Goal: Information Seeking & Learning: Learn about a topic

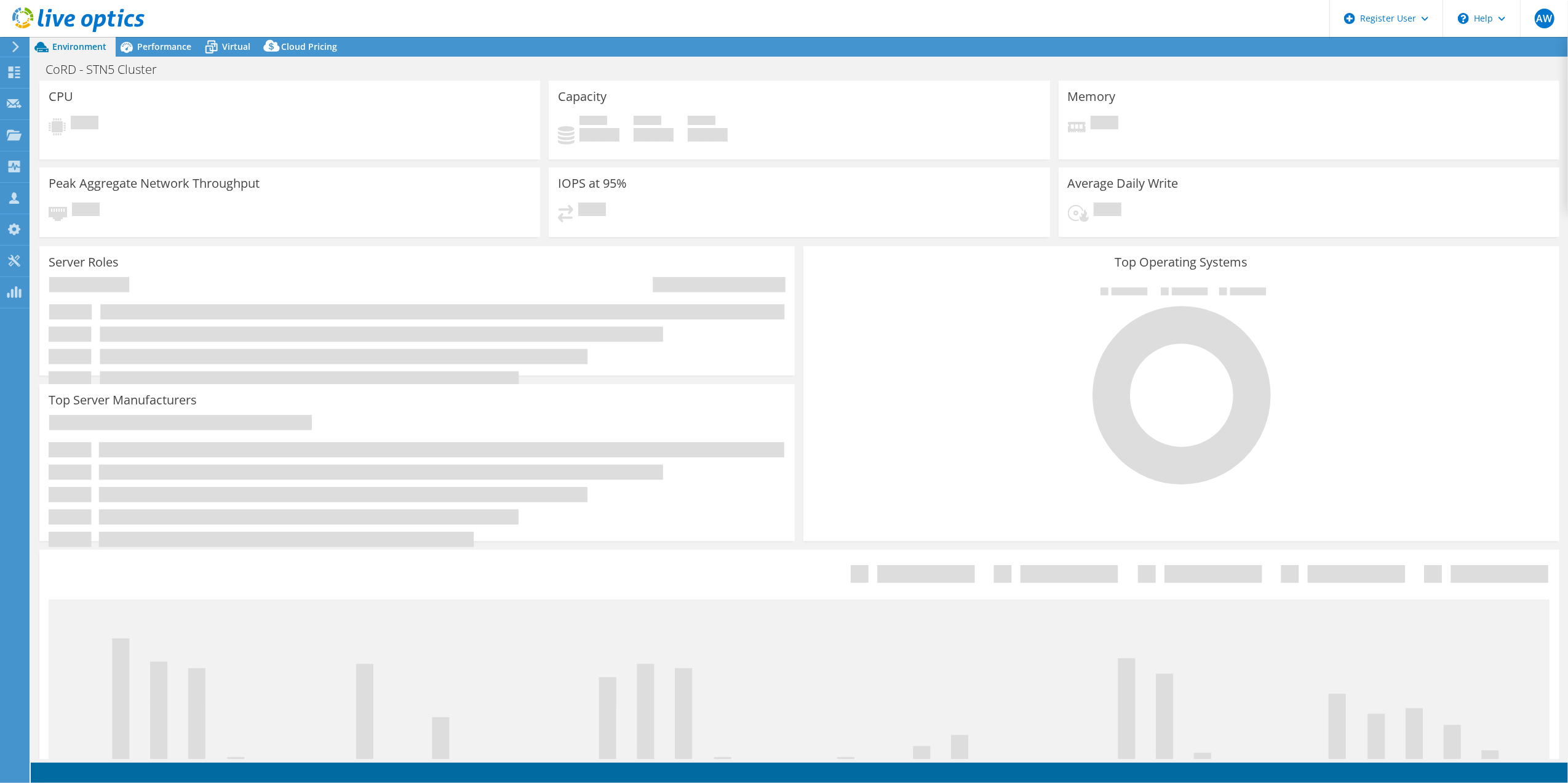
select select "USD"
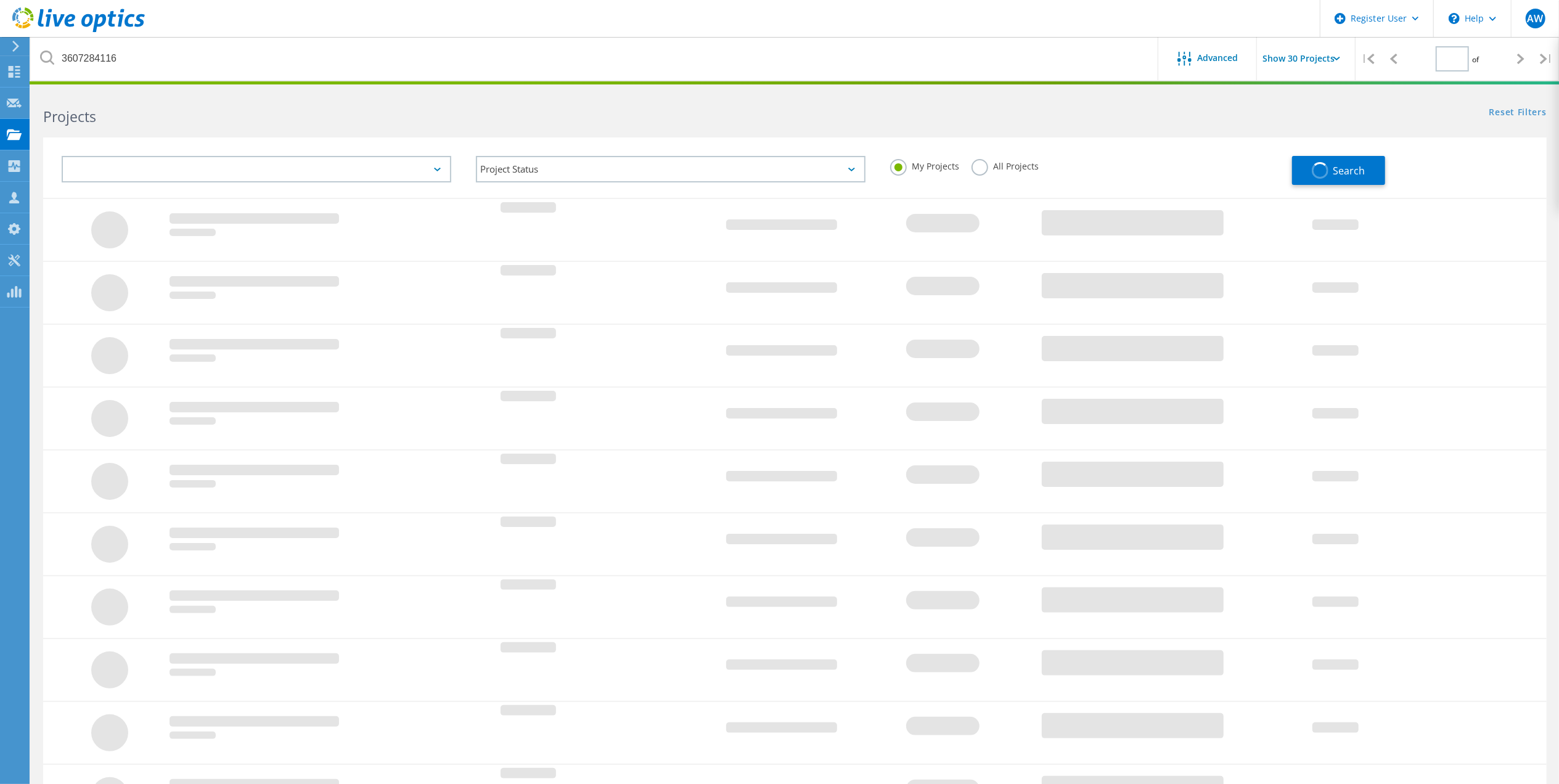
type input "1"
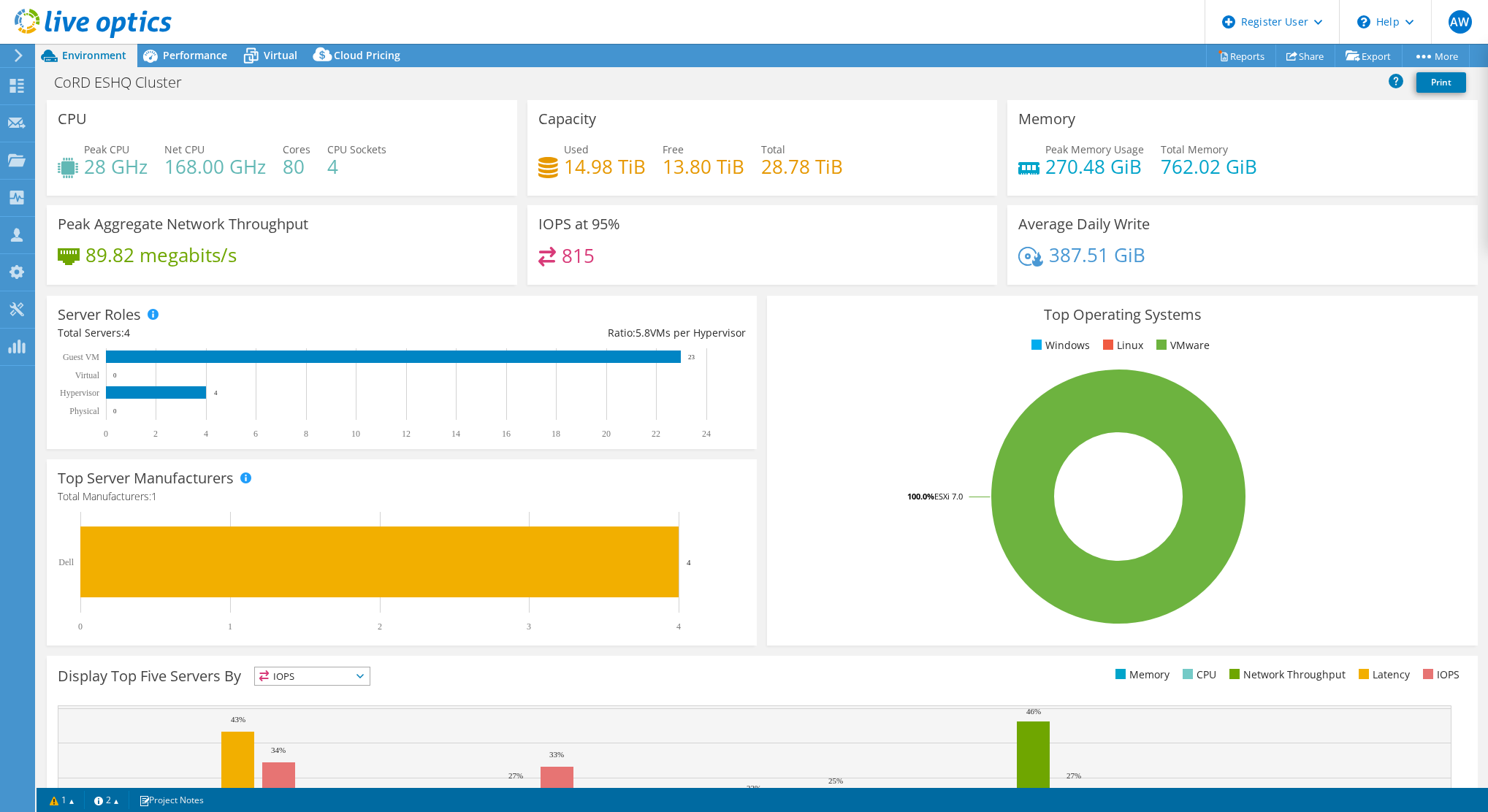
select select "USD"
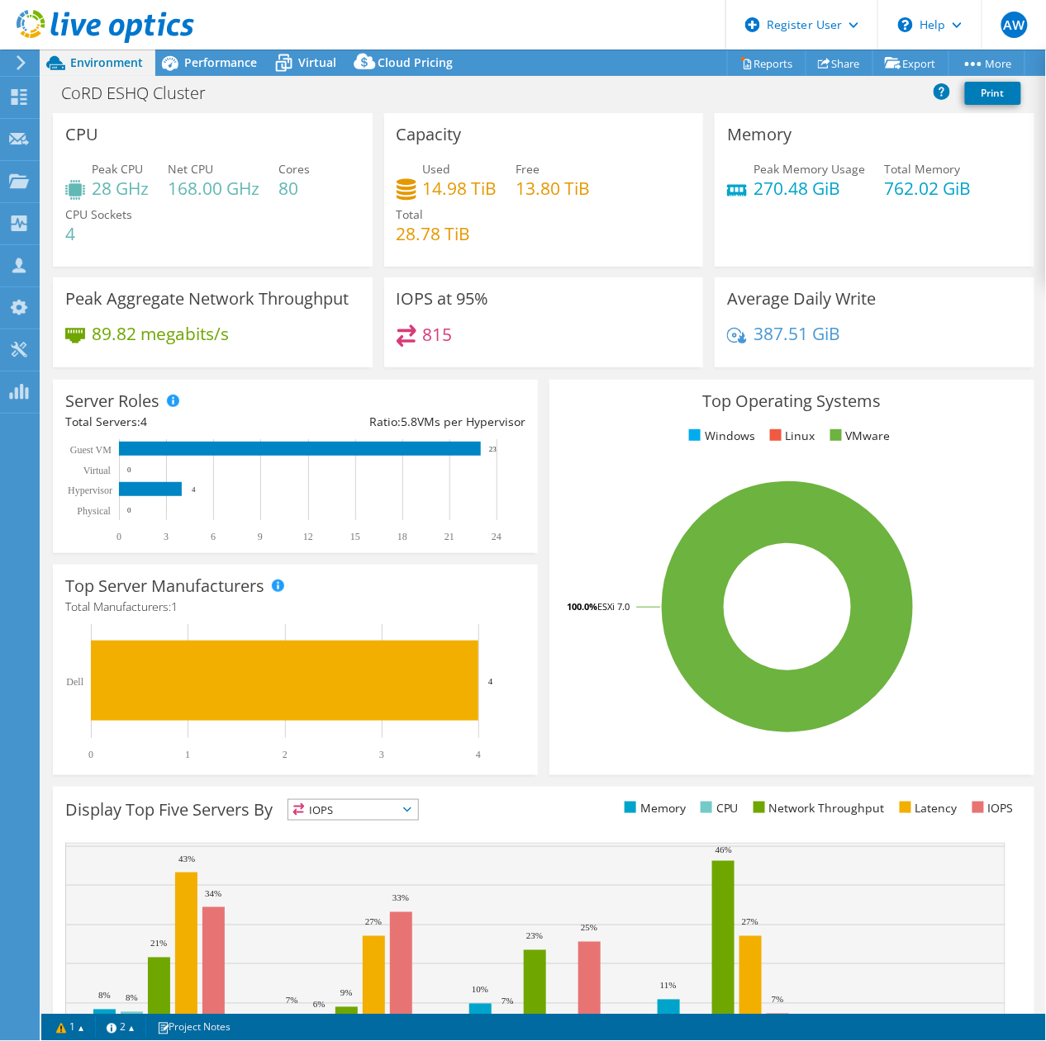
click at [632, 89] on div "CoRD ESHQ Cluster Print" at bounding box center [543, 93] width 1004 height 31
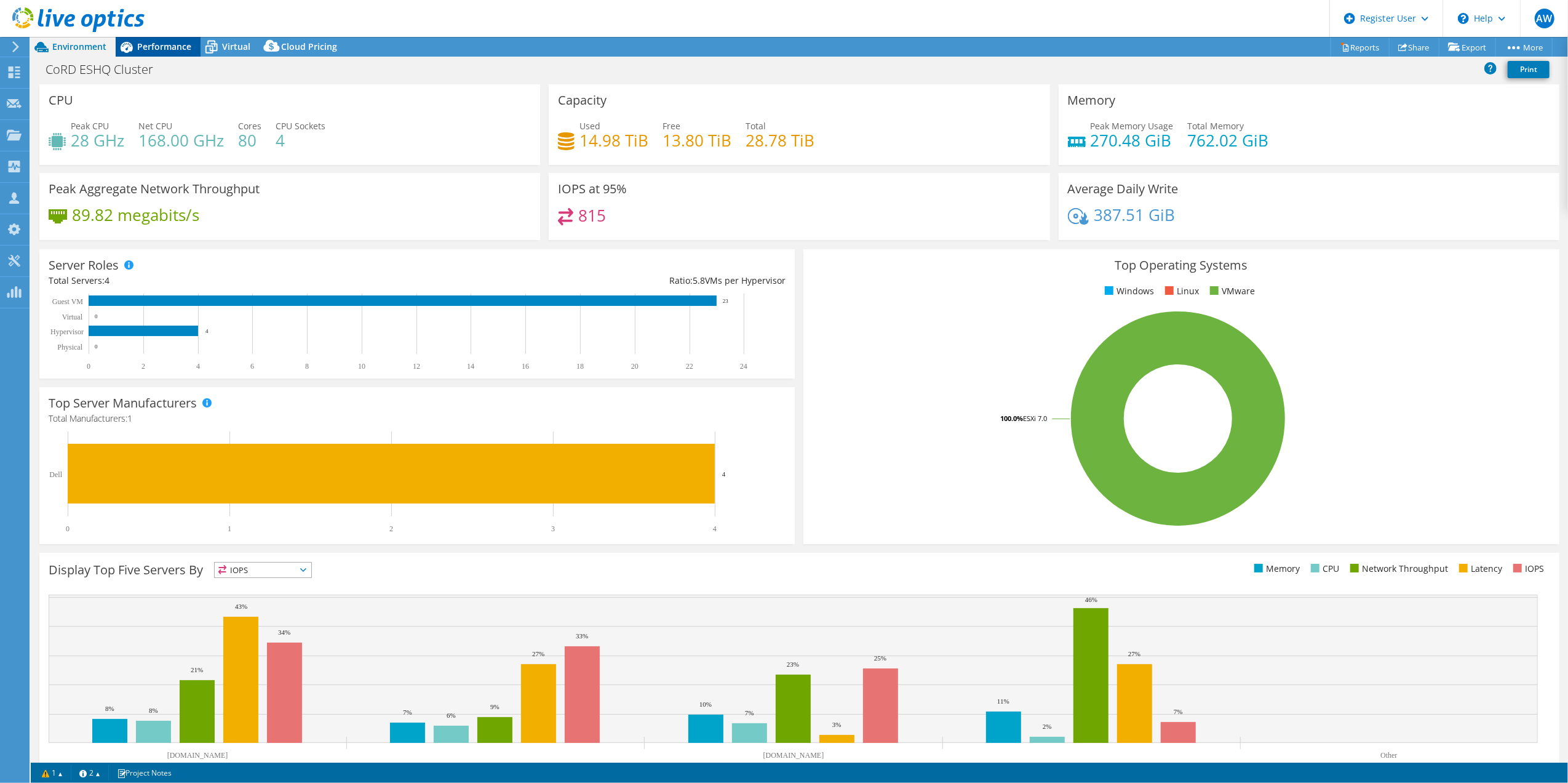
click at [156, 42] on span "Performance" at bounding box center [164, 47] width 54 height 12
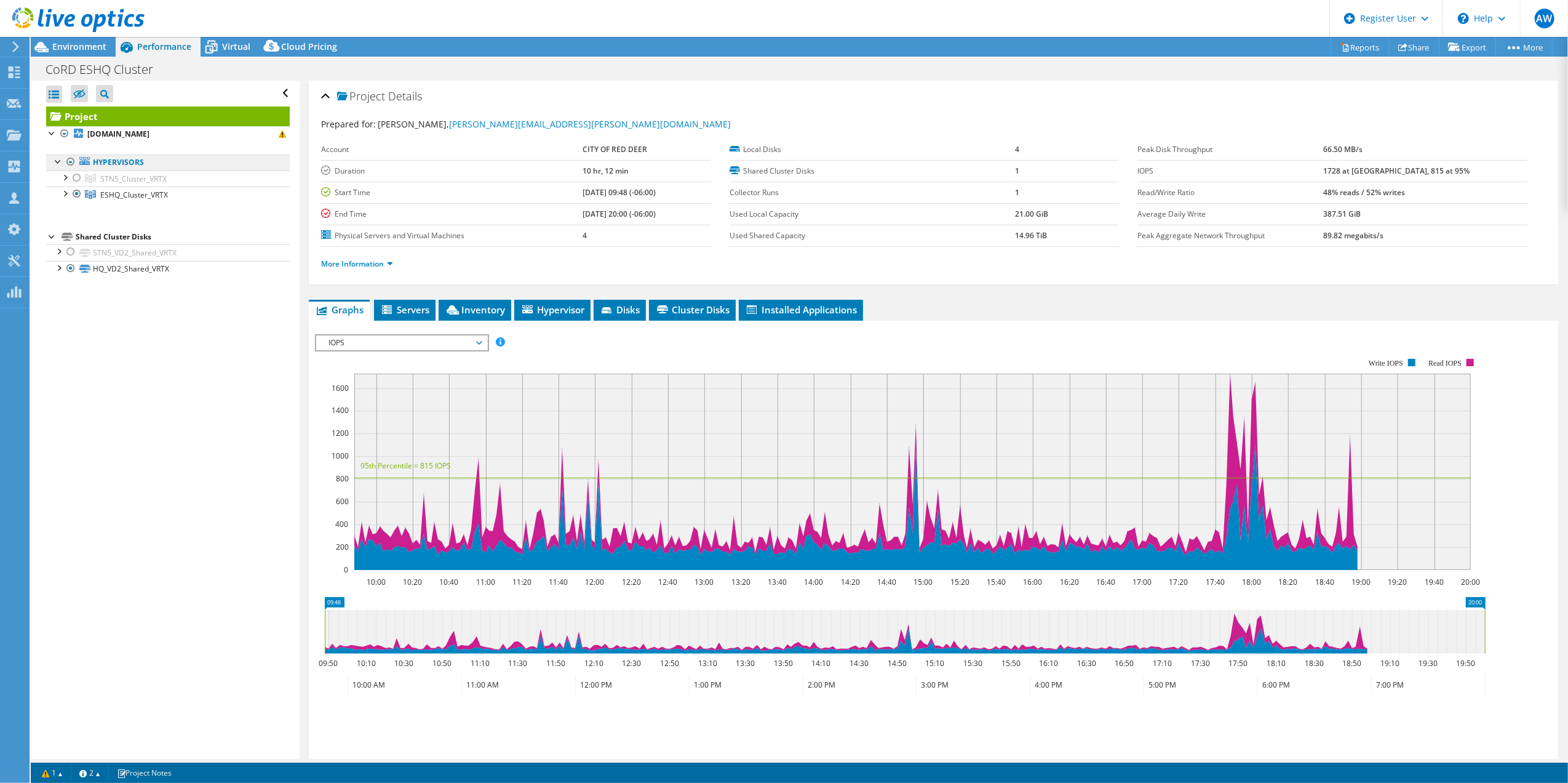
click at [121, 165] on link "Hypervisors" at bounding box center [168, 162] width 244 height 16
click at [144, 126] on link "[DOMAIN_NAME]" at bounding box center [168, 133] width 244 height 16
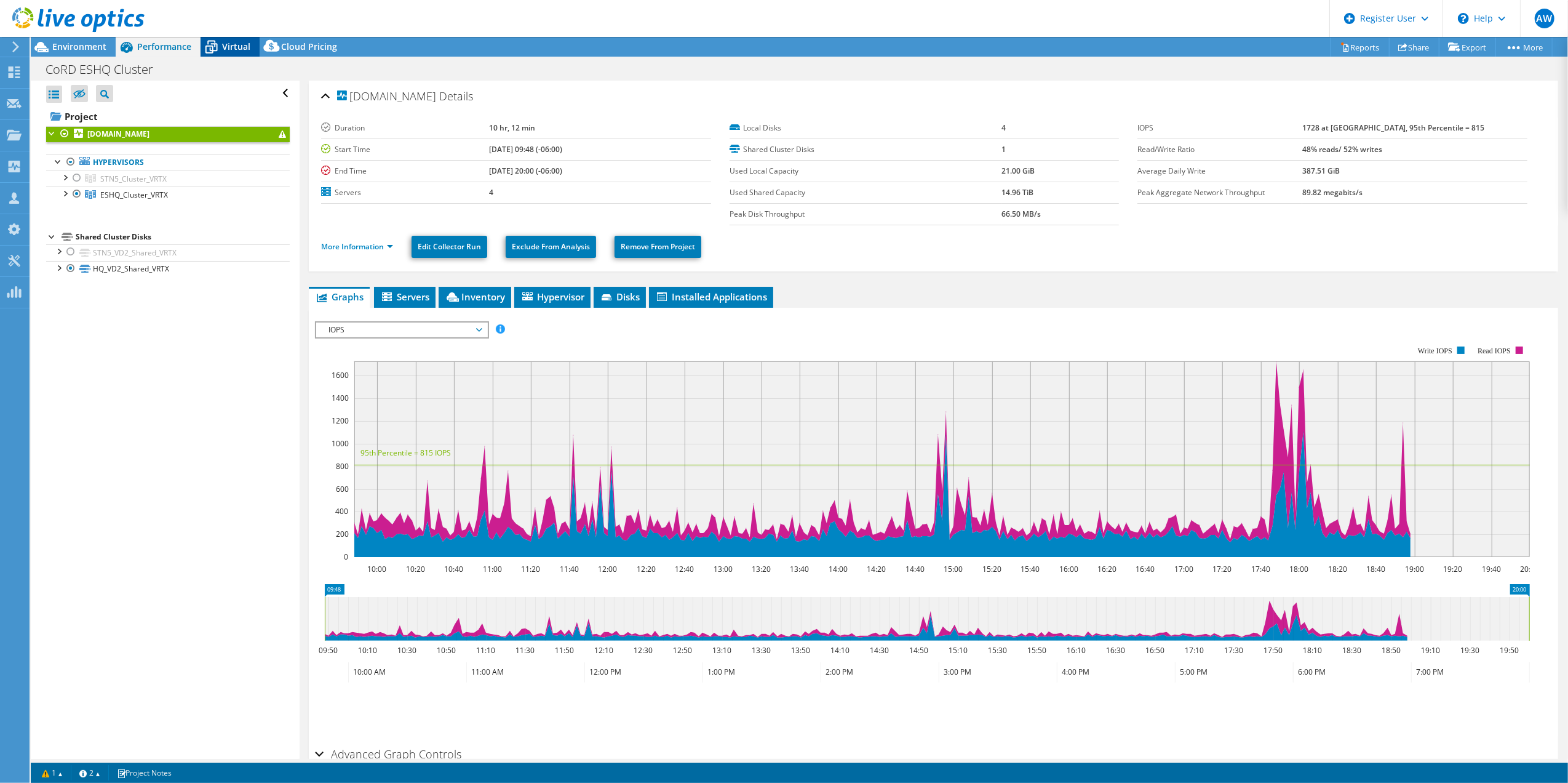
click at [238, 45] on span "Virtual" at bounding box center [236, 47] width 28 height 12
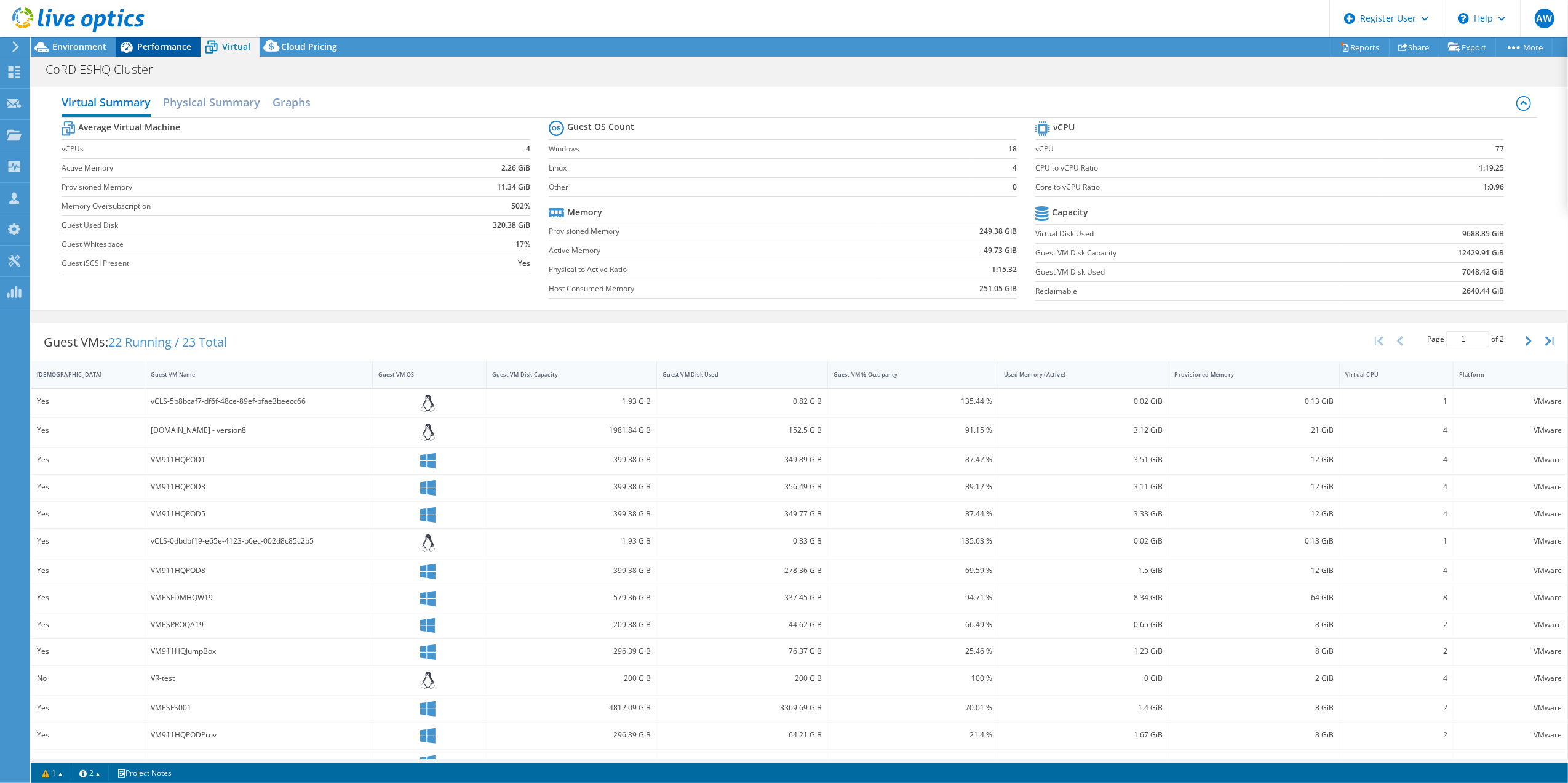
click at [164, 45] on span "Performance" at bounding box center [164, 47] width 54 height 12
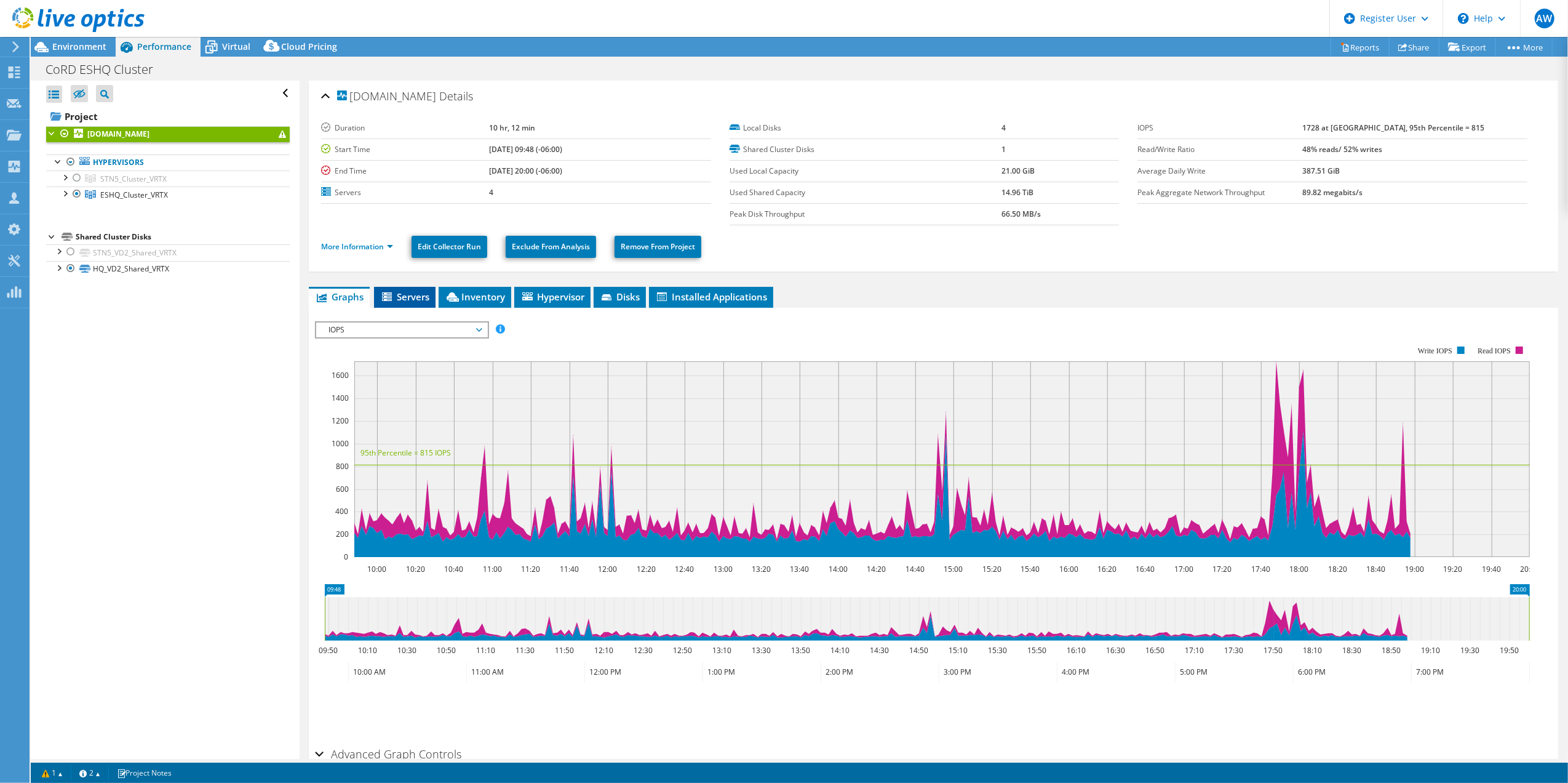
click at [407, 297] on span "Servers" at bounding box center [404, 297] width 49 height 13
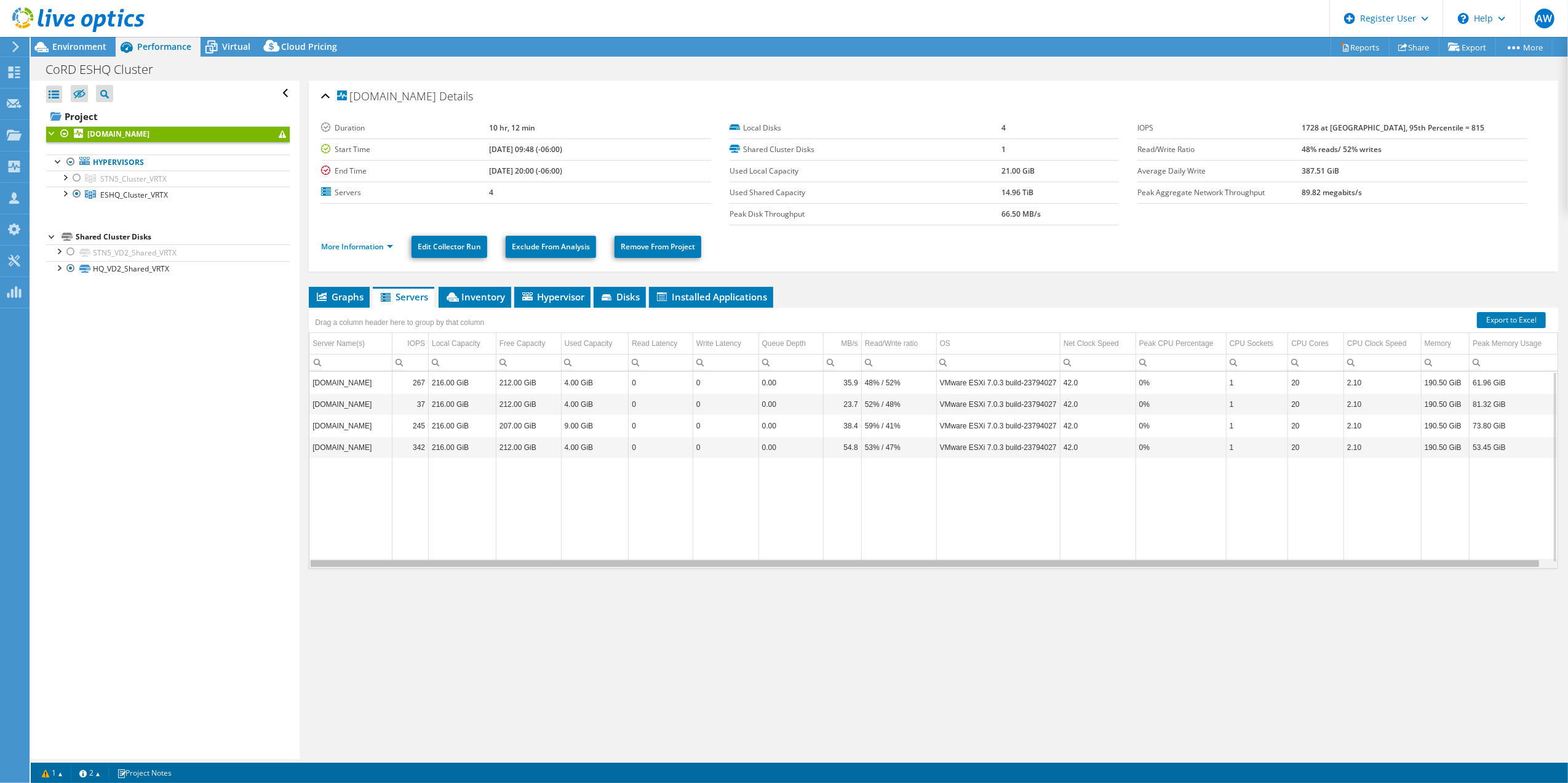
drag, startPoint x: 1140, startPoint y: 564, endPoint x: 1118, endPoint y: 566, distance: 22.1
click at [1118, 566] on body "AW Dell User Adrian Warrington Adrian.Warrington@dell.com Dell My Profile Log O…" at bounding box center [784, 391] width 1568 height 783
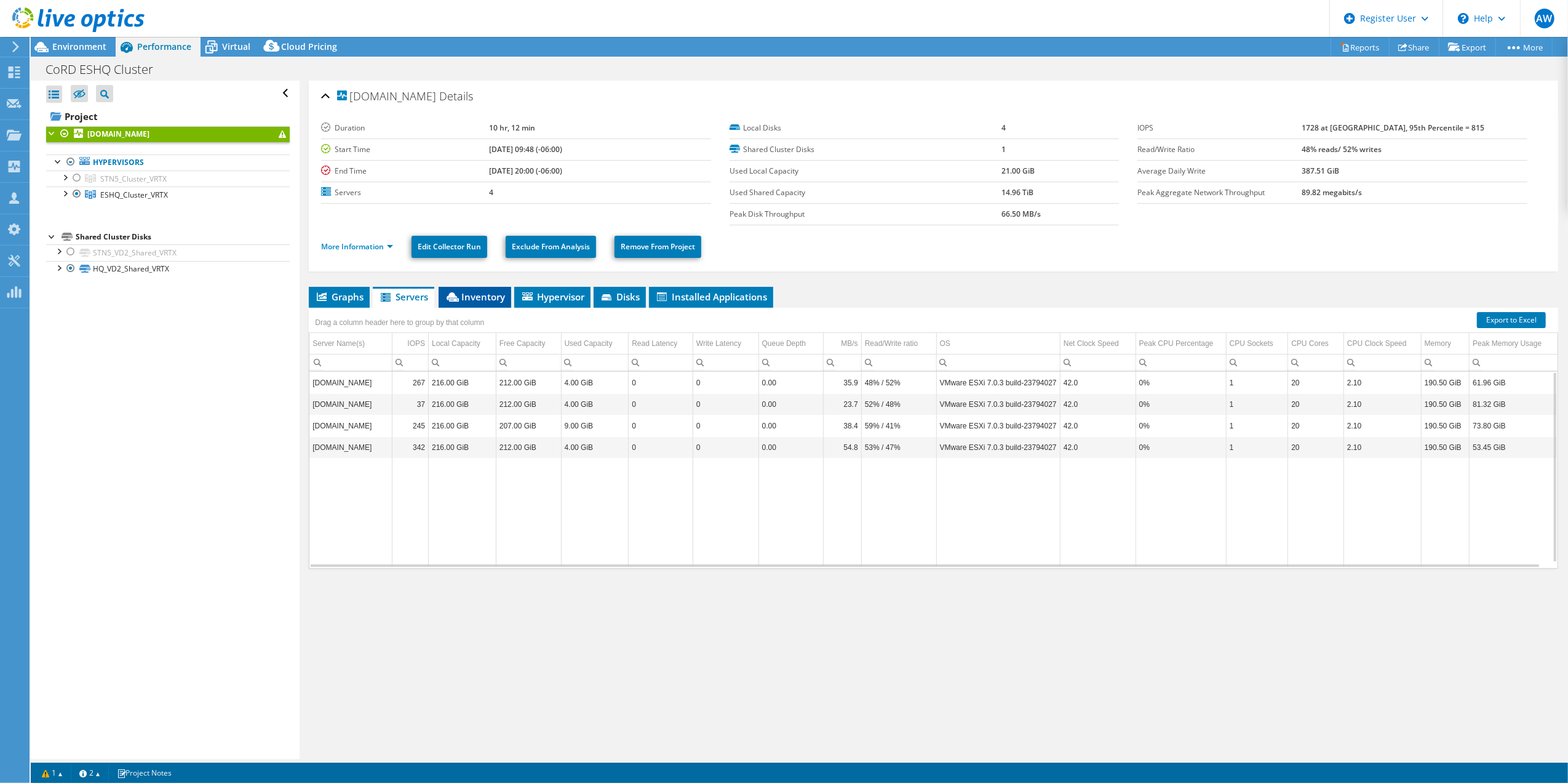
click at [481, 294] on span "Inventory" at bounding box center [474, 297] width 60 height 13
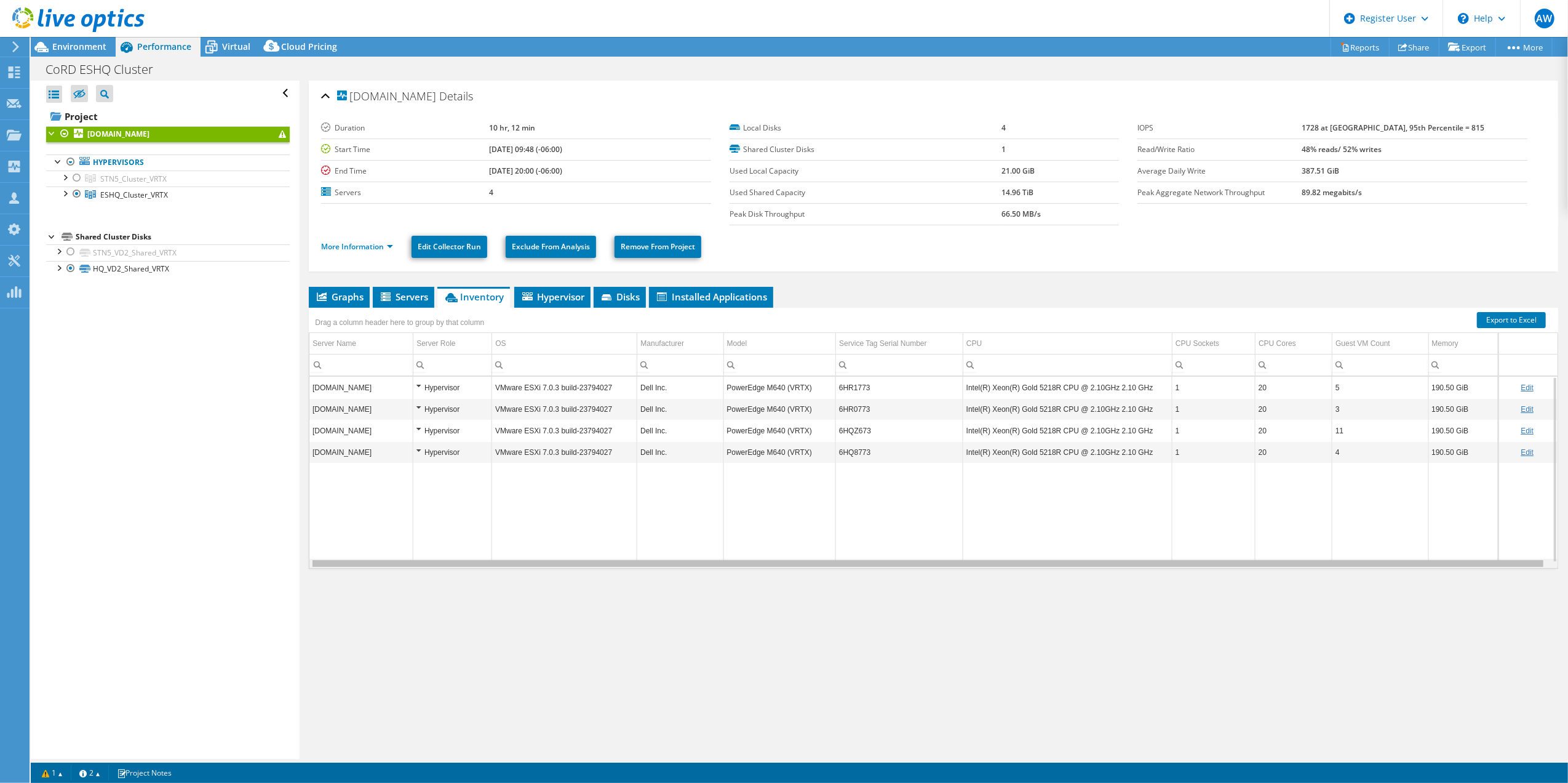
scroll to position [0, 1]
drag, startPoint x: 958, startPoint y: 567, endPoint x: 1182, endPoint y: 586, distance: 224.8
click at [1182, 586] on body "AW Dell User Adrian Warrington Adrian.Warrington@dell.com Dell My Profile Log O…" at bounding box center [784, 391] width 1568 height 783
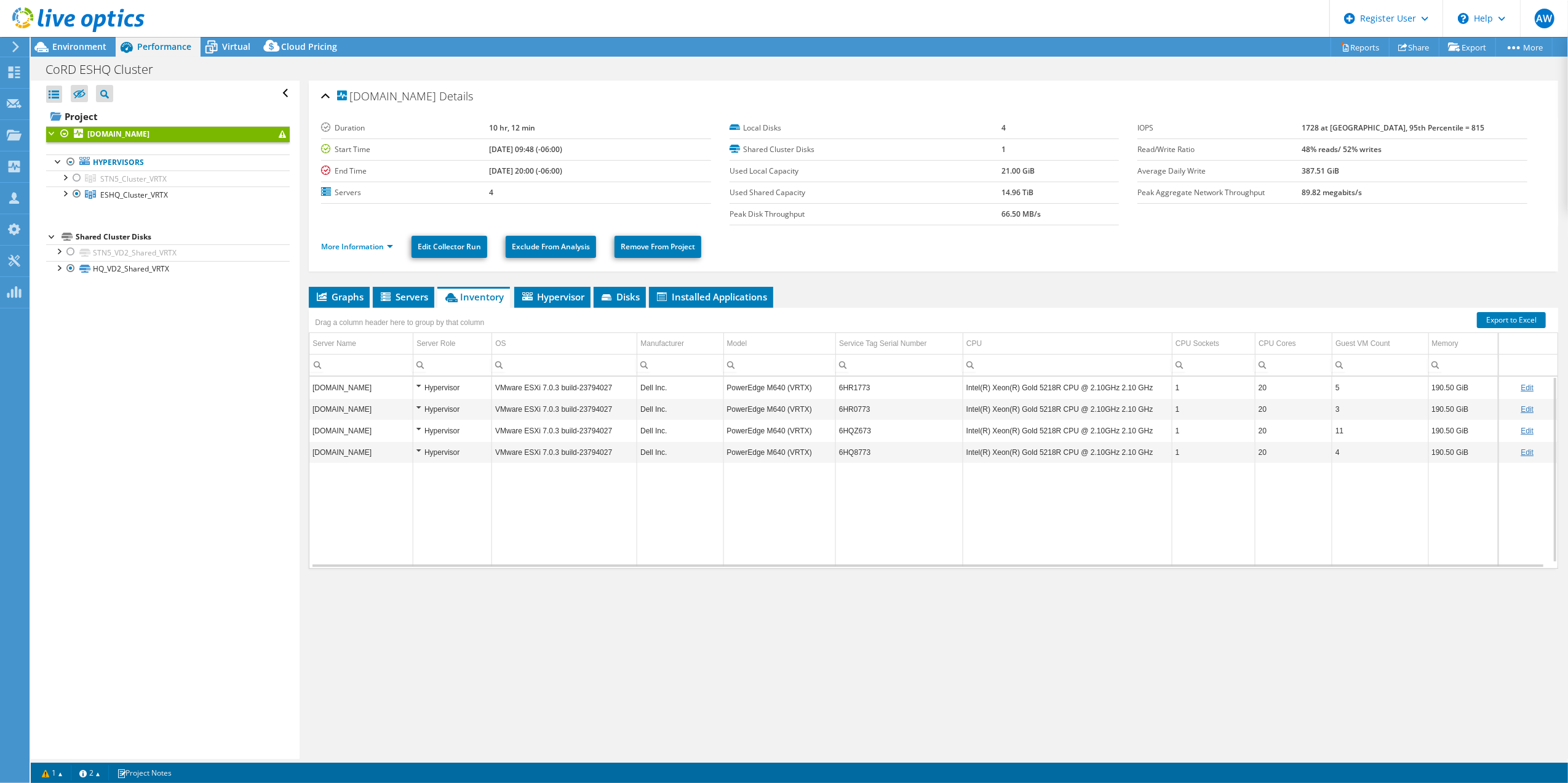
click at [1048, 387] on td "Intel(R) Xeon(R) Gold 5218R CPU @ 2.10GHz 2.10 GHz" at bounding box center [1067, 387] width 209 height 22
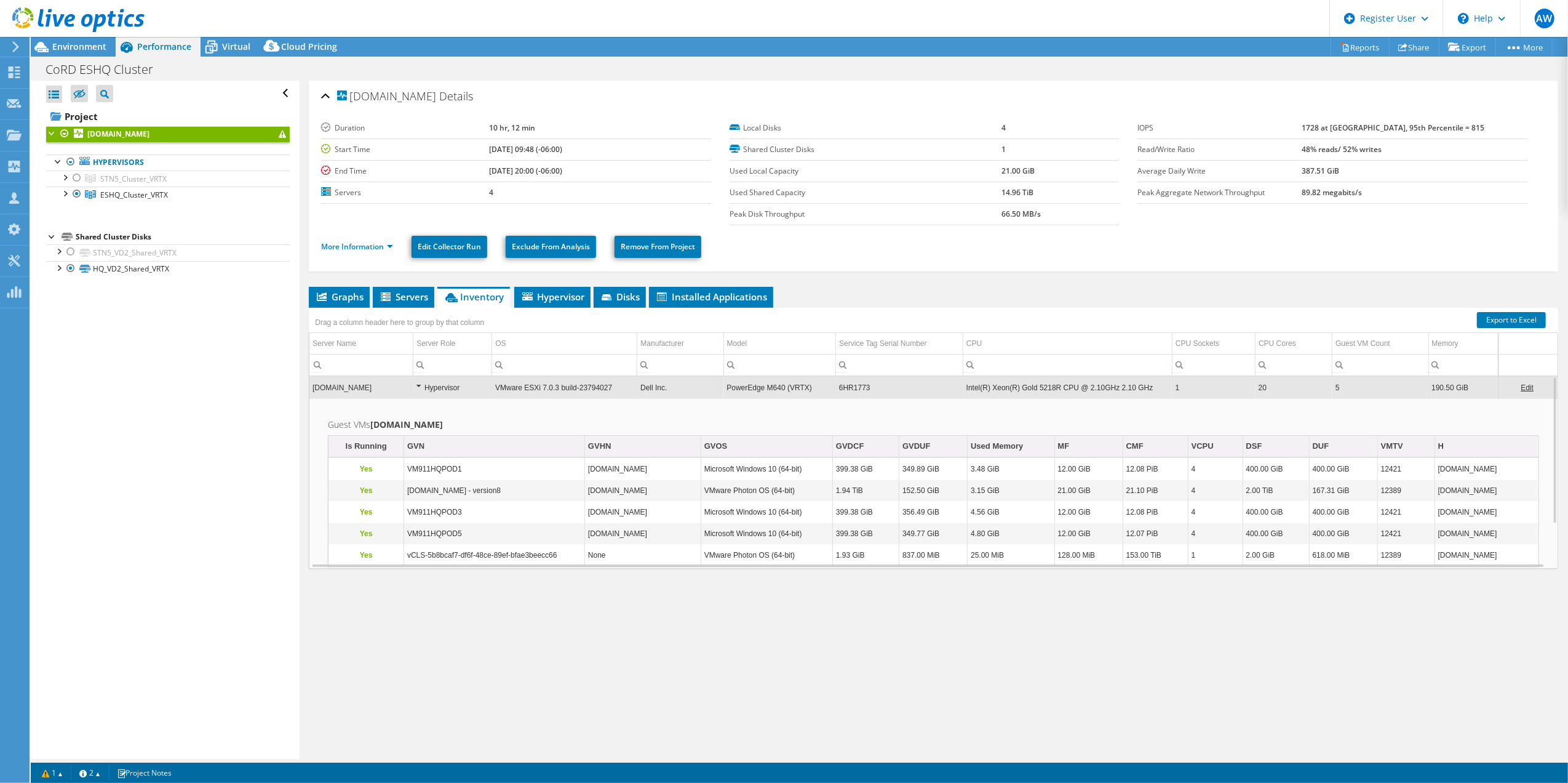
click at [850, 389] on td "6HR1773" at bounding box center [899, 387] width 127 height 22
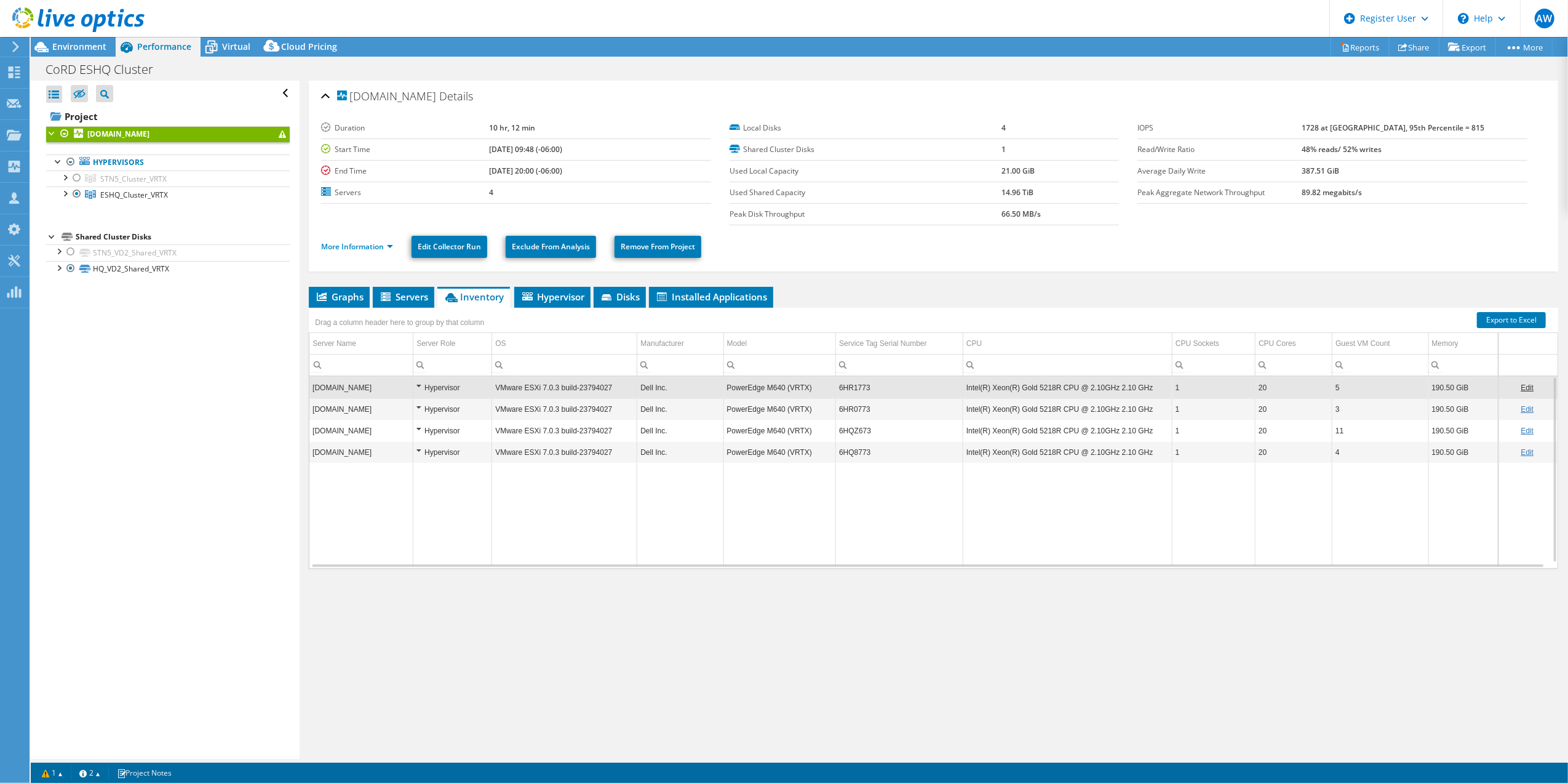
click at [850, 389] on td "6HR1773" at bounding box center [899, 387] width 127 height 22
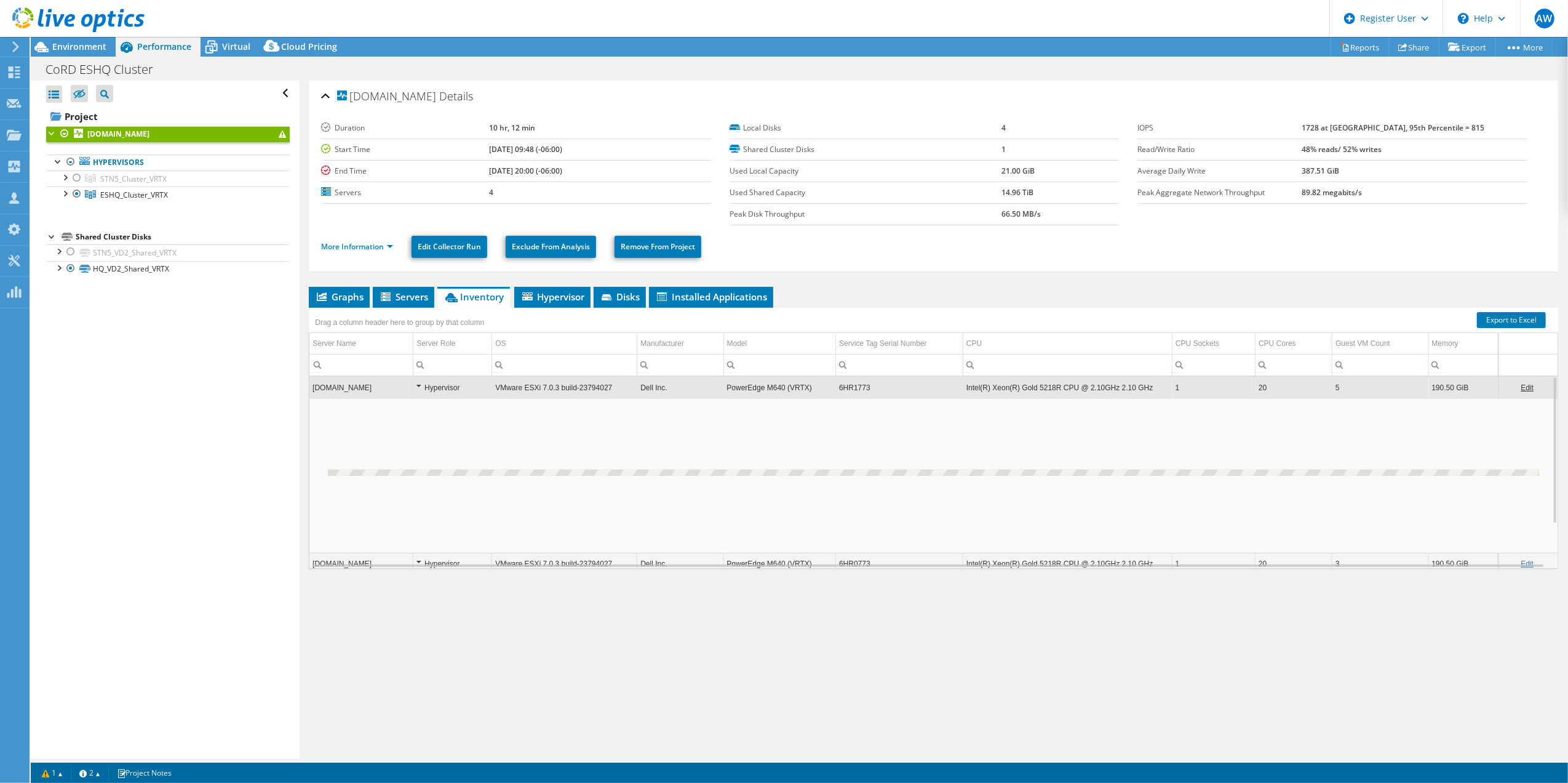
click at [850, 389] on td "6HR1773" at bounding box center [899, 387] width 127 height 22
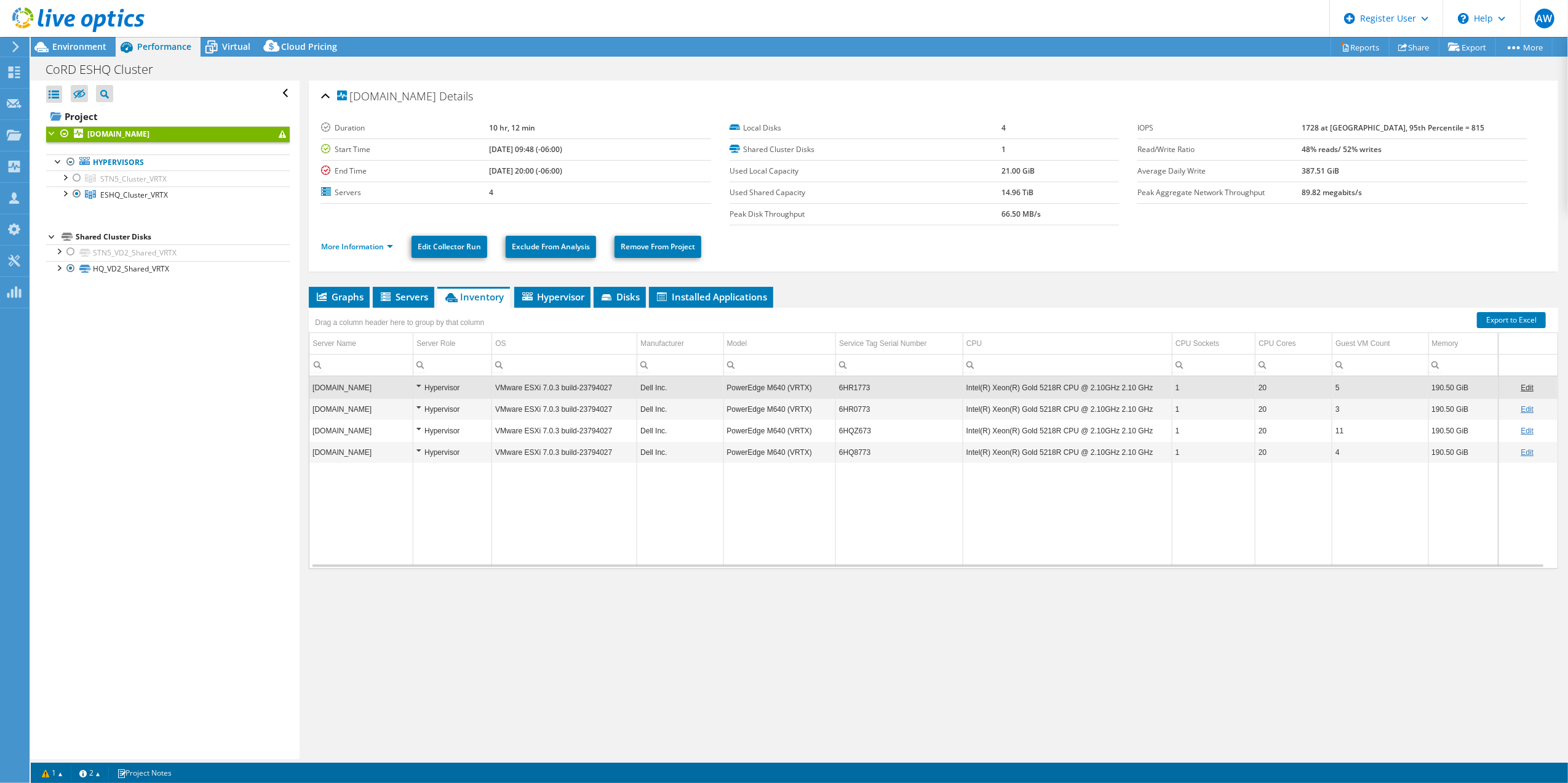
click at [850, 389] on td "6HR1773" at bounding box center [899, 387] width 127 height 22
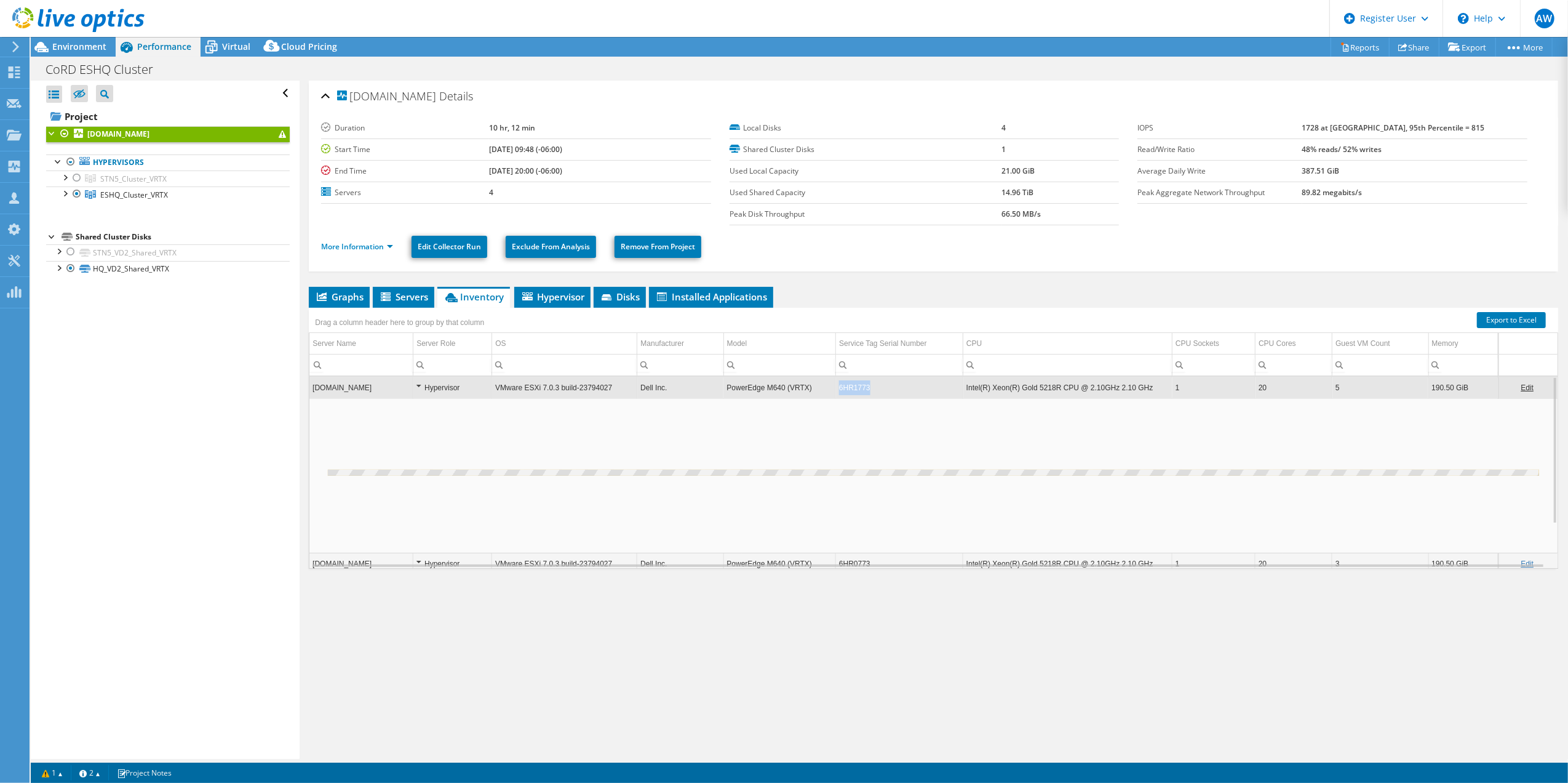
click at [850, 389] on td "6HR1773" at bounding box center [899, 387] width 127 height 22
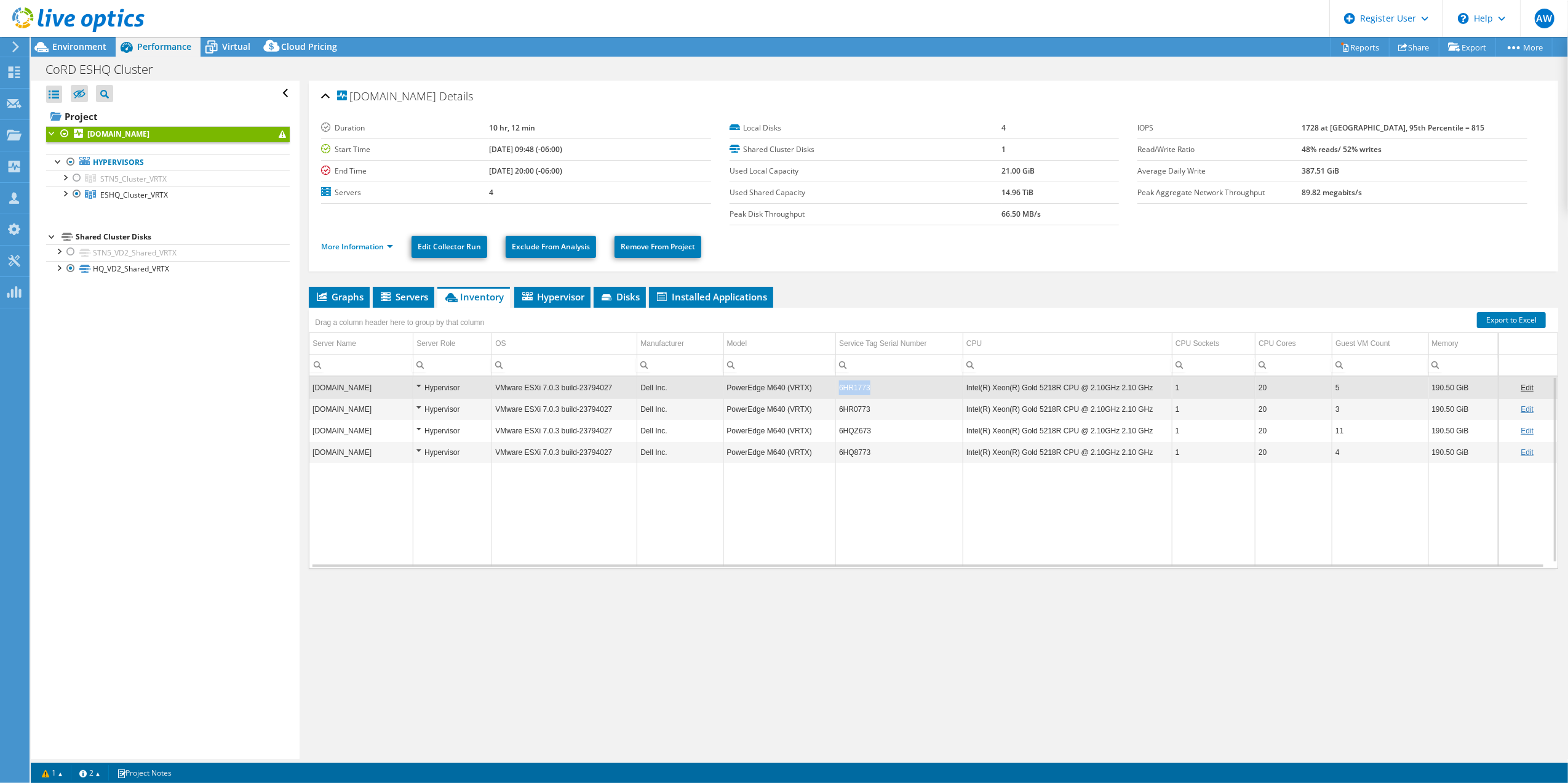
click at [850, 389] on td "6HR1773" at bounding box center [899, 387] width 127 height 22
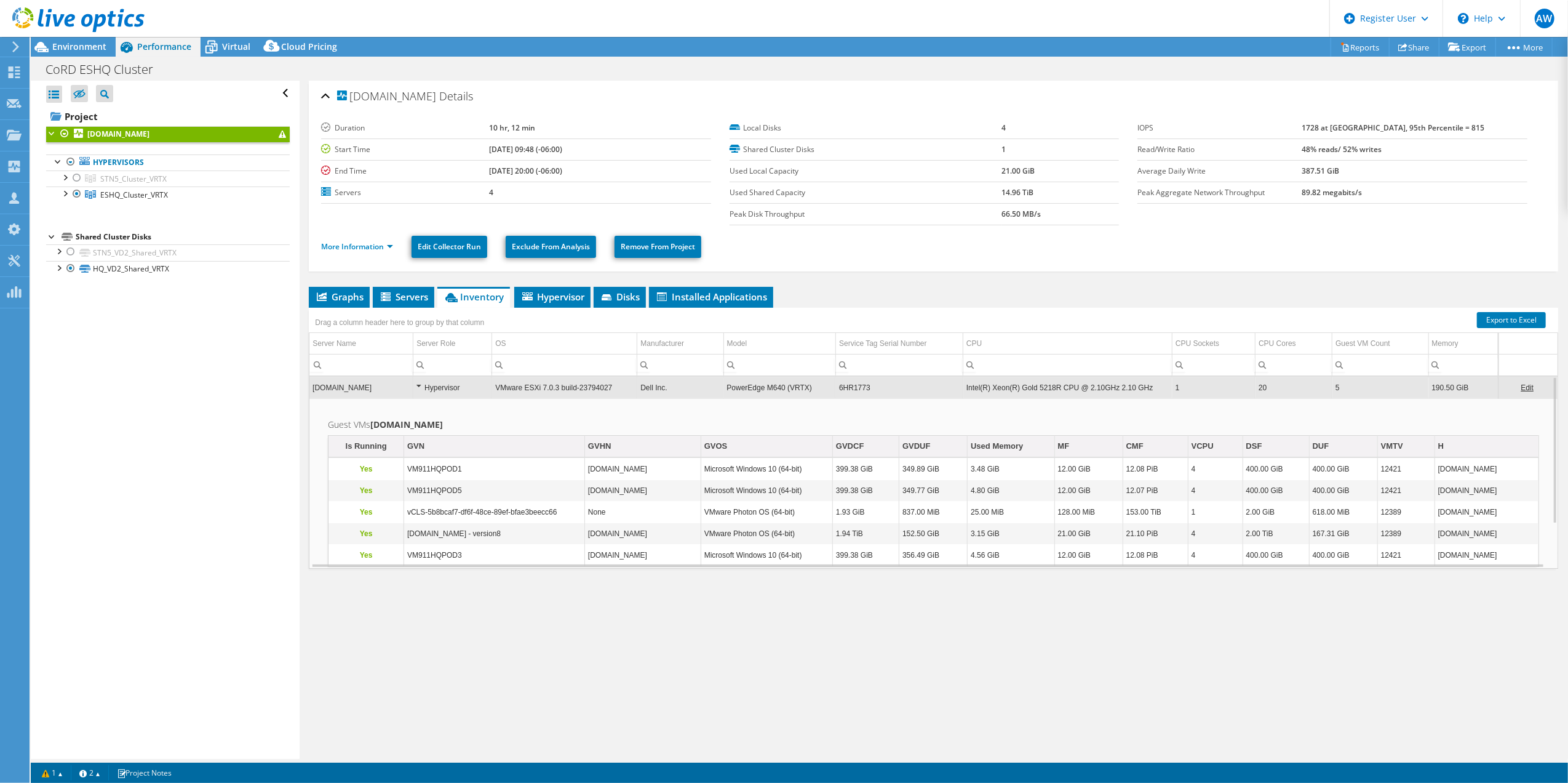
click at [850, 389] on td "6HR1773" at bounding box center [899, 387] width 127 height 22
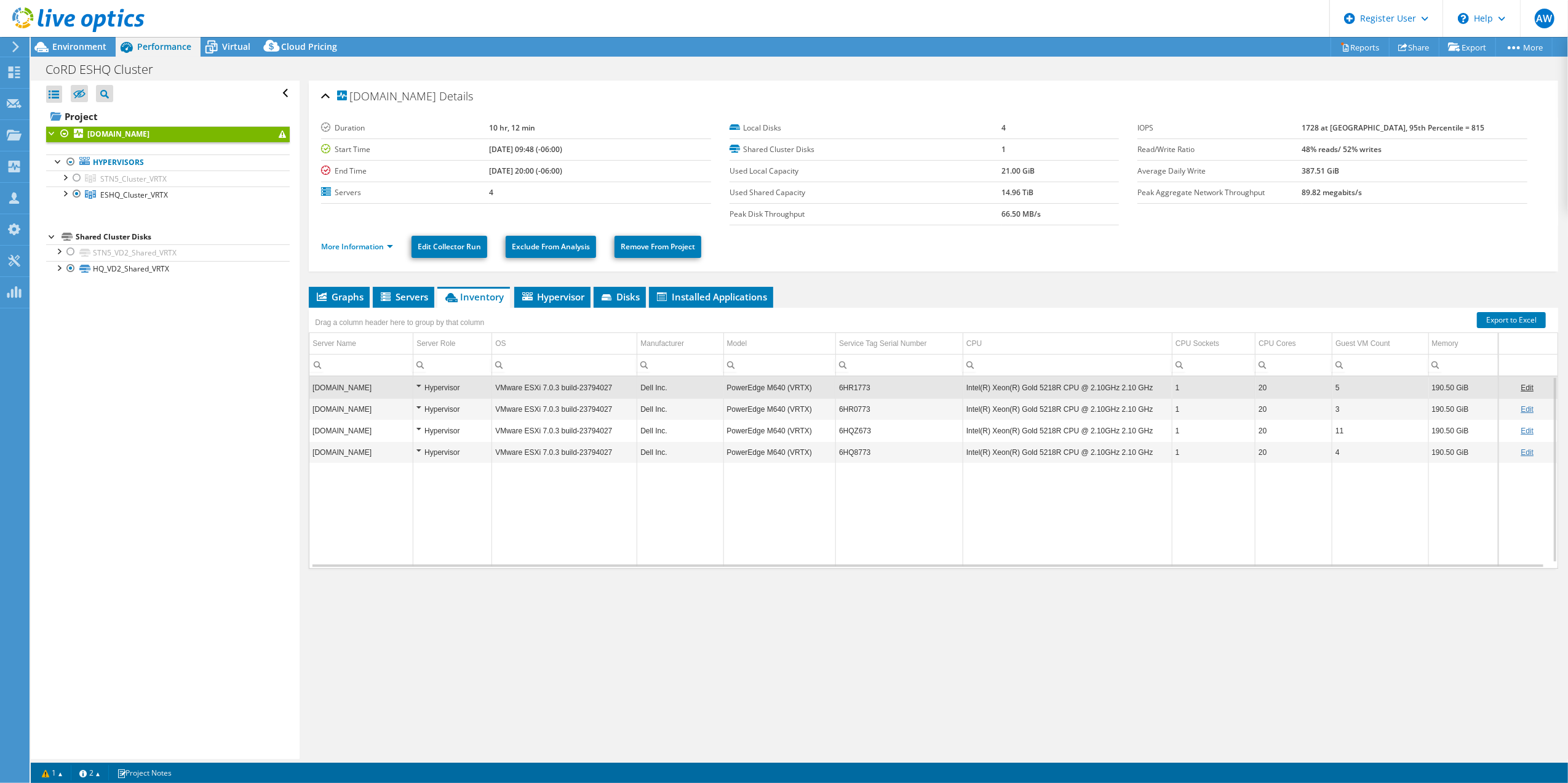
click at [850, 389] on td "6HR1773" at bounding box center [899, 387] width 127 height 22
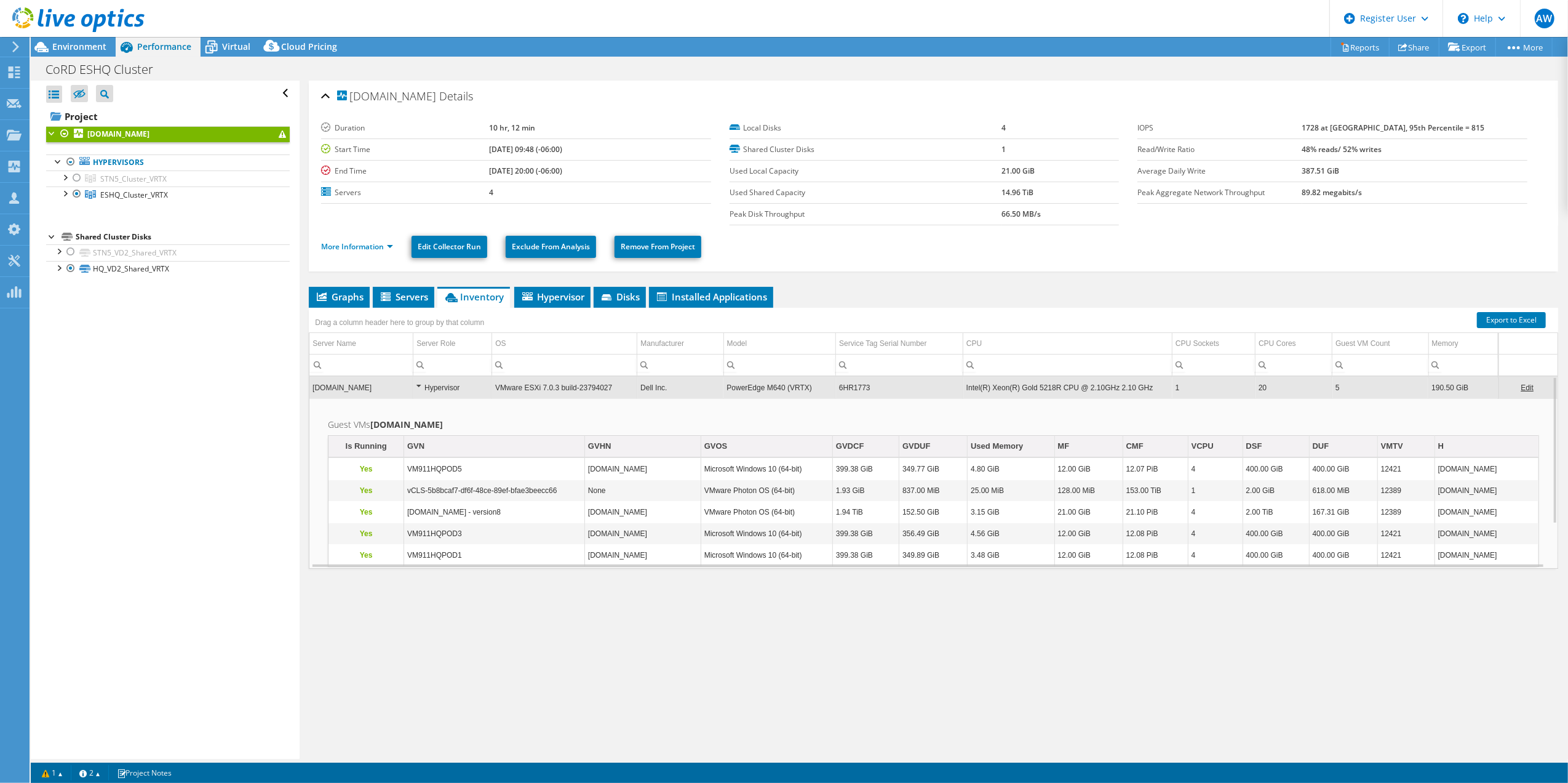
click at [850, 389] on td "6HR1773" at bounding box center [899, 387] width 127 height 22
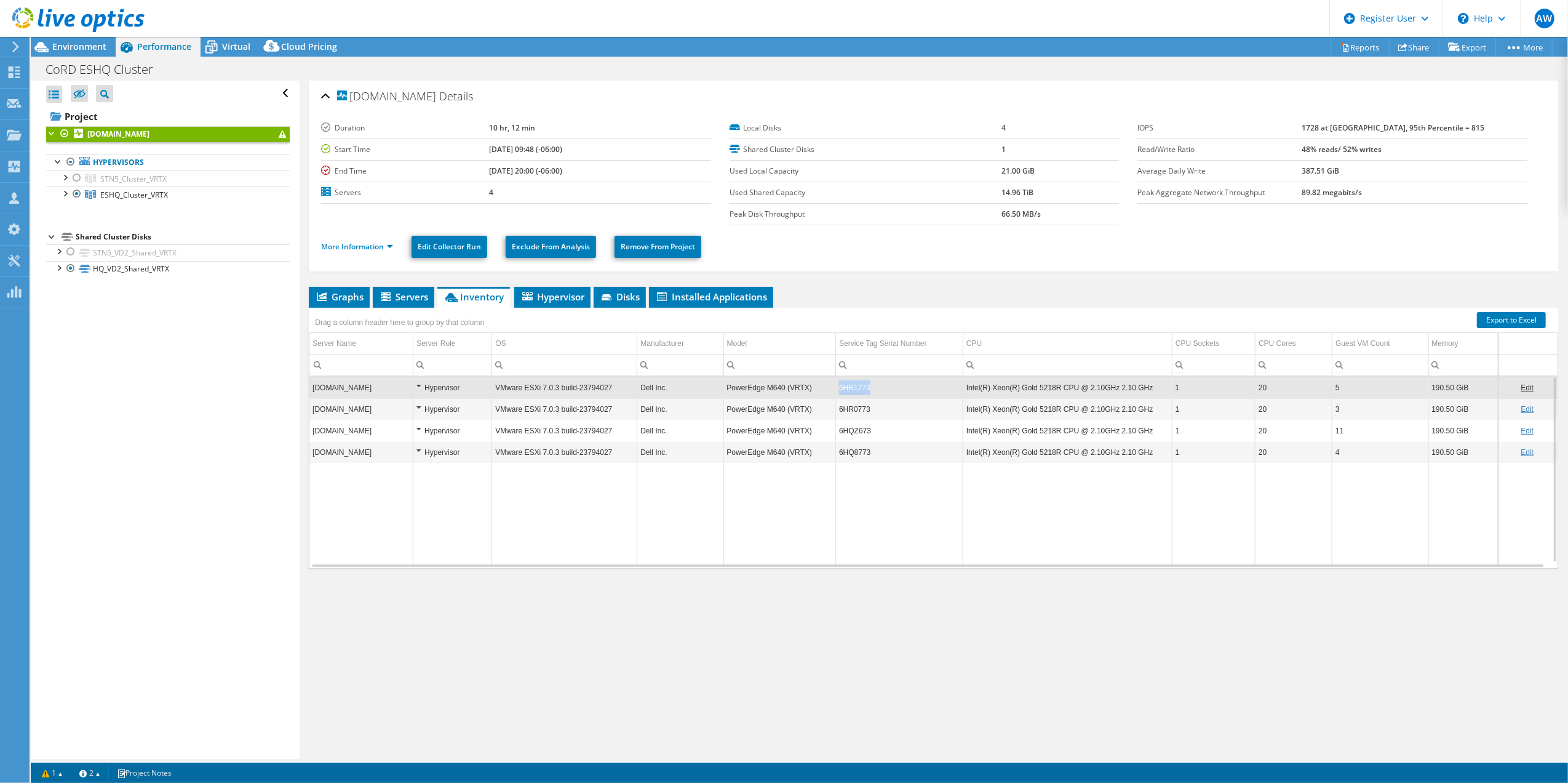
click at [850, 389] on td "6HR1773" at bounding box center [899, 387] width 127 height 22
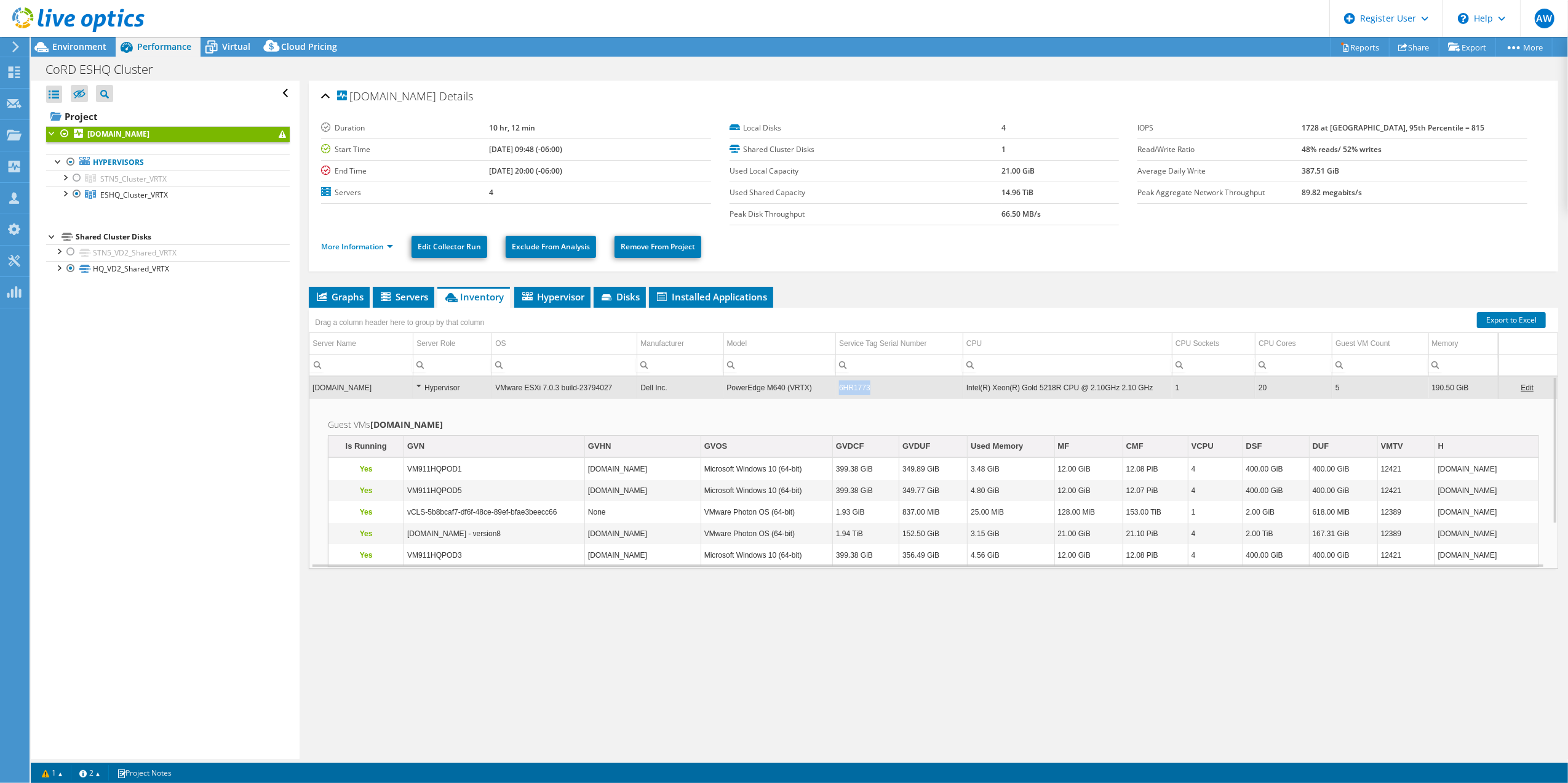
click at [850, 389] on td "6HR1773" at bounding box center [899, 387] width 127 height 22
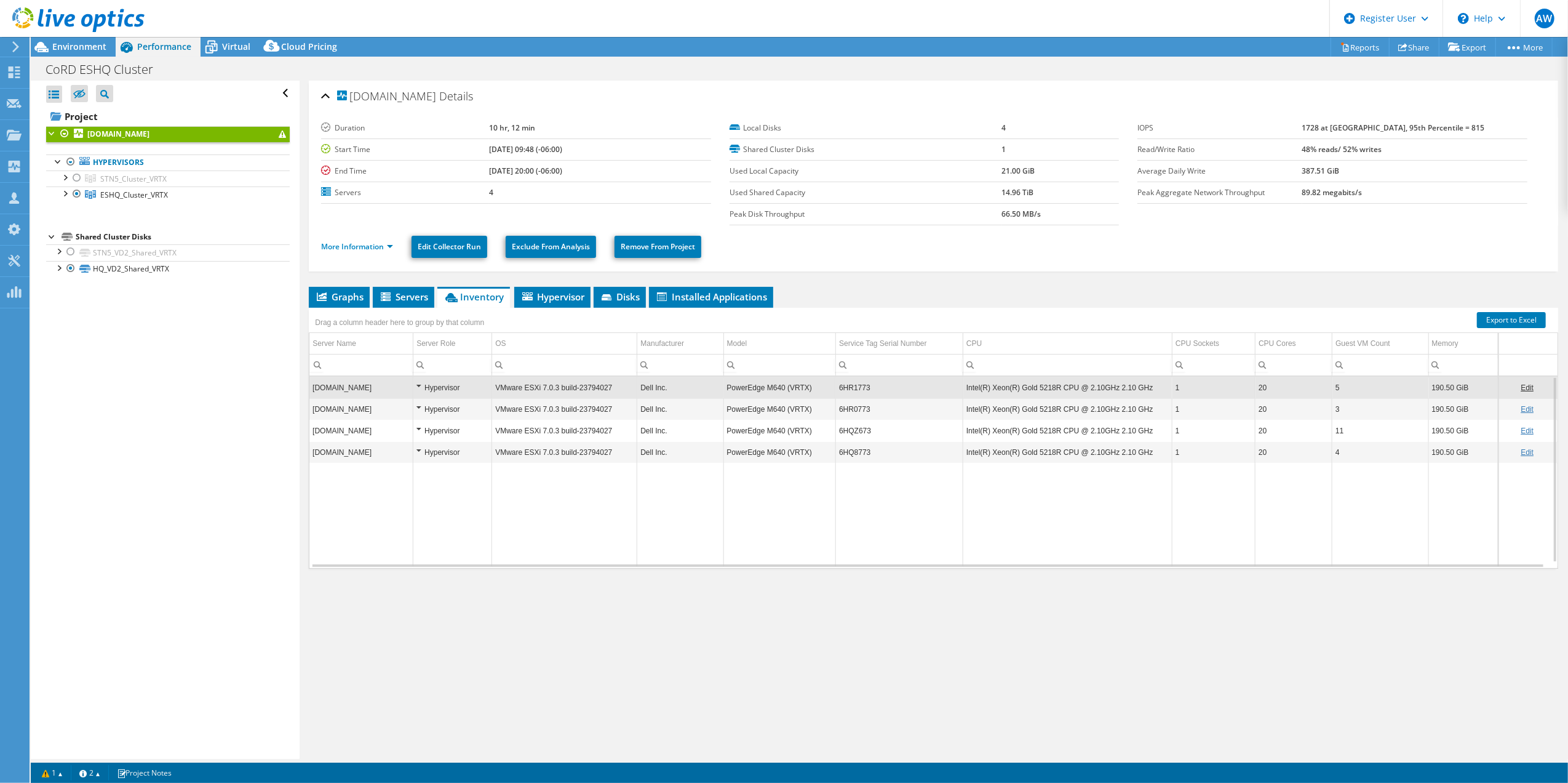
click at [850, 389] on td "6HR1773" at bounding box center [899, 387] width 127 height 22
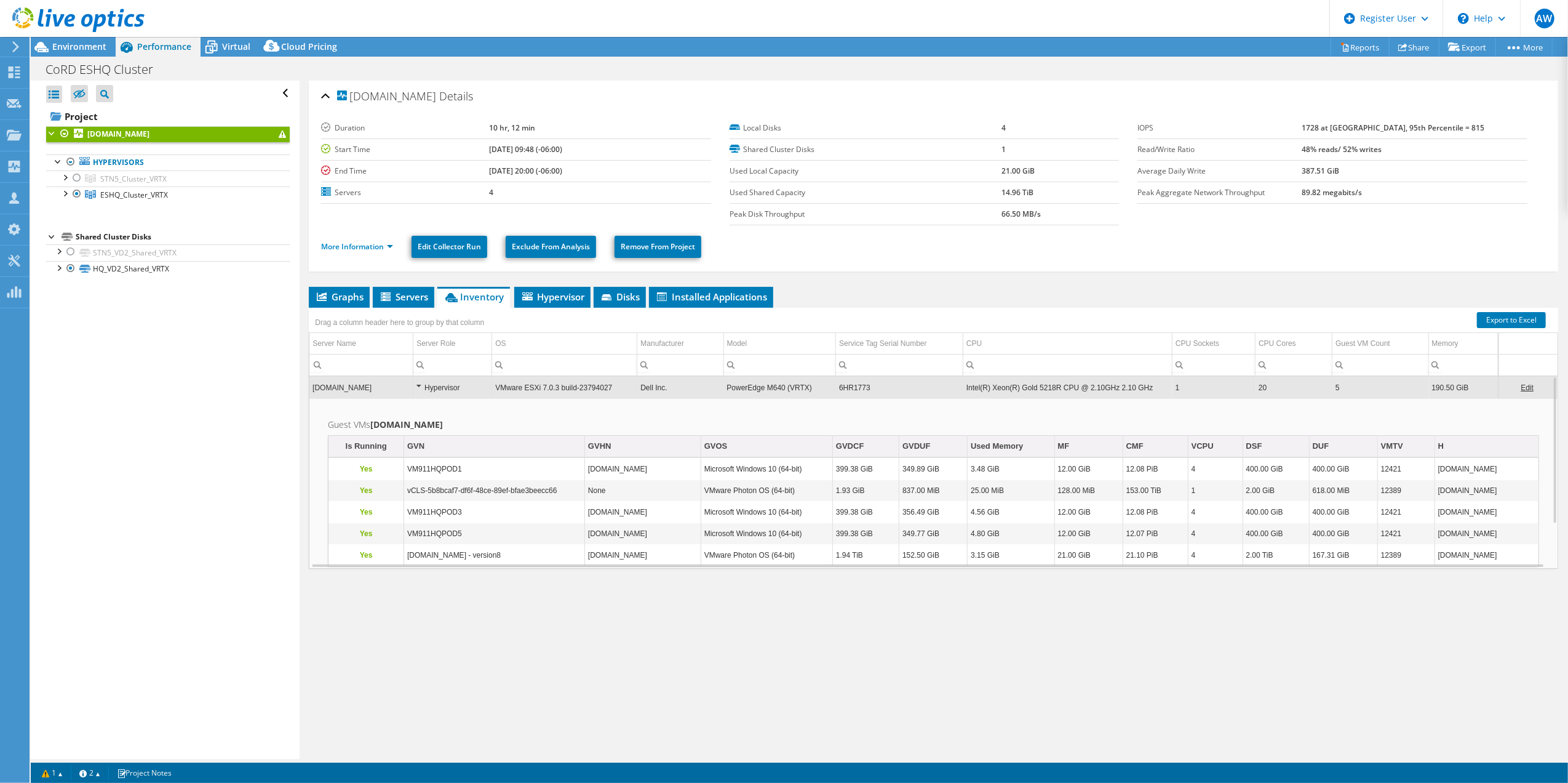
click at [850, 389] on td "6HR1773" at bounding box center [899, 387] width 127 height 22
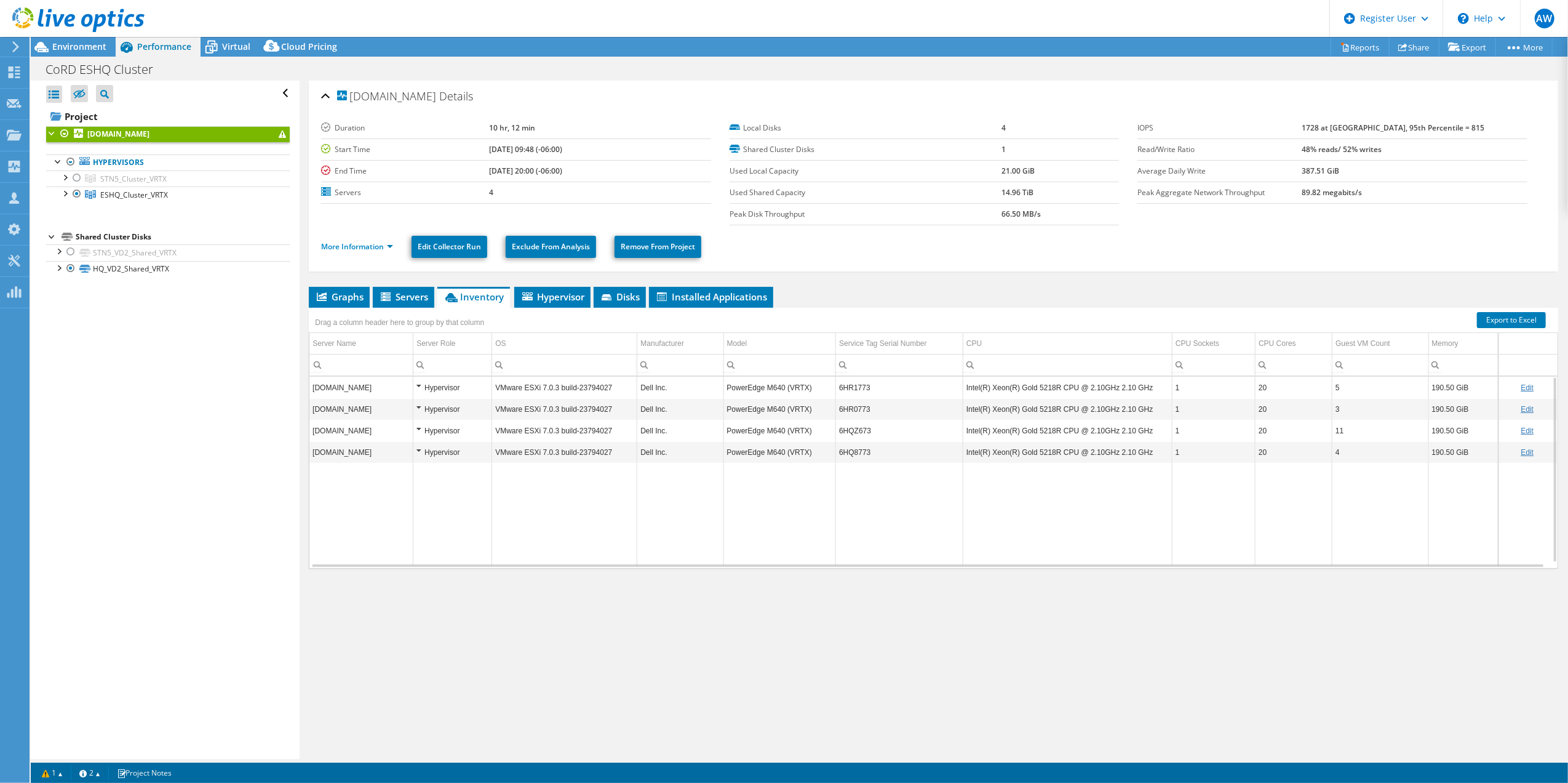
click at [850, 389] on td "6HR1773" at bounding box center [899, 387] width 127 height 22
click at [564, 300] on span "Hypervisor" at bounding box center [553, 297] width 64 height 13
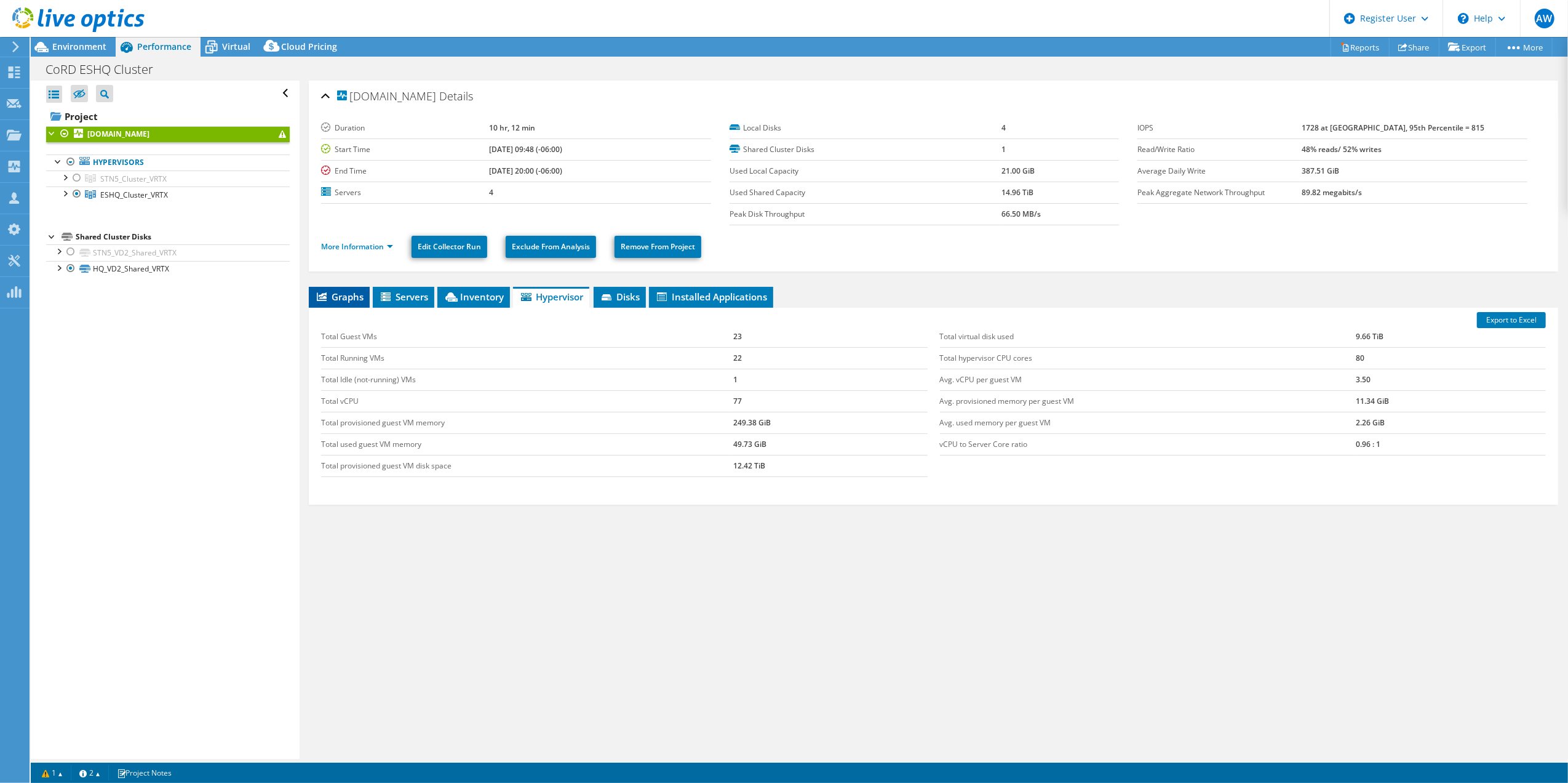
click at [337, 294] on span "Graphs" at bounding box center [339, 297] width 48 height 13
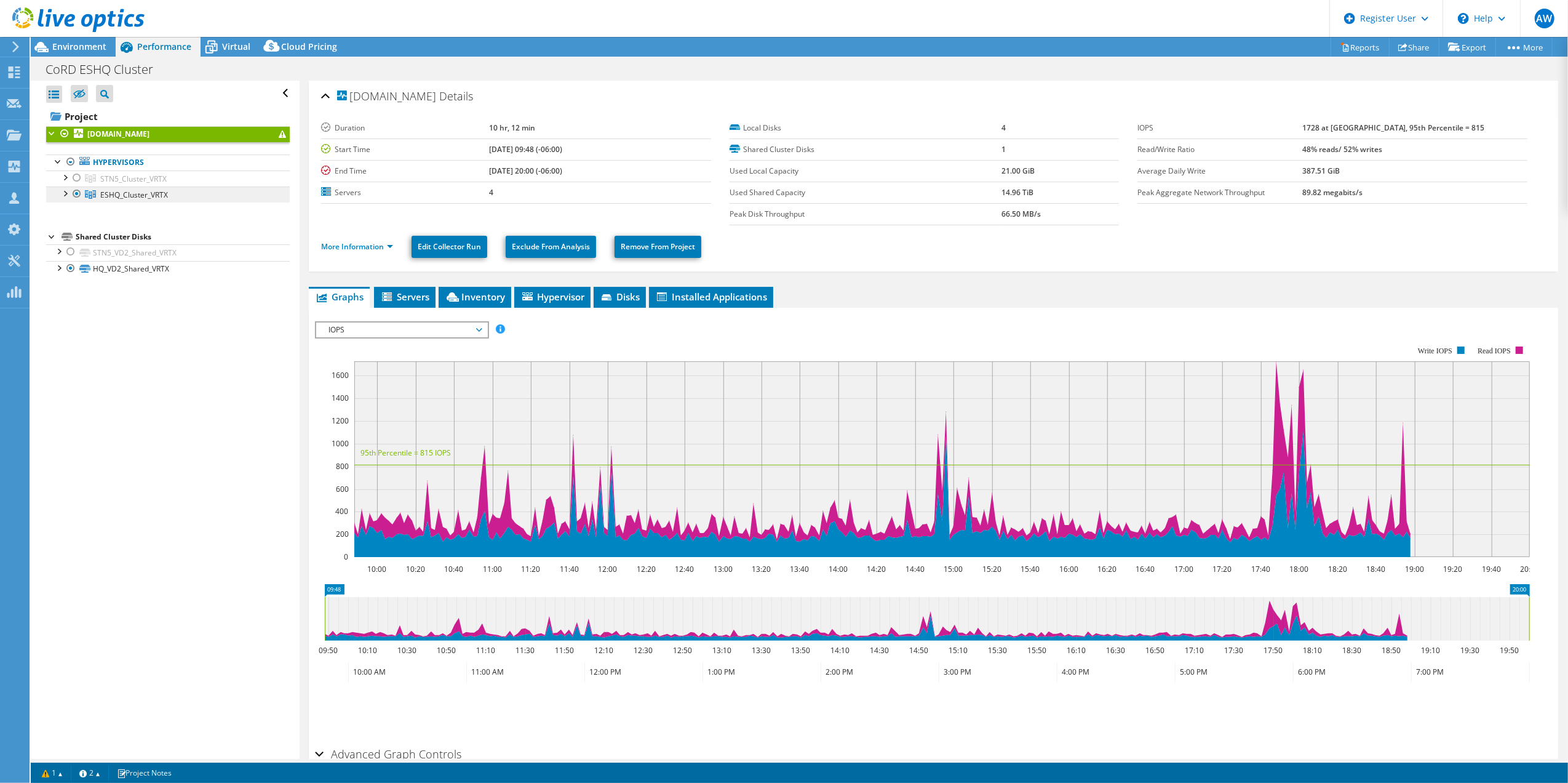
click at [124, 197] on span "ESHQ_Cluster_VRTX" at bounding box center [134, 194] width 68 height 10
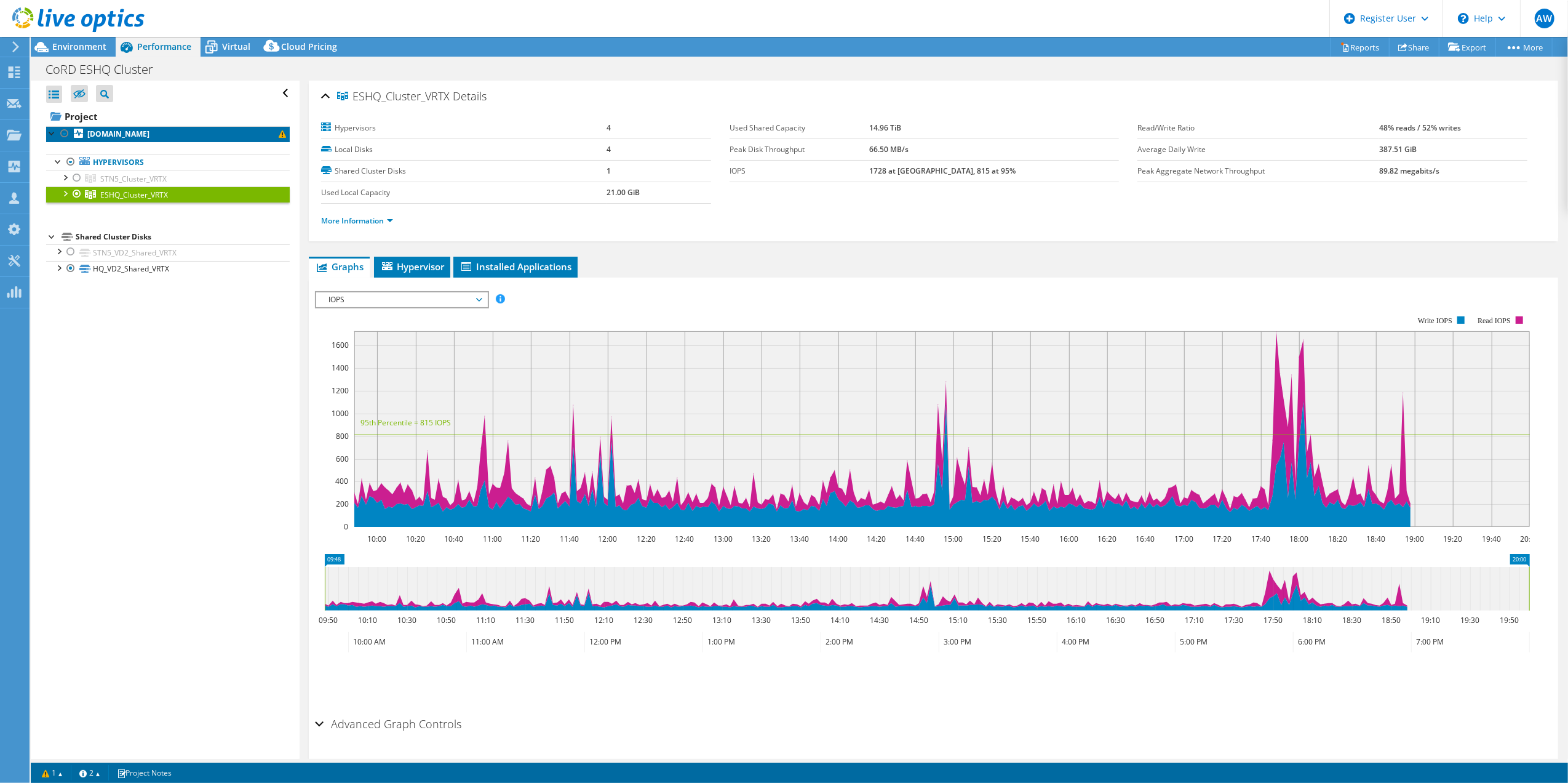
click at [121, 136] on b "[DOMAIN_NAME]" at bounding box center [118, 134] width 62 height 10
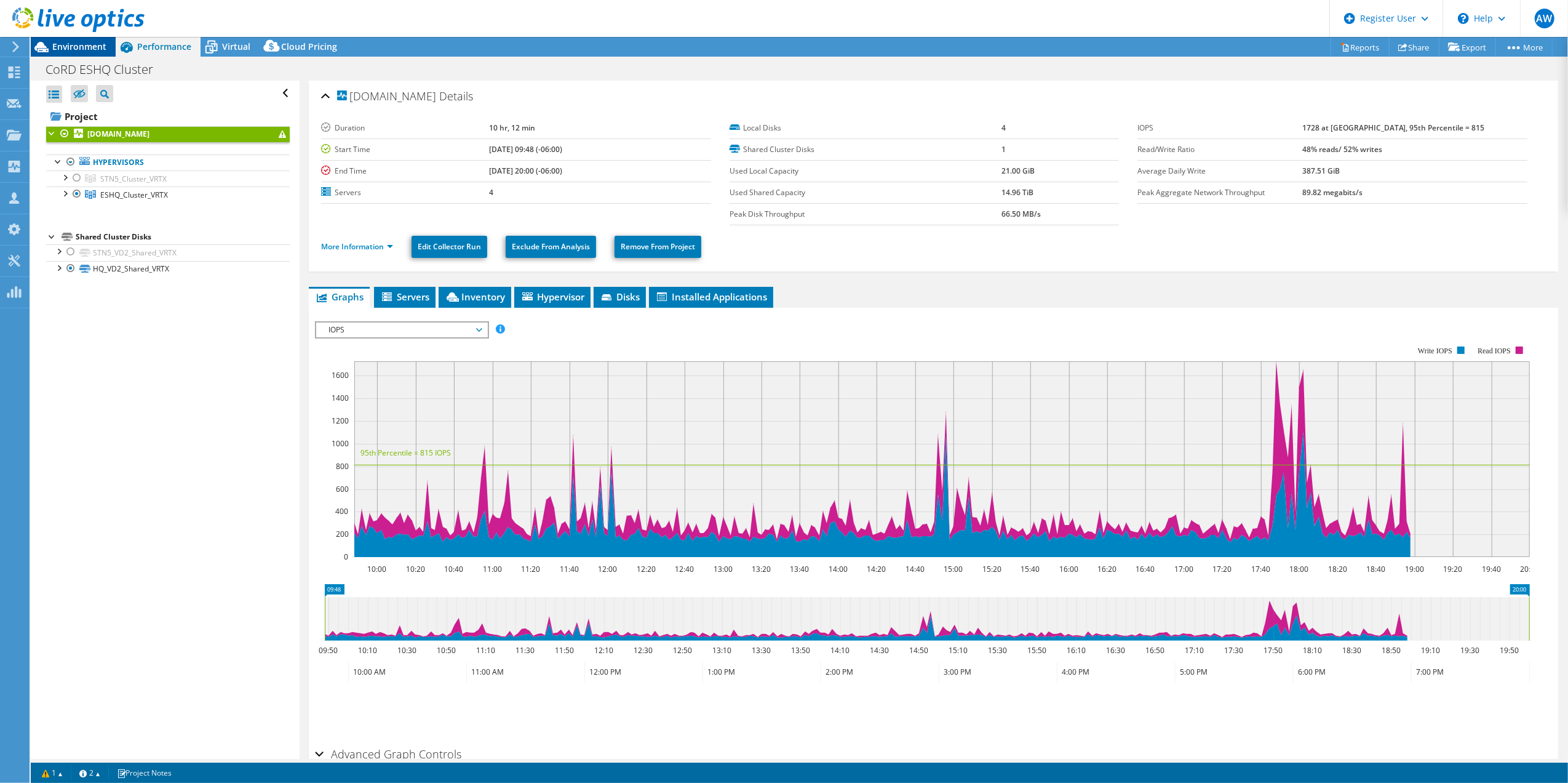
click at [83, 47] on span "Environment" at bounding box center [79, 47] width 54 height 12
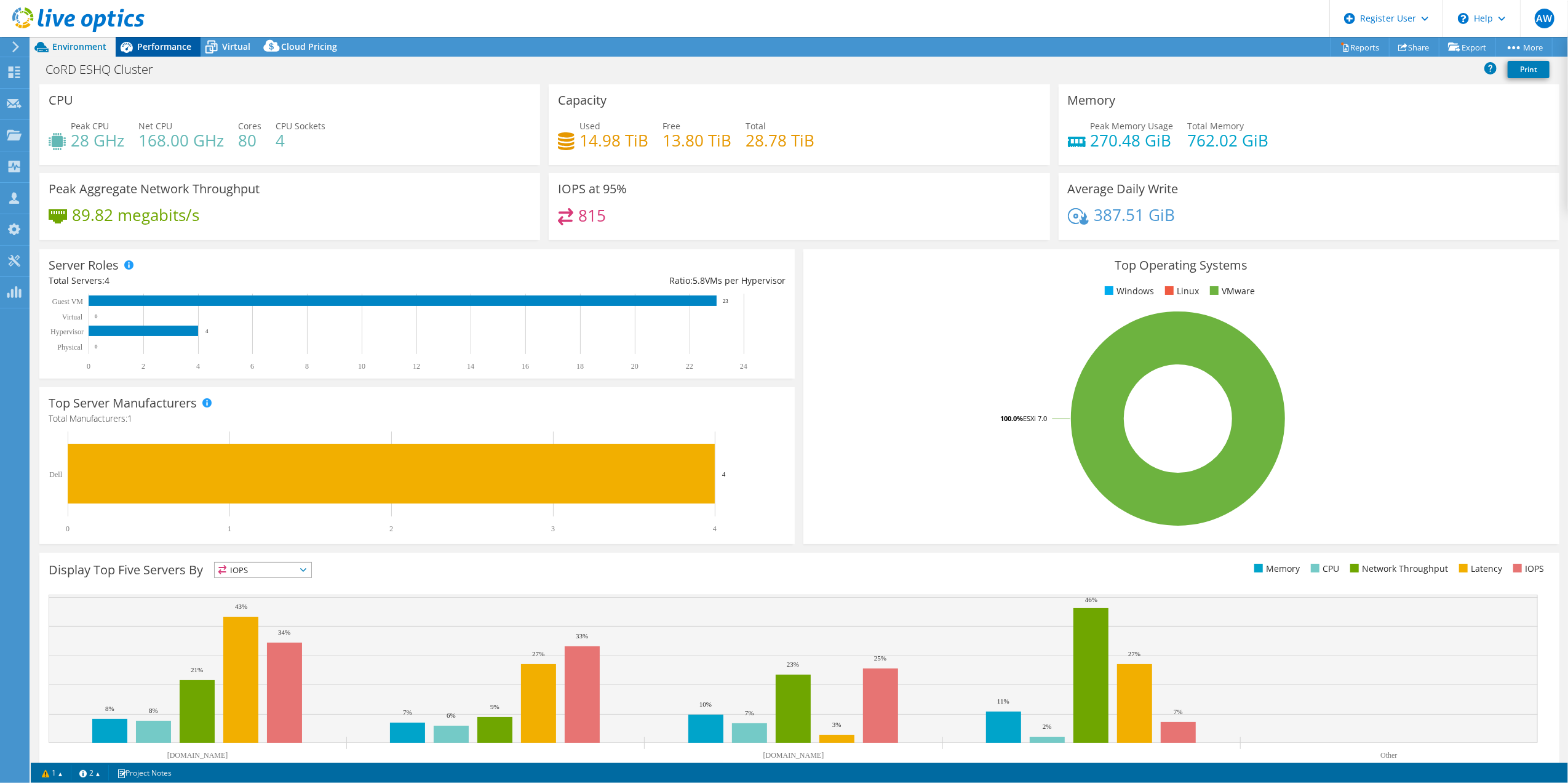
click at [160, 42] on span "Performance" at bounding box center [164, 47] width 54 height 12
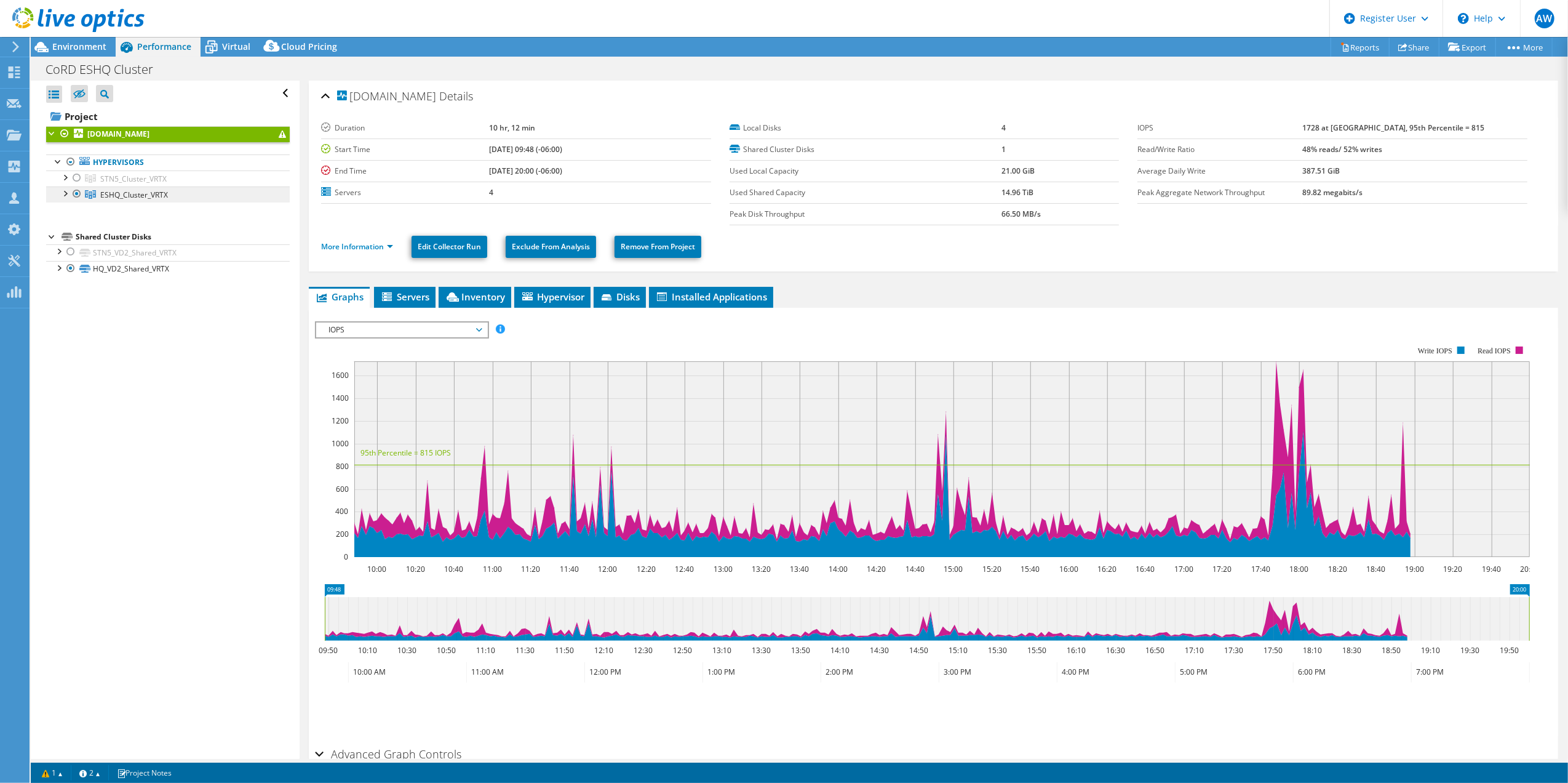
click at [138, 197] on span "ESHQ_Cluster_VRTX" at bounding box center [134, 194] width 68 height 10
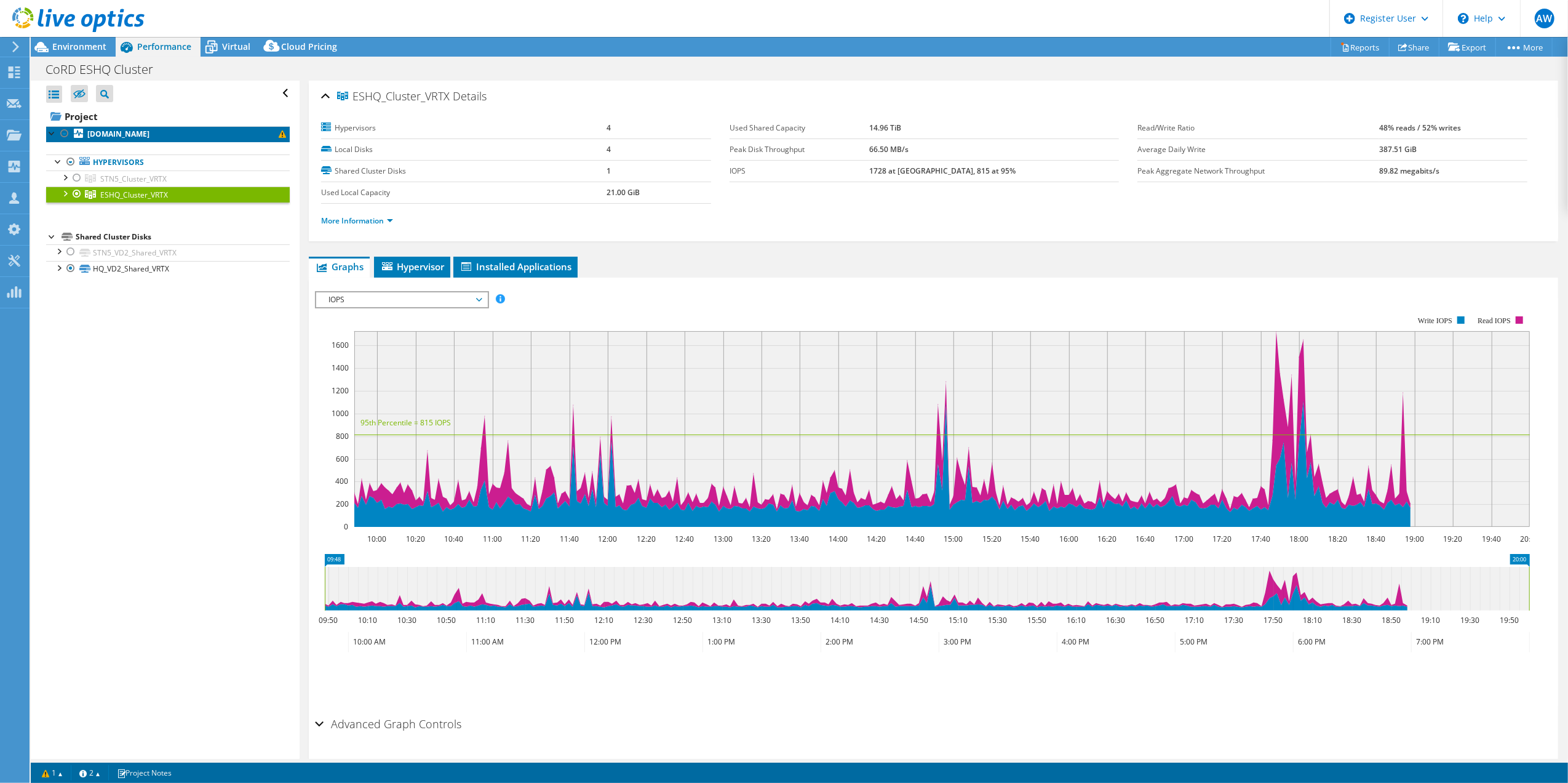
click at [136, 136] on b "[DOMAIN_NAME]" at bounding box center [118, 134] width 62 height 10
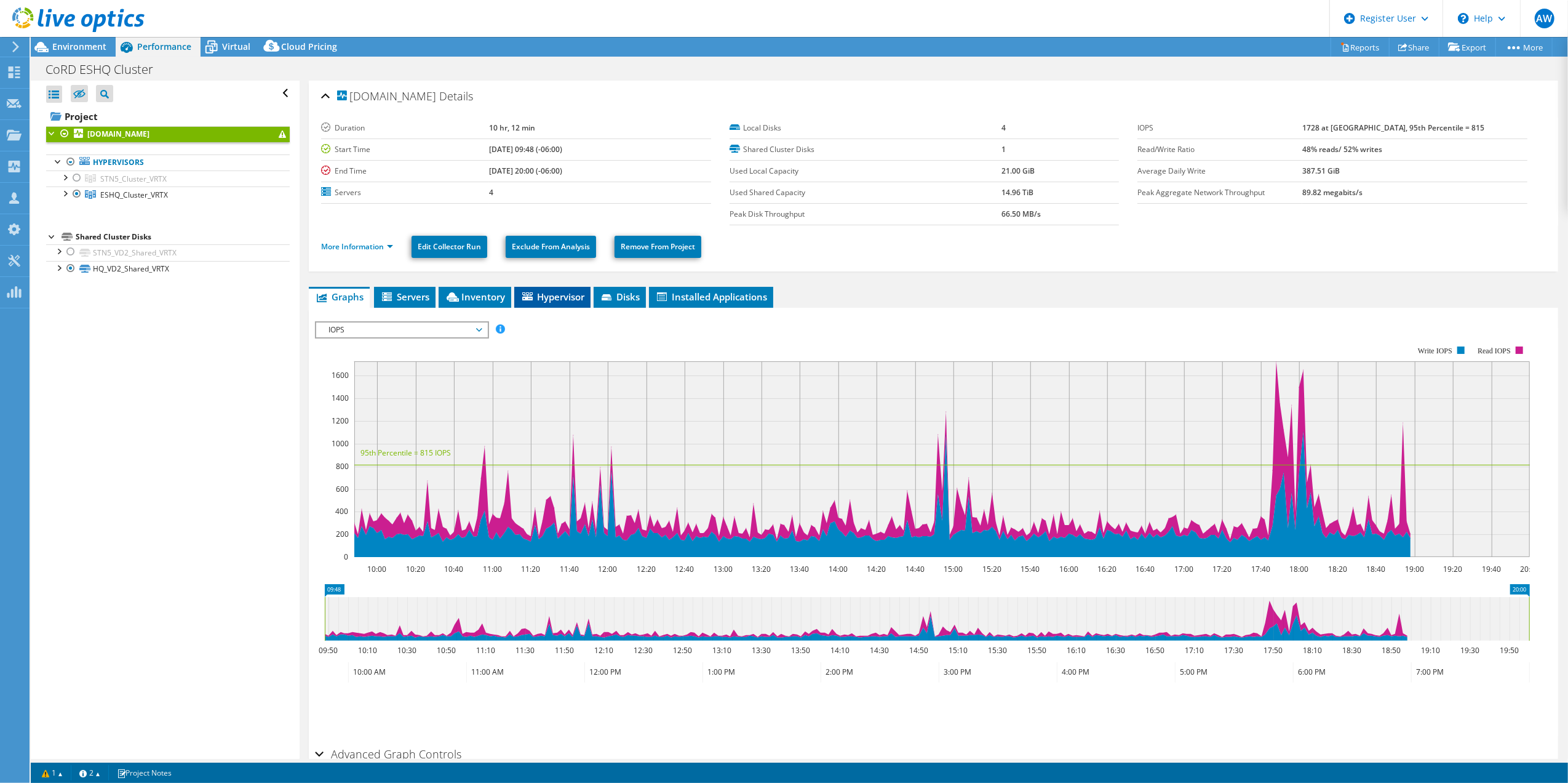
click at [559, 301] on span "Hypervisor" at bounding box center [553, 297] width 64 height 13
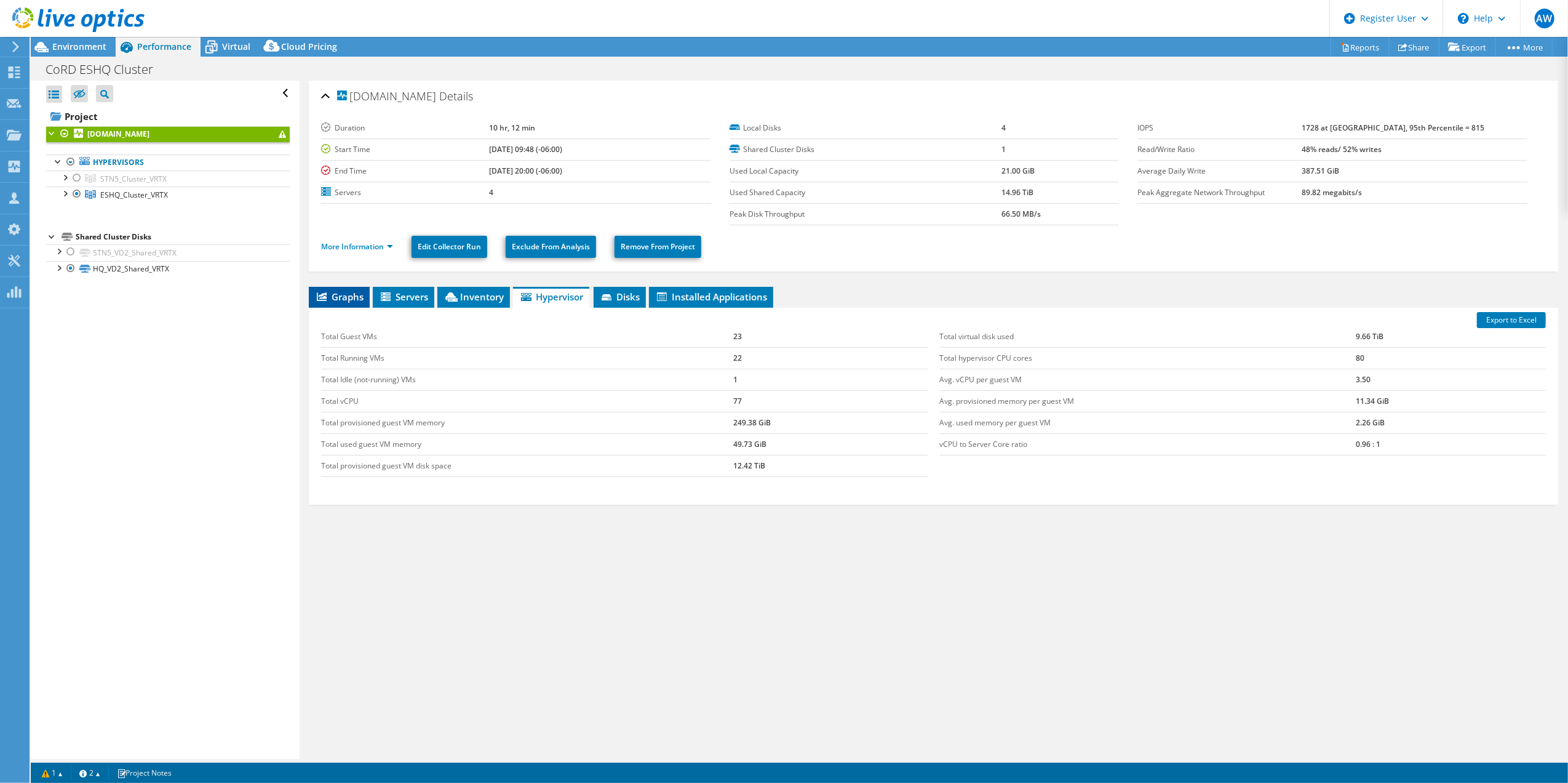
click at [352, 295] on span "Graphs" at bounding box center [339, 297] width 48 height 13
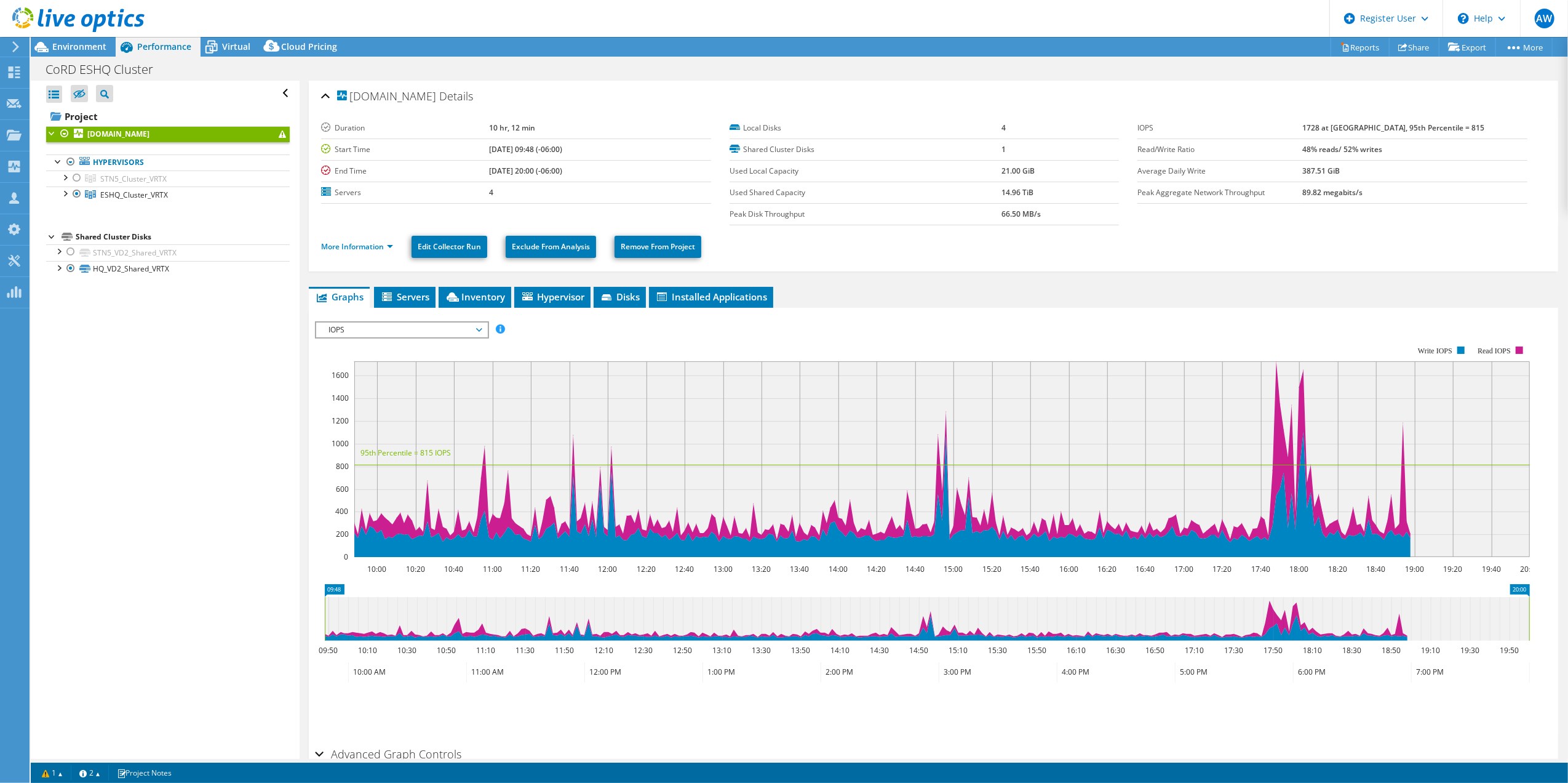
scroll to position [68, 0]
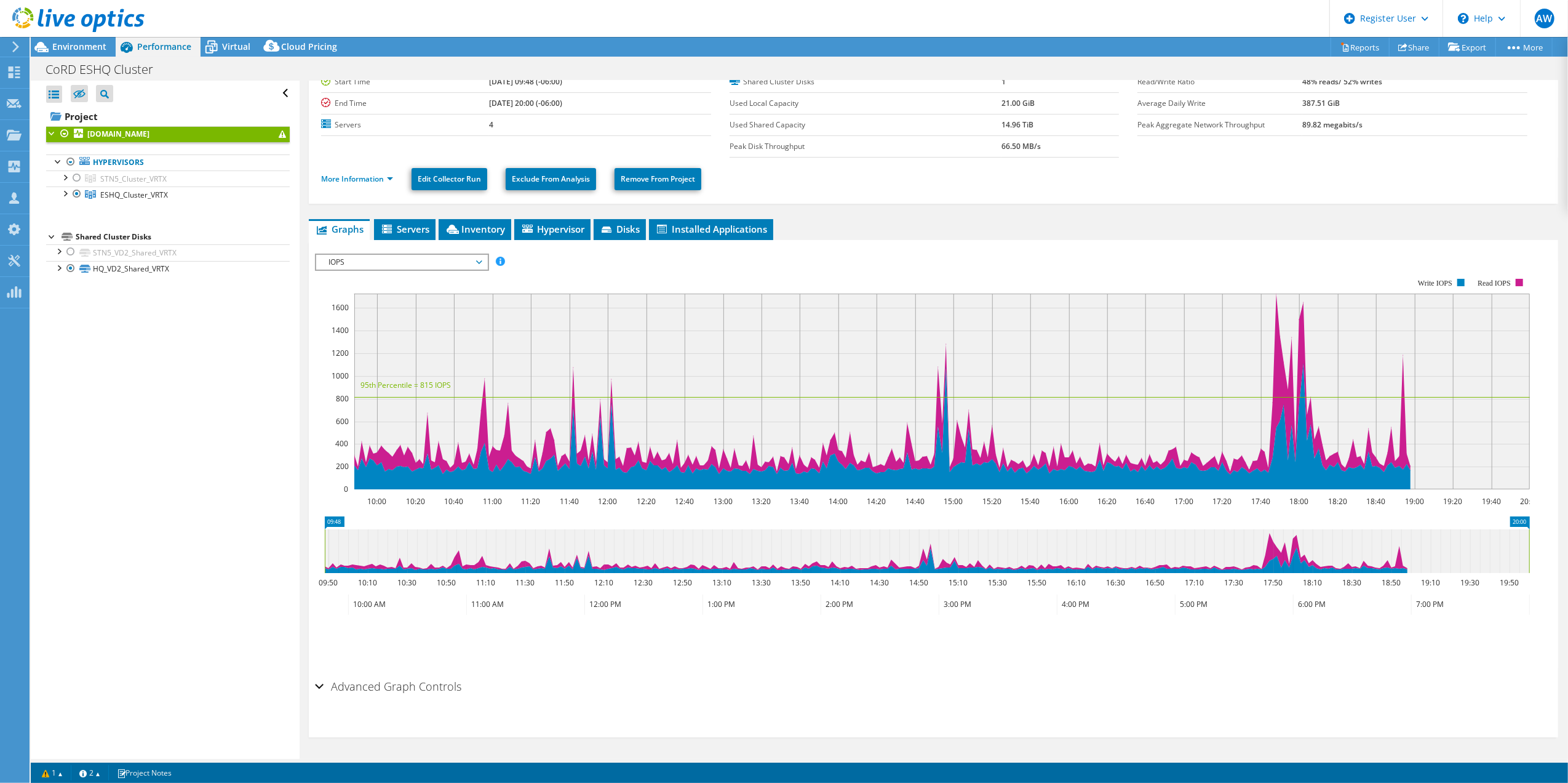
click at [476, 262] on span "IOPS" at bounding box center [401, 262] width 158 height 15
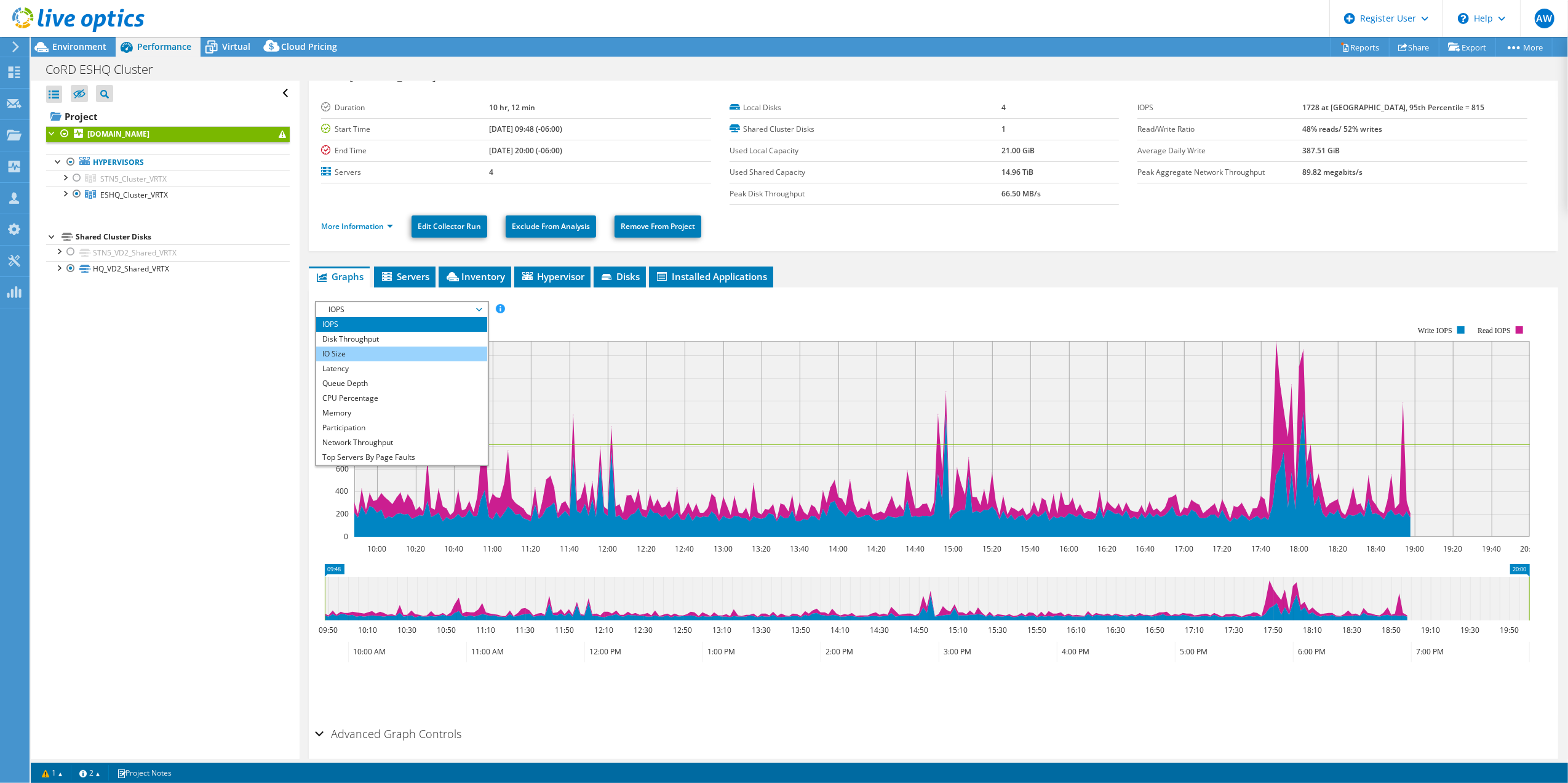
scroll to position [0, 0]
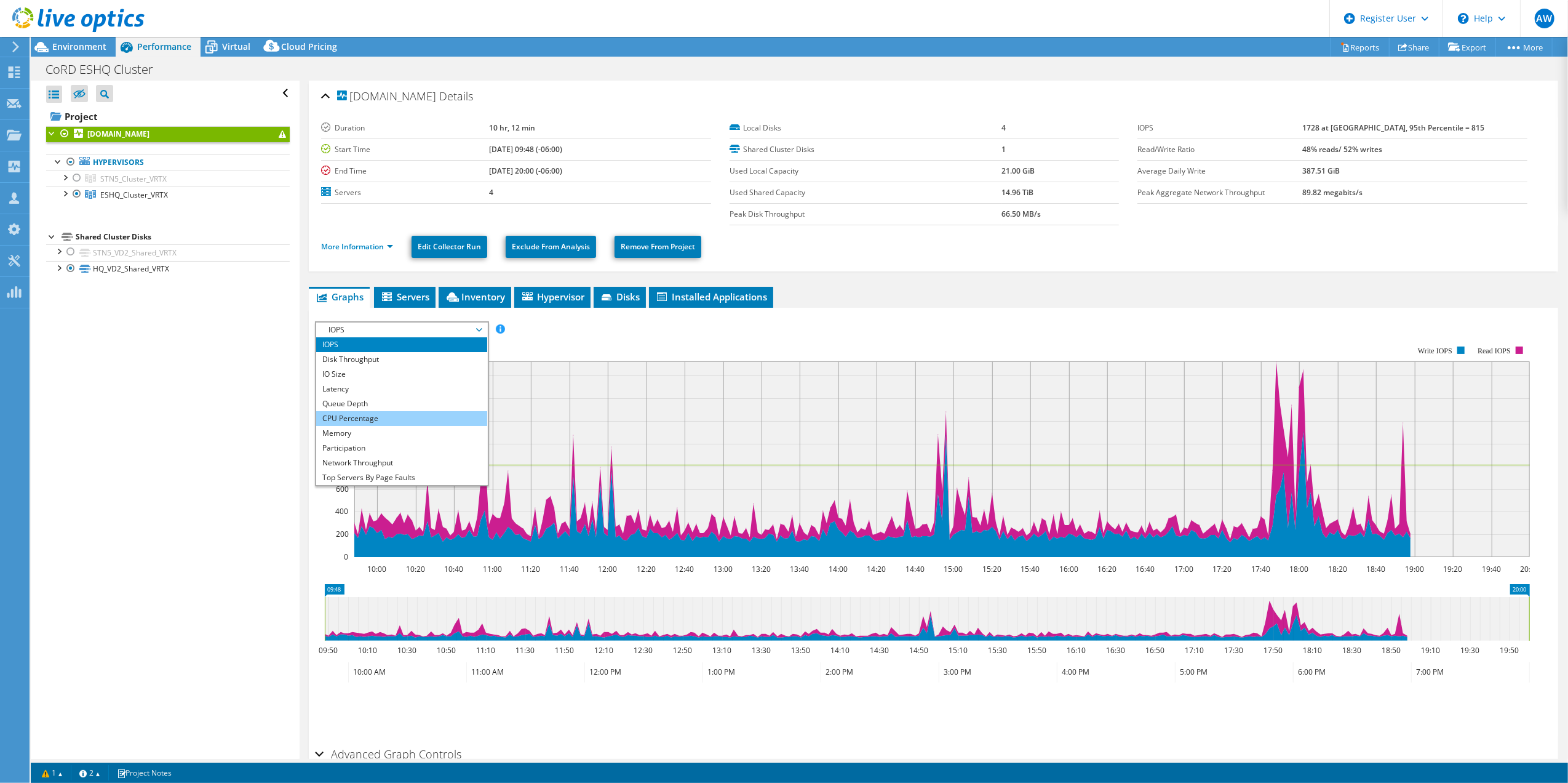
click at [375, 415] on li "CPU Percentage" at bounding box center [401, 419] width 171 height 15
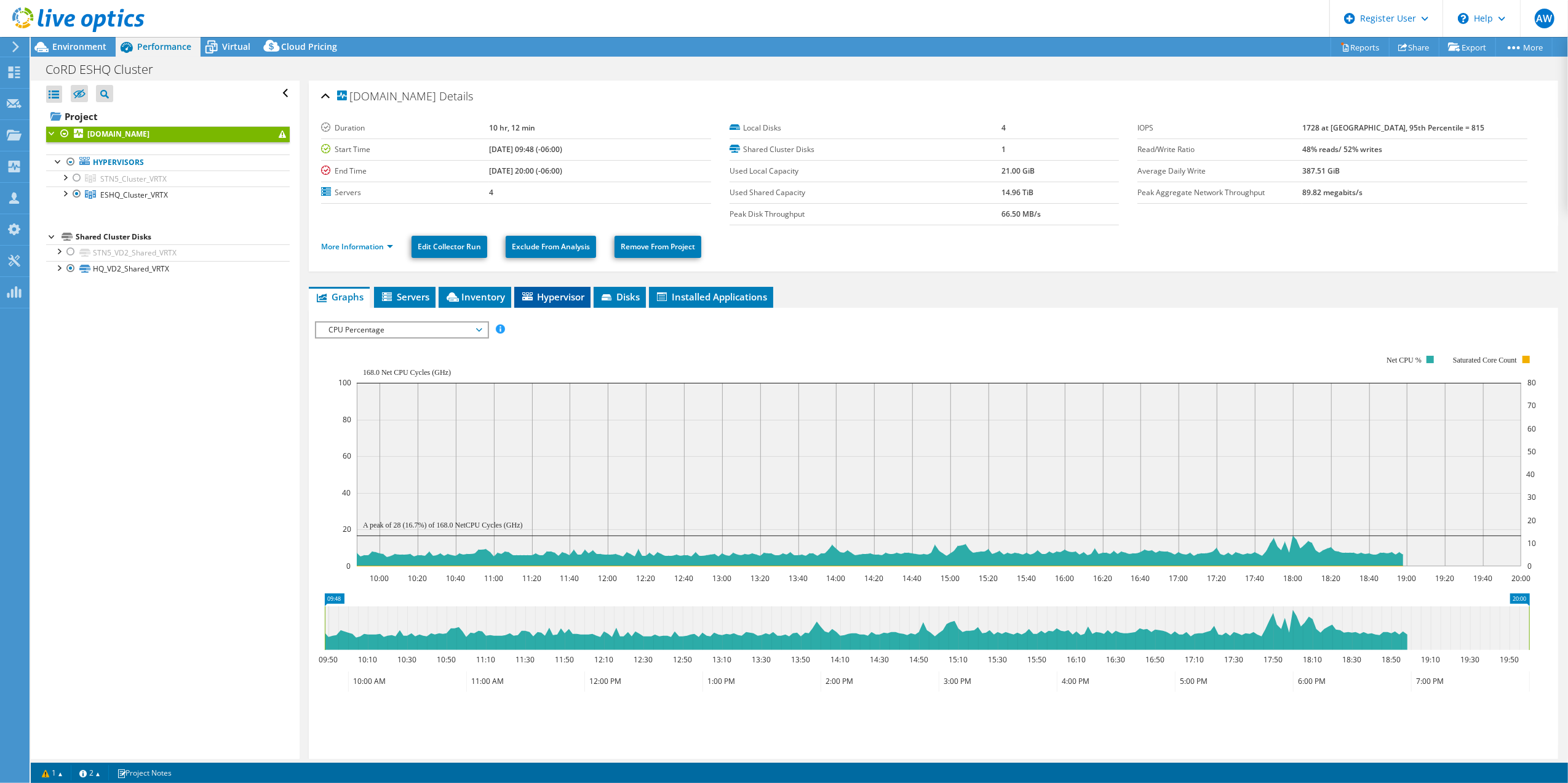
click at [559, 299] on span "Hypervisor" at bounding box center [553, 297] width 64 height 13
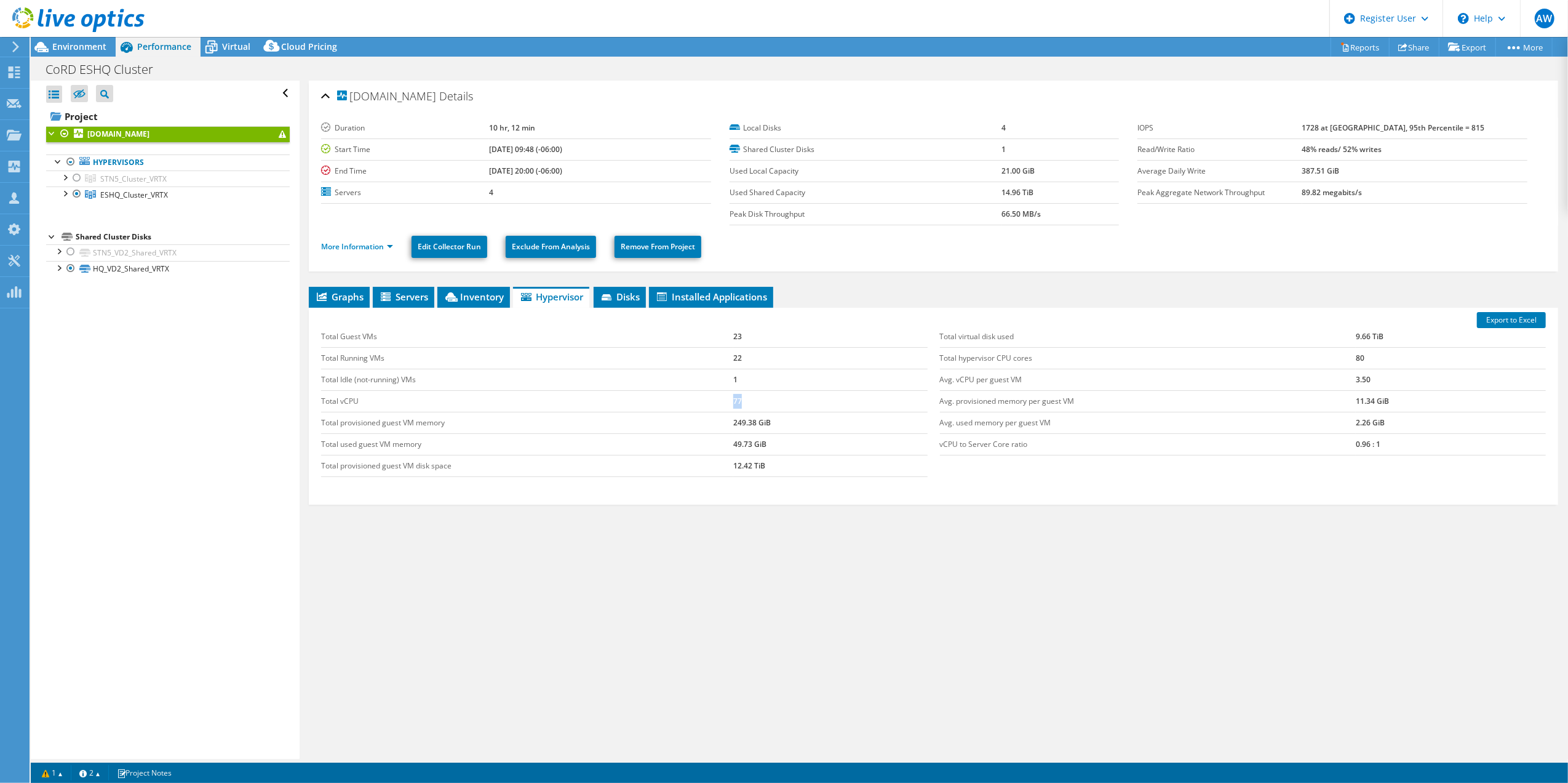
drag, startPoint x: 757, startPoint y: 402, endPoint x: 723, endPoint y: 408, distance: 34.5
click at [723, 408] on tr "Total vCPU 77" at bounding box center [624, 401] width 606 height 22
click at [70, 44] on span "Environment" at bounding box center [79, 47] width 54 height 12
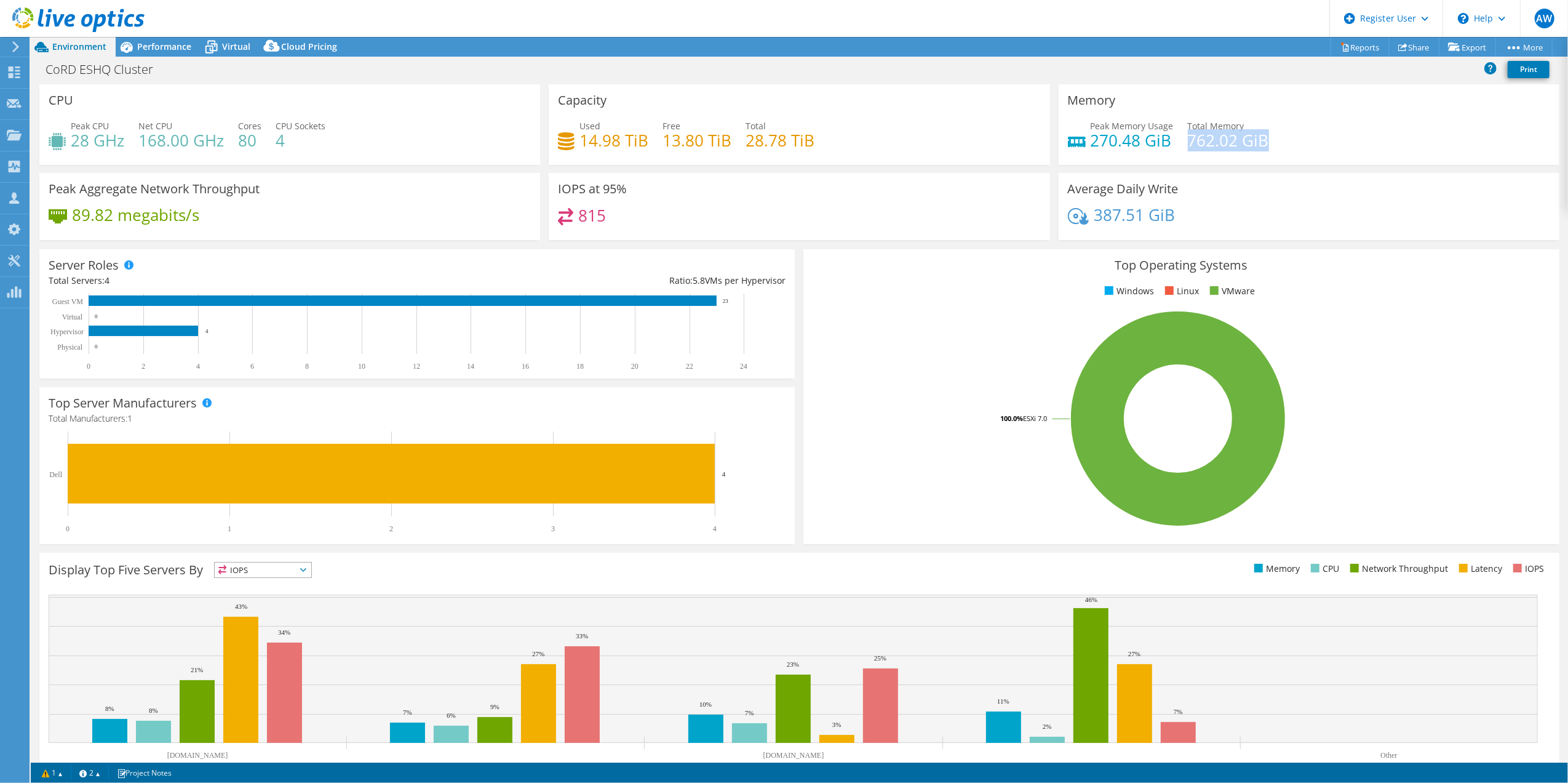
drag, startPoint x: 1278, startPoint y: 141, endPoint x: 1180, endPoint y: 145, distance: 98.1
click at [1180, 145] on div "Peak Memory Usage 270.48 GiB Total Memory 762.02 GiB" at bounding box center [1310, 139] width 483 height 40
drag, startPoint x: 1180, startPoint y: 145, endPoint x: 1315, endPoint y: 156, distance: 135.4
click at [1253, 156] on div "Peak Memory Usage 270.48 GiB Total Memory 762.02 GiB" at bounding box center [1310, 139] width 483 height 40
click at [229, 42] on span "Virtual" at bounding box center [236, 47] width 28 height 12
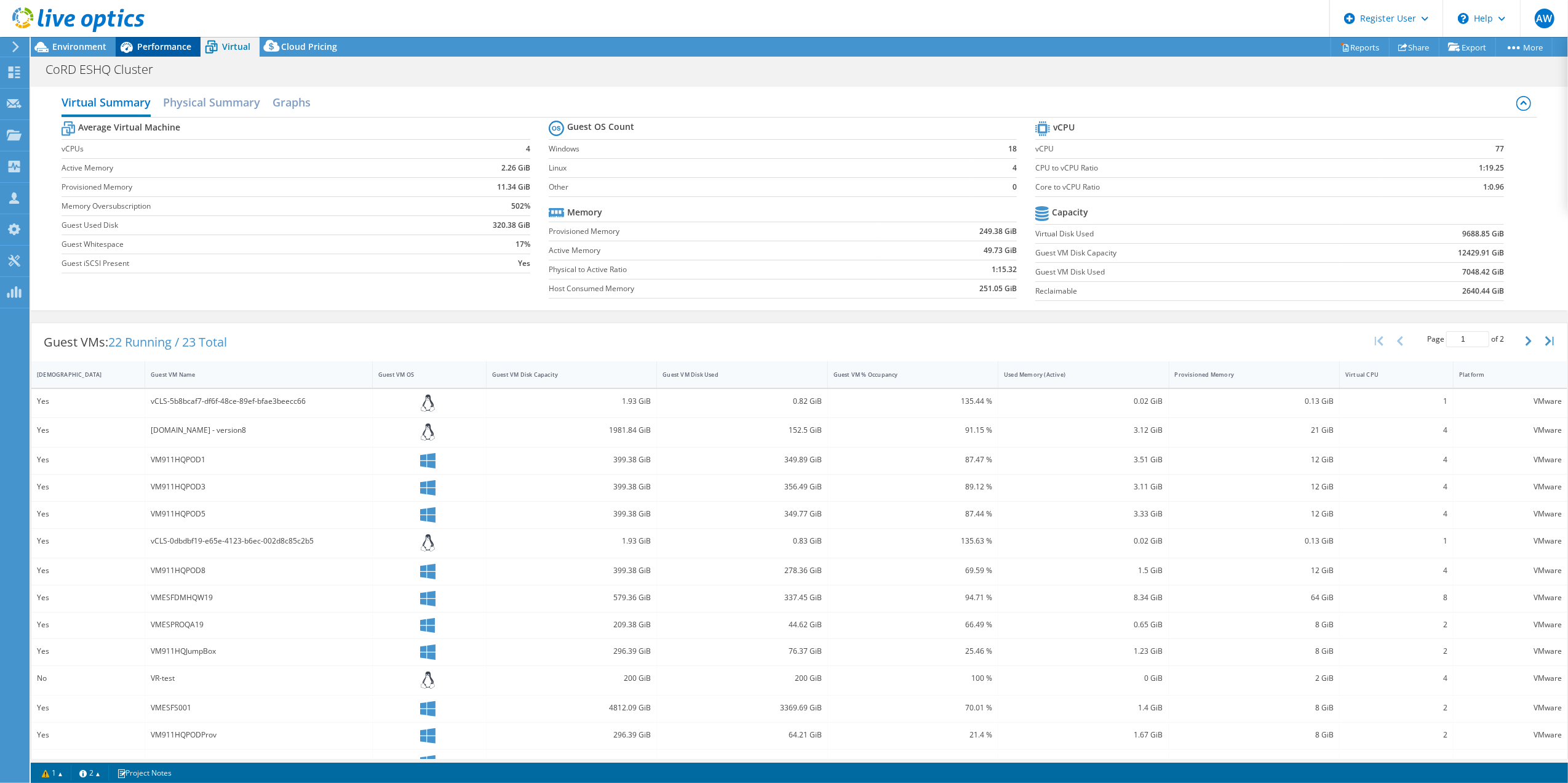
click at [168, 42] on span "Performance" at bounding box center [164, 47] width 54 height 12
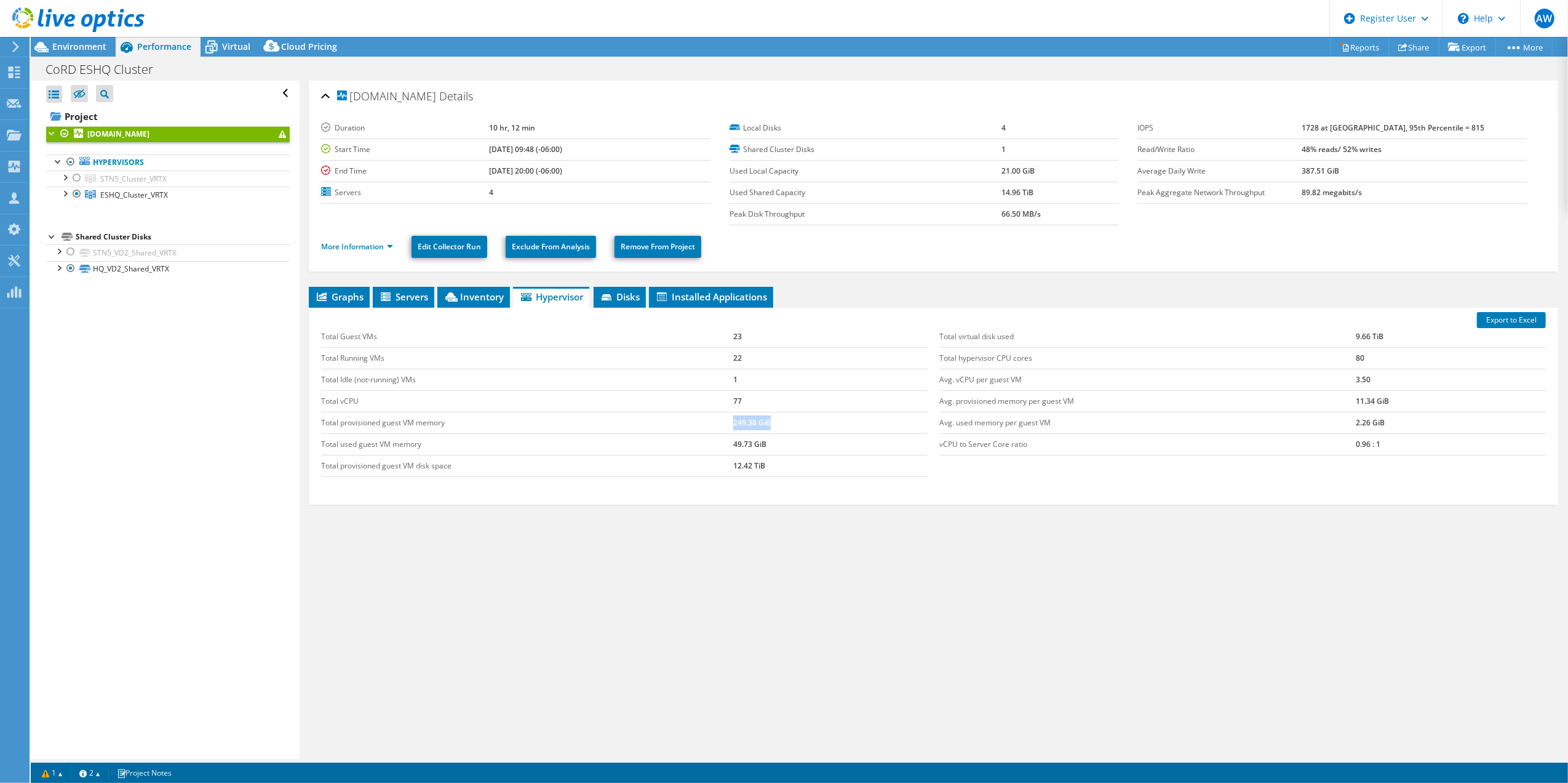
drag, startPoint x: 790, startPoint y: 425, endPoint x: 723, endPoint y: 427, distance: 67.0
click at [723, 427] on tr "Total provisioned guest VM memory 249.38 GiB" at bounding box center [624, 422] width 606 height 22
click at [79, 42] on span "Environment" at bounding box center [79, 47] width 54 height 12
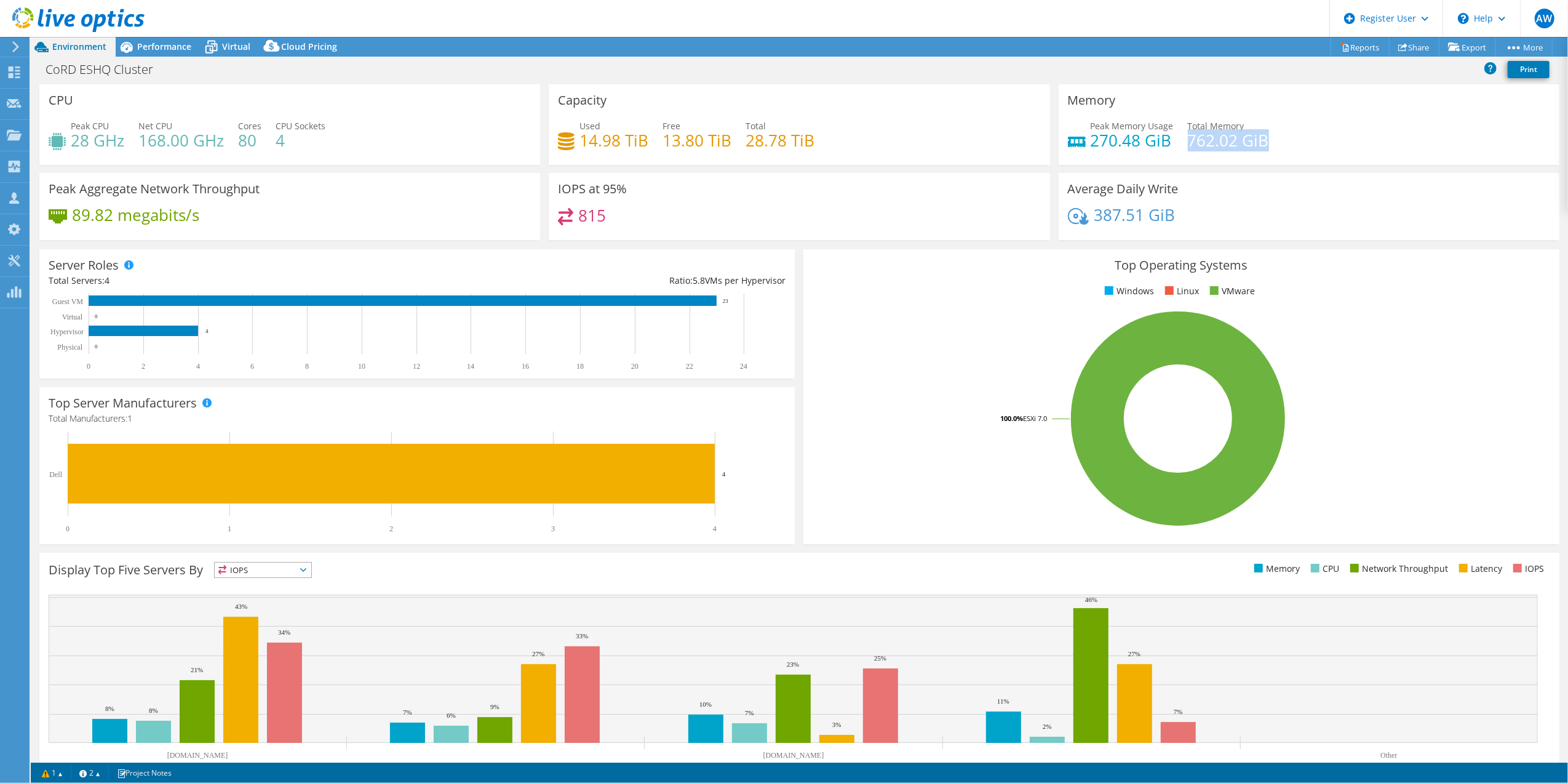
drag, startPoint x: 1271, startPoint y: 140, endPoint x: 1180, endPoint y: 143, distance: 91.0
click at [1180, 143] on div "Peak Memory Usage 270.48 GiB Total Memory 762.02 GiB" at bounding box center [1310, 139] width 483 height 40
click at [161, 45] on span "Performance" at bounding box center [164, 47] width 54 height 12
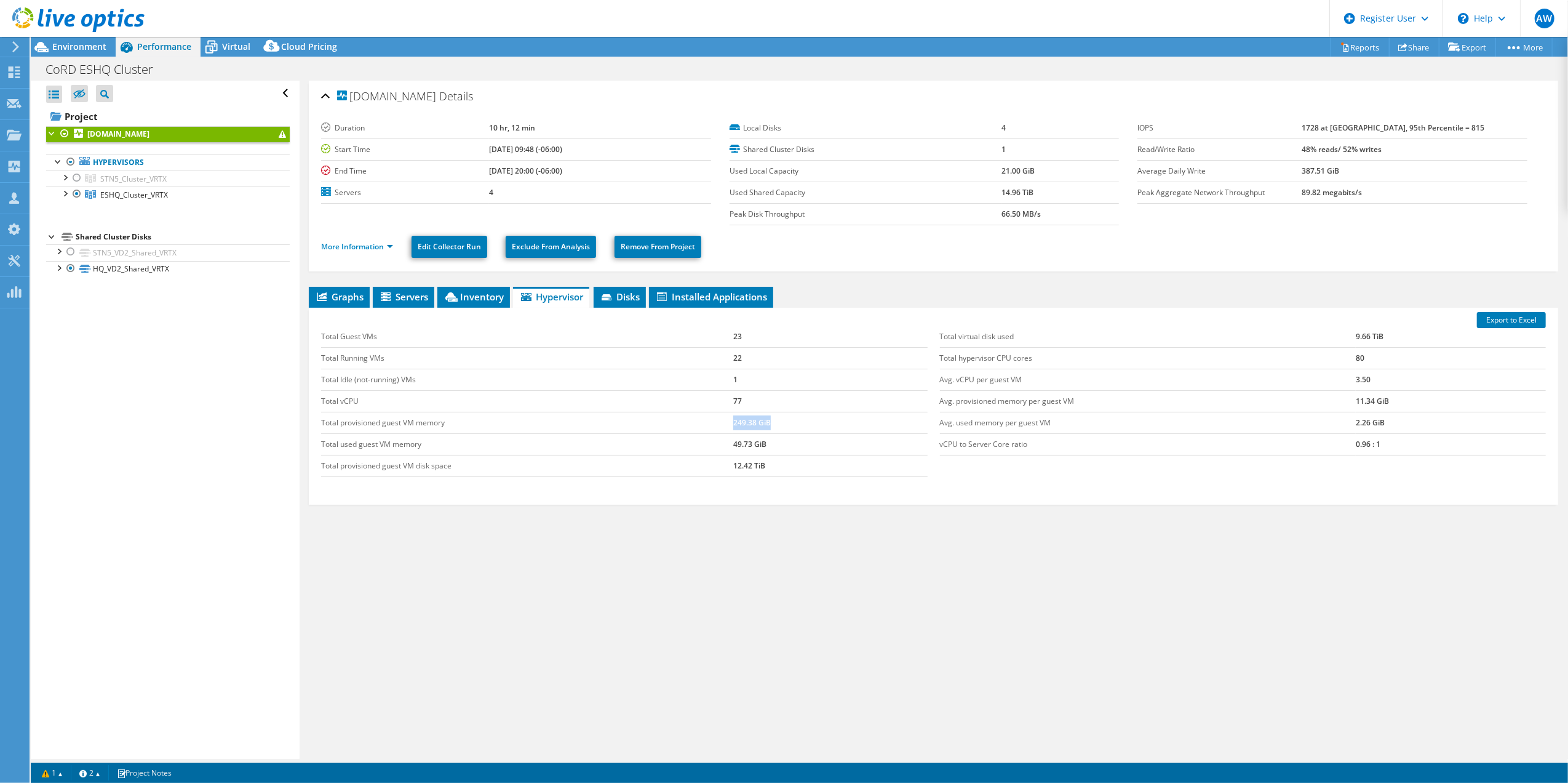
drag, startPoint x: 784, startPoint y: 427, endPoint x: 716, endPoint y: 428, distance: 68.0
click at [716, 428] on tr "Total provisioned guest VM memory 249.38 GiB" at bounding box center [624, 422] width 606 height 22
click at [234, 45] on span "Virtual" at bounding box center [236, 47] width 28 height 12
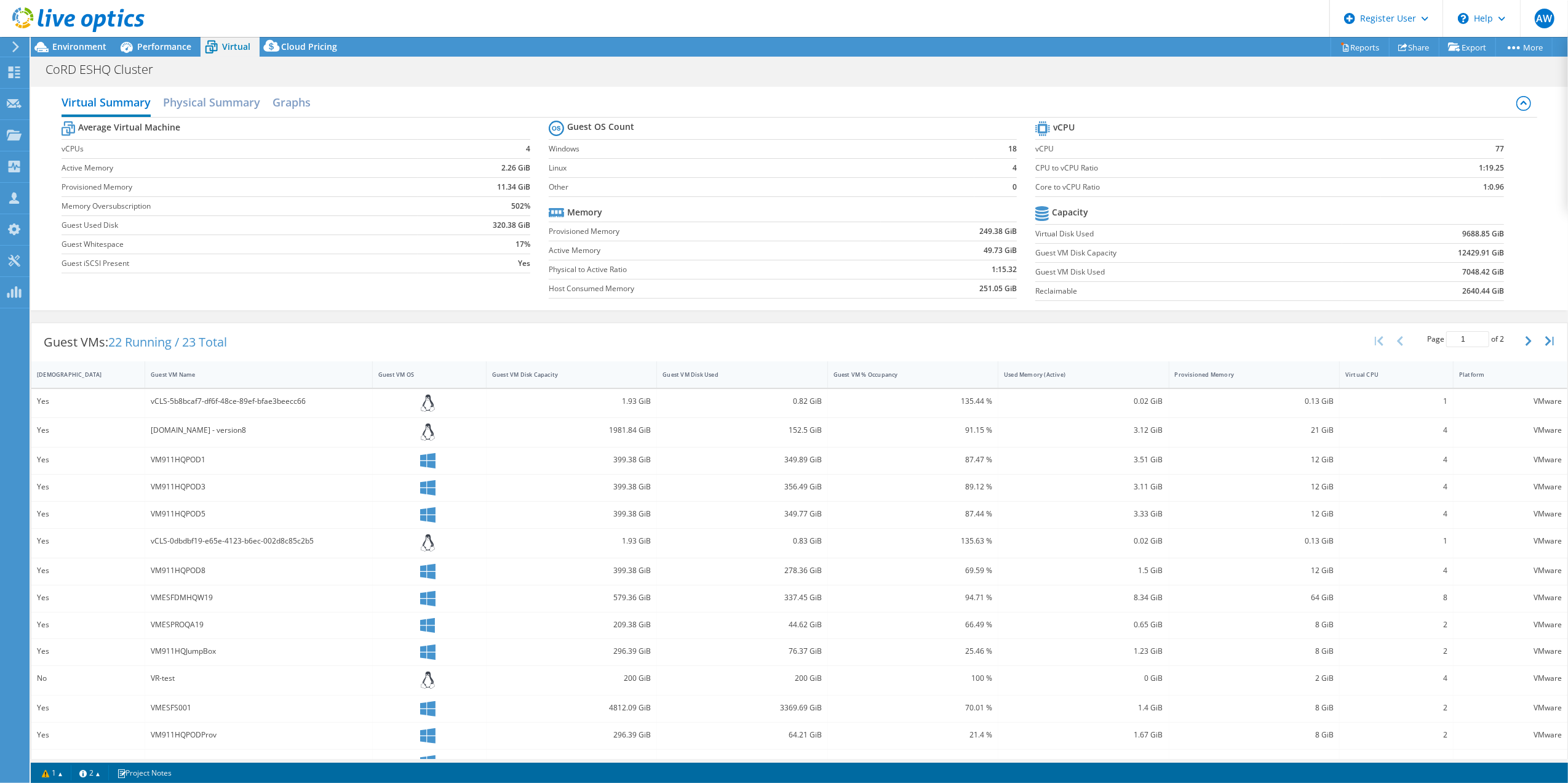
scroll to position [55, 0]
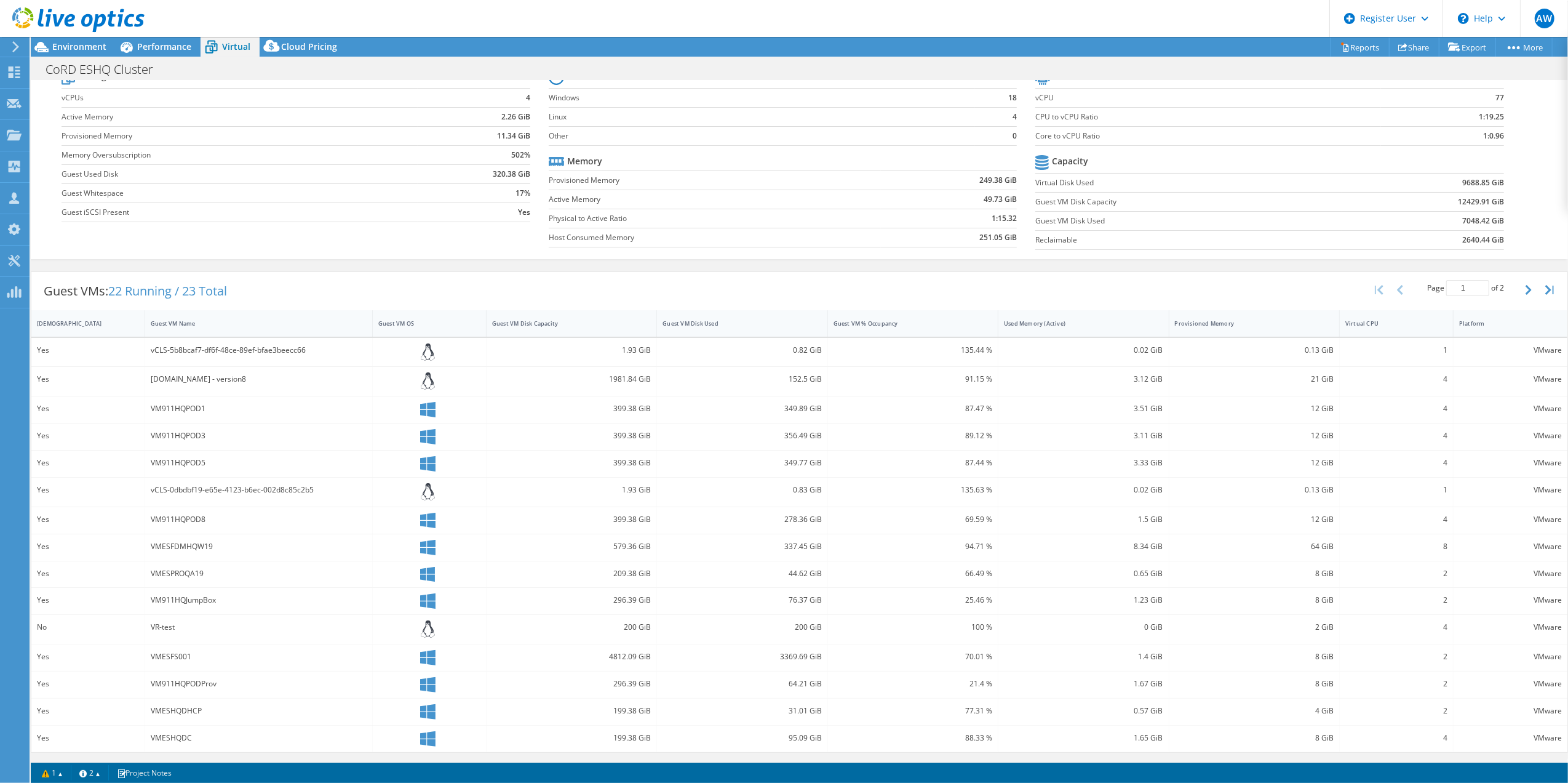
drag, startPoint x: 951, startPoint y: 545, endPoint x: 938, endPoint y: 544, distance: 13.0
click at [938, 544] on div "94.71 %" at bounding box center [912, 546] width 159 height 13
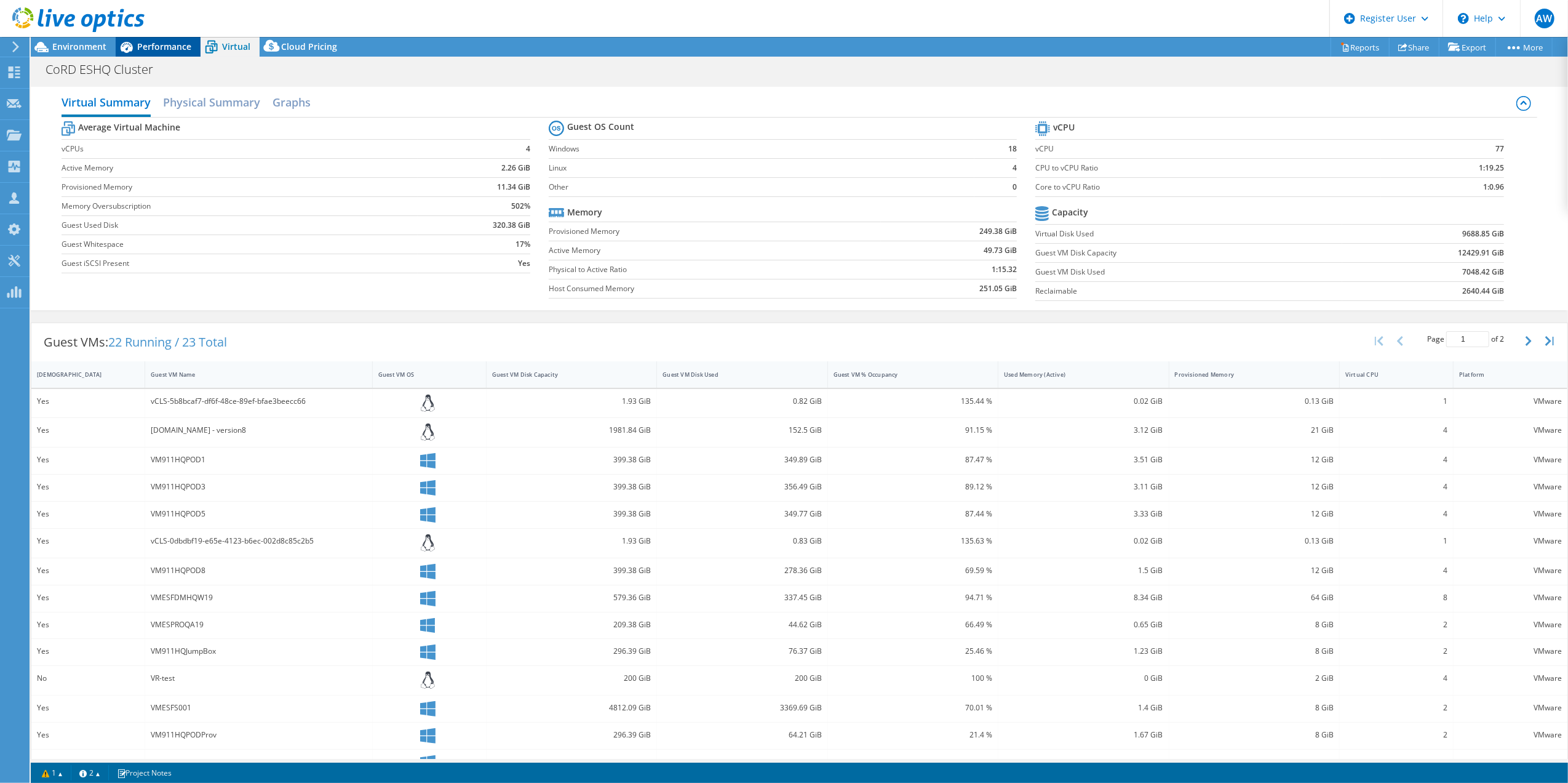
click at [170, 44] on span "Performance" at bounding box center [164, 47] width 54 height 12
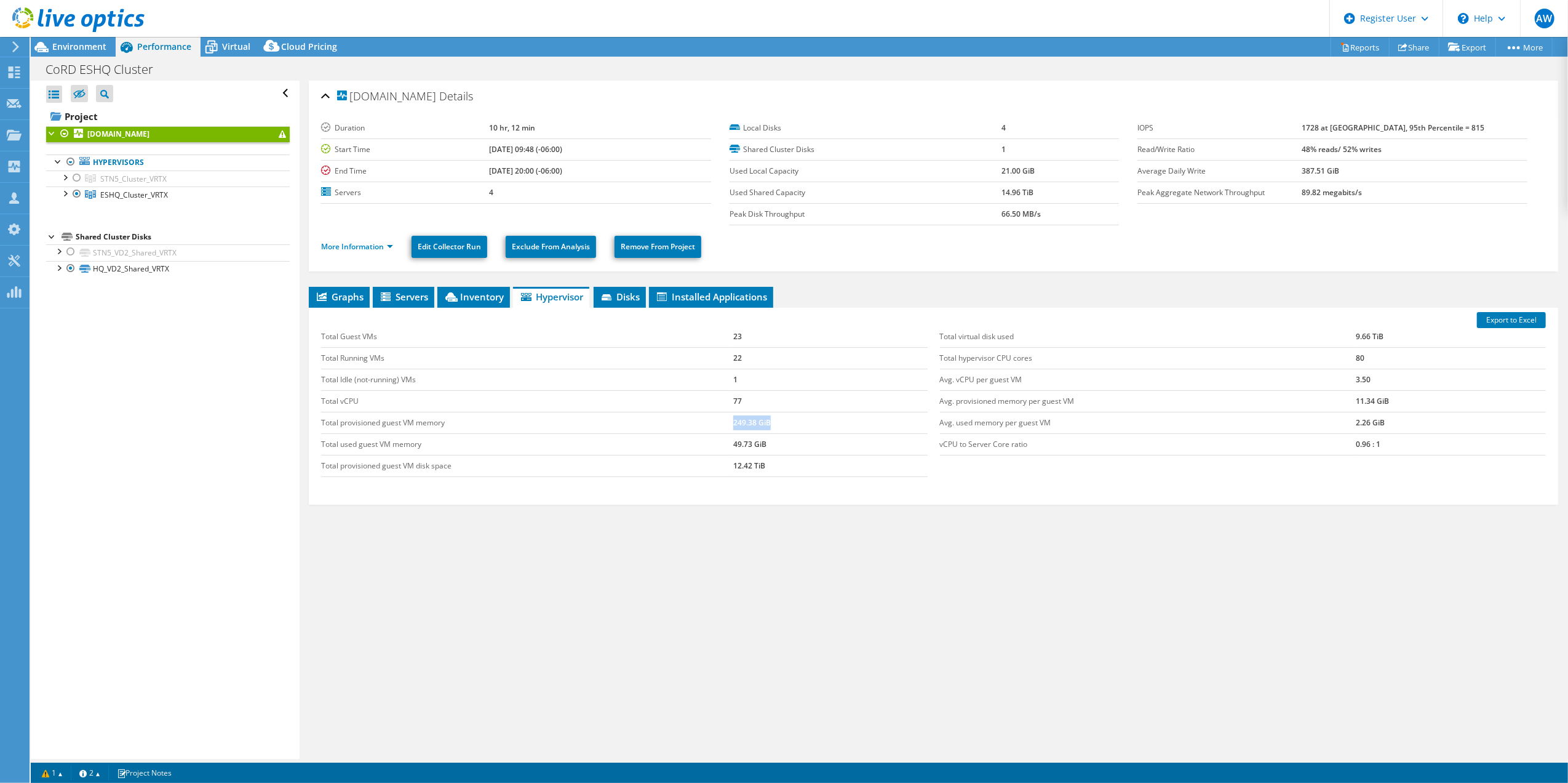
drag, startPoint x: 793, startPoint y: 427, endPoint x: 726, endPoint y: 427, distance: 67.0
click at [726, 427] on tr "Total provisioned guest VM memory 249.38 GiB" at bounding box center [624, 422] width 606 height 22
click at [86, 49] on span "Environment" at bounding box center [79, 47] width 54 height 12
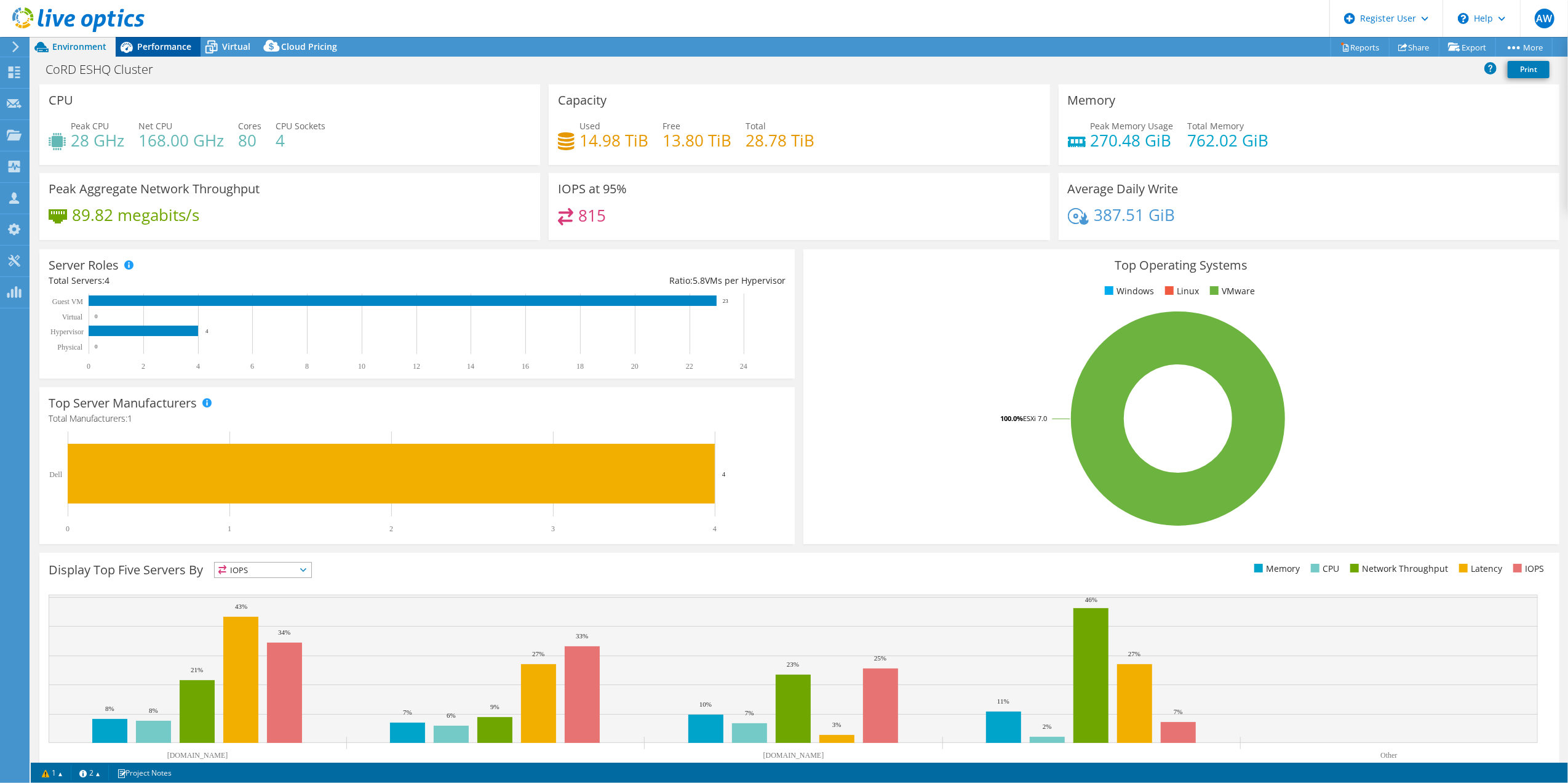
click at [163, 48] on span "Performance" at bounding box center [164, 47] width 54 height 12
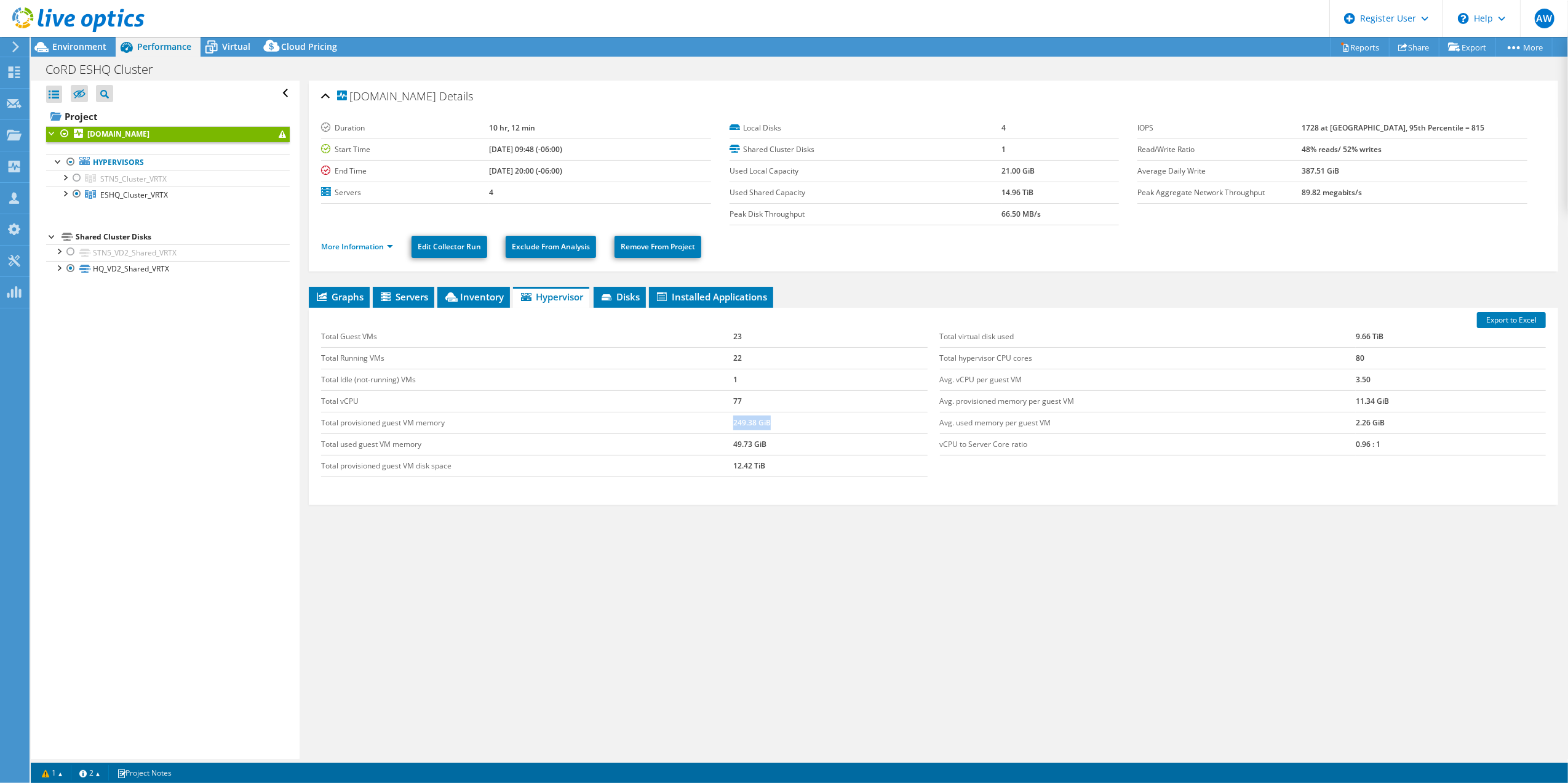
drag, startPoint x: 780, startPoint y: 422, endPoint x: 726, endPoint y: 422, distance: 54.0
click at [726, 422] on tr "Total provisioned guest VM memory 249.38 GiB" at bounding box center [624, 422] width 606 height 22
click at [76, 45] on span "Environment" at bounding box center [79, 47] width 54 height 12
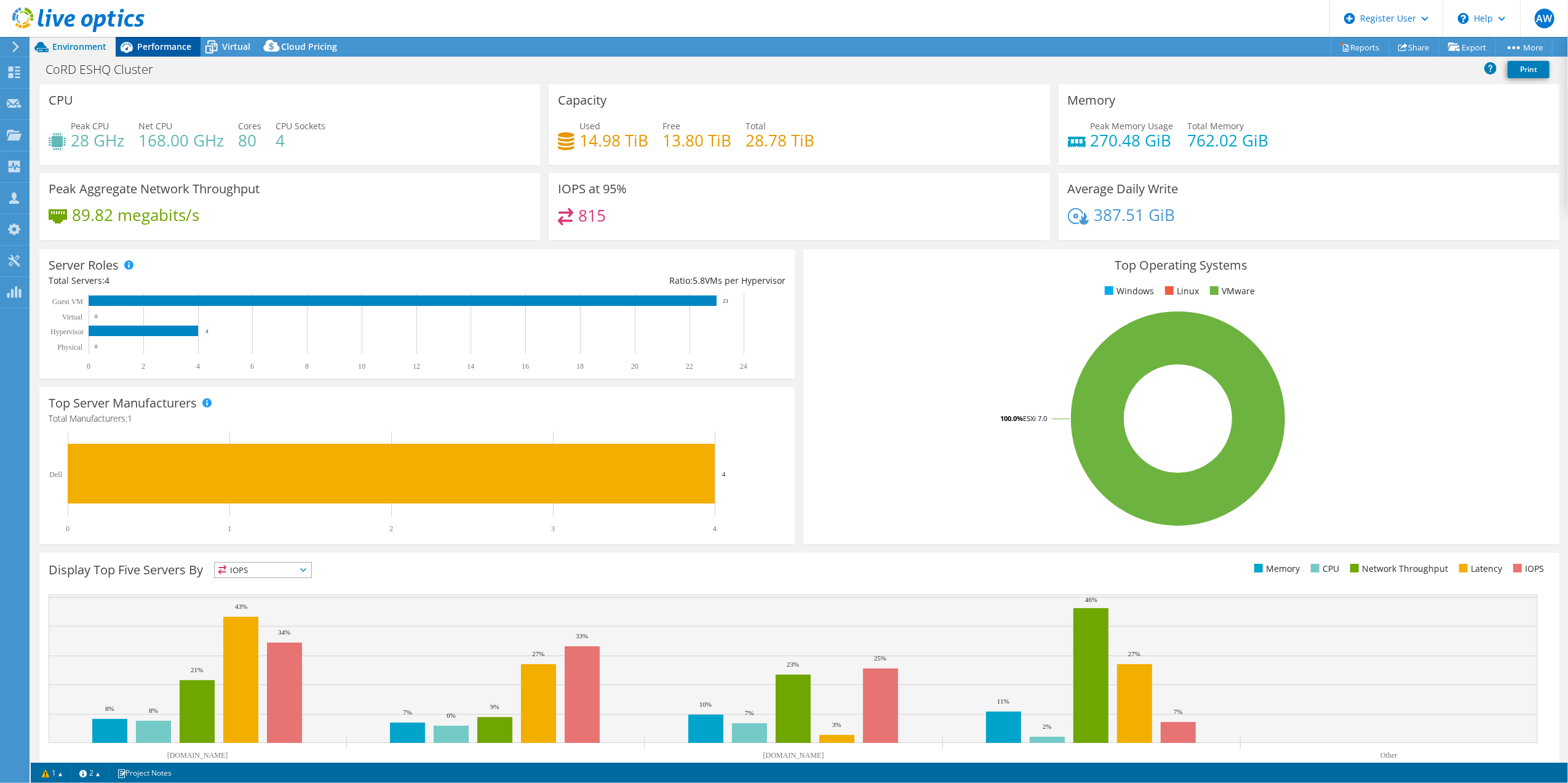
click at [161, 45] on span "Performance" at bounding box center [164, 47] width 54 height 12
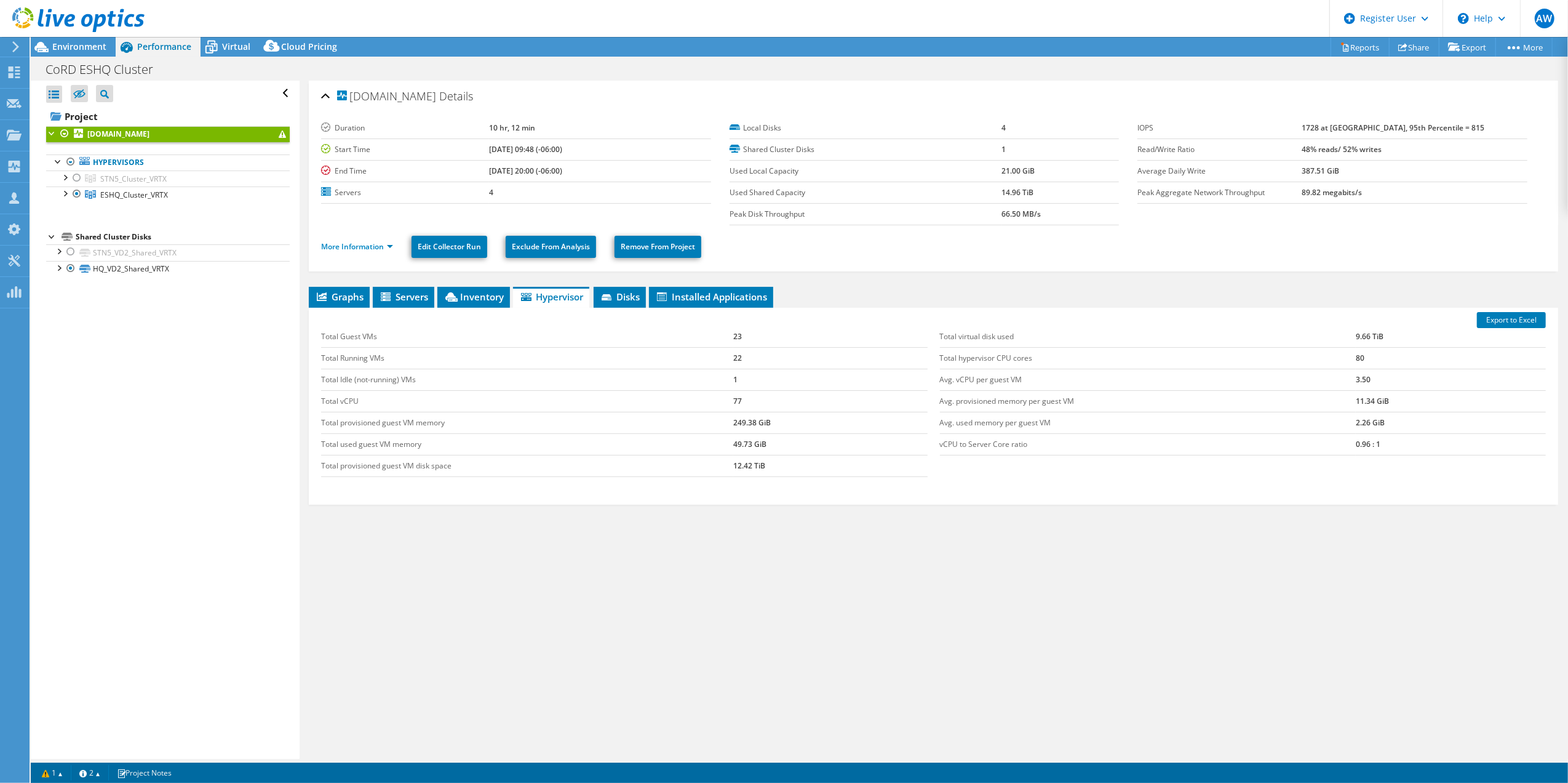
click at [749, 422] on td "249.38 GiB" at bounding box center [830, 422] width 194 height 22
drag, startPoint x: 749, startPoint y: 422, endPoint x: 770, endPoint y: 424, distance: 21.1
click at [770, 424] on td "249.38 GiB" at bounding box center [830, 422] width 194 height 22
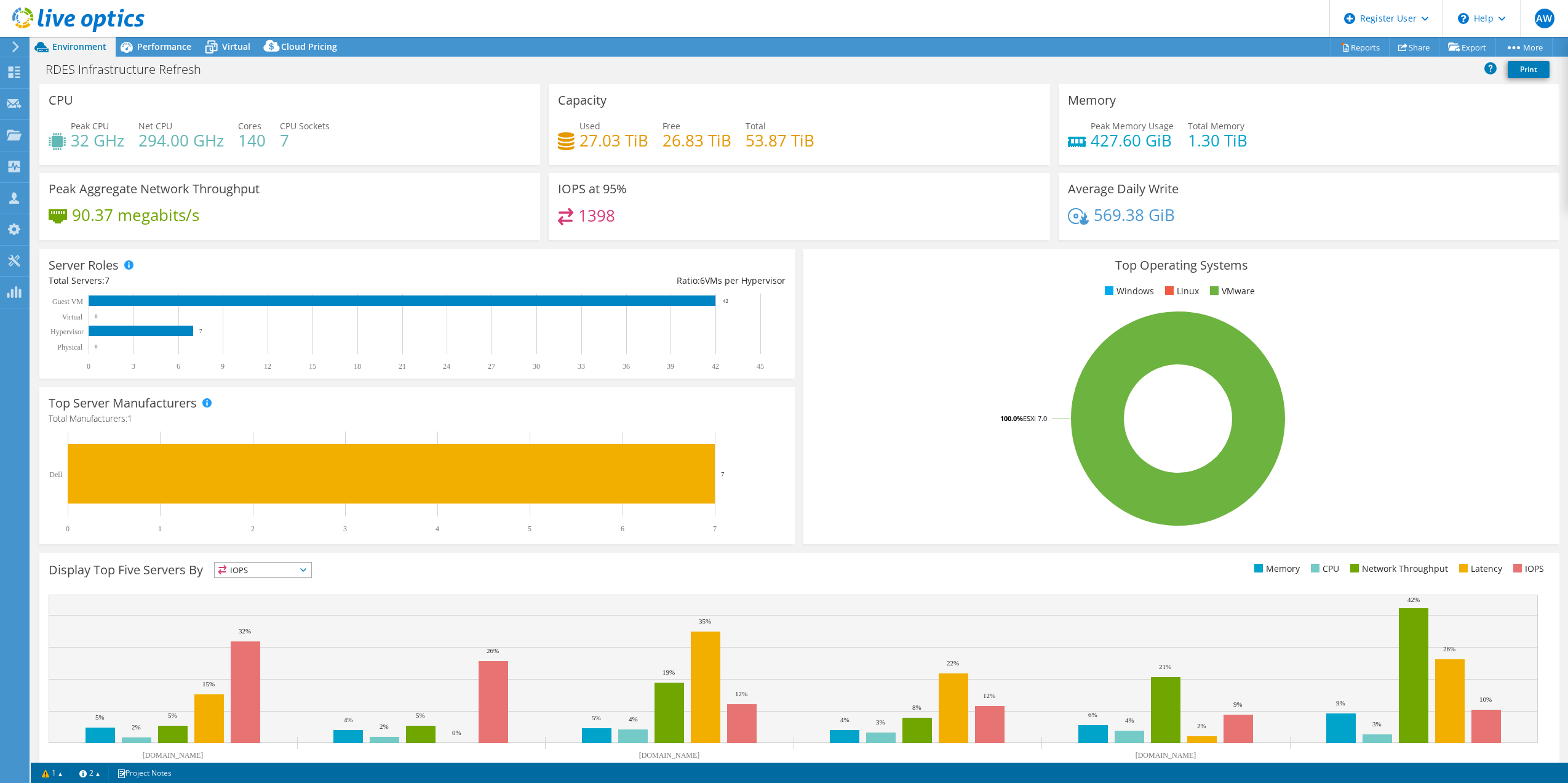
select select "USD"
click at [164, 48] on span "Performance" at bounding box center [164, 47] width 54 height 12
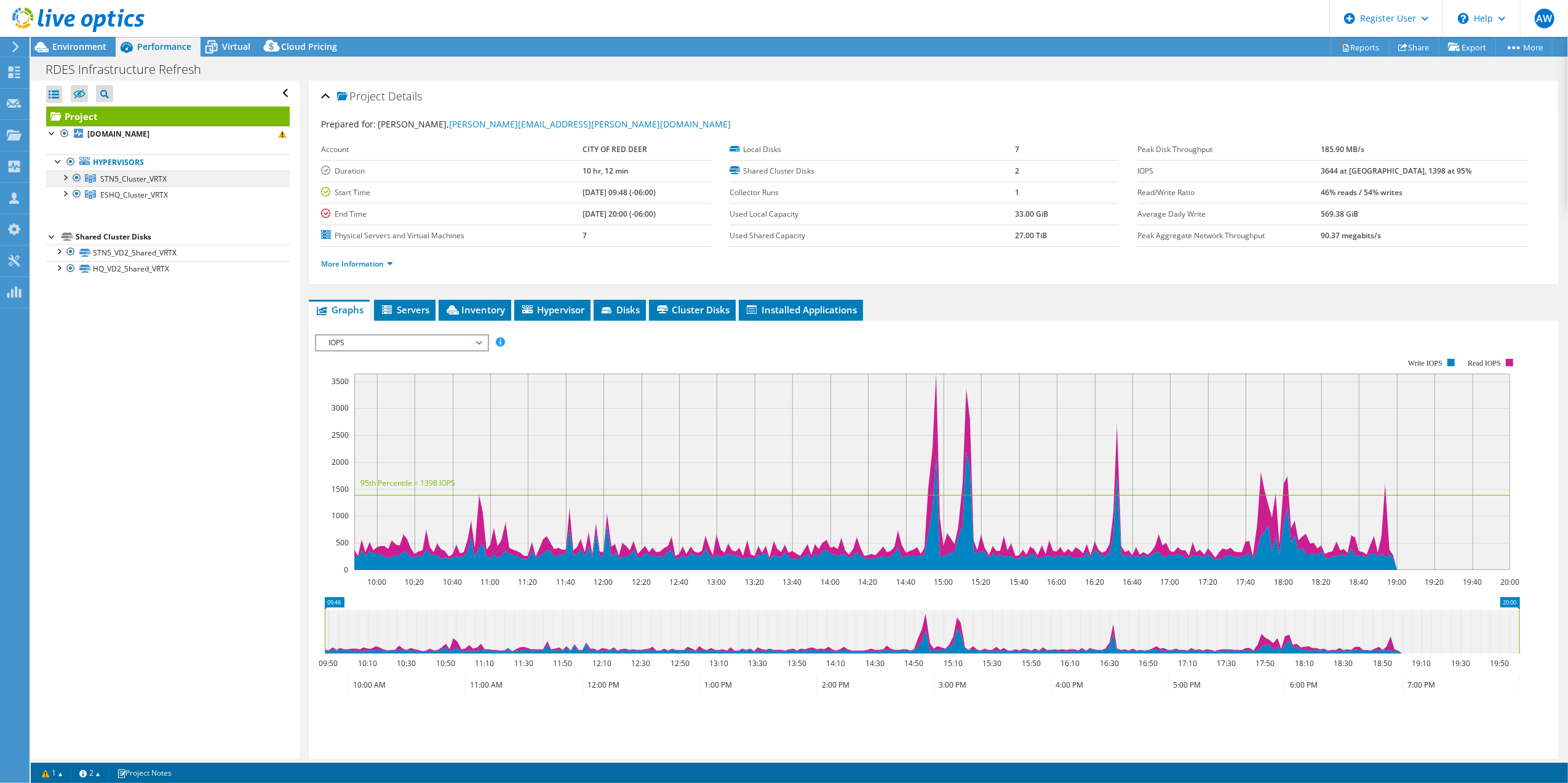
click at [134, 179] on span "STN5_Cluster_VRTX" at bounding box center [133, 179] width 66 height 10
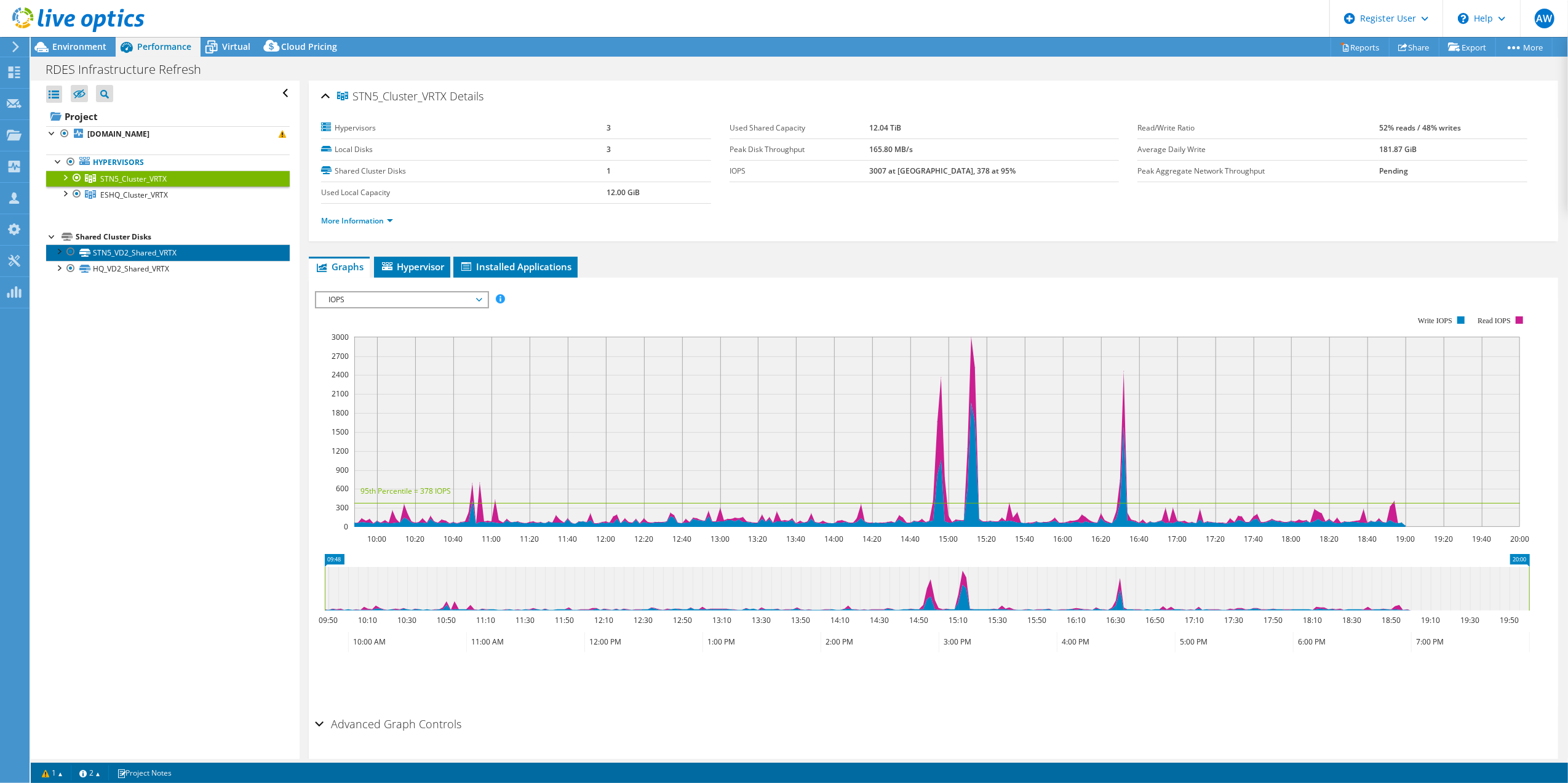
click at [136, 253] on link "STN5_VD2_Shared_VRTX" at bounding box center [168, 252] width 244 height 16
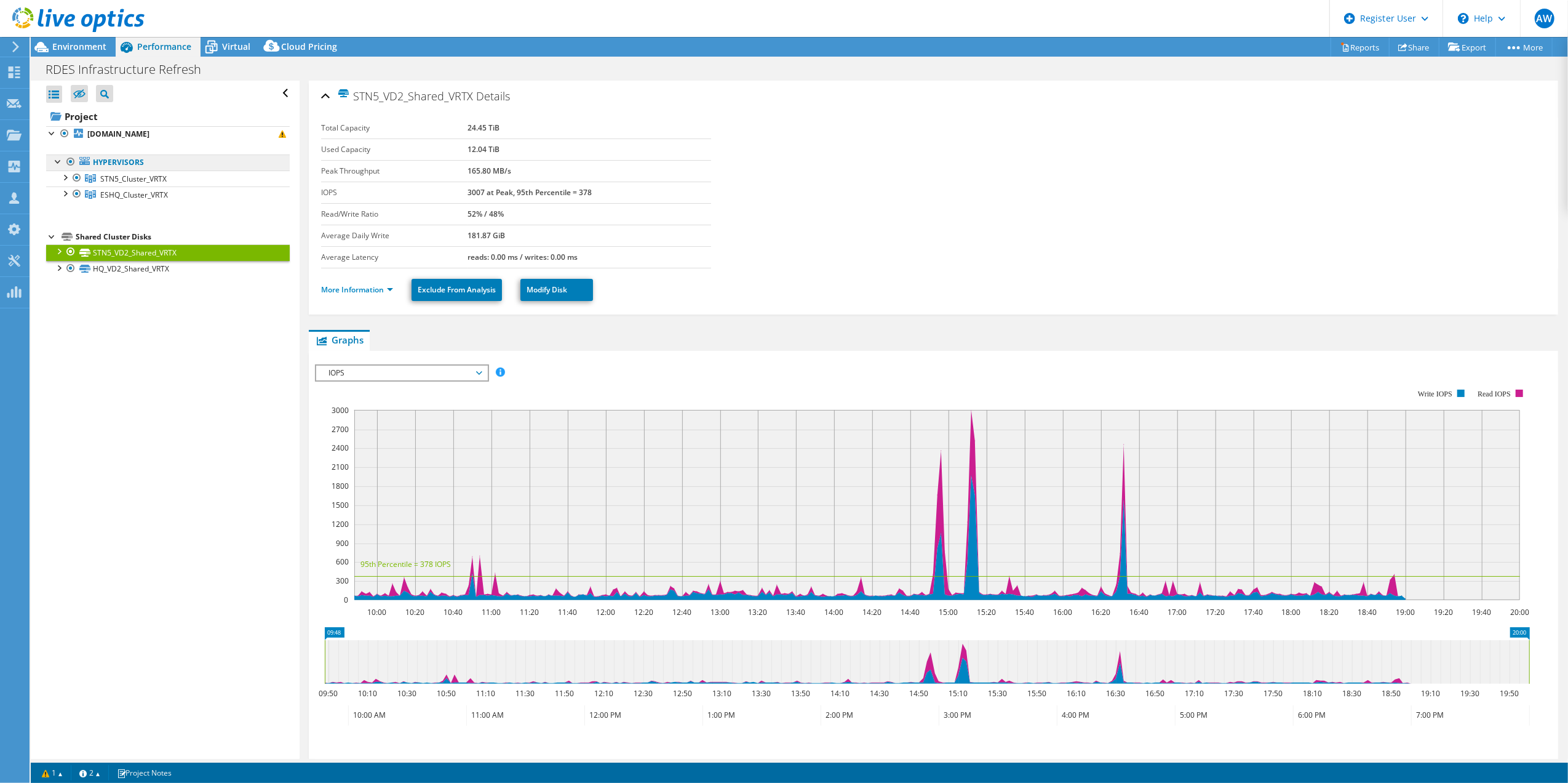
click at [136, 165] on link "Hypervisors" at bounding box center [168, 162] width 244 height 16
click at [133, 133] on b "[DOMAIN_NAME]" at bounding box center [118, 134] width 62 height 10
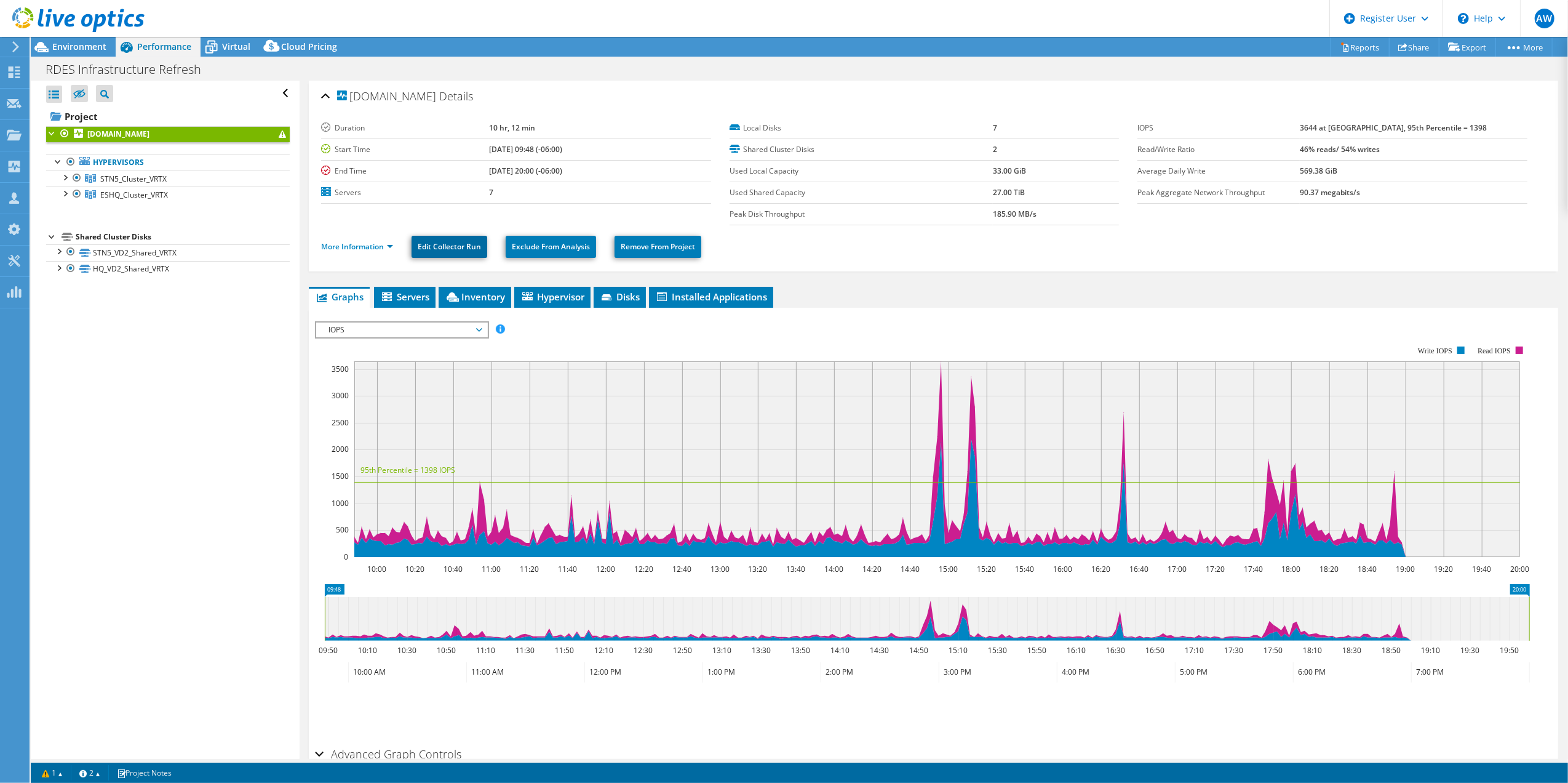
click at [466, 249] on link "Edit Collector Run" at bounding box center [450, 247] width 76 height 22
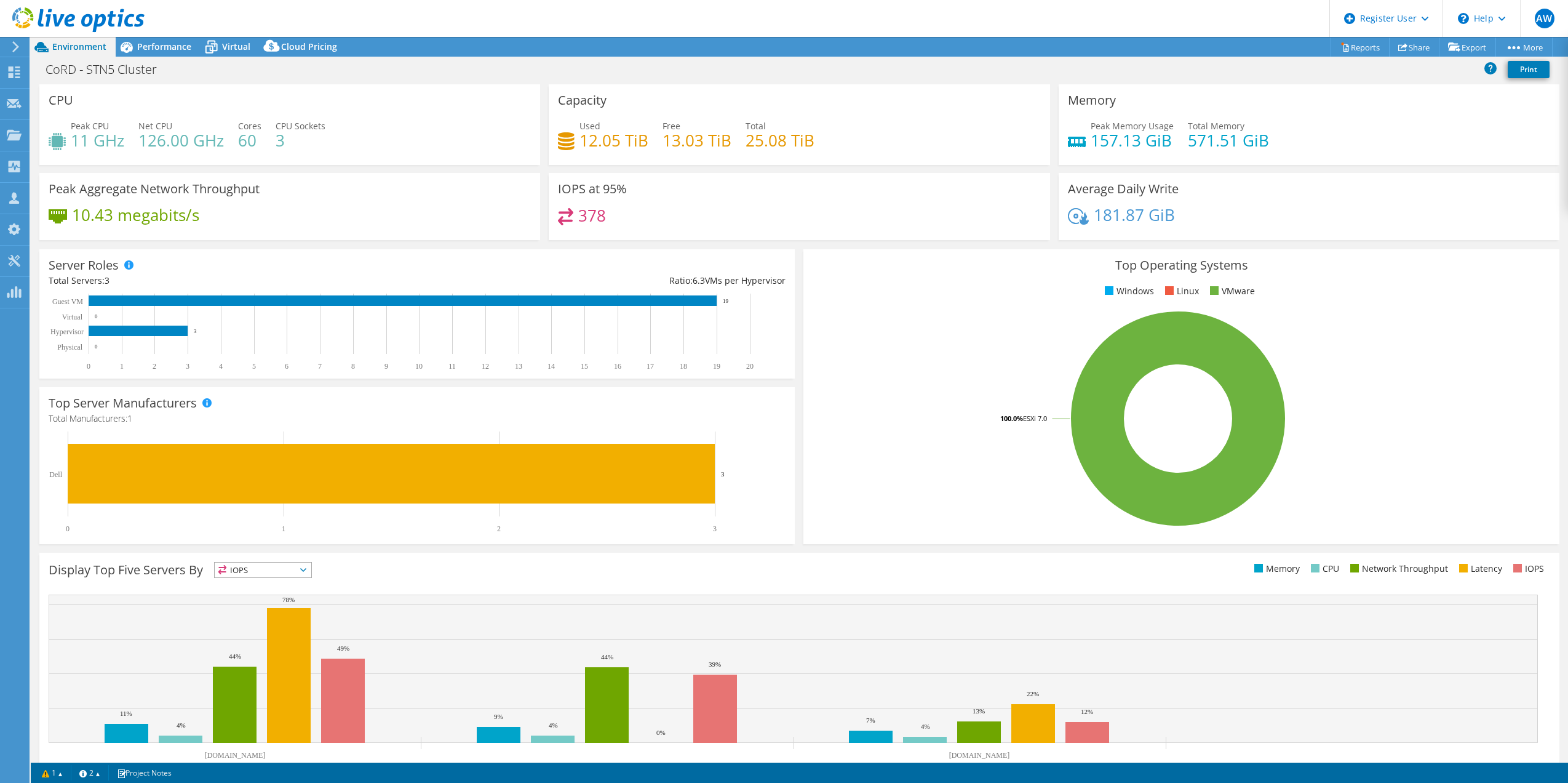
select select "USD"
click at [153, 47] on span "Performance" at bounding box center [164, 47] width 54 height 12
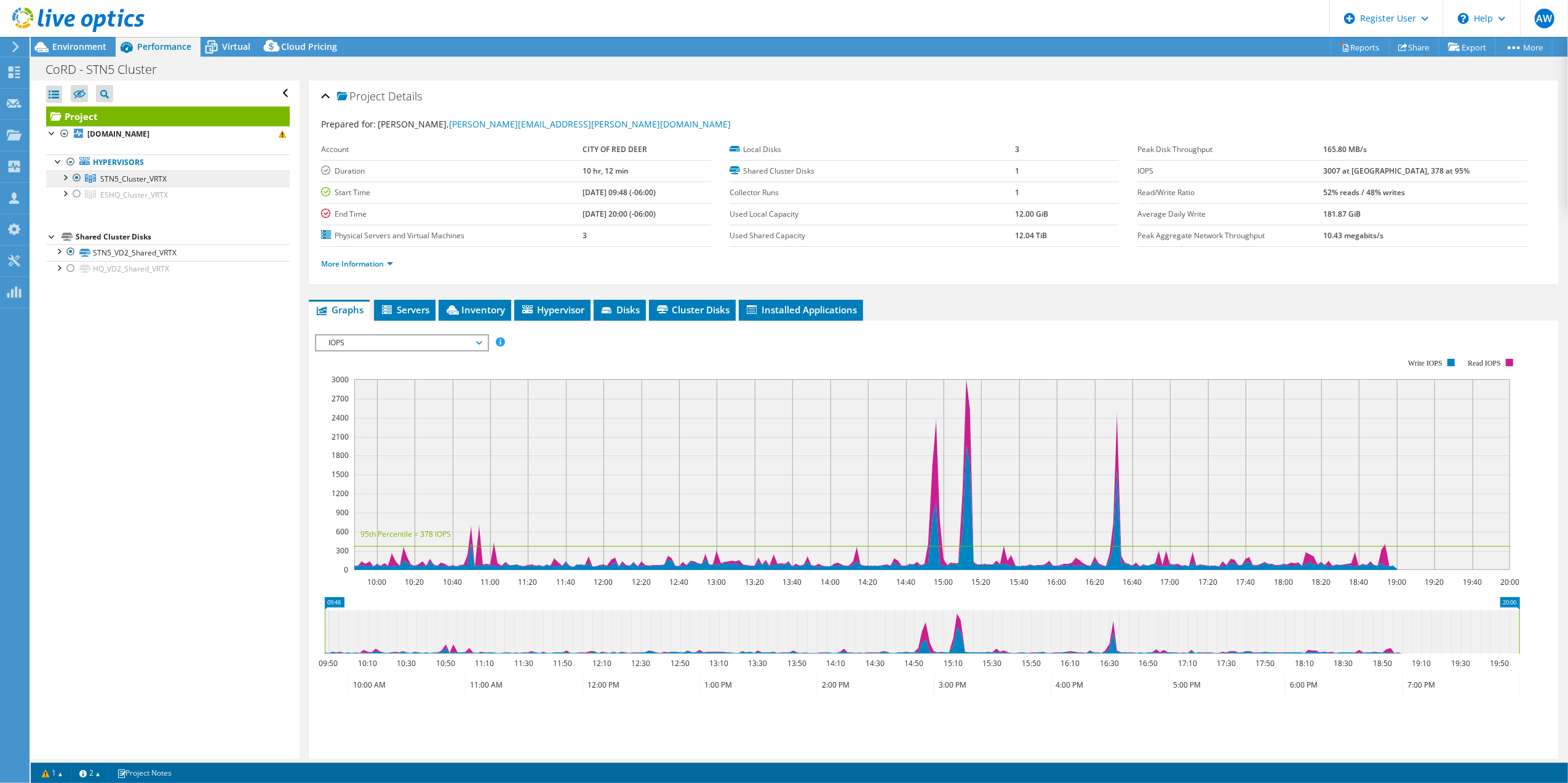
click at [145, 176] on span "STN5_Cluster_VRTX" at bounding box center [133, 179] width 66 height 10
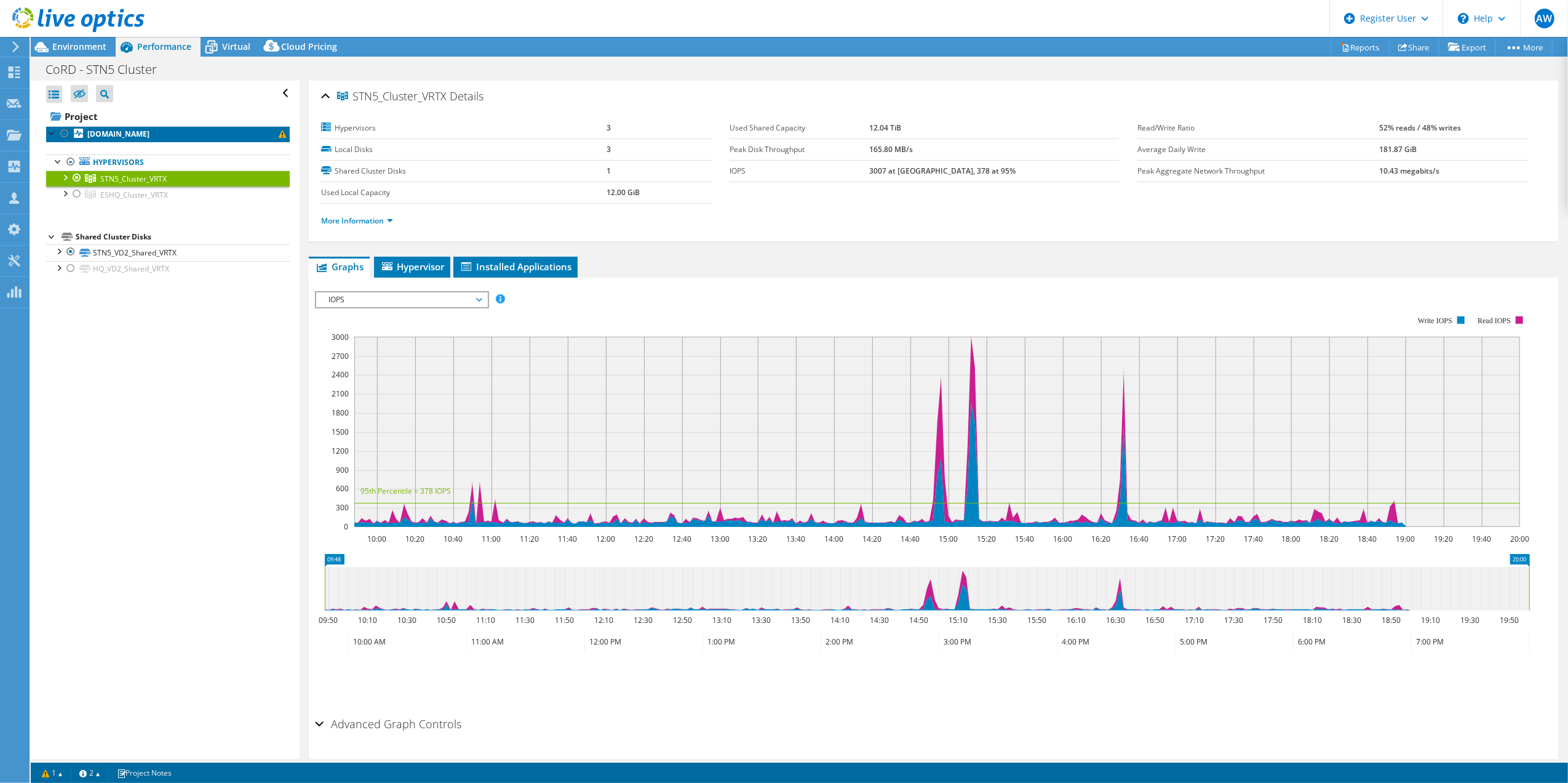
click at [126, 133] on b "[DOMAIN_NAME]" at bounding box center [118, 134] width 62 height 10
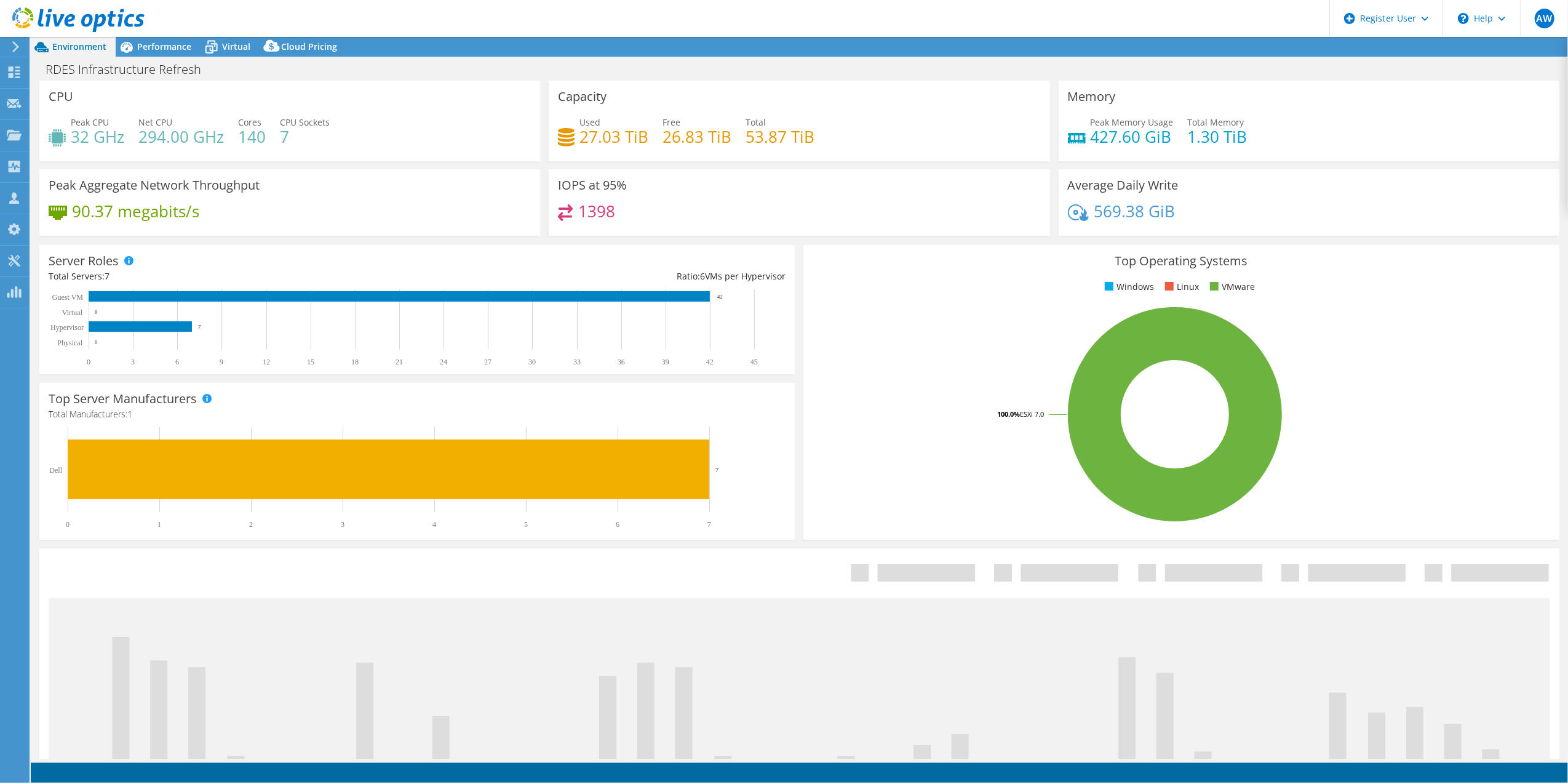
select select "USD"
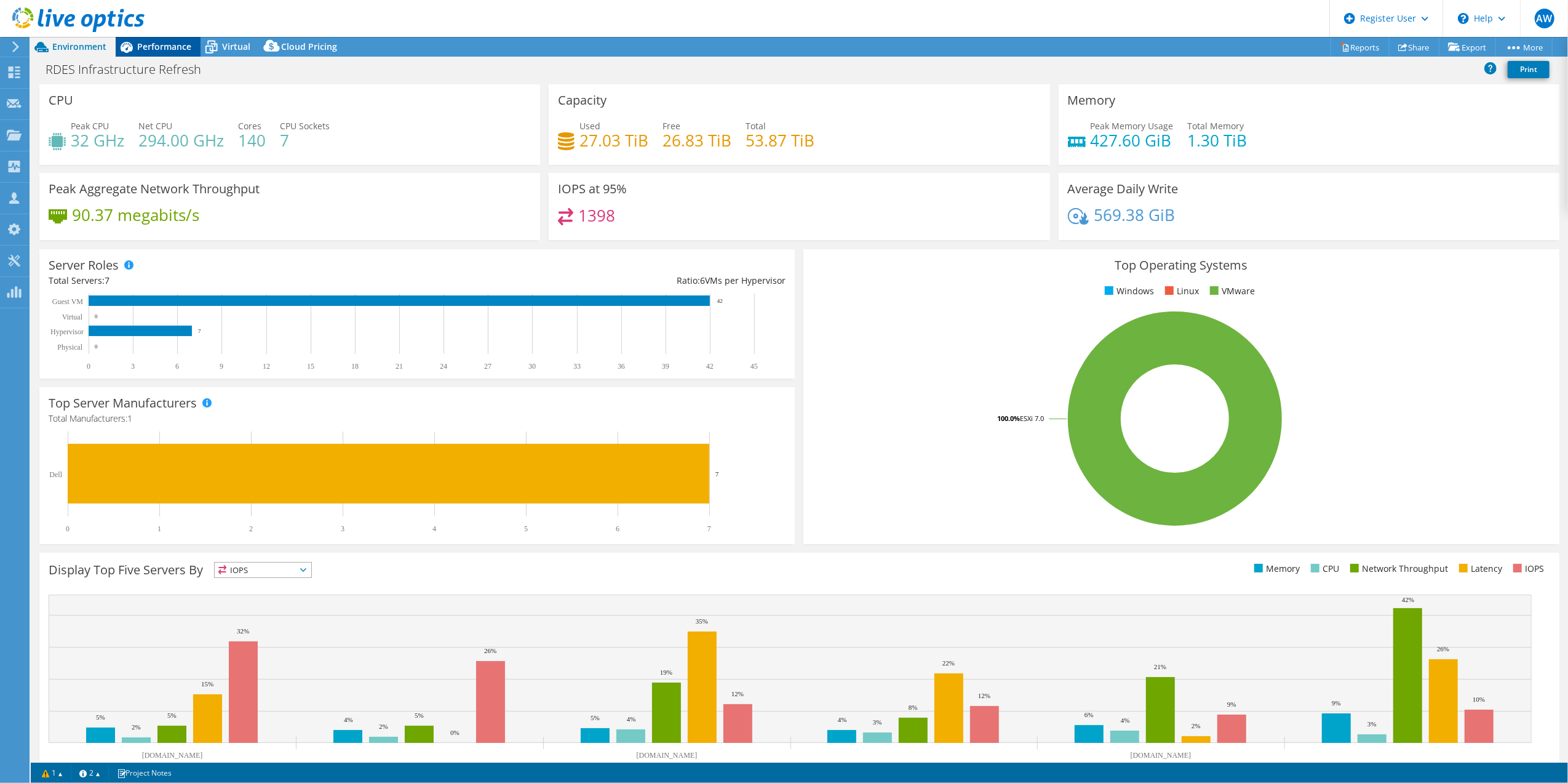
click at [156, 44] on span "Performance" at bounding box center [164, 47] width 54 height 12
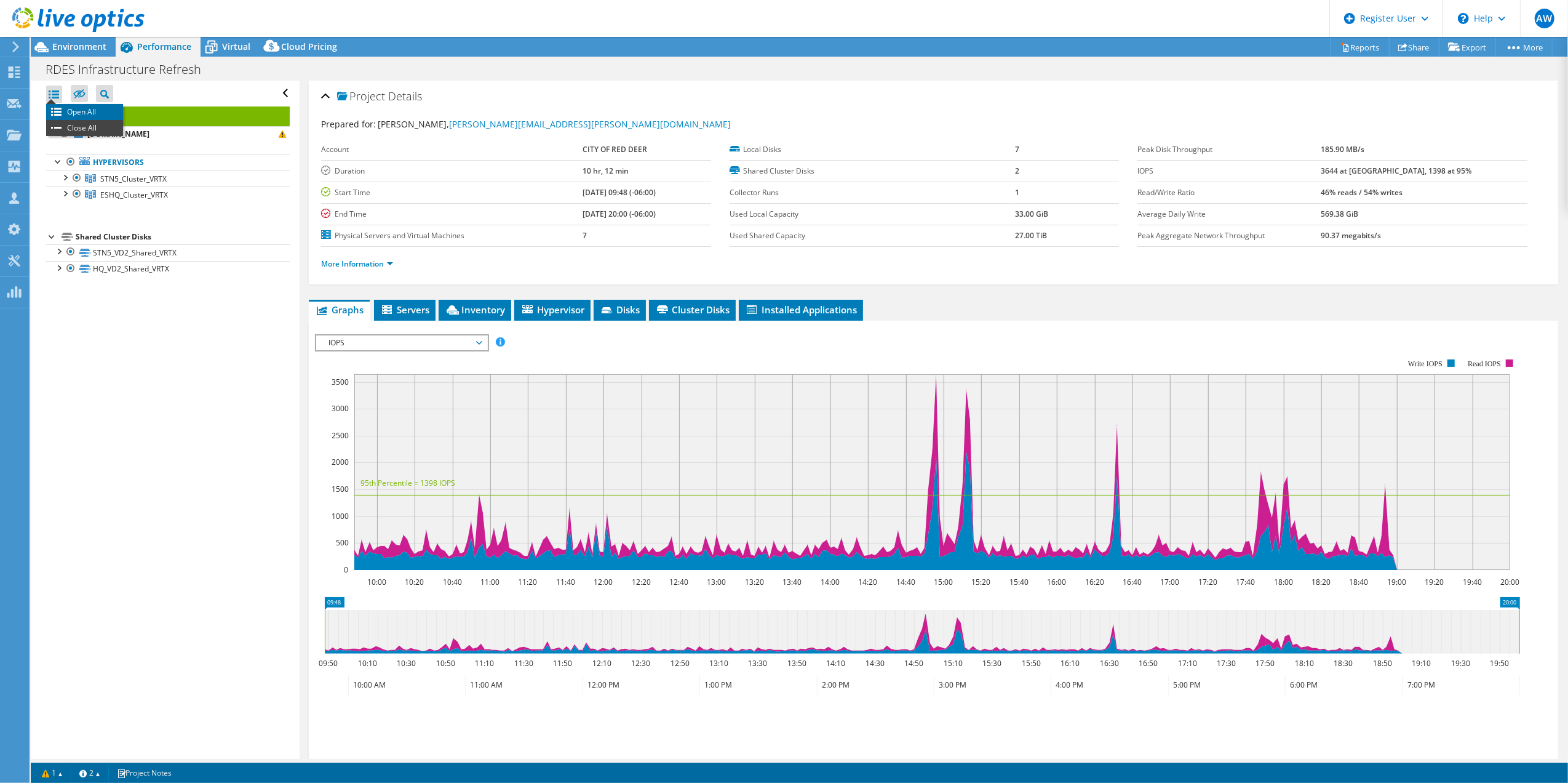
click at [83, 112] on li "Open All" at bounding box center [84, 112] width 77 height 16
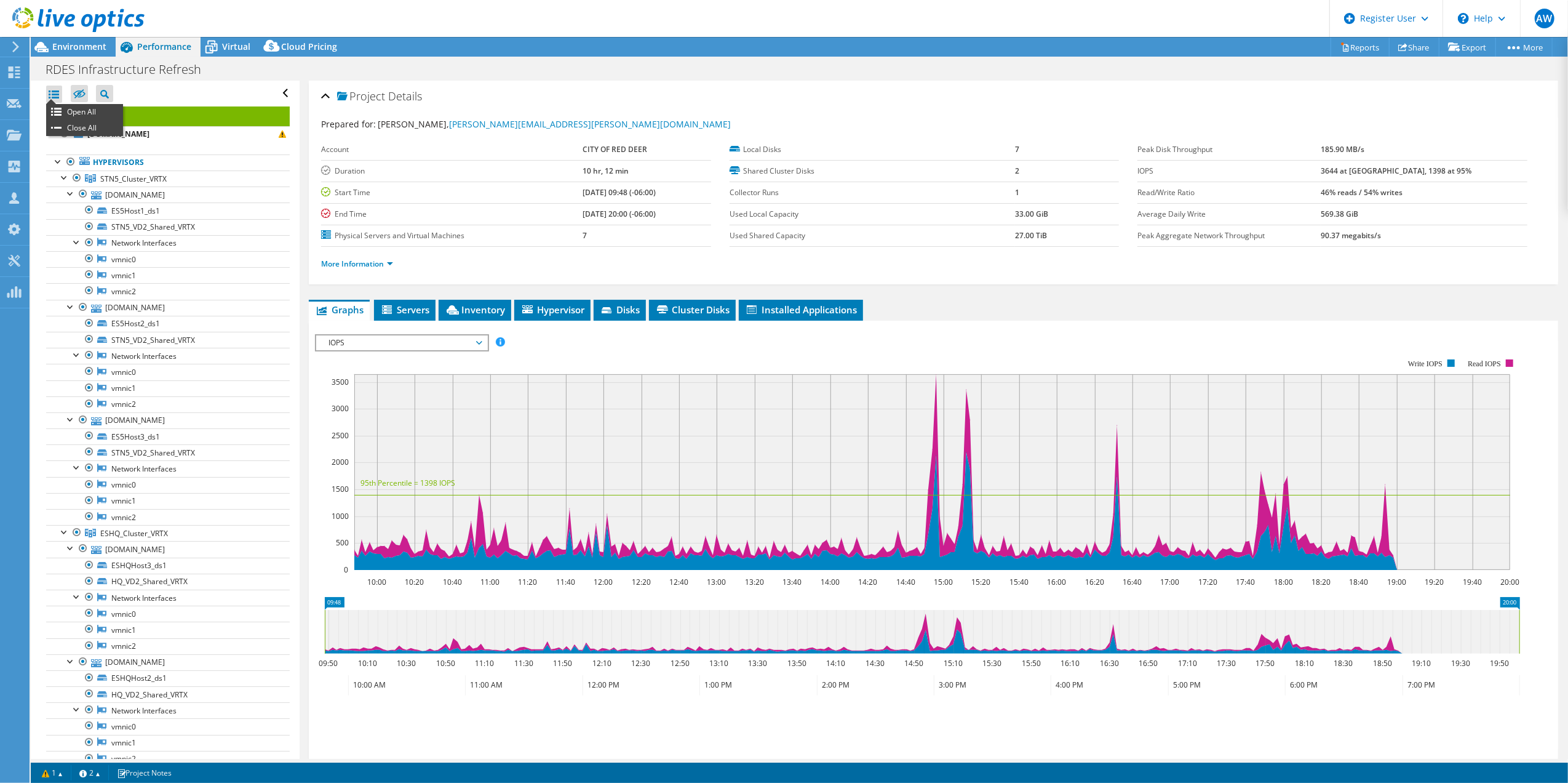
click at [50, 92] on div at bounding box center [54, 94] width 16 height 17
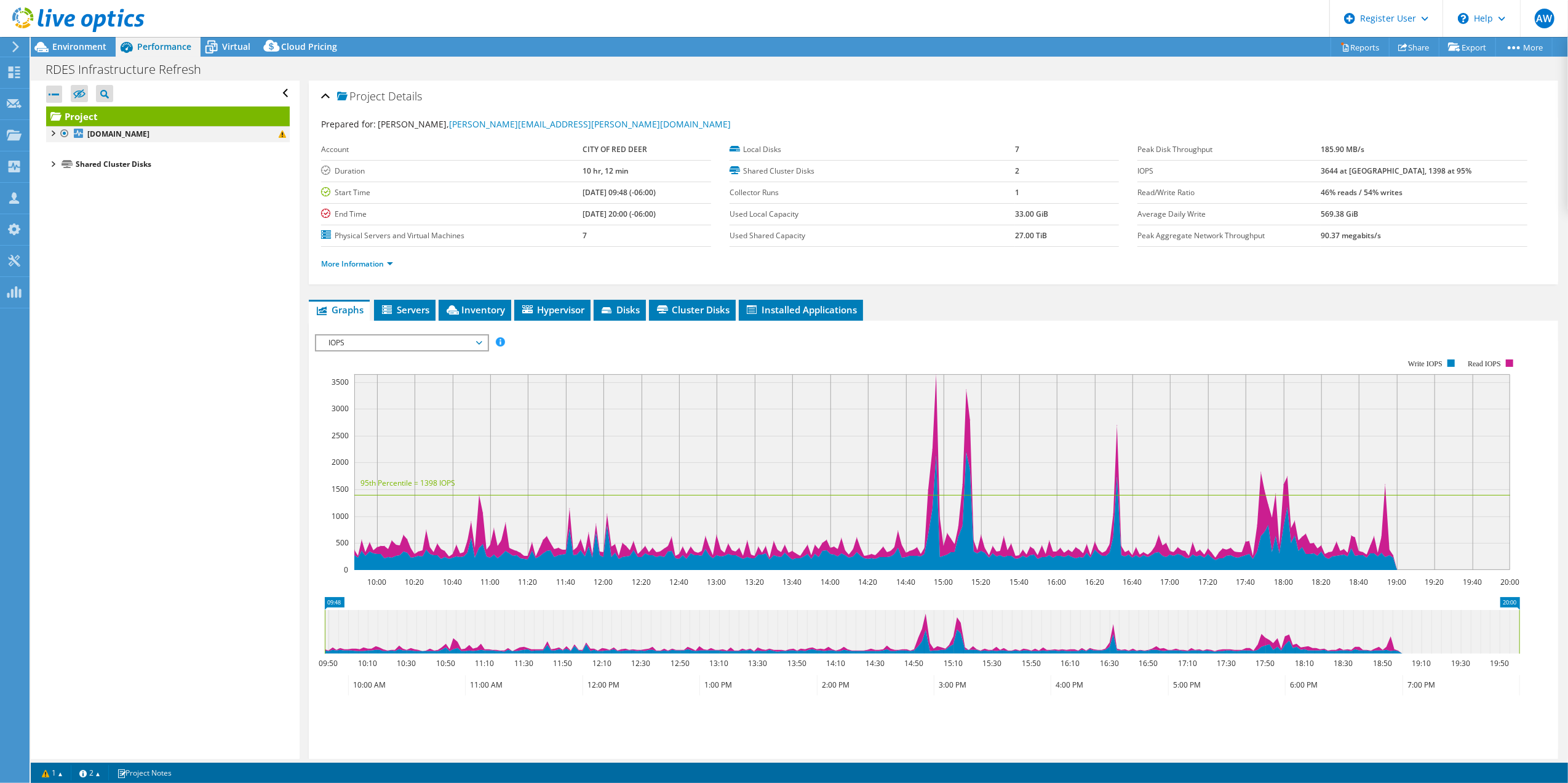
click at [52, 136] on div at bounding box center [52, 132] width 13 height 13
click at [59, 166] on div at bounding box center [58, 160] width 13 height 13
click at [107, 182] on span "STN5_Cluster_VRTX" at bounding box center [133, 179] width 66 height 10
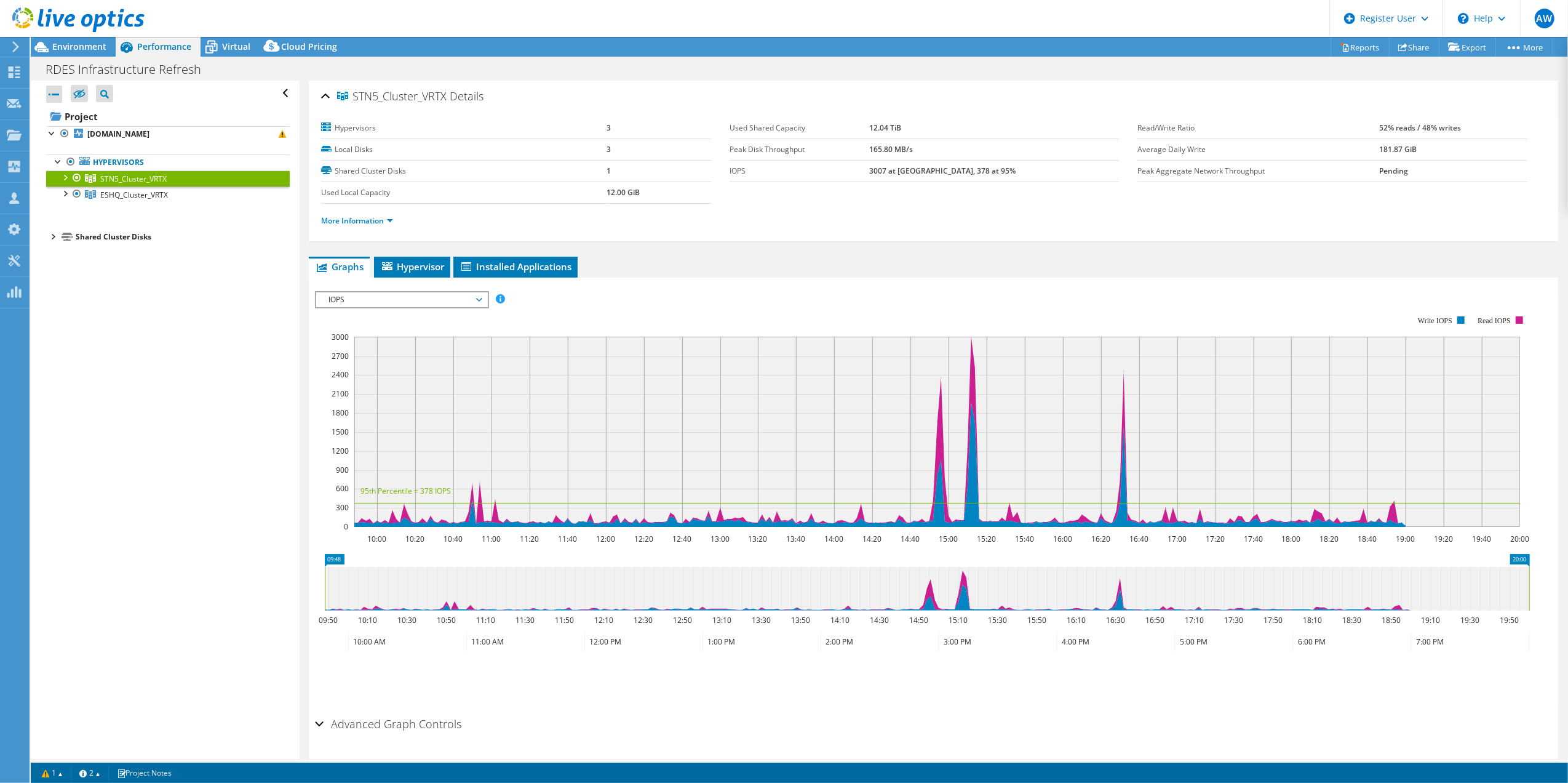
click at [62, 180] on div at bounding box center [64, 177] width 13 height 13
click at [132, 180] on span "STN5_Cluster_VRTX" at bounding box center [133, 179] width 66 height 10
drag, startPoint x: 155, startPoint y: 183, endPoint x: 80, endPoint y: 415, distance: 243.8
click at [80, 415] on div "Open All Close All Hide Excluded Nodes Project Tree Filter" at bounding box center [165, 419] width 268 height 678
click at [272, 92] on div "Open All Close All Hide Excluded Nodes Project Tree Filter" at bounding box center [168, 93] width 244 height 26
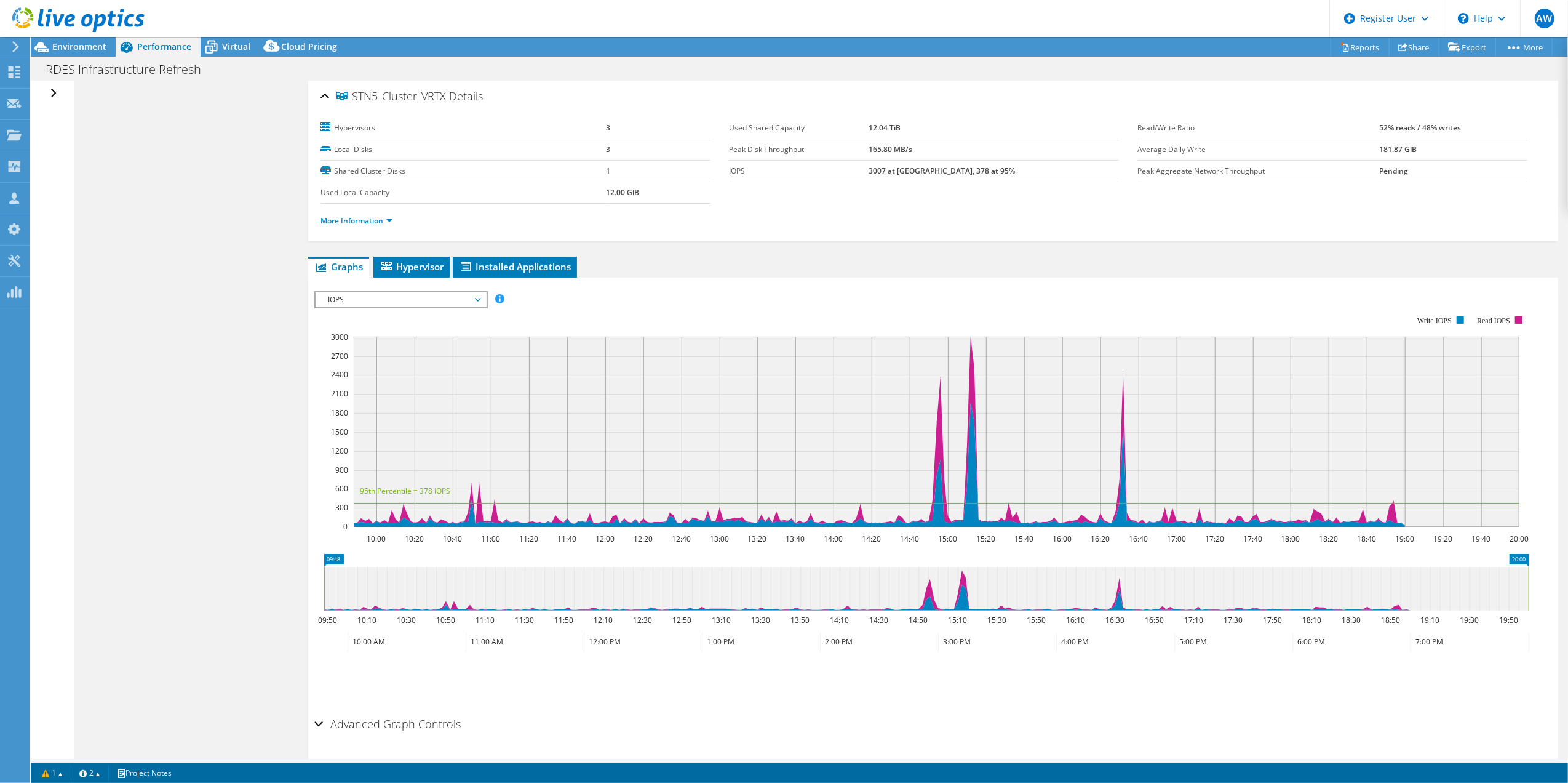
click at [48, 94] on div "Open All Close All Hide Excluded Nodes Project Tree Filter" at bounding box center [55, 93] width 18 height 26
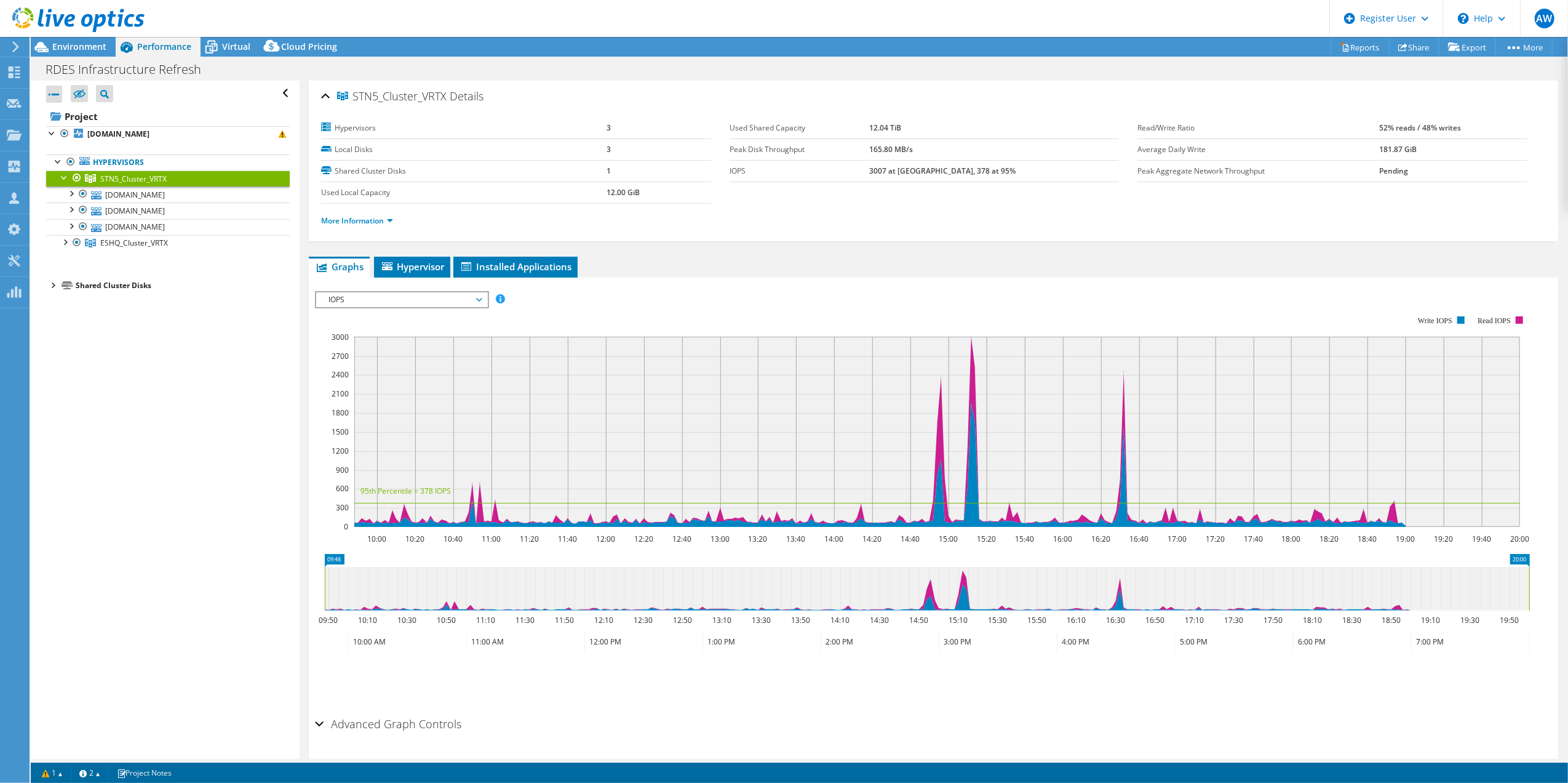
click at [323, 94] on div "STN5_Cluster_VRTX Details" at bounding box center [933, 97] width 1225 height 27
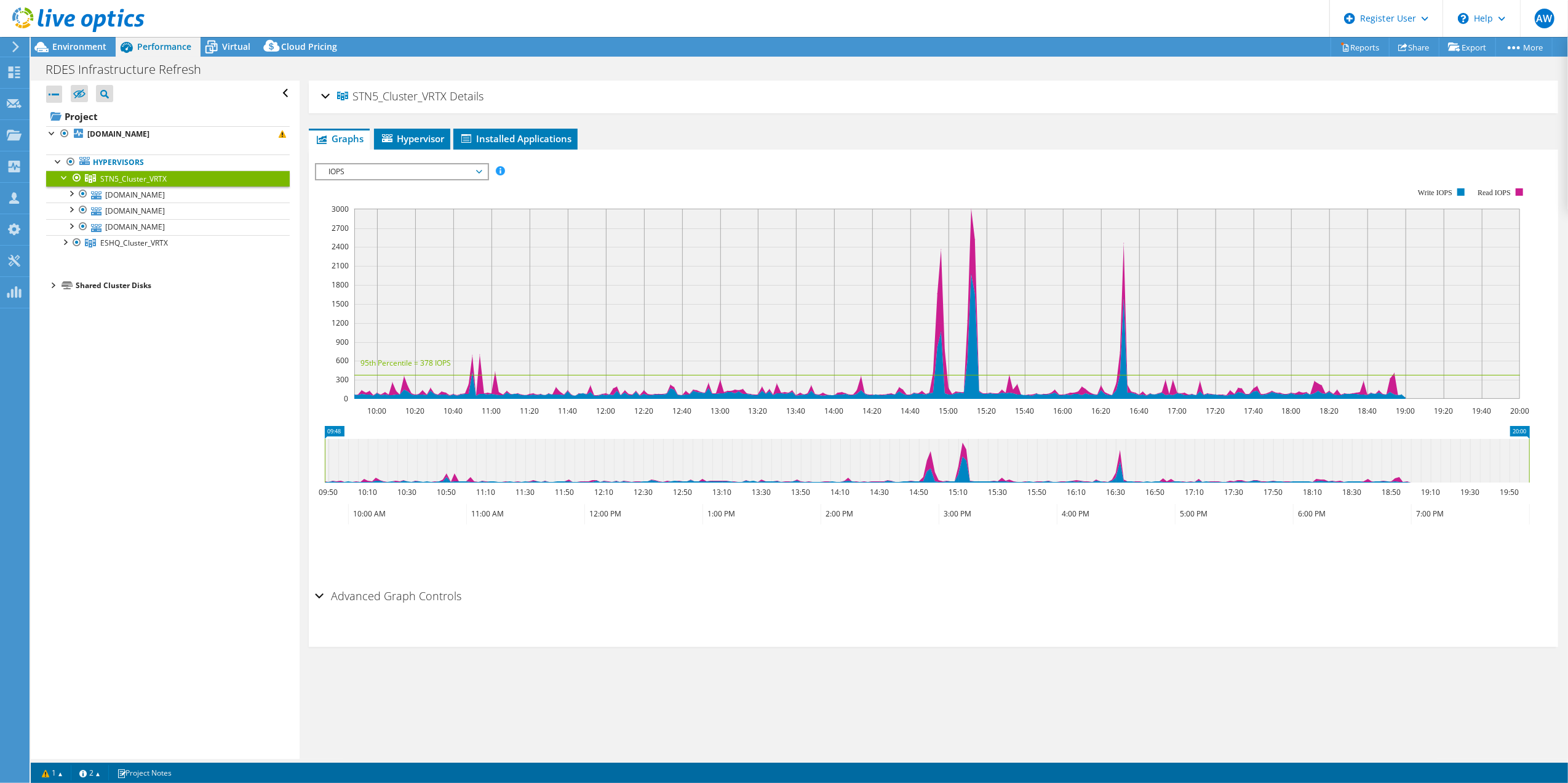
click at [323, 94] on div "STN5_Cluster_VRTX Details" at bounding box center [933, 97] width 1225 height 27
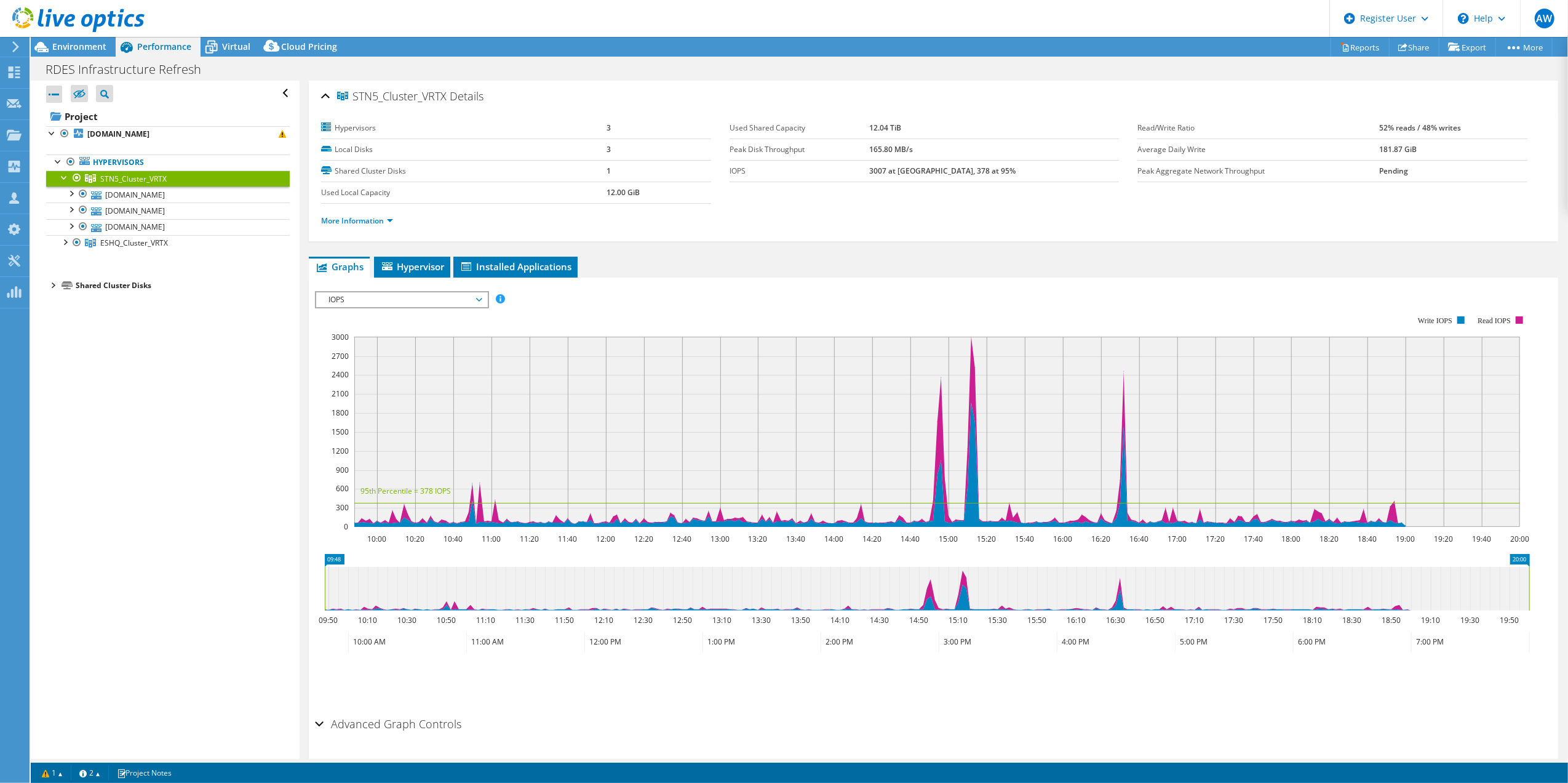
click at [143, 178] on span "STN5_Cluster_VRTX" at bounding box center [133, 179] width 66 height 10
drag, startPoint x: 143, startPoint y: 178, endPoint x: 92, endPoint y: 391, distance: 219.0
click at [92, 391] on div "Open All Close All Hide Excluded Nodes Project Tree Filter" at bounding box center [165, 419] width 268 height 678
click at [228, 48] on span "Virtual" at bounding box center [236, 47] width 28 height 12
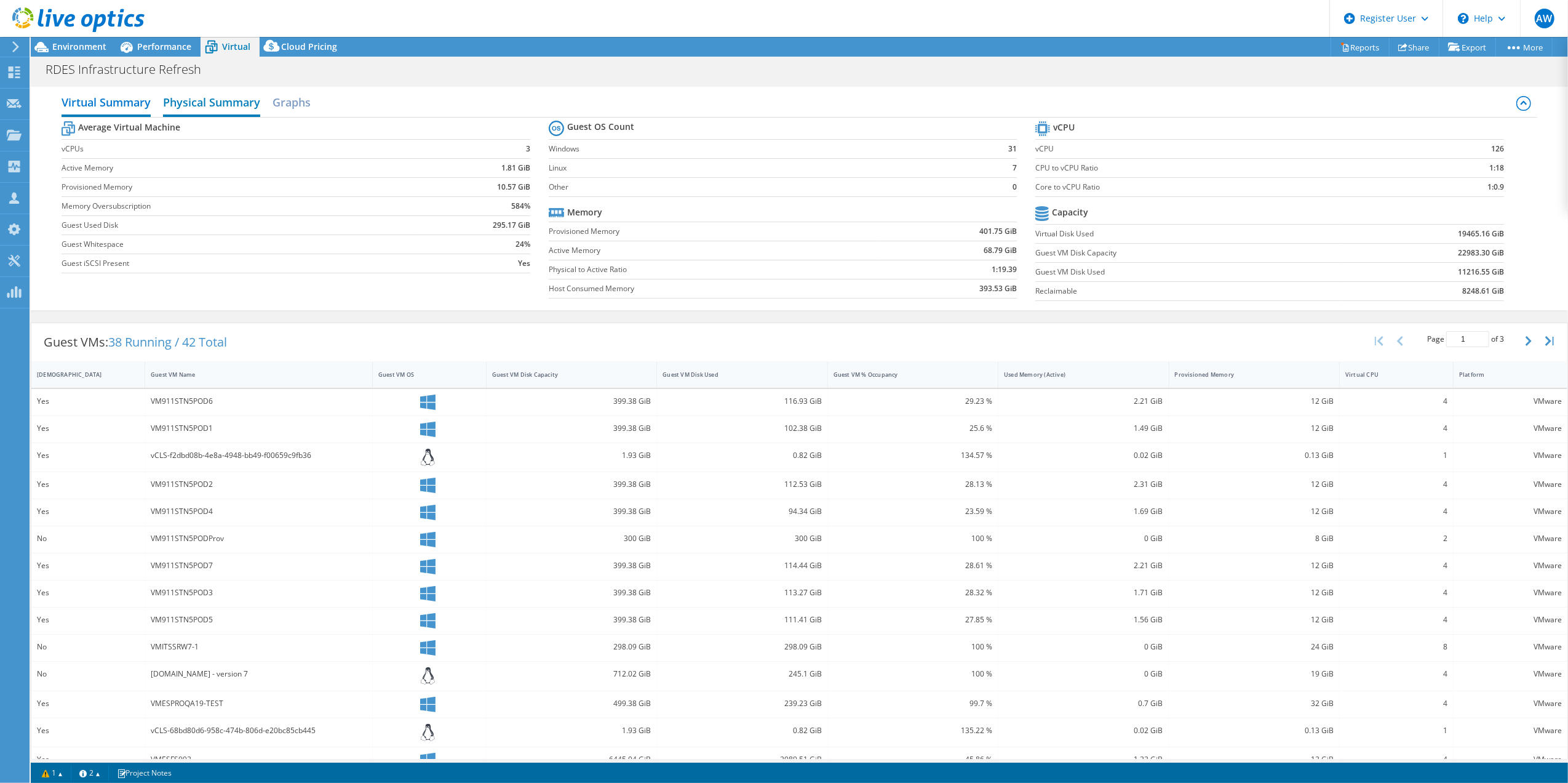
click at [229, 101] on h2 "Physical Summary" at bounding box center [212, 104] width 97 height 27
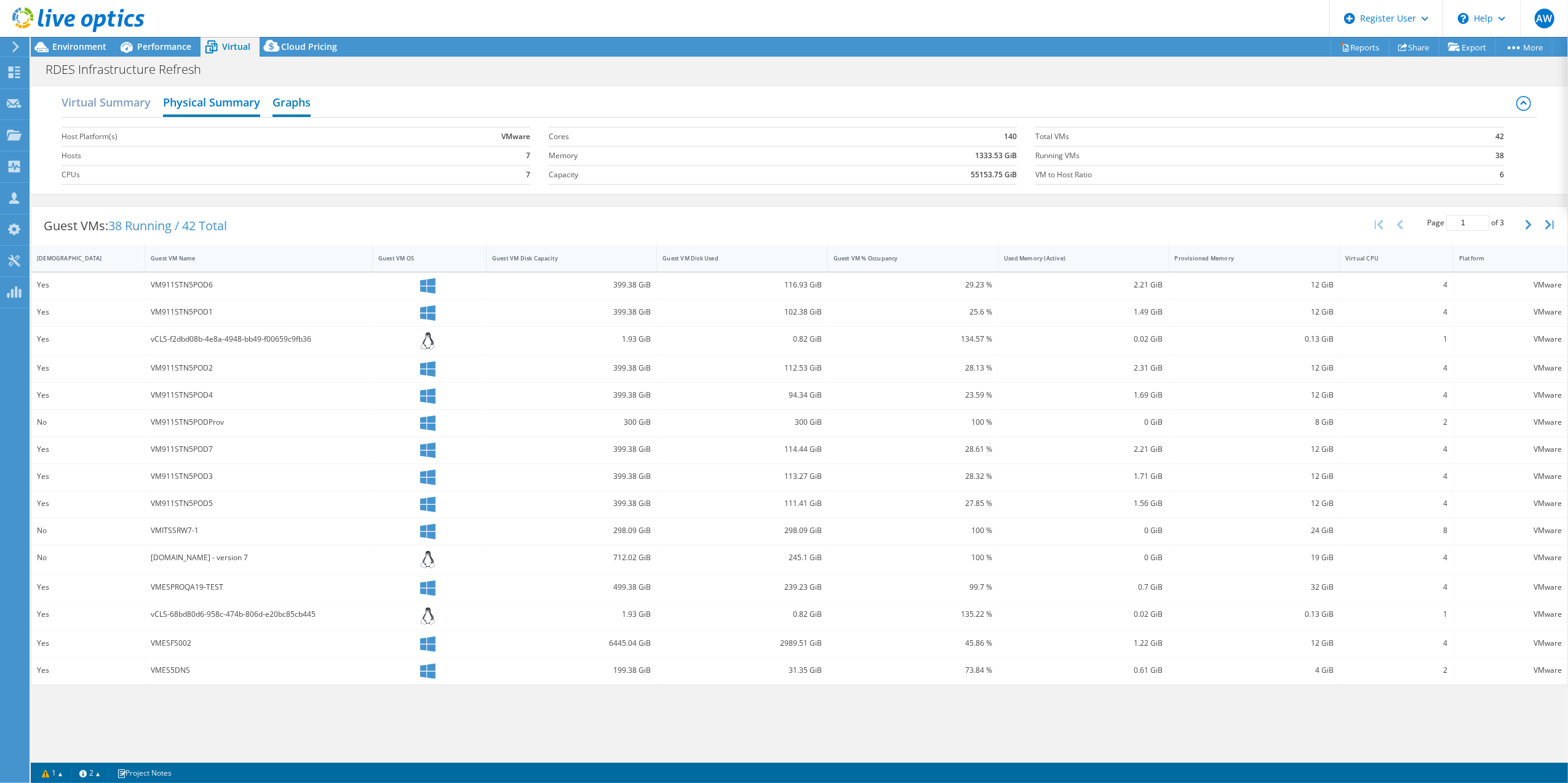
click at [291, 99] on h2 "Graphs" at bounding box center [291, 104] width 38 height 27
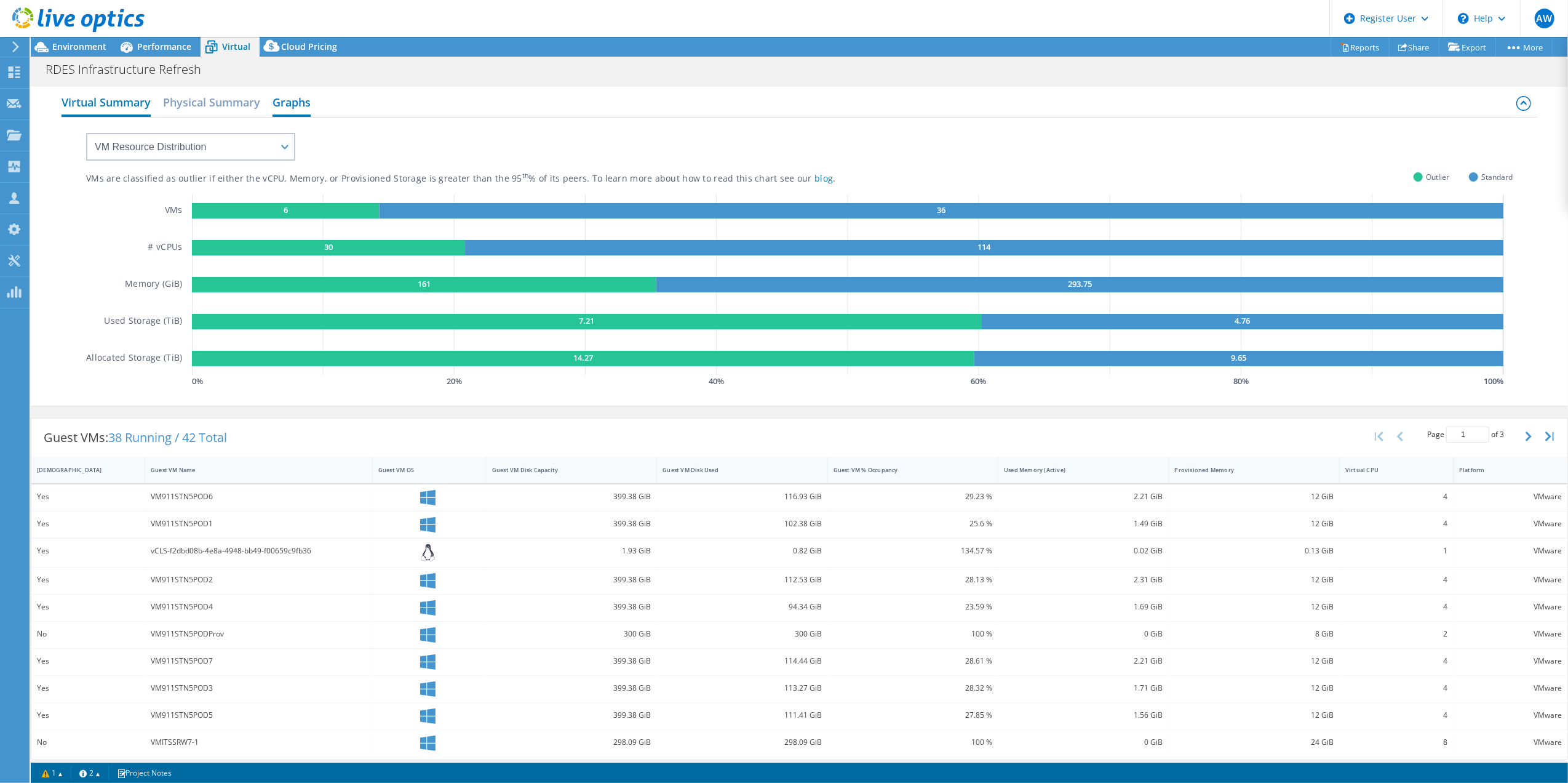
click at [121, 100] on h2 "Virtual Summary" at bounding box center [107, 104] width 89 height 27
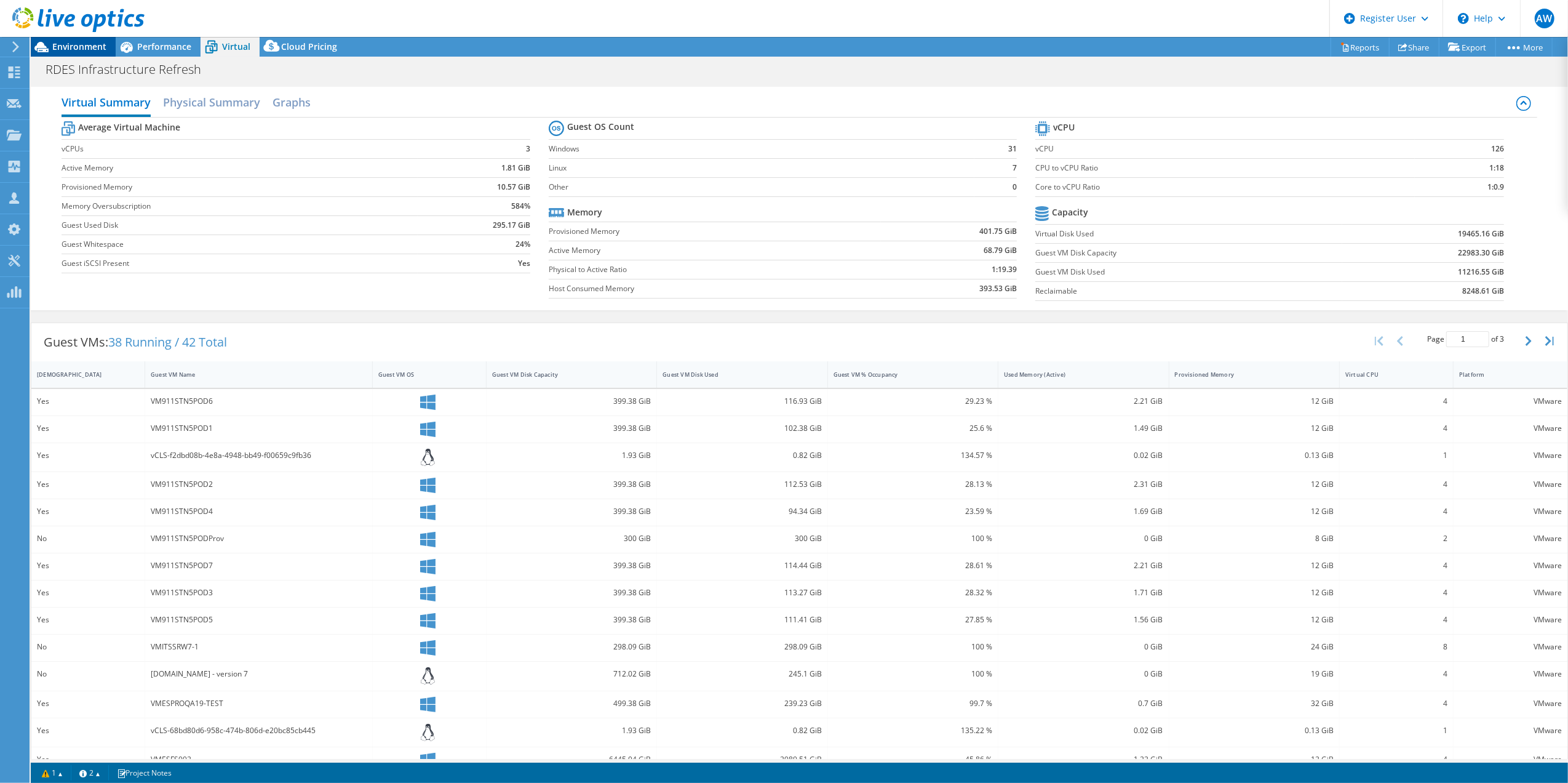
click at [83, 49] on span "Environment" at bounding box center [79, 47] width 54 height 12
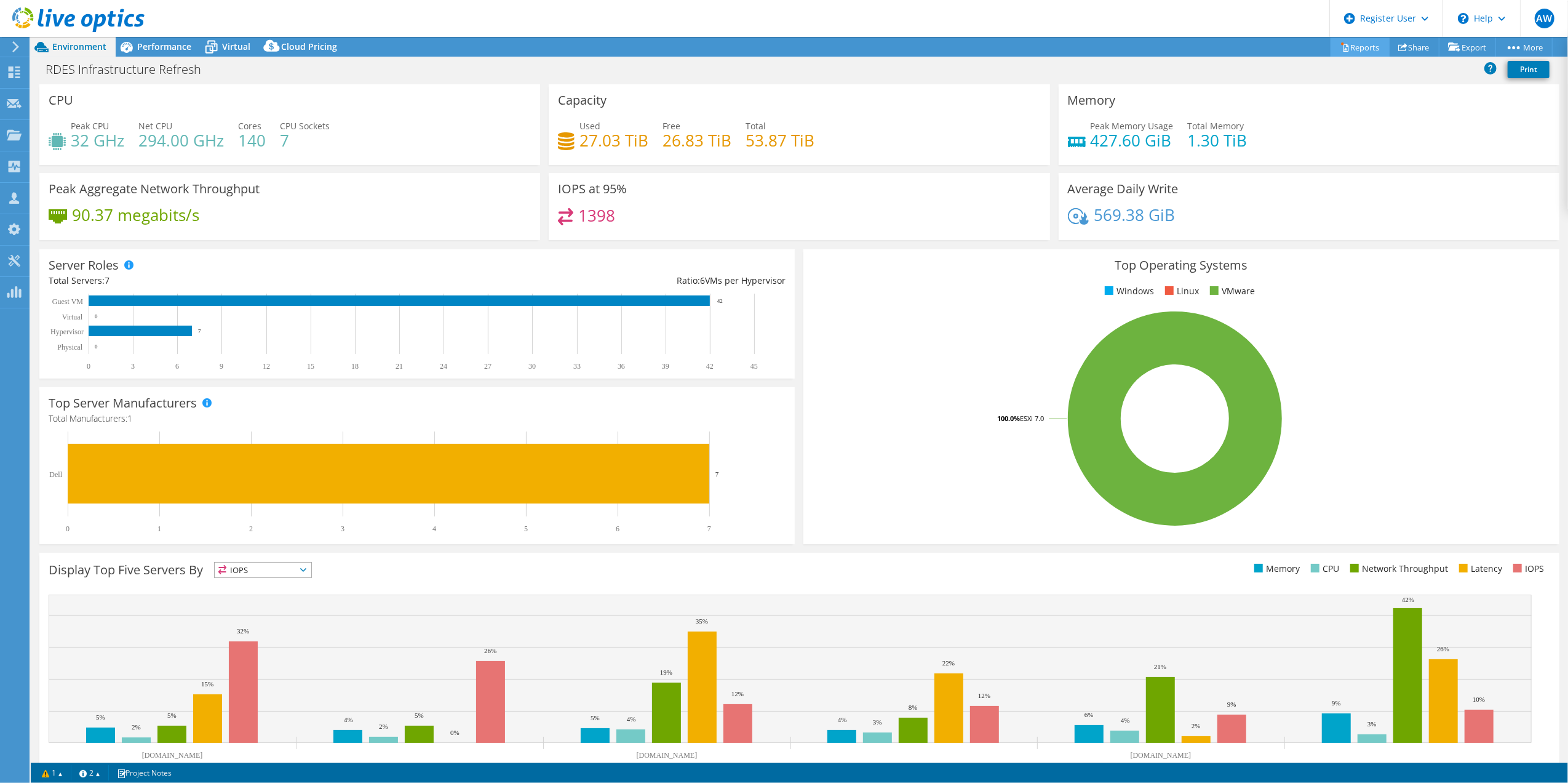
click at [1357, 45] on link "Reports" at bounding box center [1359, 47] width 59 height 19
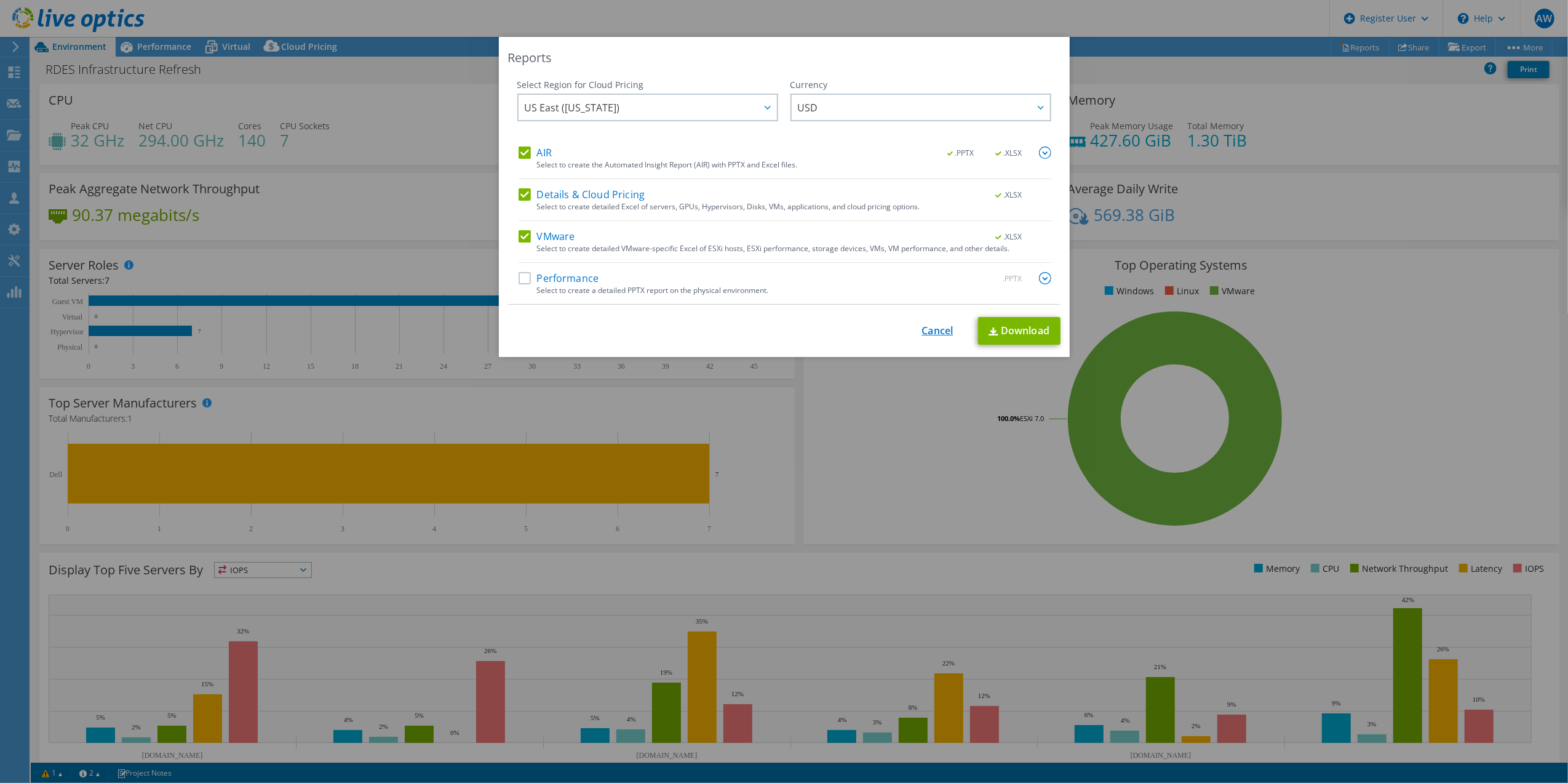
click at [931, 327] on link "Cancel" at bounding box center [938, 331] width 31 height 12
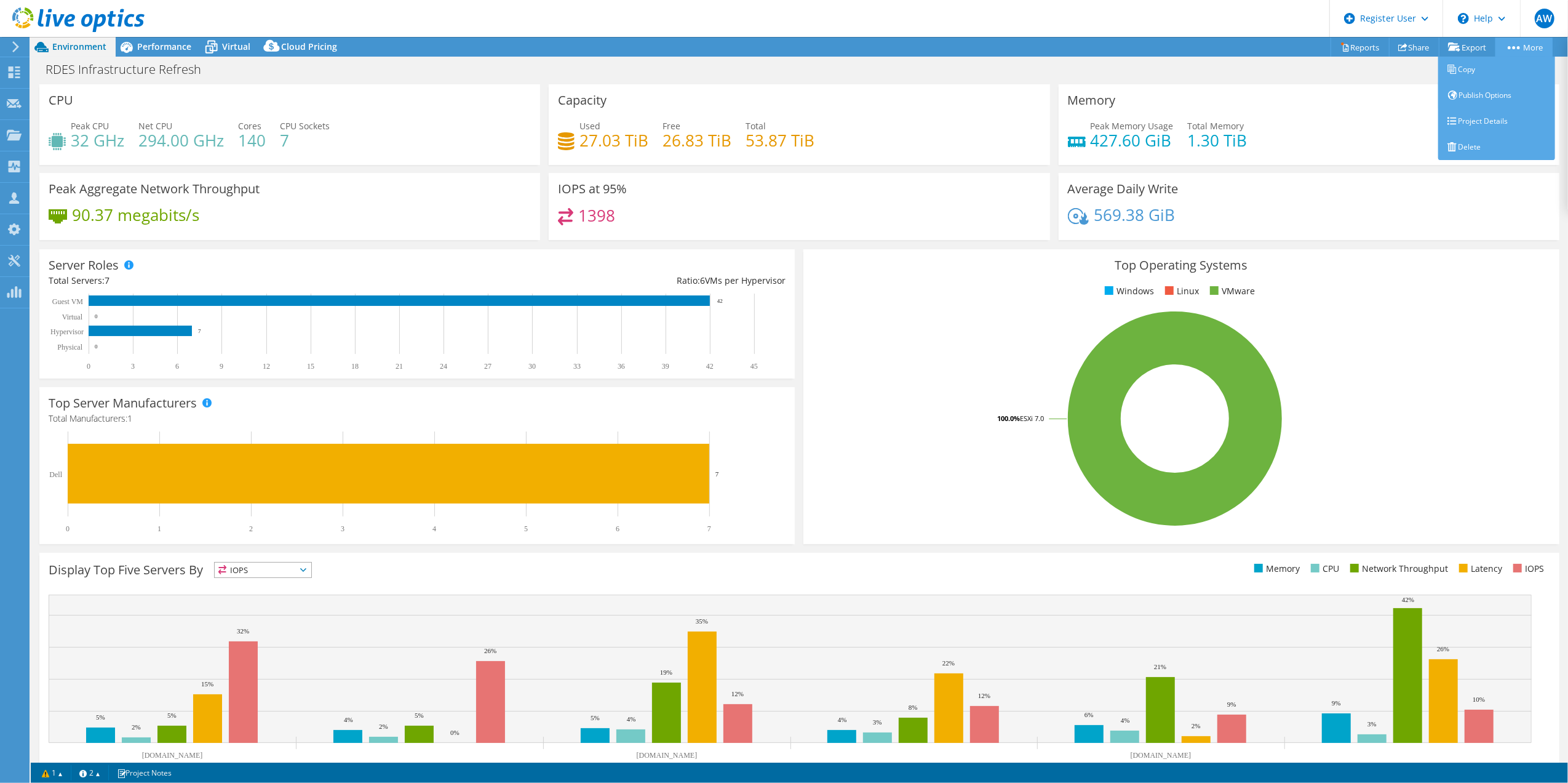
click at [1532, 42] on link "More" at bounding box center [1524, 47] width 57 height 19
click at [1491, 124] on link "Project Details" at bounding box center [1496, 121] width 117 height 26
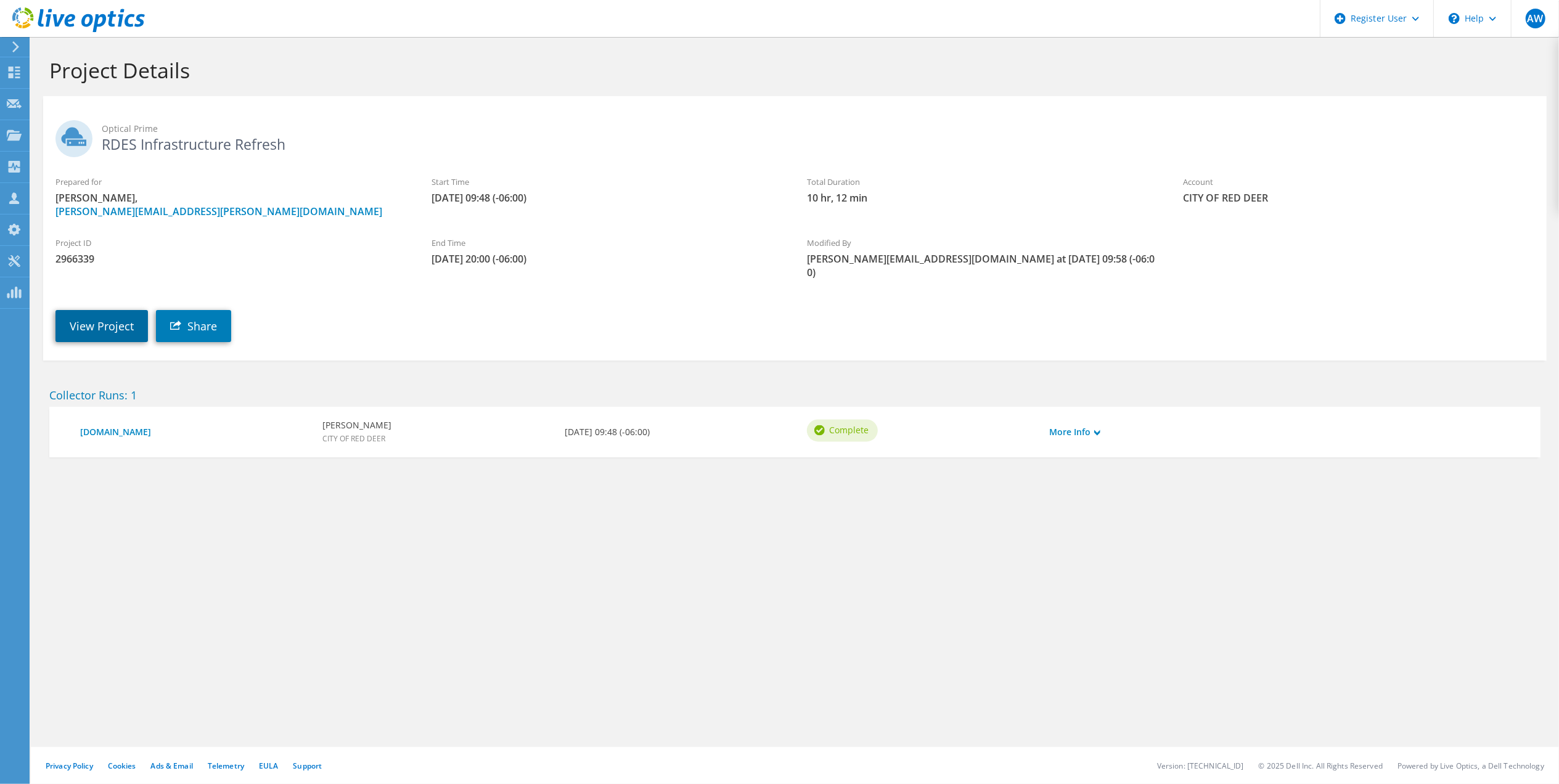
click at [99, 311] on link "View Project" at bounding box center [101, 325] width 93 height 32
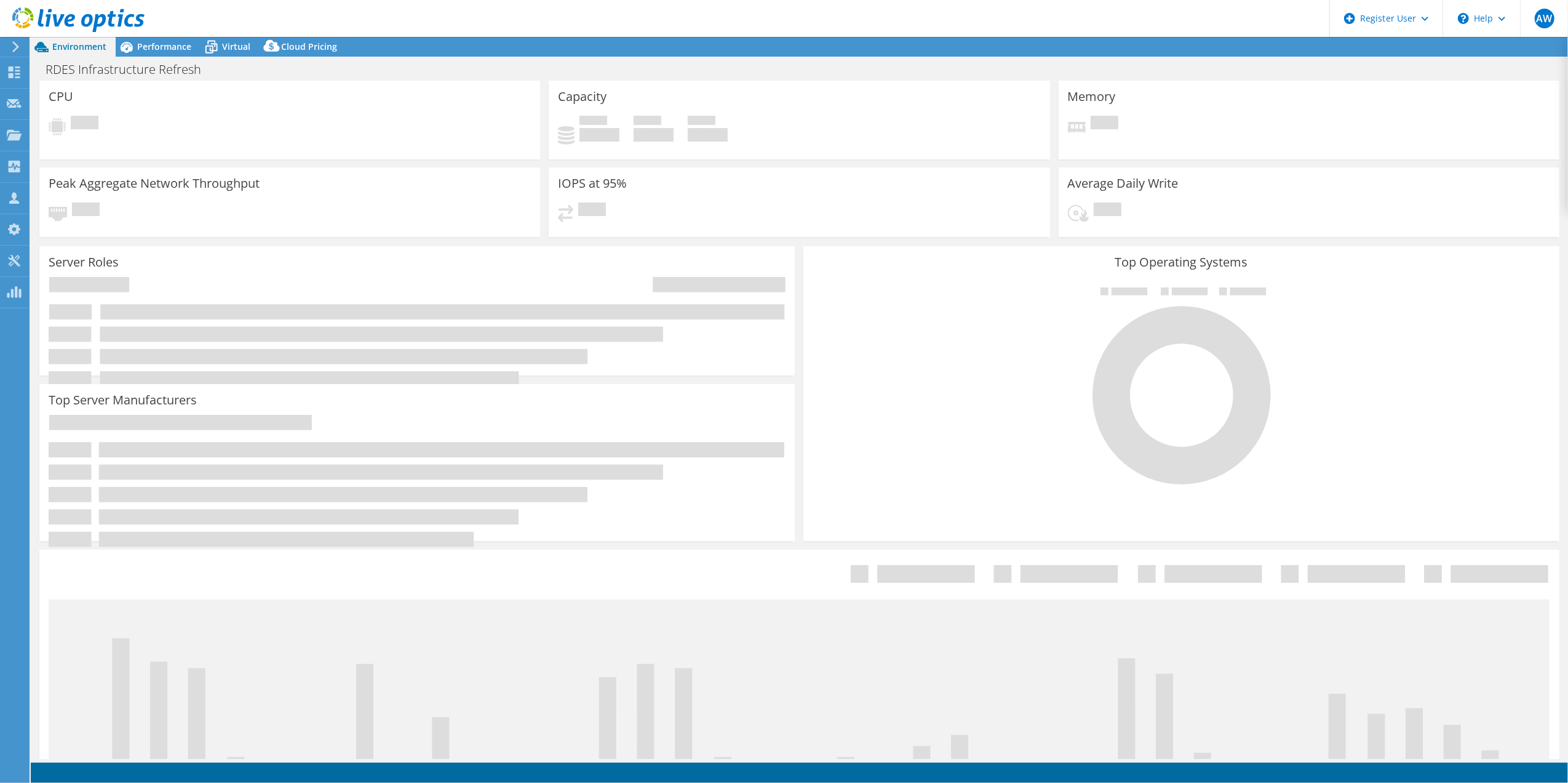
select select "USD"
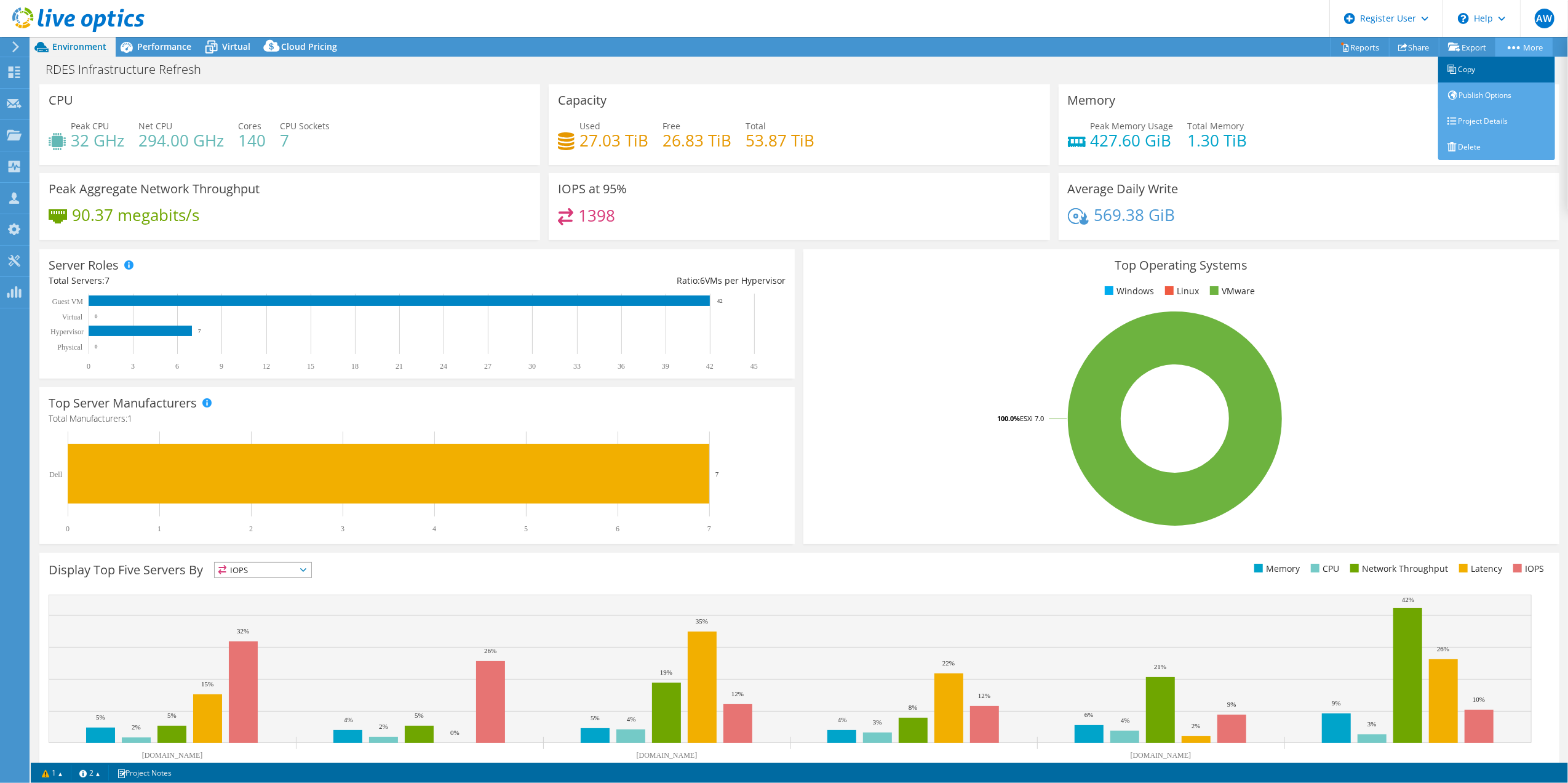
click at [1476, 67] on link "Copy" at bounding box center [1496, 69] width 117 height 26
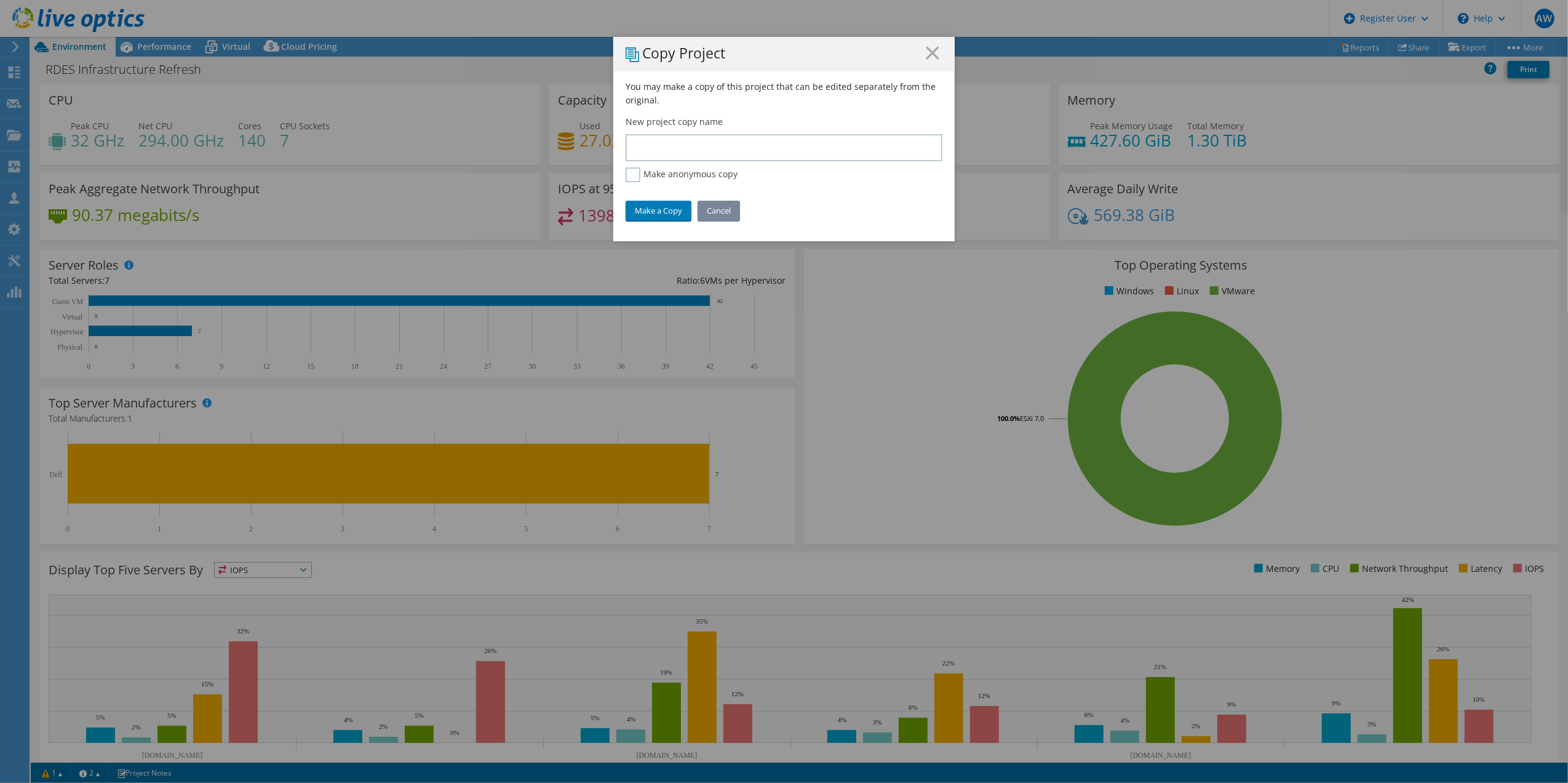
click at [719, 207] on link "Cancel" at bounding box center [719, 210] width 42 height 19
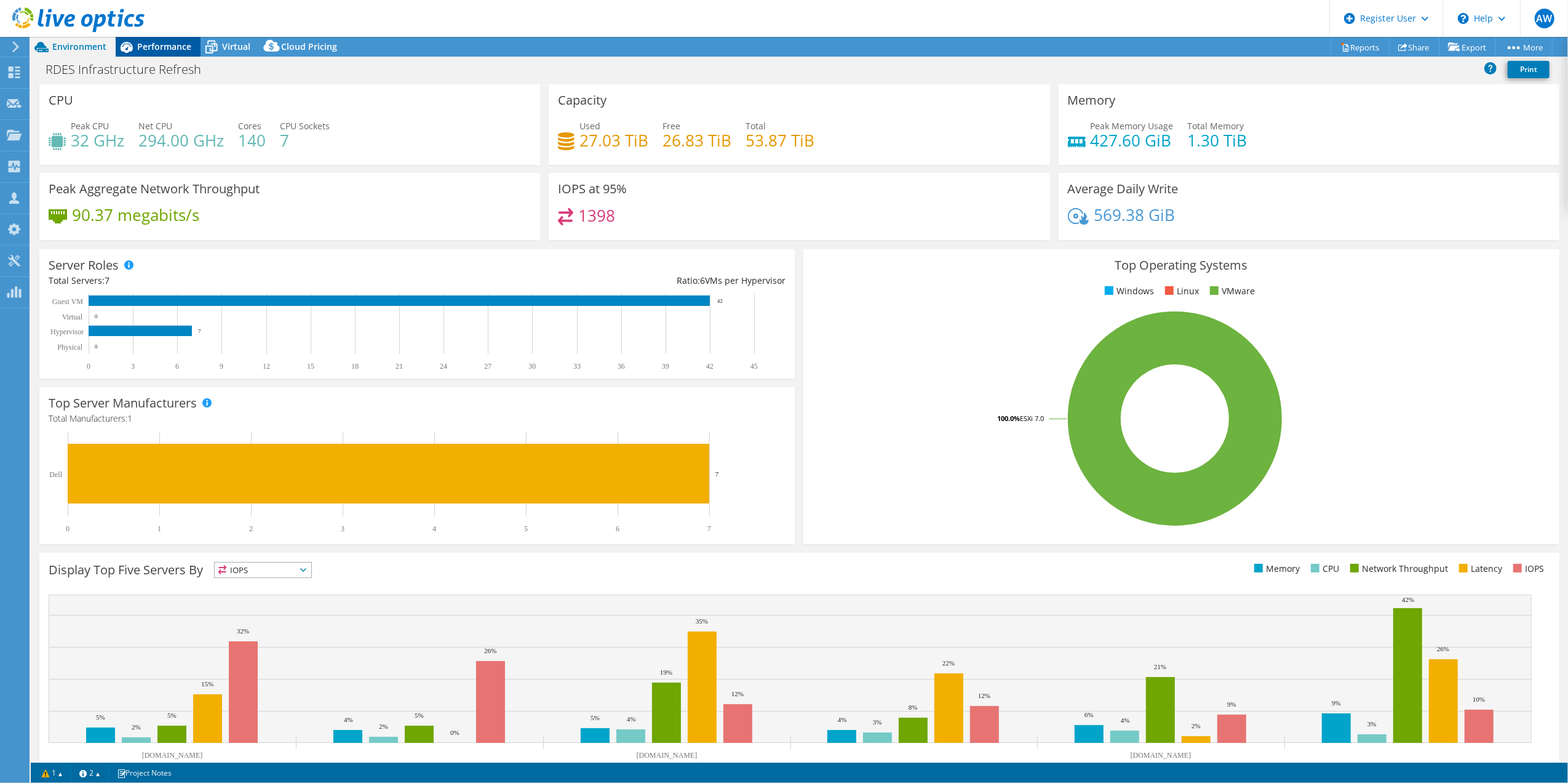
click at [156, 48] on span "Performance" at bounding box center [164, 47] width 54 height 12
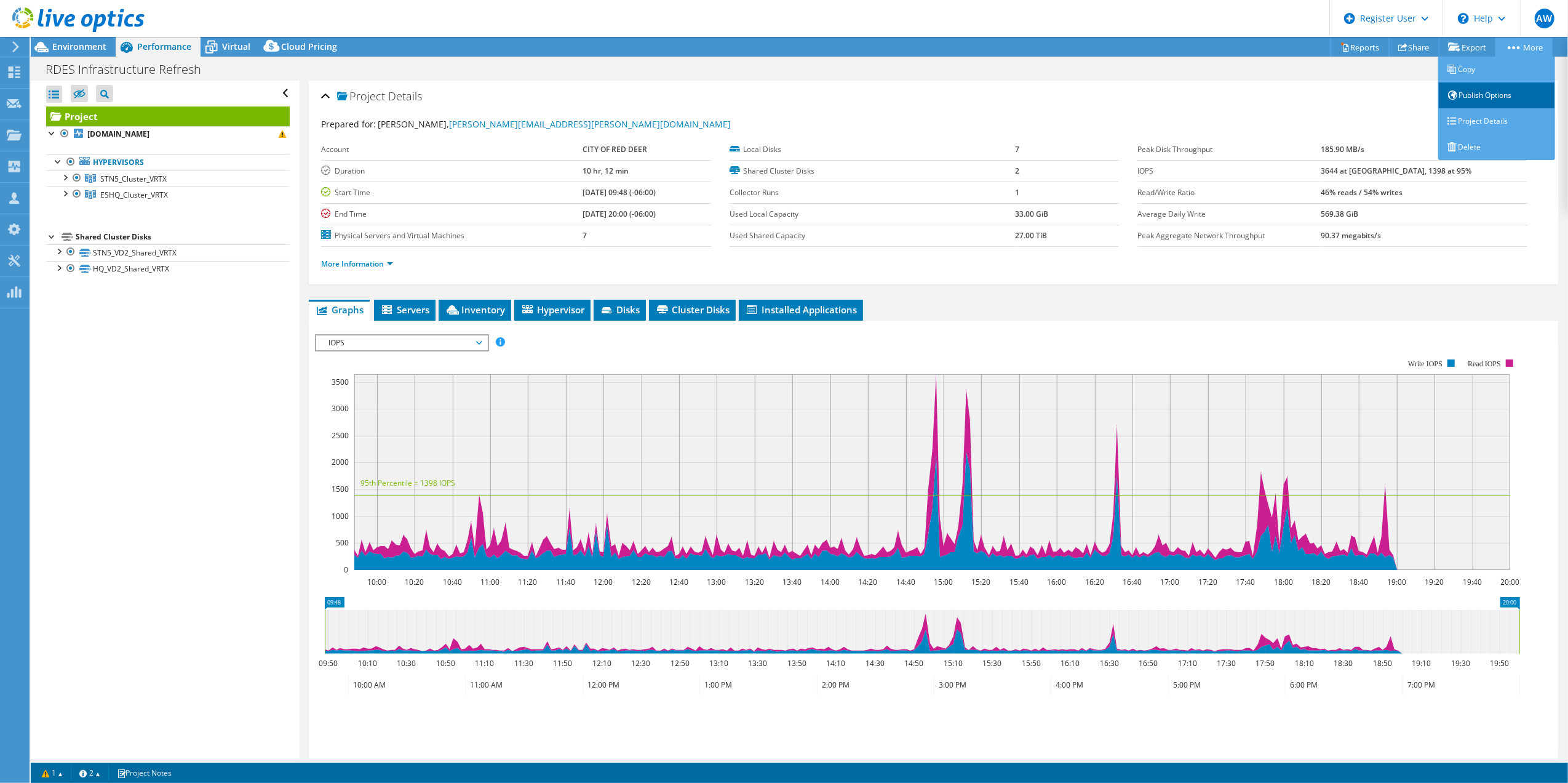
click at [1499, 94] on link "Publish Options" at bounding box center [1496, 95] width 117 height 26
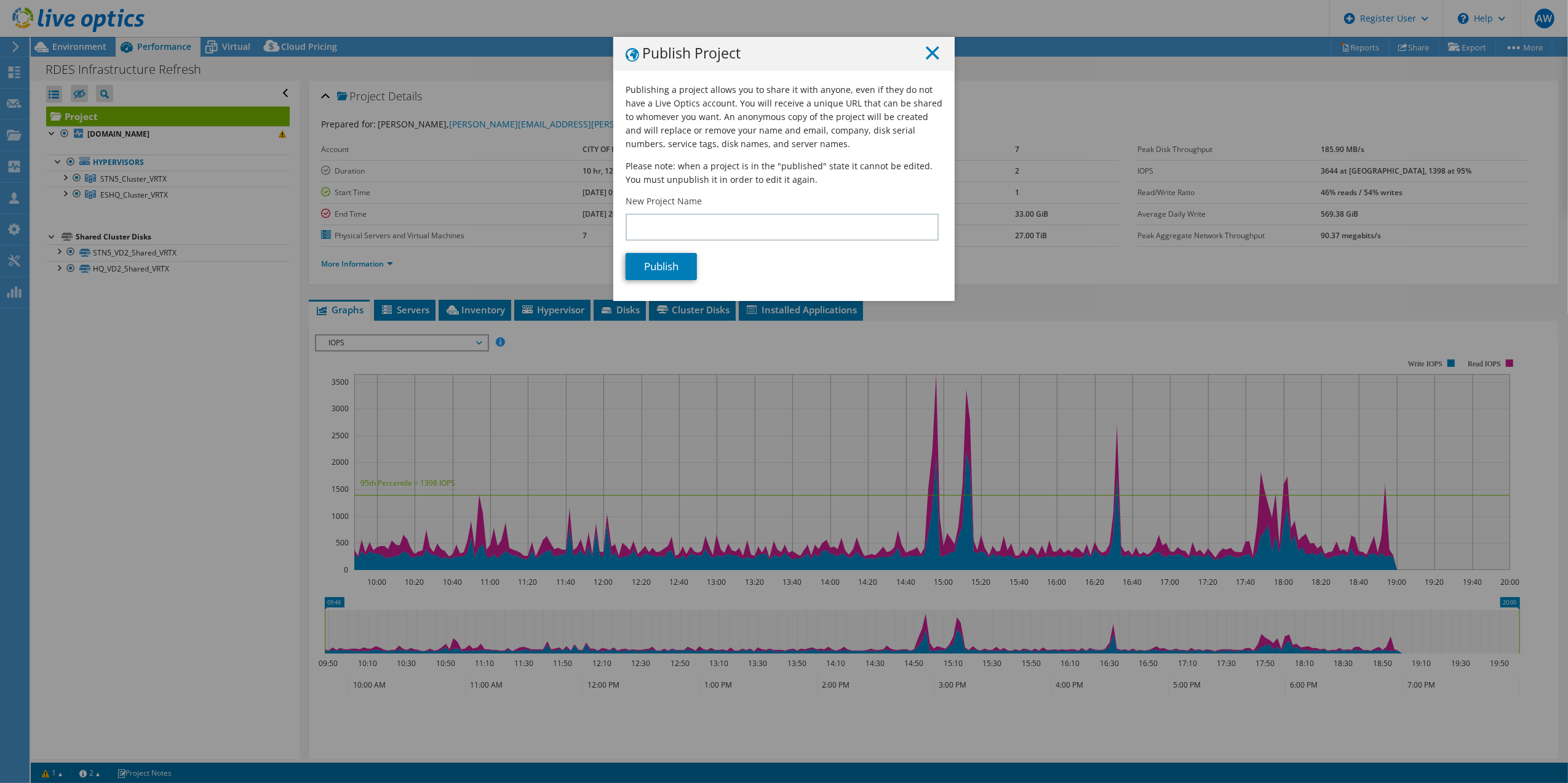
click at [931, 55] on icon at bounding box center [933, 53] width 13 height 13
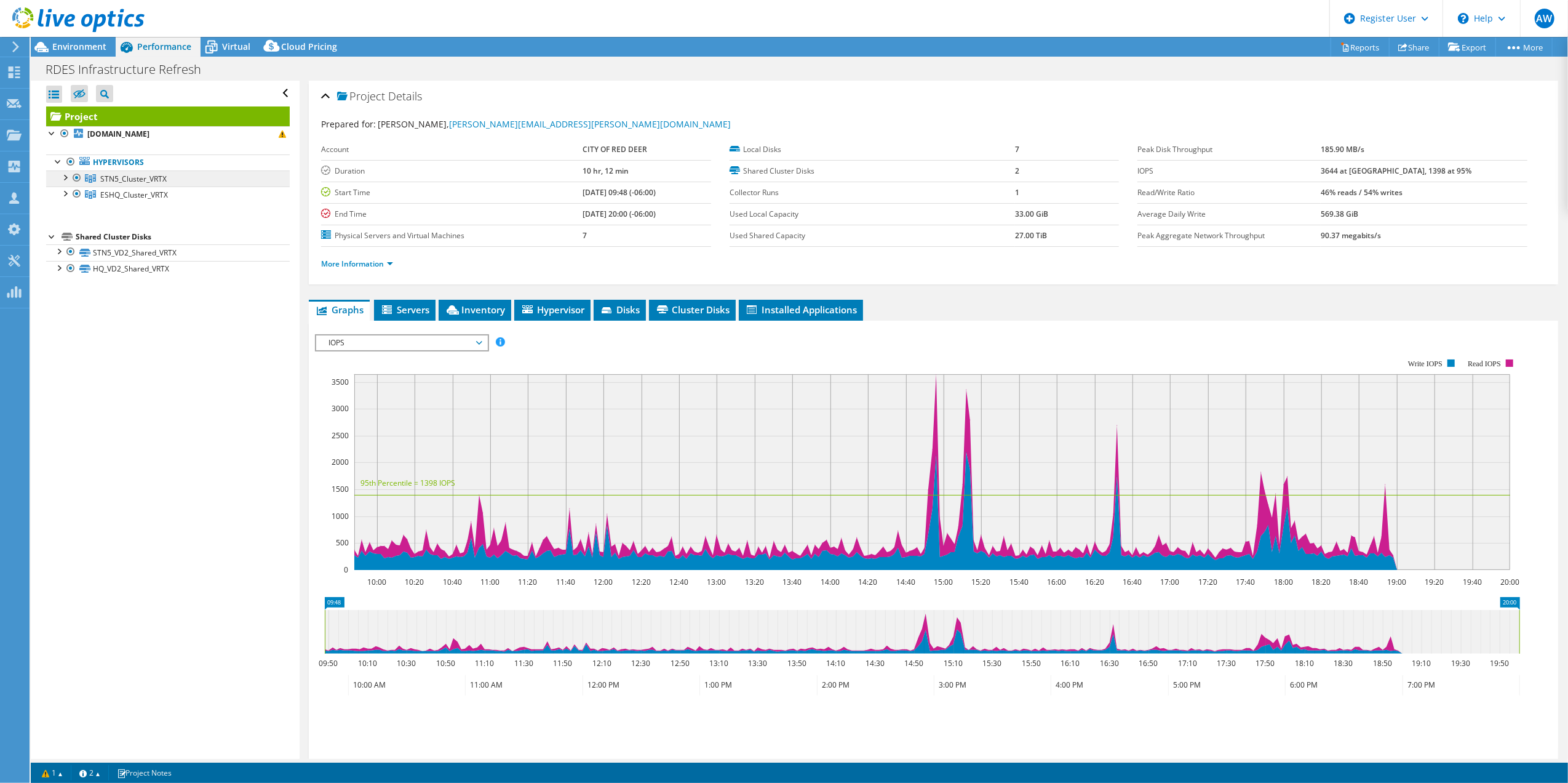
click at [123, 180] on span "STN5_Cluster_VRTX" at bounding box center [133, 179] width 66 height 10
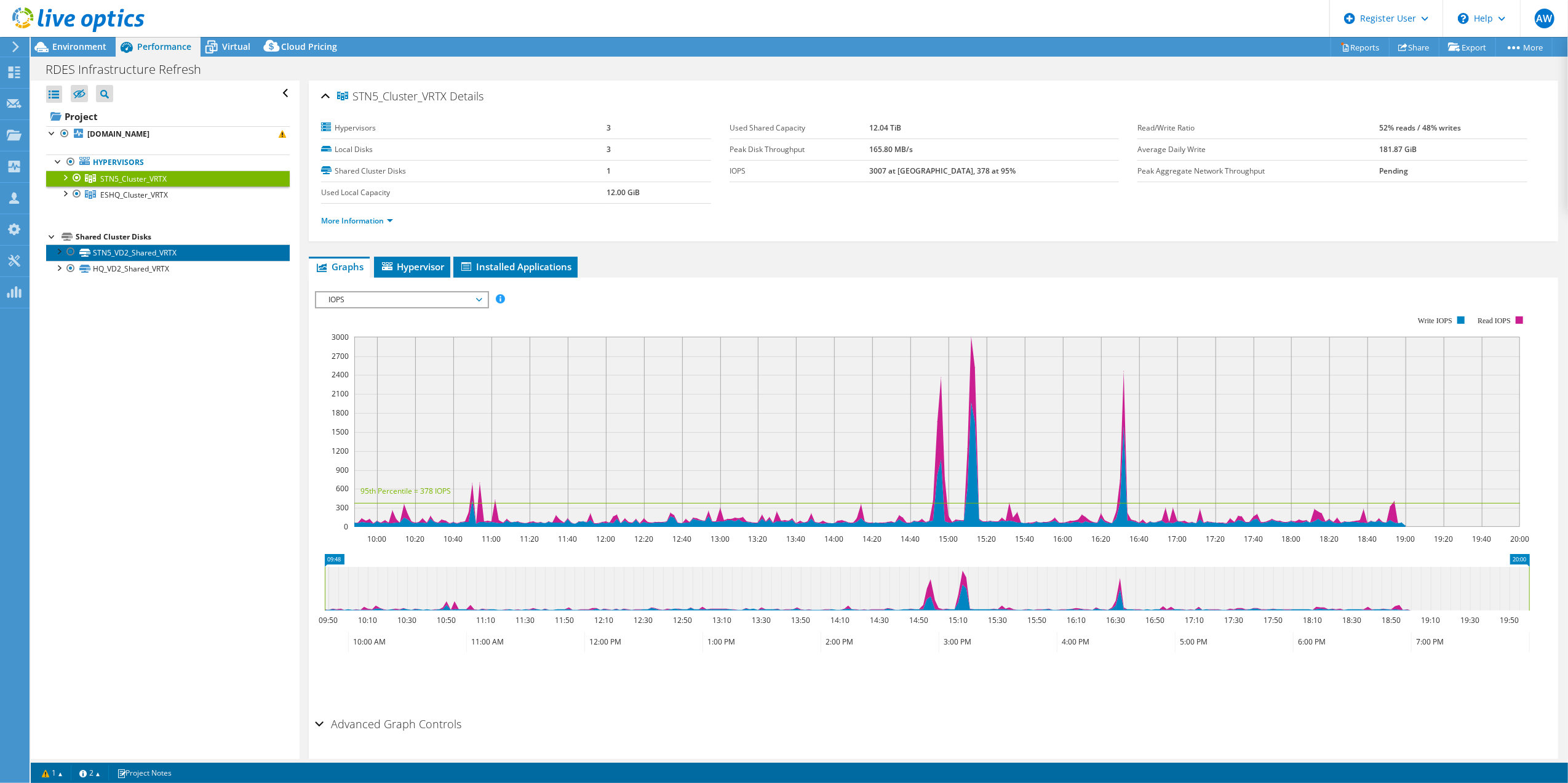
click at [129, 253] on link "STN5_VD2_Shared_VRTX" at bounding box center [168, 252] width 244 height 16
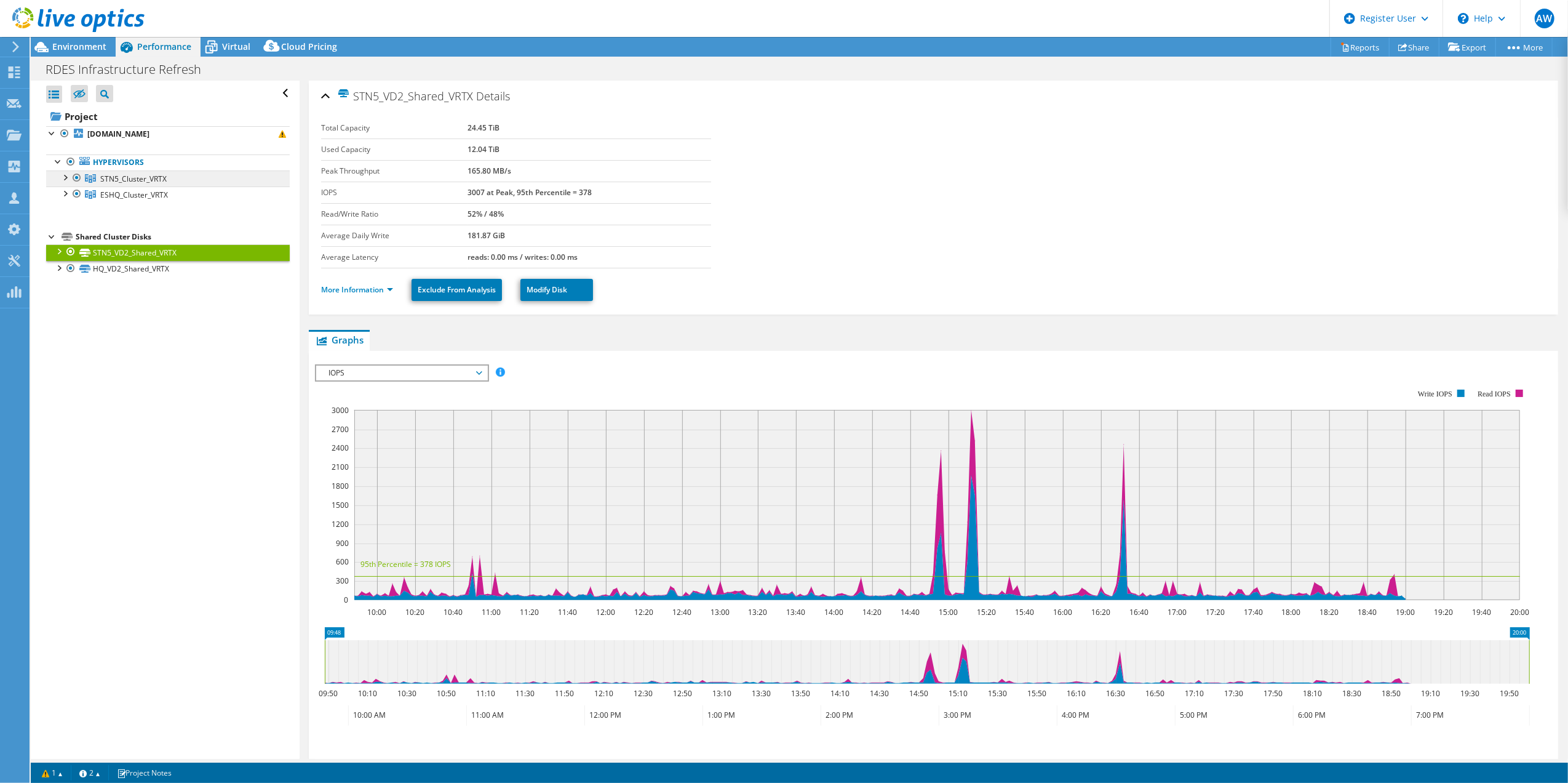
click at [133, 180] on span "STN5_Cluster_VRTX" at bounding box center [133, 179] width 66 height 10
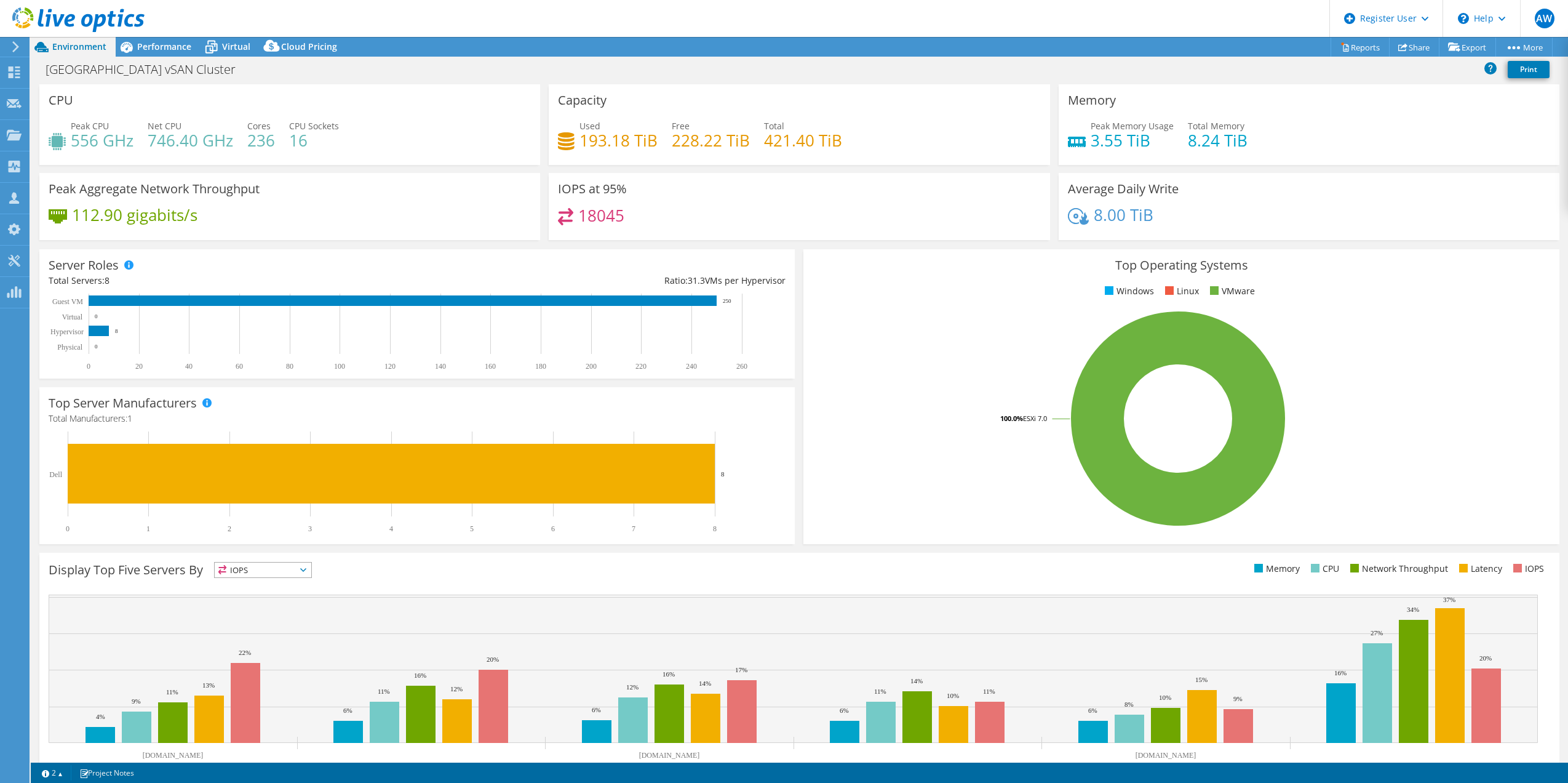
select select "USD"
click at [161, 48] on span "Performance" at bounding box center [164, 47] width 54 height 12
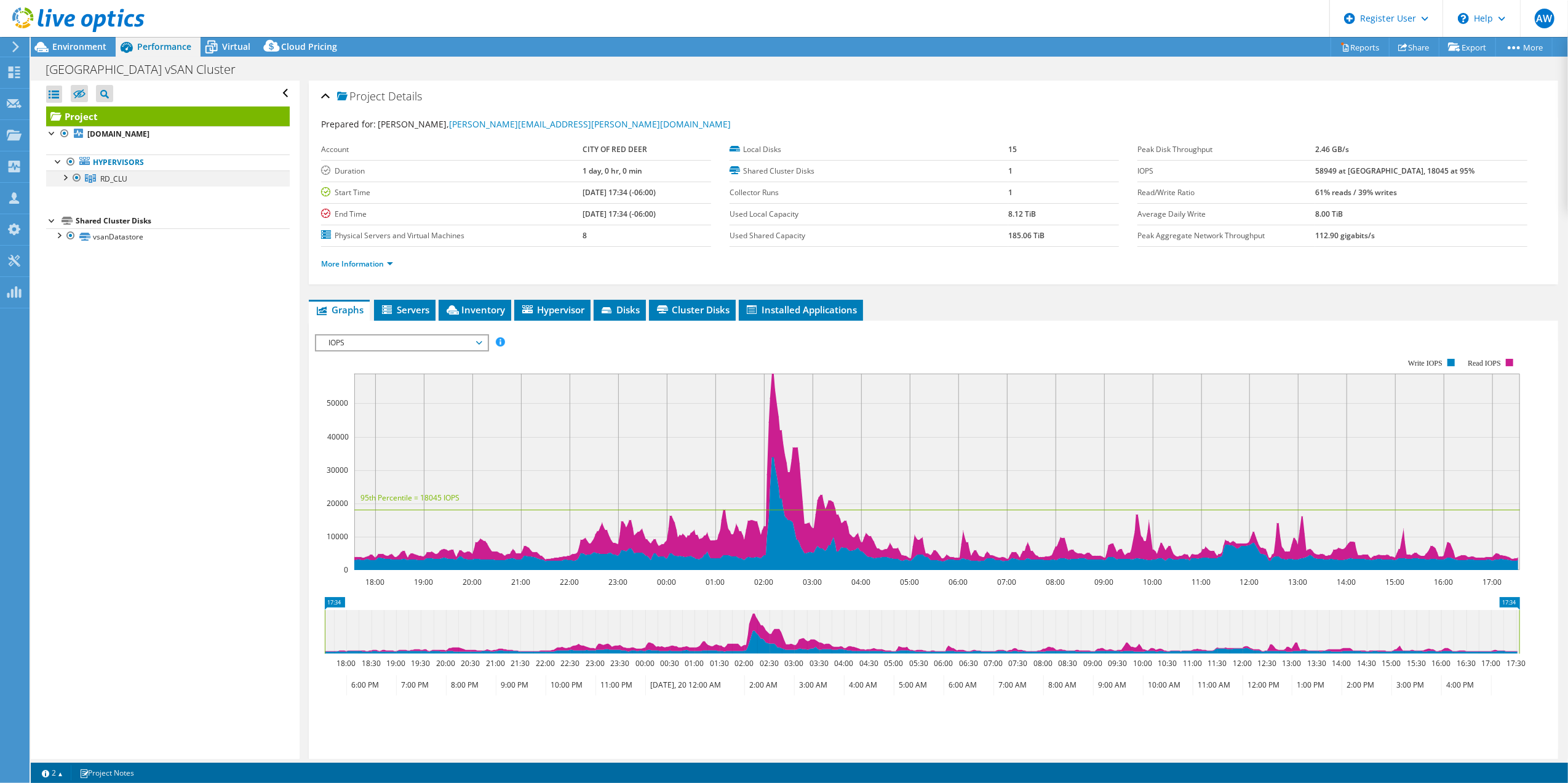
click at [65, 183] on div at bounding box center [64, 177] width 13 height 13
click at [115, 180] on span "RD_CLU" at bounding box center [114, 179] width 27 height 10
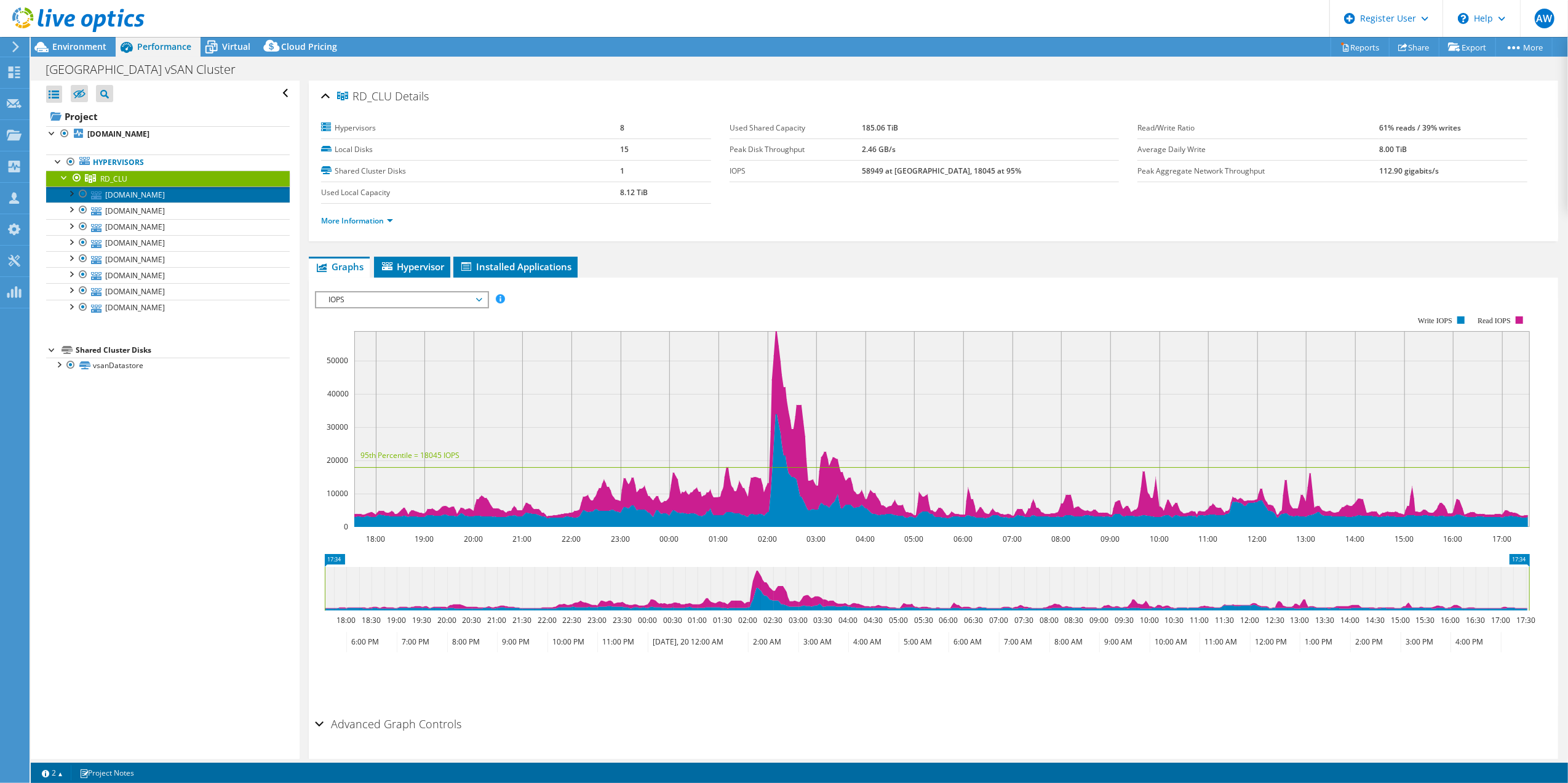
click at [150, 193] on link "[DOMAIN_NAME]" at bounding box center [168, 194] width 244 height 16
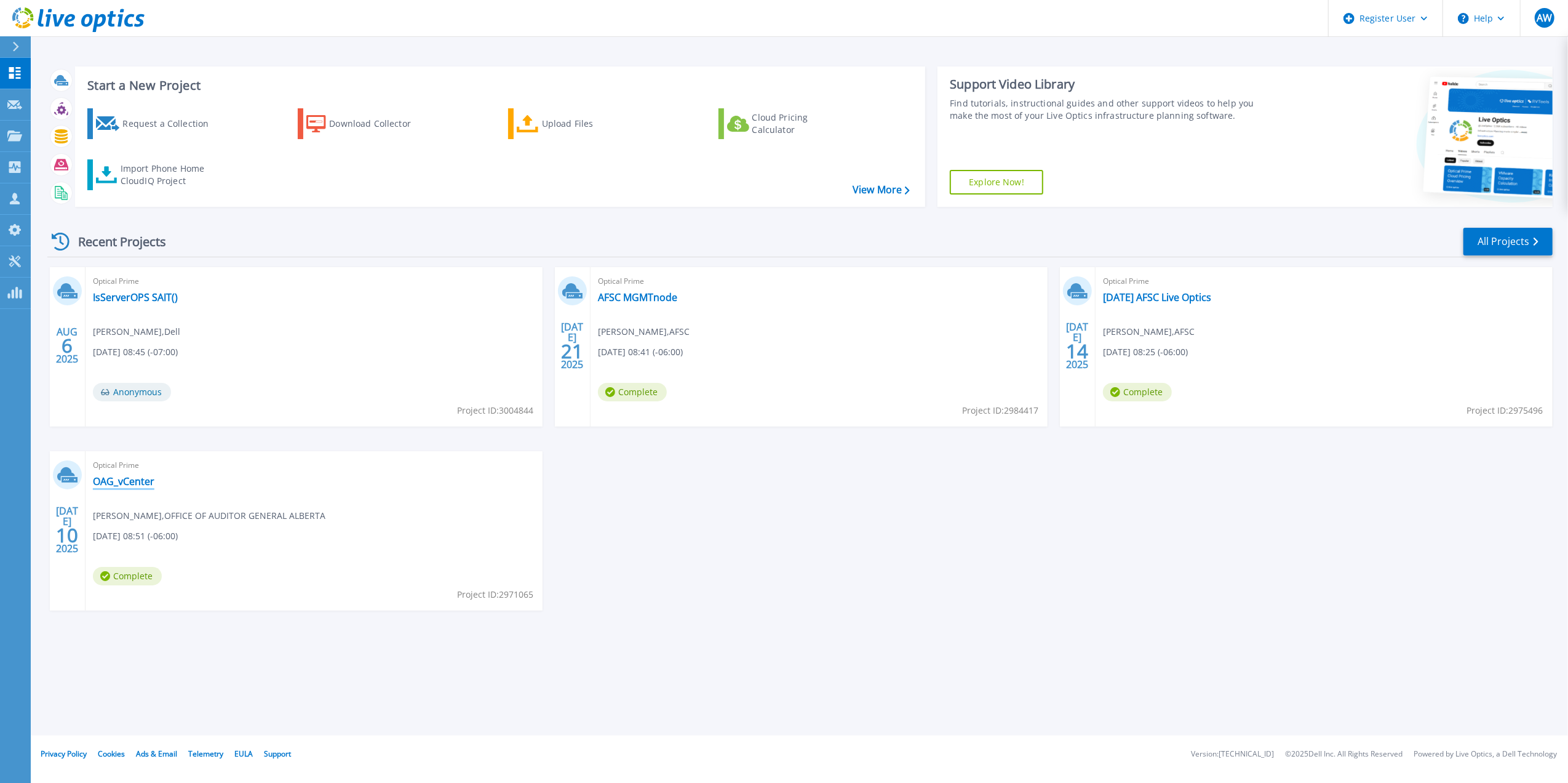
click at [123, 478] on link "OAG_vCenter" at bounding box center [124, 481] width 62 height 13
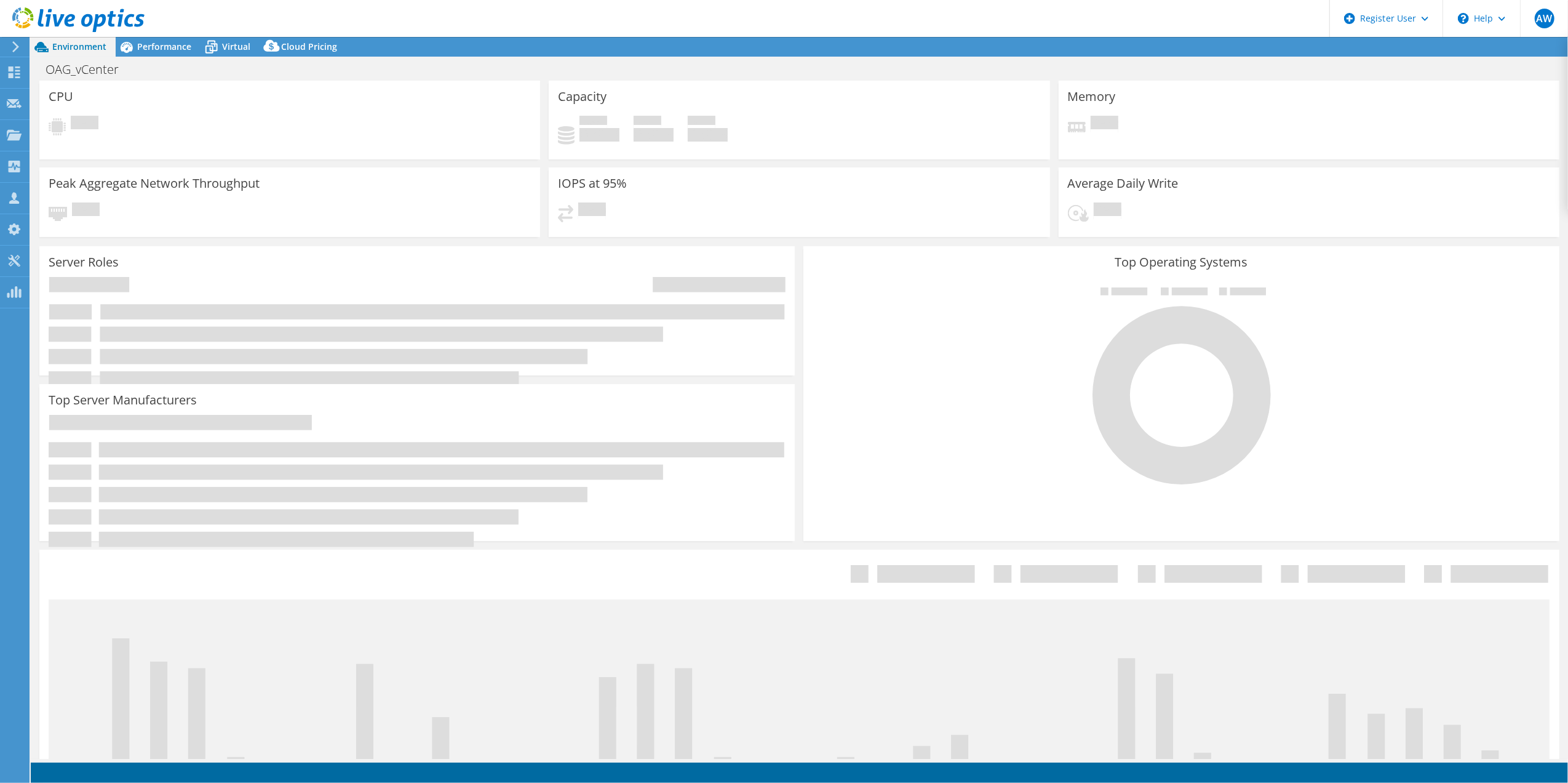
select select "[GEOGRAPHIC_DATA]"
select select "CAD"
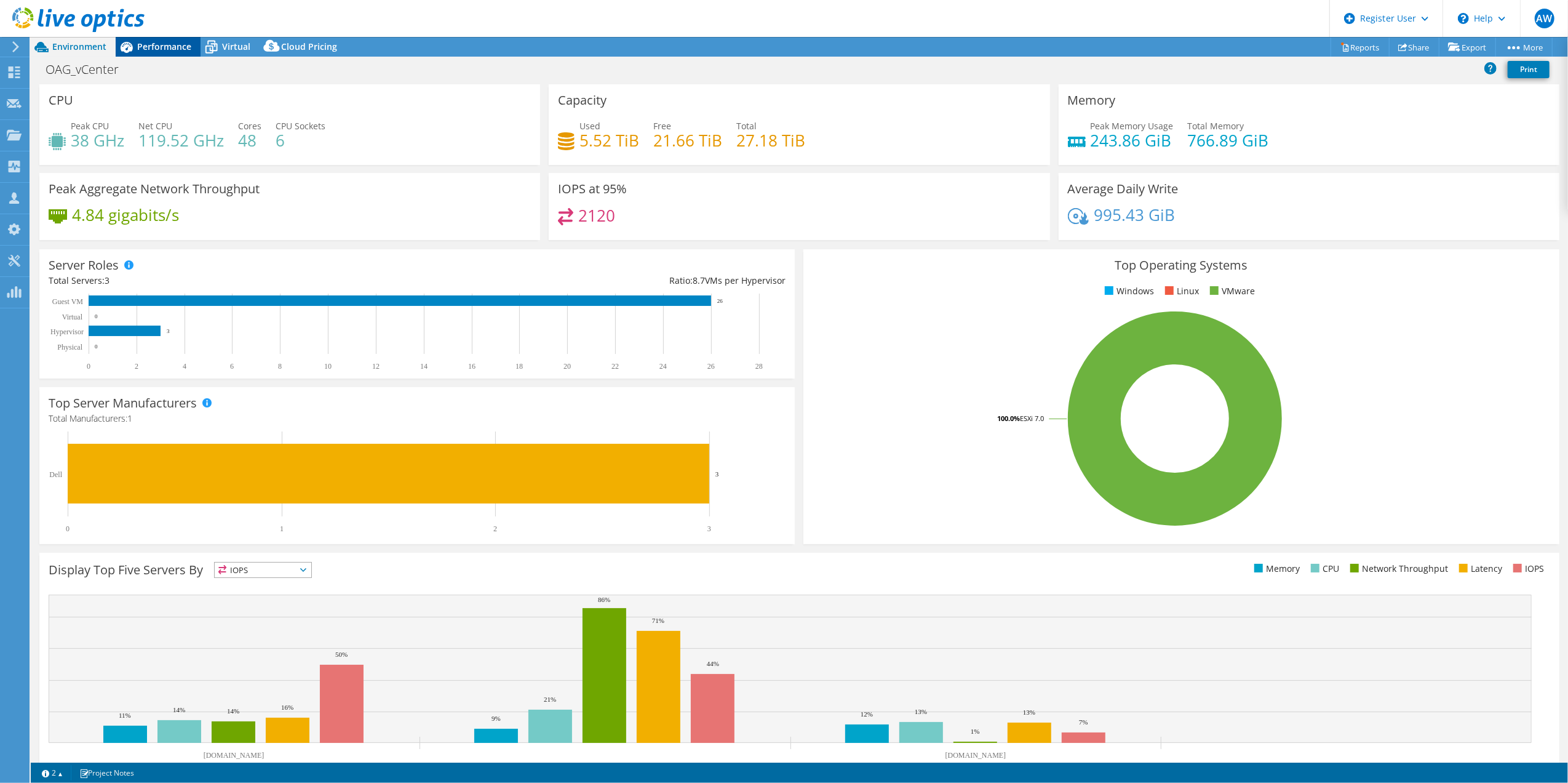
click at [158, 42] on span "Performance" at bounding box center [164, 47] width 54 height 12
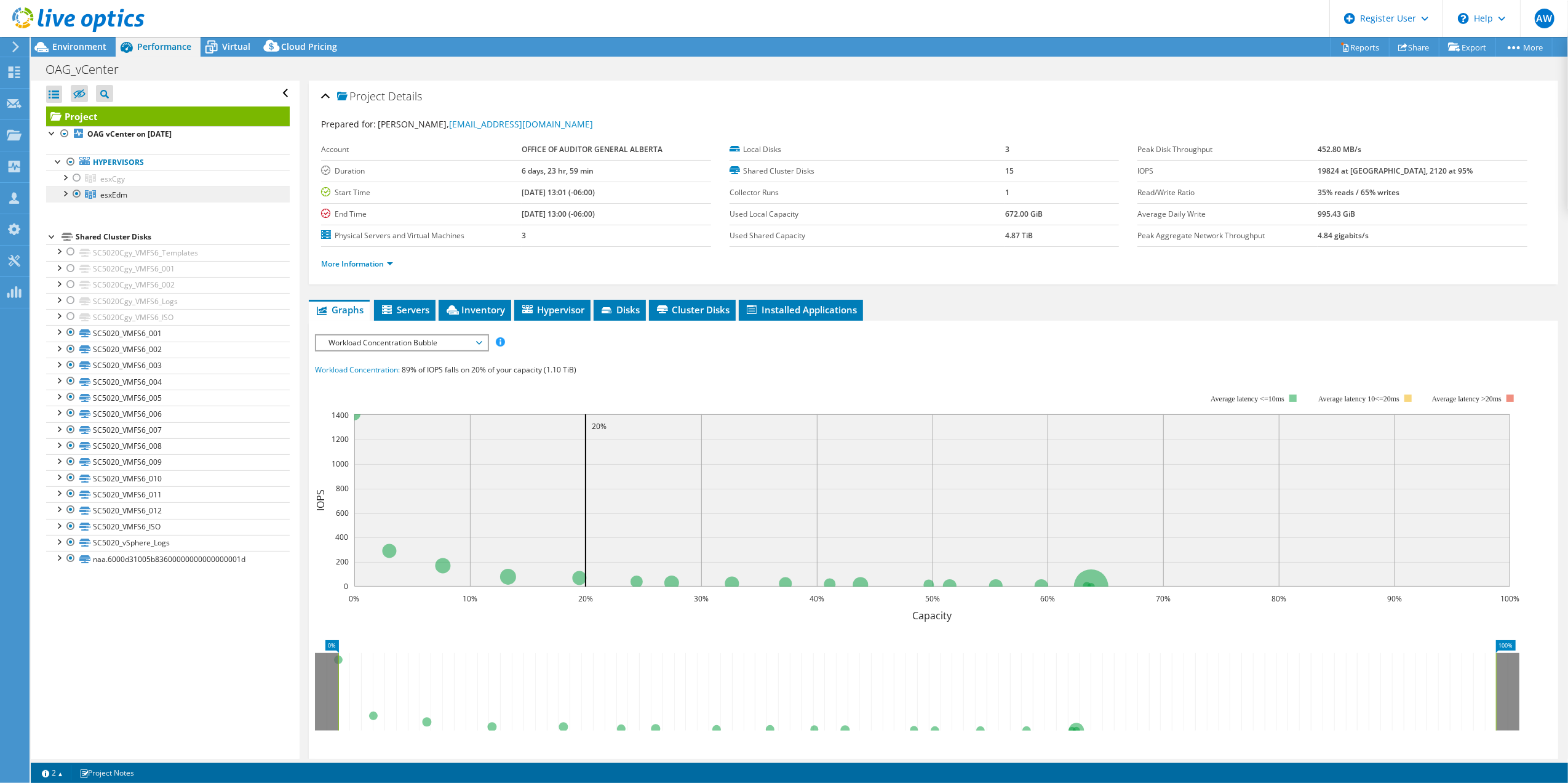
click at [106, 189] on link "esxEdm" at bounding box center [168, 194] width 244 height 16
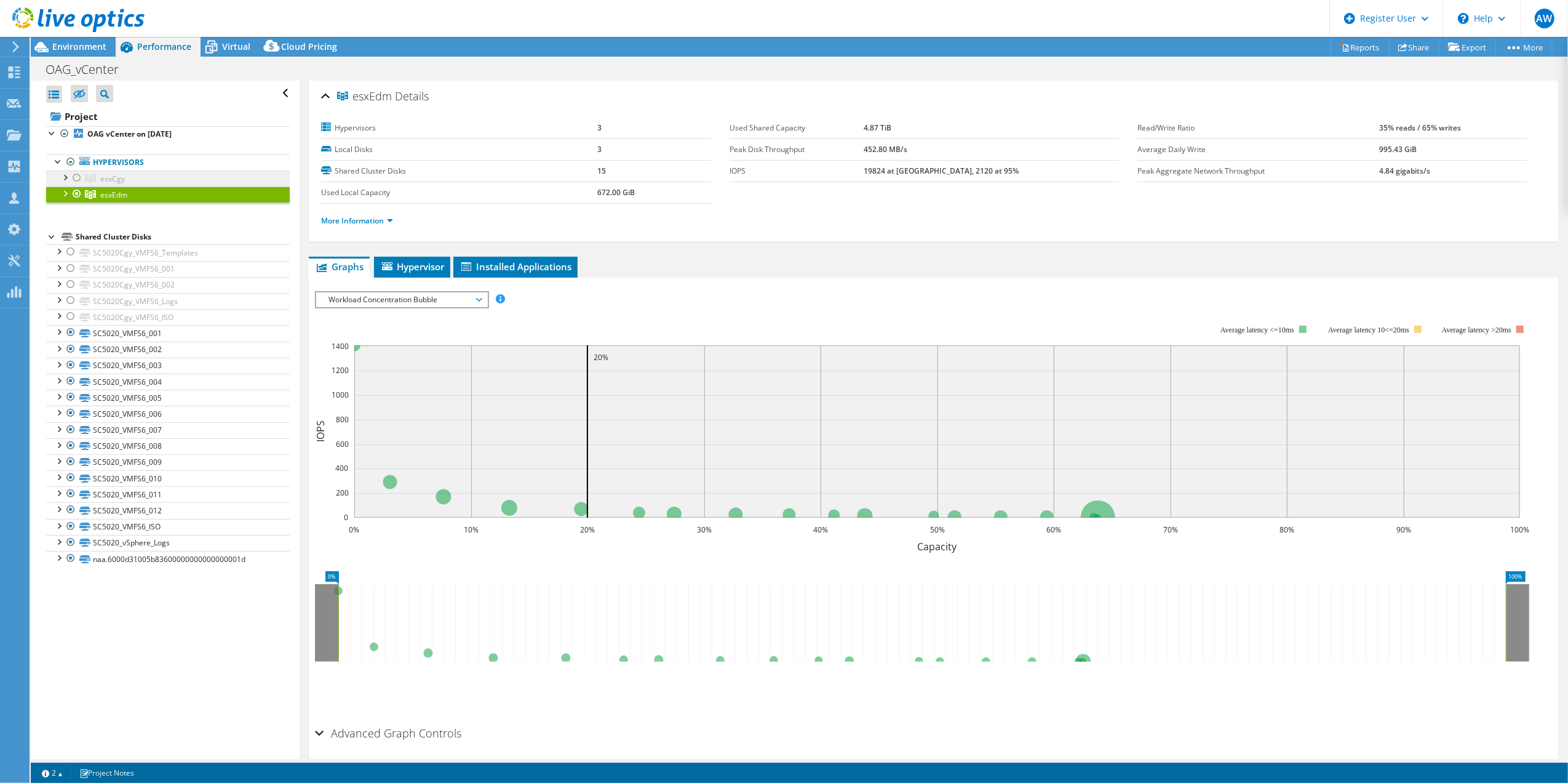
click at [114, 177] on span "esxCgy" at bounding box center [112, 179] width 25 height 10
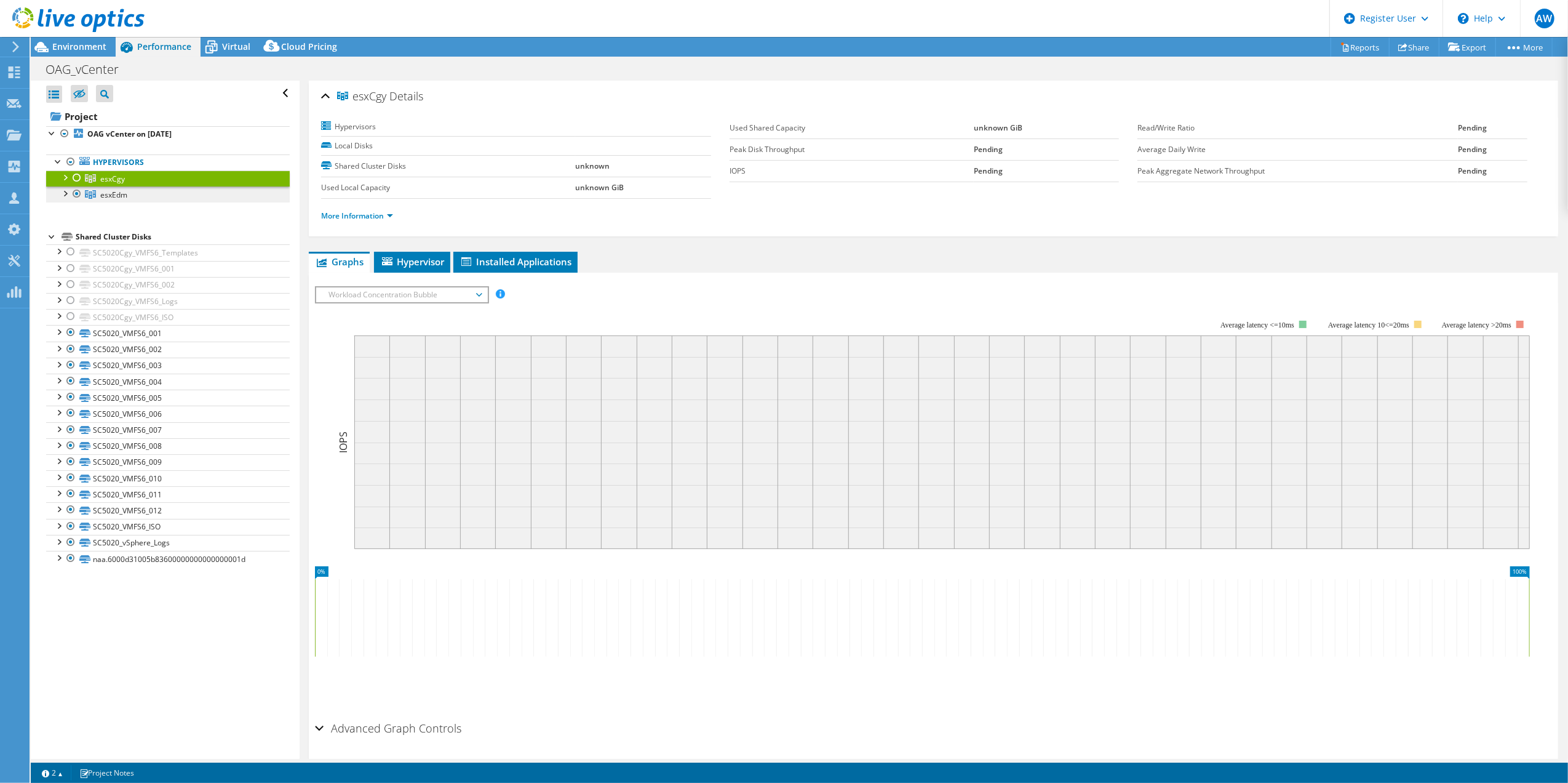
click at [109, 195] on span "esxEdm" at bounding box center [114, 194] width 27 height 10
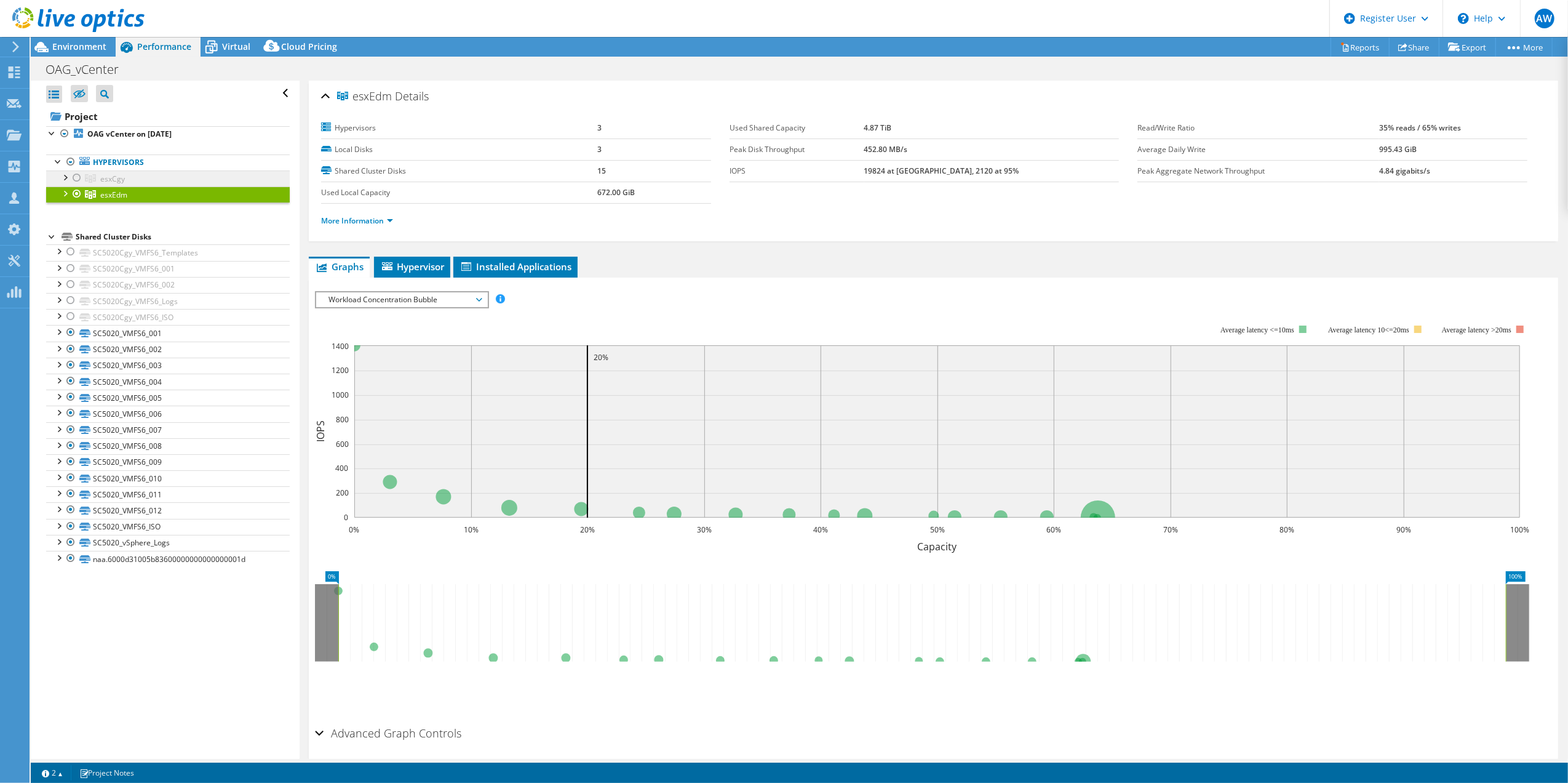
click at [114, 179] on span "esxCgy" at bounding box center [112, 179] width 25 height 10
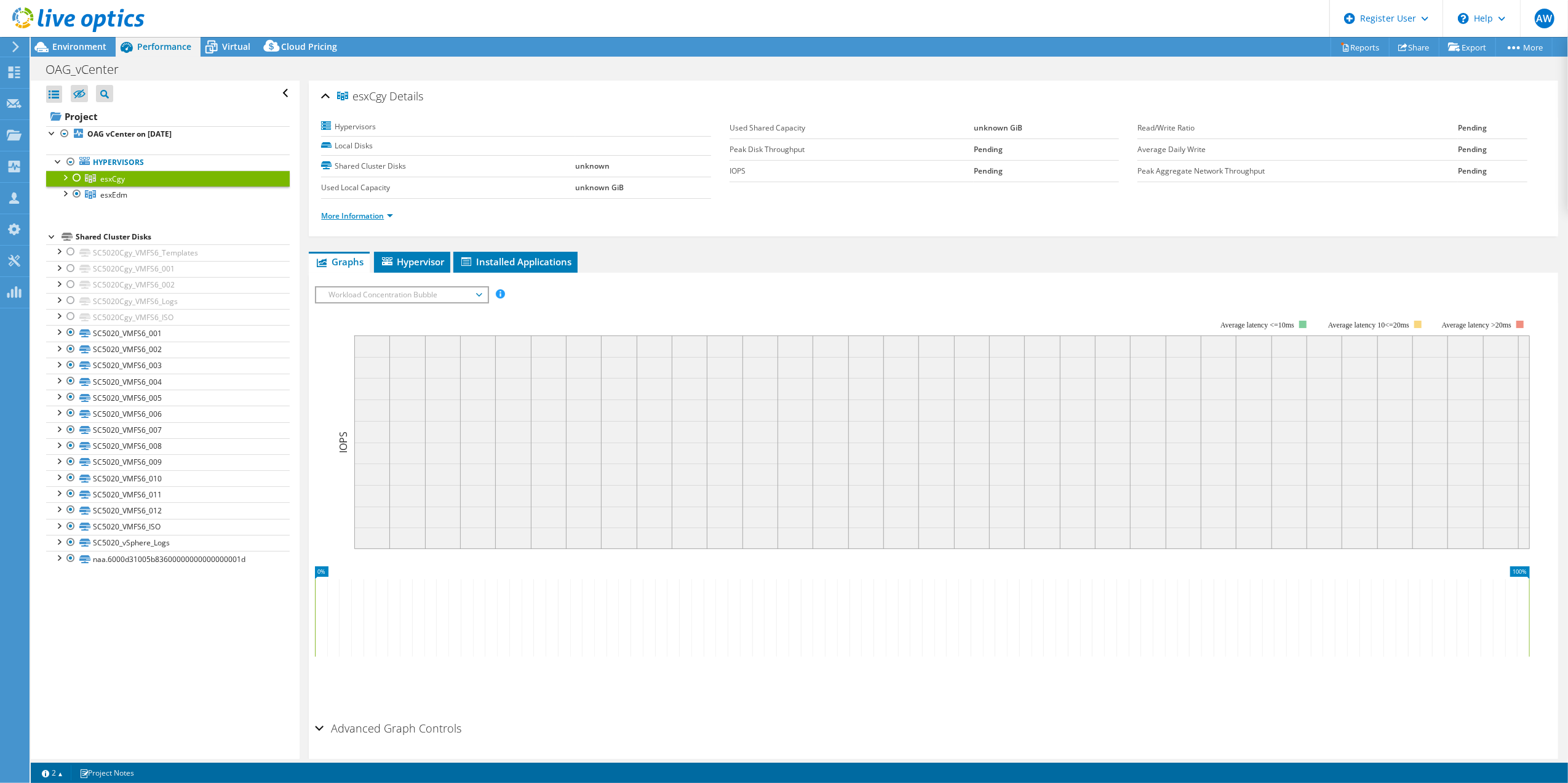
click at [383, 215] on link "More Information" at bounding box center [357, 215] width 72 height 10
click at [390, 215] on link "More Information" at bounding box center [357, 215] width 72 height 10
click at [118, 193] on span "esxEdm" at bounding box center [114, 194] width 27 height 10
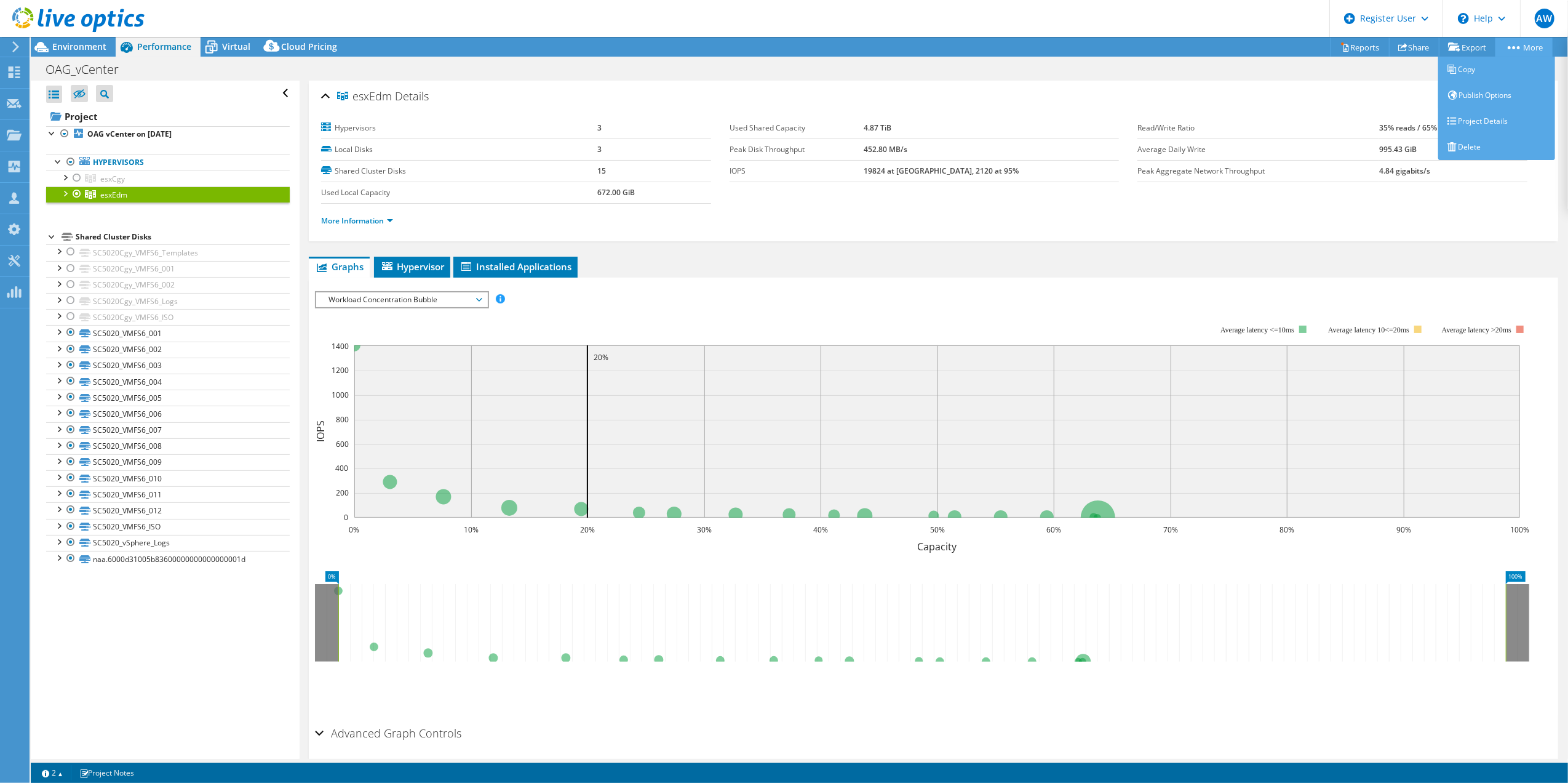
click at [1529, 47] on link "More" at bounding box center [1524, 47] width 57 height 19
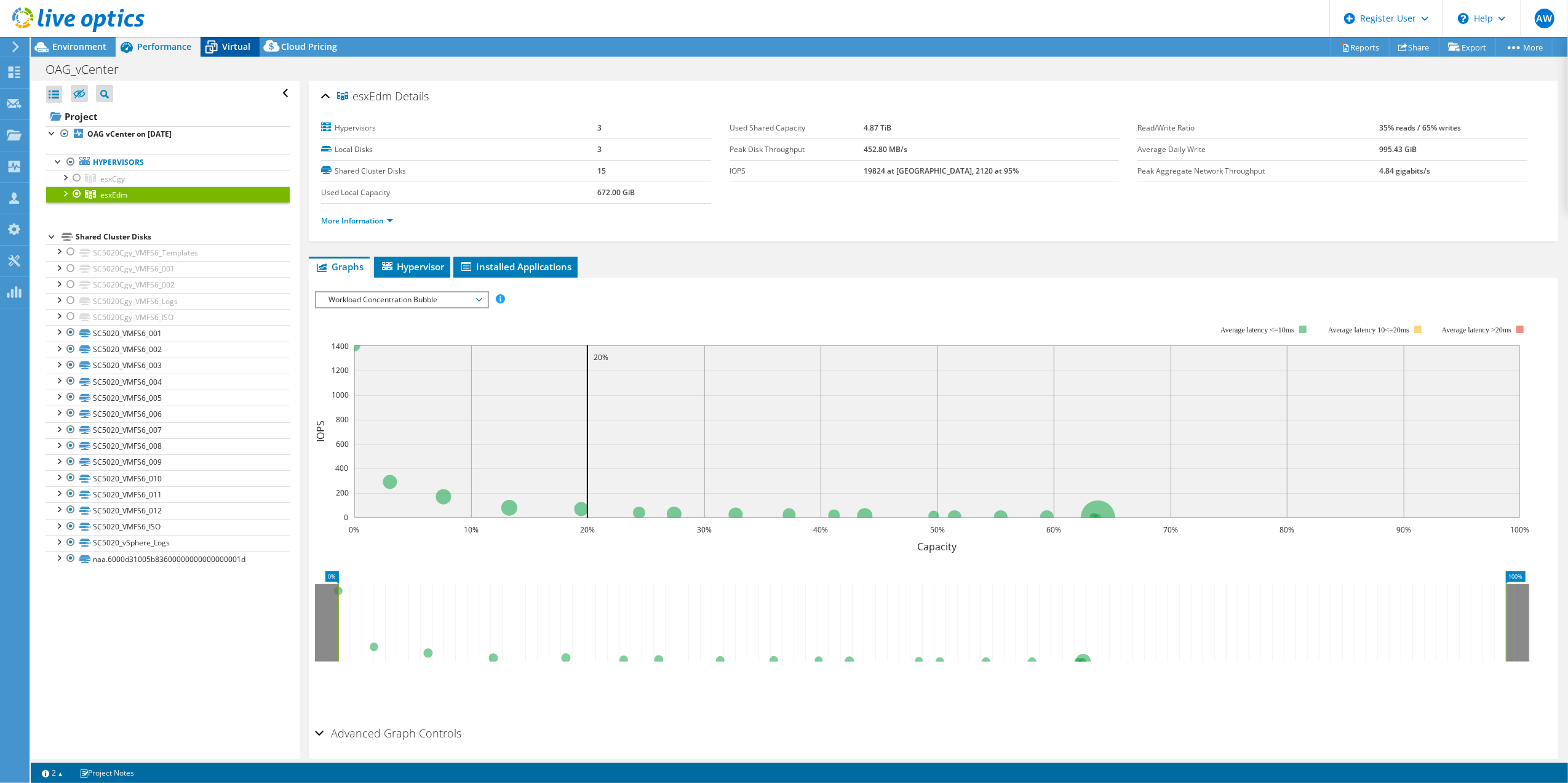
click at [235, 50] on span "Virtual" at bounding box center [236, 47] width 28 height 12
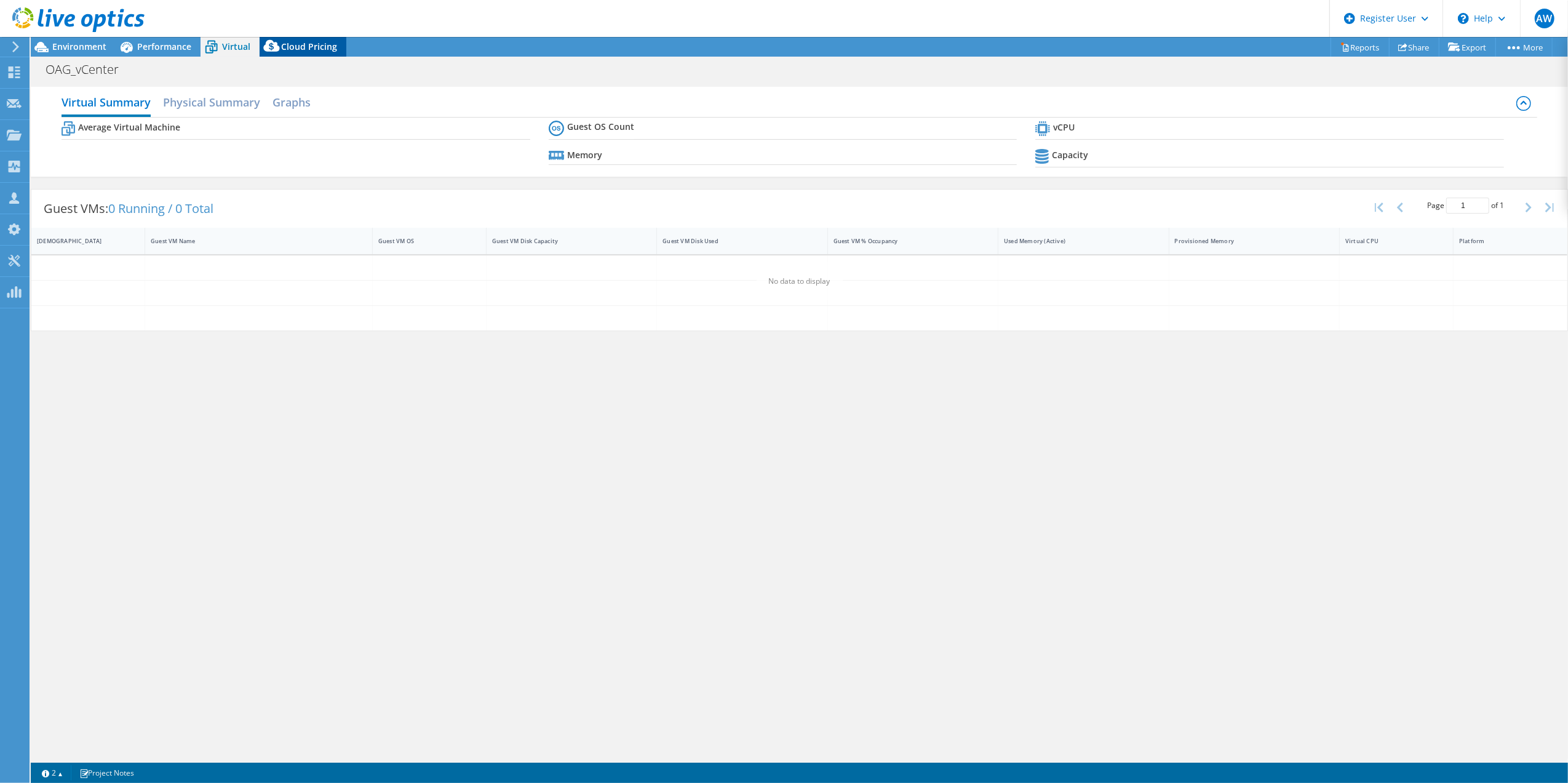
click at [291, 47] on span "Cloud Pricing" at bounding box center [308, 47] width 56 height 12
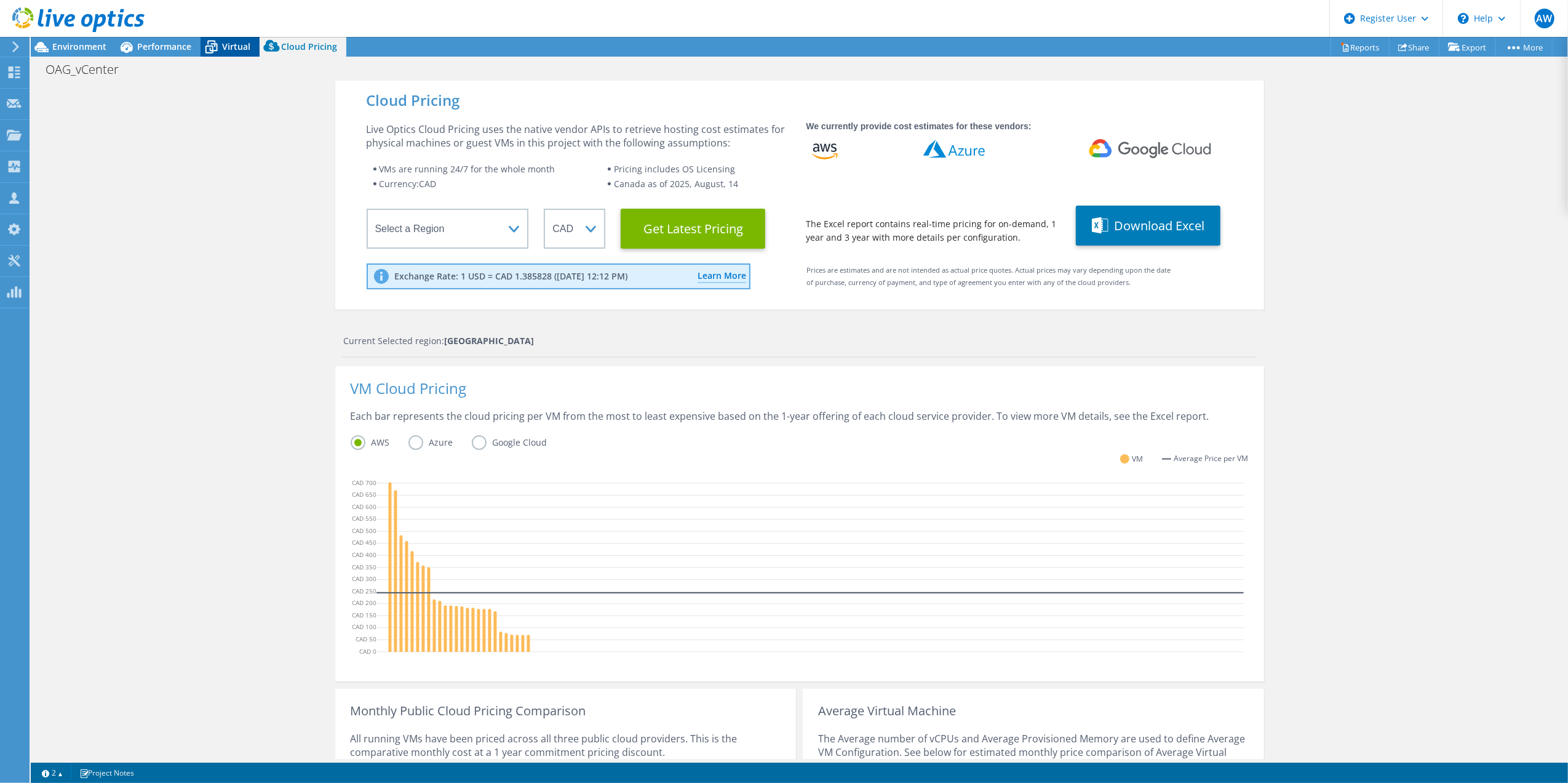
click at [235, 42] on span "Virtual" at bounding box center [236, 47] width 28 height 12
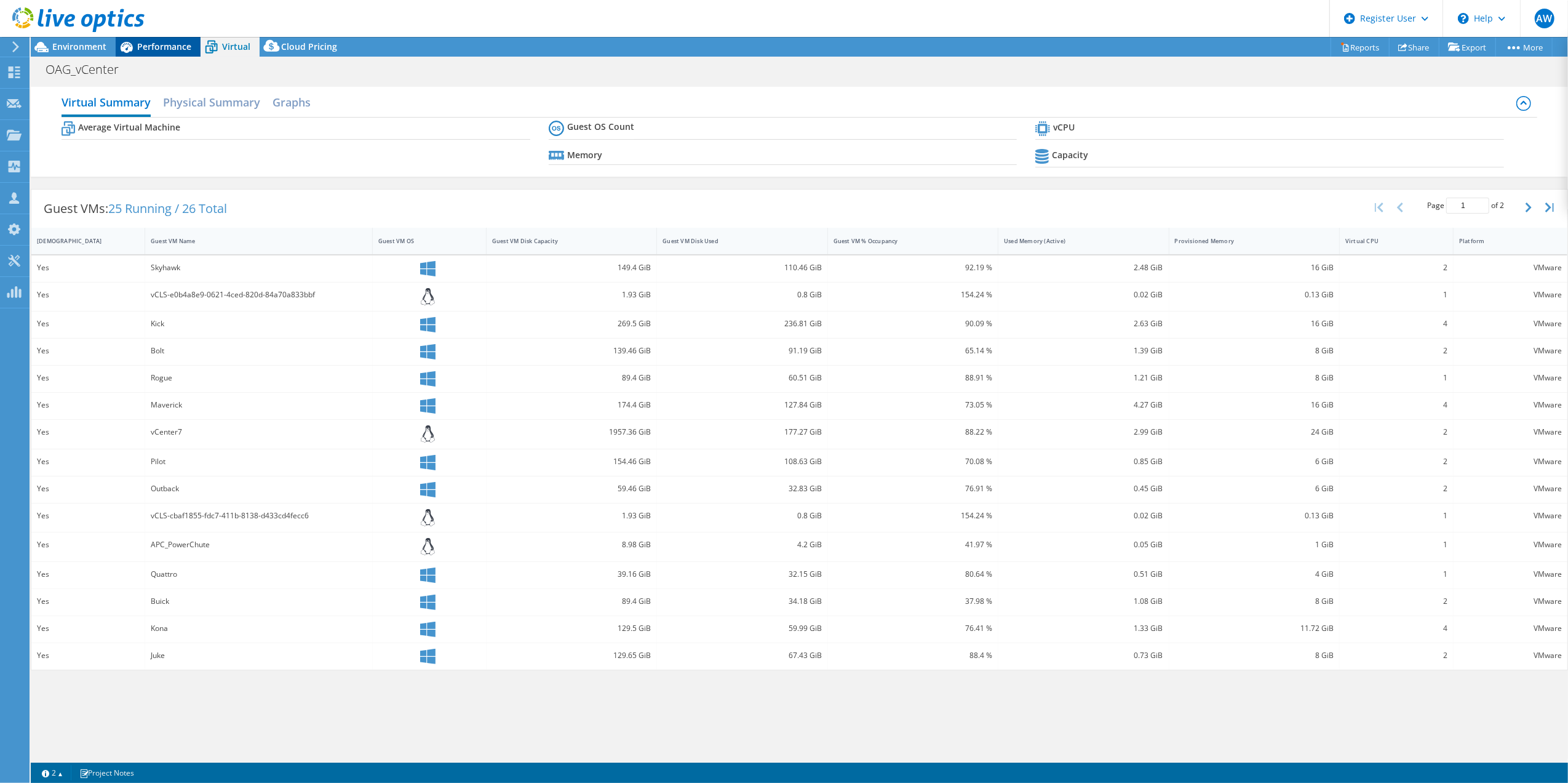
click at [175, 44] on span "Performance" at bounding box center [164, 47] width 54 height 12
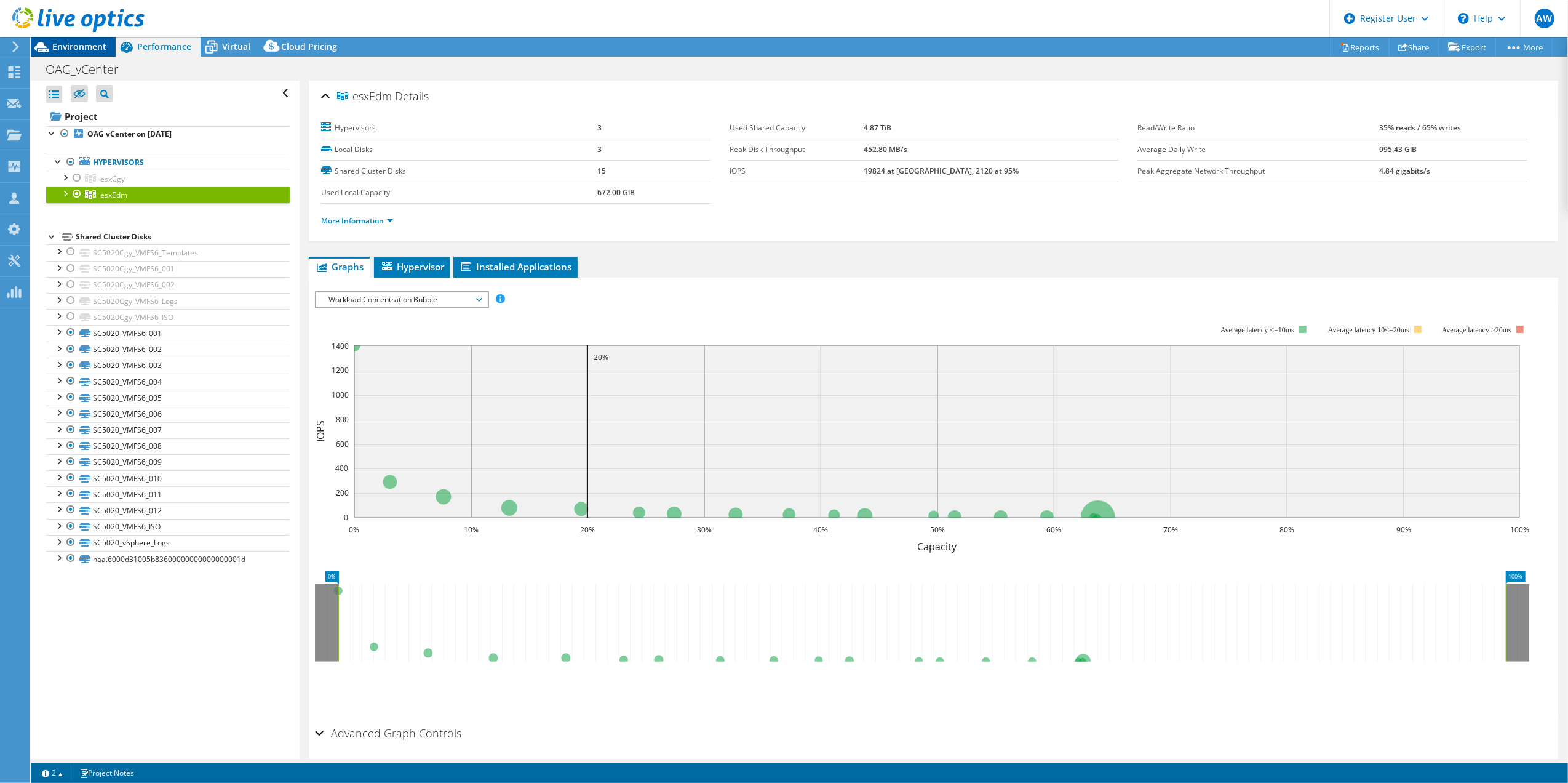
click at [72, 48] on span "Environment" at bounding box center [79, 47] width 54 height 12
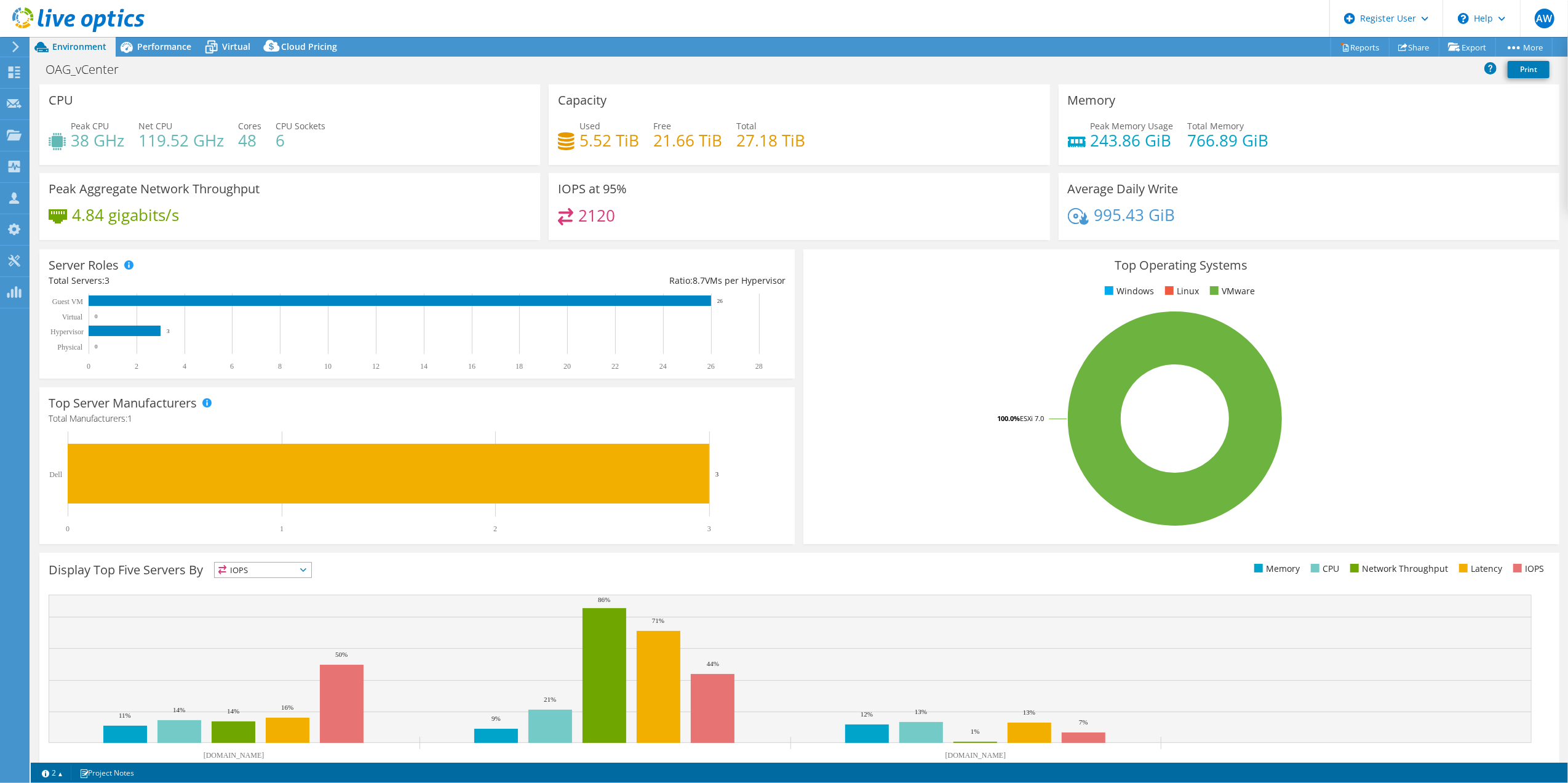
click at [19, 48] on icon at bounding box center [16, 46] width 9 height 11
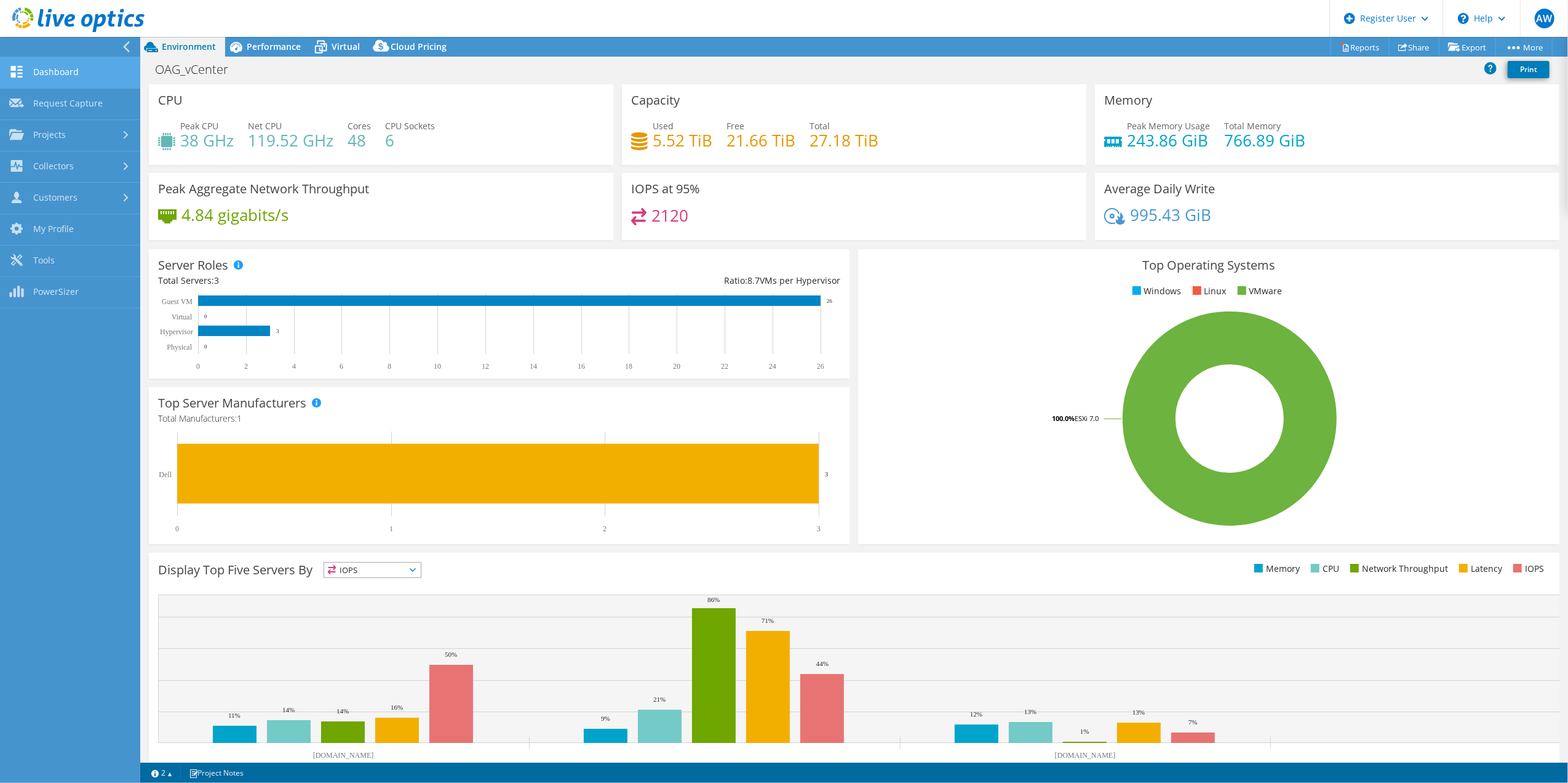
click at [64, 69] on link "Dashboard" at bounding box center [70, 73] width 140 height 31
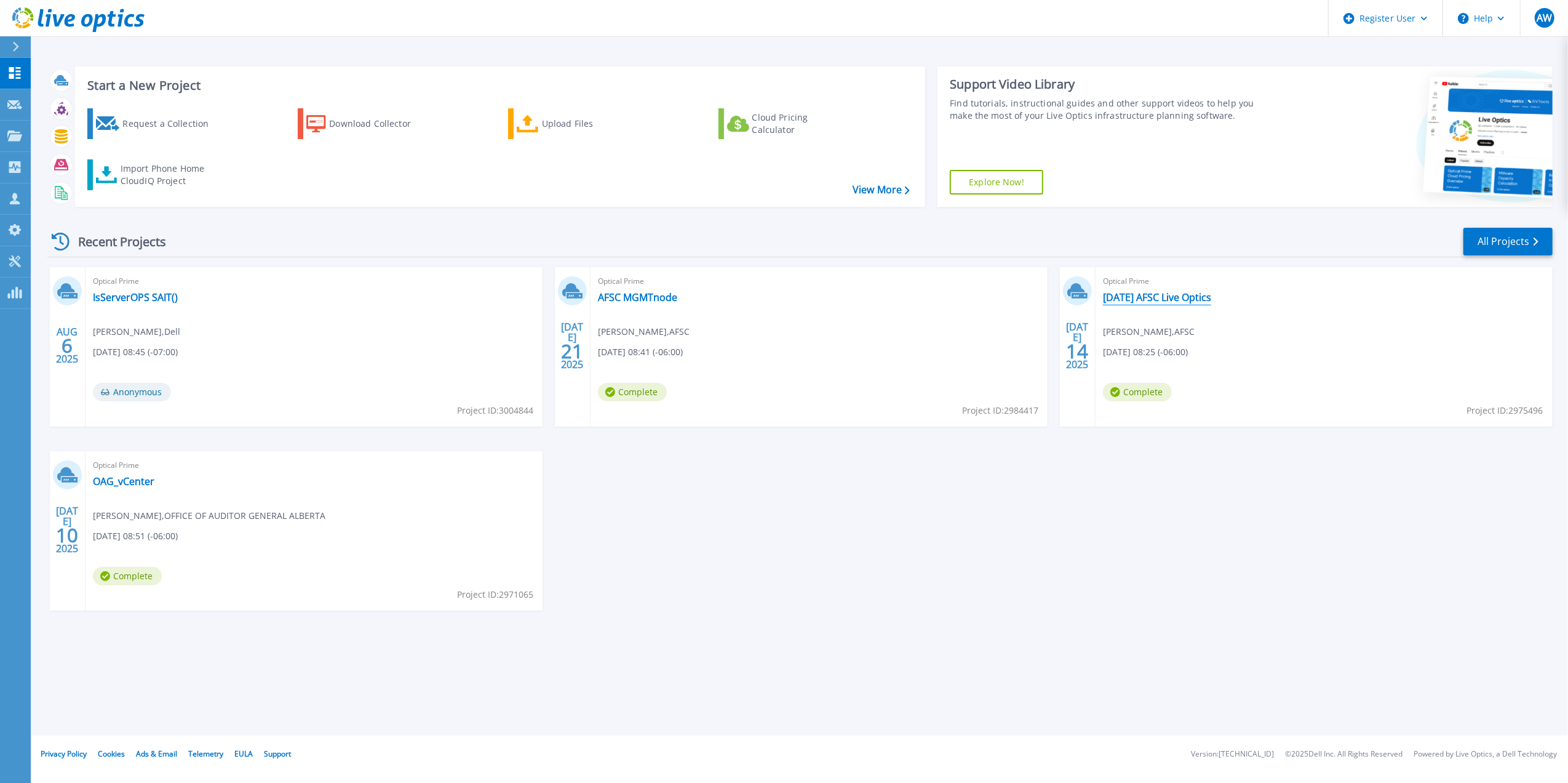
click at [1152, 299] on link "[DATE] AFSC Live Optics" at bounding box center [1157, 297] width 108 height 13
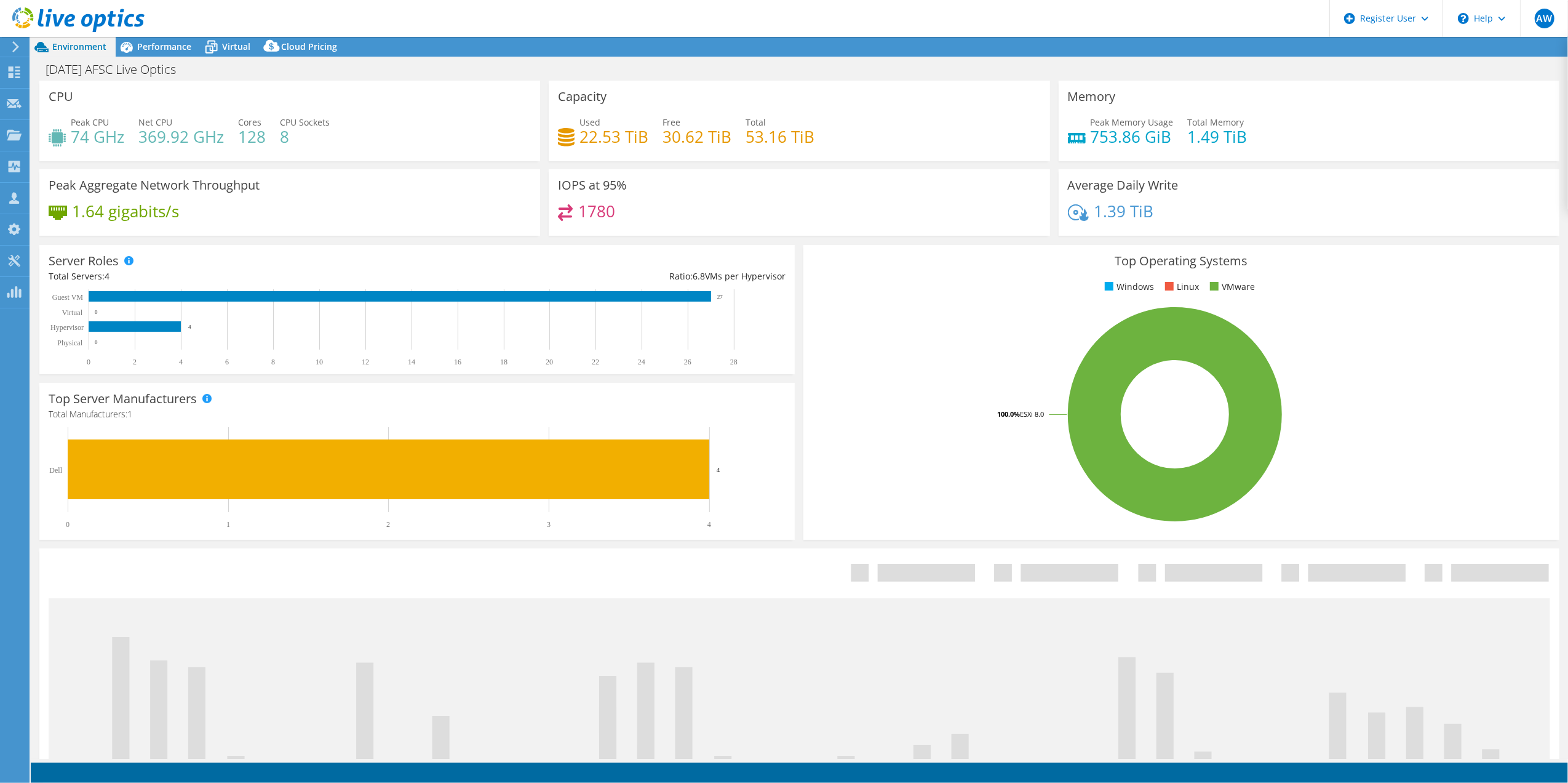
select select "[GEOGRAPHIC_DATA]"
select select "CAD"
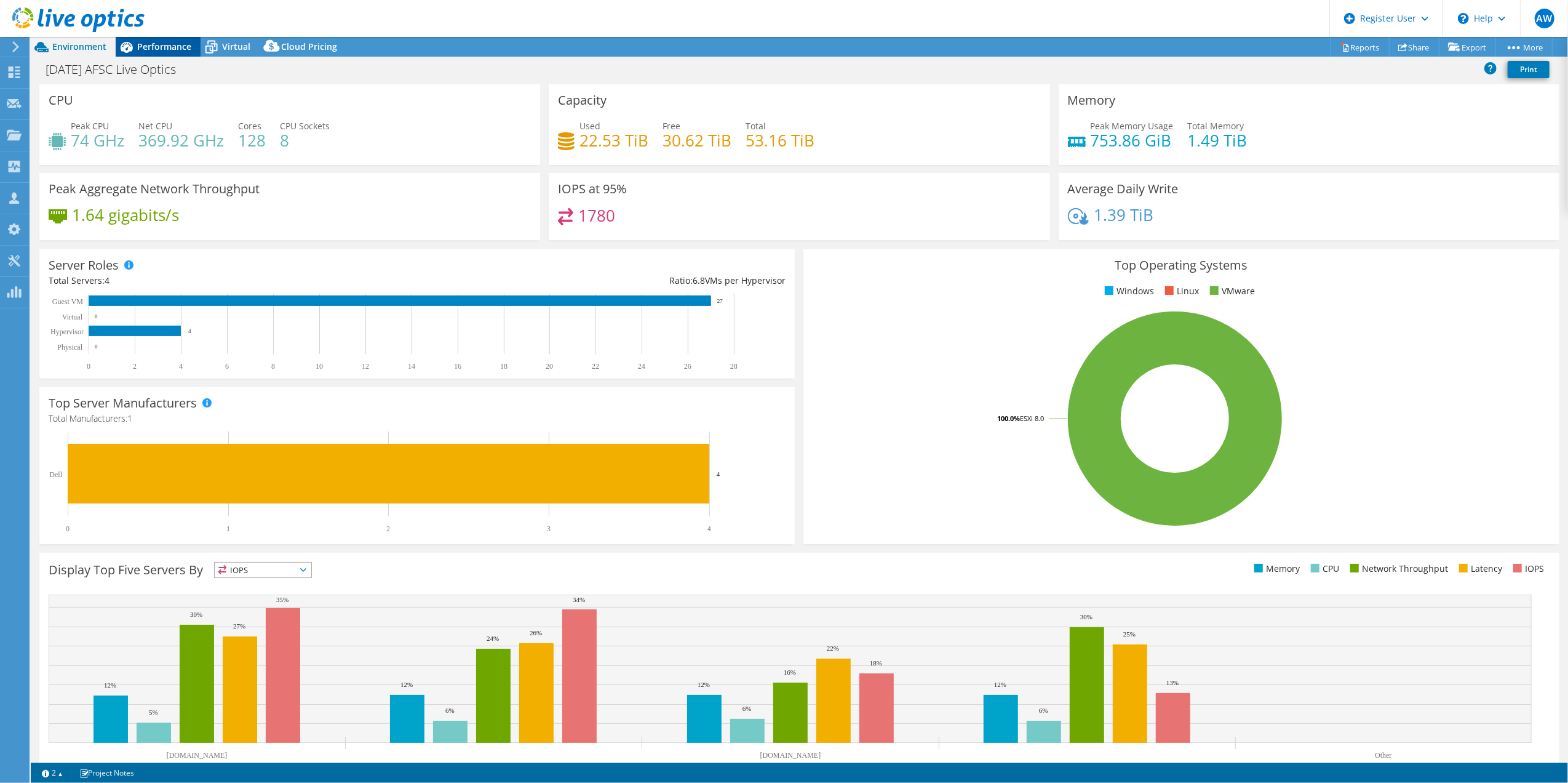
click at [161, 50] on span "Performance" at bounding box center [164, 47] width 54 height 12
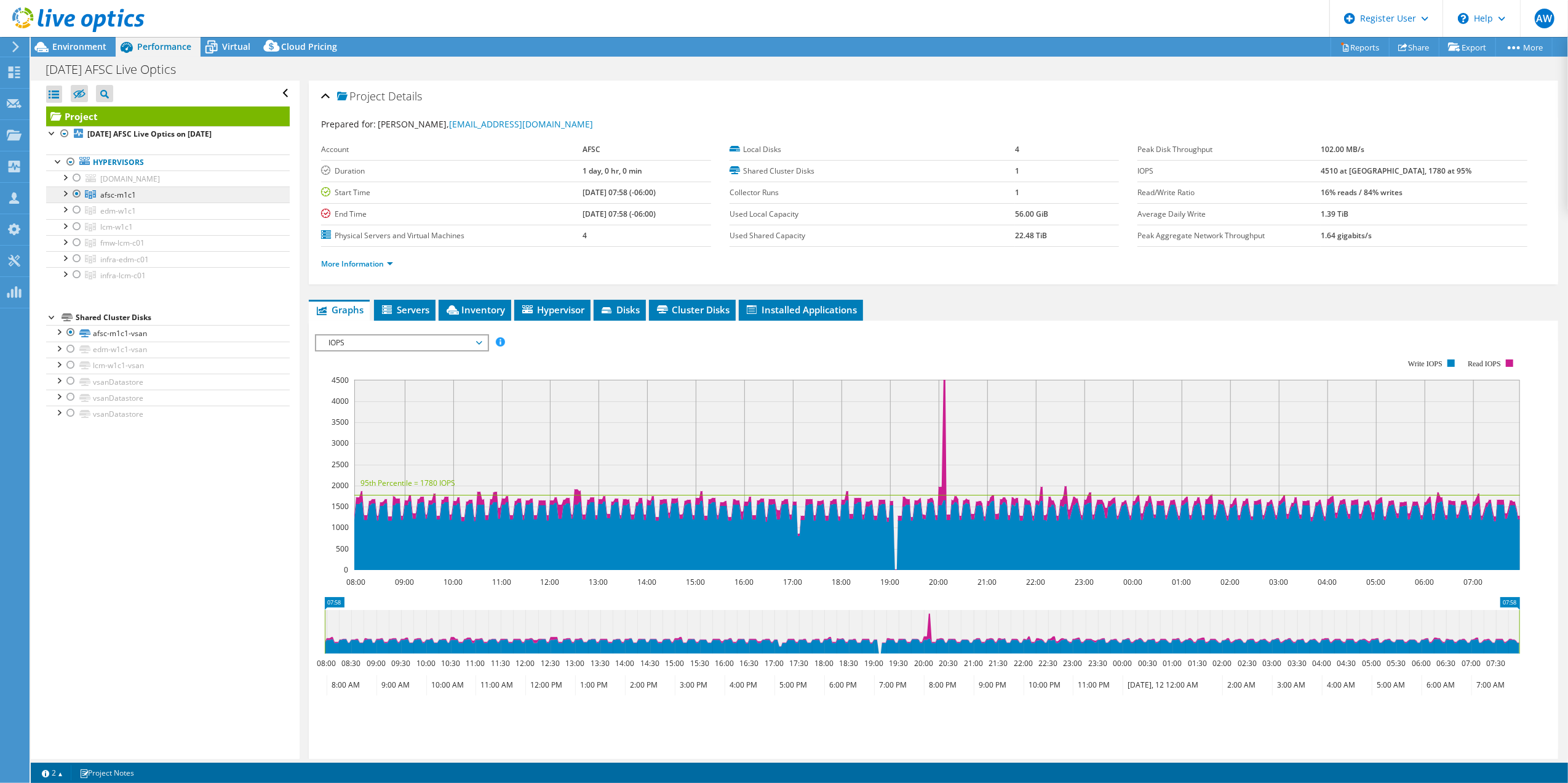
click at [115, 193] on span "afsc-m1c1" at bounding box center [118, 194] width 36 height 10
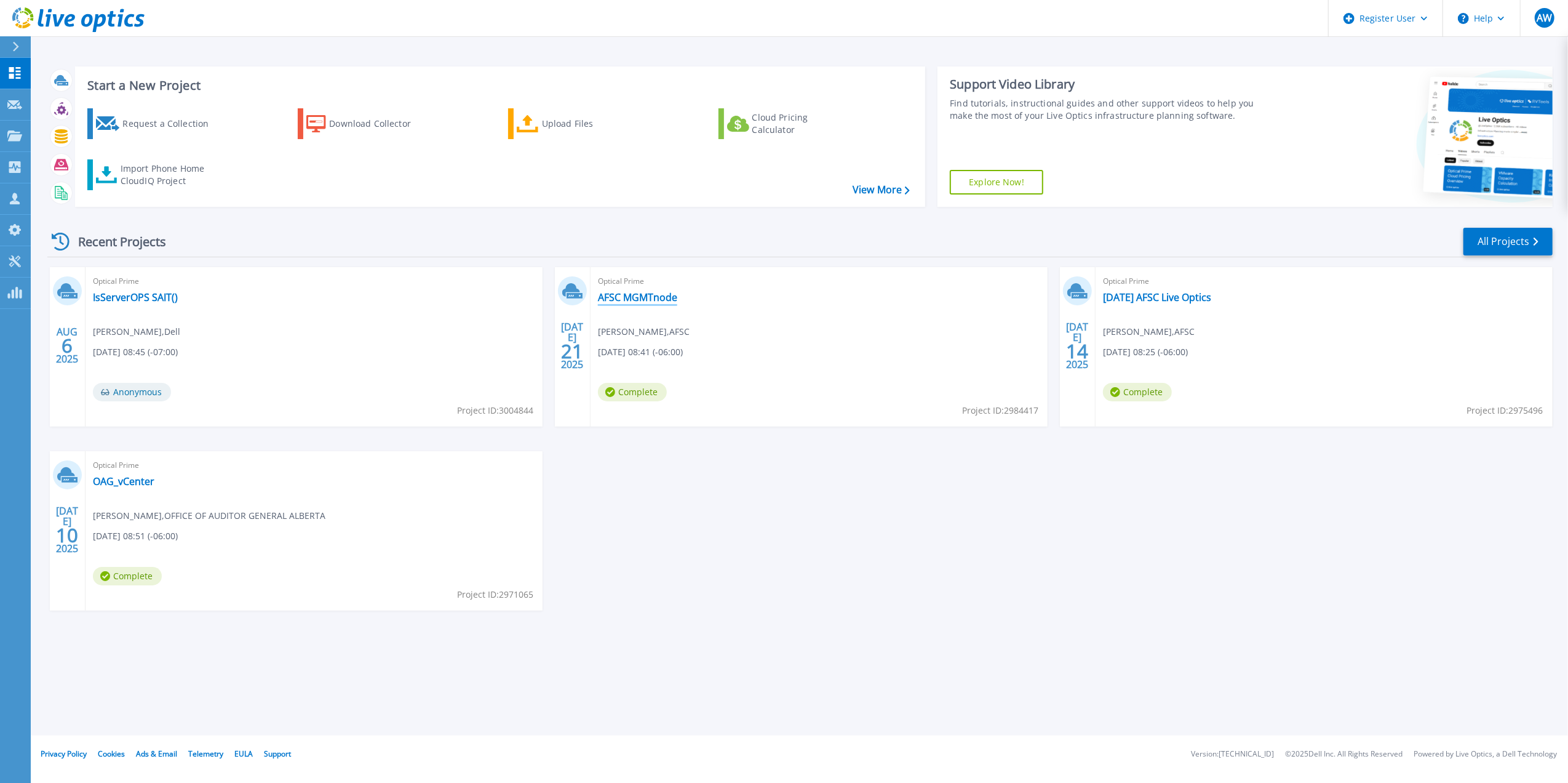
click at [644, 296] on link "AFSC MGMTnode" at bounding box center [638, 297] width 80 height 13
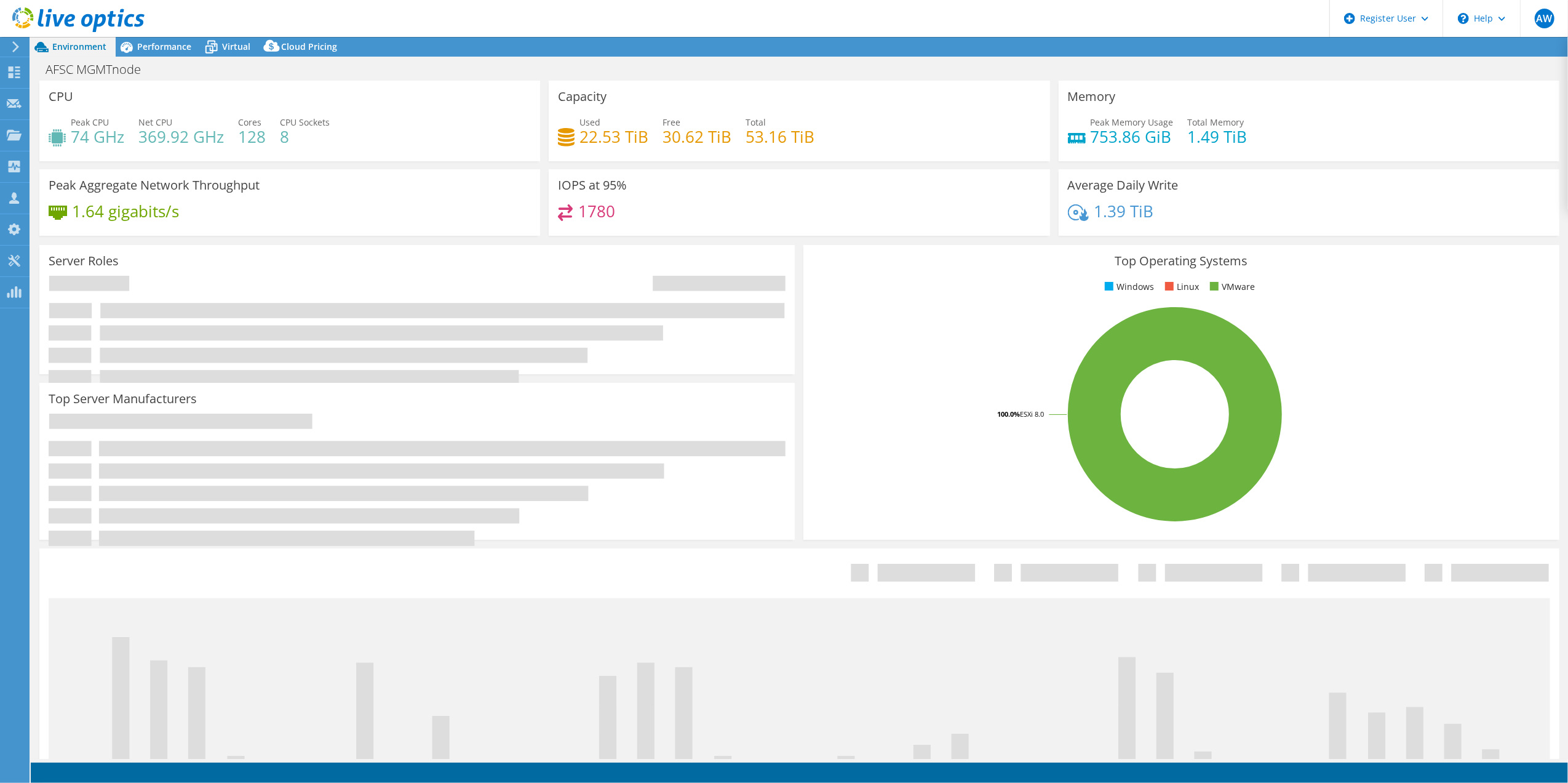
select select "USD"
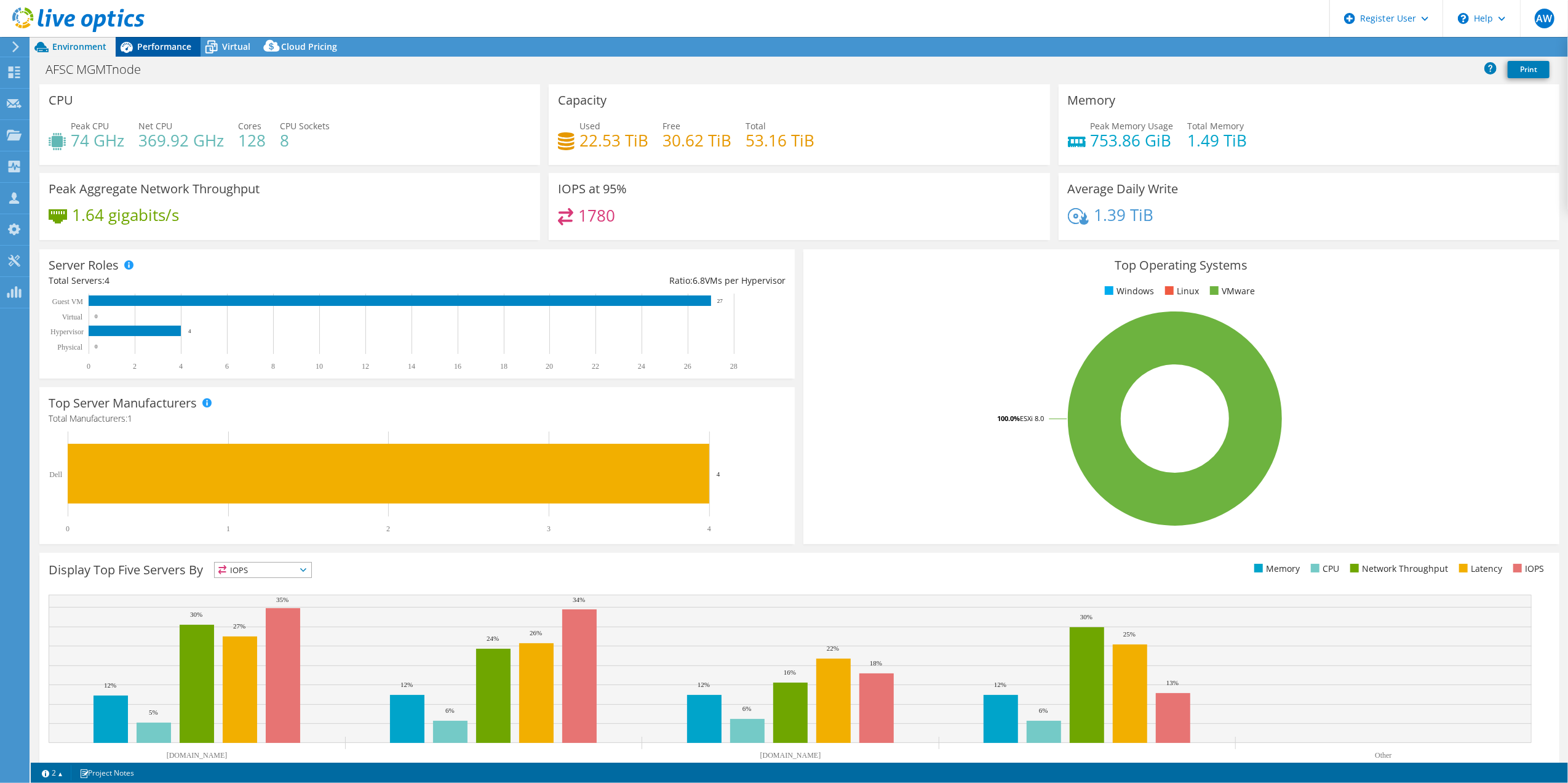
click at [157, 45] on span "Performance" at bounding box center [164, 47] width 54 height 12
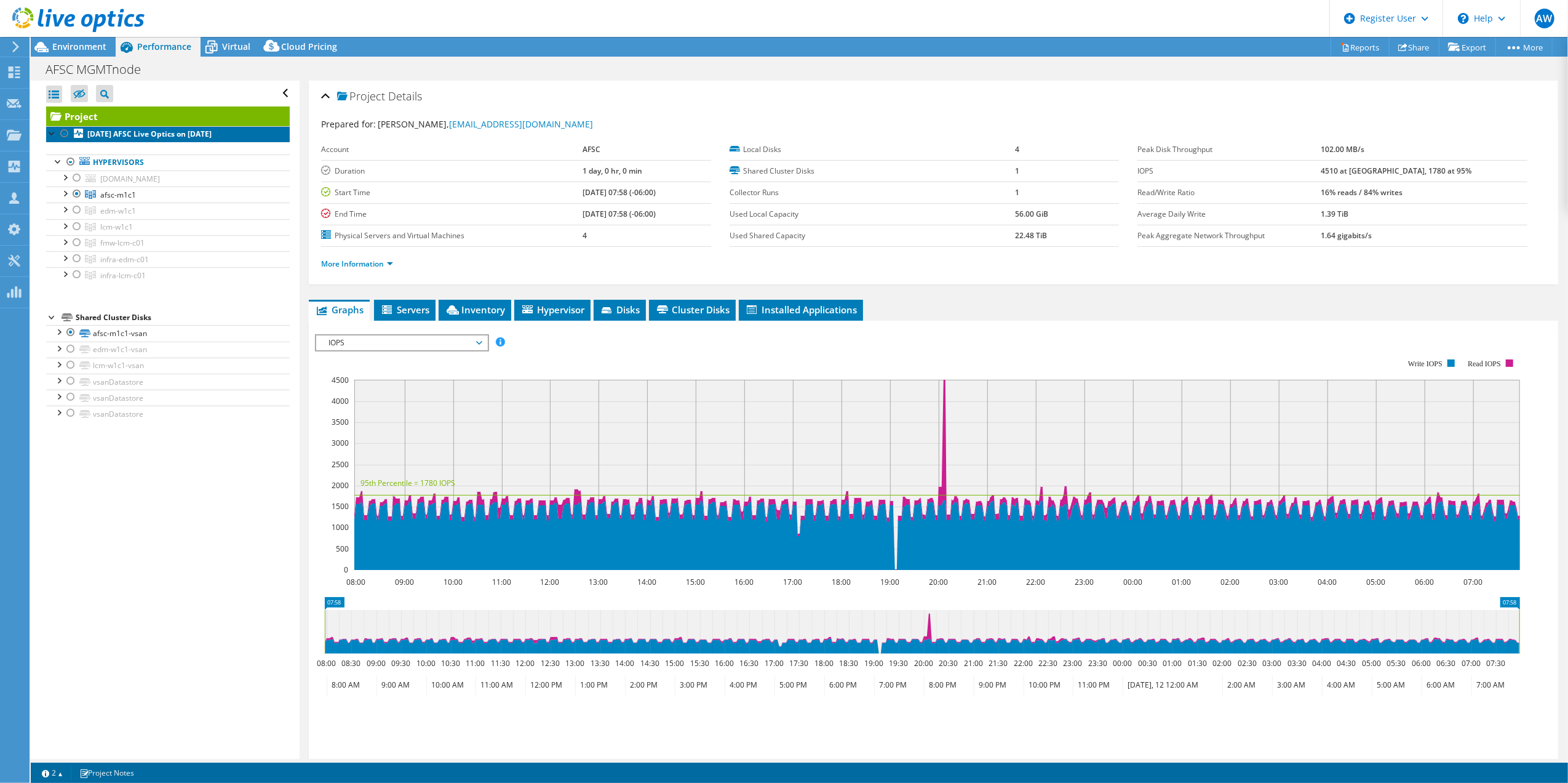
click at [121, 129] on b "[DATE] AFSC Live Optics on [DATE]" at bounding box center [149, 134] width 124 height 10
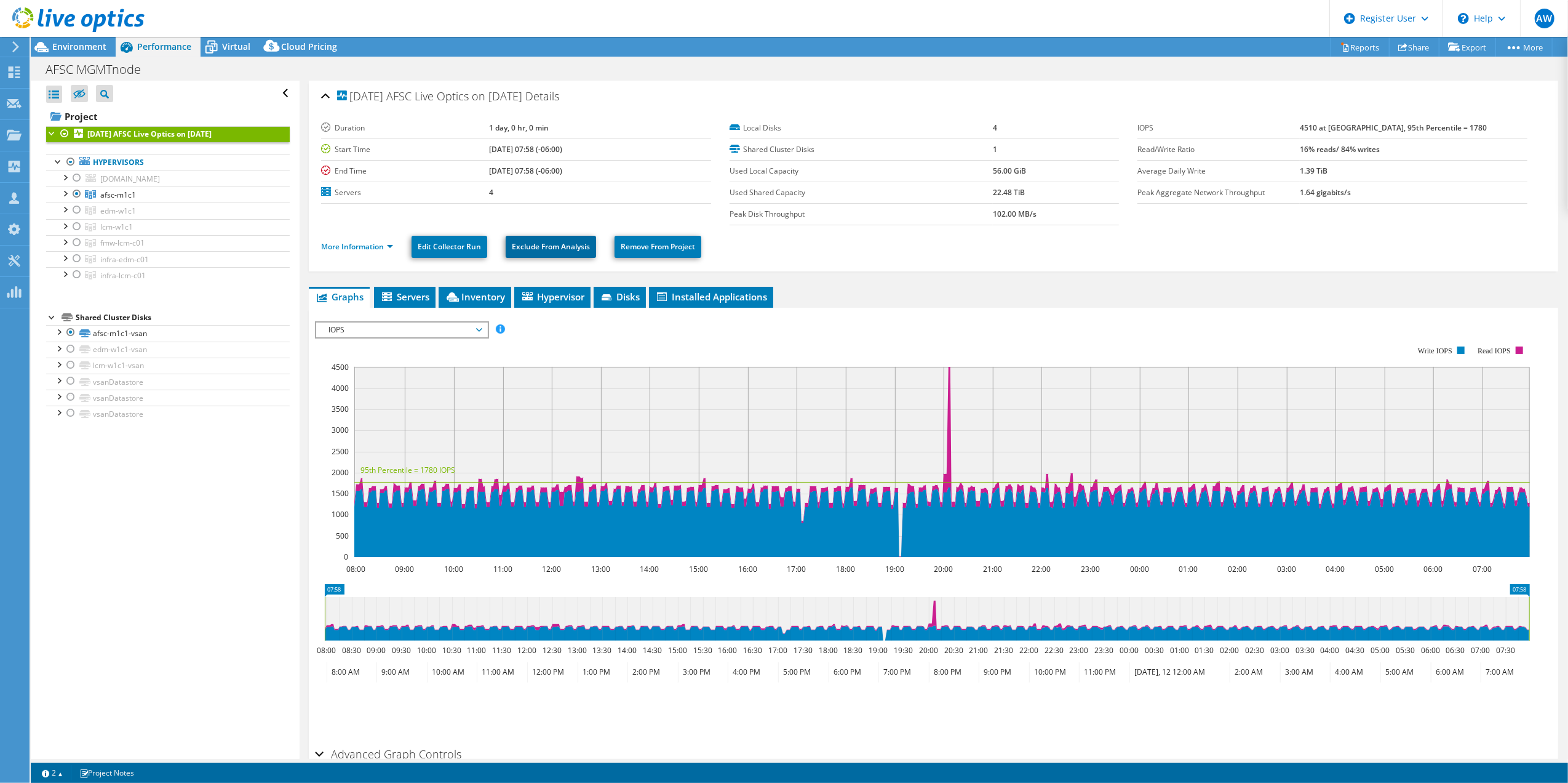
click at [566, 249] on link "Exclude From Analysis" at bounding box center [550, 247] width 90 height 22
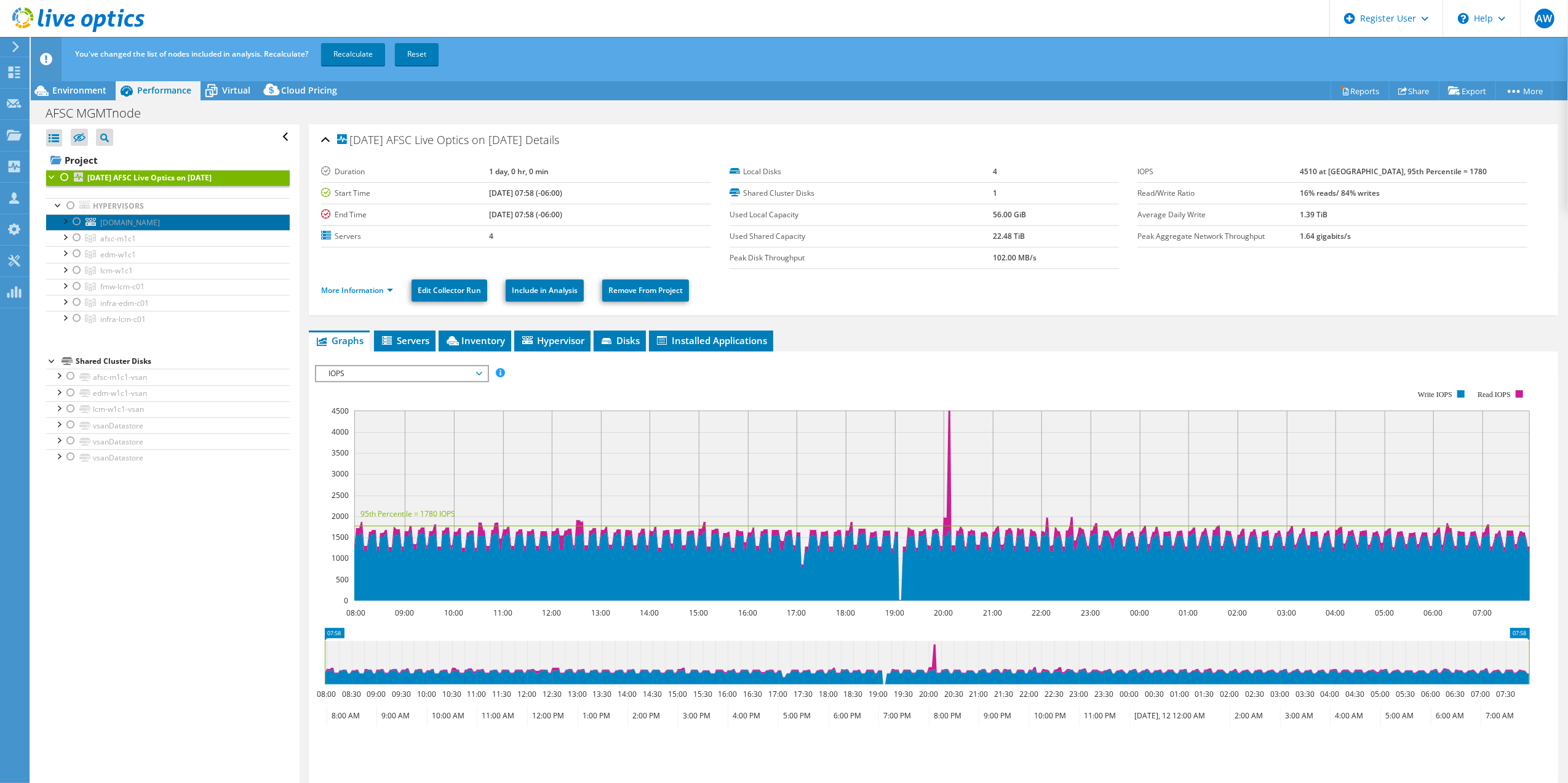
click at [143, 227] on span "fmw-lcm-vsanwitness.afsc.ads" at bounding box center [130, 223] width 60 height 10
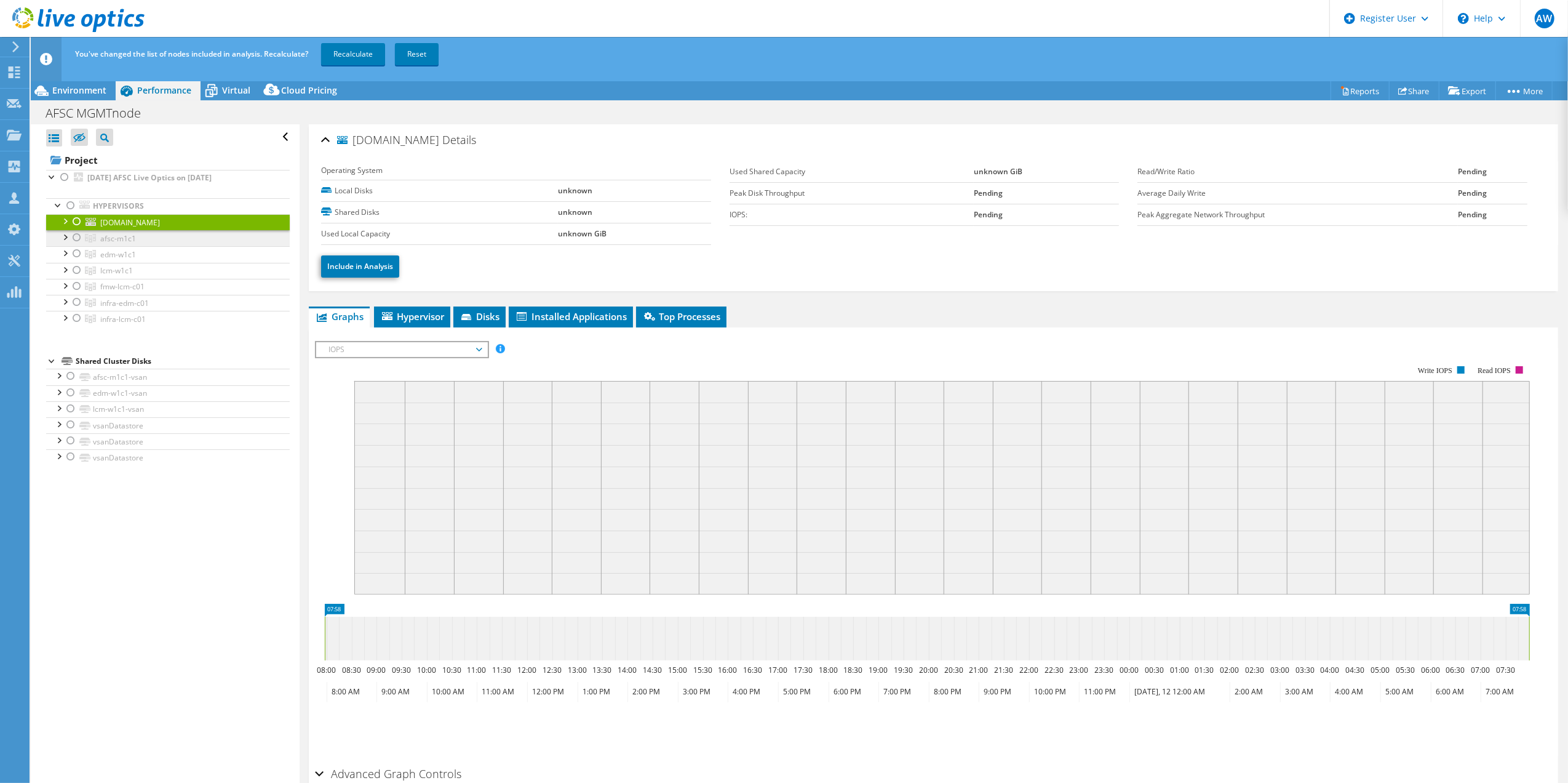
click at [119, 241] on span "afsc-m1c1" at bounding box center [118, 238] width 36 height 10
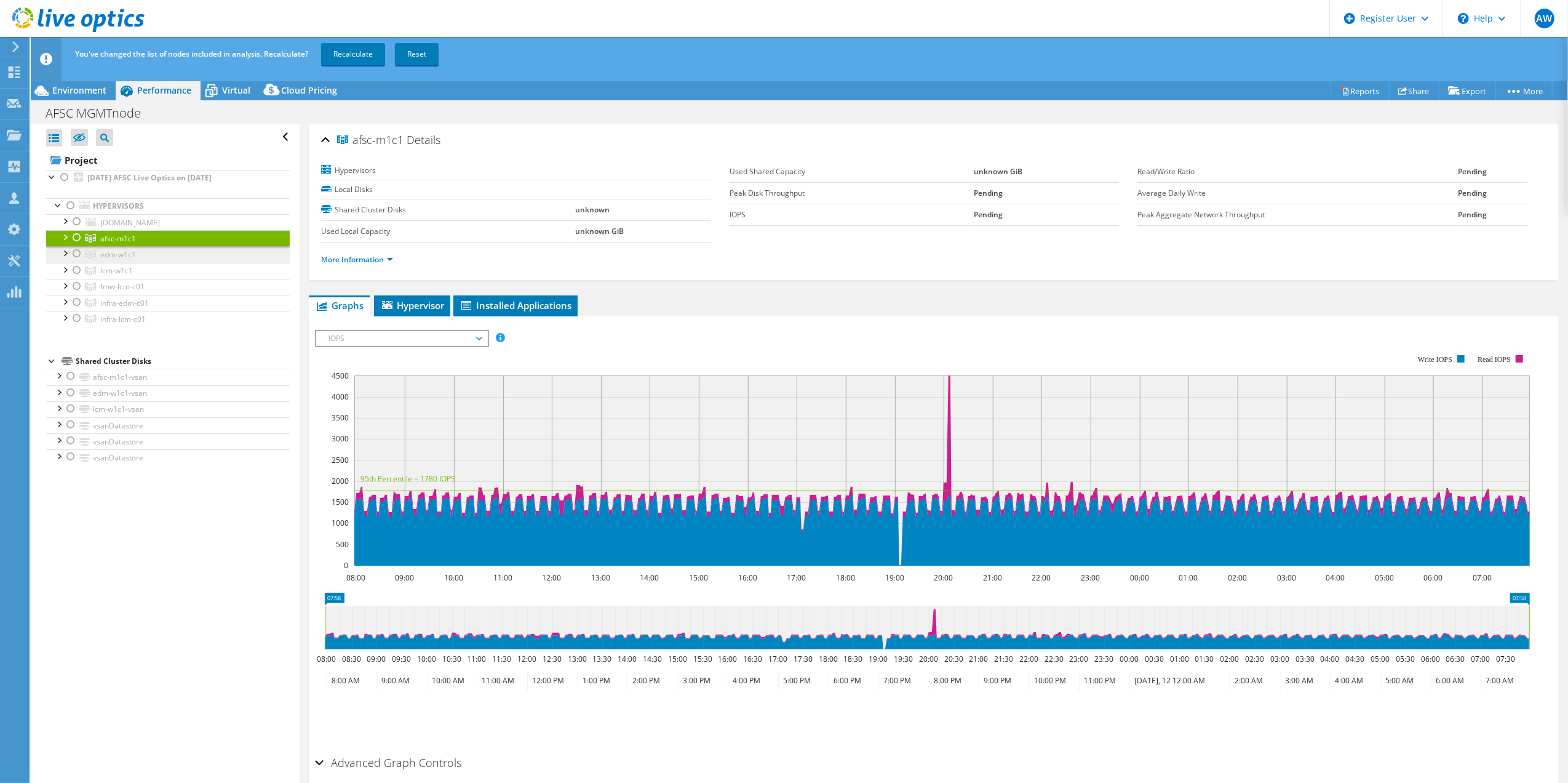
click at [111, 256] on span "edm-w1c1" at bounding box center [118, 254] width 36 height 10
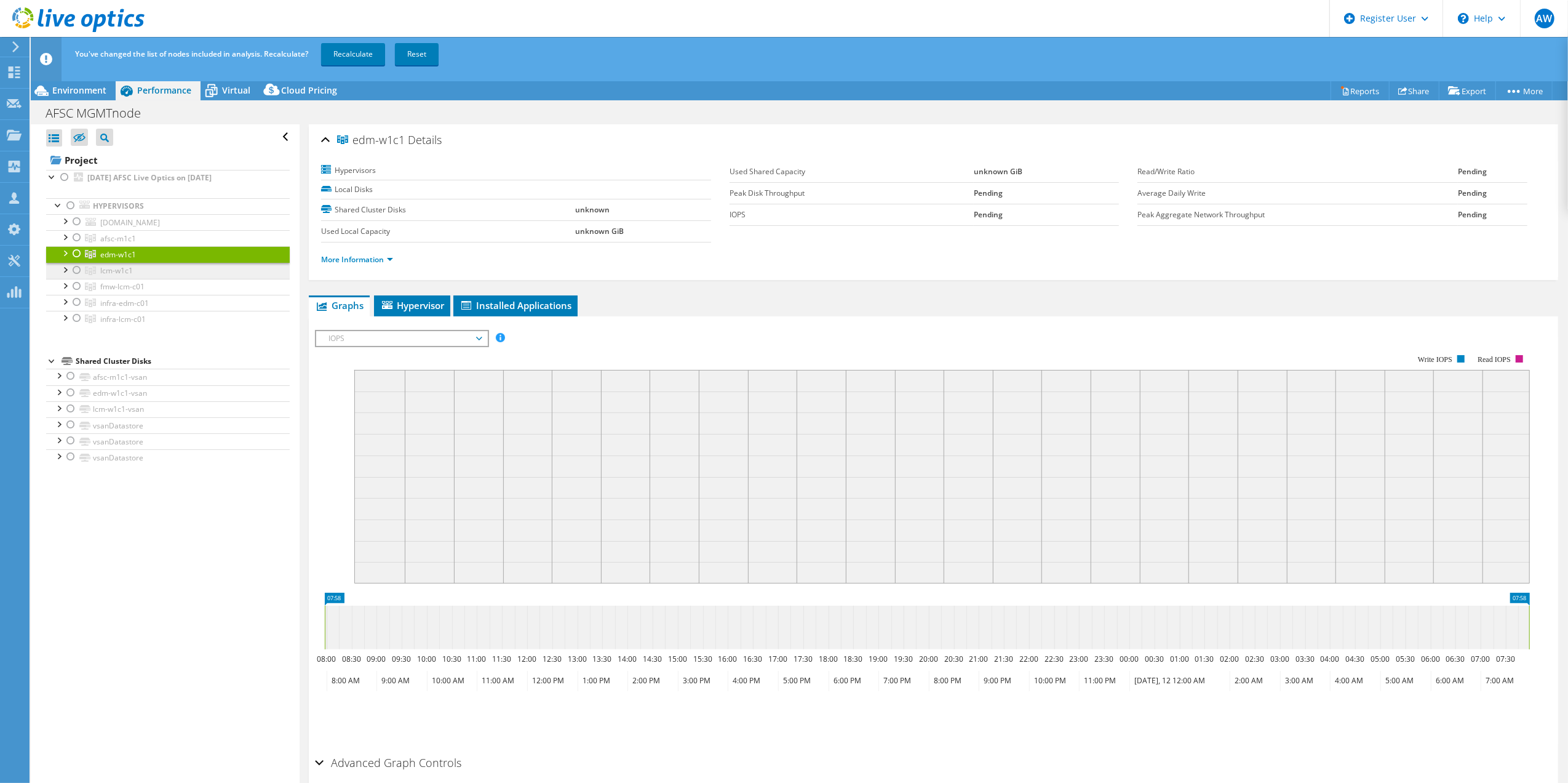
click at [122, 269] on span "lcm-w1c1" at bounding box center [117, 270] width 33 height 10
click at [133, 289] on span "fmw-lcm-c01" at bounding box center [122, 286] width 44 height 10
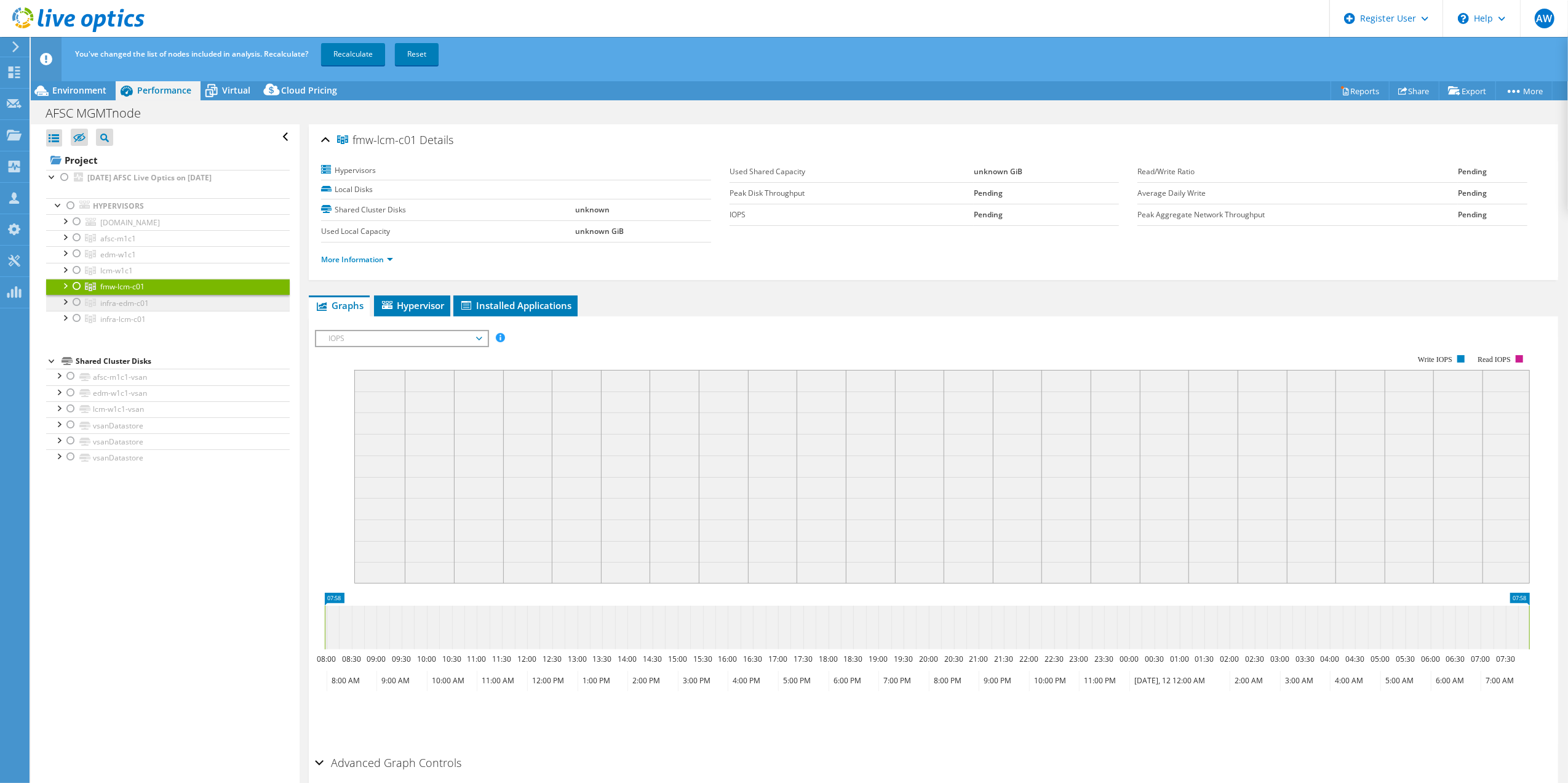
click at [133, 305] on span "infra-edm-c01" at bounding box center [124, 303] width 48 height 10
click at [133, 318] on span "infra-lcm-c01" at bounding box center [123, 319] width 45 height 10
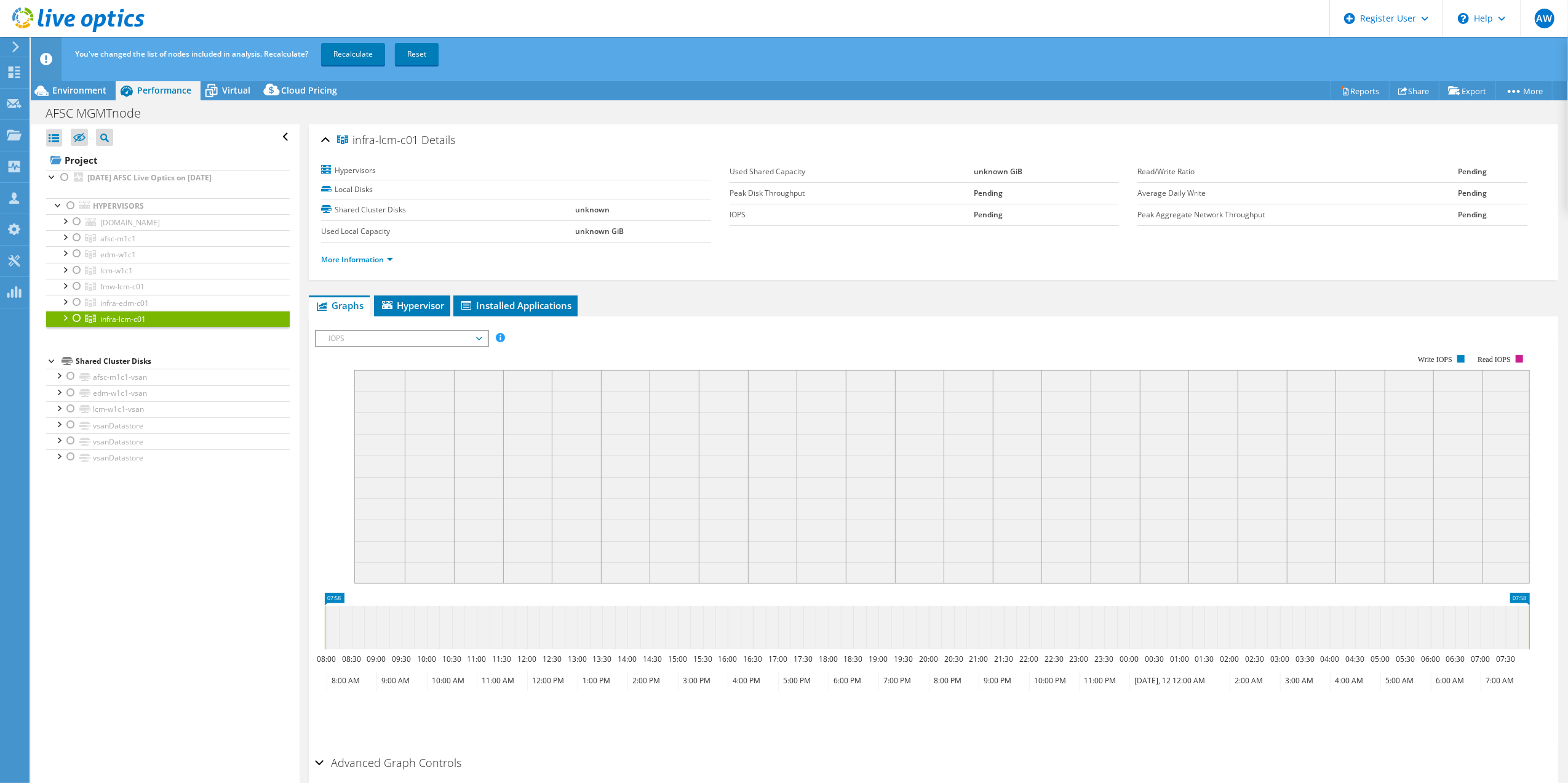
click at [141, 621] on div "Open All Close All Hide Excluded Nodes Project Tree Filter" at bounding box center [165, 463] width 268 height 678
click at [436, 52] on link "Reset" at bounding box center [416, 54] width 44 height 22
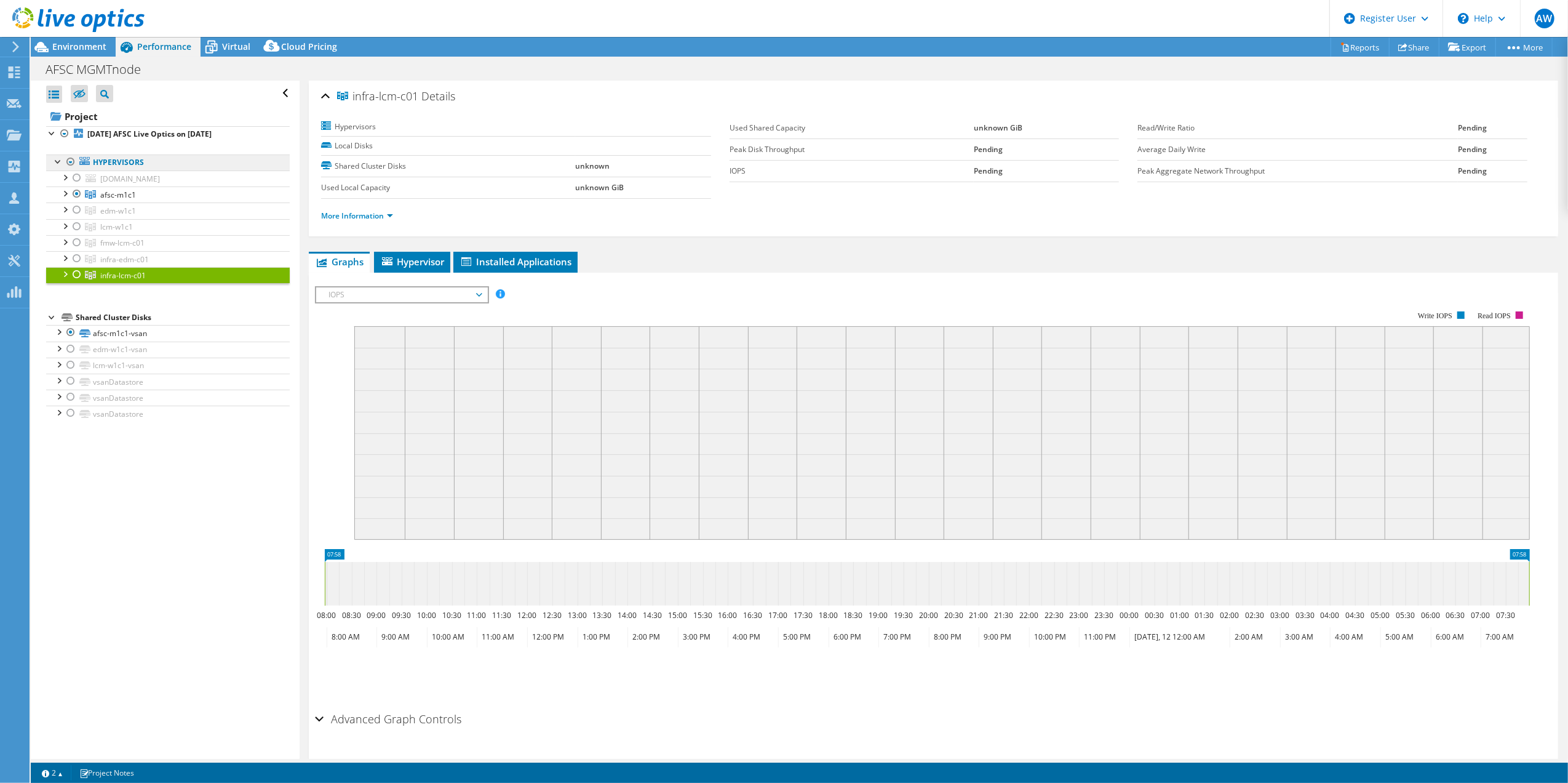
click at [124, 166] on link "Hypervisors" at bounding box center [168, 162] width 244 height 16
click at [109, 194] on span "afsc-m1c1" at bounding box center [118, 194] width 36 height 10
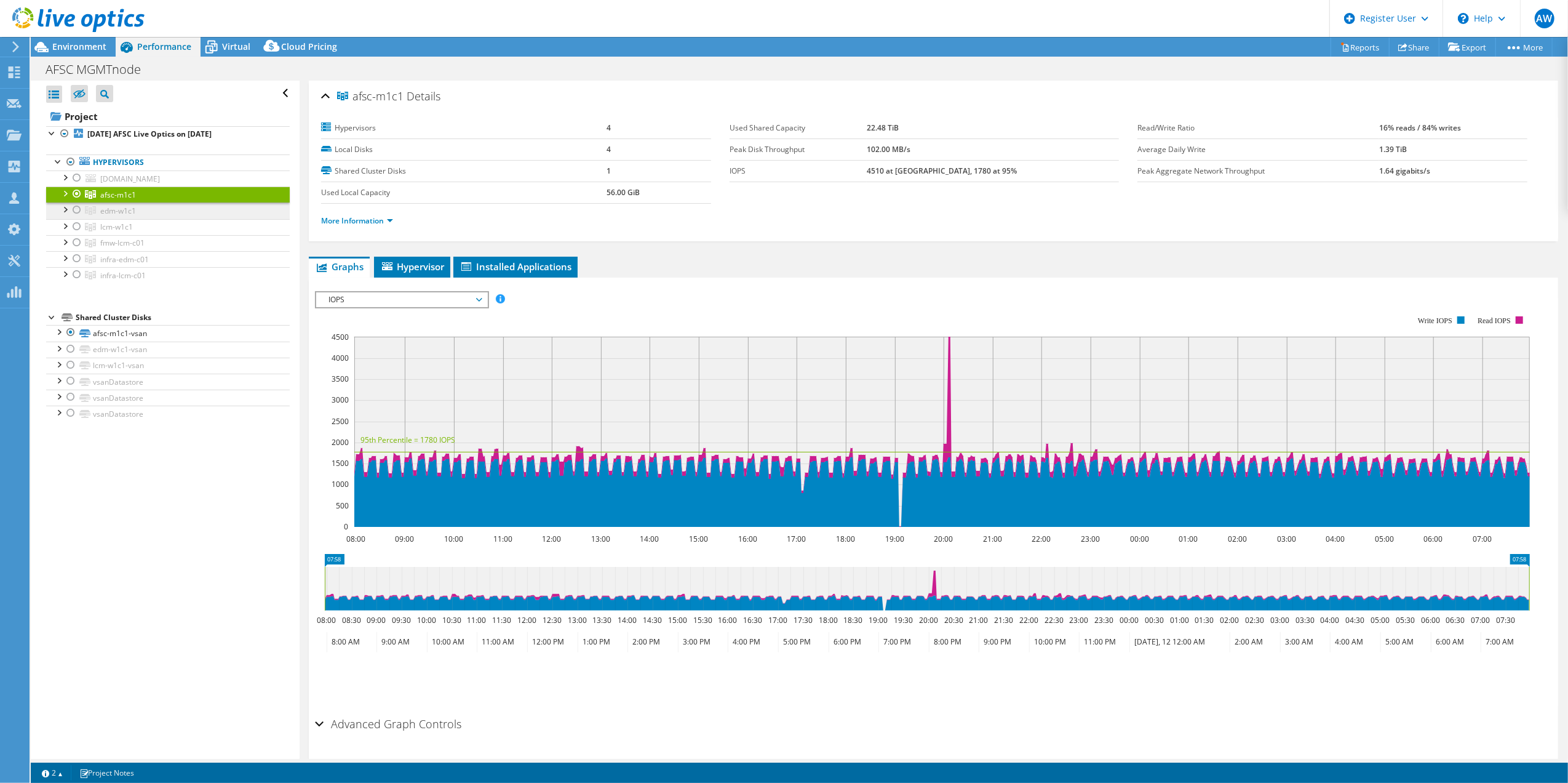
click at [111, 208] on span "edm-w1c1" at bounding box center [118, 211] width 36 height 10
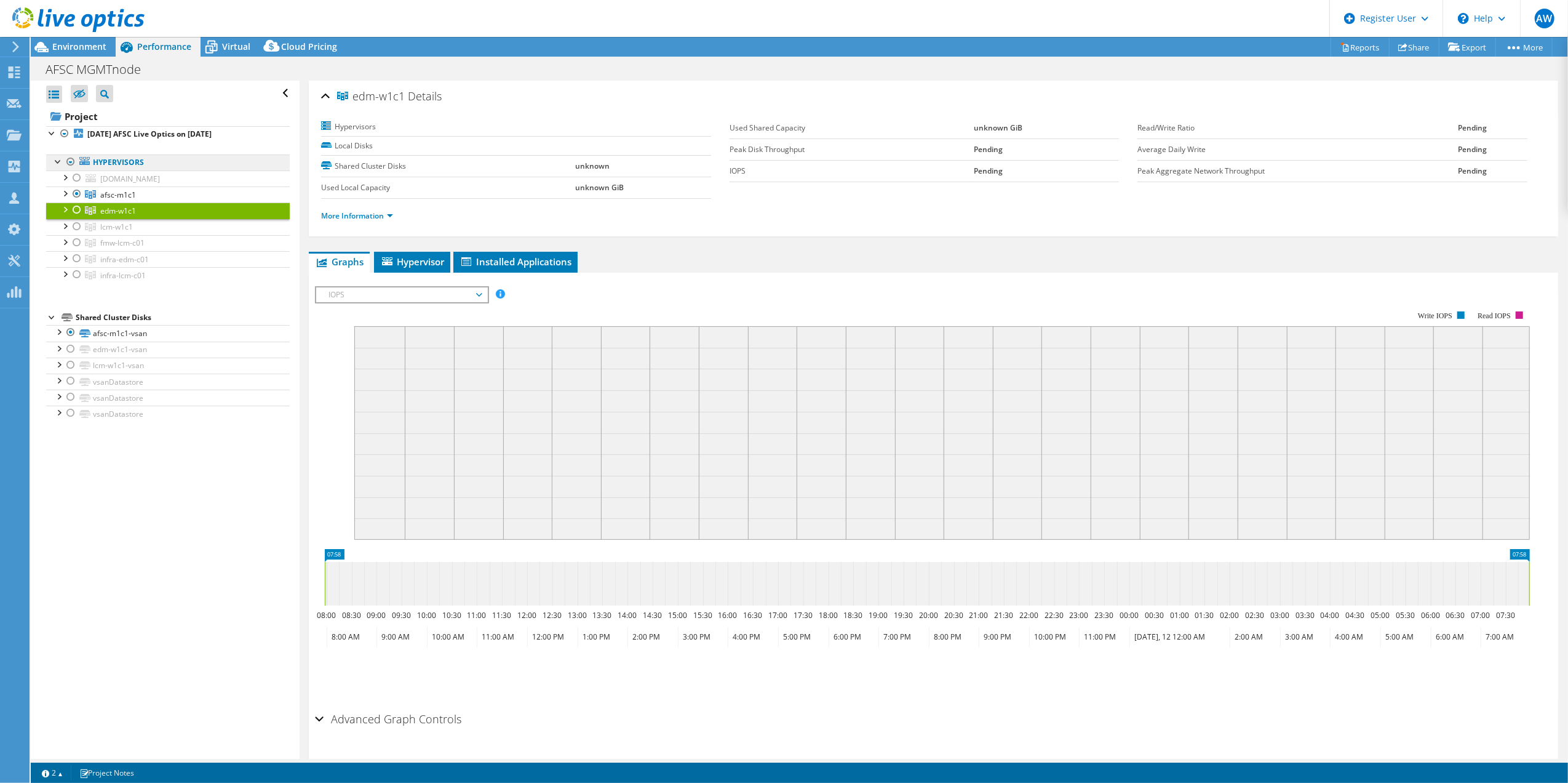
click at [115, 164] on link "Hypervisors" at bounding box center [168, 162] width 244 height 16
click at [136, 132] on b "July 2025 AFSC Live Optics on 7/14/2025" at bounding box center [149, 134] width 124 height 10
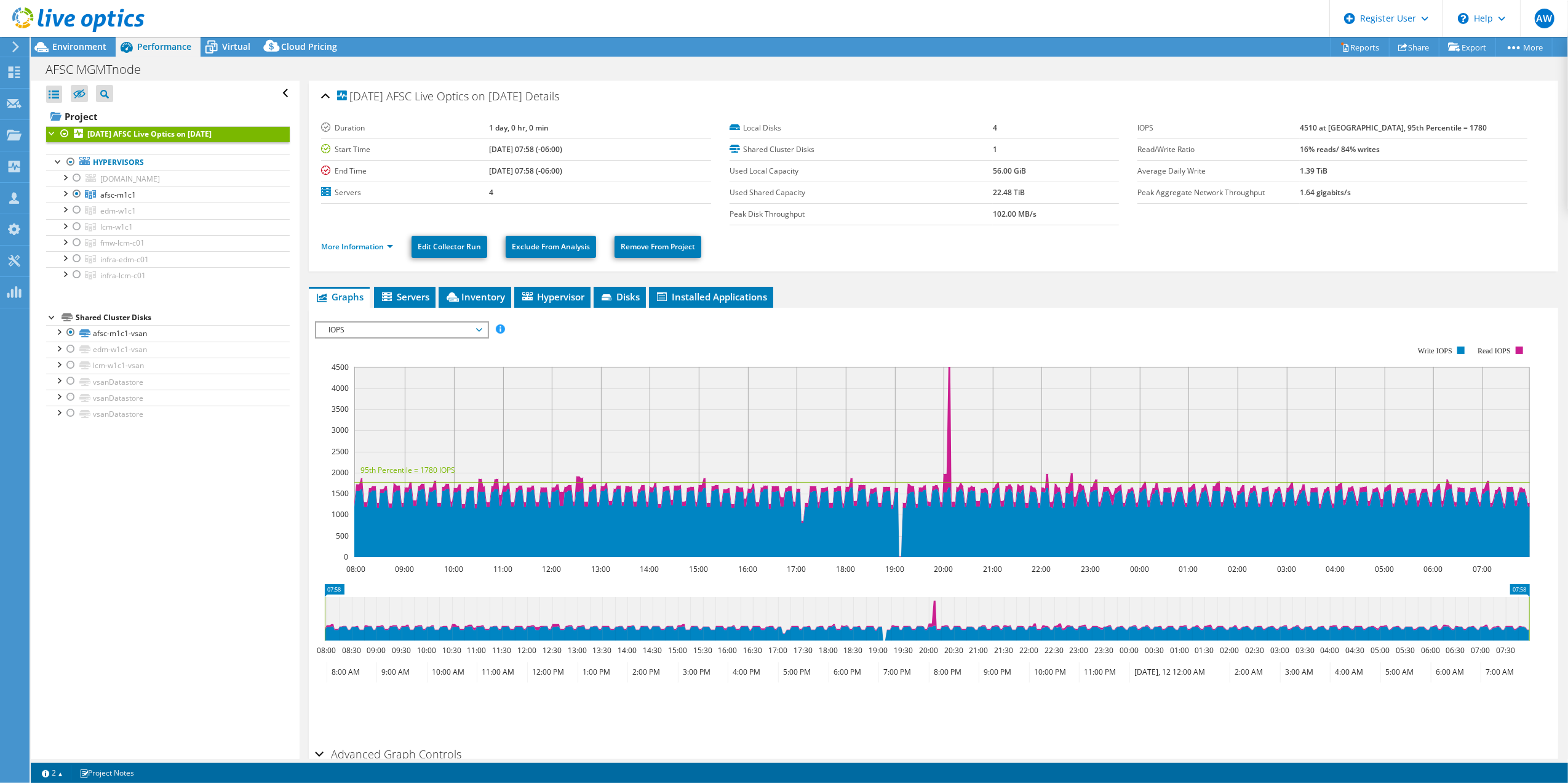
click at [13, 45] on icon at bounding box center [16, 46] width 9 height 11
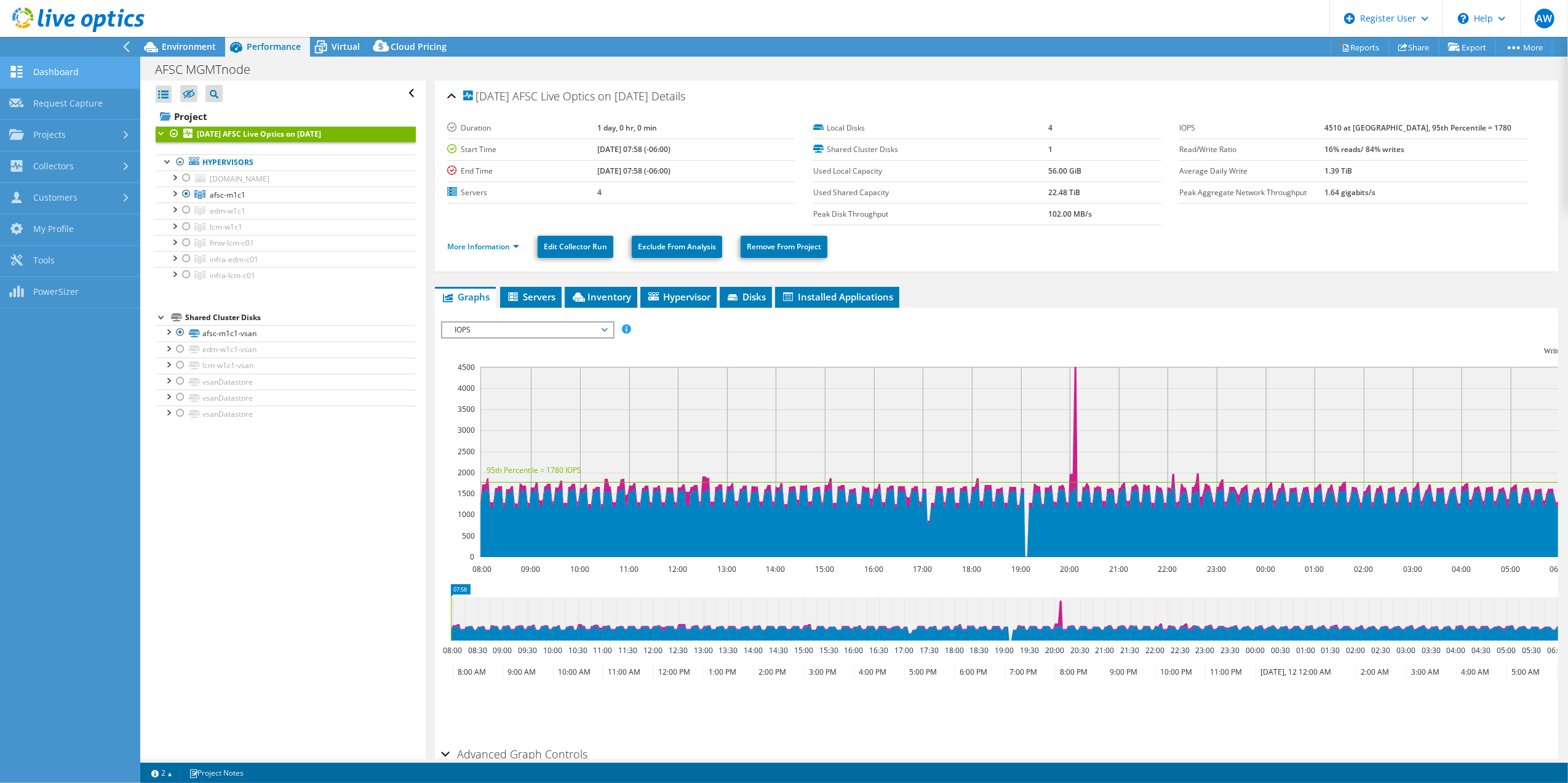
click at [66, 75] on link "Dashboard" at bounding box center [70, 73] width 140 height 31
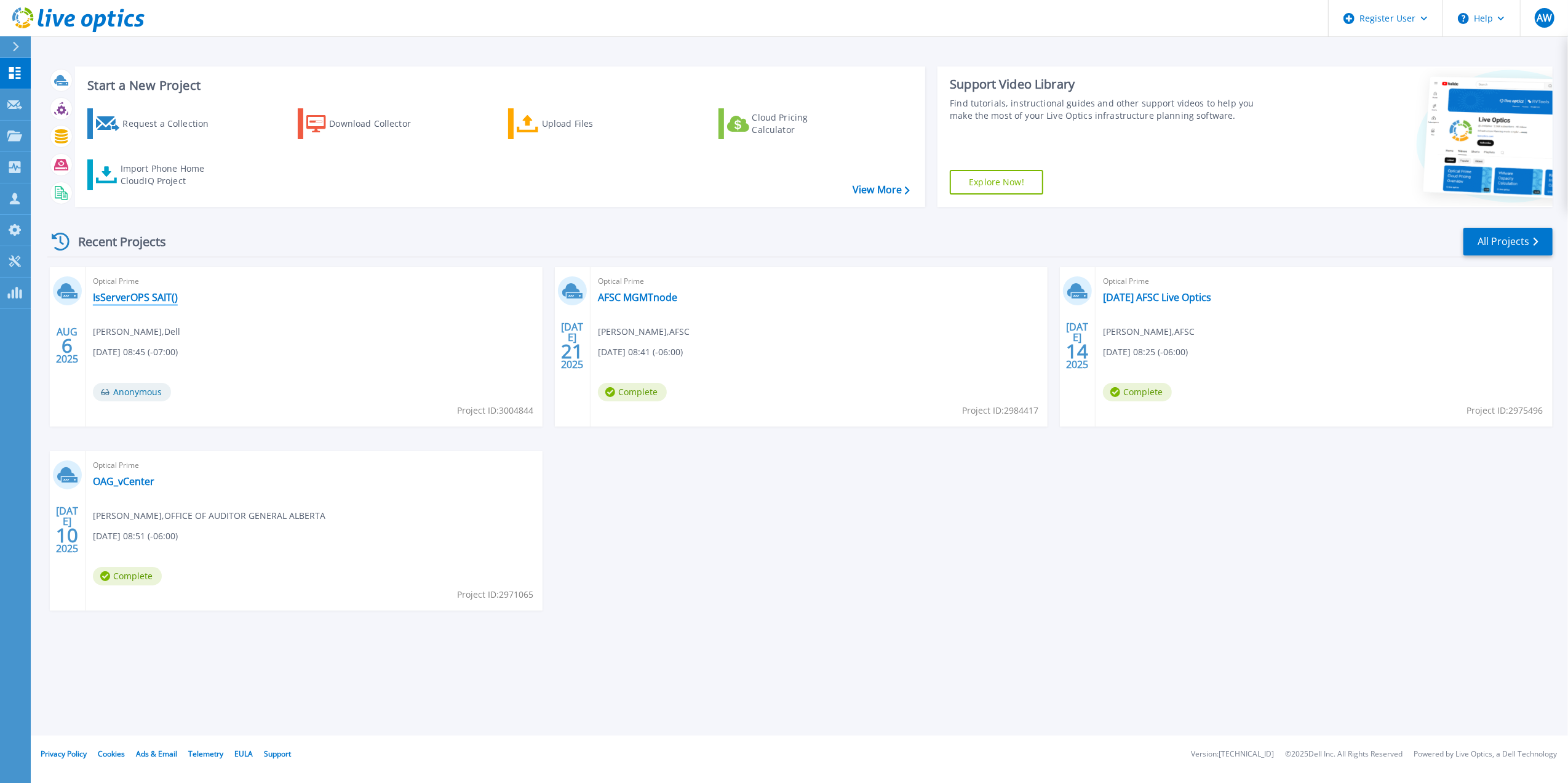
click at [142, 296] on link "IsServerOPS SAIT()" at bounding box center [136, 297] width 85 height 13
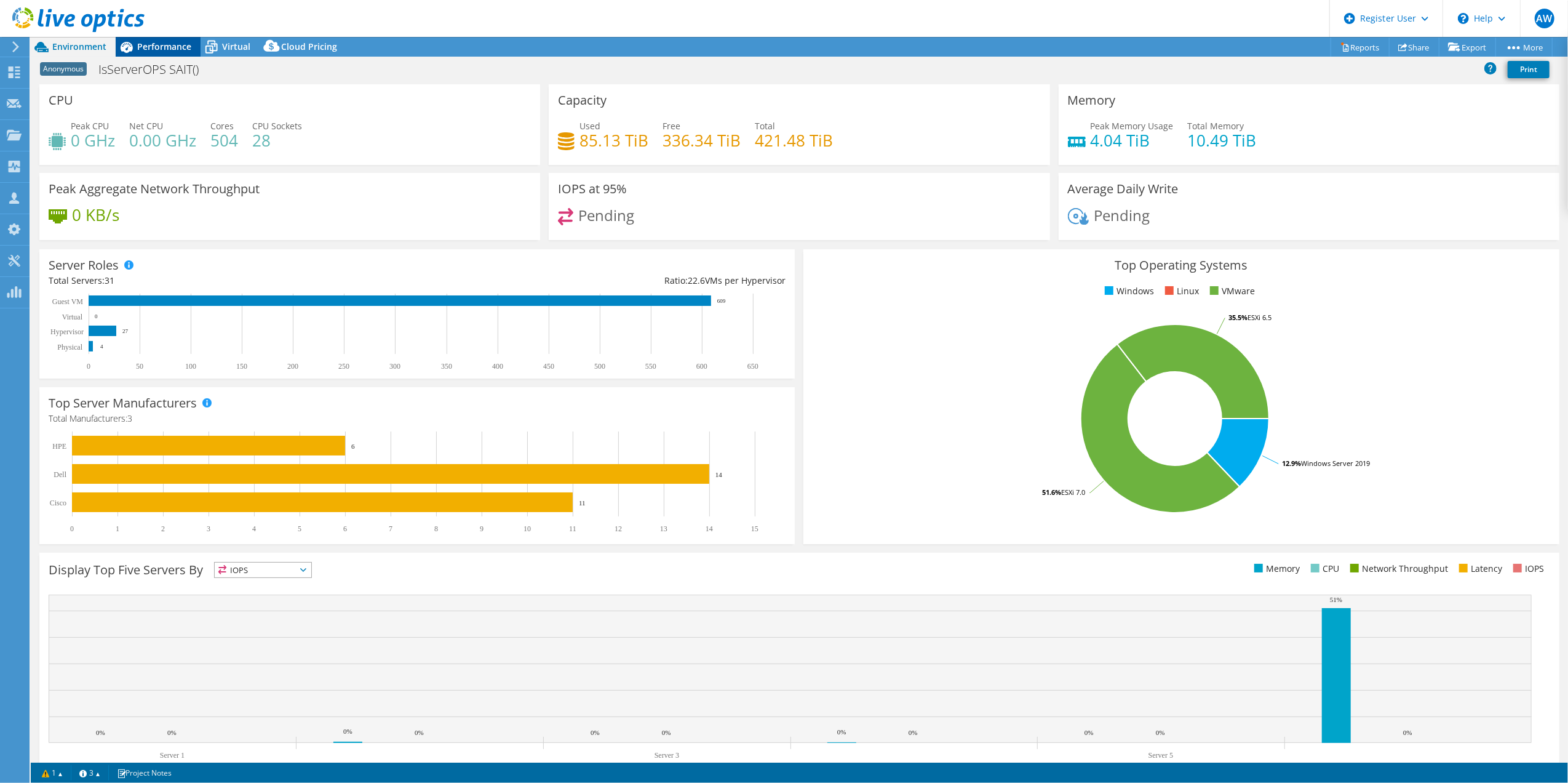
click at [158, 47] on span "Performance" at bounding box center [164, 47] width 54 height 12
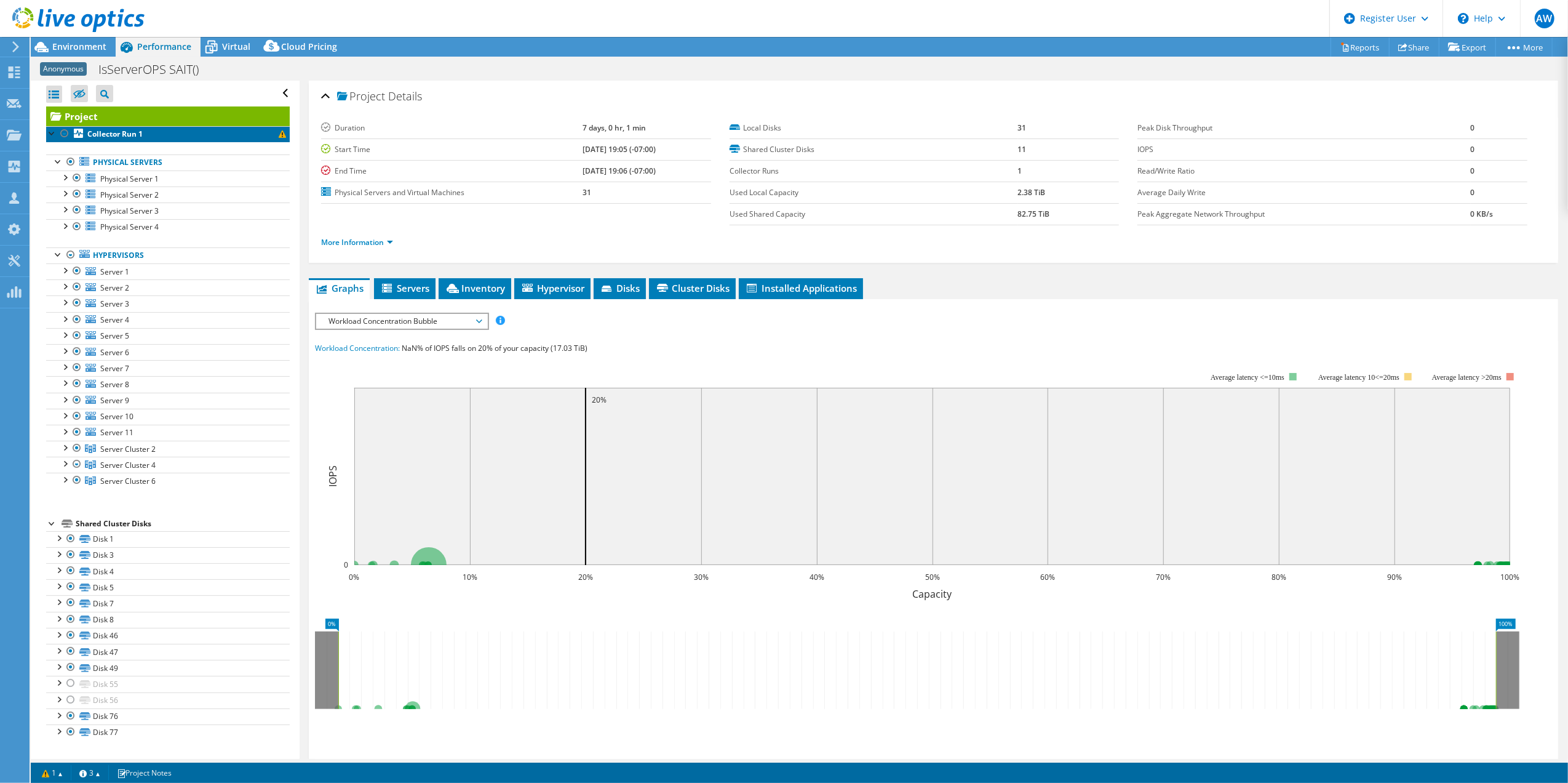
click at [125, 131] on b "Collector Run 1" at bounding box center [115, 134] width 55 height 10
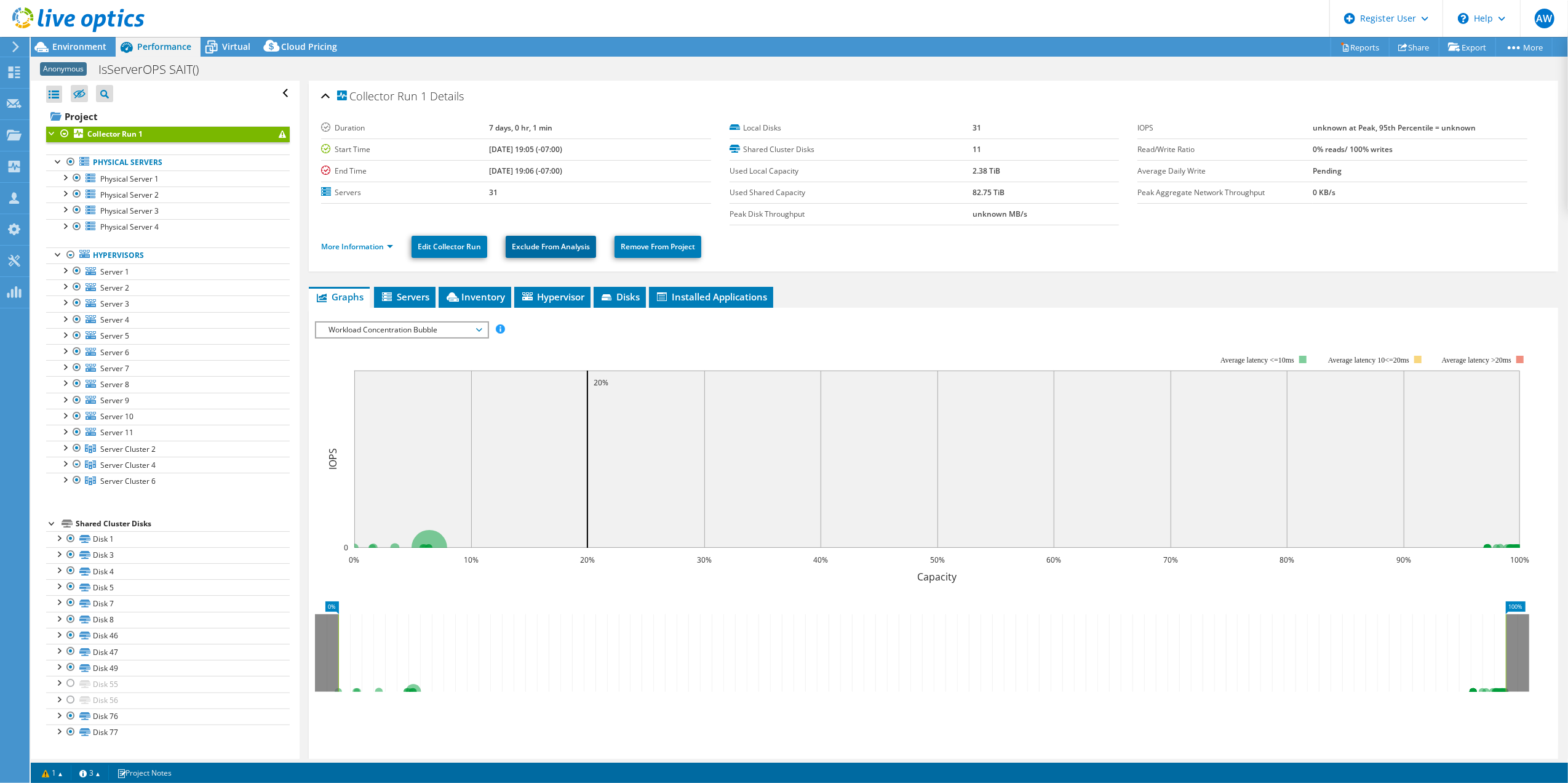
click at [557, 249] on link "Exclude From Analysis" at bounding box center [550, 247] width 90 height 22
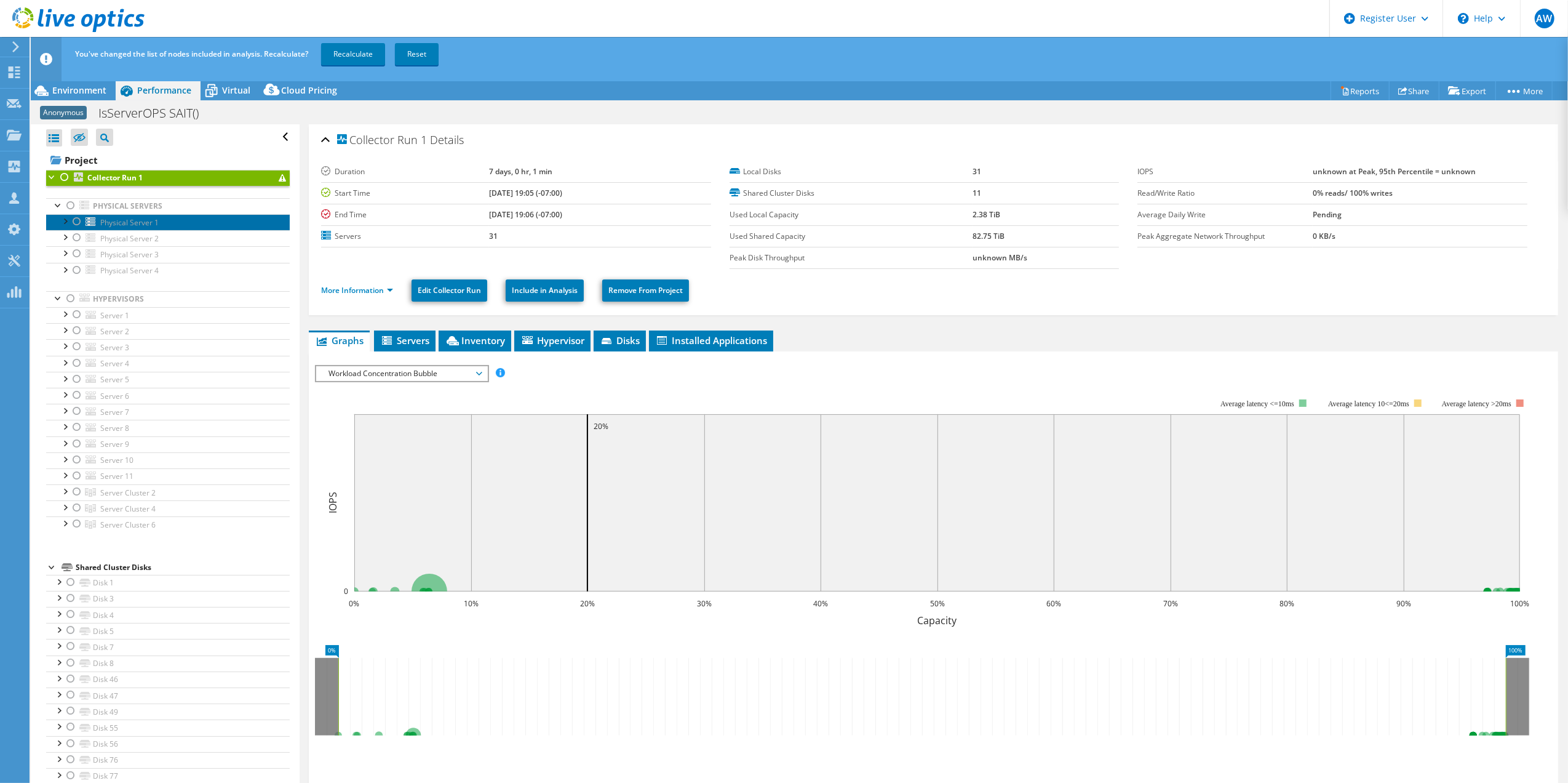
click at [124, 218] on span "Physical Server 1" at bounding box center [130, 223] width 58 height 10
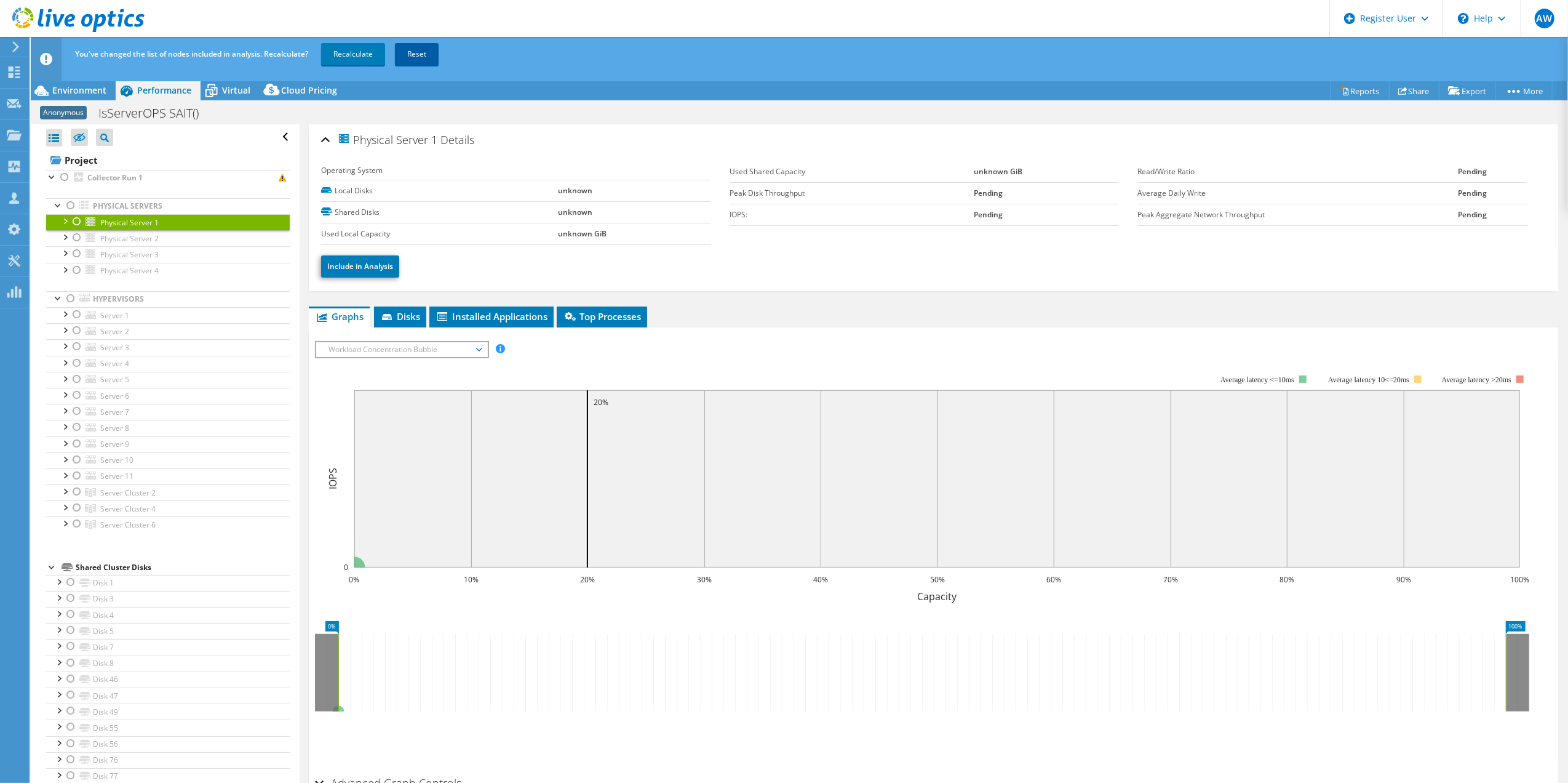
click at [427, 57] on link "Reset" at bounding box center [416, 54] width 44 height 22
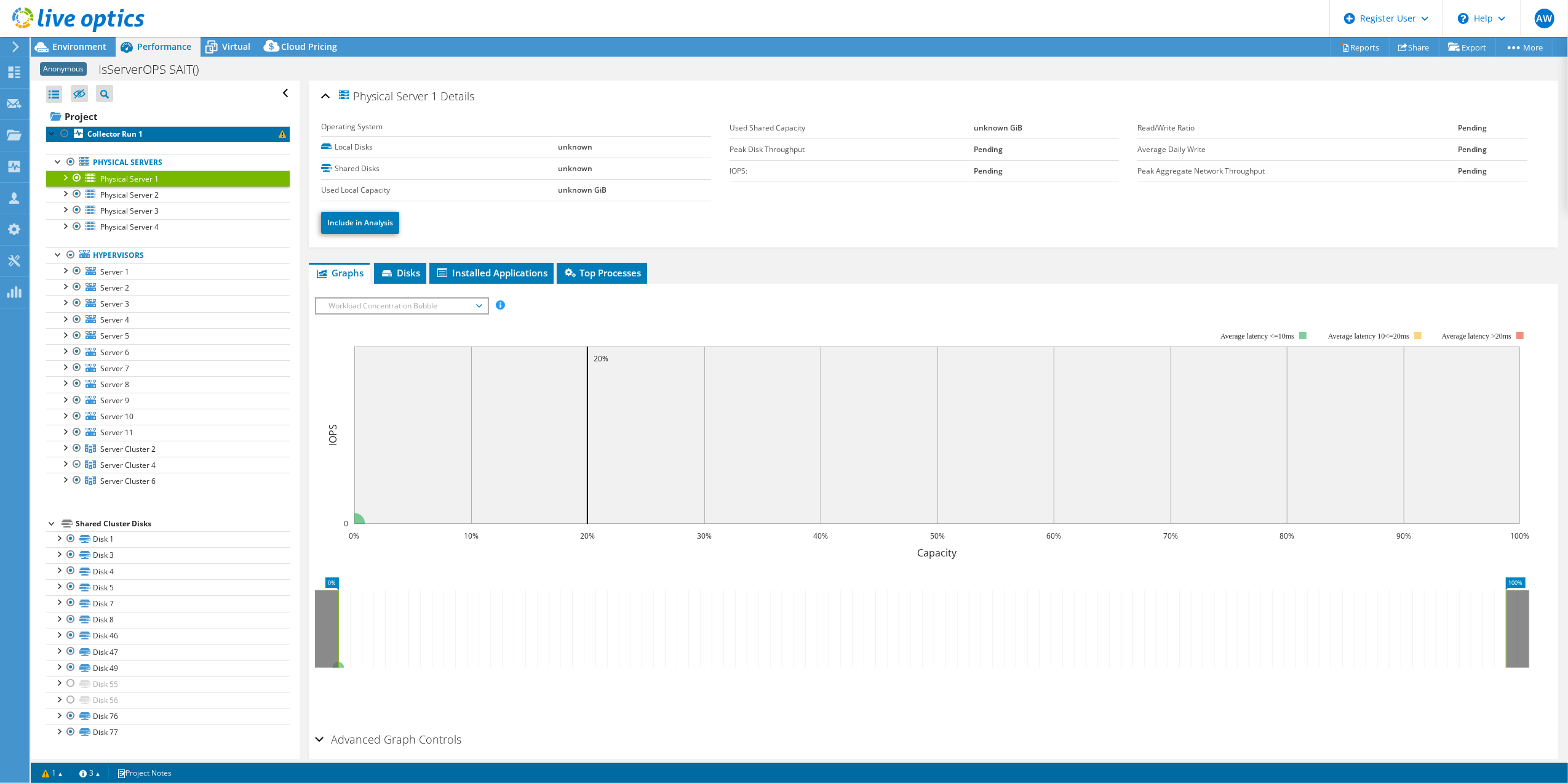
click at [132, 136] on b "Collector Run 1" at bounding box center [115, 134] width 55 height 10
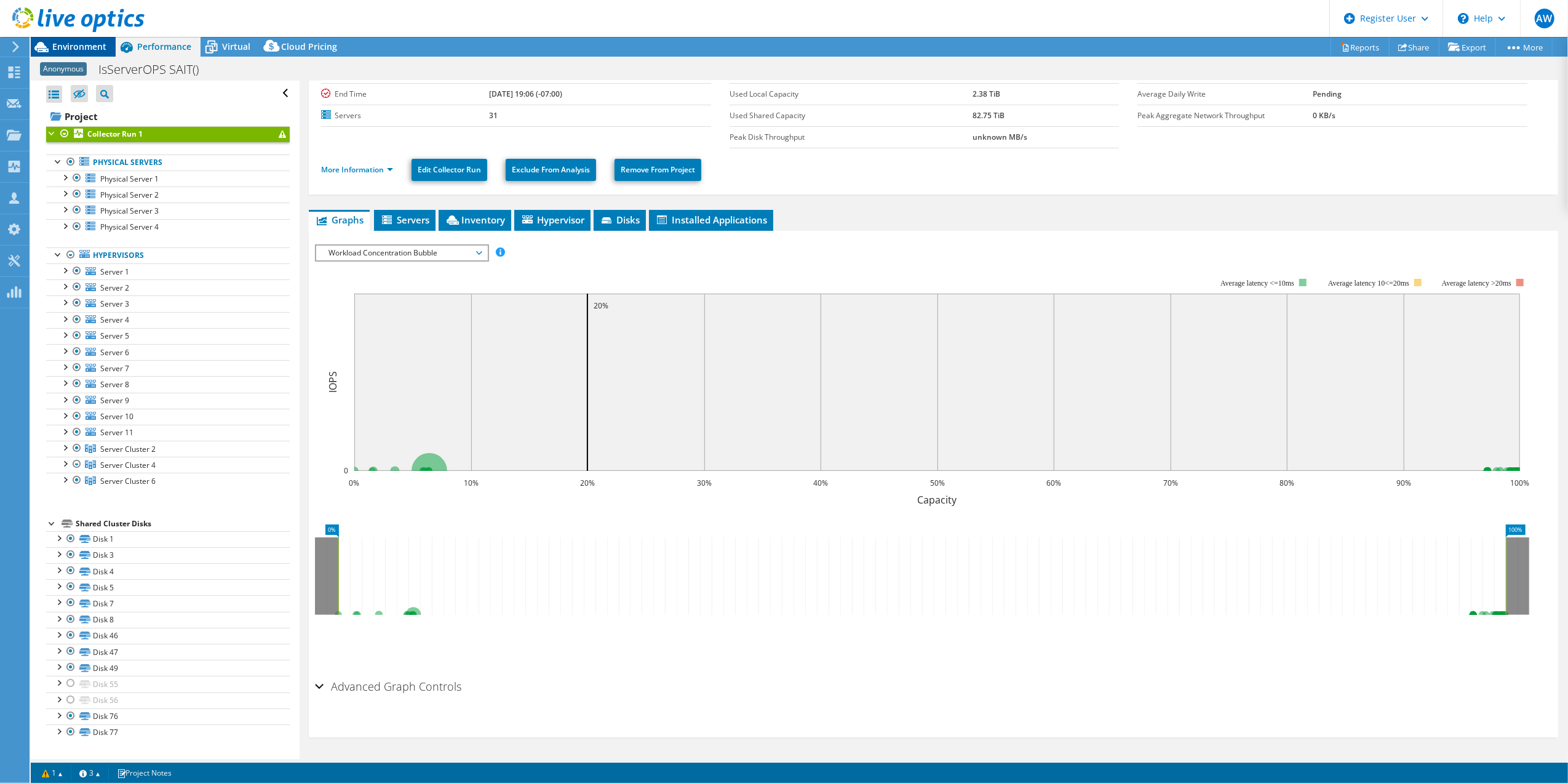
click at [83, 48] on span "Environment" at bounding box center [79, 47] width 54 height 12
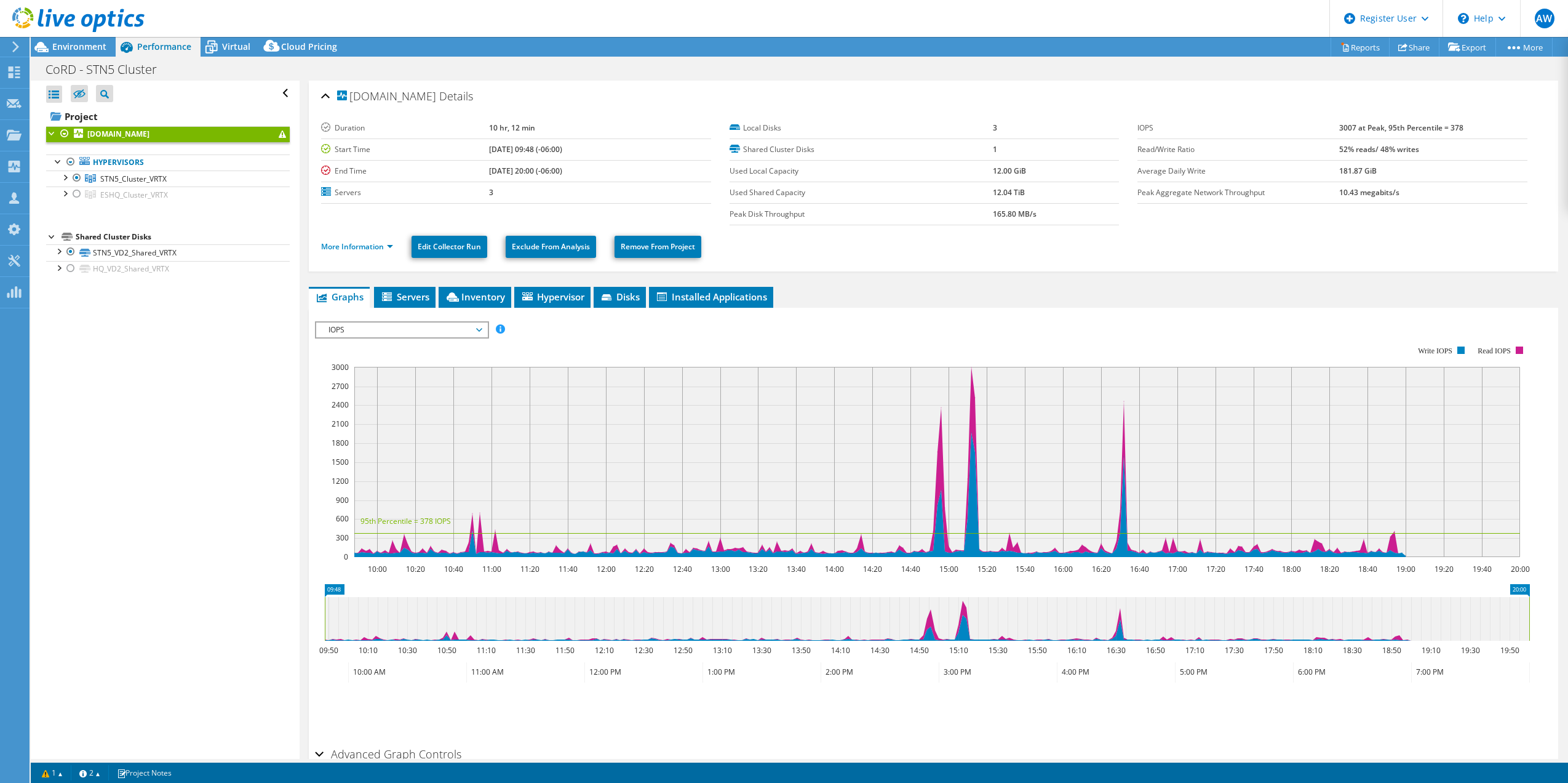
select select "USD"
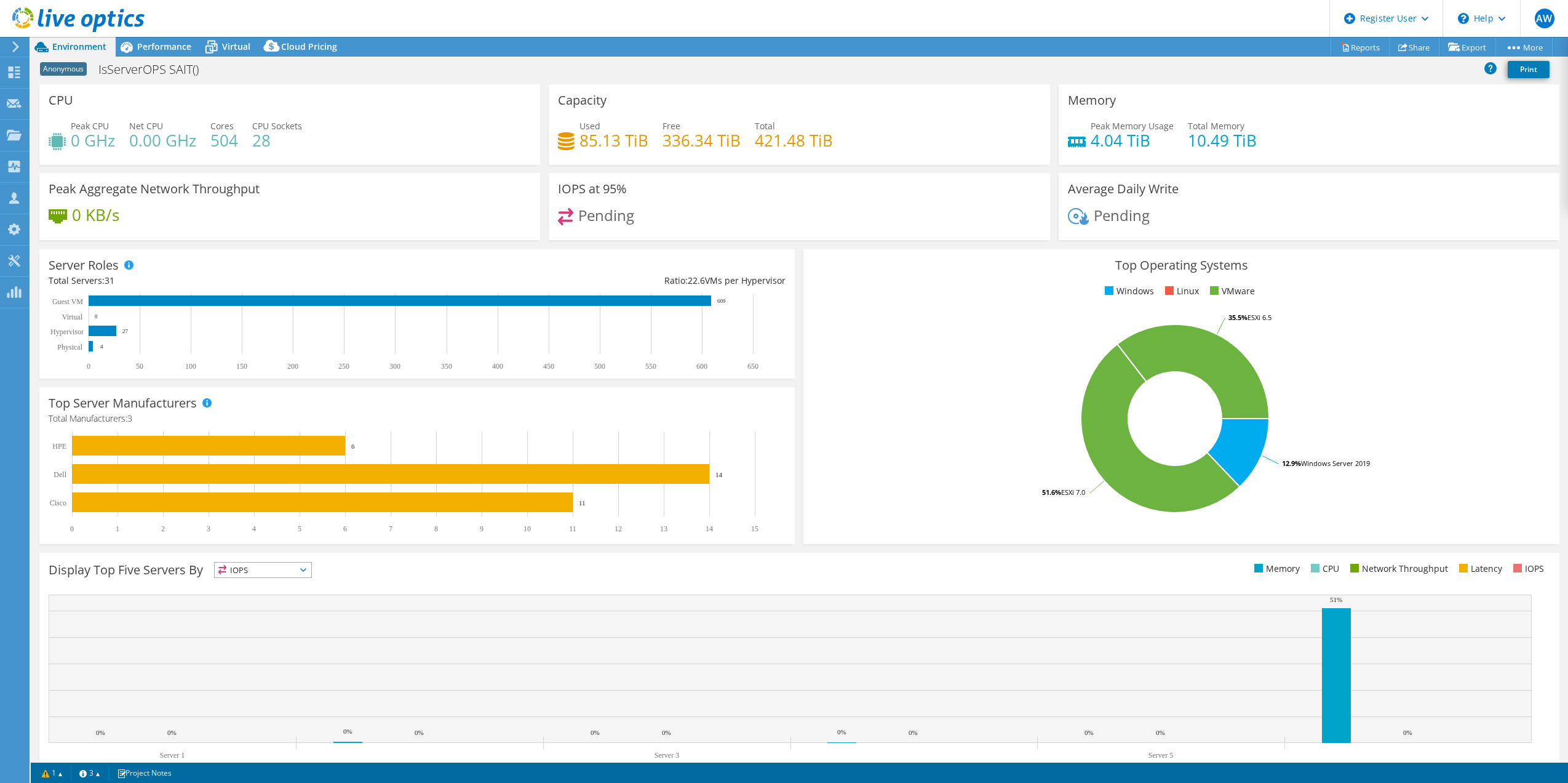
select select "USD"
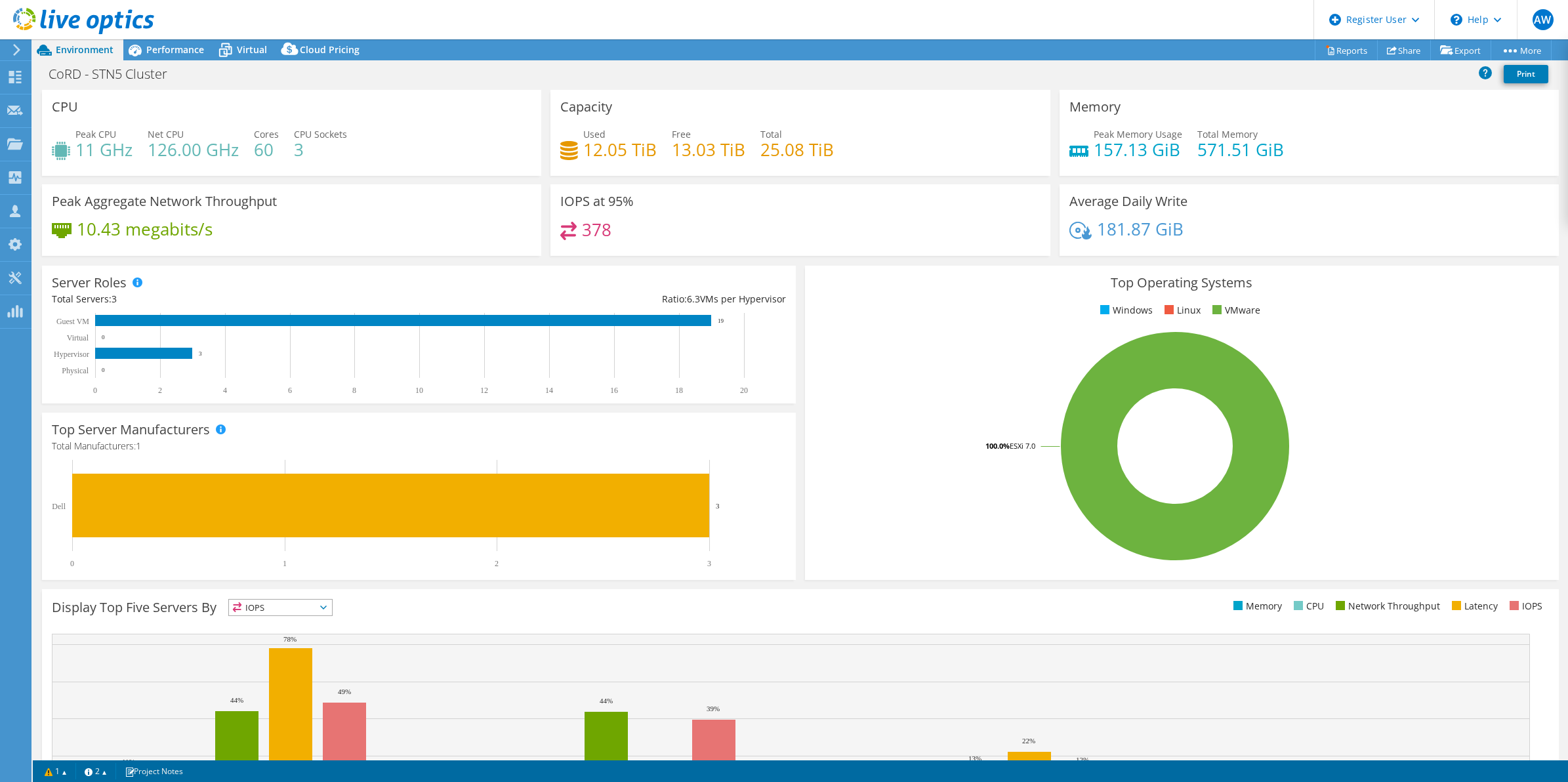
select select "USD"
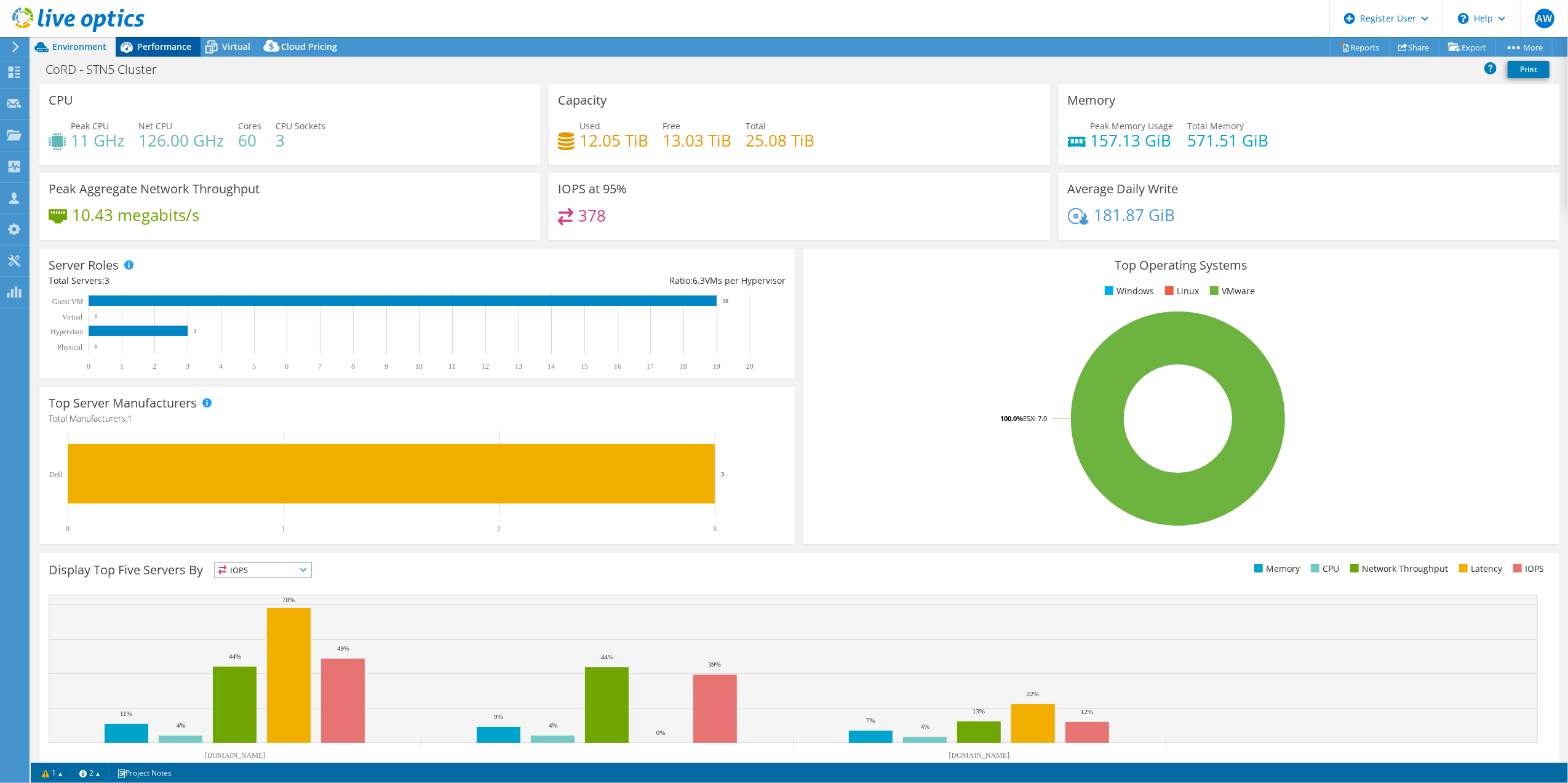
click at [153, 48] on span "Performance" at bounding box center [164, 47] width 54 height 12
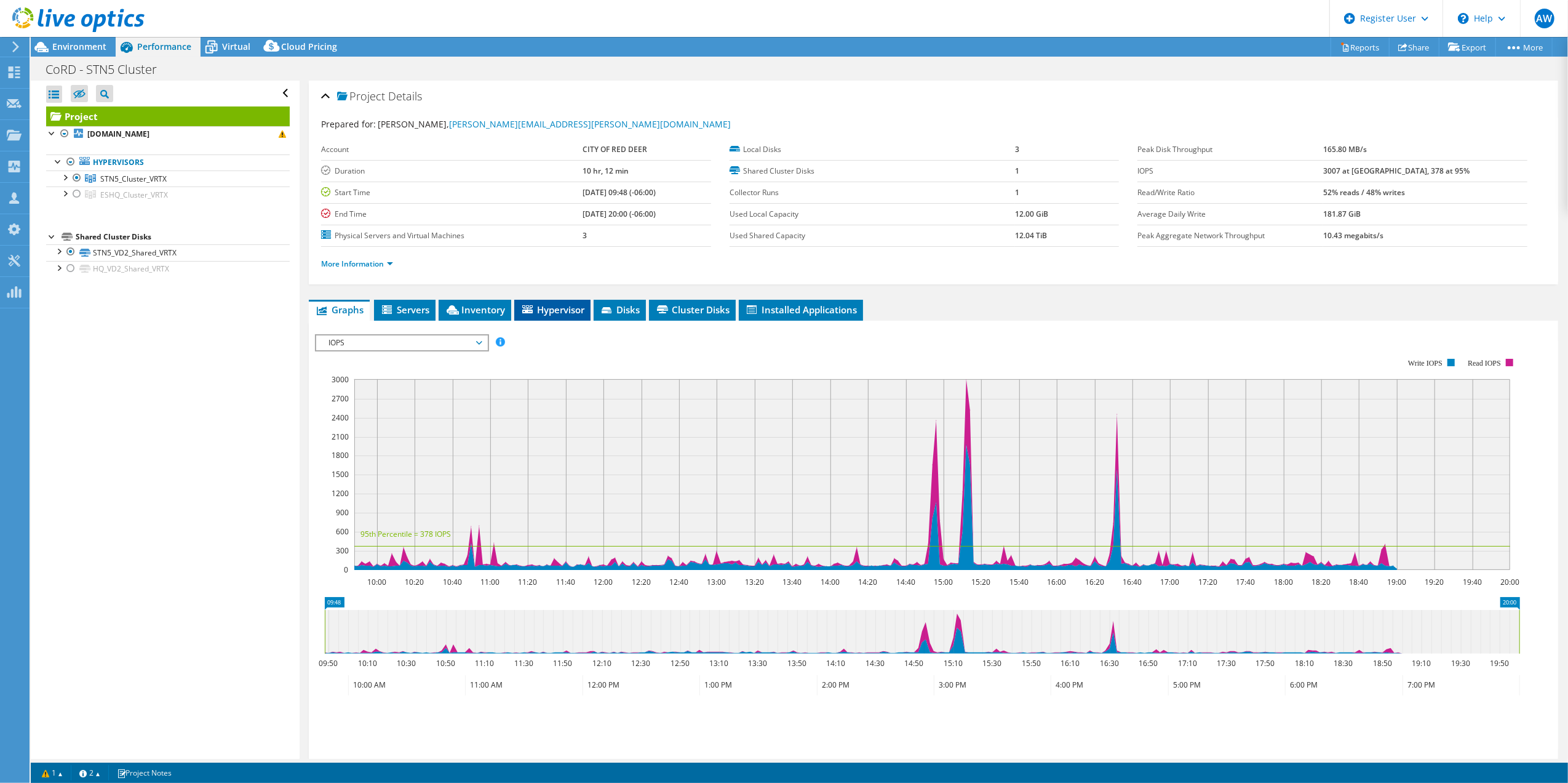
click at [552, 311] on span "Hypervisor" at bounding box center [553, 309] width 64 height 13
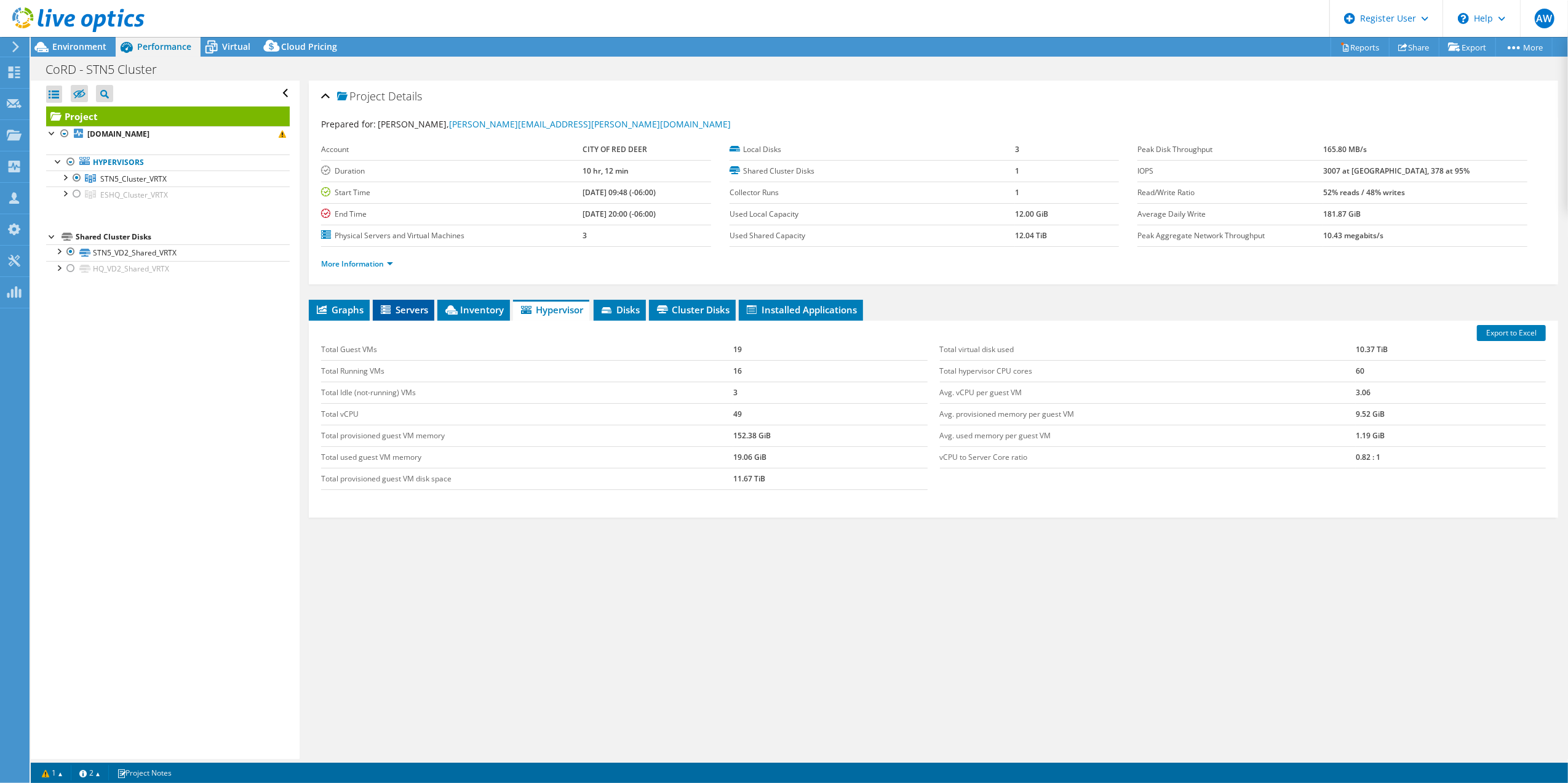
click at [410, 311] on span "Servers" at bounding box center [404, 309] width 49 height 13
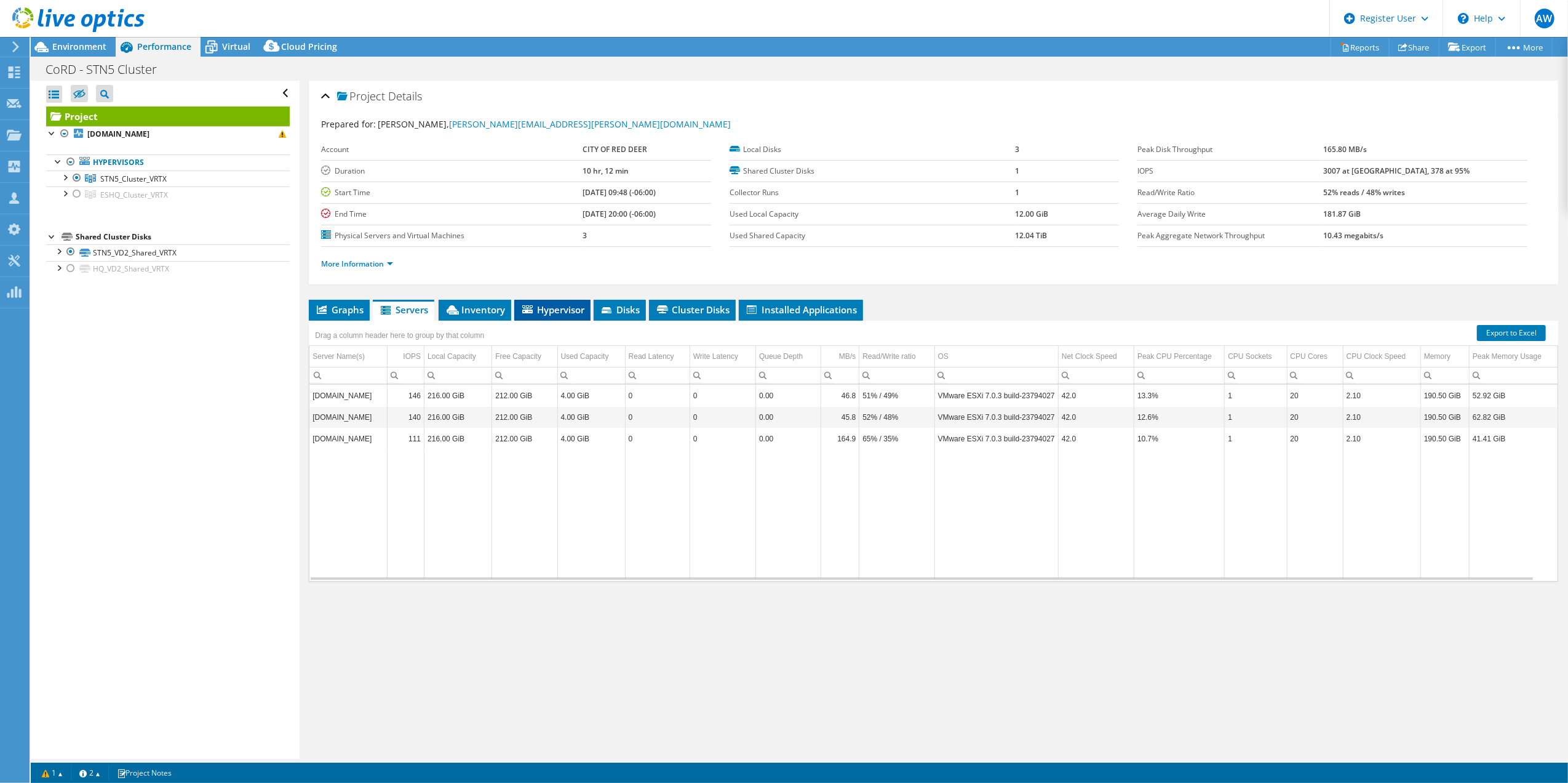
click at [559, 310] on span "Hypervisor" at bounding box center [553, 309] width 64 height 13
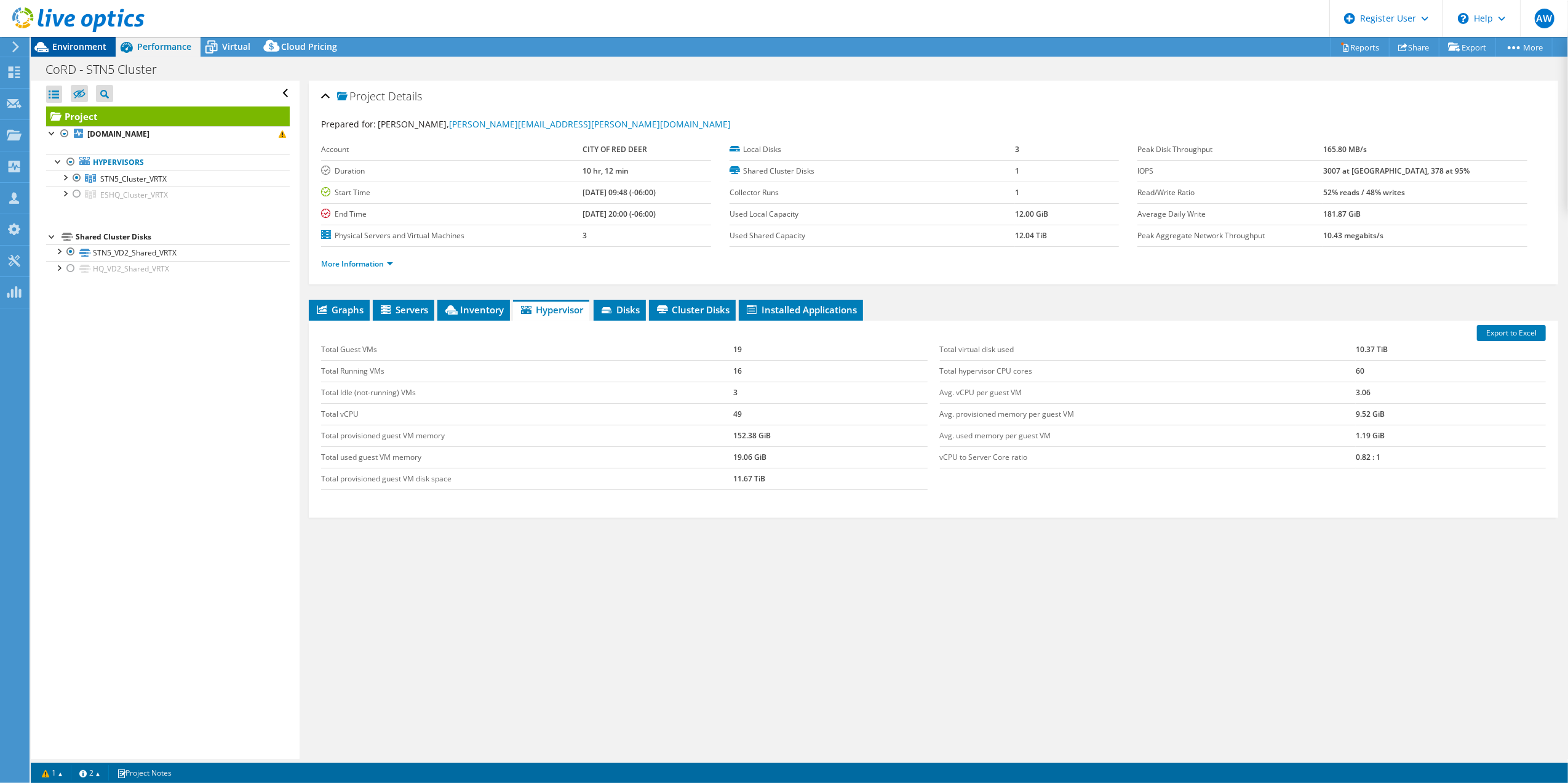
click at [83, 45] on span "Environment" at bounding box center [79, 47] width 54 height 12
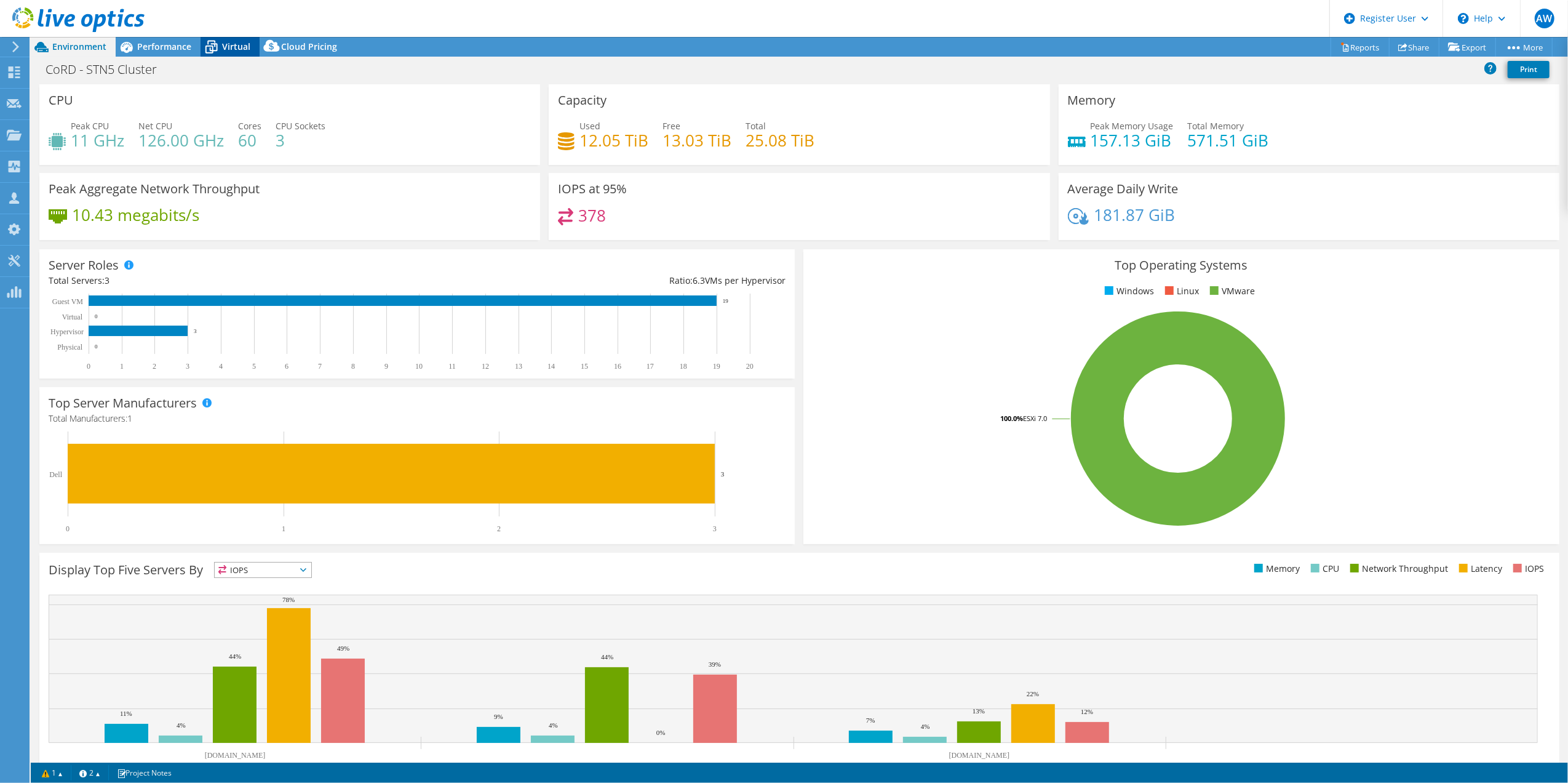
click at [232, 45] on span "Virtual" at bounding box center [236, 47] width 28 height 12
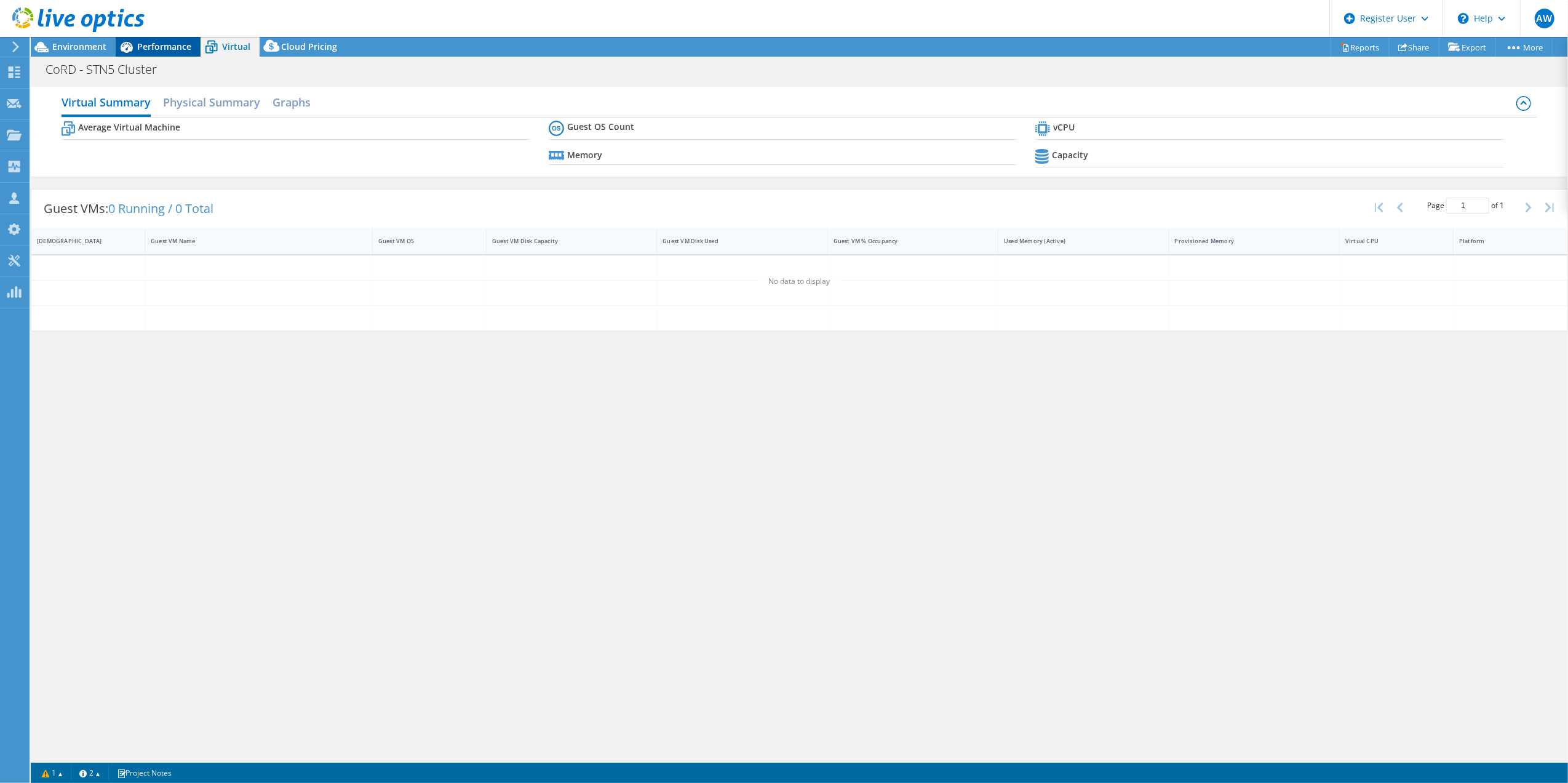
click at [164, 47] on span "Performance" at bounding box center [164, 47] width 54 height 12
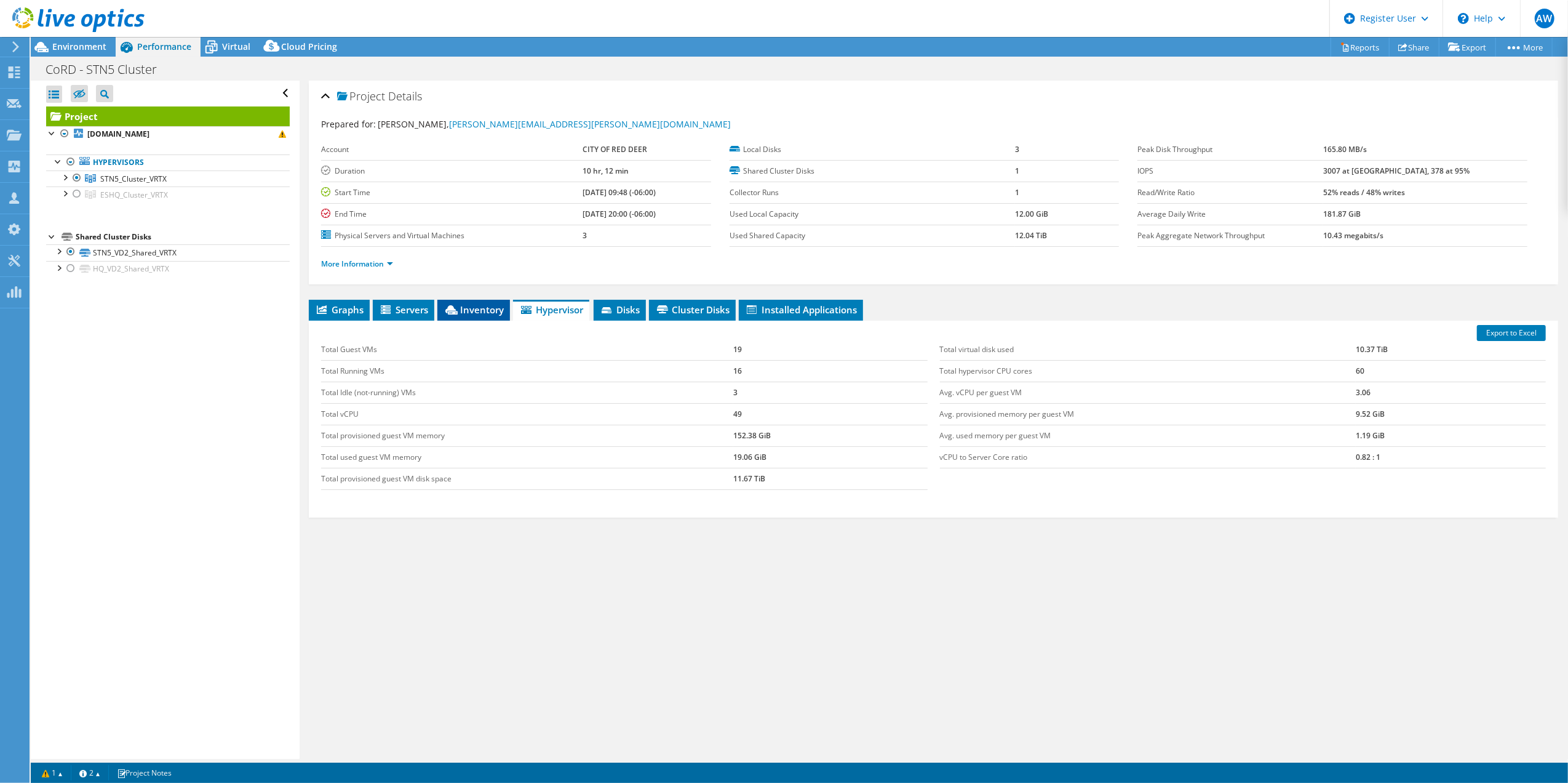
click at [475, 311] on span "Inventory" at bounding box center [473, 309] width 60 height 13
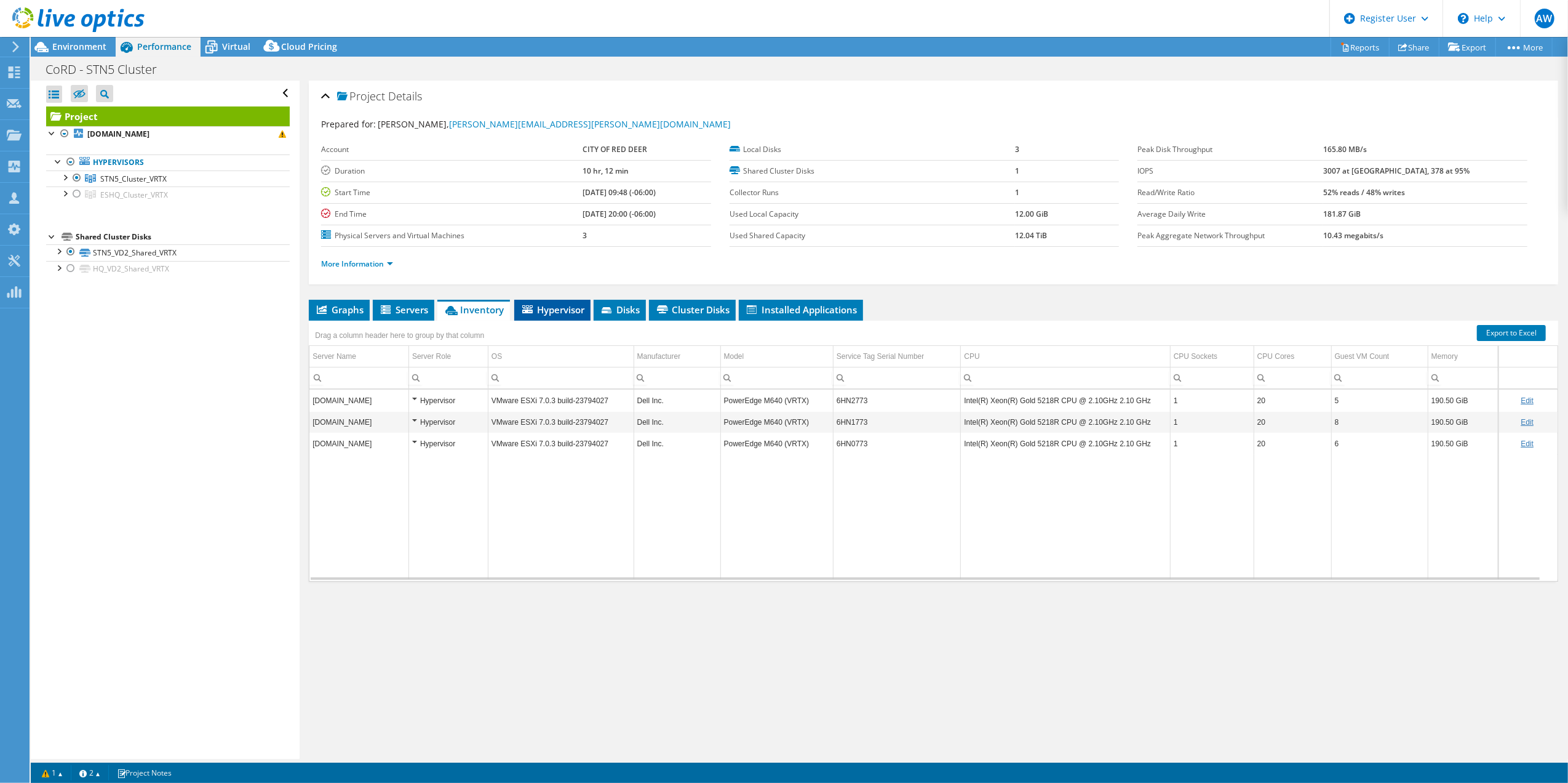
click at [552, 310] on span "Hypervisor" at bounding box center [553, 309] width 64 height 13
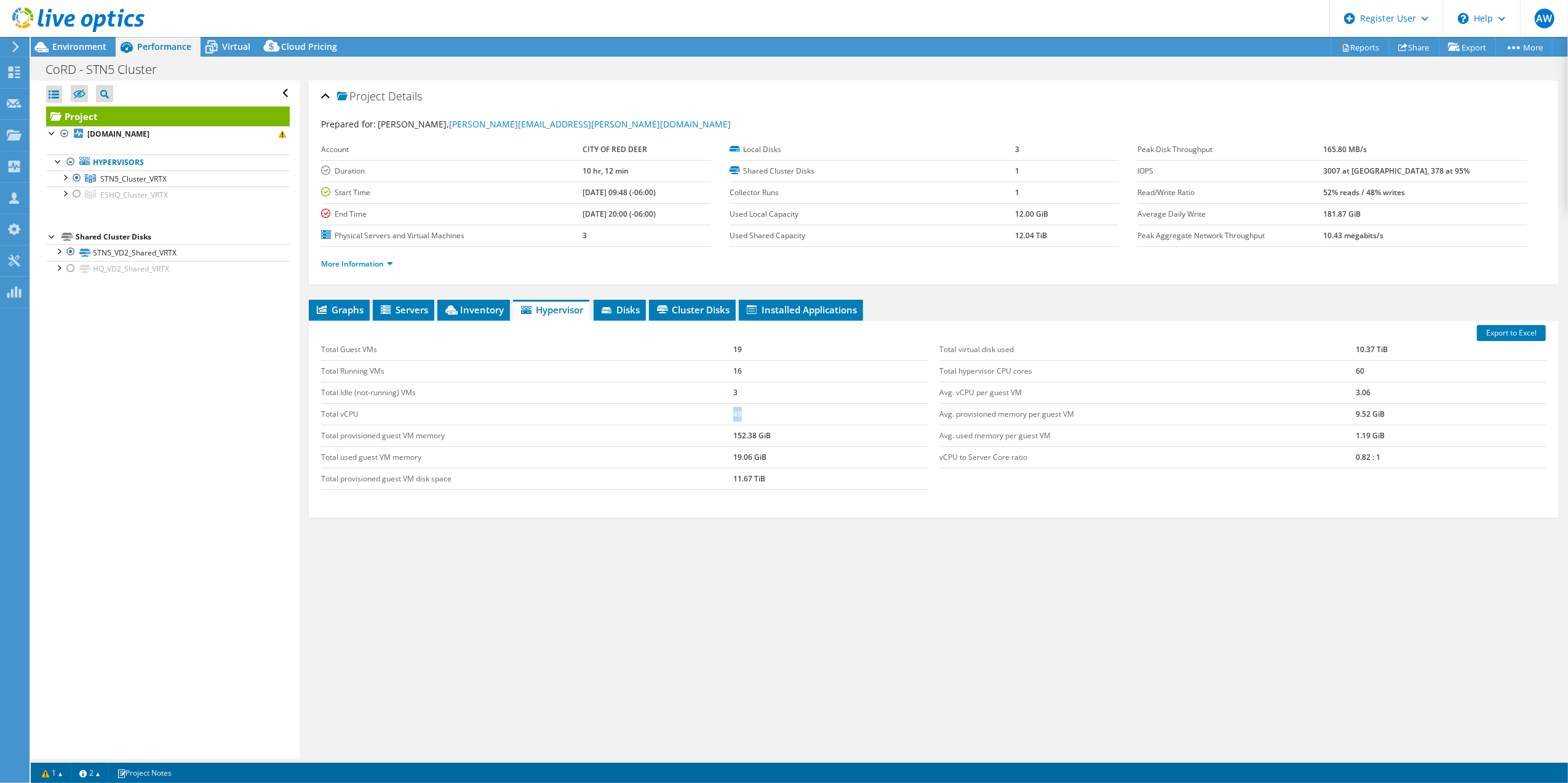
drag, startPoint x: 744, startPoint y: 412, endPoint x: 730, endPoint y: 416, distance: 14.6
click at [733, 416] on td "49" at bounding box center [830, 413] width 194 height 22
click at [77, 48] on span "Environment" at bounding box center [79, 47] width 54 height 12
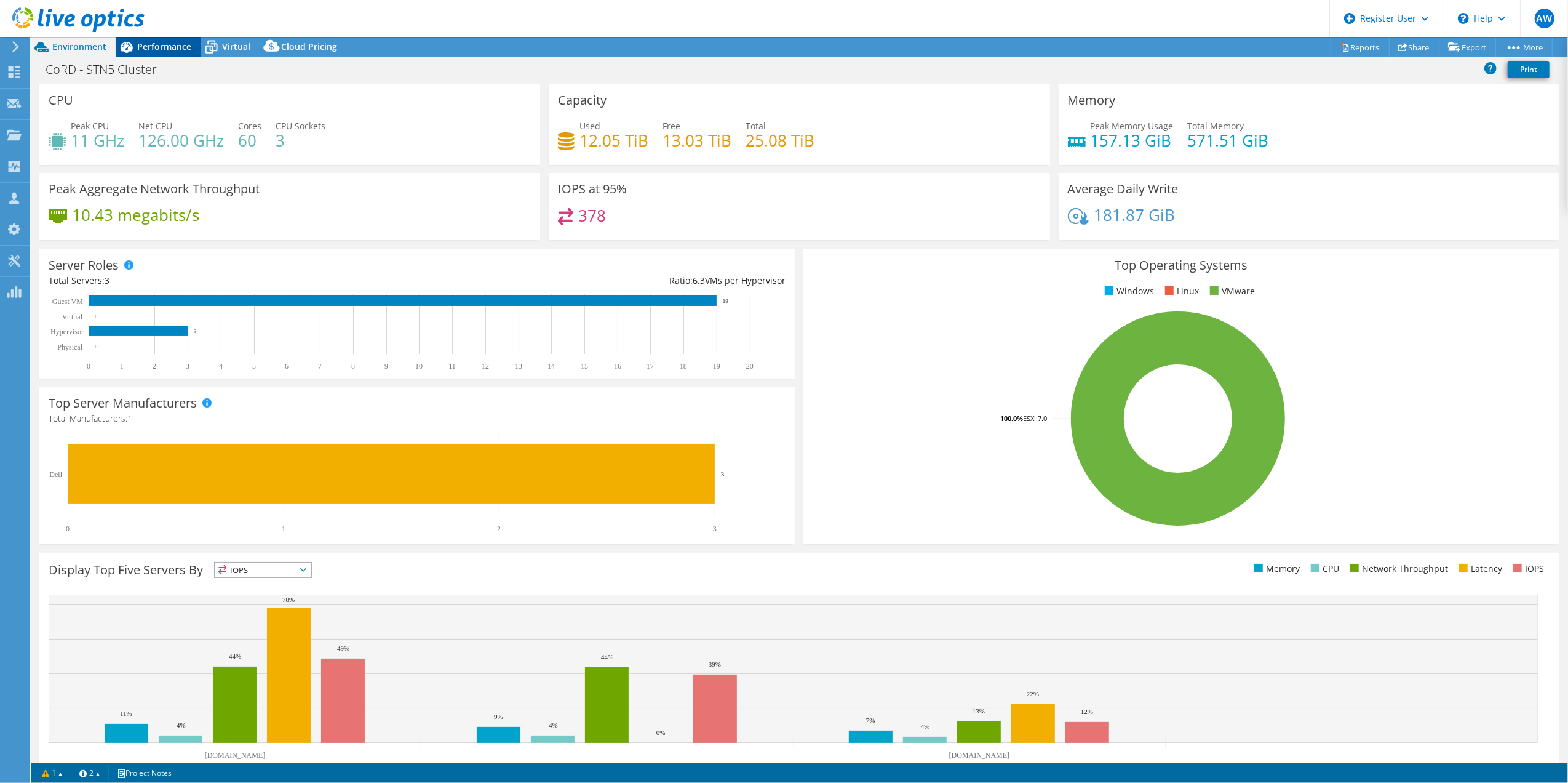
click at [162, 51] on span "Performance" at bounding box center [164, 47] width 54 height 12
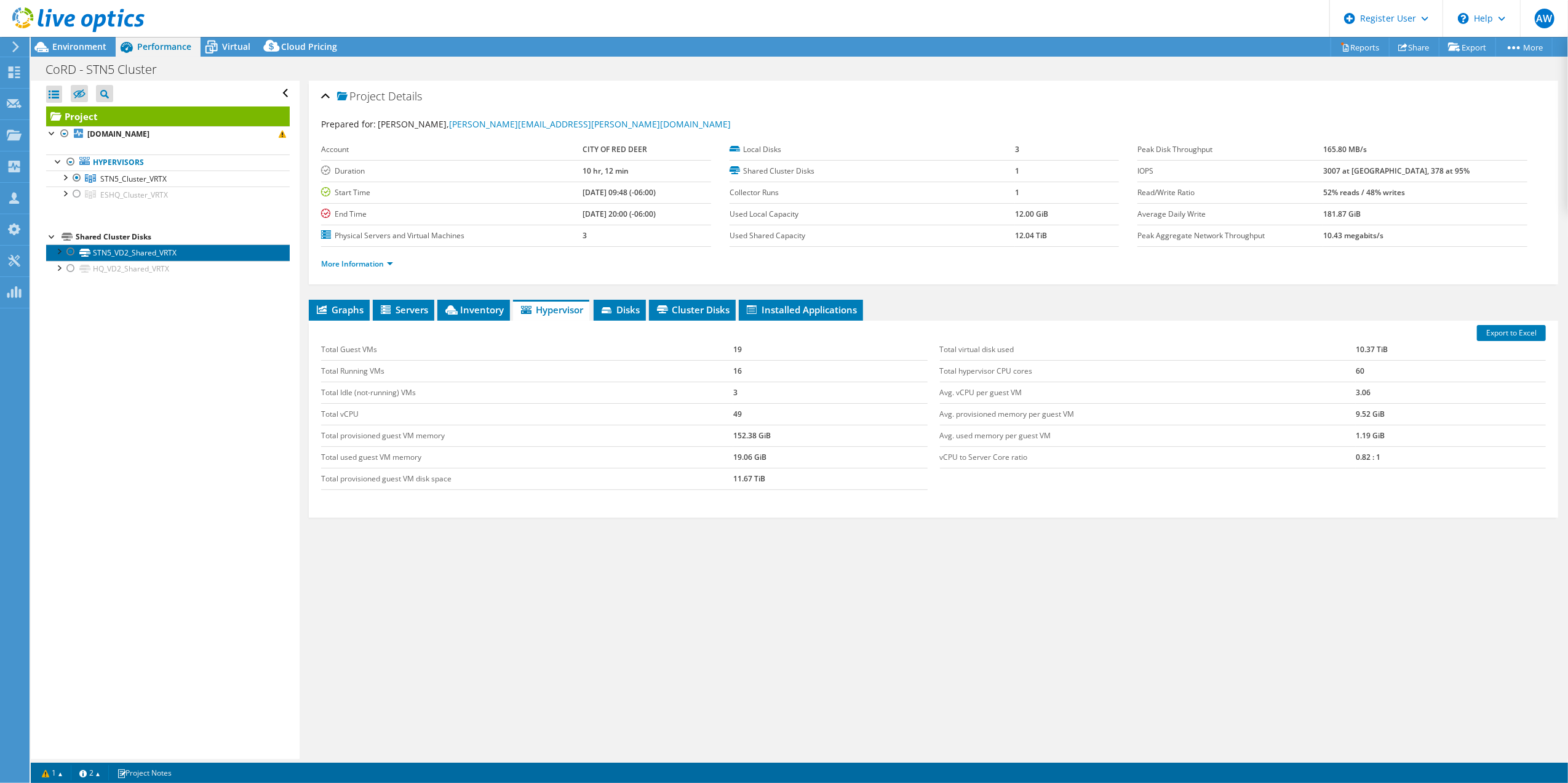
click at [127, 254] on link "STN5_VD2_Shared_VRTX" at bounding box center [168, 252] width 244 height 16
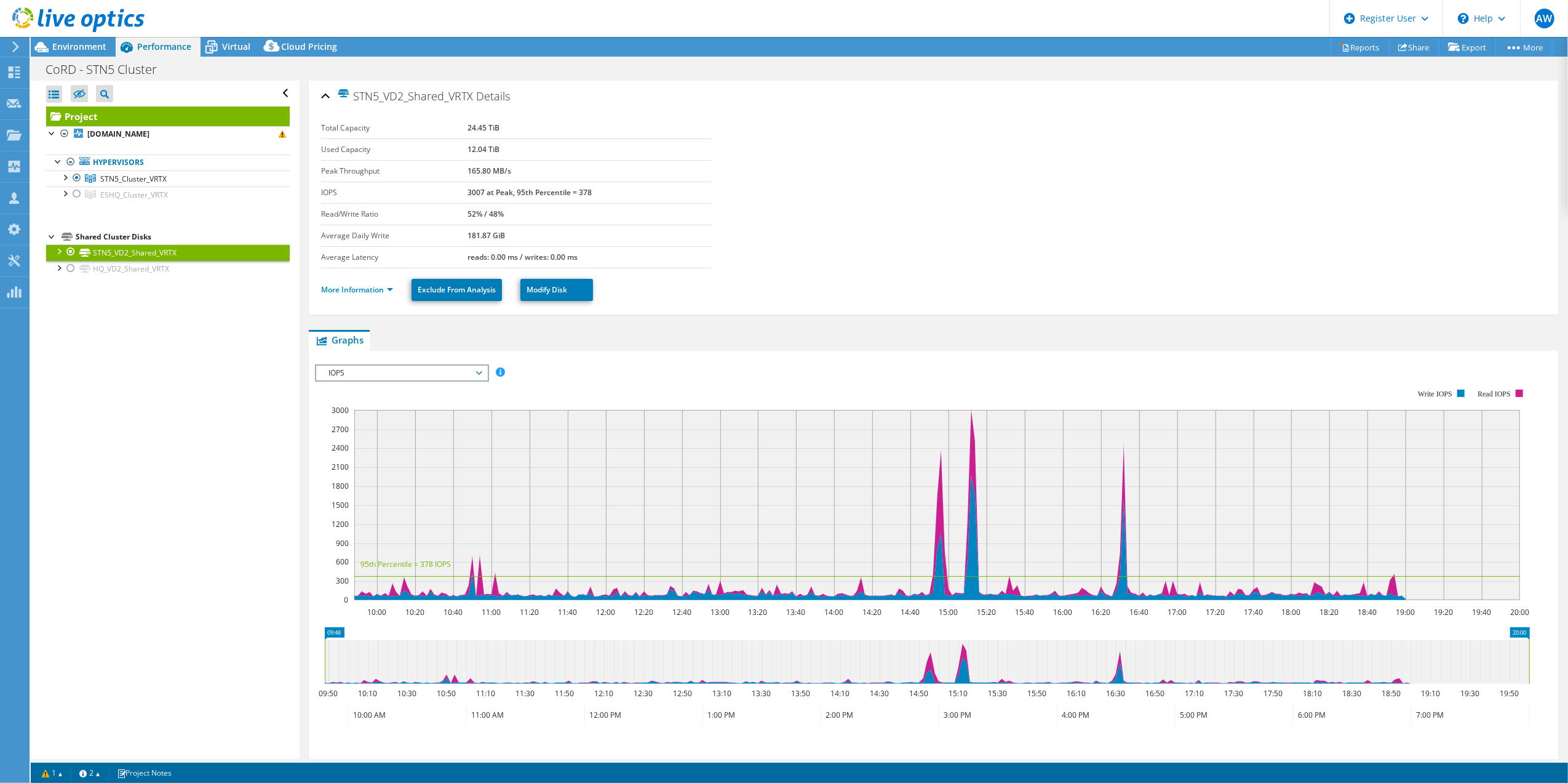
click at [58, 253] on div at bounding box center [58, 250] width 13 height 13
click at [150, 270] on link "STN5_VD2_Shared_VRTX | [DOMAIN_NAME]" at bounding box center [168, 268] width 244 height 16
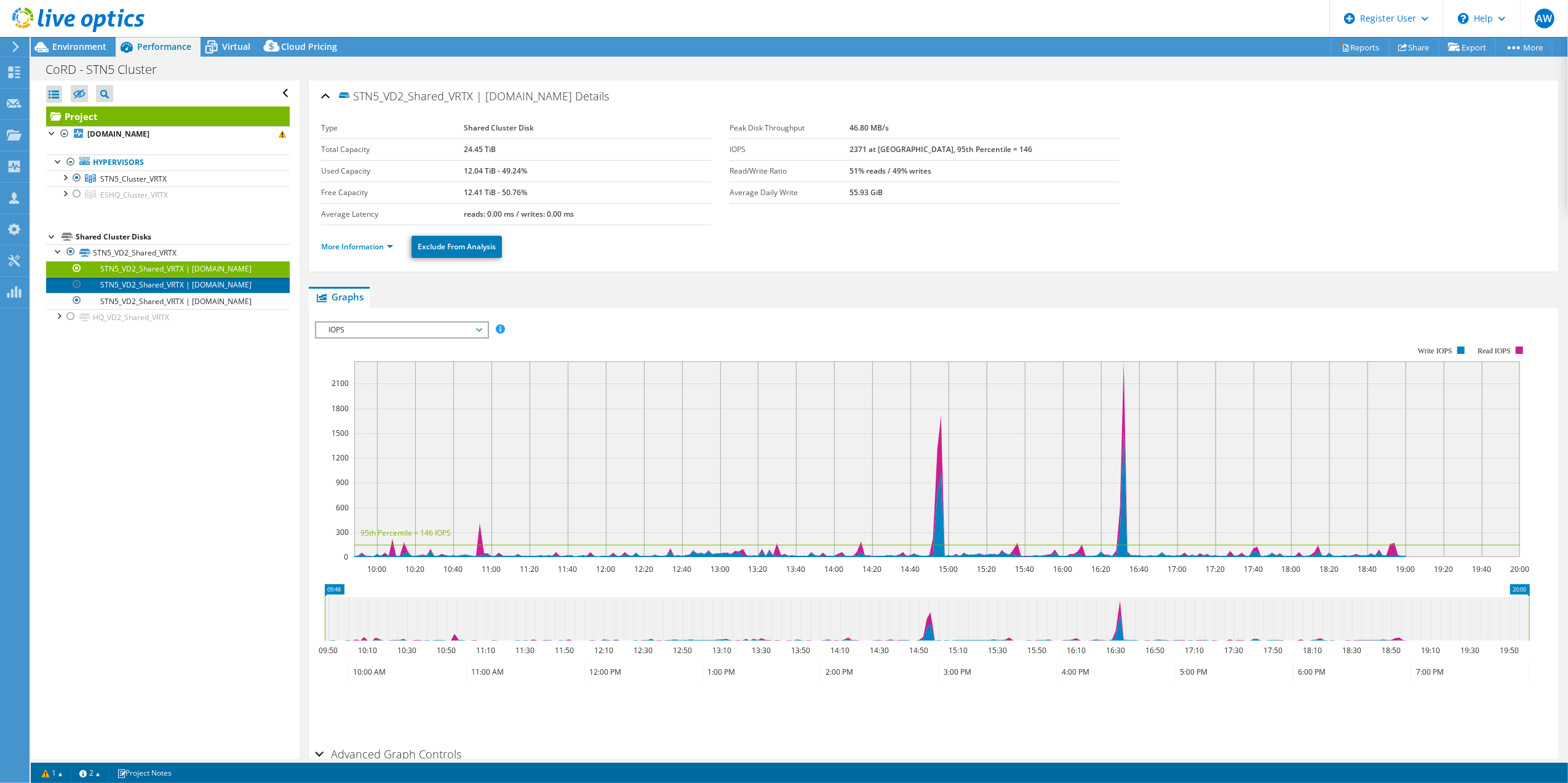
click at [153, 293] on link "STN5_VD2_Shared_VRTX | rdes5host2.crdnet.ca" at bounding box center [168, 285] width 244 height 16
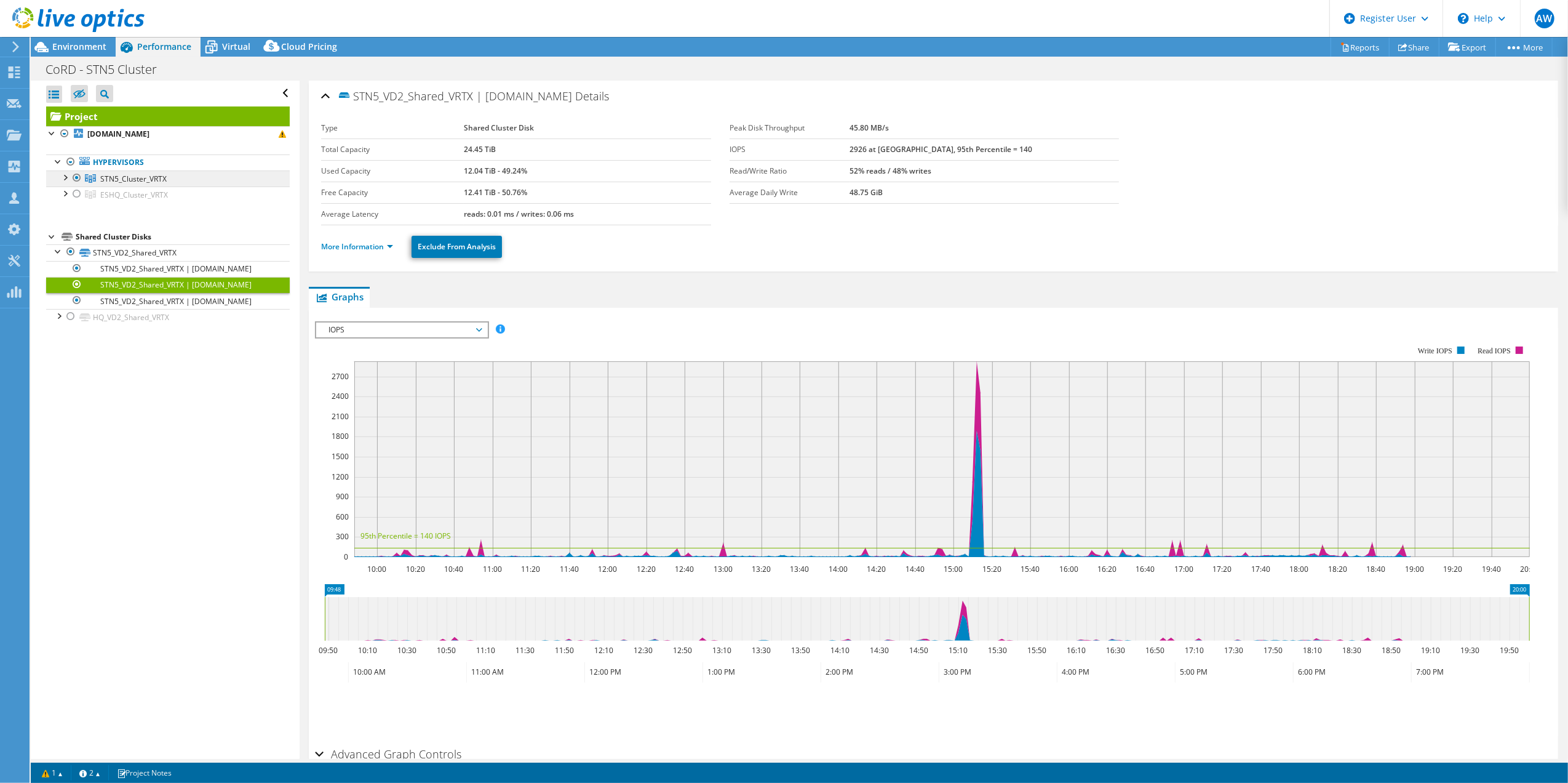
click at [139, 179] on span "STN5_Cluster_VRTX" at bounding box center [133, 179] width 66 height 10
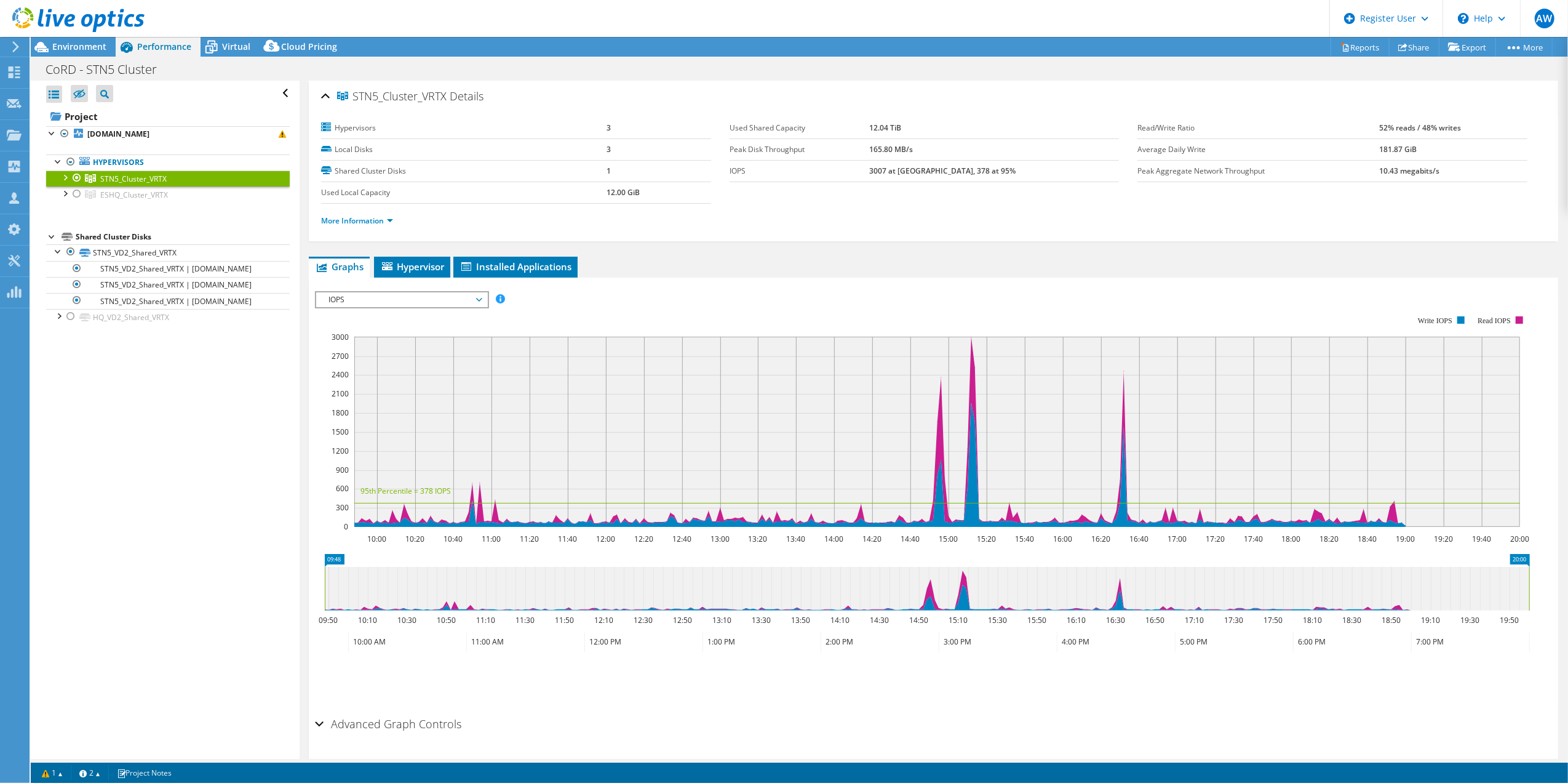
click at [66, 180] on div at bounding box center [64, 177] width 13 height 13
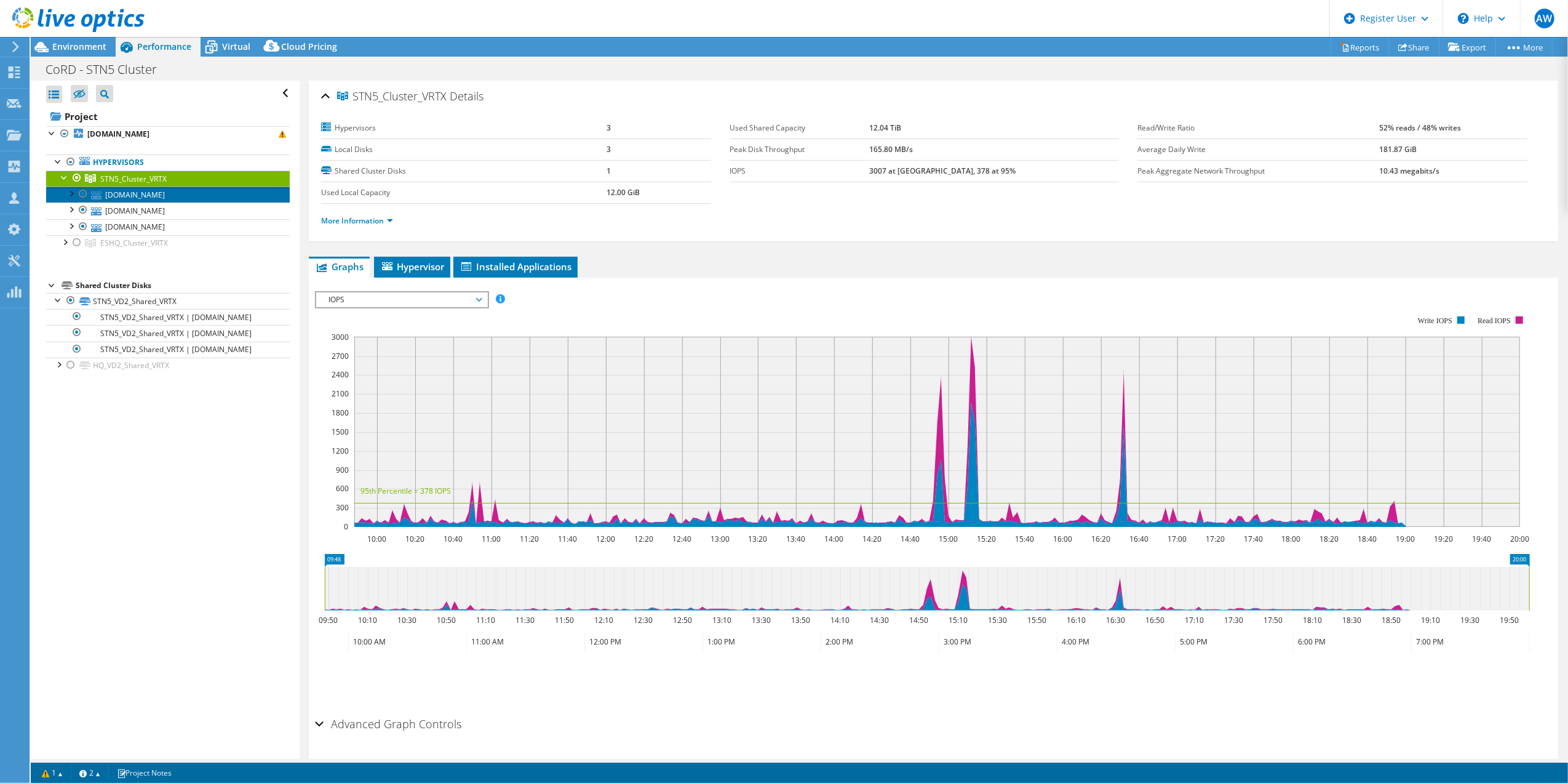
click at [144, 193] on link "rdes5host1.crdnet.ca" at bounding box center [168, 194] width 244 height 16
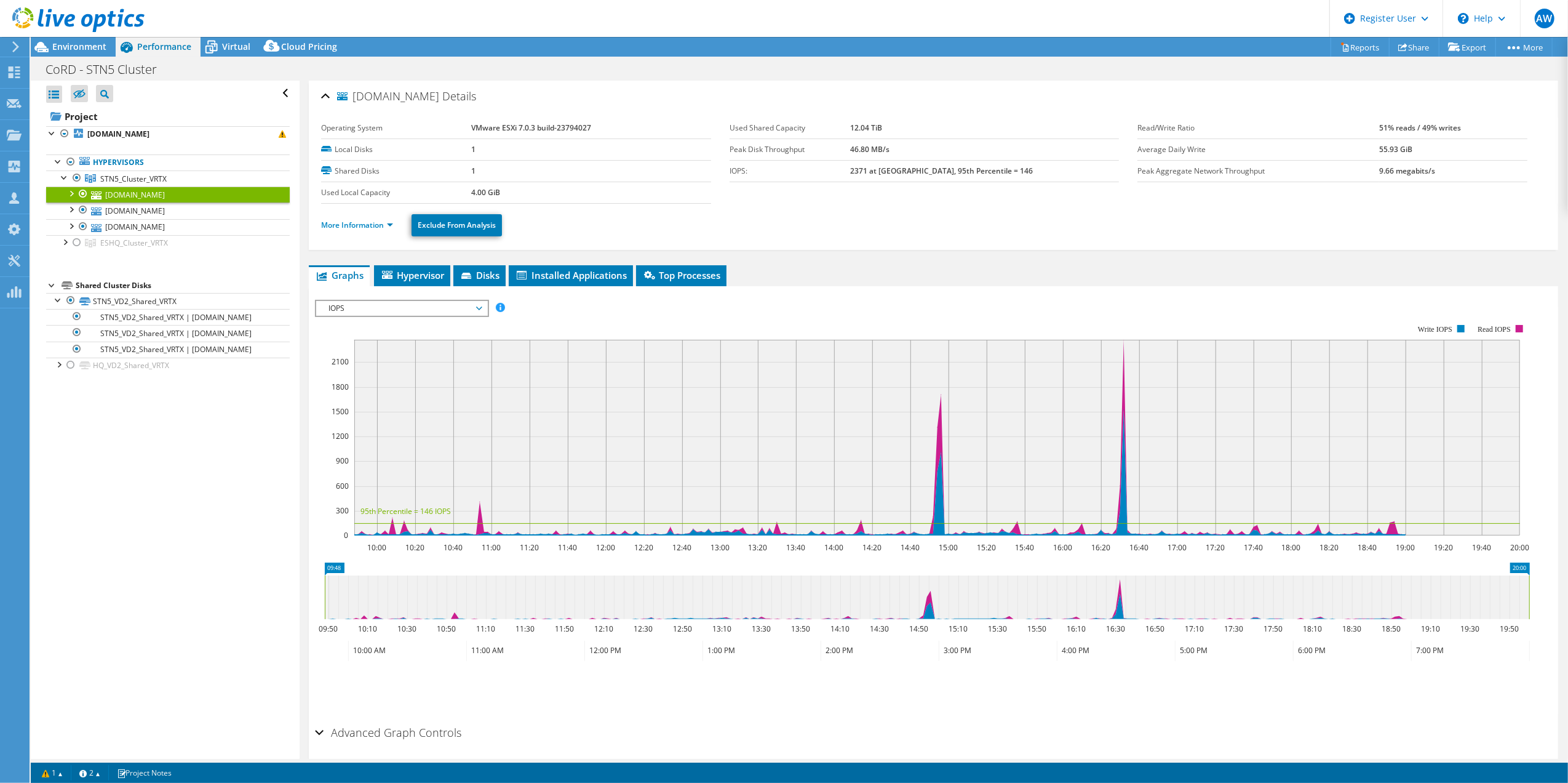
click at [72, 195] on div at bounding box center [71, 192] width 13 height 13
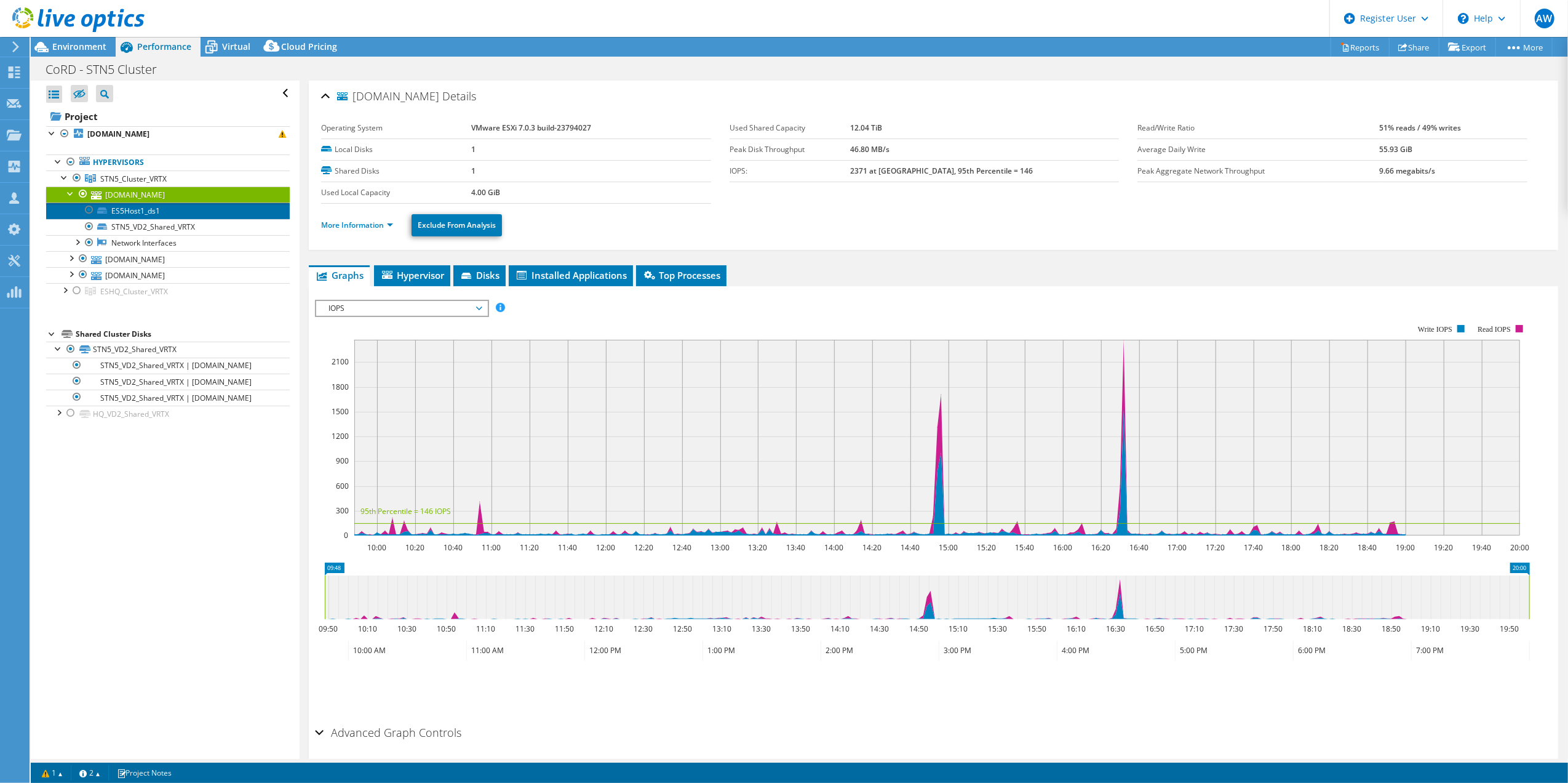
click at [130, 209] on link "ES5Host1_ds1" at bounding box center [168, 210] width 244 height 16
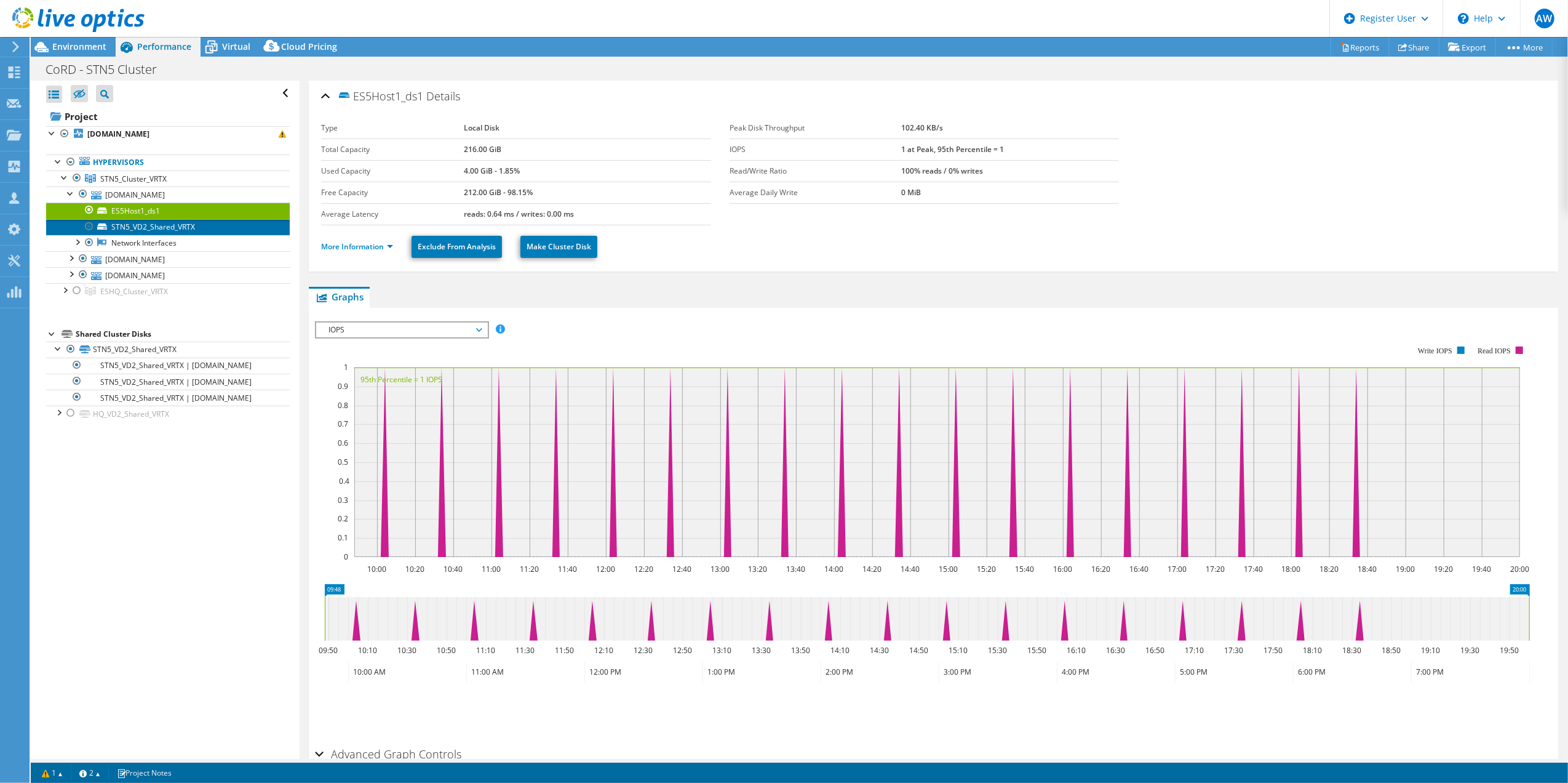
click at [130, 223] on link "STN5_VD2_Shared_VRTX" at bounding box center [168, 226] width 244 height 16
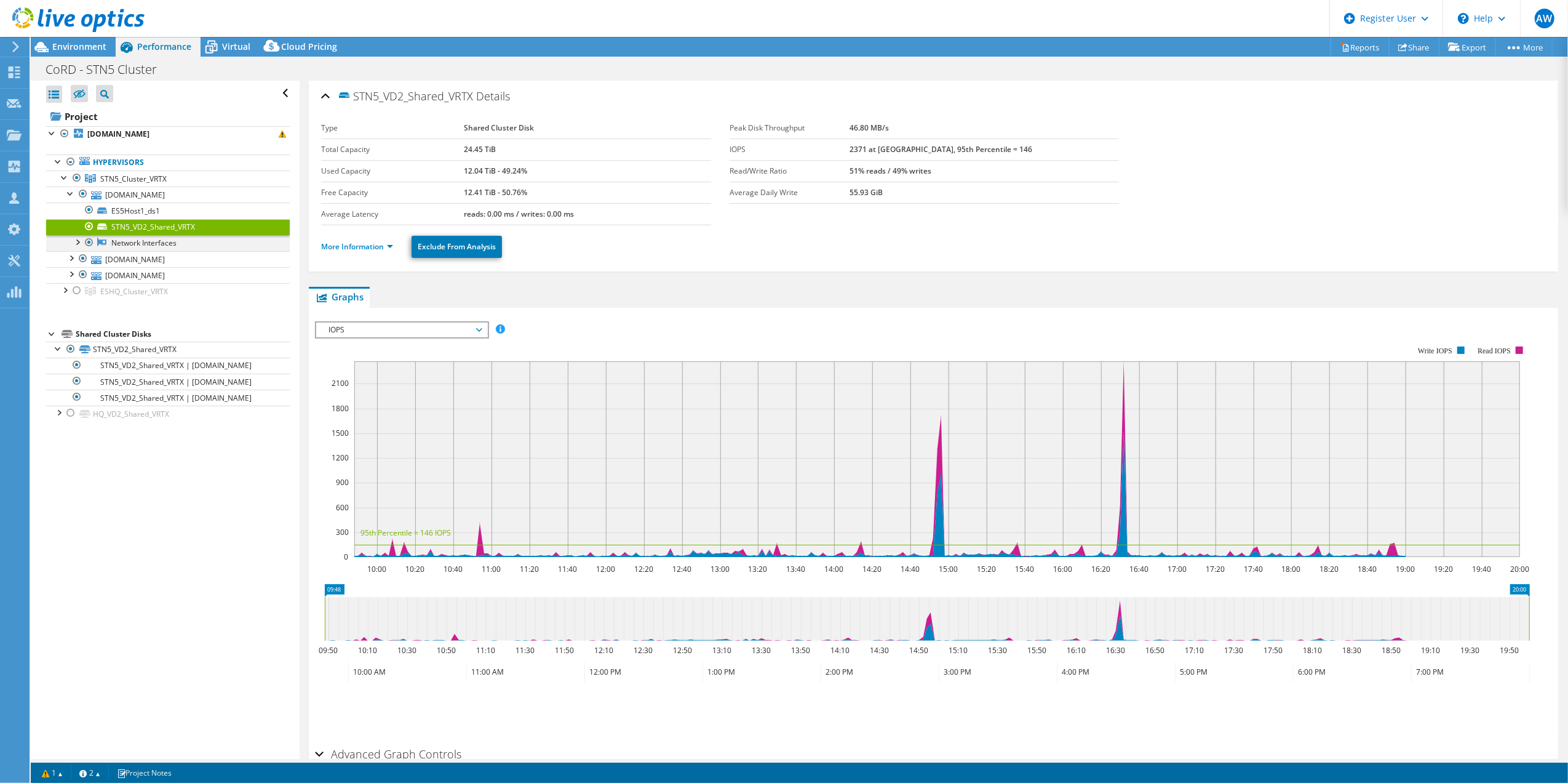
click at [80, 244] on div at bounding box center [77, 241] width 13 height 13
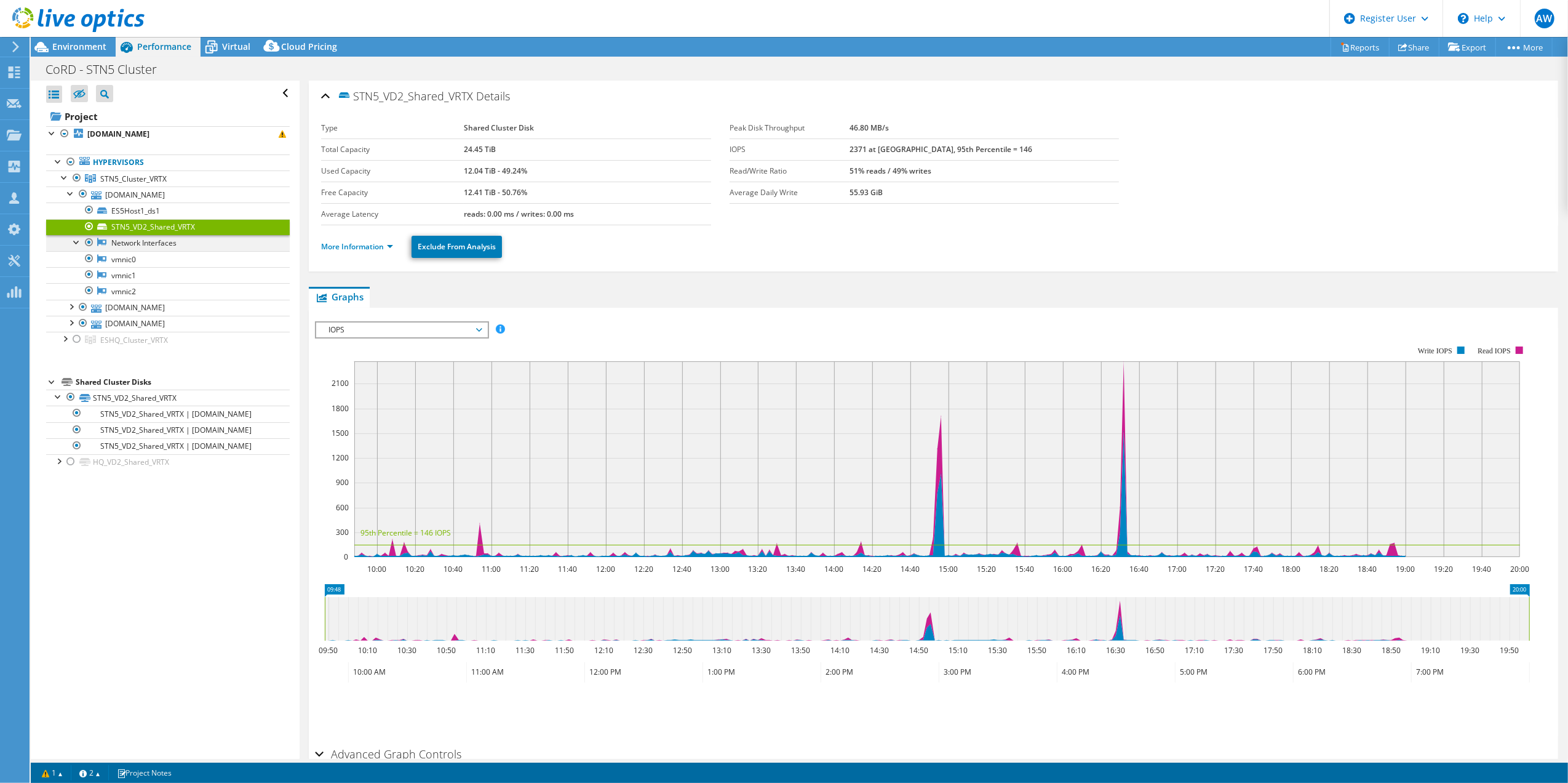
click at [80, 244] on div at bounding box center [77, 241] width 13 height 13
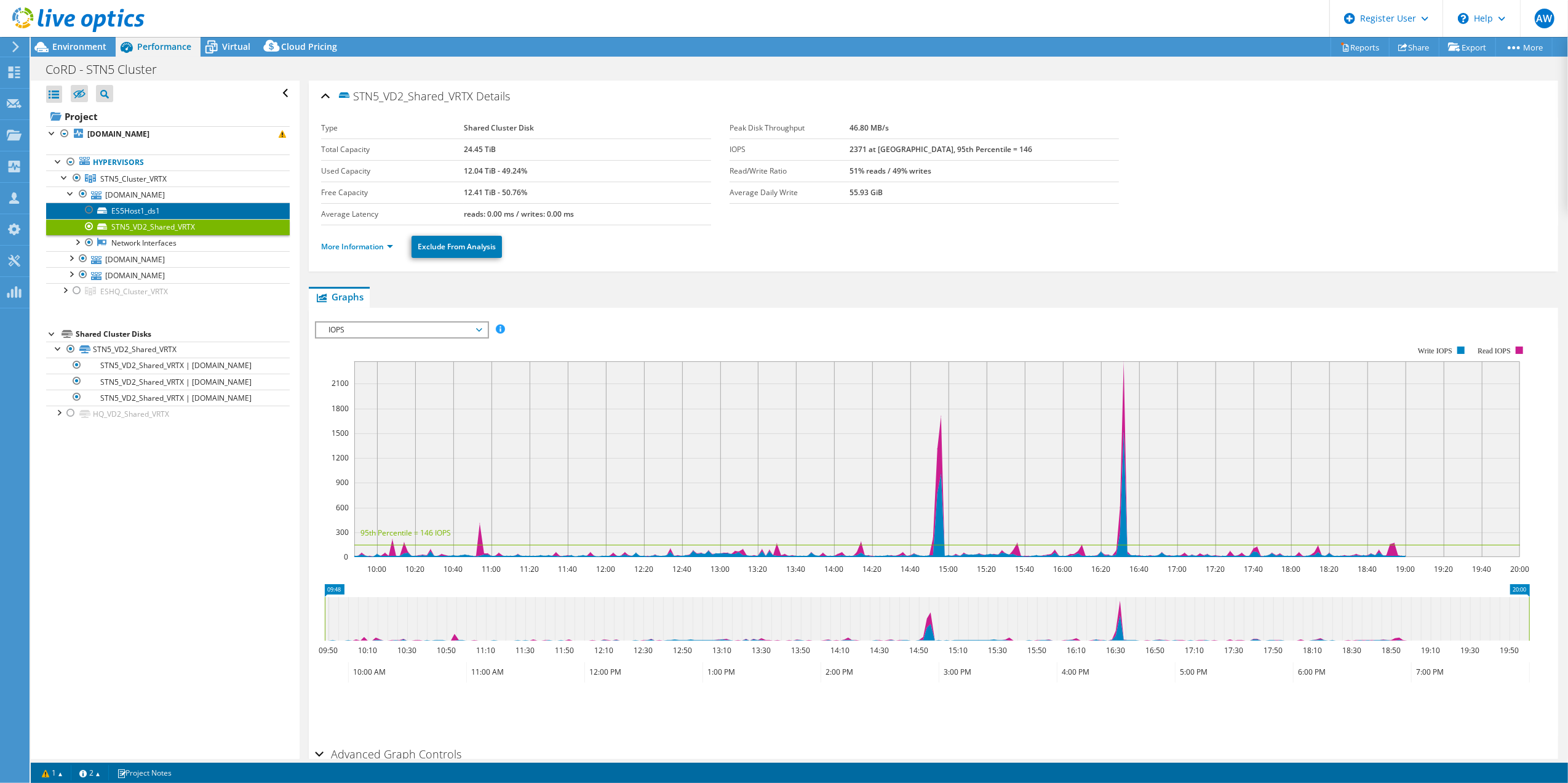
click at [131, 212] on link "ES5Host1_ds1" at bounding box center [168, 210] width 244 height 16
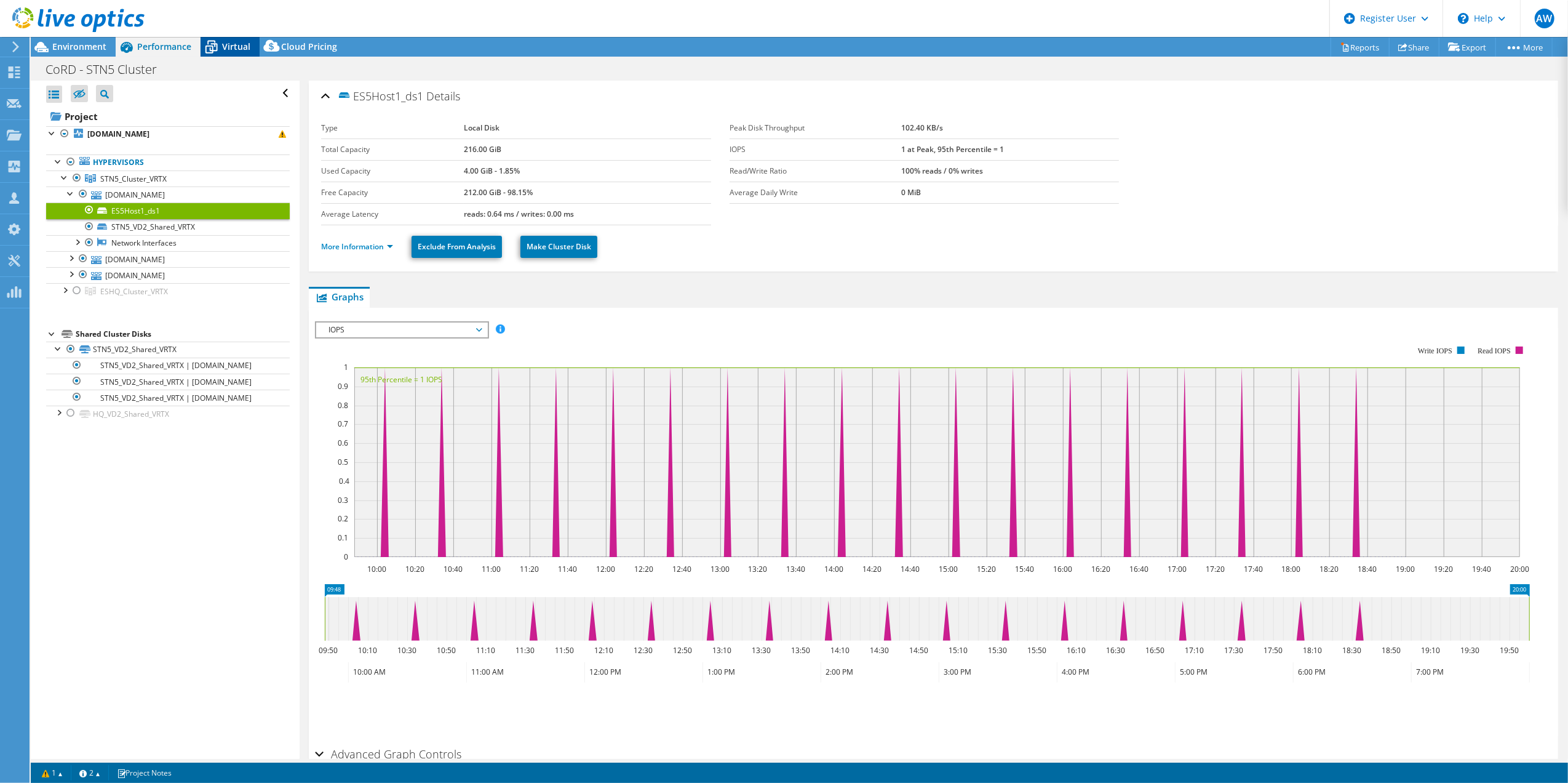
click at [236, 37] on div "Virtual" at bounding box center [229, 47] width 59 height 19
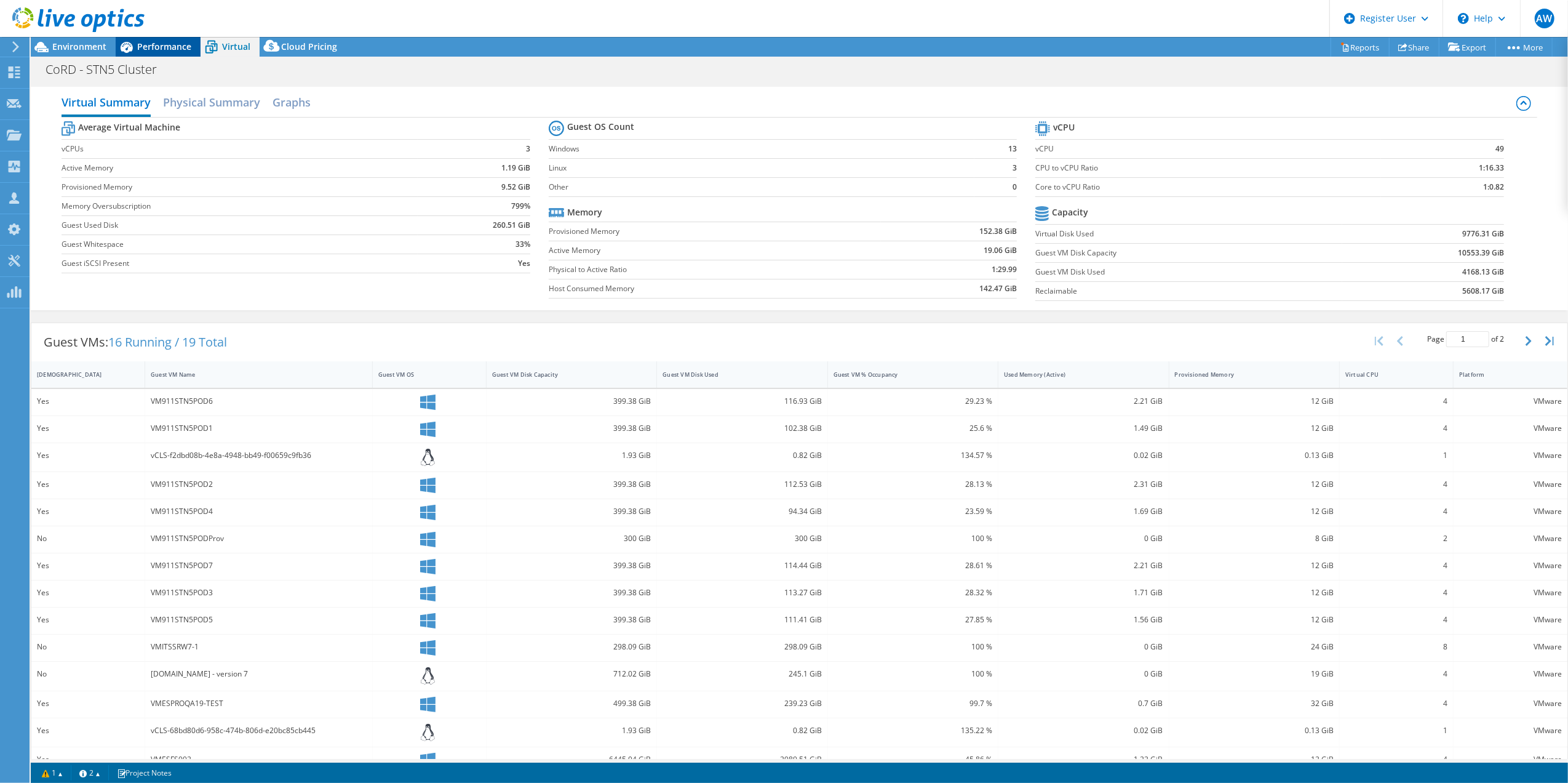
click at [156, 51] on span "Performance" at bounding box center [164, 47] width 54 height 12
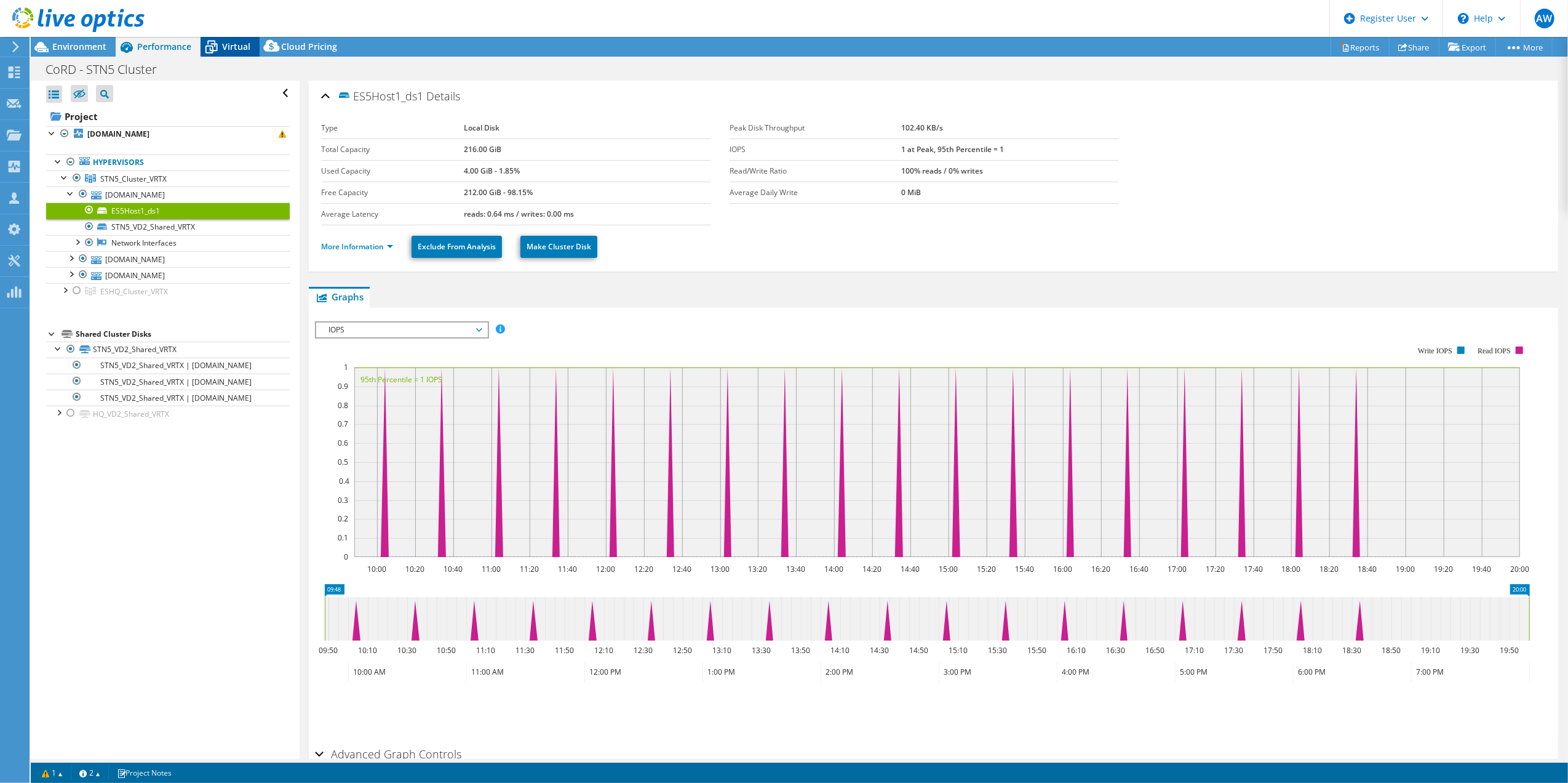
click at [240, 55] on div "Virtual" at bounding box center [229, 47] width 59 height 19
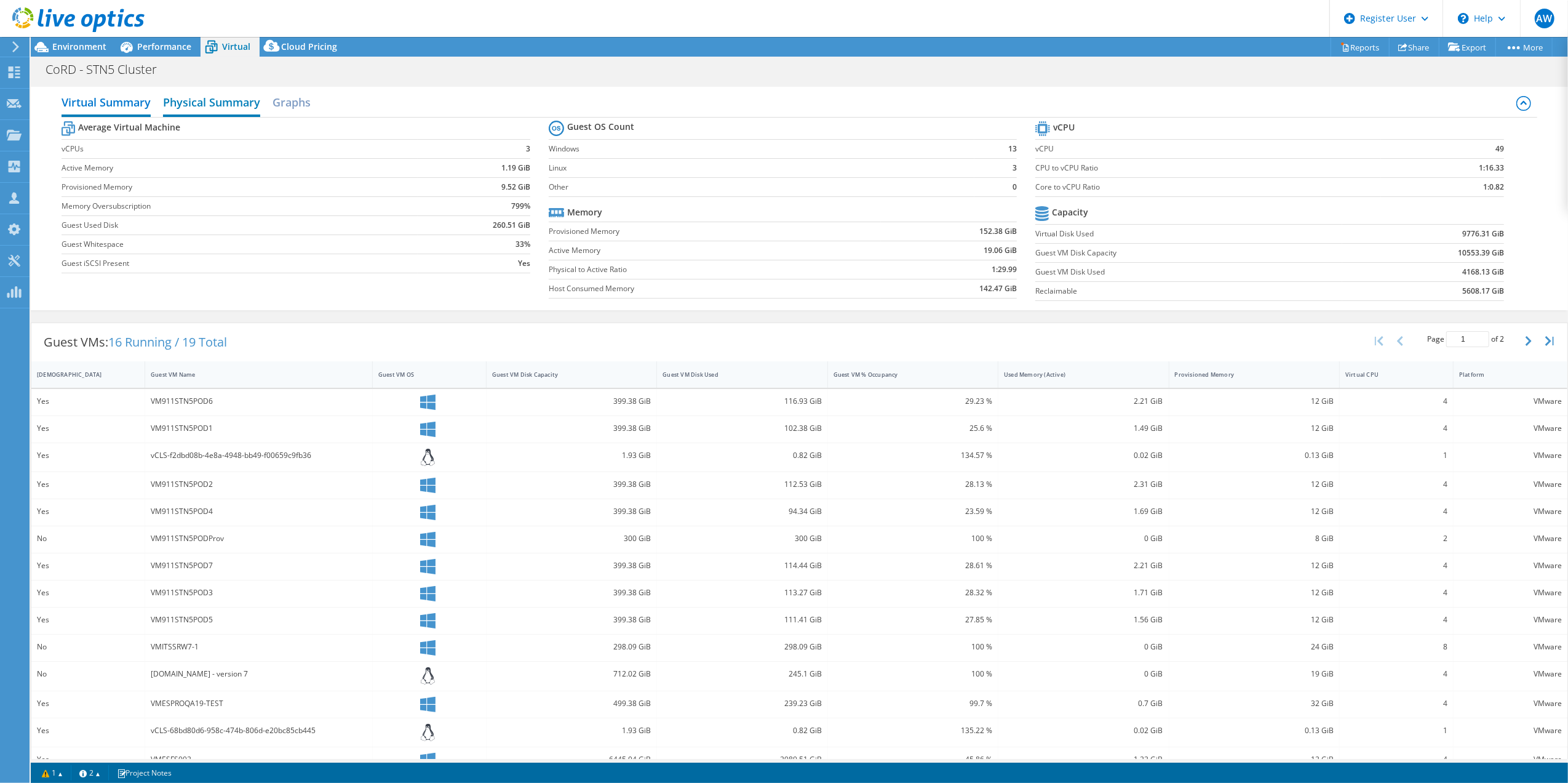
click at [221, 99] on h2 "Physical Summary" at bounding box center [212, 104] width 97 height 27
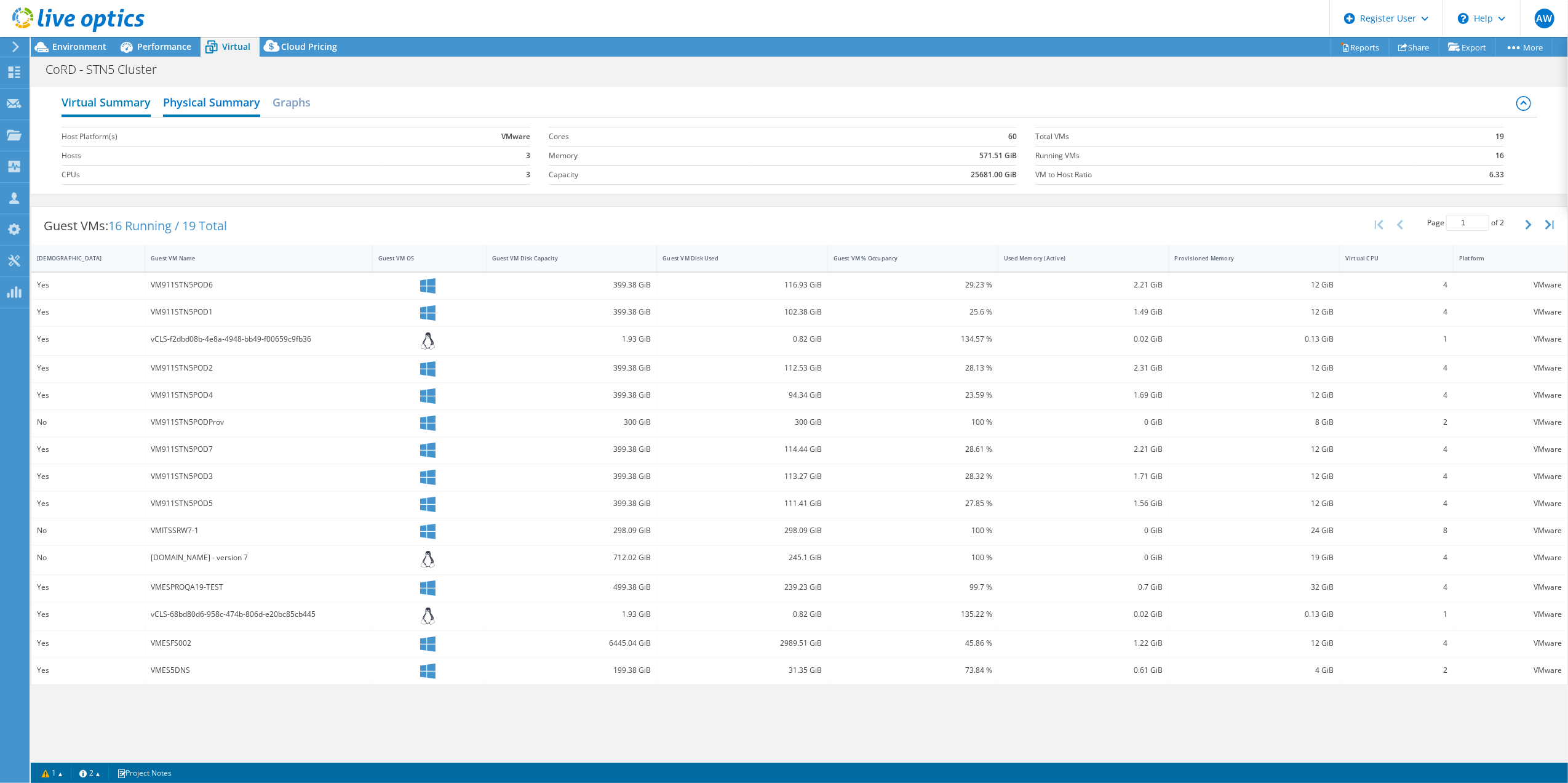
click at [111, 104] on h2 "Virtual Summary" at bounding box center [107, 104] width 89 height 27
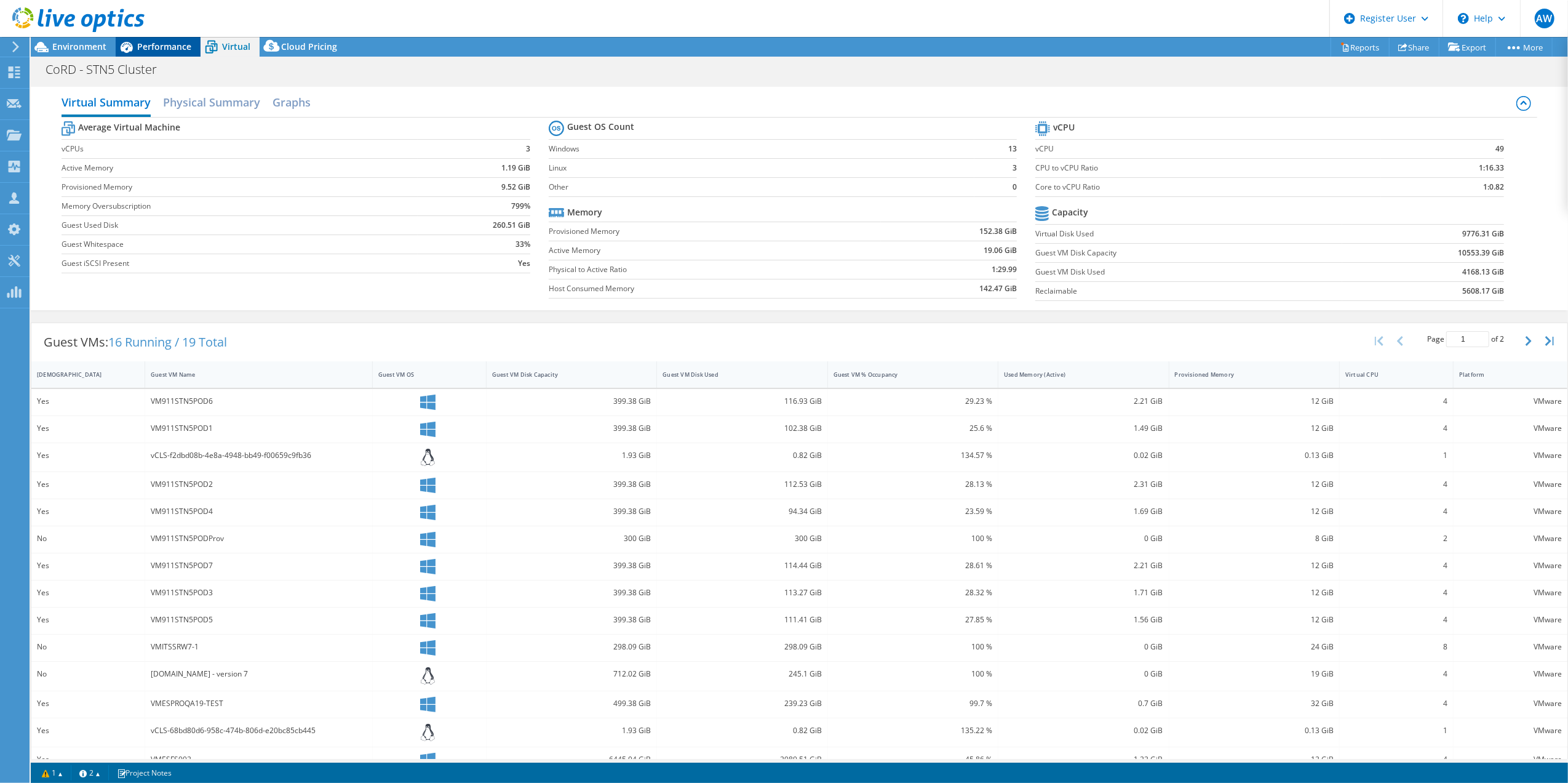
click at [163, 48] on span "Performance" at bounding box center [164, 47] width 54 height 12
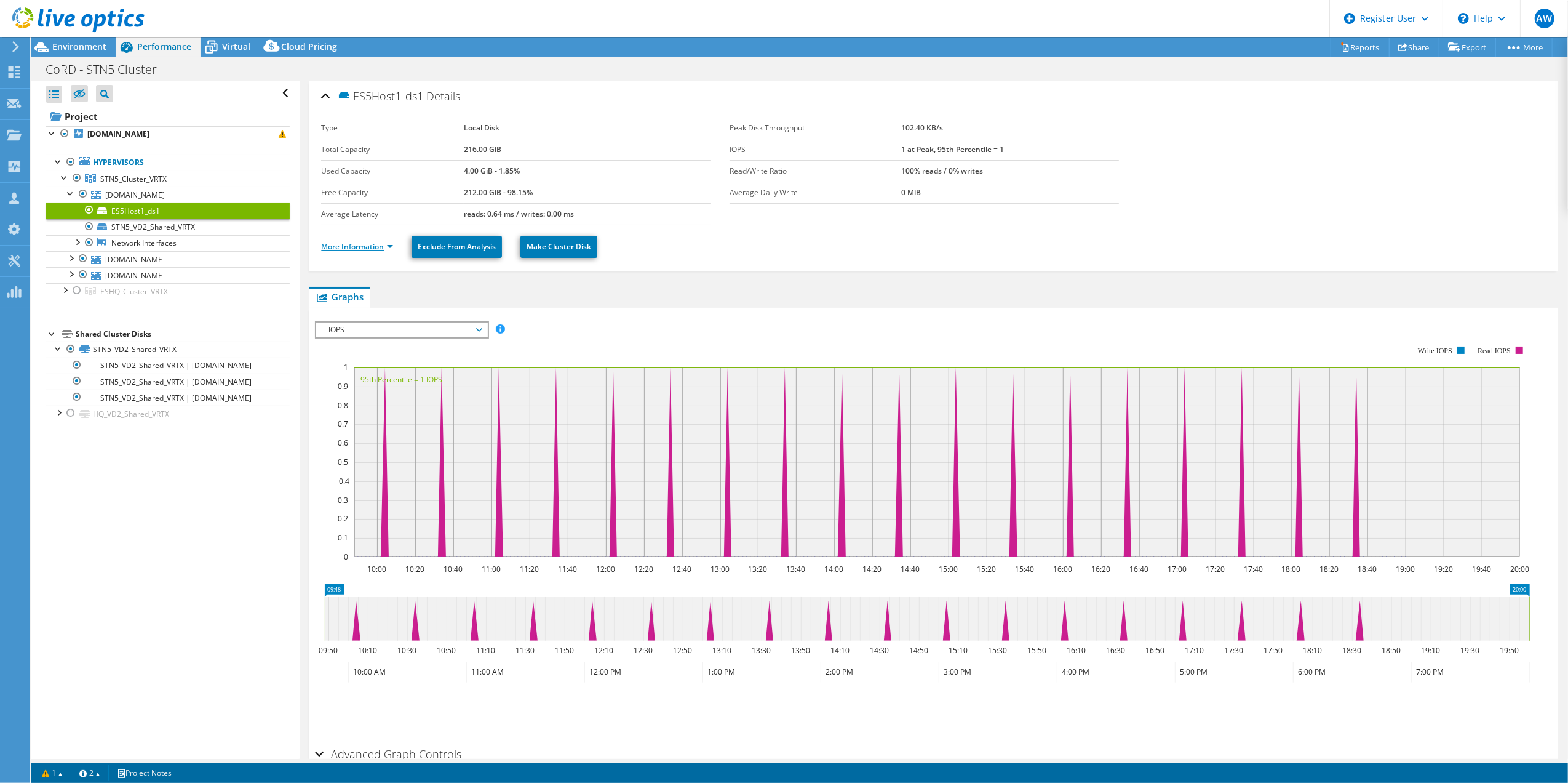
click at [346, 249] on link "More Information" at bounding box center [357, 247] width 72 height 10
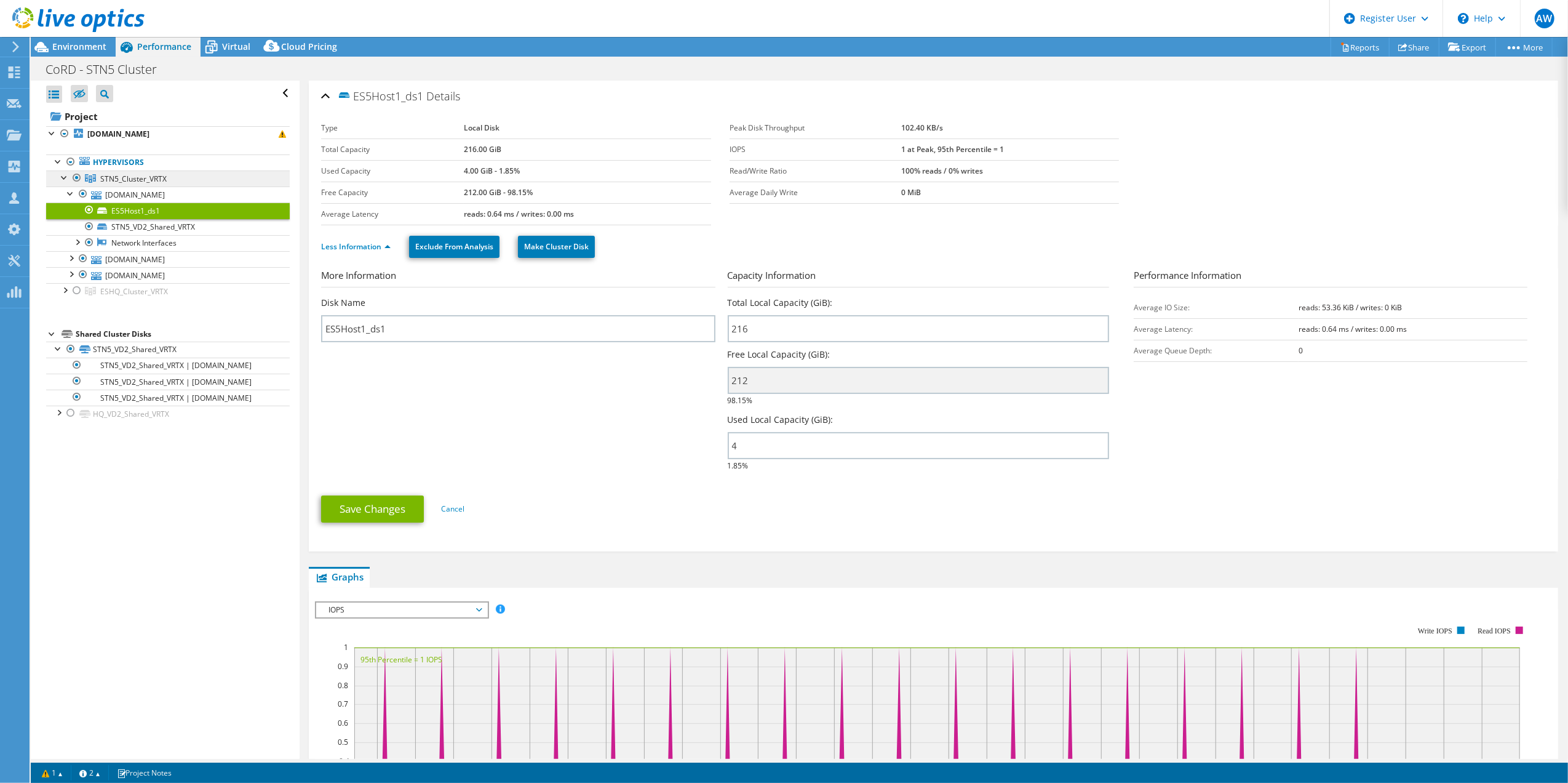
click at [147, 179] on span "STN5_Cluster_VRTX" at bounding box center [133, 179] width 66 height 10
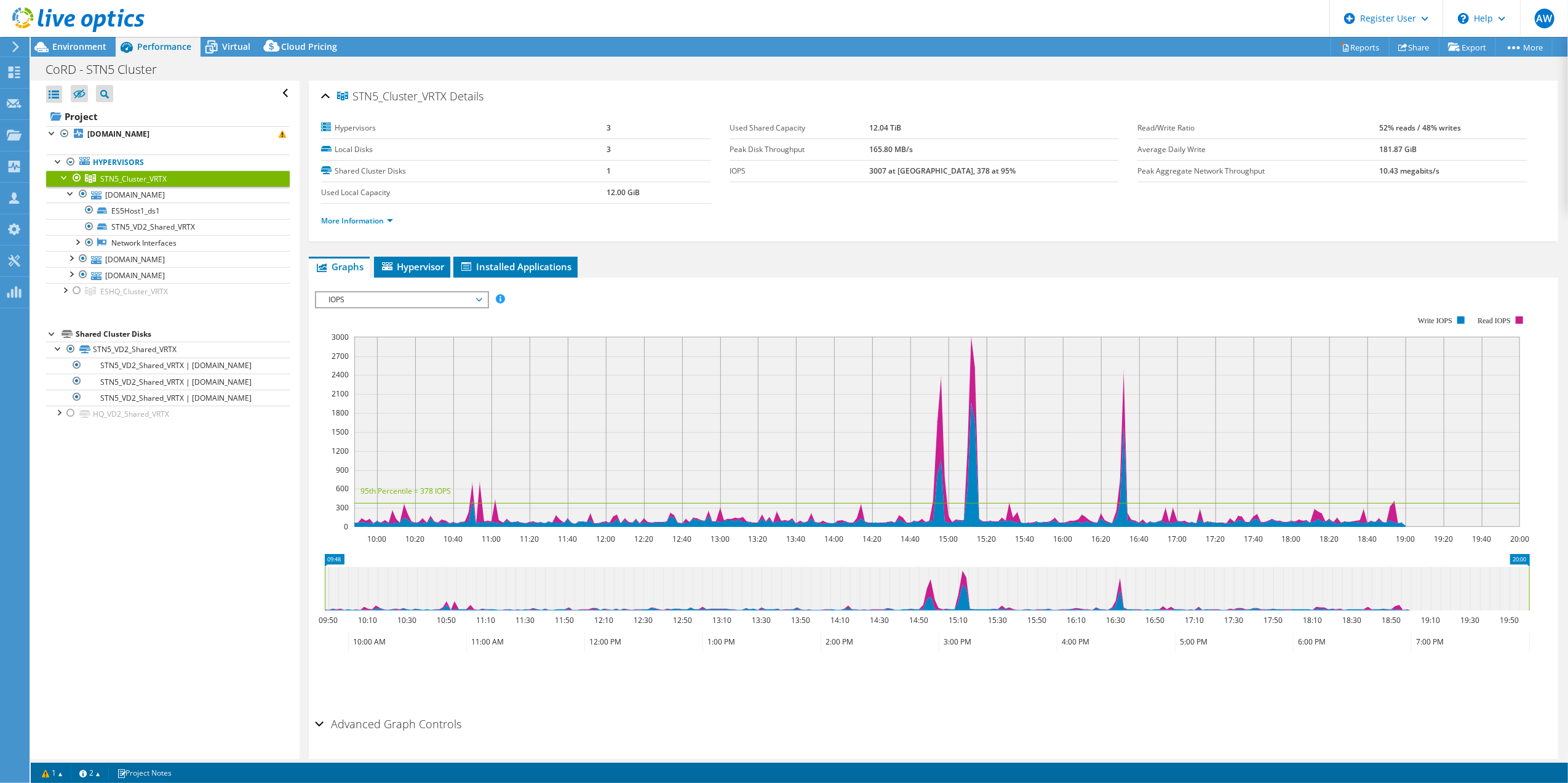
click at [147, 179] on span "STN5_Cluster_VRTX" at bounding box center [133, 179] width 66 height 10
click at [127, 190] on link "rdes5host1.crdnet.ca" at bounding box center [168, 194] width 244 height 16
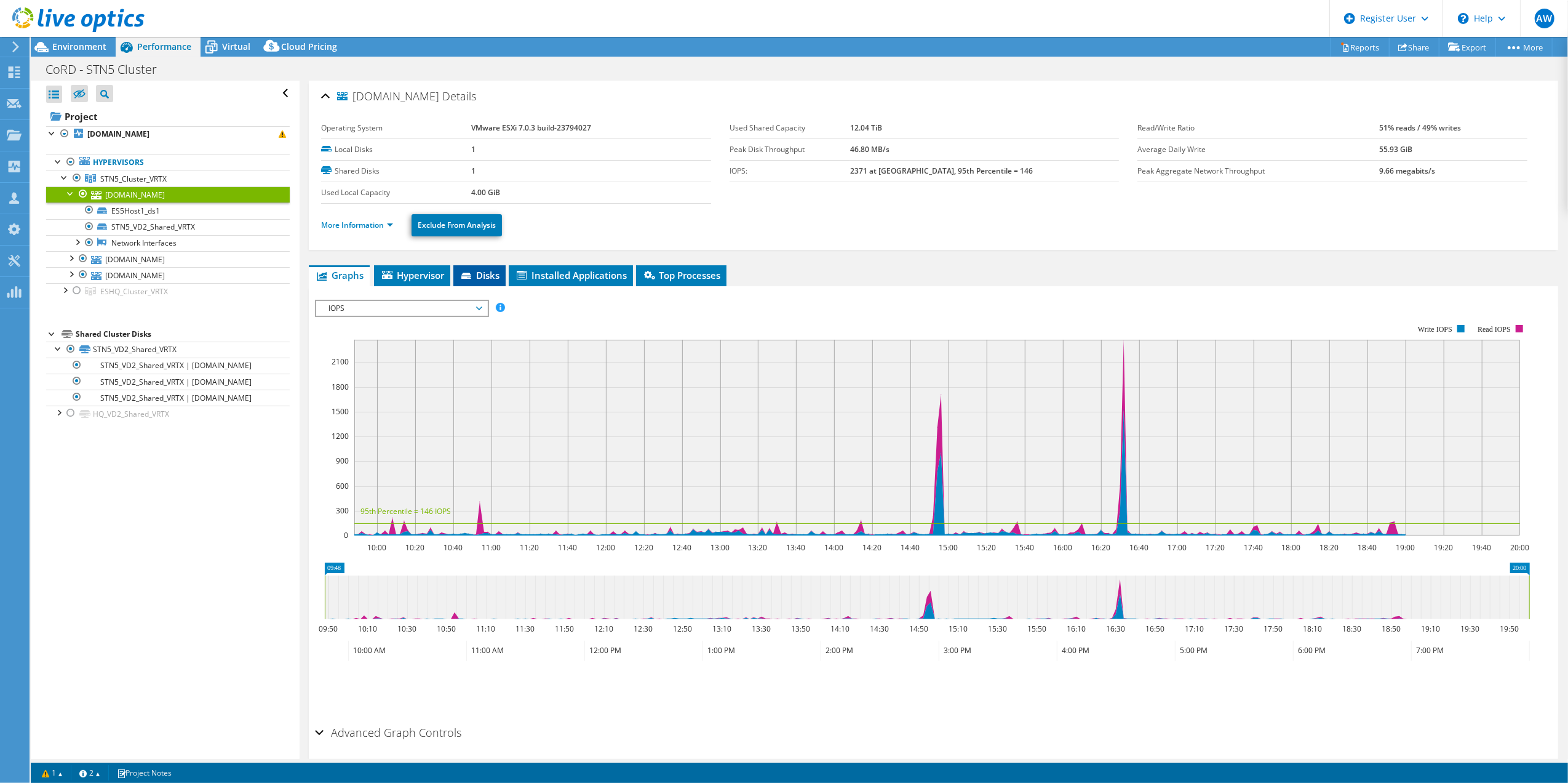
click at [477, 274] on span "Disks" at bounding box center [480, 275] width 40 height 13
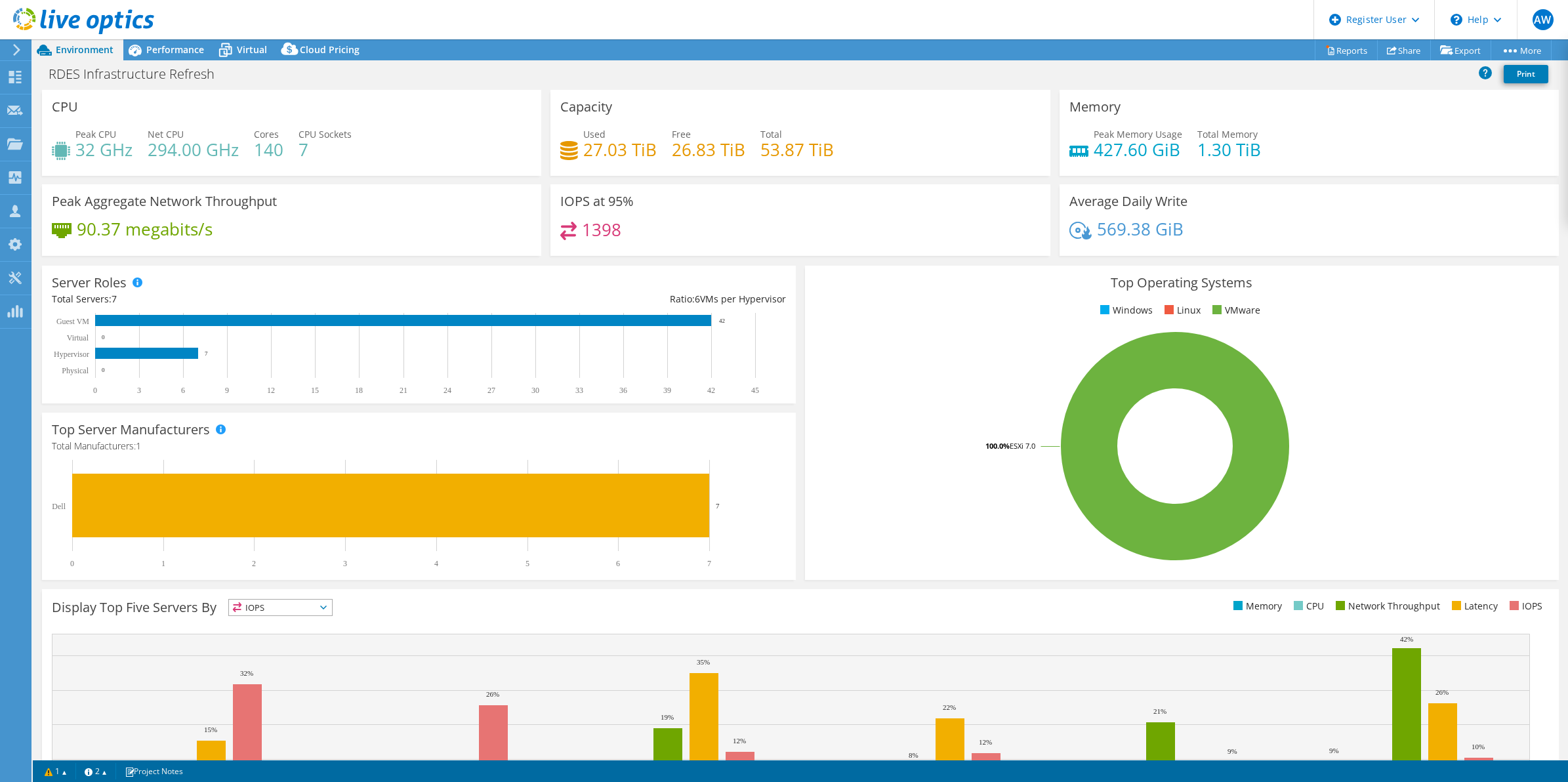
select select "USD"
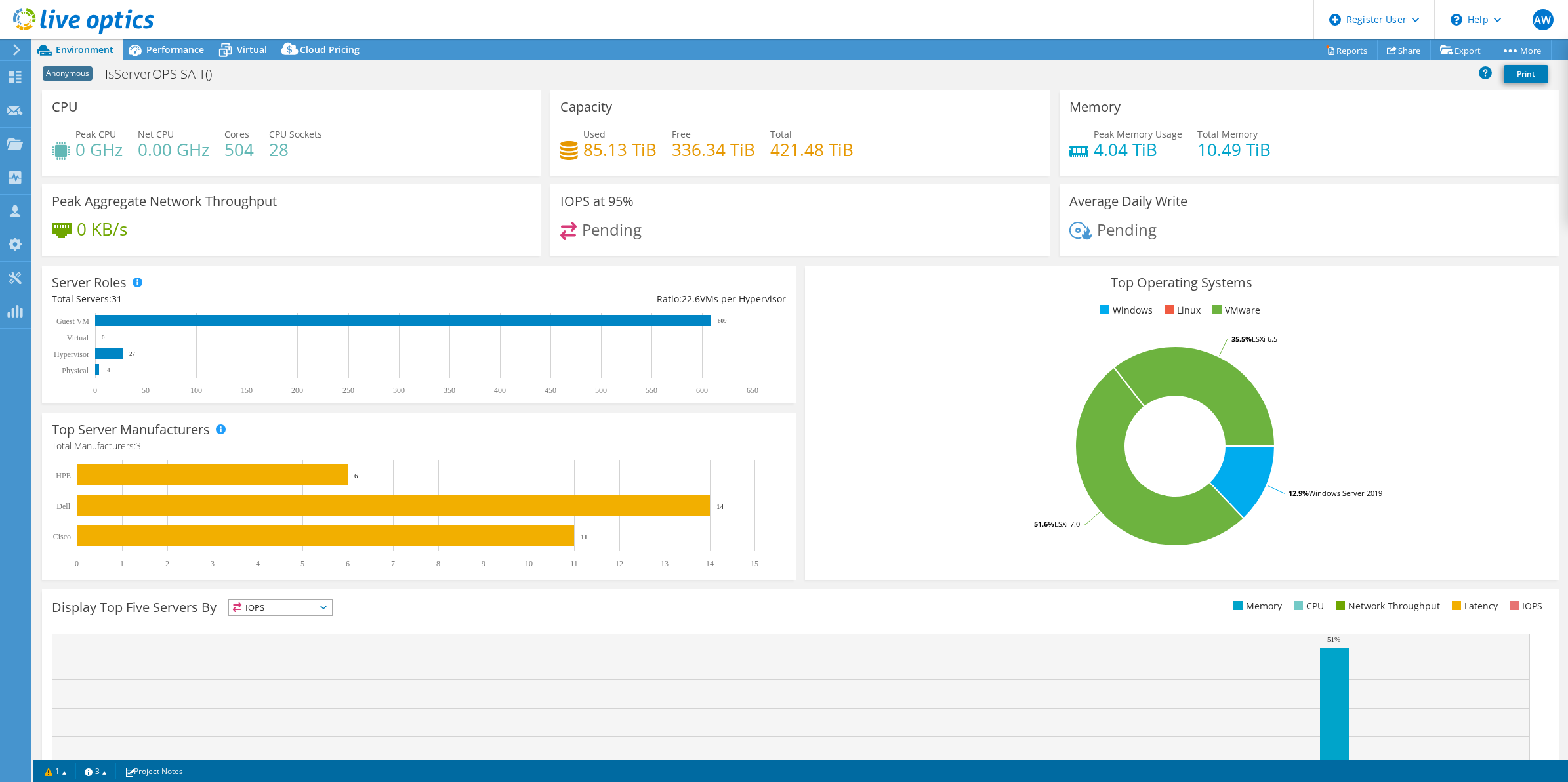
select select "USD"
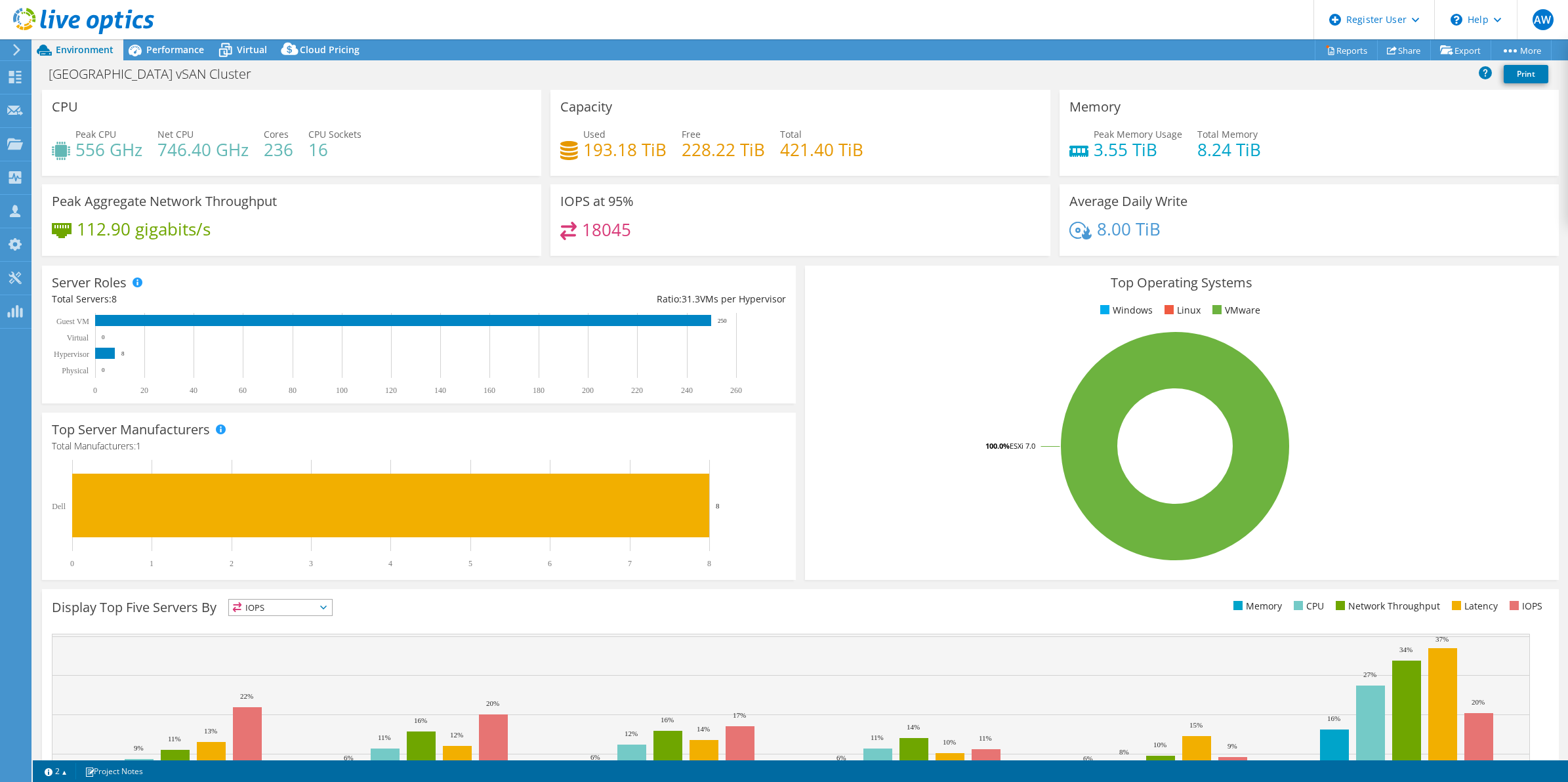
select select "USD"
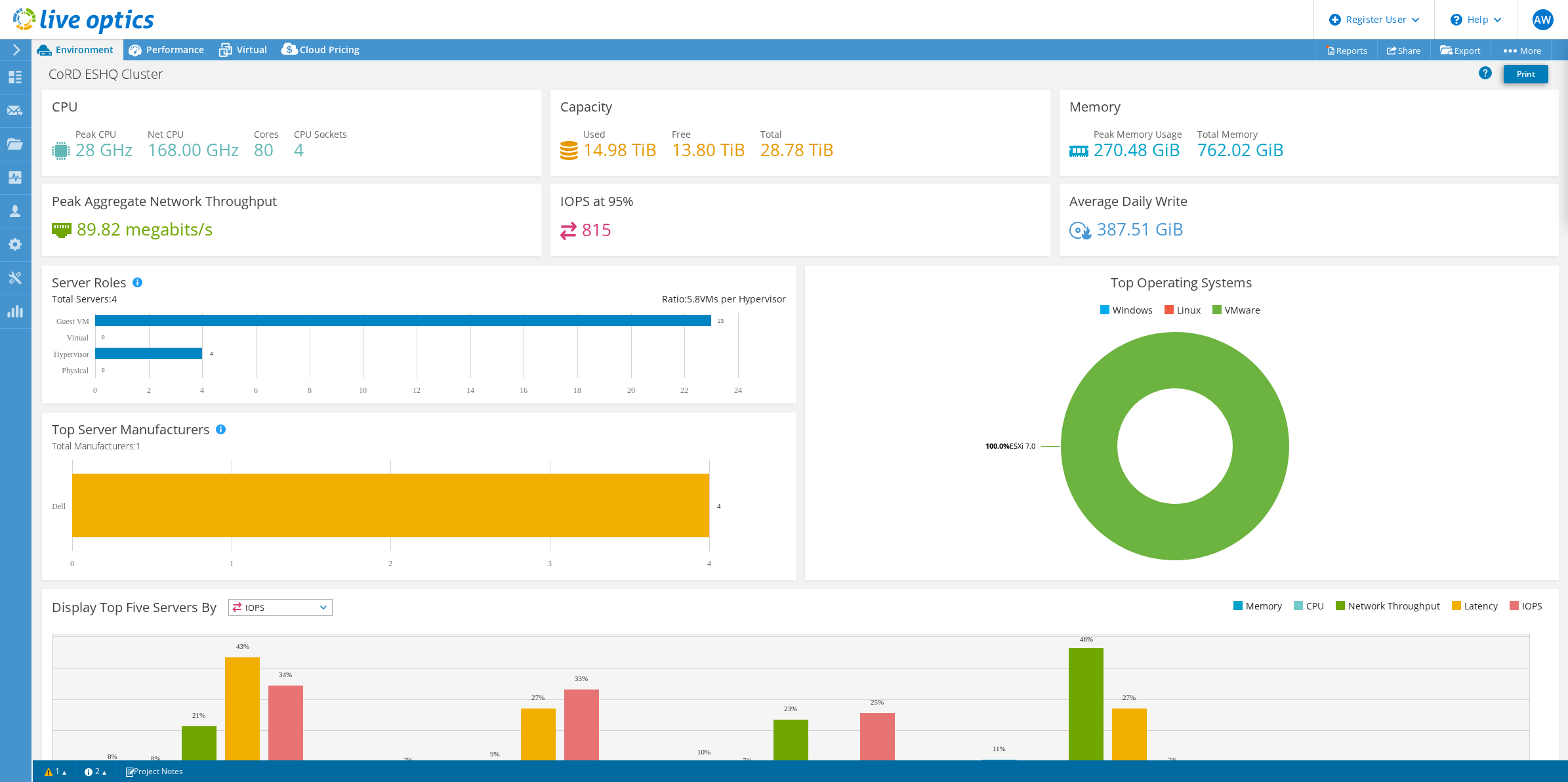
select select "USD"
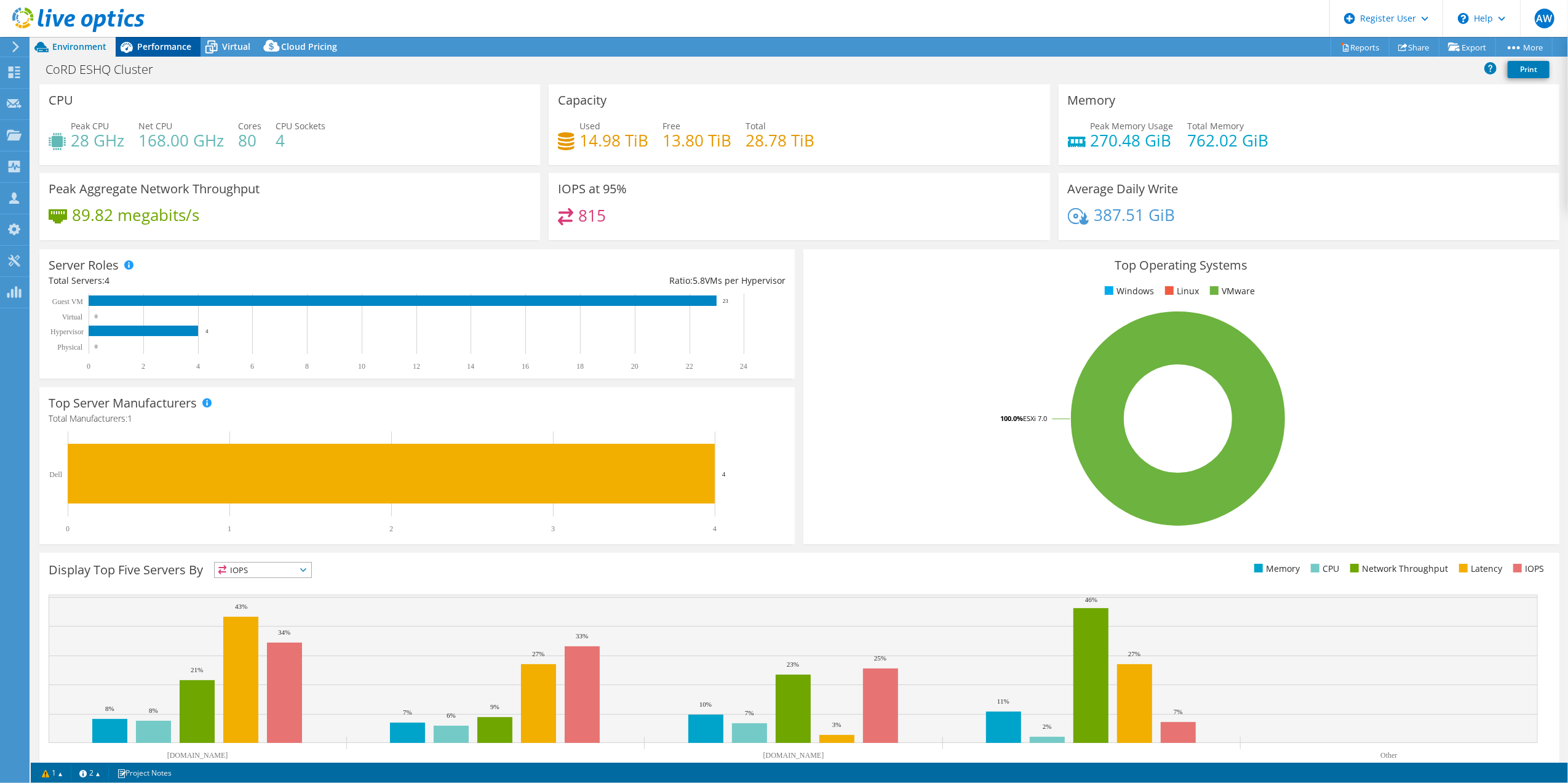
click at [166, 48] on span "Performance" at bounding box center [164, 47] width 54 height 12
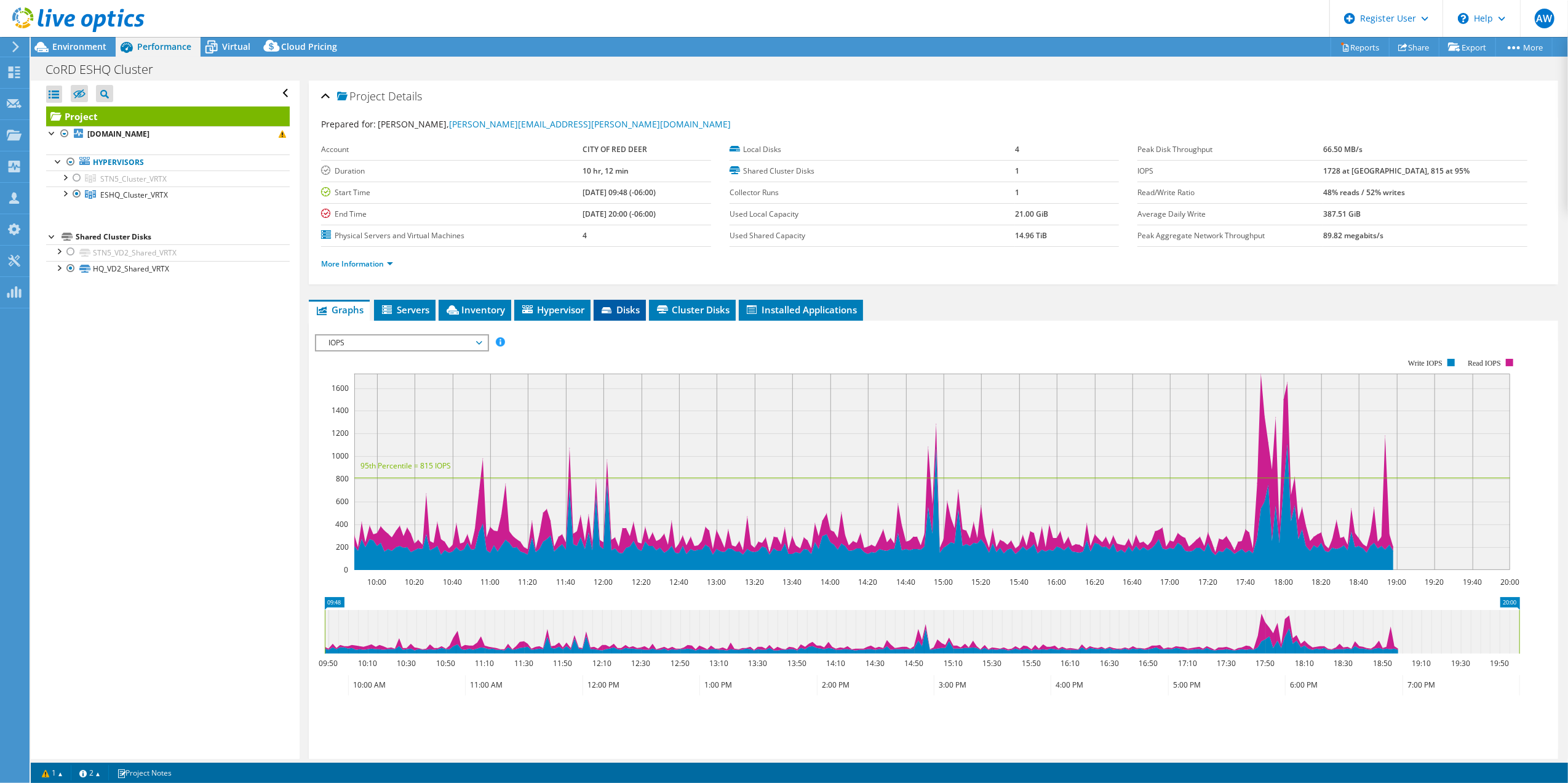
click at [628, 310] on span "Disks" at bounding box center [620, 309] width 40 height 13
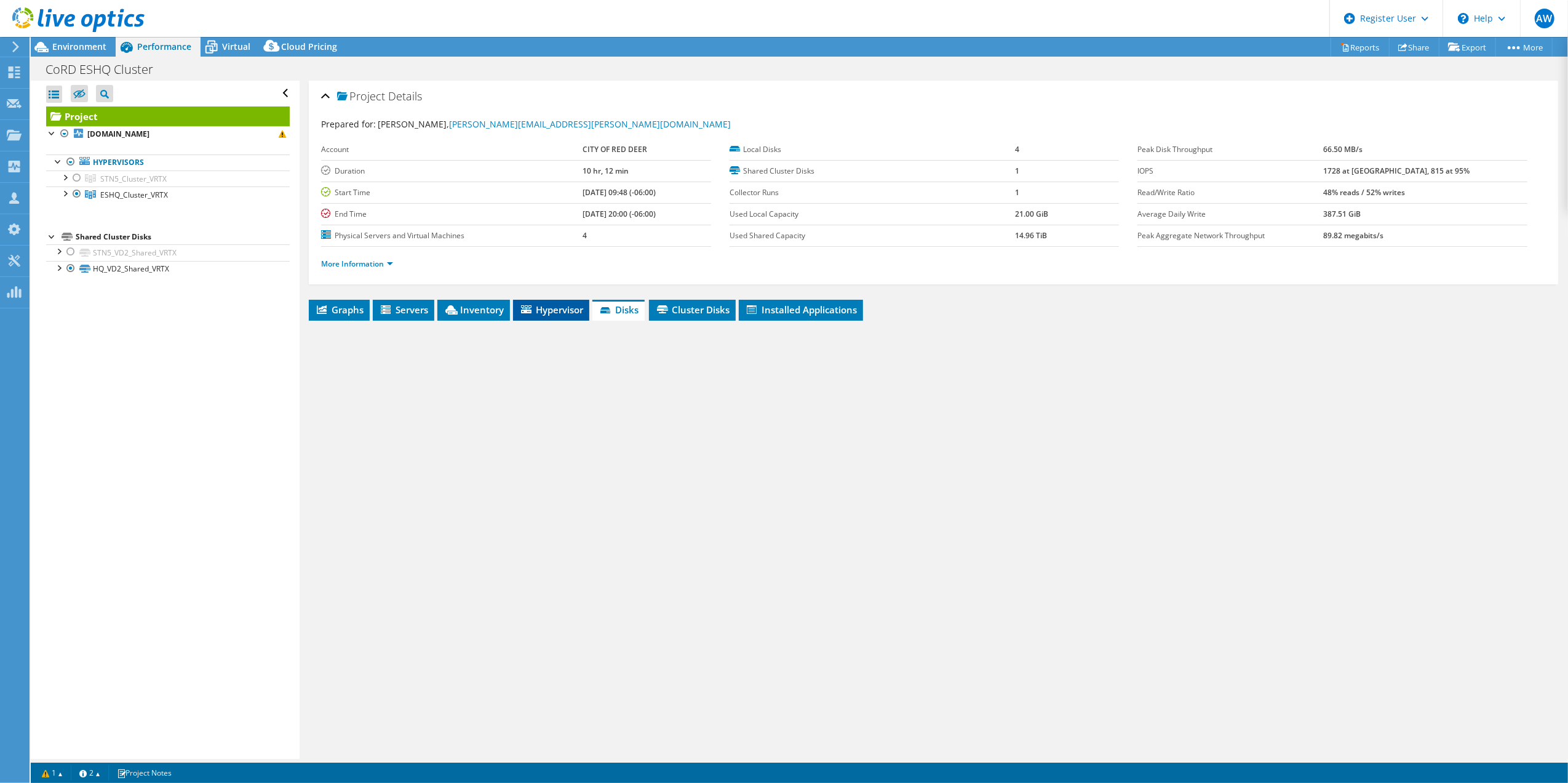
click at [554, 313] on span "Hypervisor" at bounding box center [551, 309] width 64 height 13
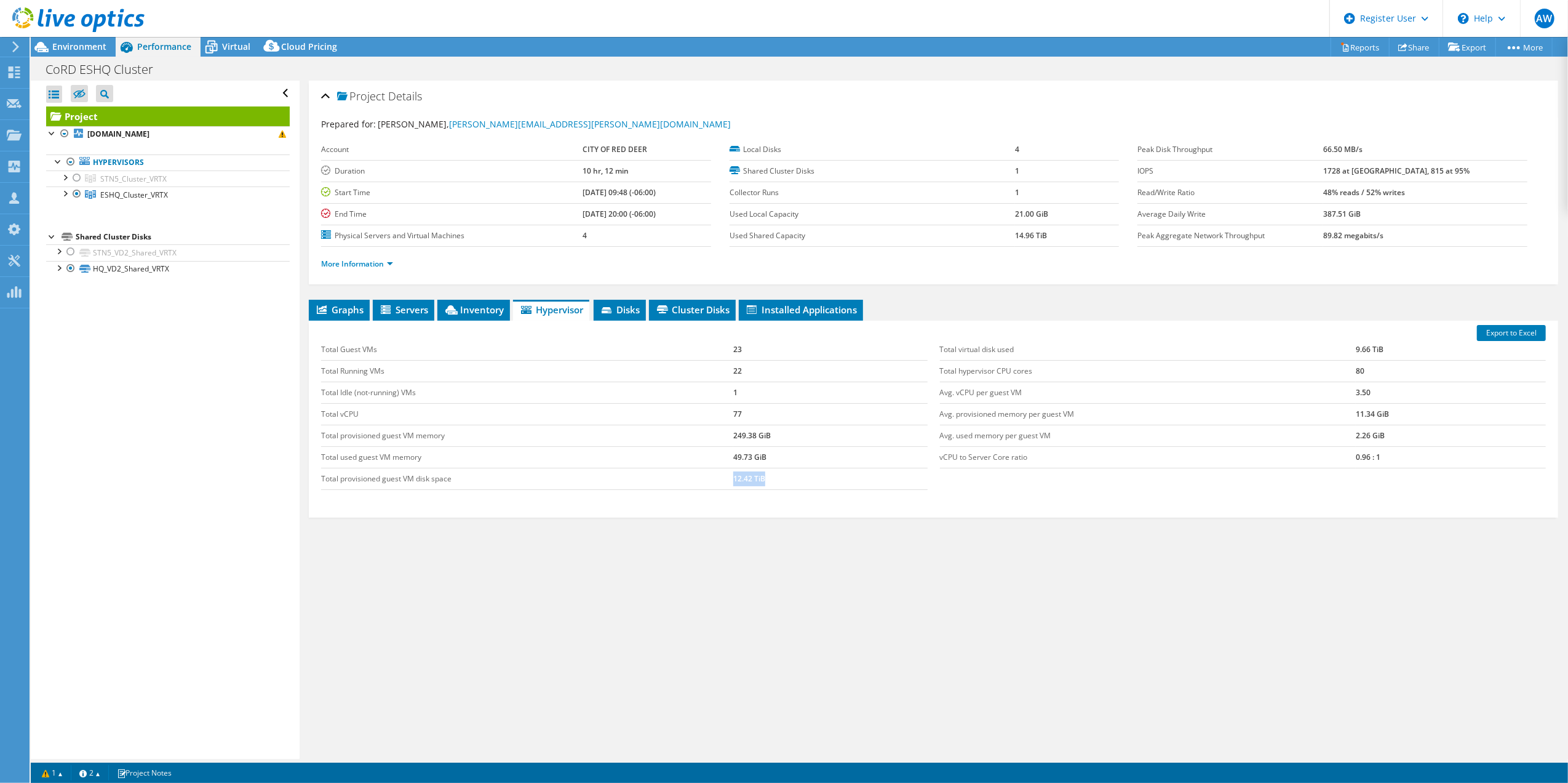
drag, startPoint x: 781, startPoint y: 481, endPoint x: 729, endPoint y: 483, distance: 52.0
click at [729, 483] on tr "Total provisioned guest VM disk space 12.42 TiB" at bounding box center [624, 478] width 606 height 22
click at [77, 45] on span "Environment" at bounding box center [79, 47] width 54 height 12
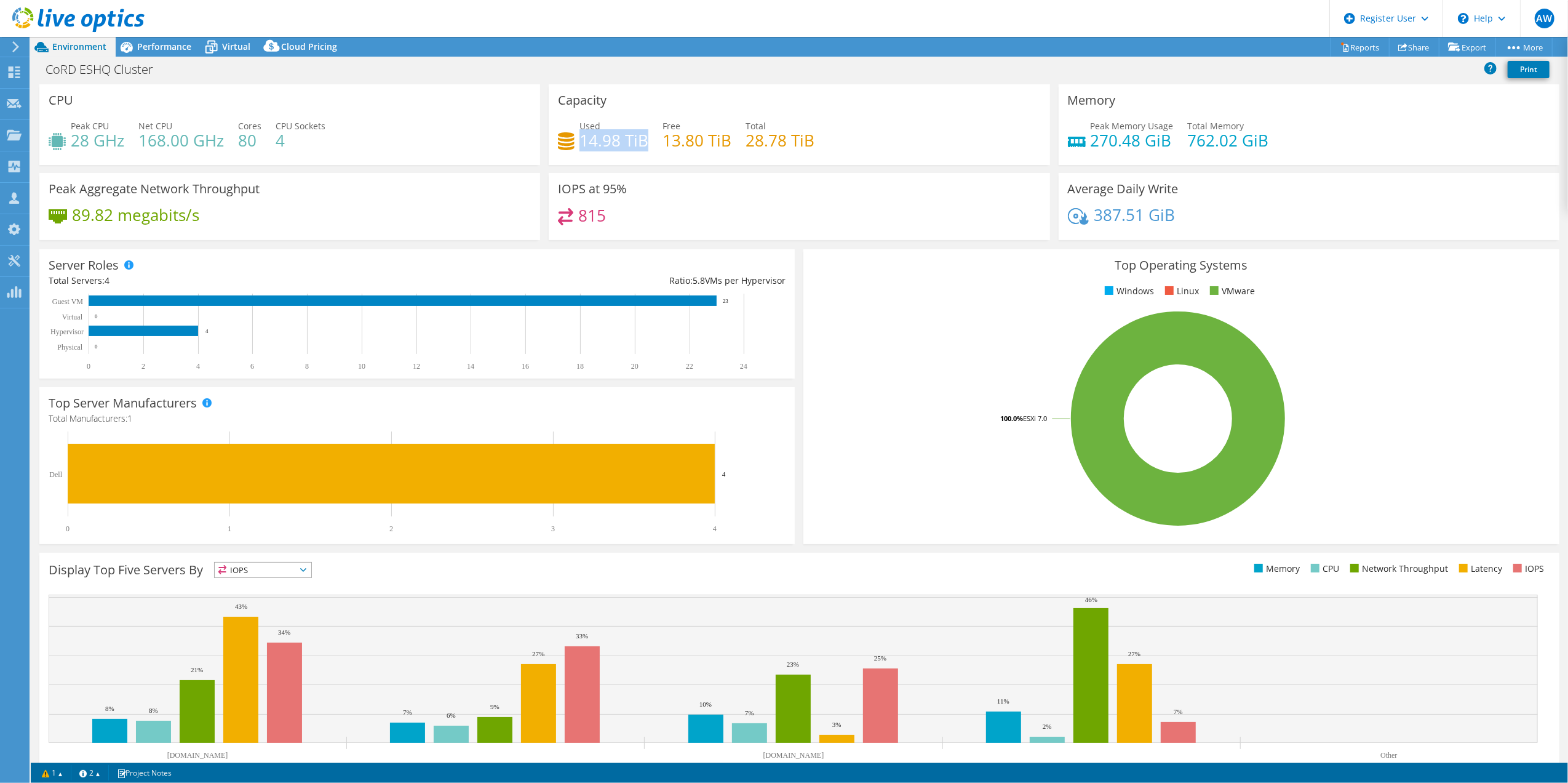
drag, startPoint x: 643, startPoint y: 139, endPoint x: 577, endPoint y: 145, distance: 66.3
click at [580, 145] on h4 "14.98 TiB" at bounding box center [614, 140] width 69 height 13
drag, startPoint x: 822, startPoint y: 143, endPoint x: 743, endPoint y: 146, distance: 79.1
click at [743, 146] on div "Used 14.98 TiB Free 13.80 TiB Total 28.78 TiB" at bounding box center [799, 139] width 483 height 40
click at [150, 45] on span "Performance" at bounding box center [164, 47] width 54 height 12
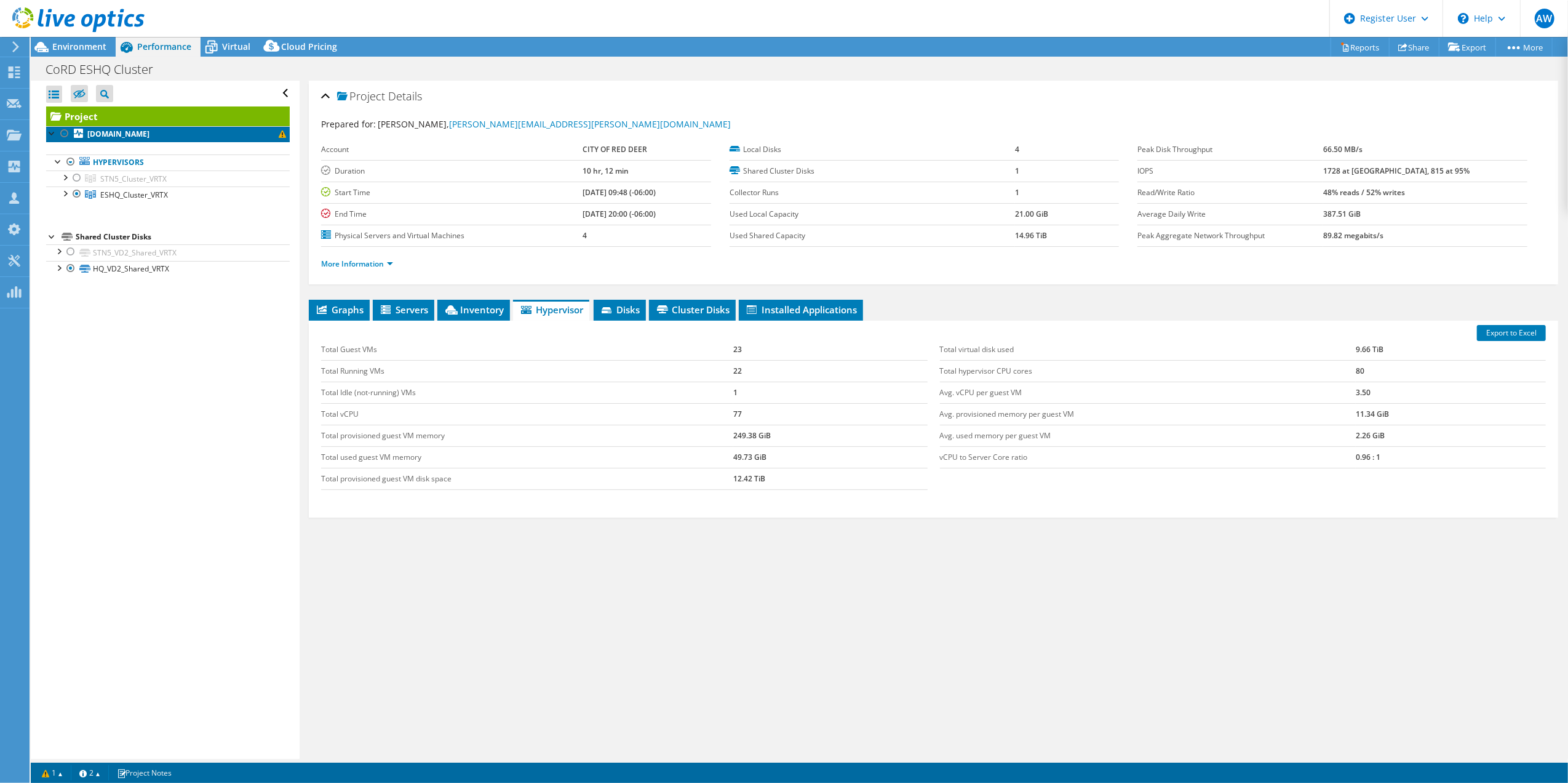
click at [123, 134] on b "[DOMAIN_NAME]" at bounding box center [118, 134] width 62 height 10
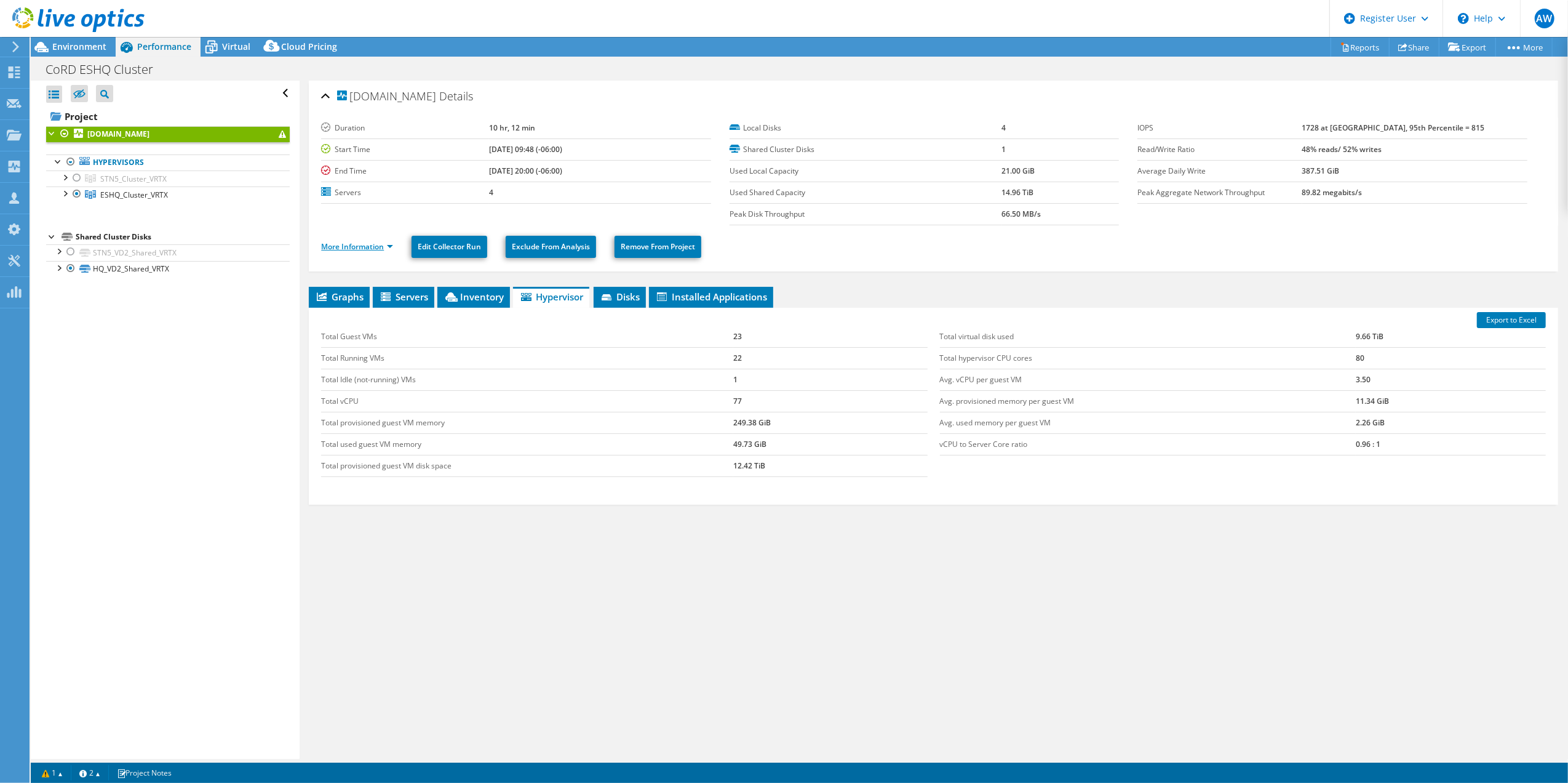
click at [352, 247] on link "More Information" at bounding box center [357, 247] width 72 height 10
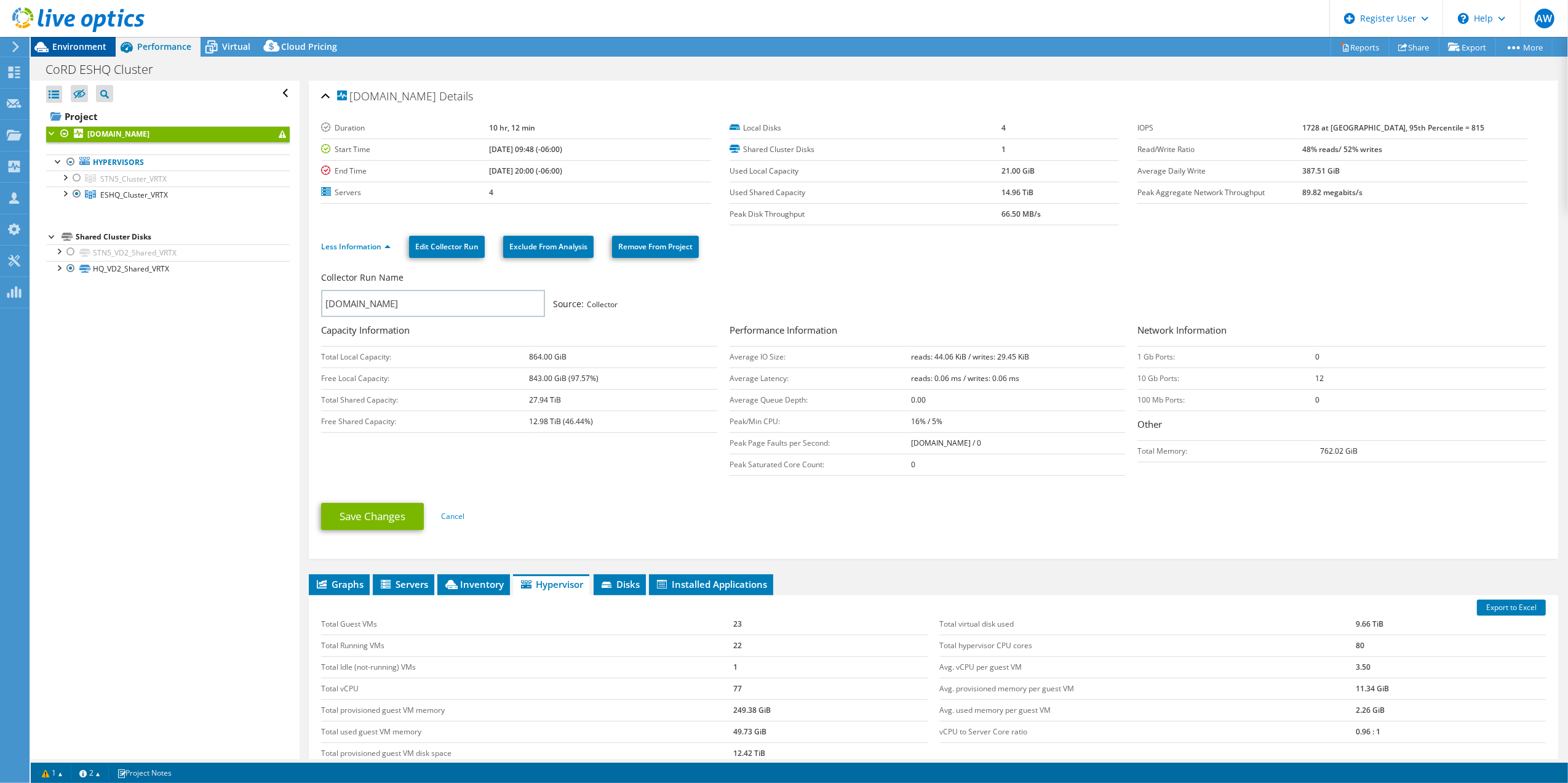
click at [89, 43] on span "Environment" at bounding box center [79, 47] width 54 height 12
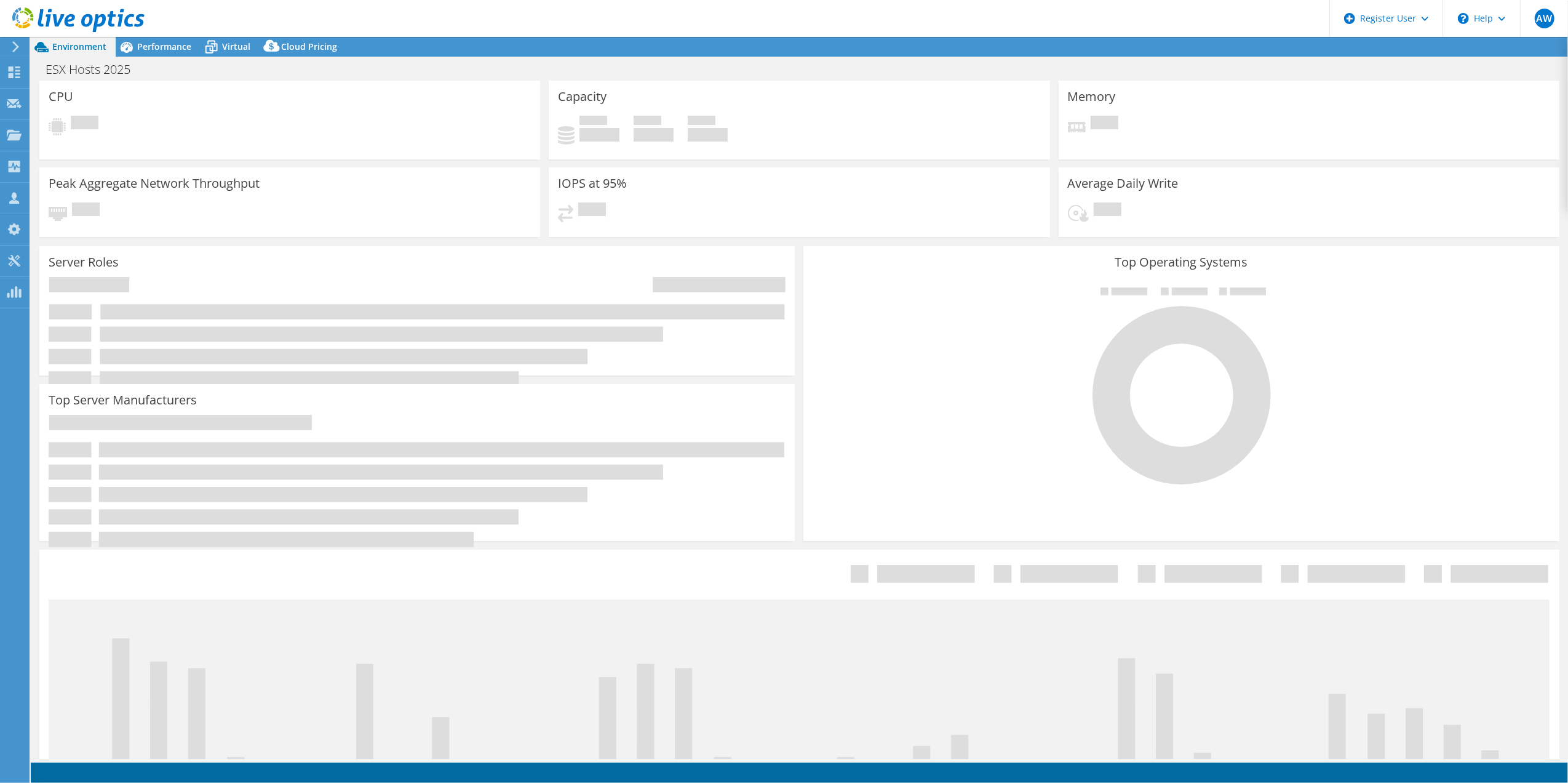
select select "[GEOGRAPHIC_DATA]"
select select "CAD"
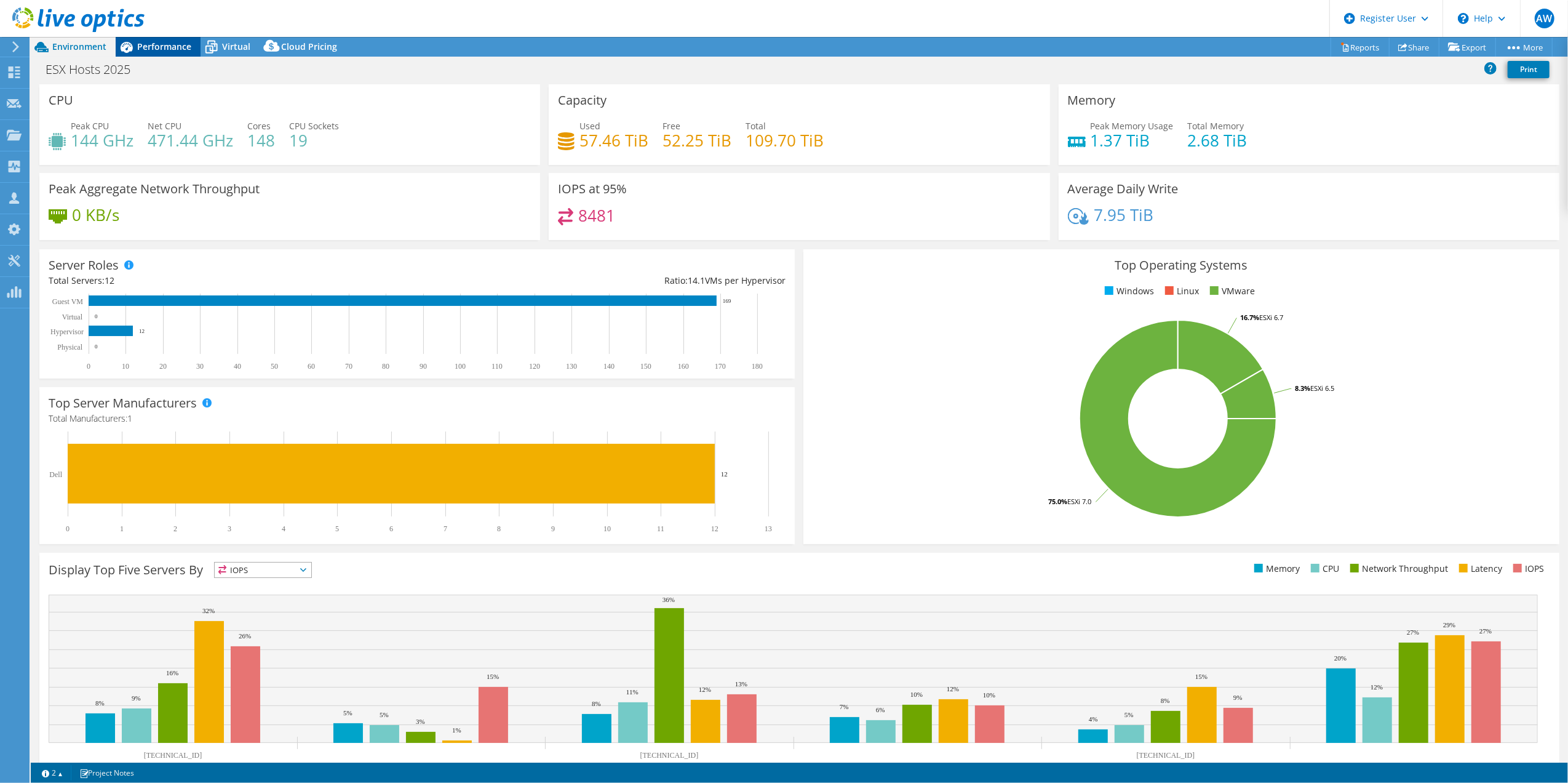
click at [153, 42] on span "Performance" at bounding box center [164, 47] width 54 height 12
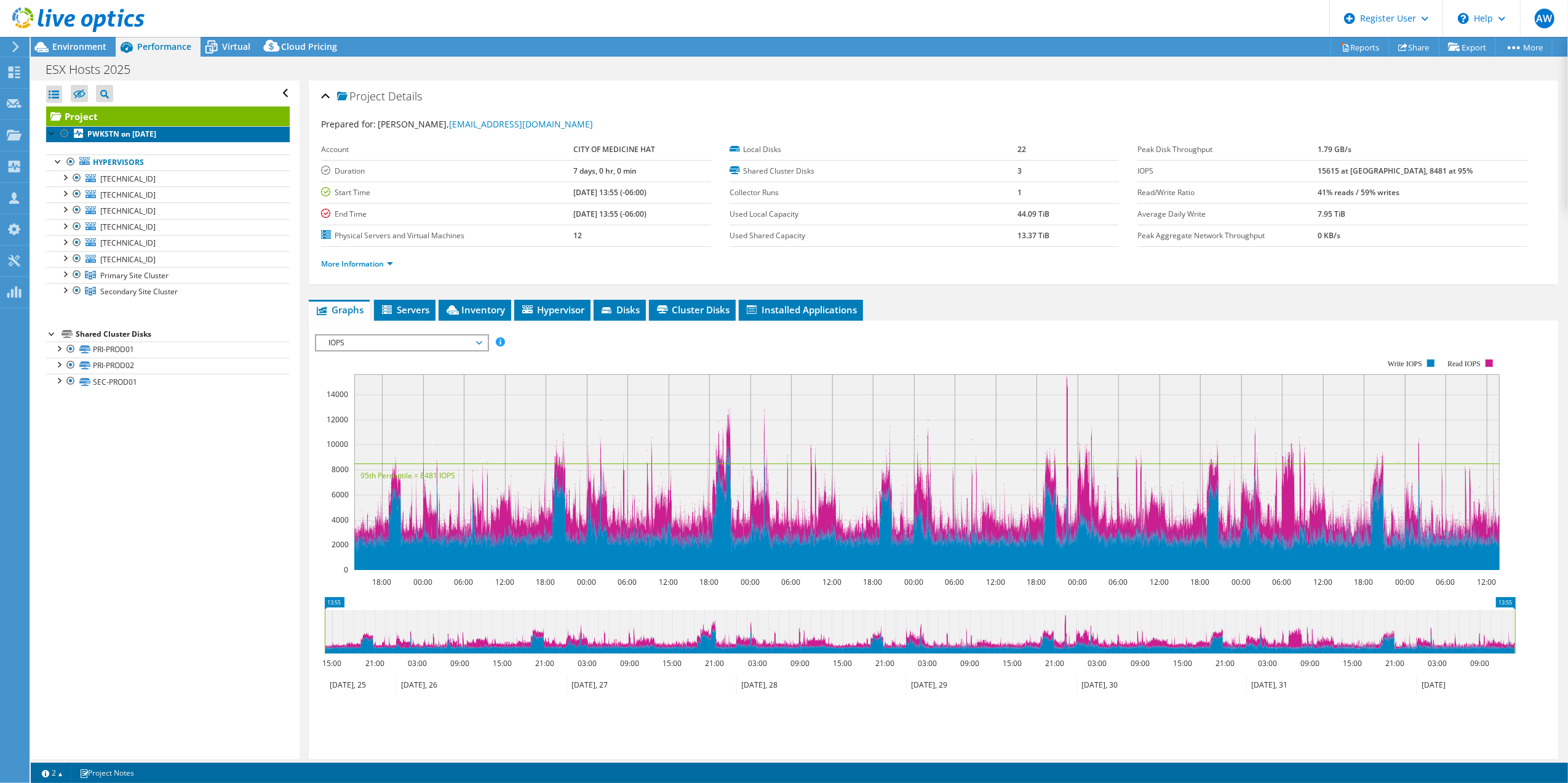
click at [119, 133] on b "PWKSTN on 9/2/2025" at bounding box center [121, 134] width 69 height 10
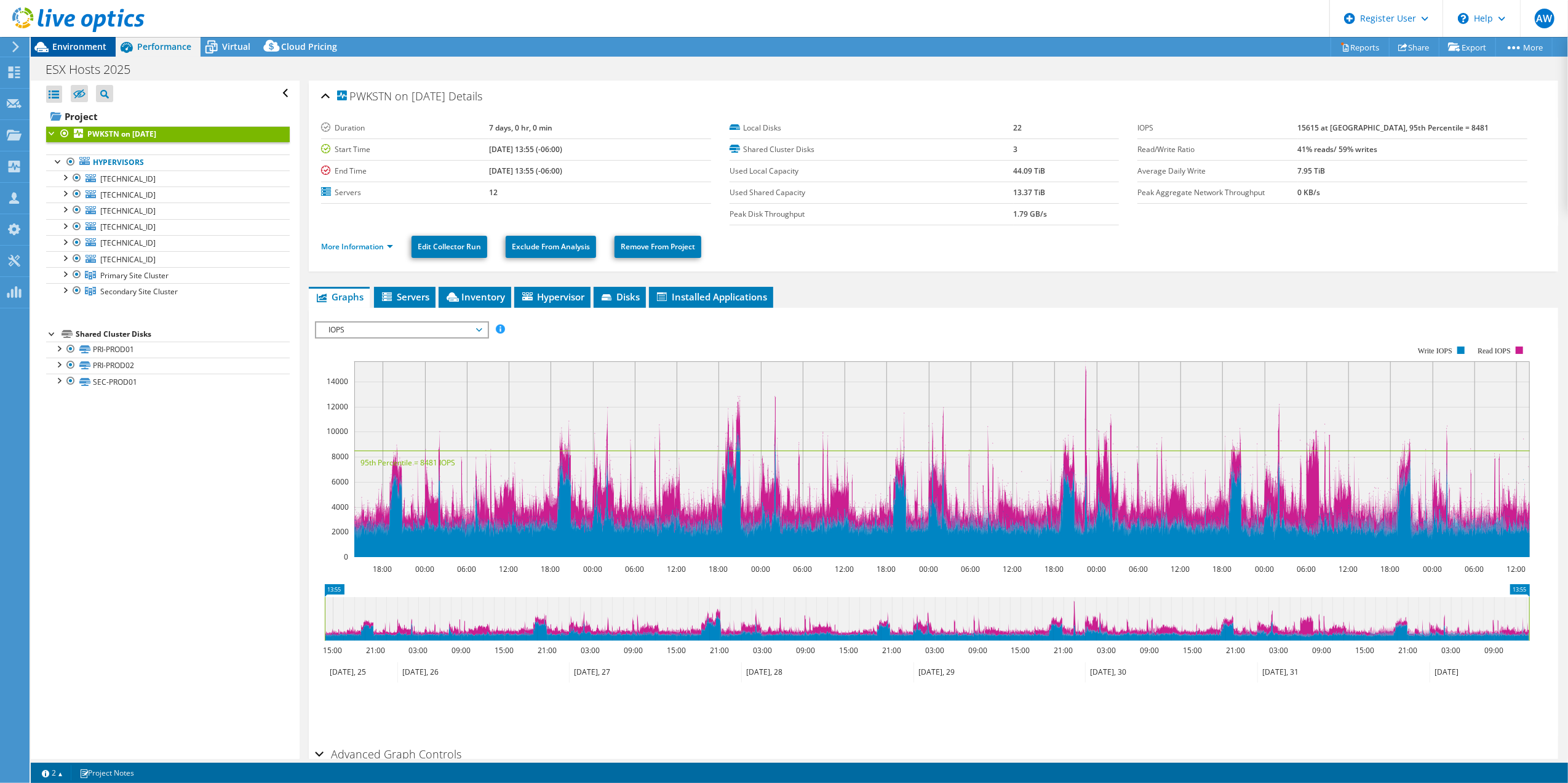
click at [79, 45] on span "Environment" at bounding box center [79, 47] width 54 height 12
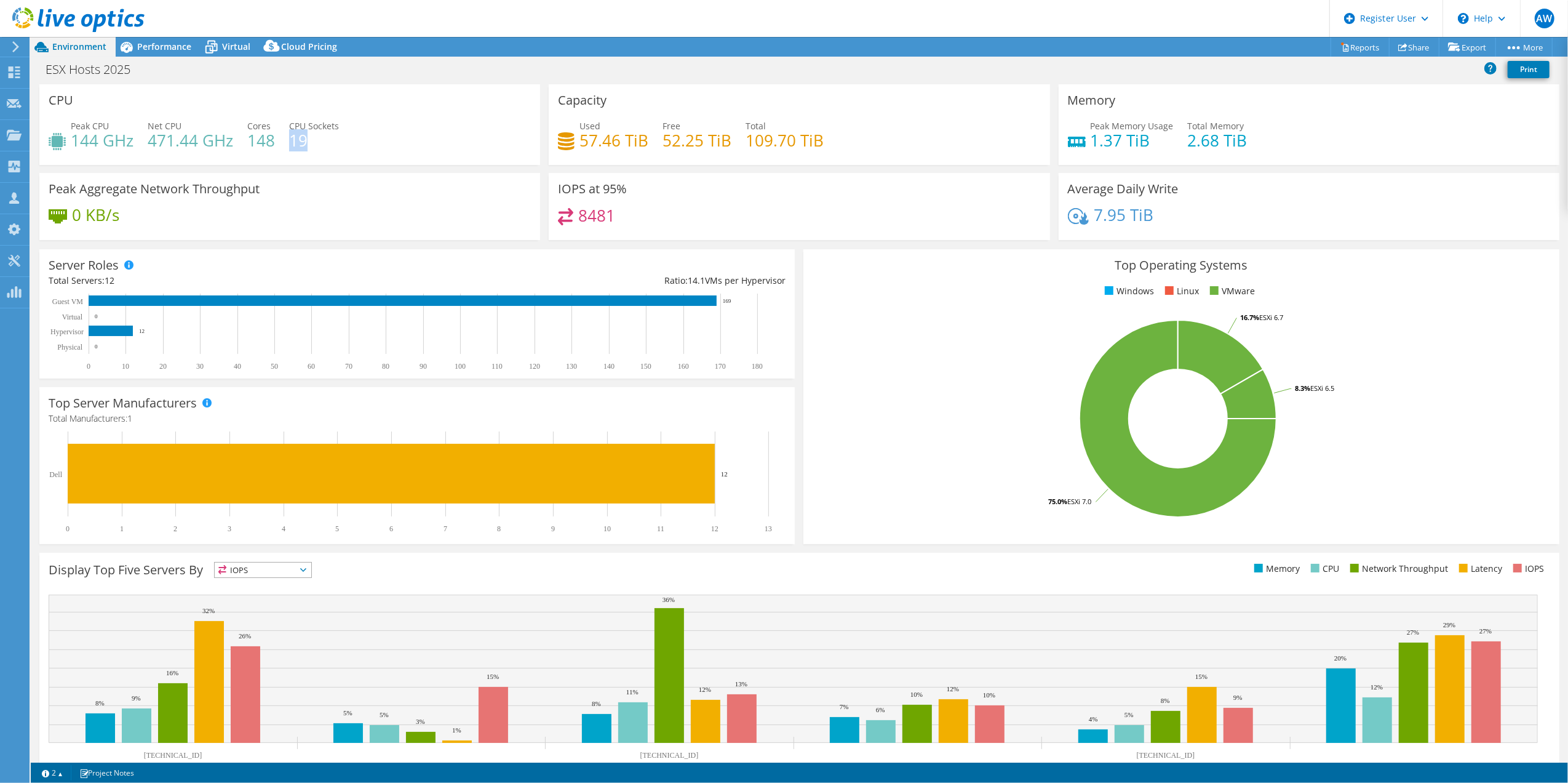
drag, startPoint x: 315, startPoint y: 139, endPoint x: 289, endPoint y: 139, distance: 26.0
click at [289, 139] on h4 "19" at bounding box center [314, 140] width 50 height 13
drag, startPoint x: 1257, startPoint y: 144, endPoint x: 1193, endPoint y: 140, distance: 64.1
click at [1193, 140] on div "Peak Memory Usage 1.37 TiB Total Memory 2.68 TiB" at bounding box center [1310, 139] width 483 height 40
drag, startPoint x: 1193, startPoint y: 140, endPoint x: 1115, endPoint y: 142, distance: 78.0
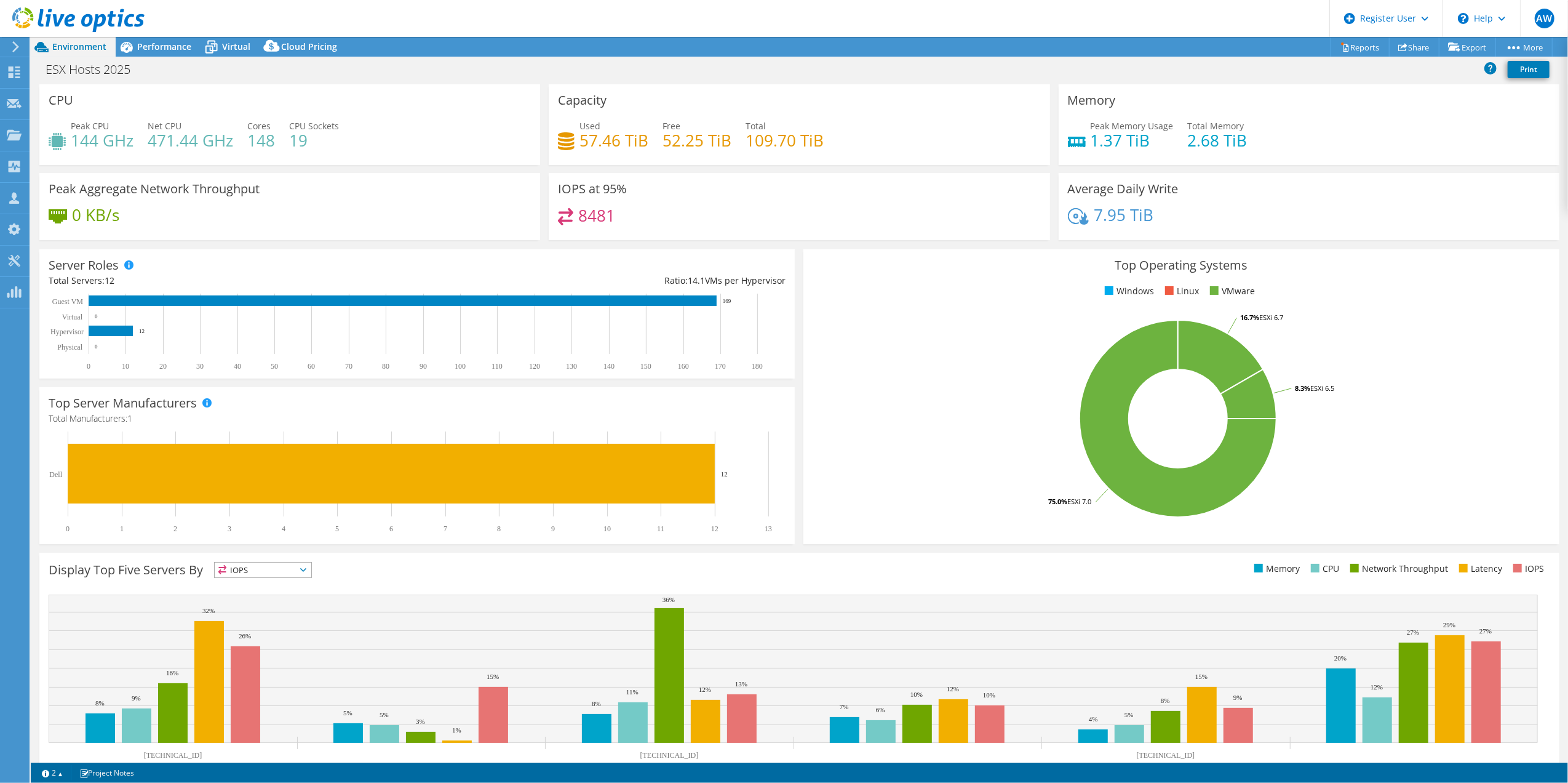
click at [1115, 142] on h4 "1.37 TiB" at bounding box center [1131, 140] width 83 height 13
click at [158, 47] on span "Performance" at bounding box center [164, 47] width 54 height 12
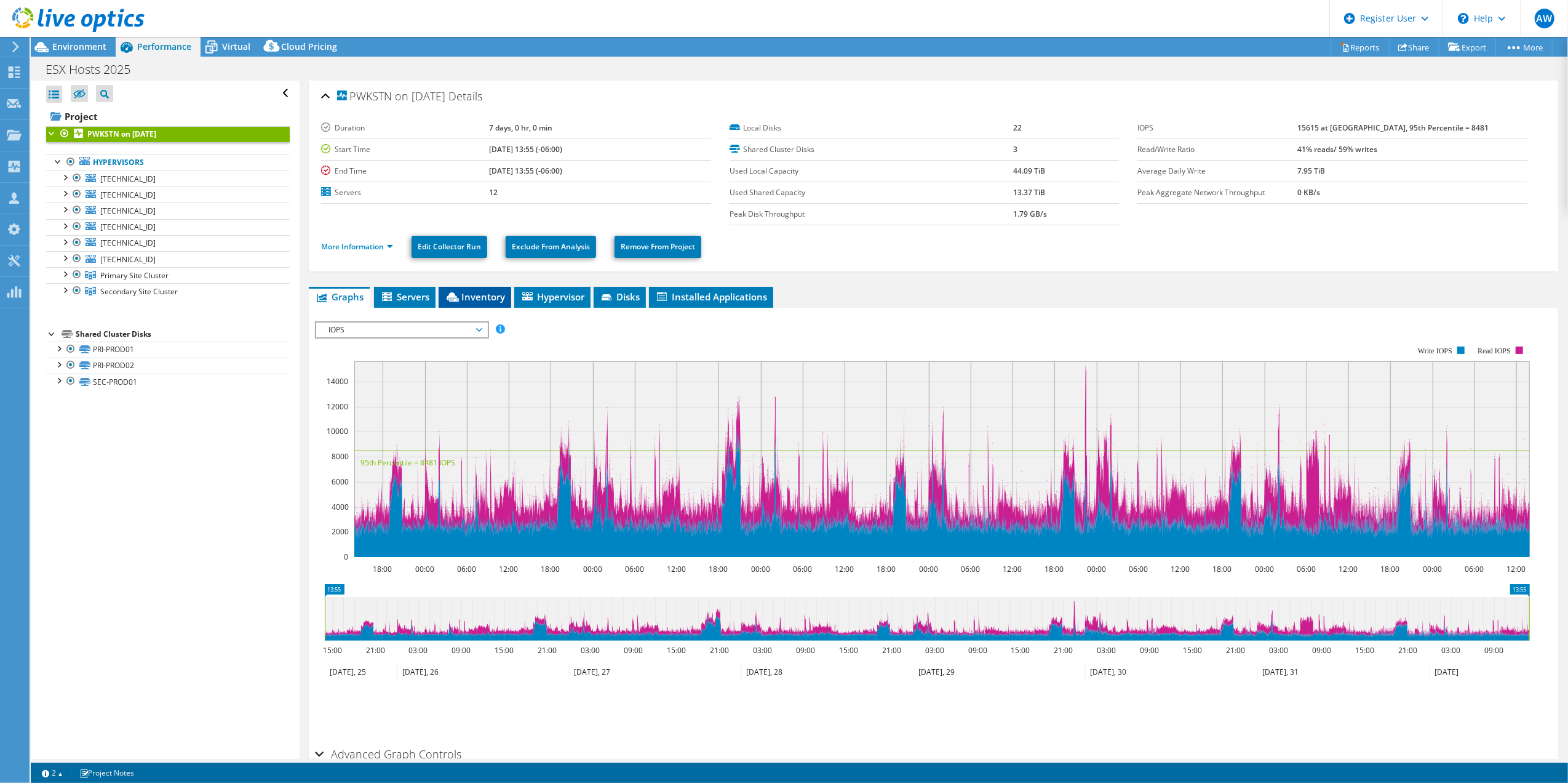
click at [473, 298] on span "Inventory" at bounding box center [474, 297] width 60 height 13
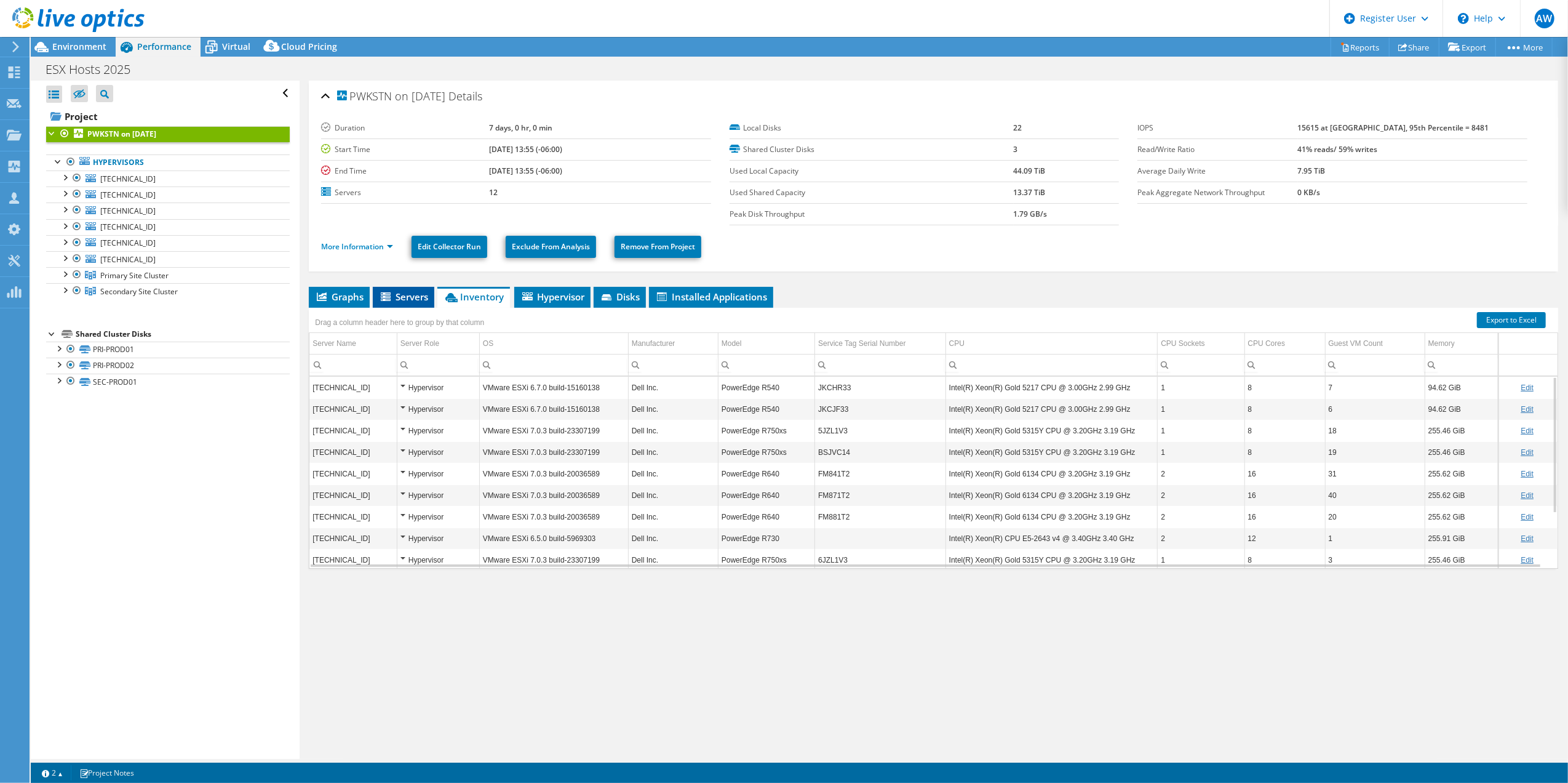
click at [411, 295] on span "Servers" at bounding box center [404, 297] width 49 height 13
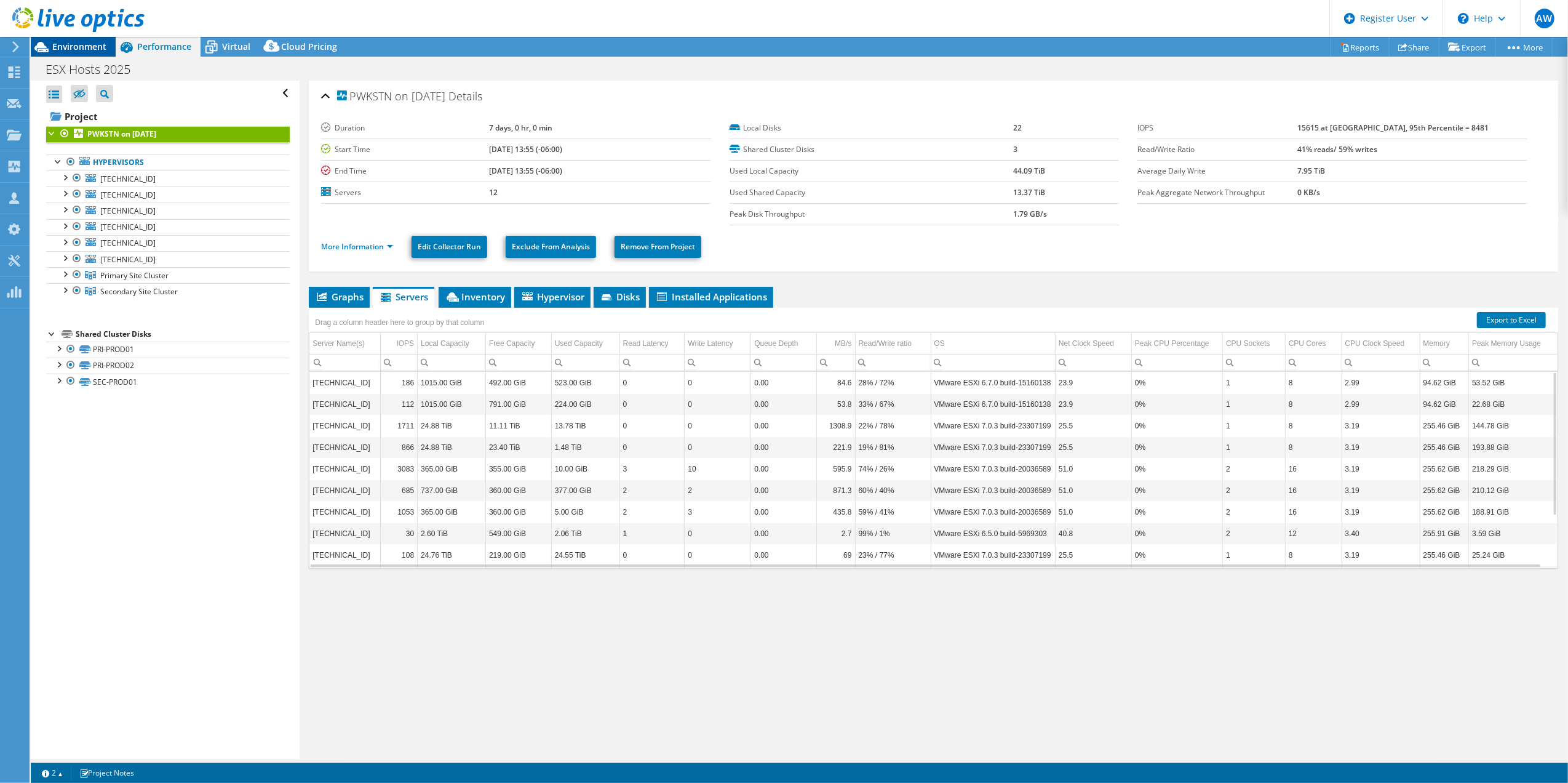
click at [75, 48] on span "Environment" at bounding box center [79, 47] width 54 height 12
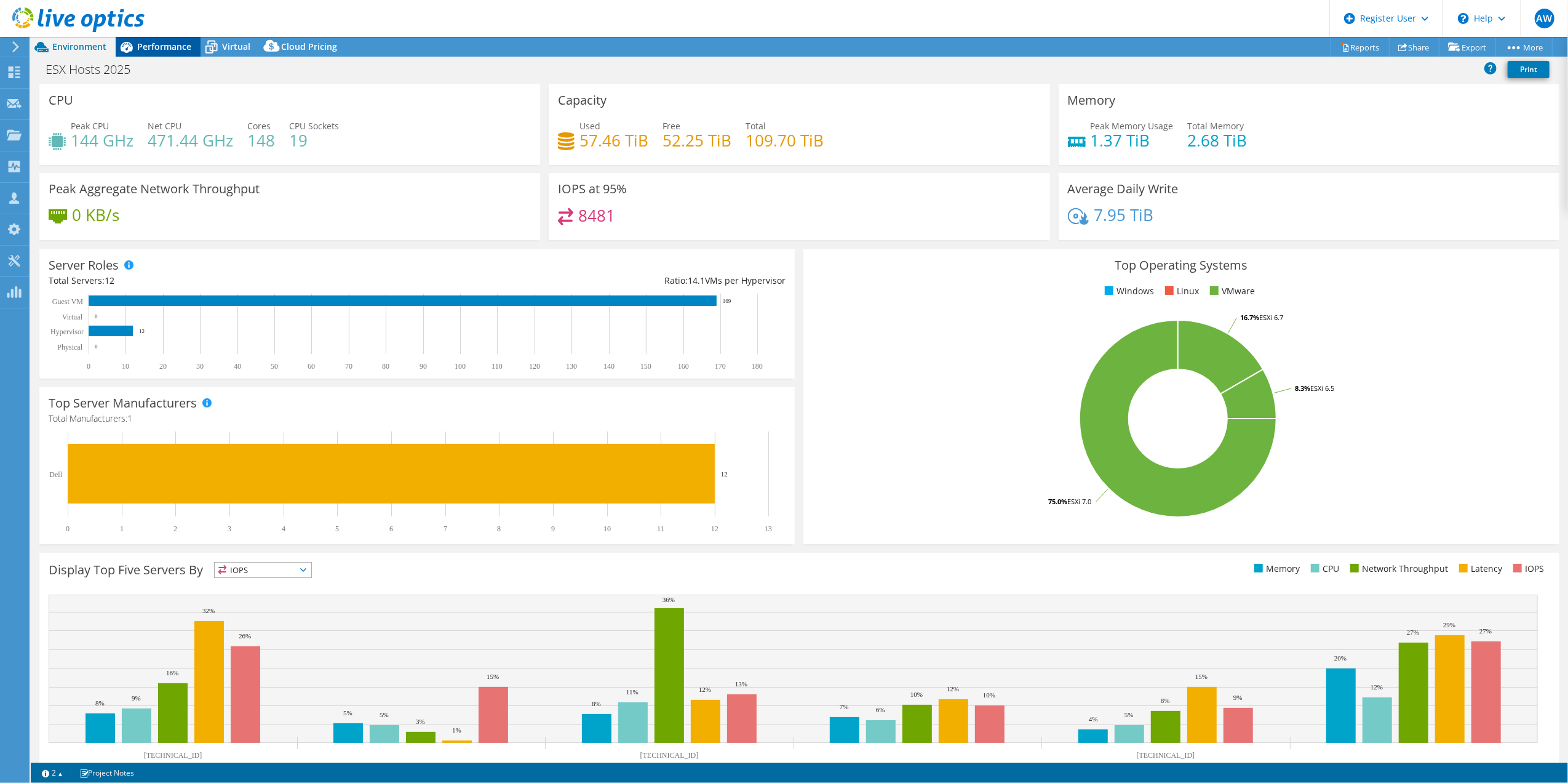
click at [163, 42] on span "Performance" at bounding box center [164, 47] width 54 height 12
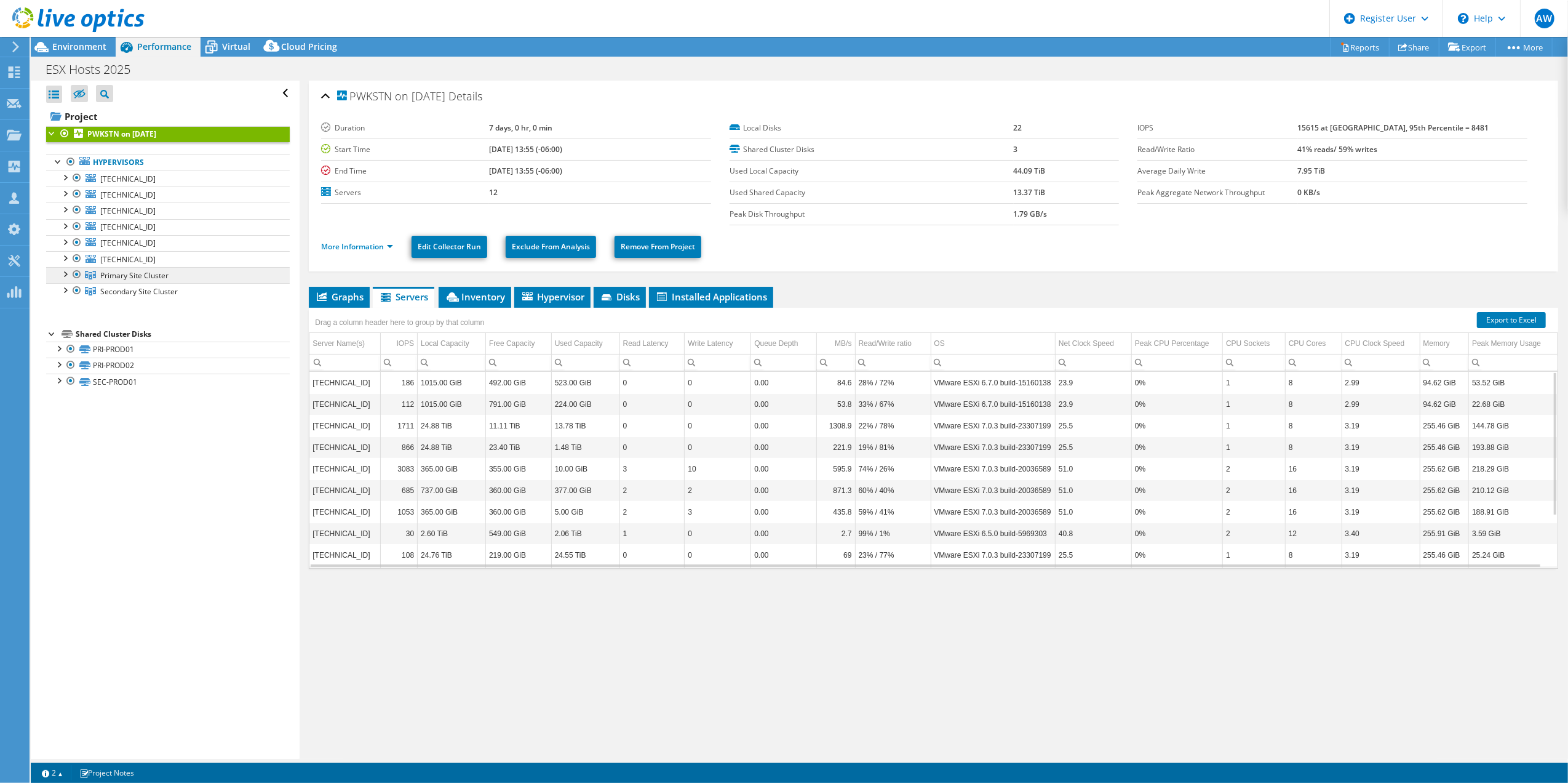
click at [130, 276] on span "Primary Site Cluster" at bounding box center [135, 276] width 69 height 10
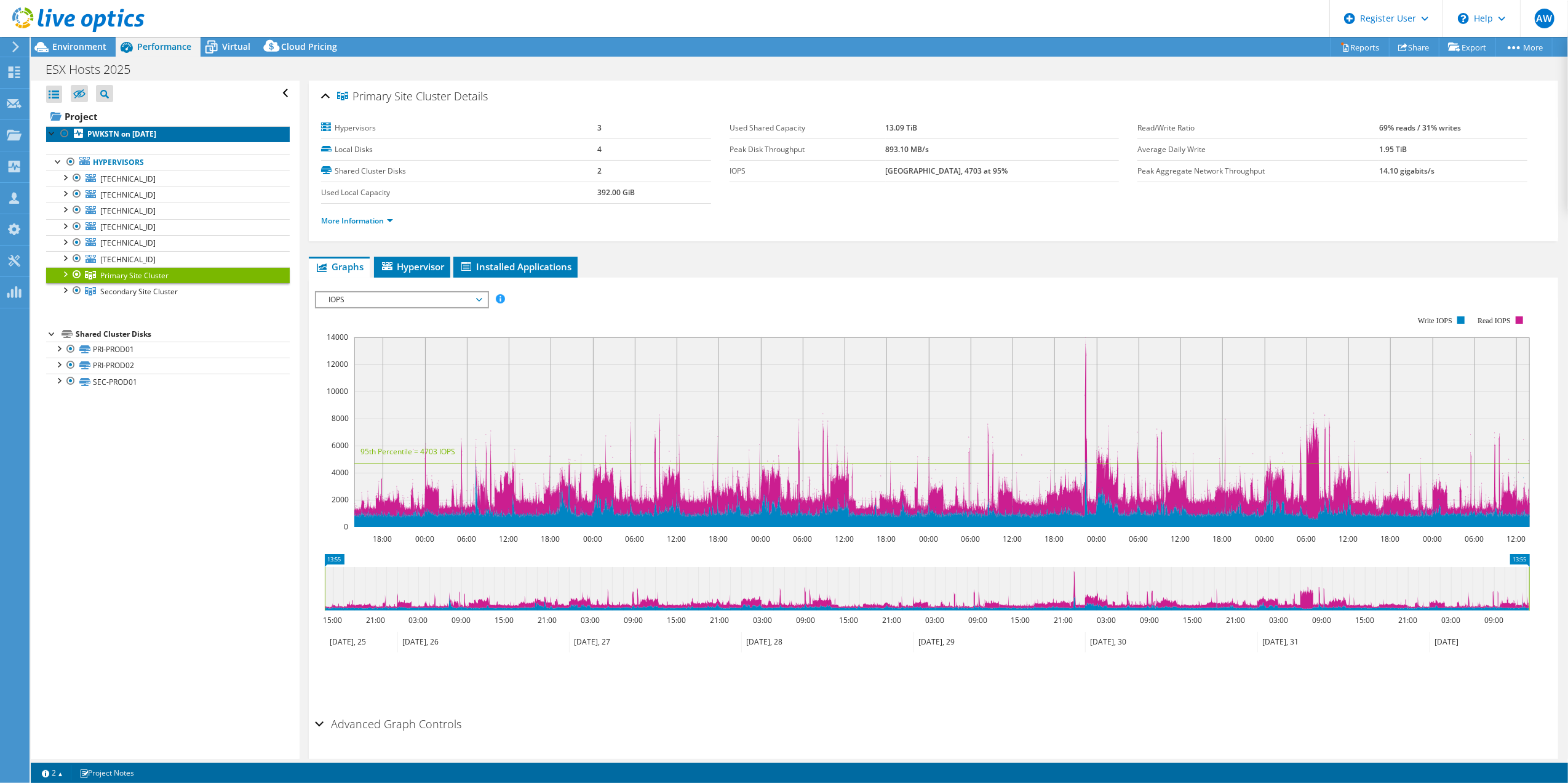
click at [119, 136] on b "PWKSTN on 9/2/2025" at bounding box center [121, 134] width 69 height 10
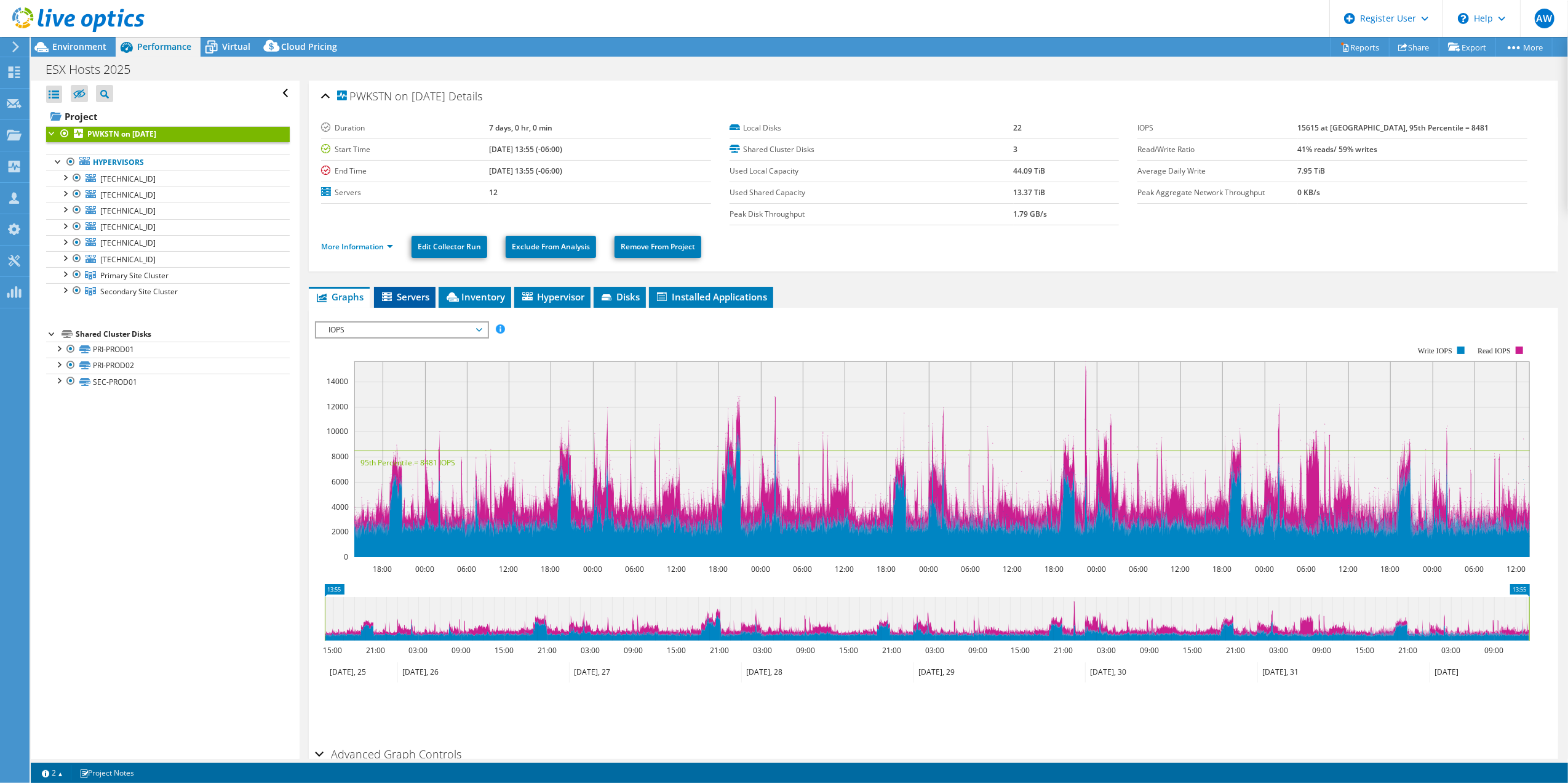
click at [408, 295] on span "Servers" at bounding box center [404, 297] width 49 height 13
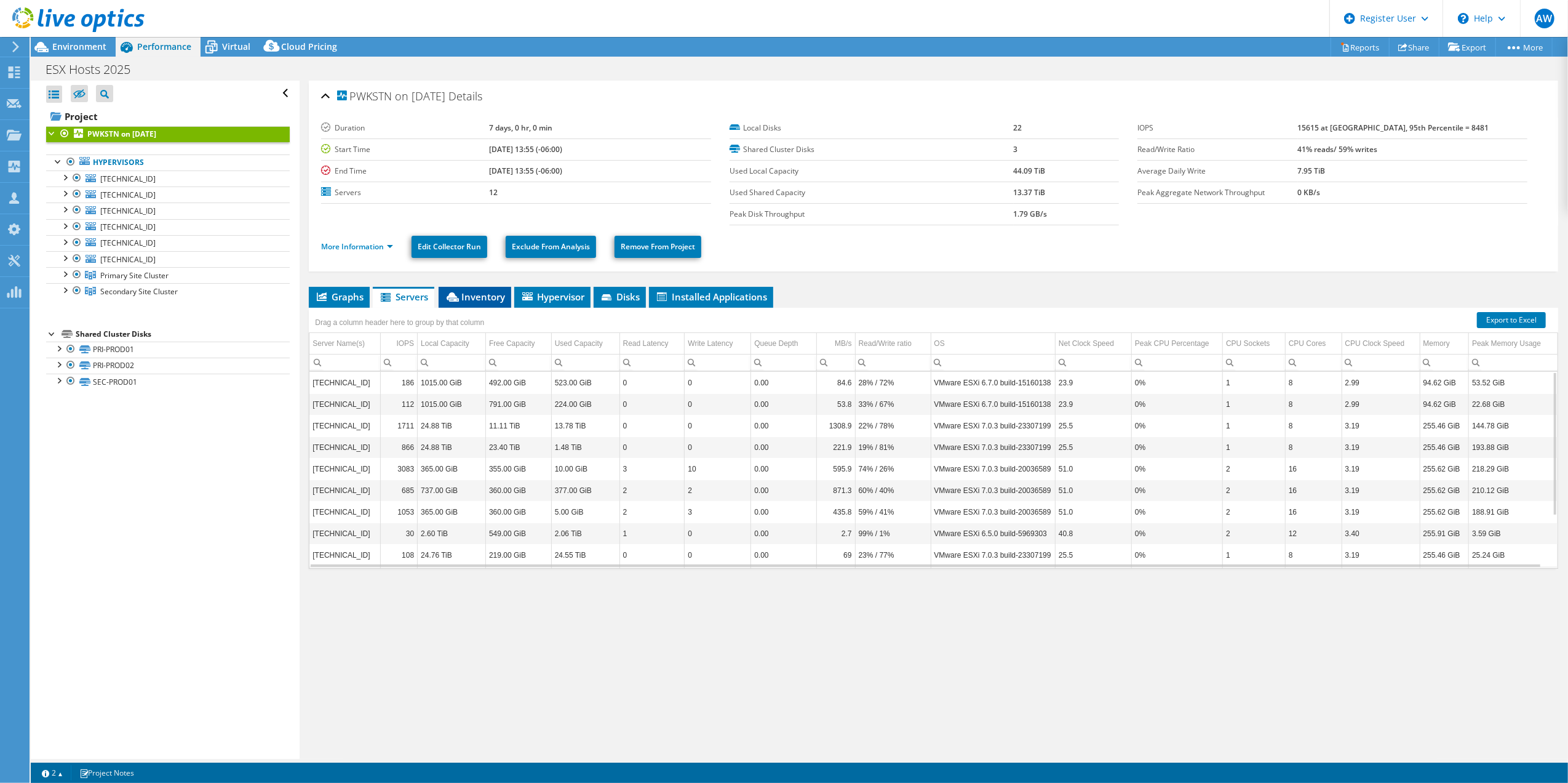
click at [479, 293] on span "Inventory" at bounding box center [474, 297] width 60 height 13
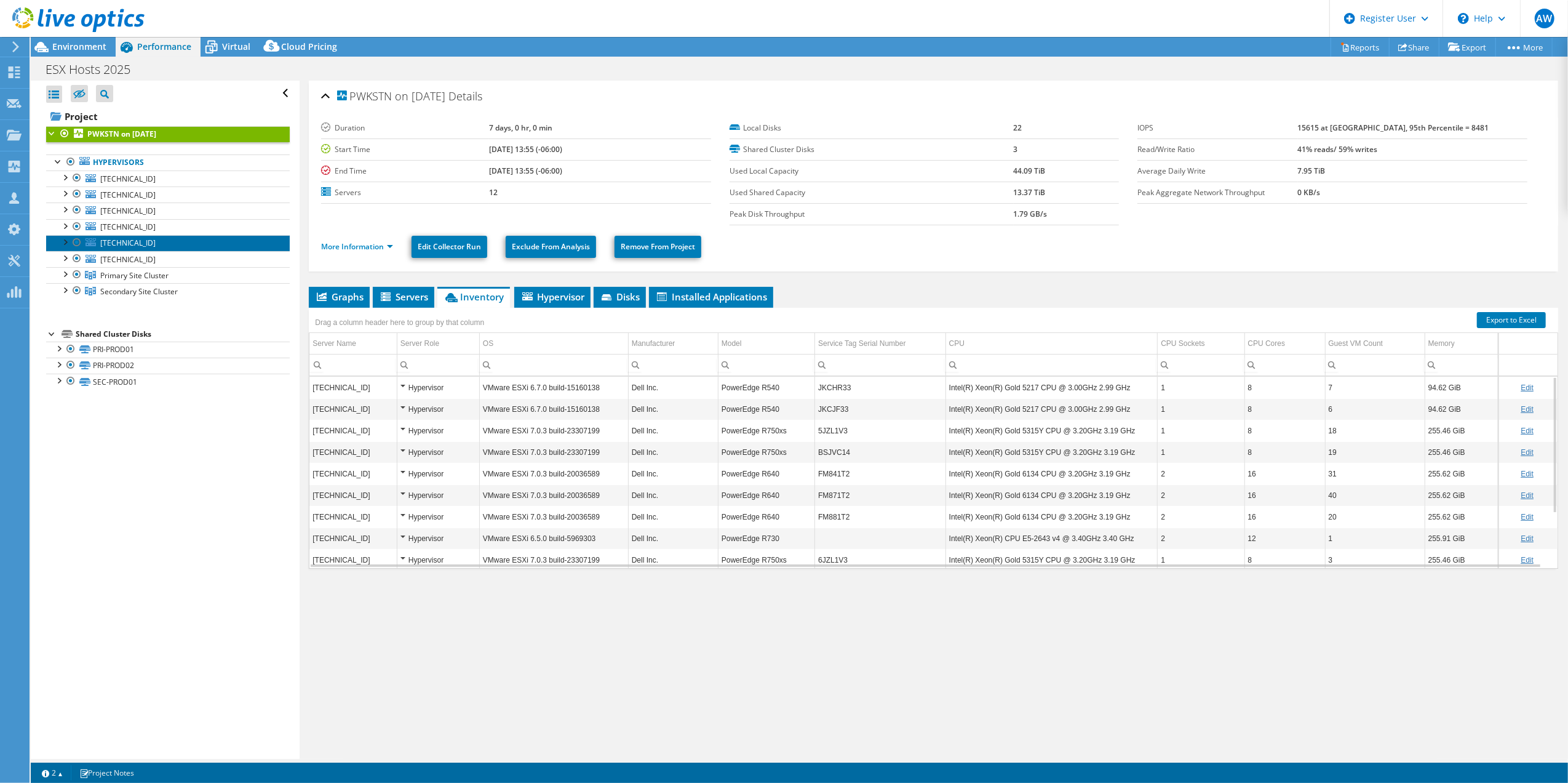
click at [145, 249] on link "10.9.6.108" at bounding box center [168, 242] width 244 height 16
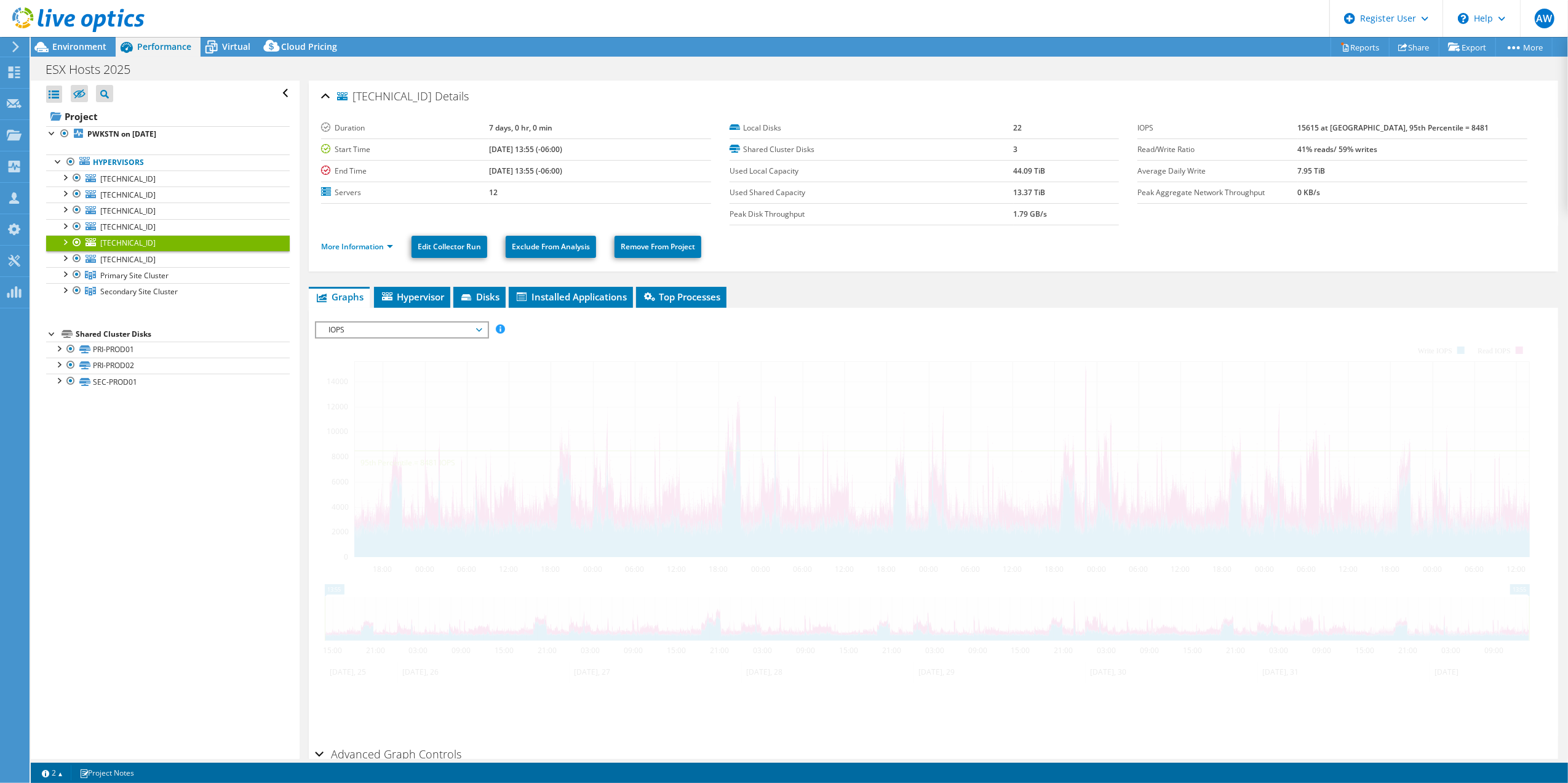
click at [62, 240] on div at bounding box center [64, 241] width 13 height 13
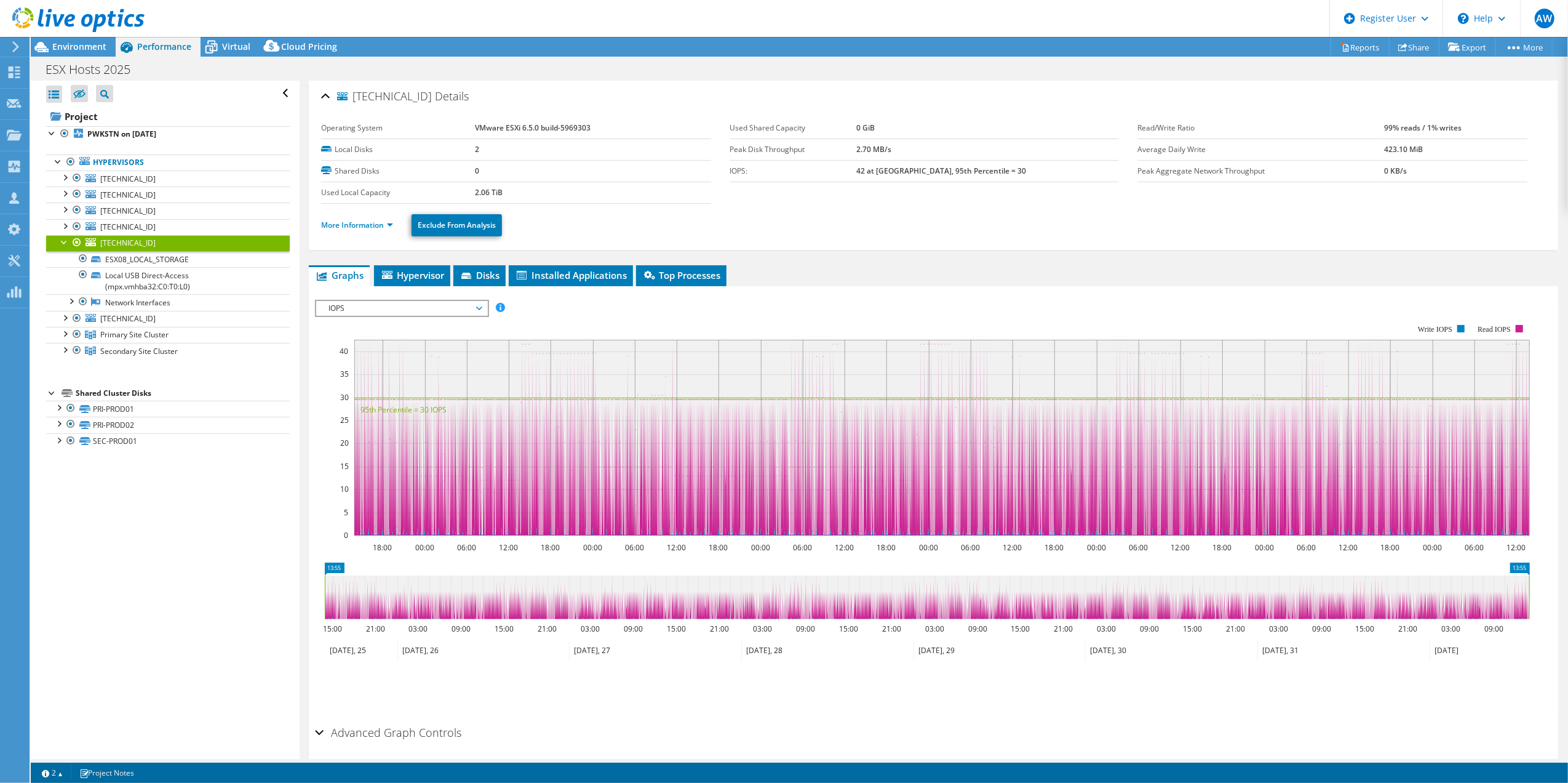
click at [62, 242] on div at bounding box center [64, 241] width 13 height 13
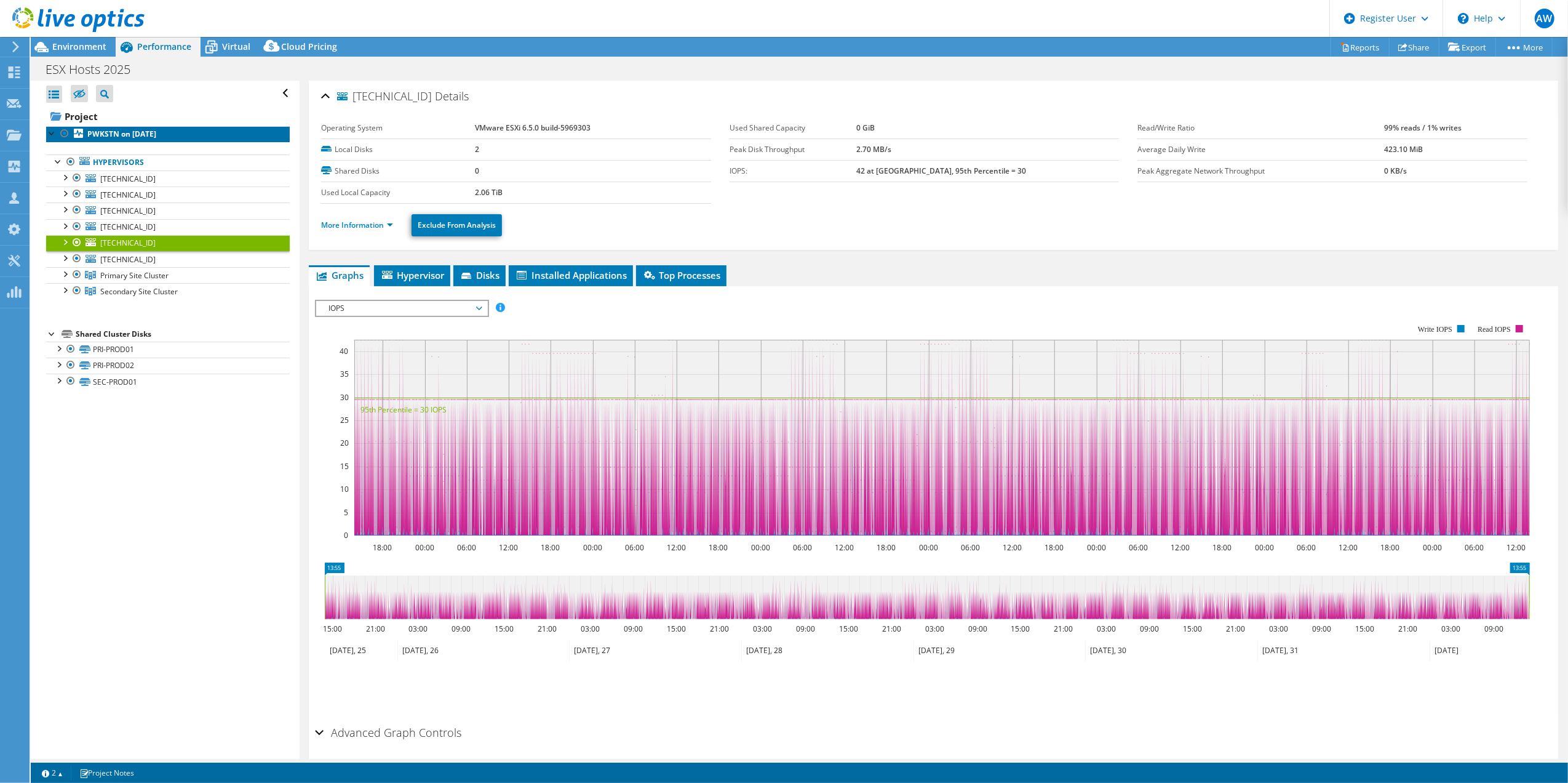
click at [124, 138] on b "PWKSTN on 9/2/2025" at bounding box center [121, 134] width 69 height 10
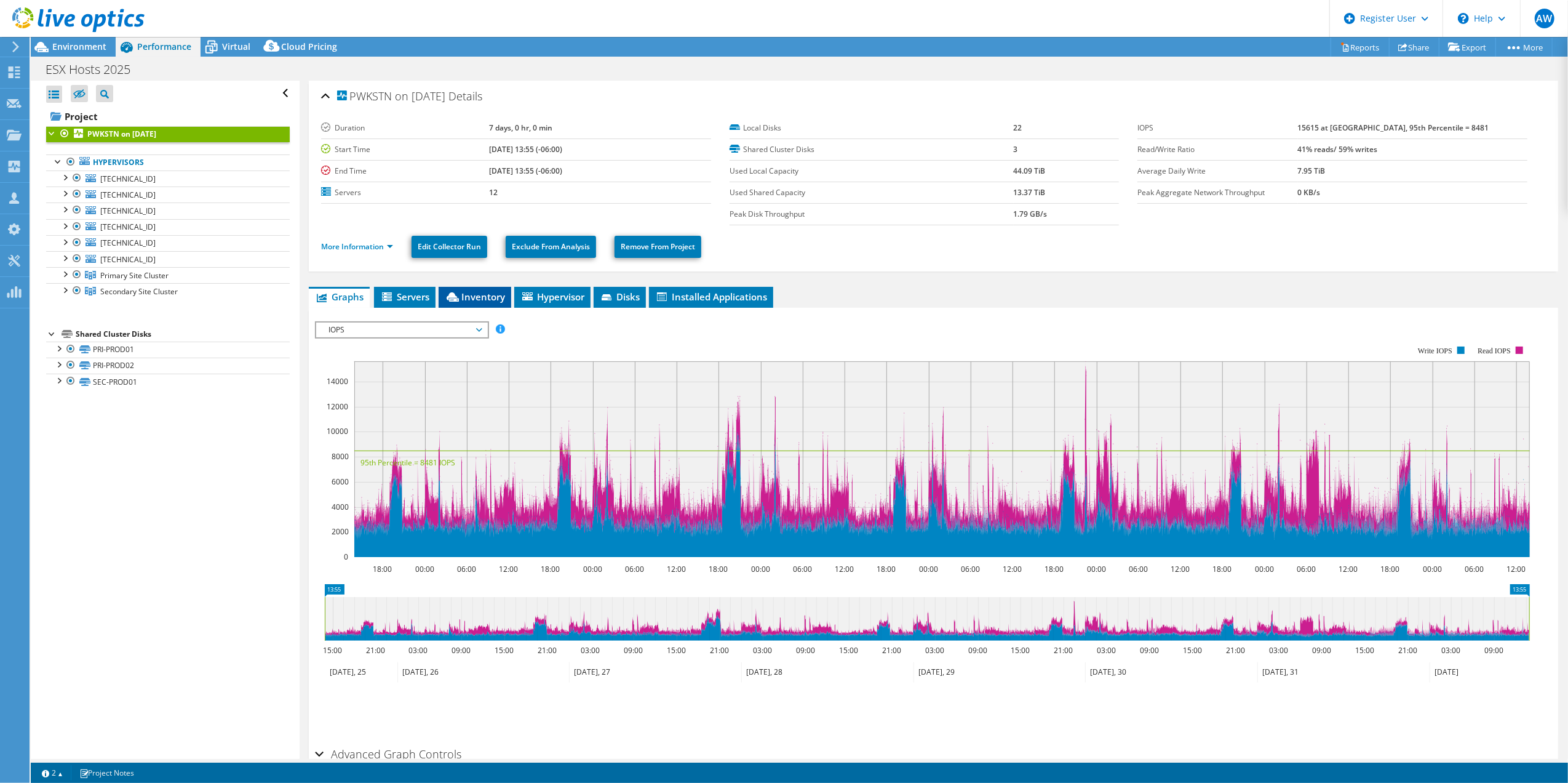
click at [481, 296] on span "Inventory" at bounding box center [474, 297] width 60 height 13
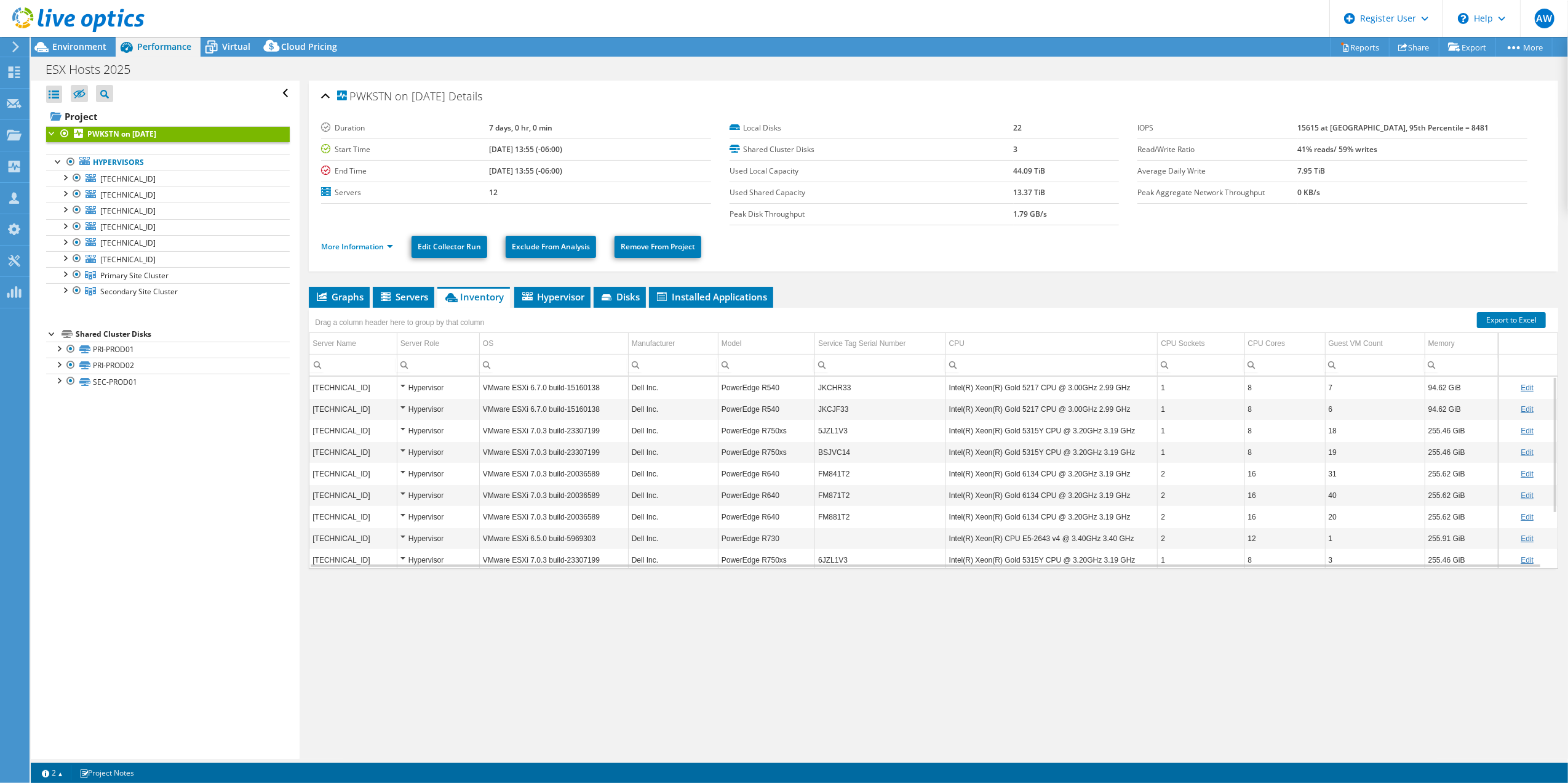
click at [775, 475] on td "PowerEdge R640" at bounding box center [766, 473] width 97 height 22
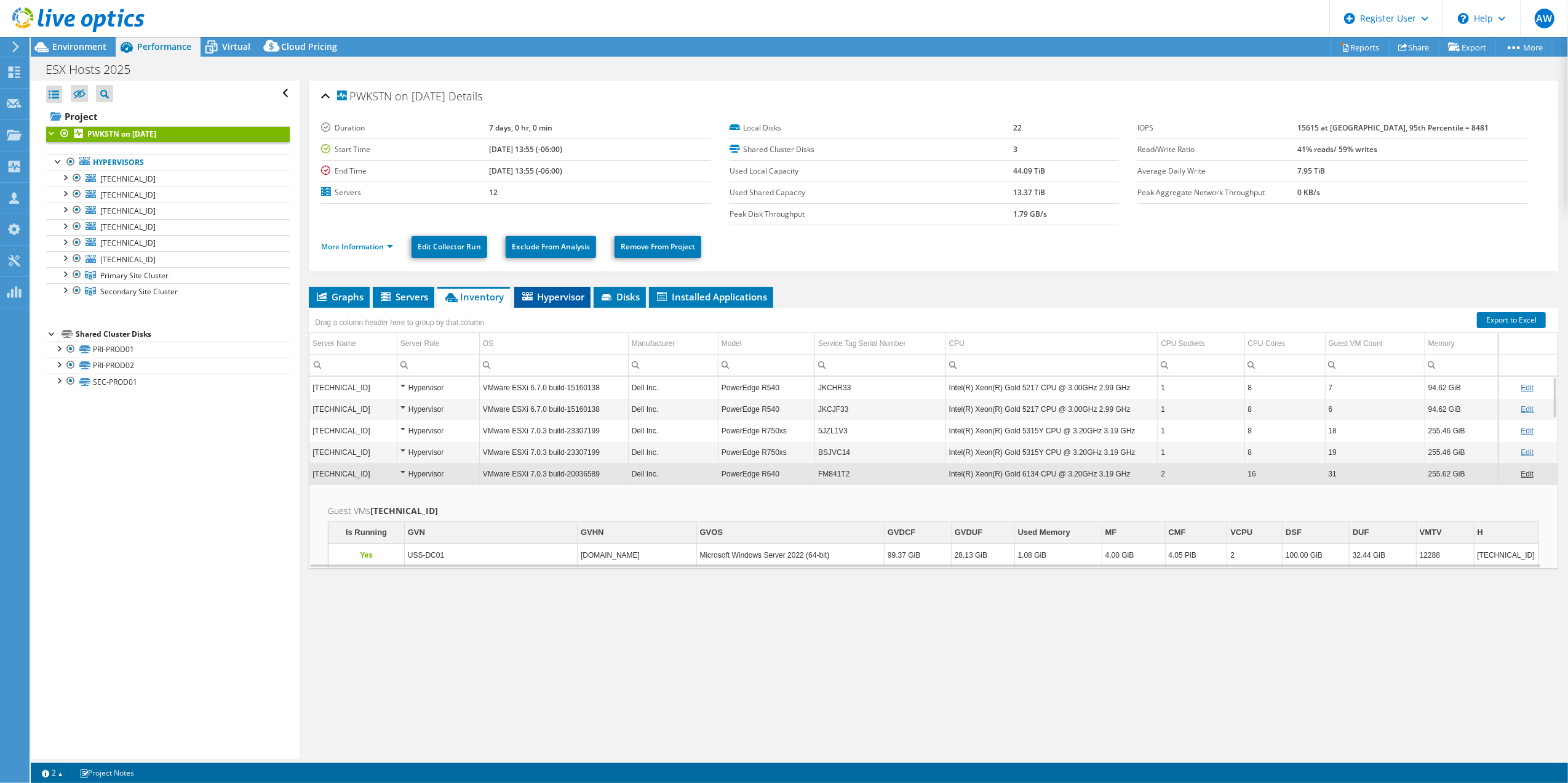
click at [567, 297] on span "Hypervisor" at bounding box center [553, 297] width 64 height 13
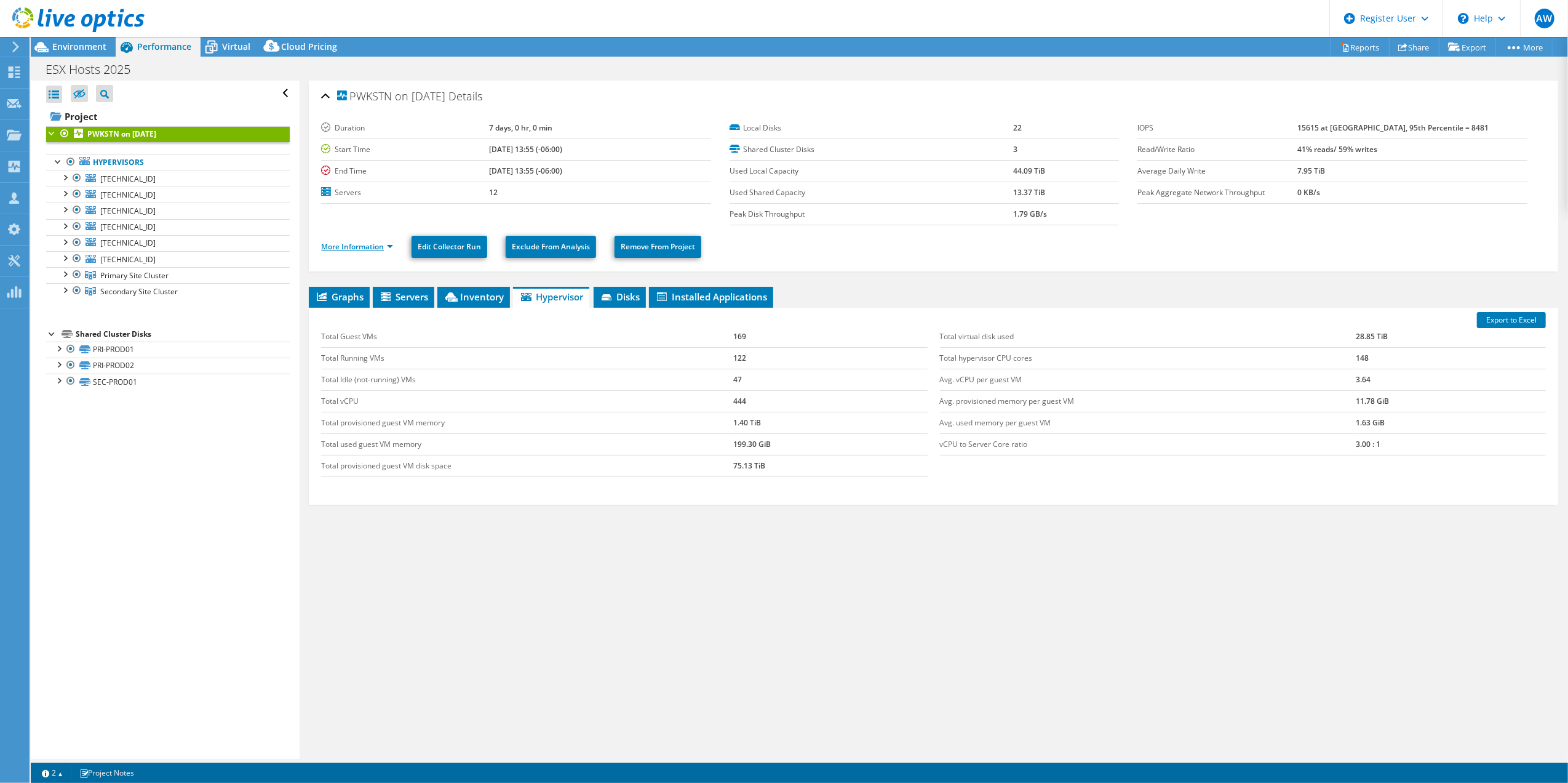
click at [352, 242] on link "More Information" at bounding box center [357, 247] width 72 height 10
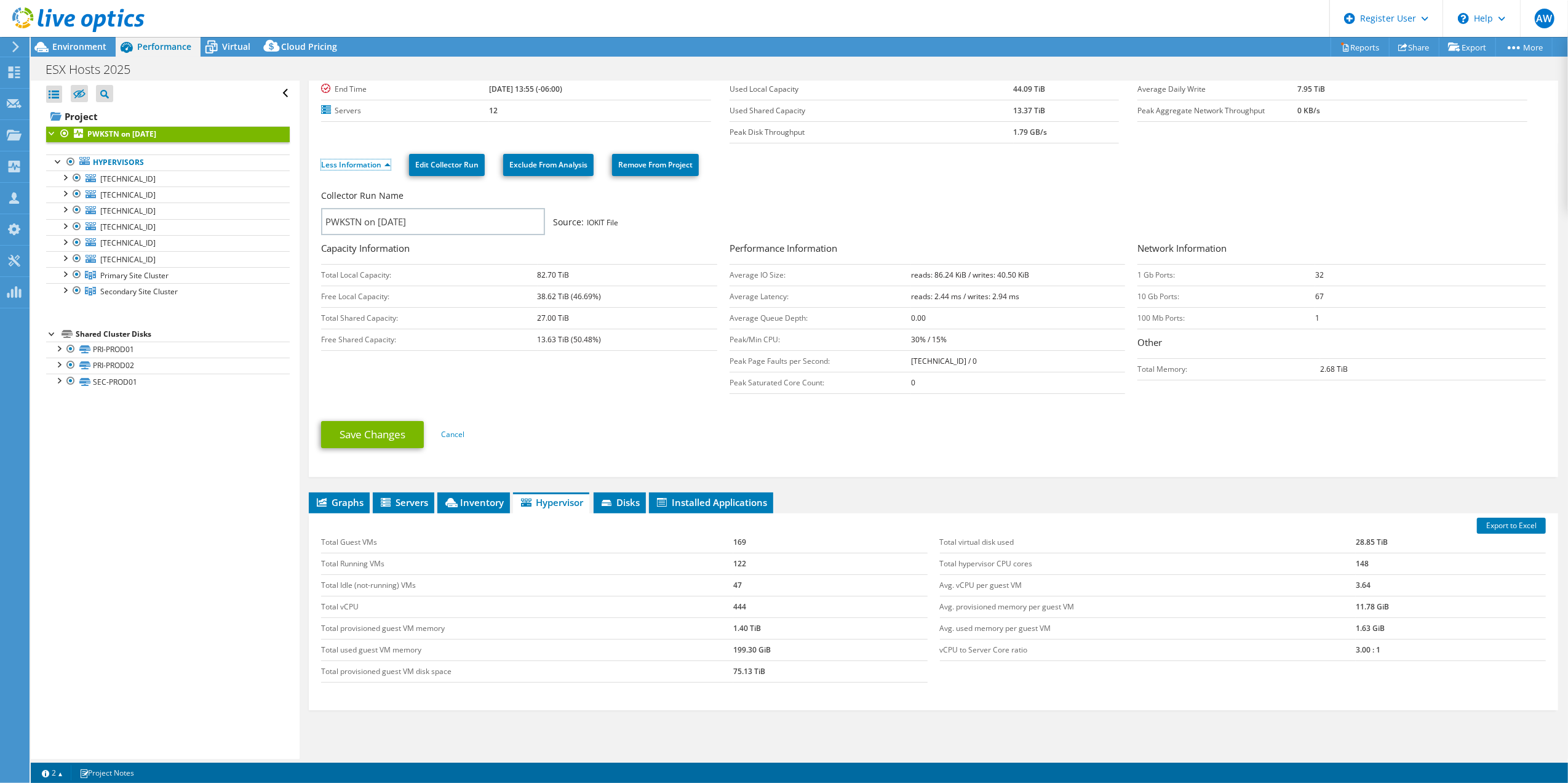
scroll to position [146, 0]
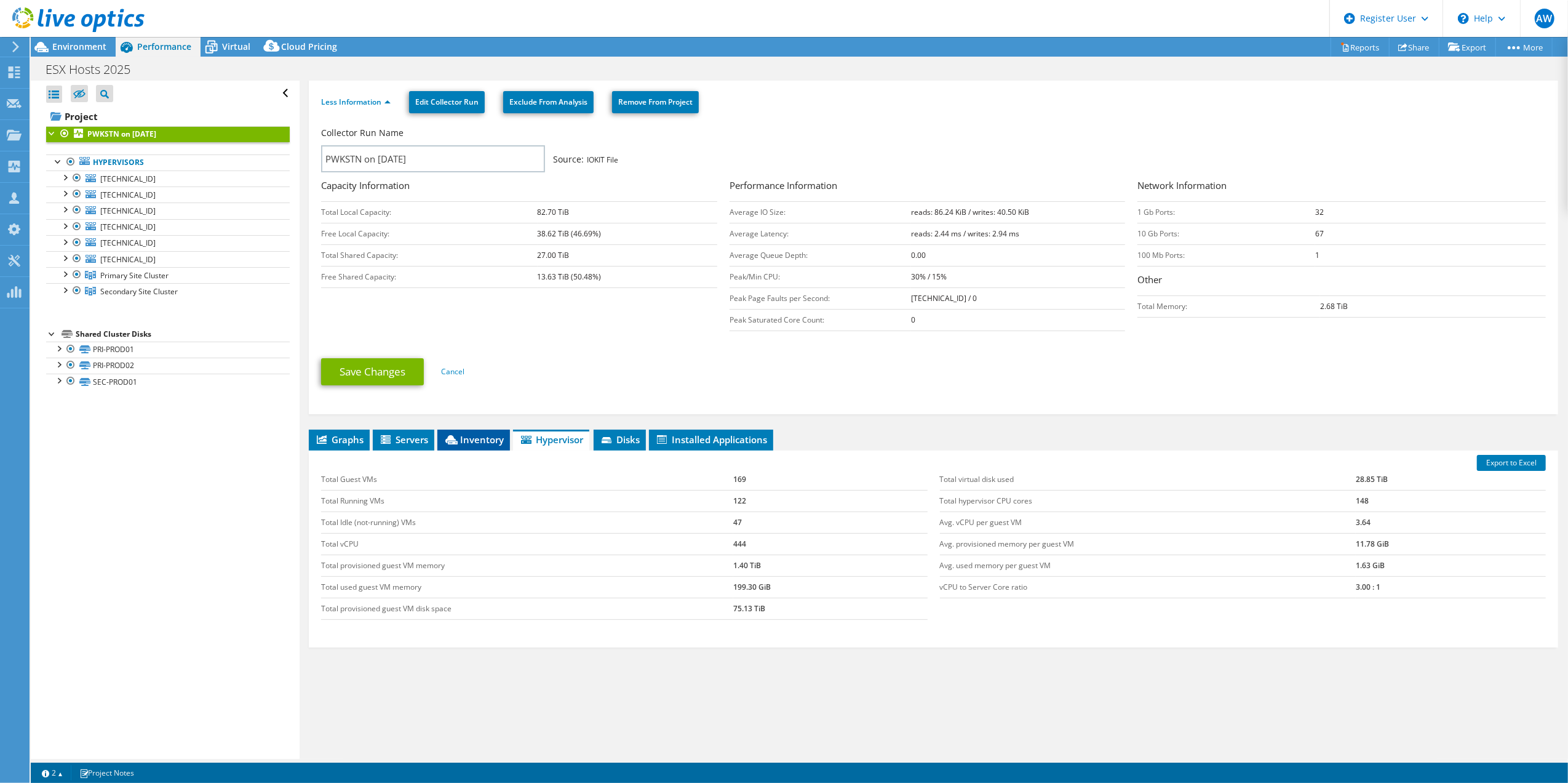
click at [480, 437] on span "Inventory" at bounding box center [473, 439] width 60 height 13
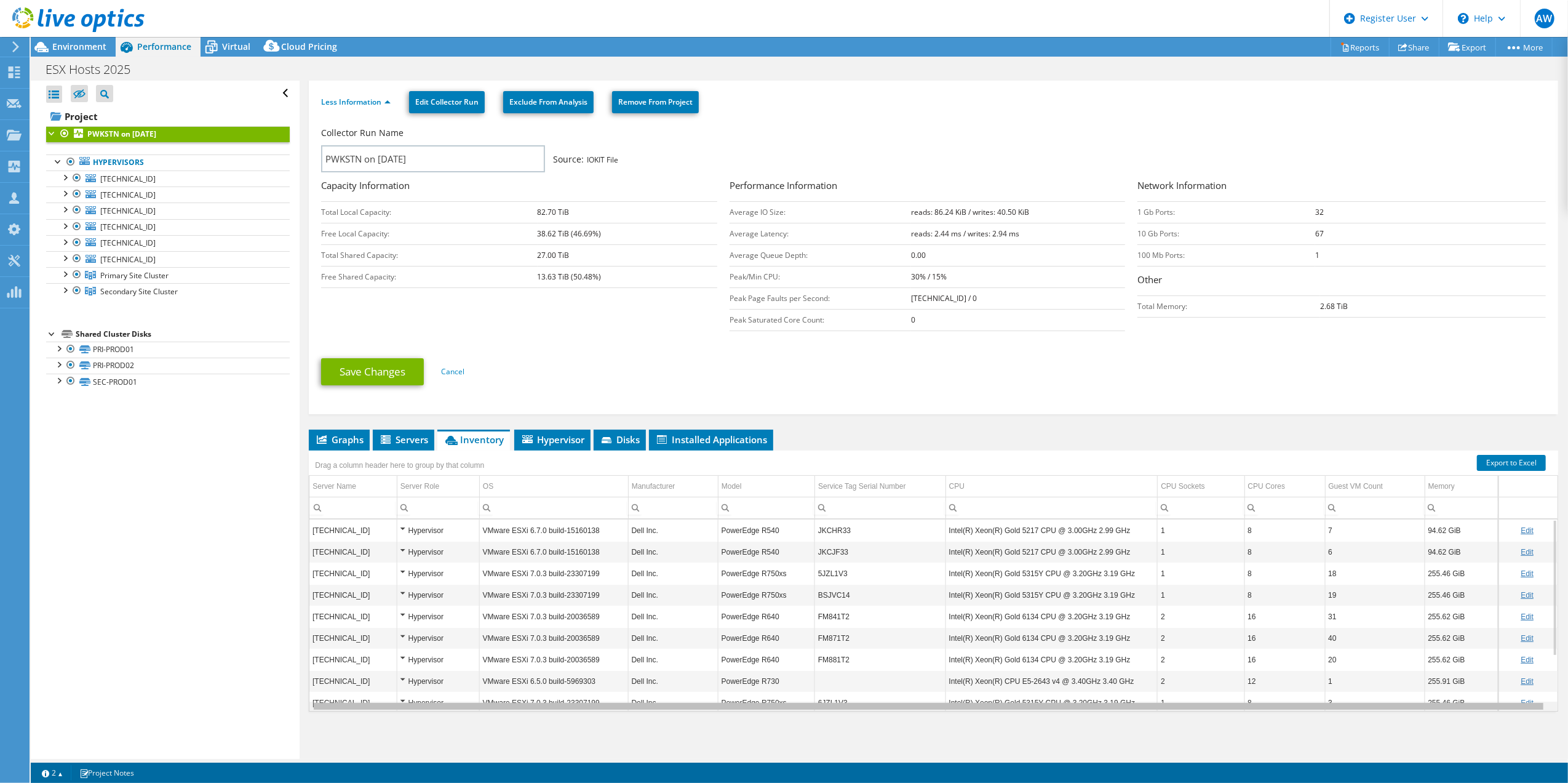
scroll to position [0, 3]
drag, startPoint x: 1187, startPoint y: 708, endPoint x: 1386, endPoint y: 717, distance: 199.2
click at [1386, 717] on body "AW Dell User Adrian Warrington Adrian.Warrington@dell.com Dell My Profile Log O…" at bounding box center [784, 391] width 1568 height 783
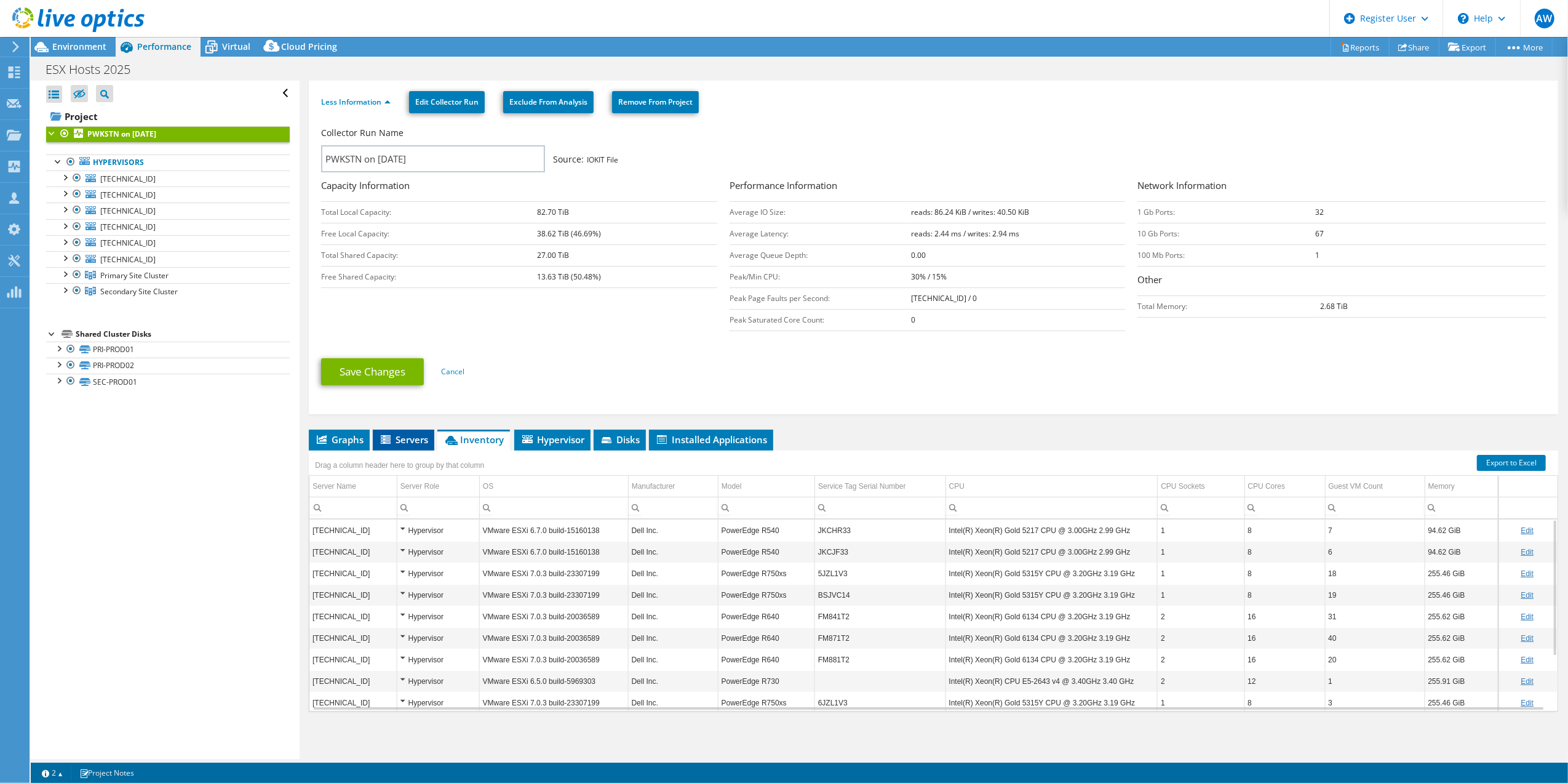
click at [422, 438] on span "Servers" at bounding box center [404, 439] width 49 height 13
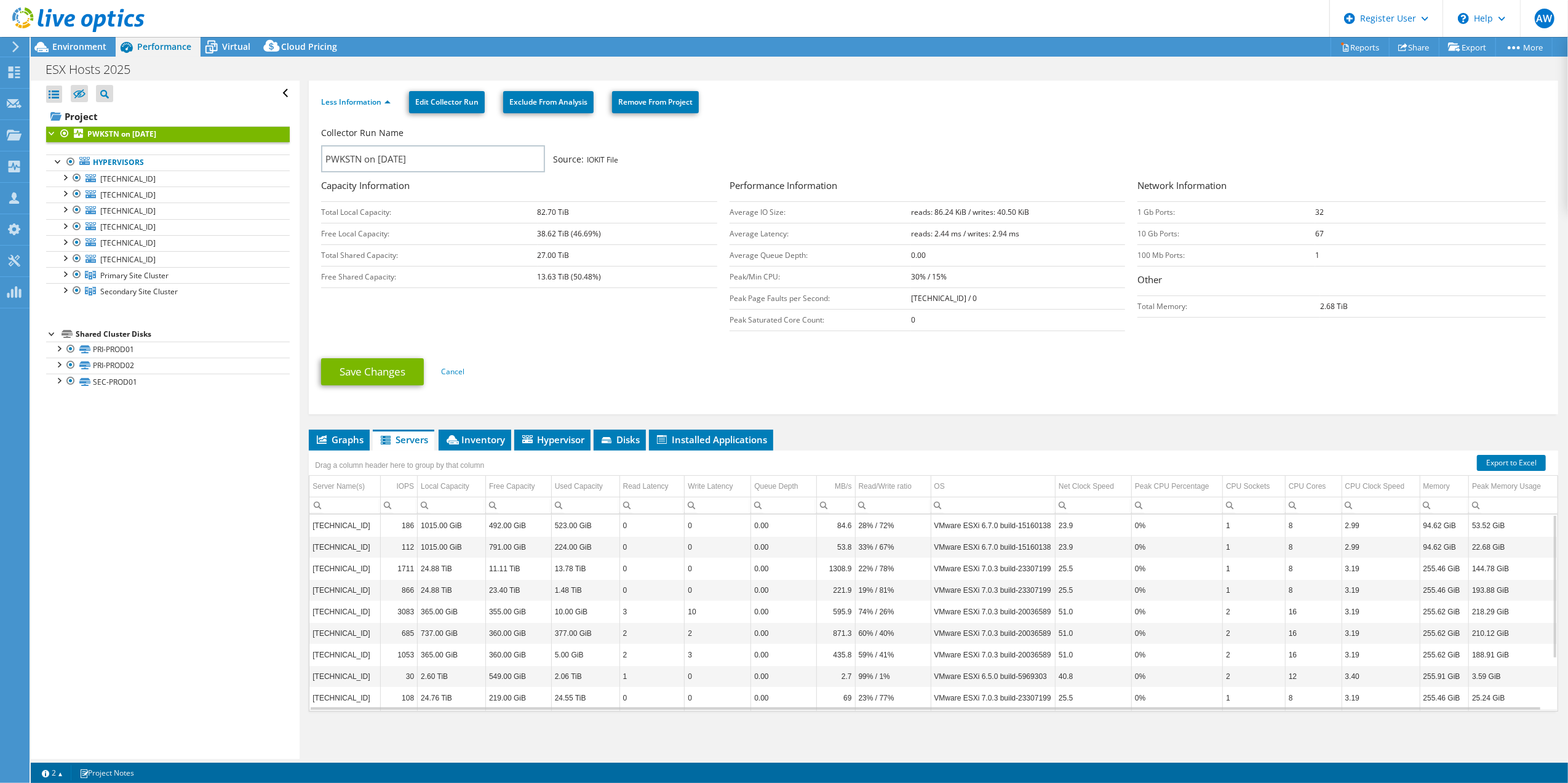
click at [352, 682] on td "10.9.6.108" at bounding box center [344, 676] width 71 height 22
click at [470, 437] on span "Inventory" at bounding box center [474, 439] width 60 height 13
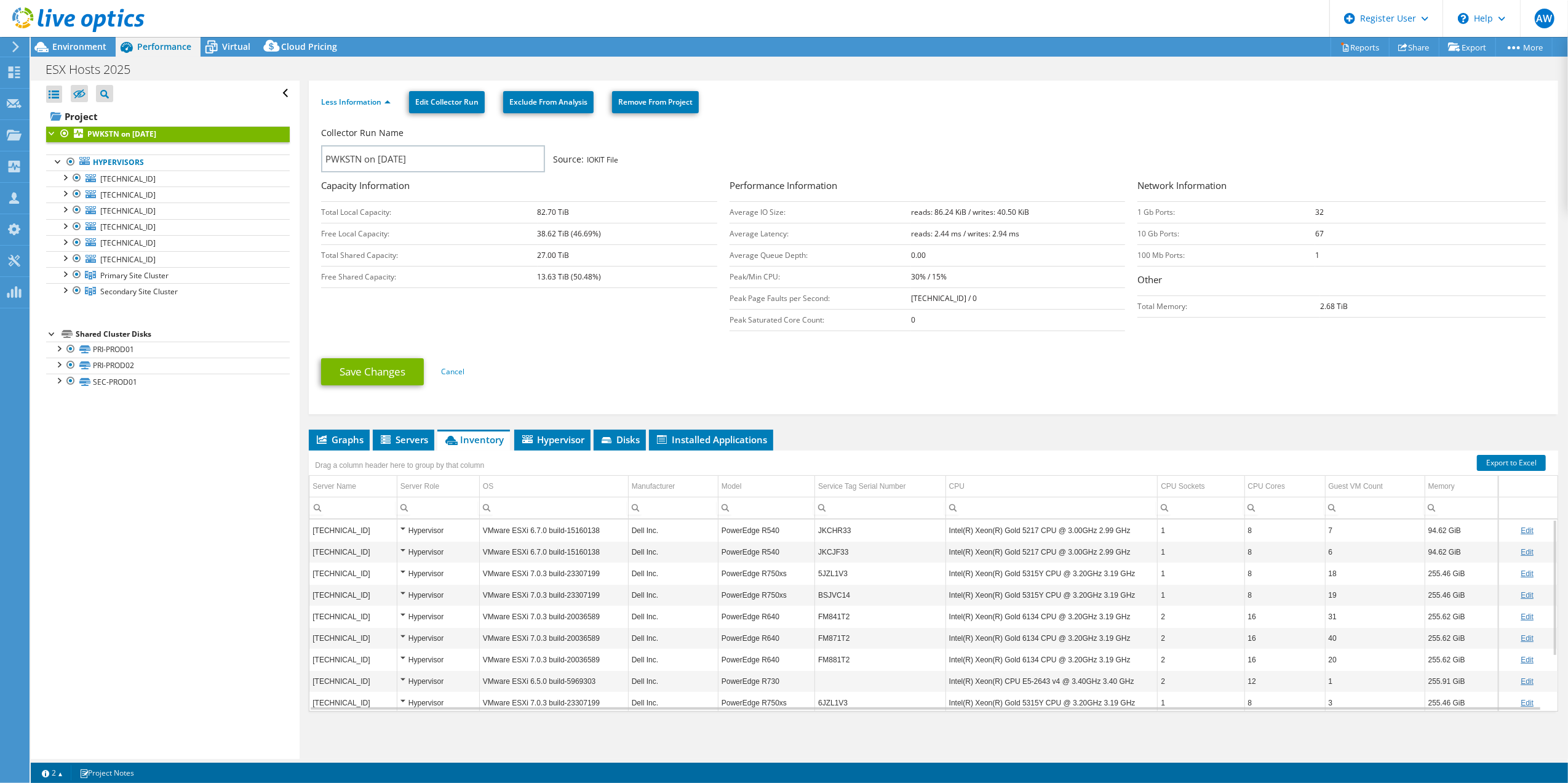
scroll to position [64, 0]
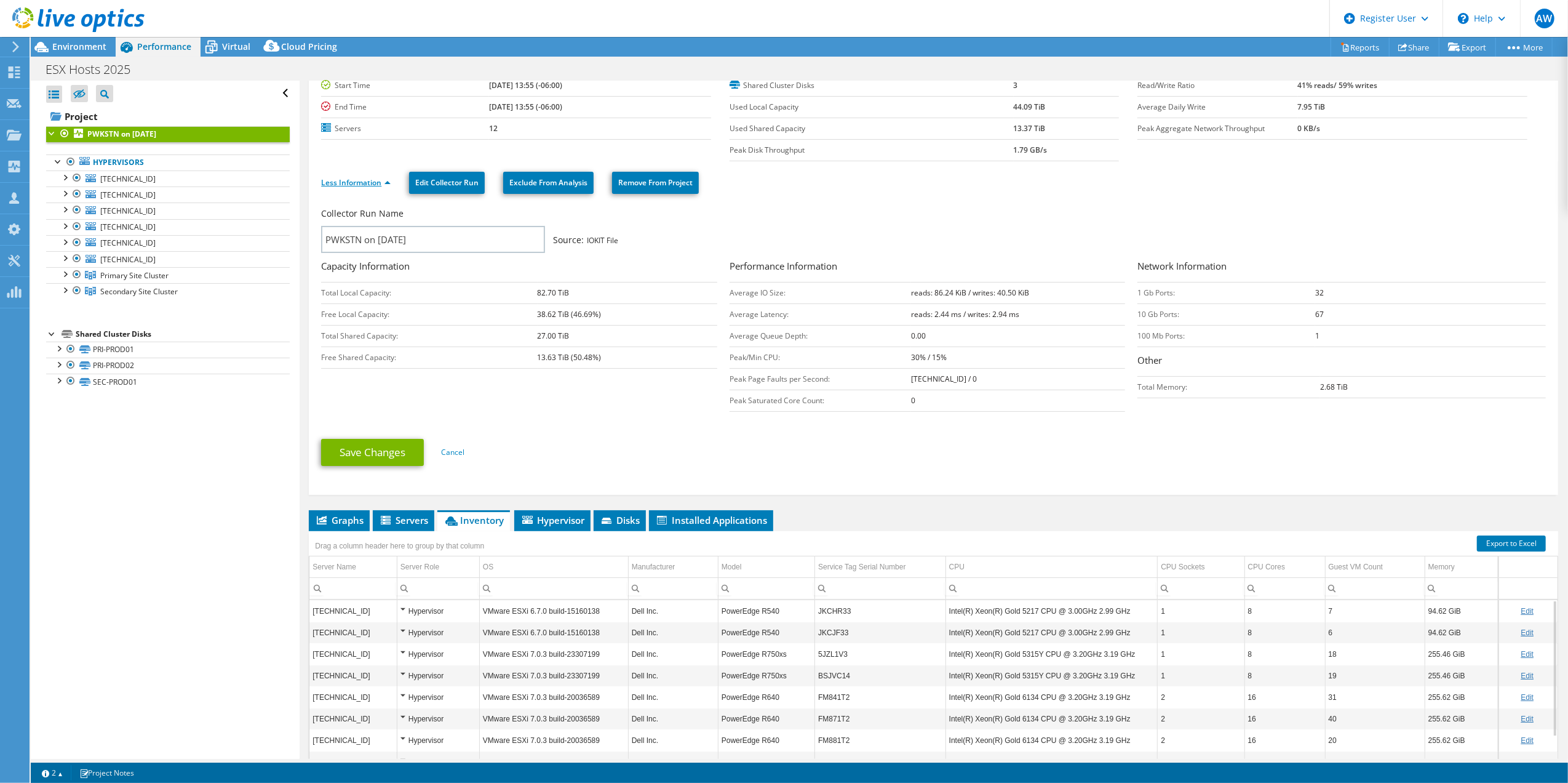
click at [375, 183] on link "Less Information" at bounding box center [355, 183] width 69 height 10
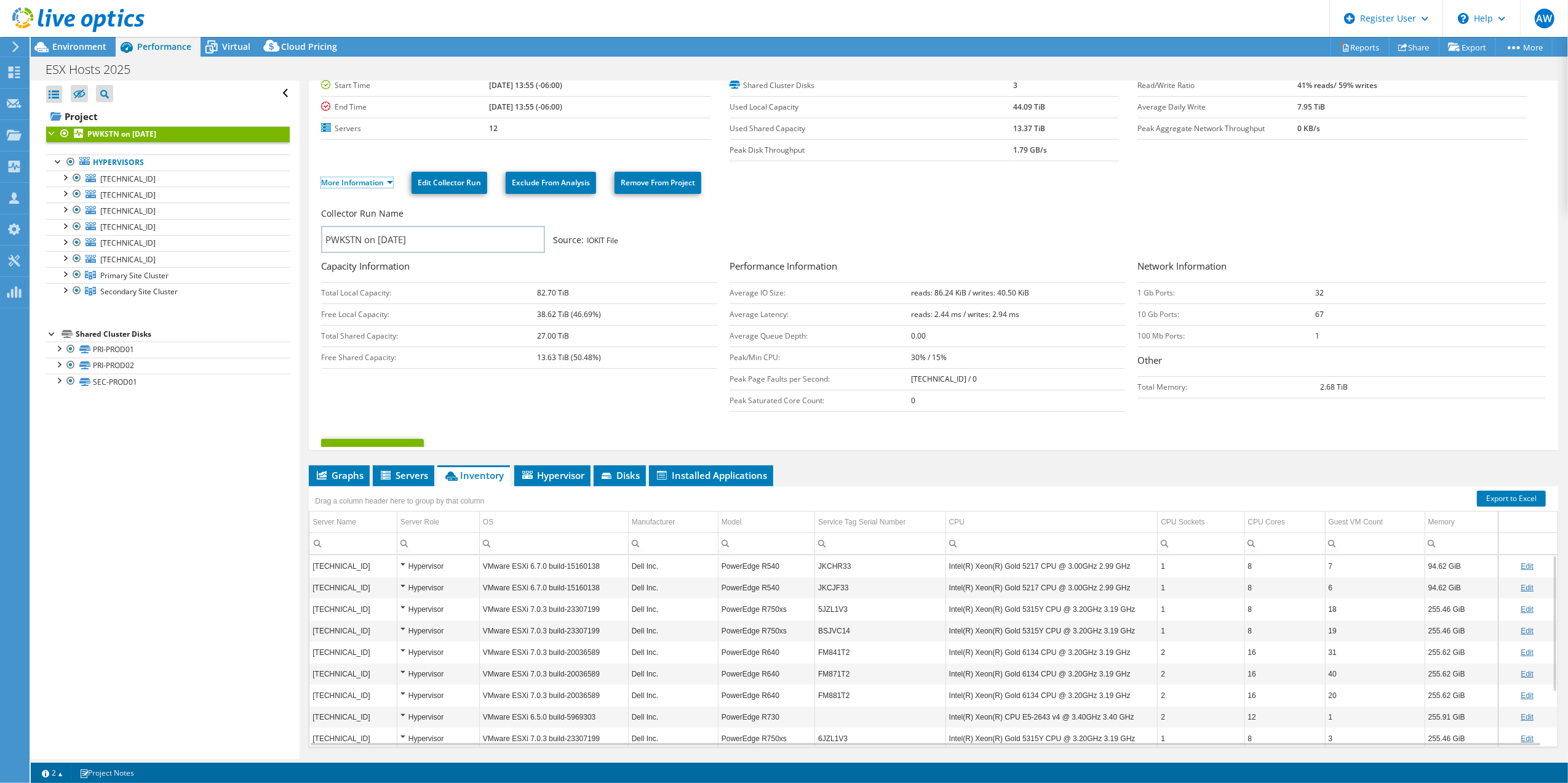
scroll to position [0, 0]
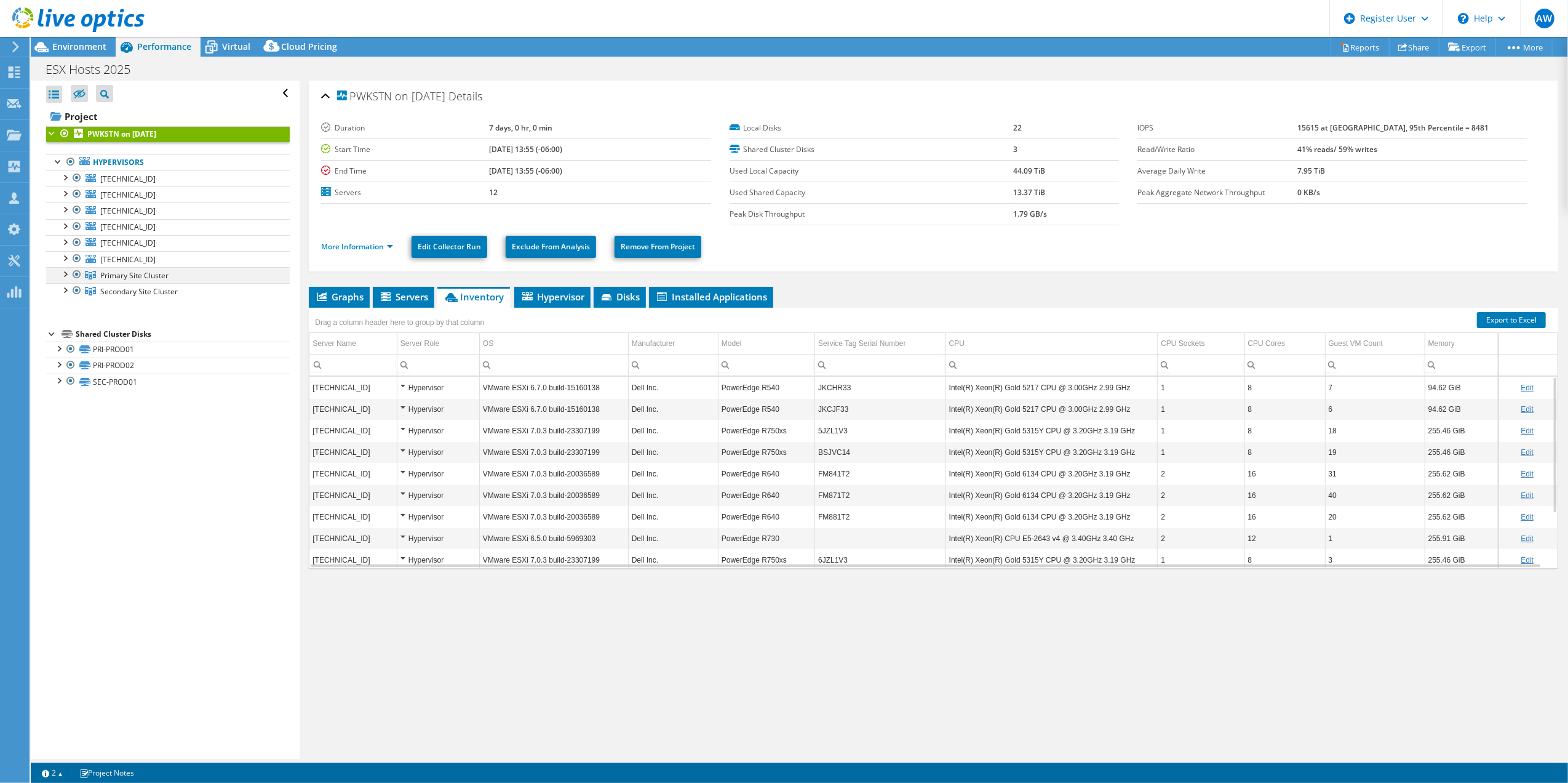
click at [67, 276] on div at bounding box center [64, 273] width 13 height 13
click at [64, 341] on div at bounding box center [64, 337] width 13 height 13
click at [132, 277] on span "Primary Site Cluster" at bounding box center [135, 276] width 69 height 10
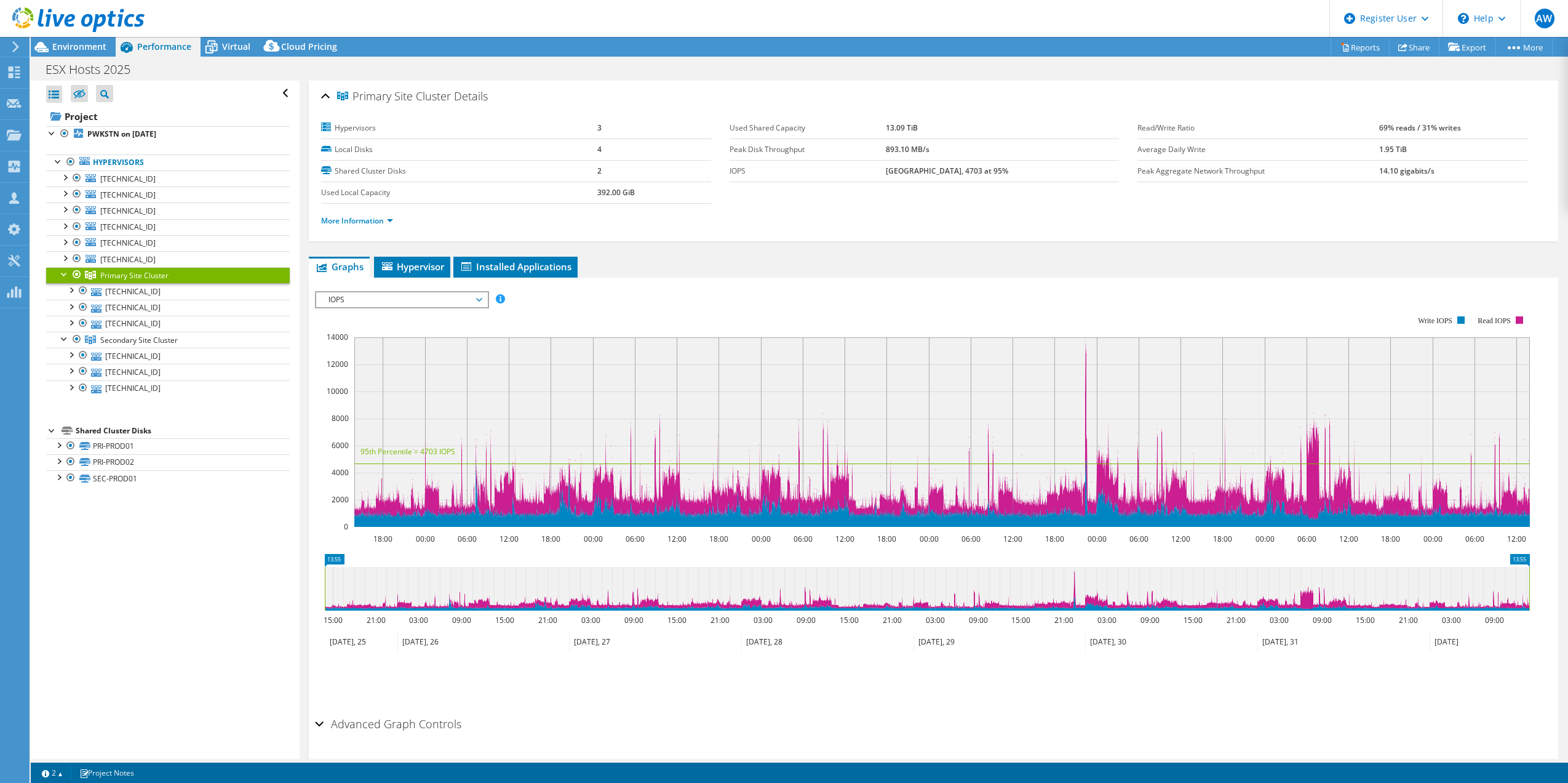
select select "[GEOGRAPHIC_DATA]"
select select "CAD"
click at [129, 244] on span "10.9.6.108" at bounding box center [128, 243] width 55 height 10
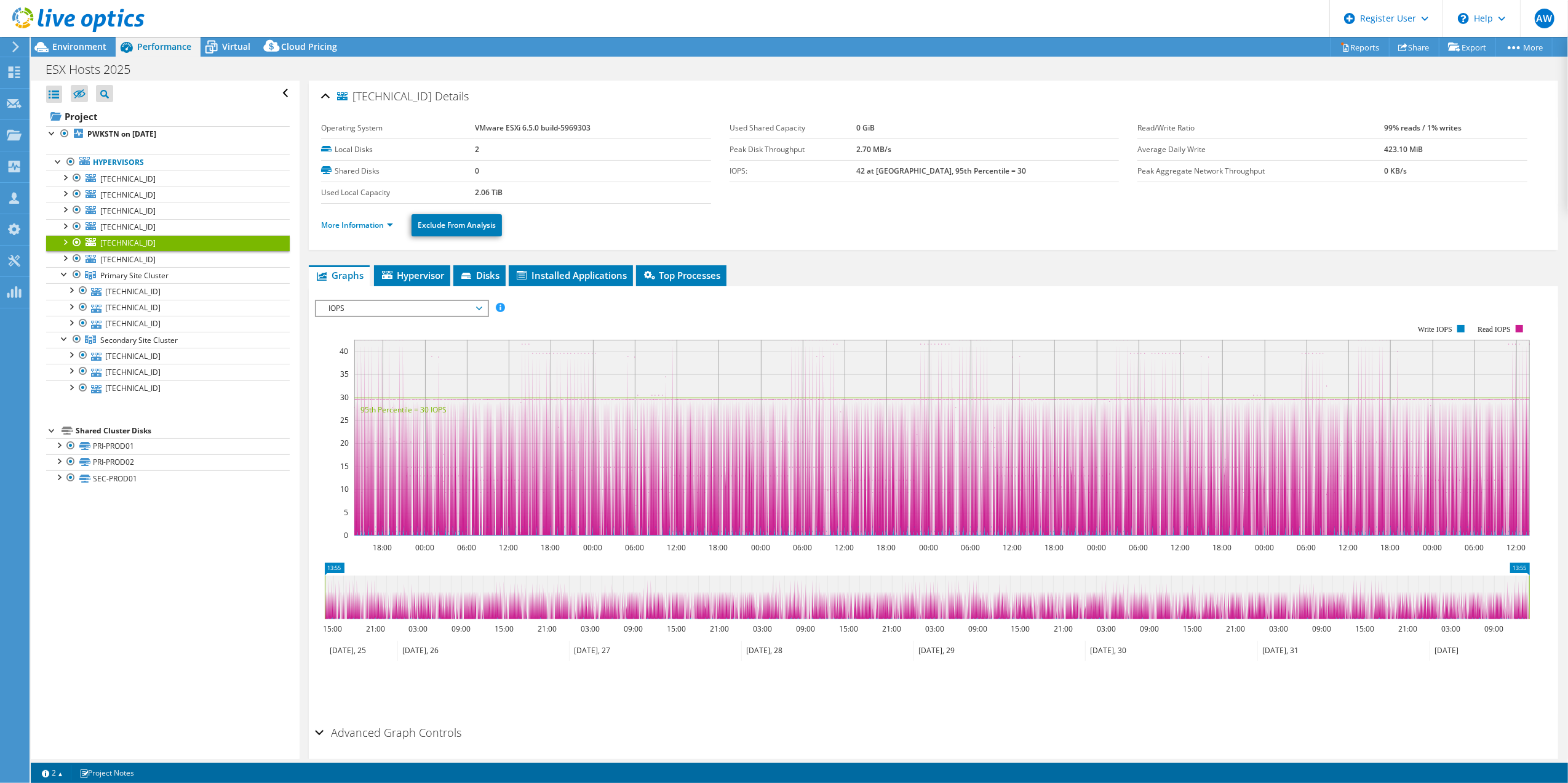
click at [64, 241] on div at bounding box center [64, 241] width 13 height 13
click at [372, 223] on link "More Information" at bounding box center [357, 225] width 72 height 10
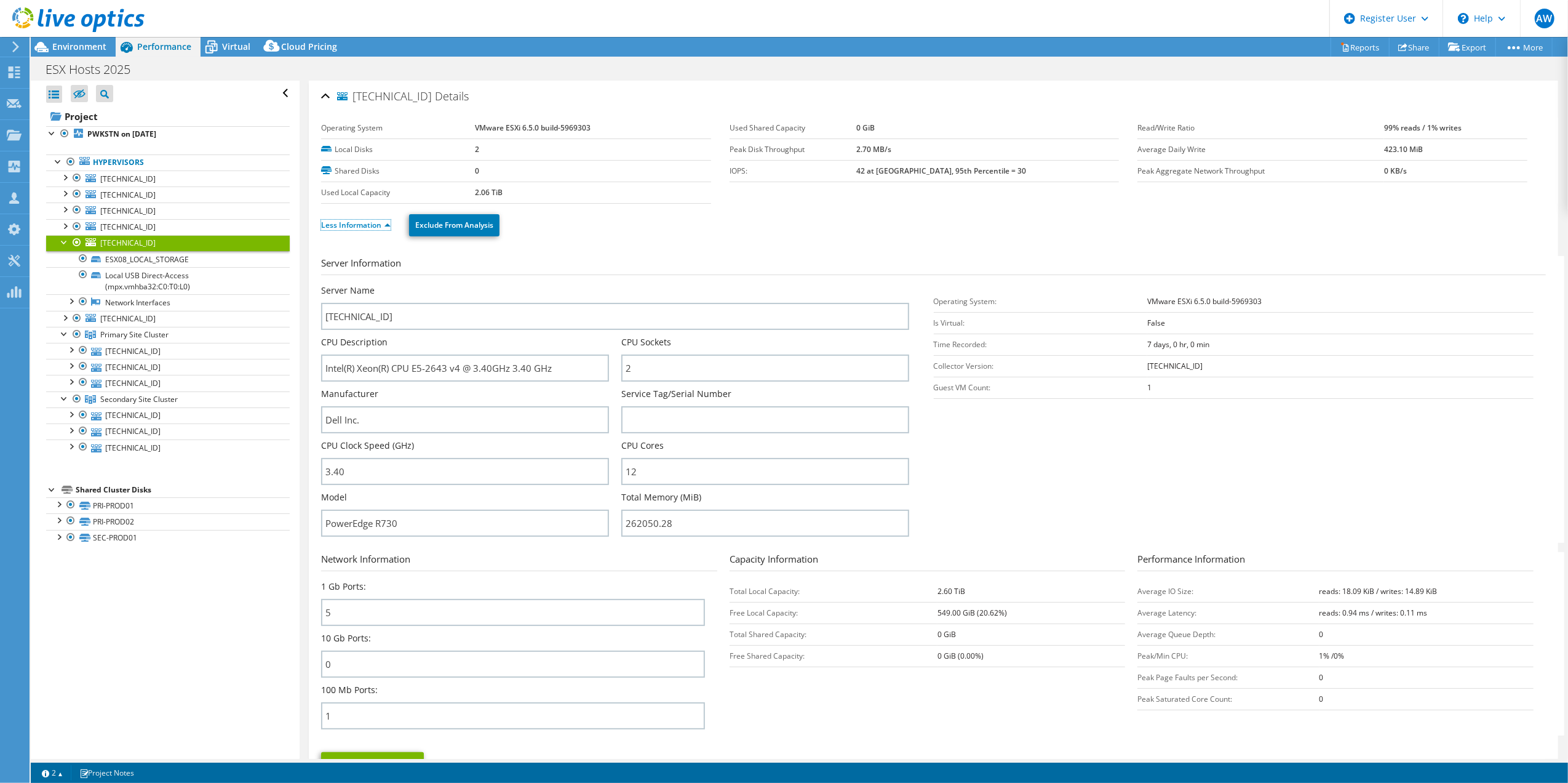
scroll to position [82, 0]
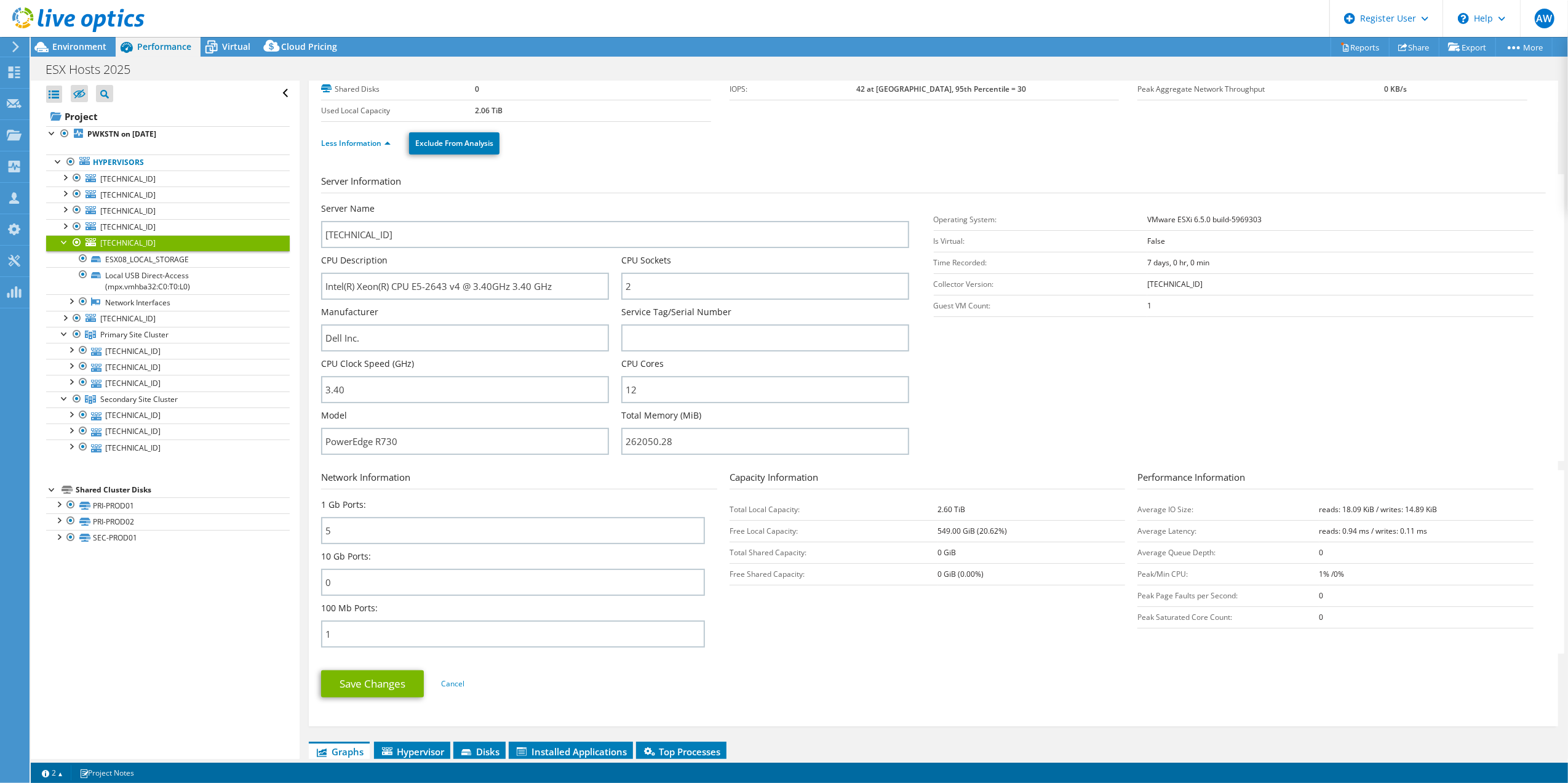
click at [62, 245] on div at bounding box center [64, 241] width 13 height 13
click at [66, 261] on div at bounding box center [64, 257] width 13 height 13
click at [125, 259] on span "10.29.6.21" at bounding box center [128, 259] width 55 height 10
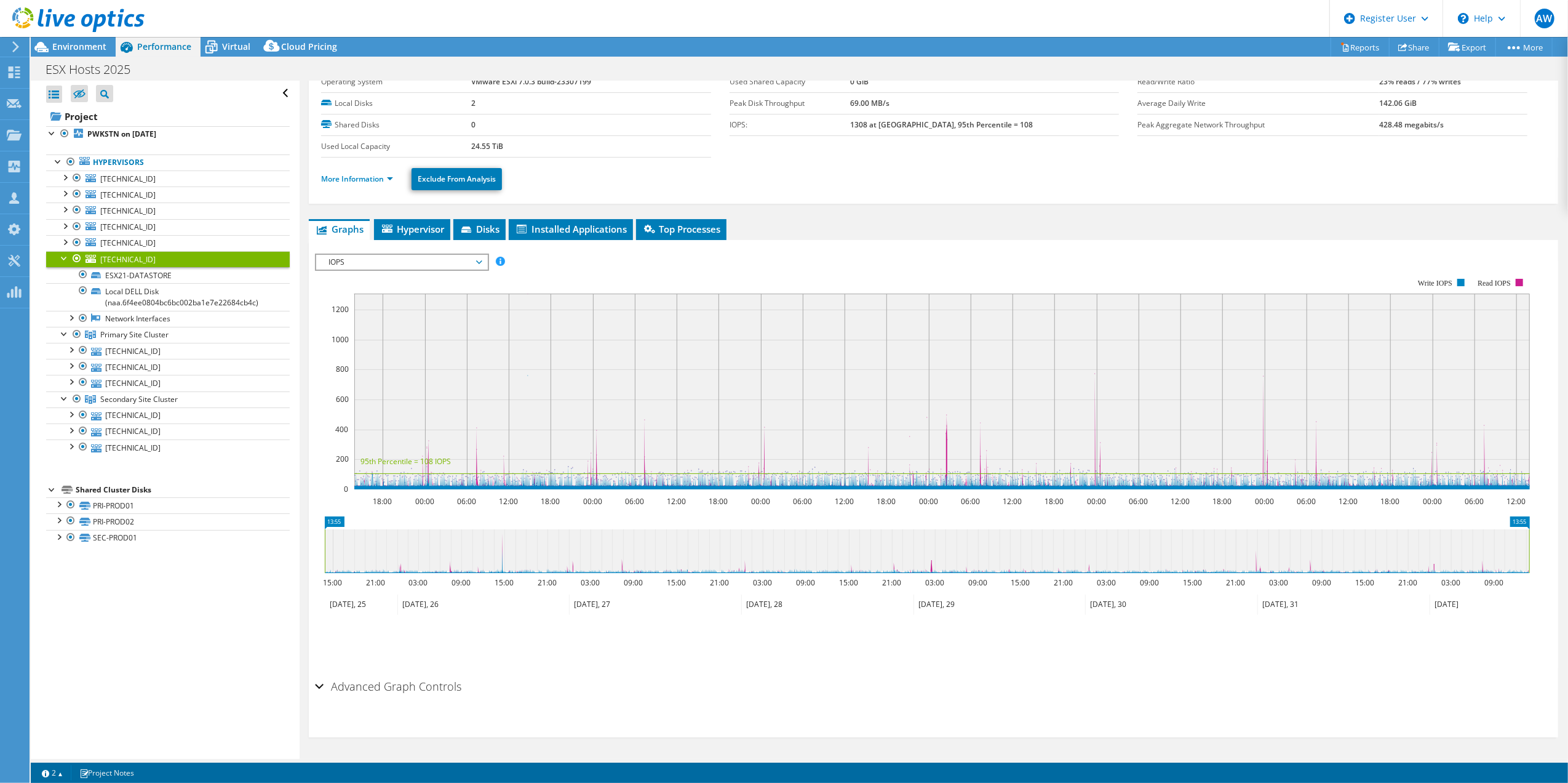
scroll to position [45, 0]
click at [343, 177] on link "More Information" at bounding box center [357, 180] width 72 height 10
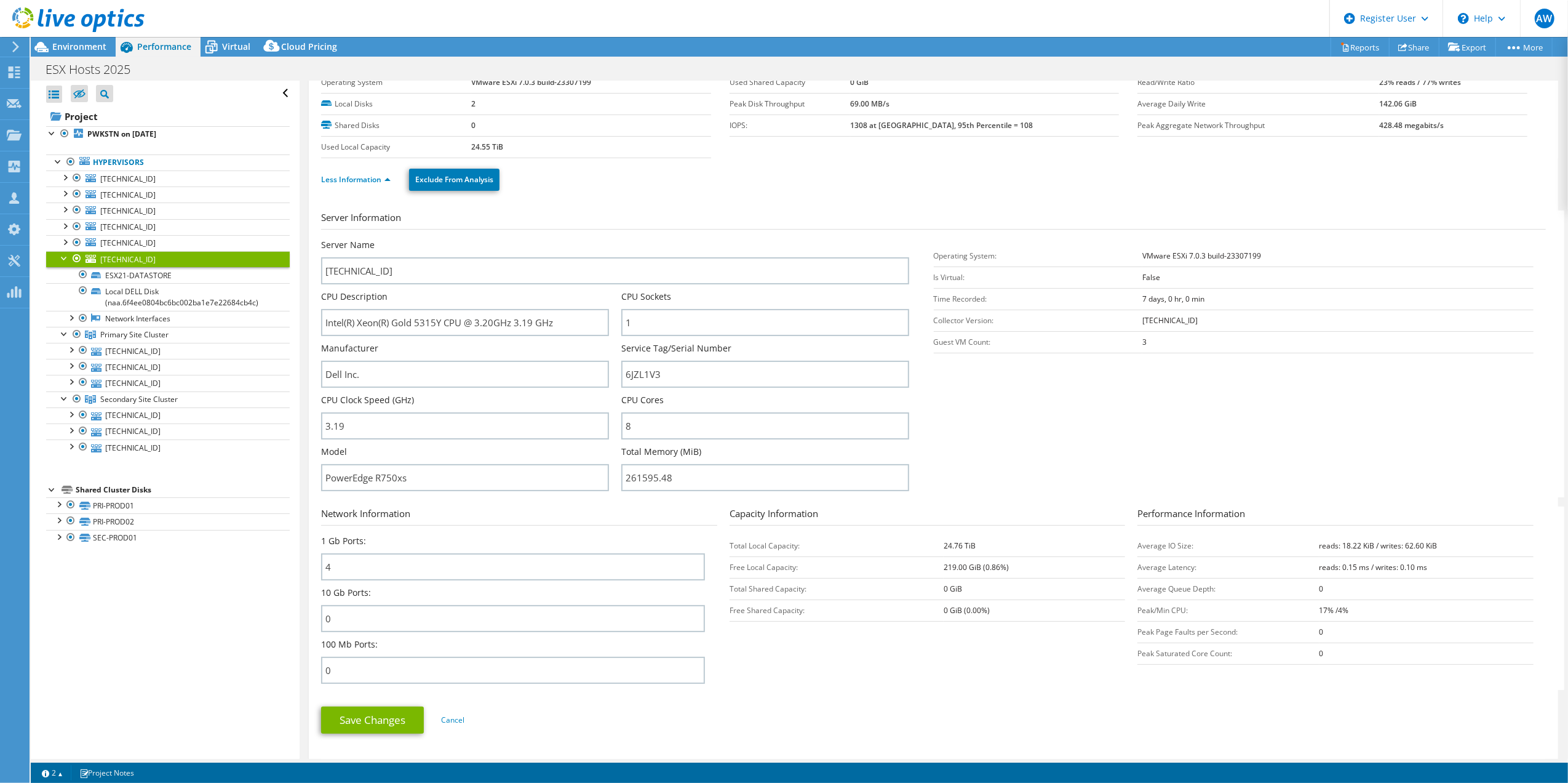
click at [63, 257] on div at bounding box center [64, 257] width 13 height 13
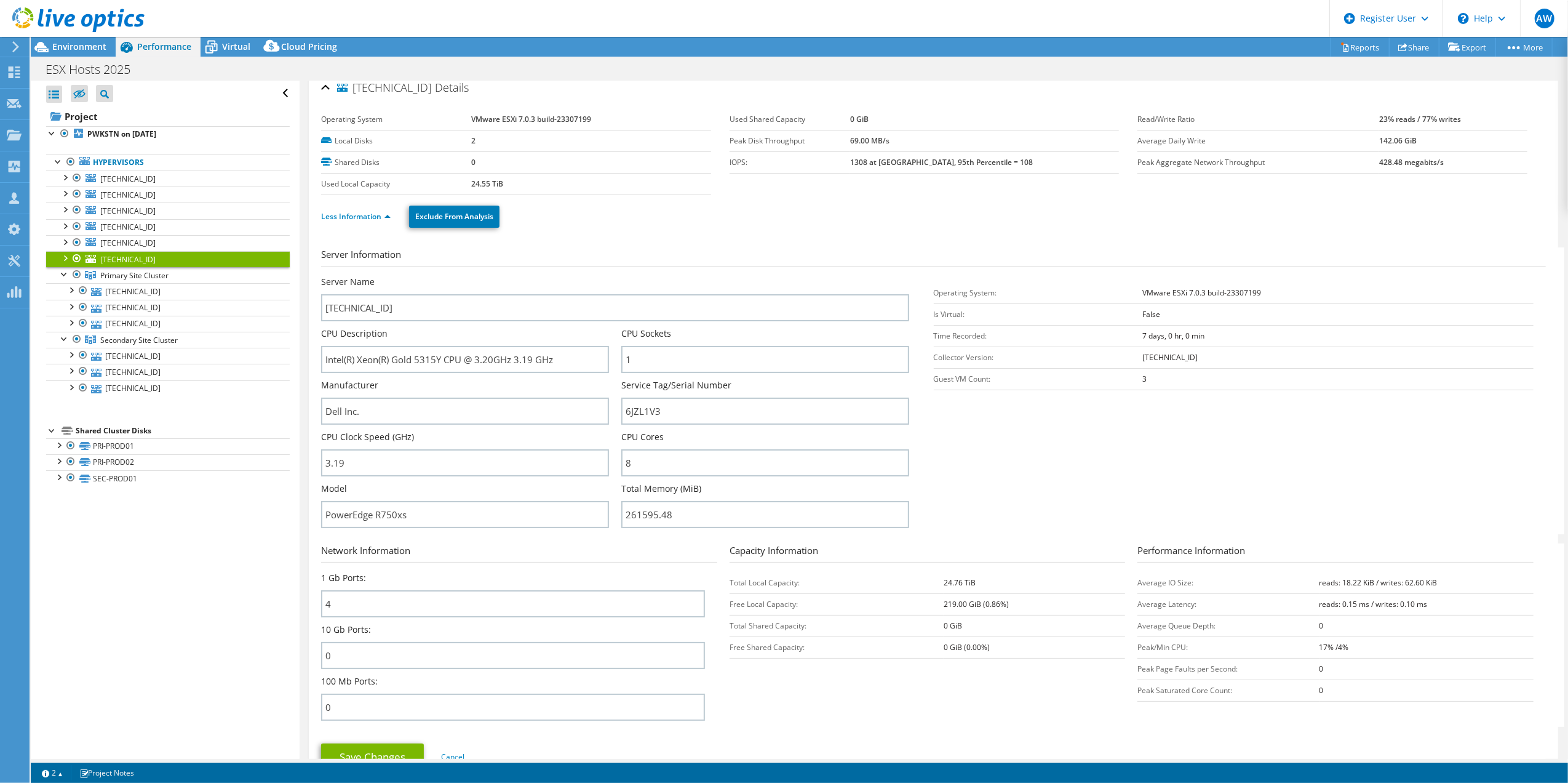
scroll to position [0, 0]
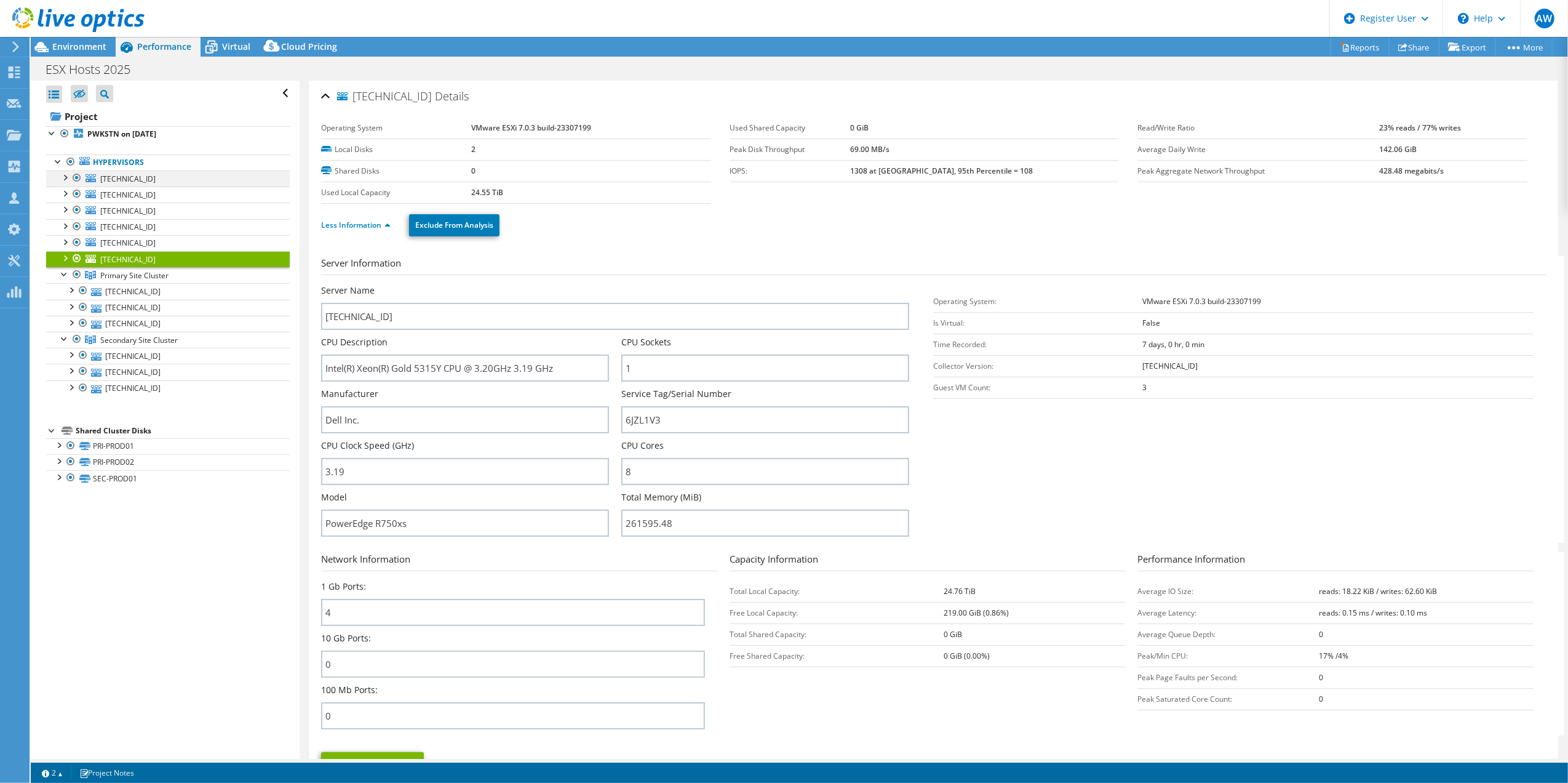
click at [62, 177] on div at bounding box center [64, 177] width 13 height 13
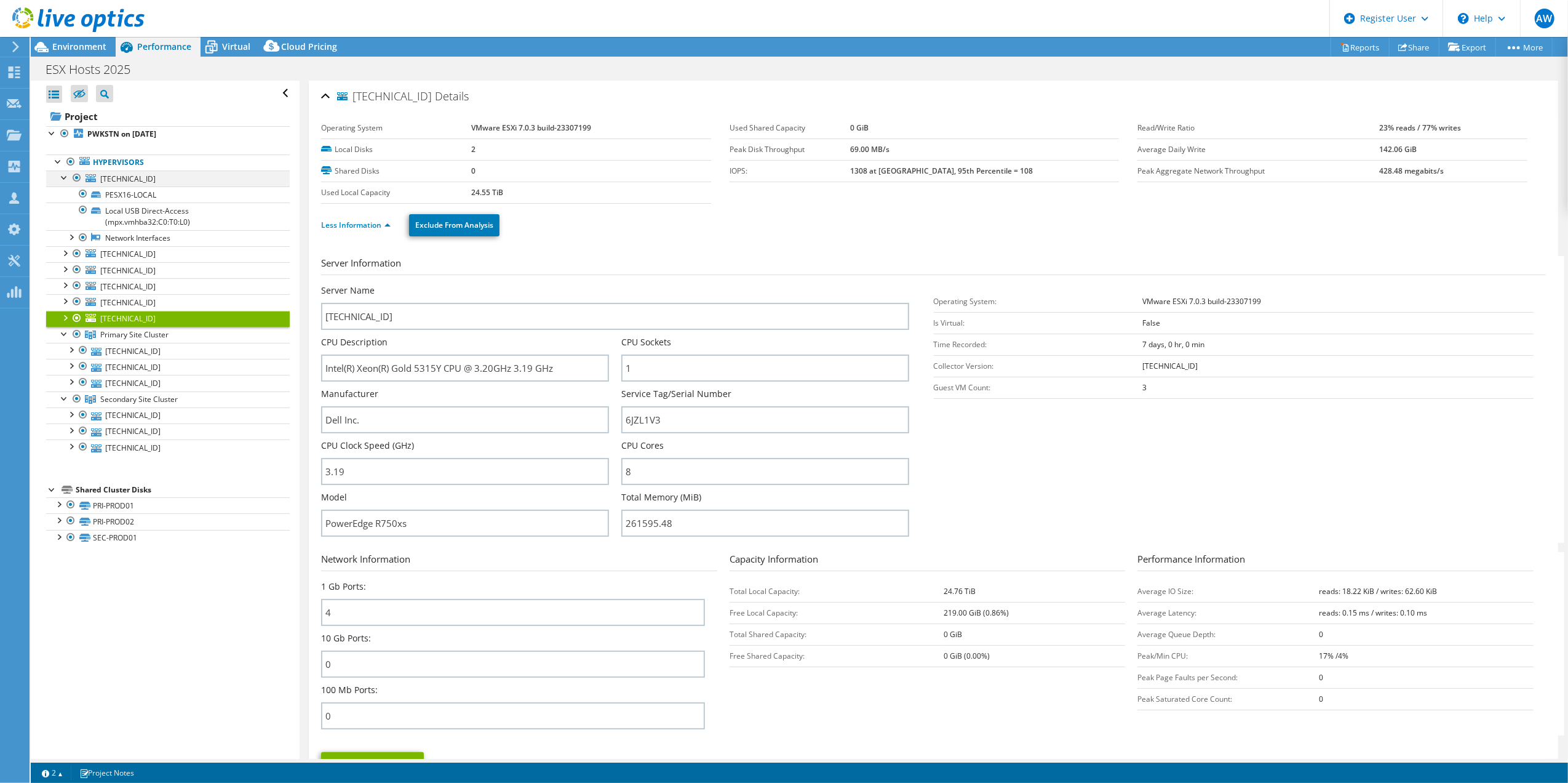
click at [62, 177] on div at bounding box center [64, 177] width 13 height 13
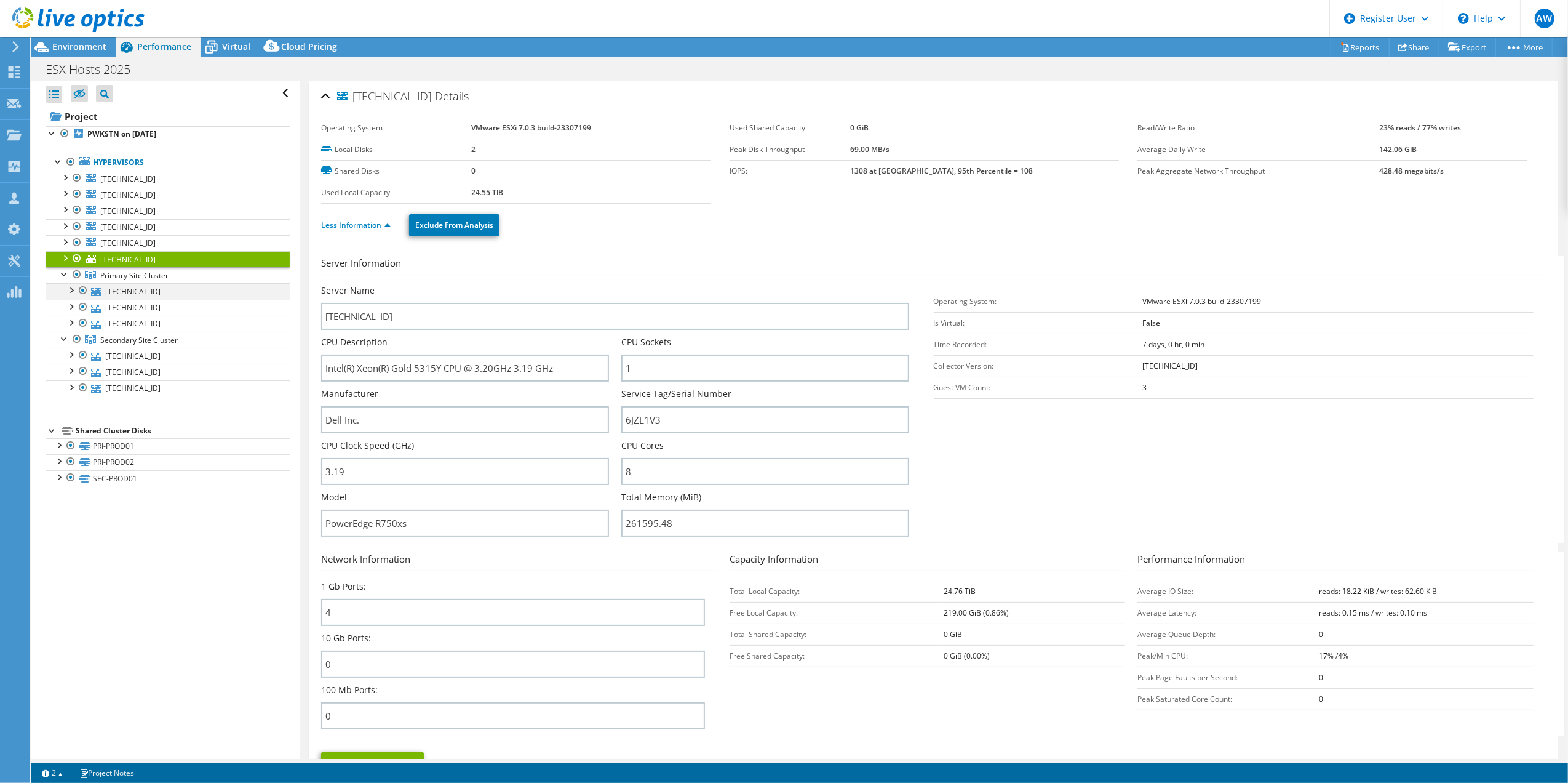
click at [72, 295] on div at bounding box center [71, 289] width 13 height 13
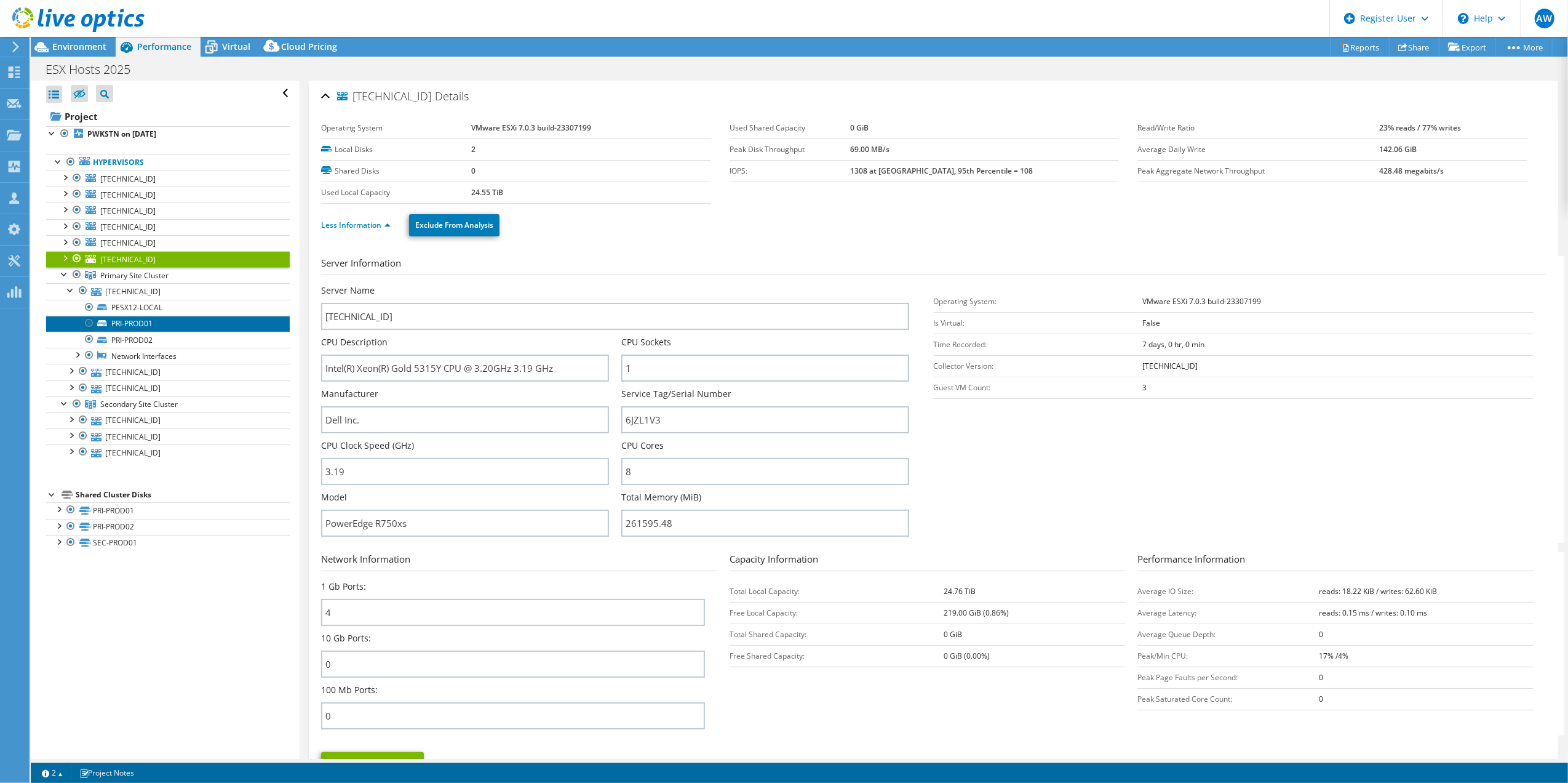
click at [128, 319] on link "PRI-PROD01" at bounding box center [168, 323] width 244 height 16
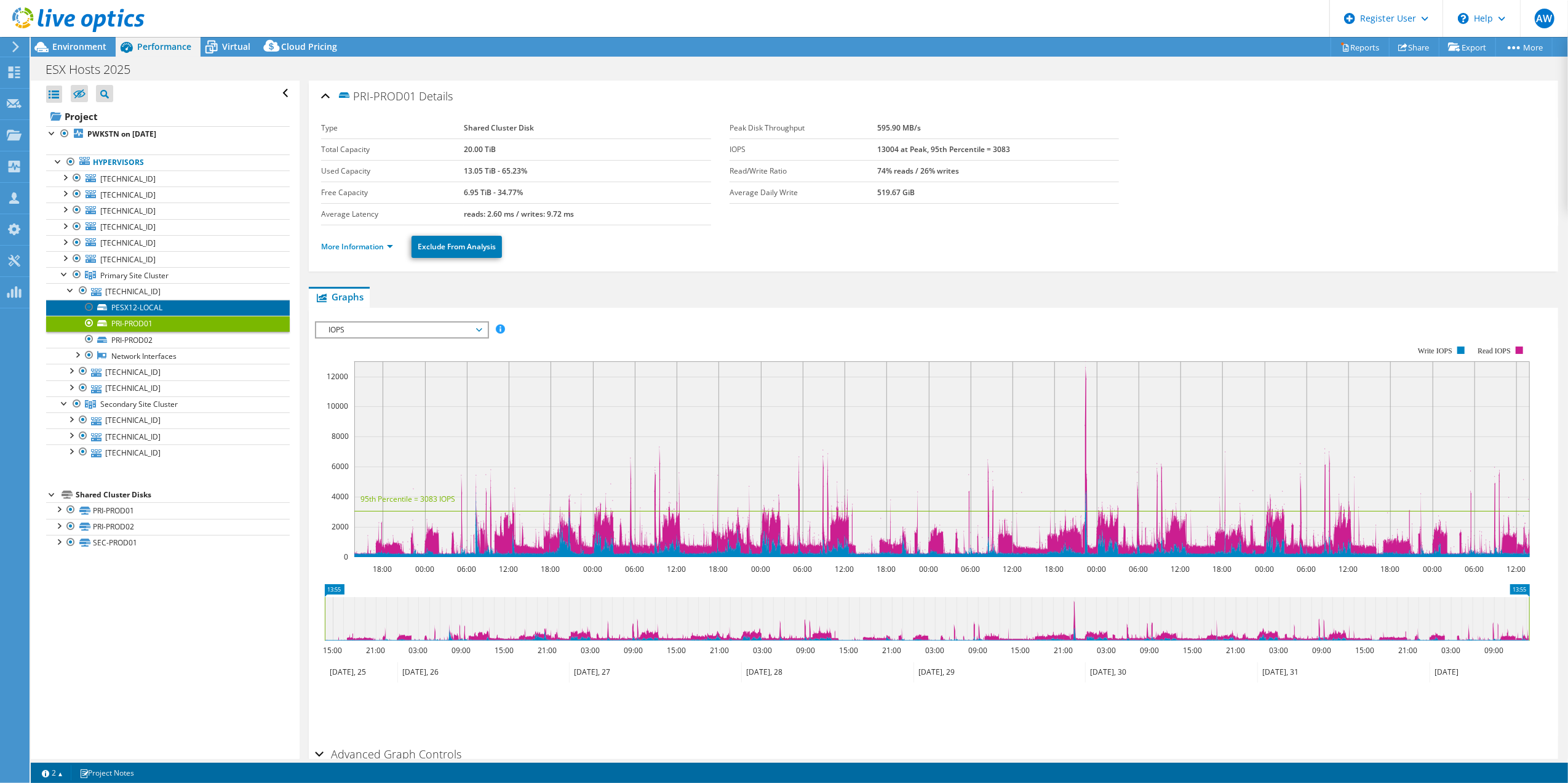
click at [129, 309] on link "PESX12-LOCAL" at bounding box center [168, 307] width 244 height 16
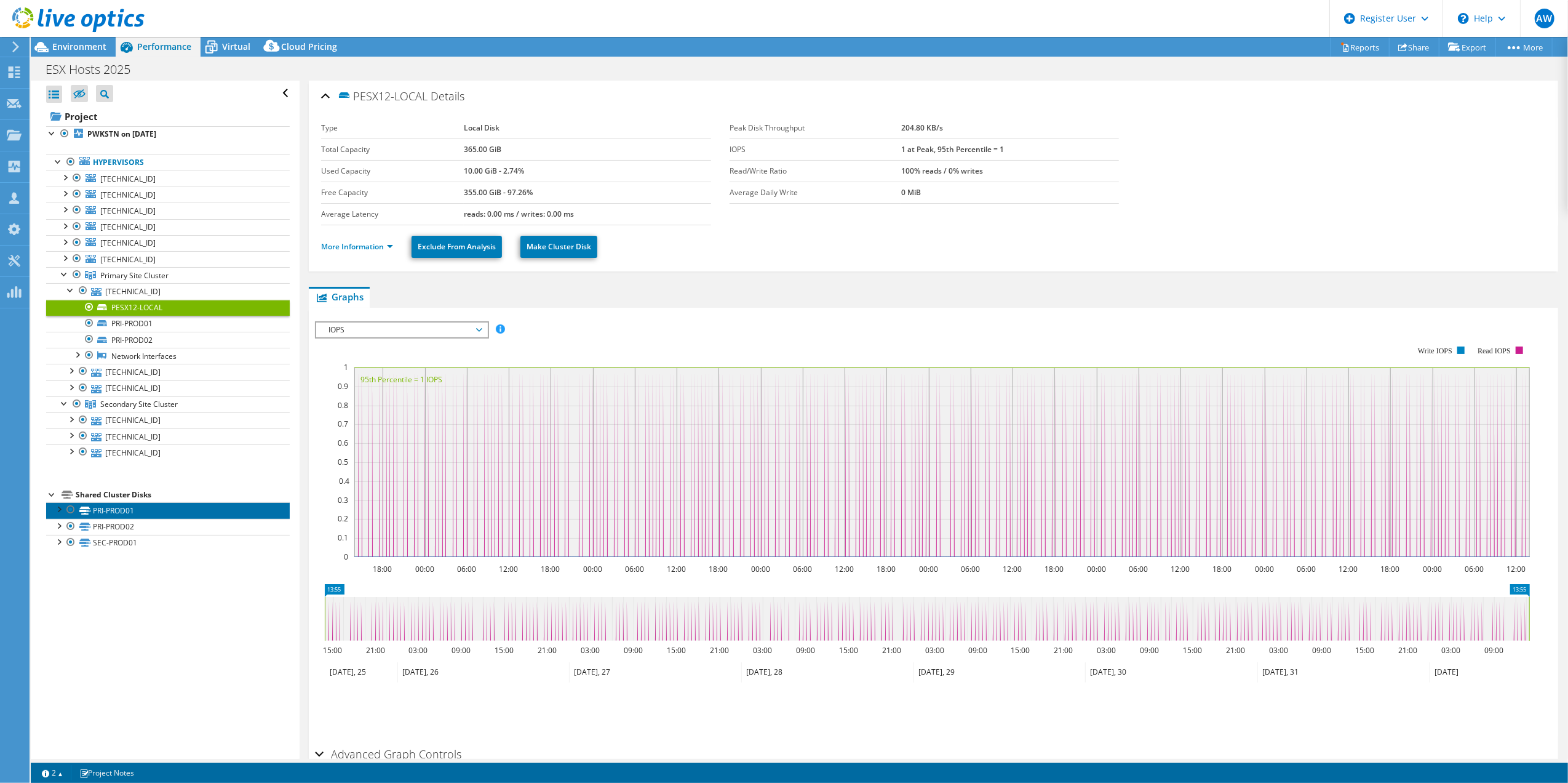
click at [121, 517] on link "PRI-PROD01" at bounding box center [168, 510] width 244 height 16
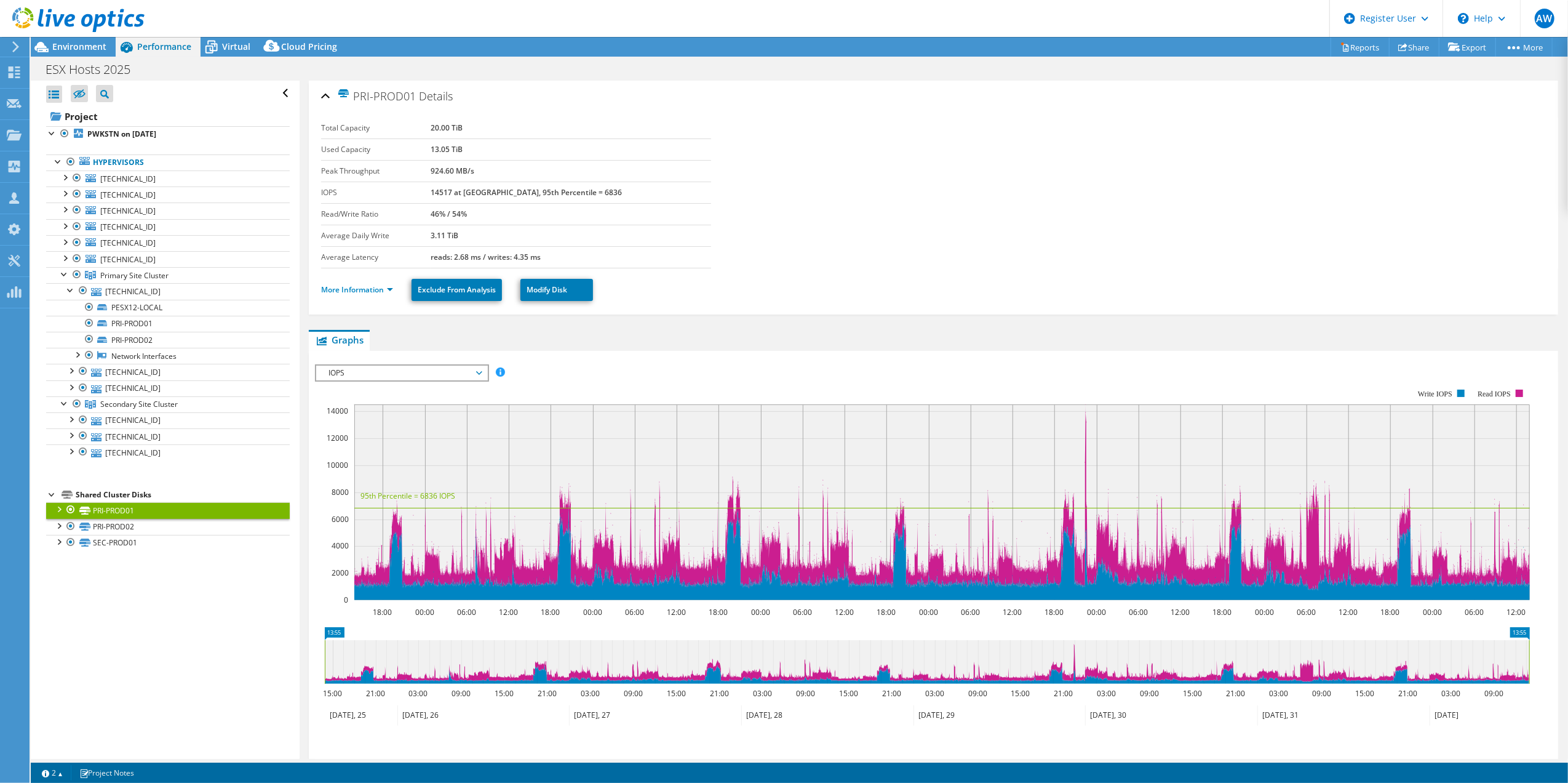
click at [55, 514] on div at bounding box center [58, 508] width 13 height 13
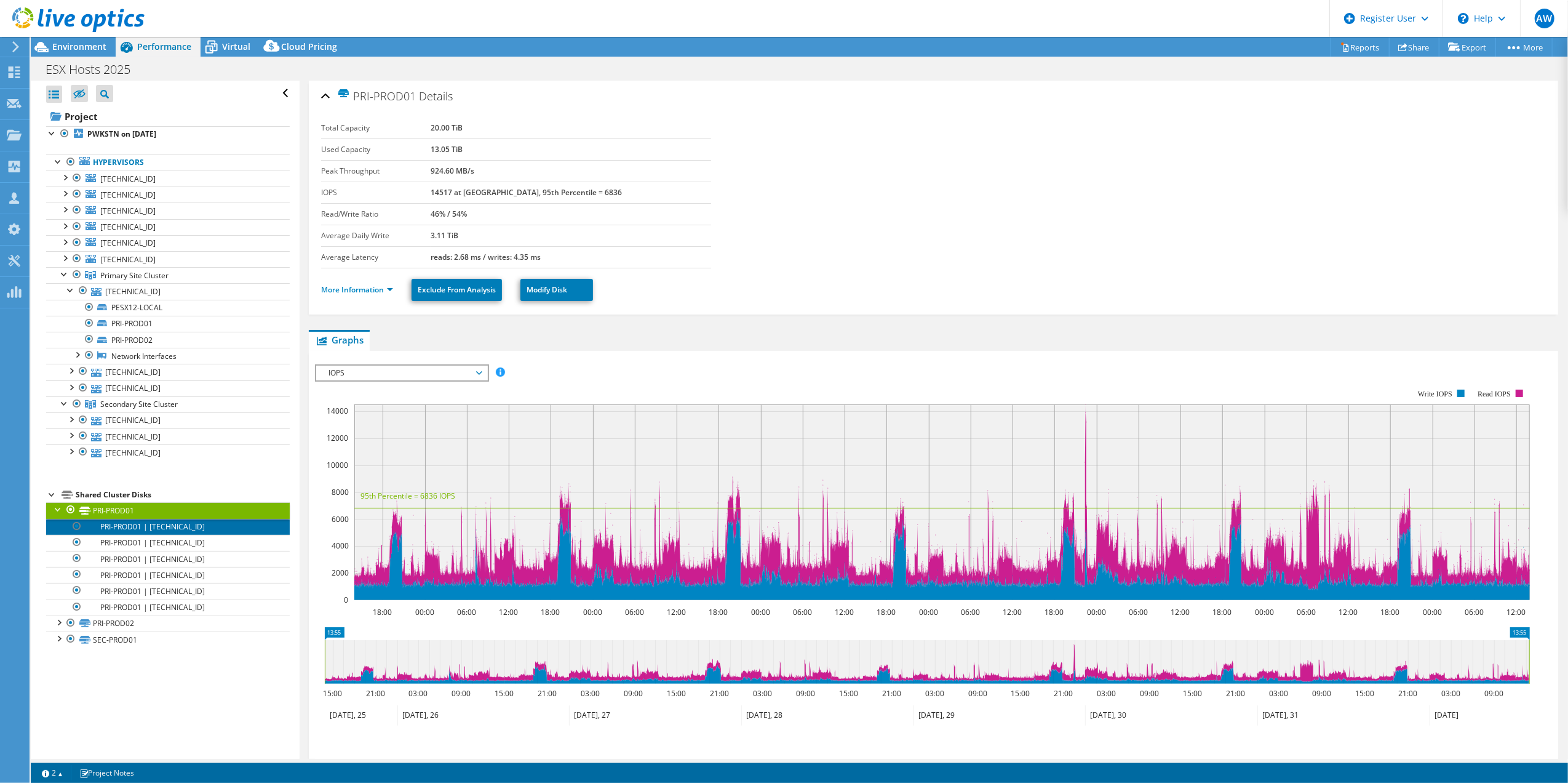
click at [117, 529] on link "PRI-PROD01 | 10.9.24.12" at bounding box center [168, 526] width 244 height 16
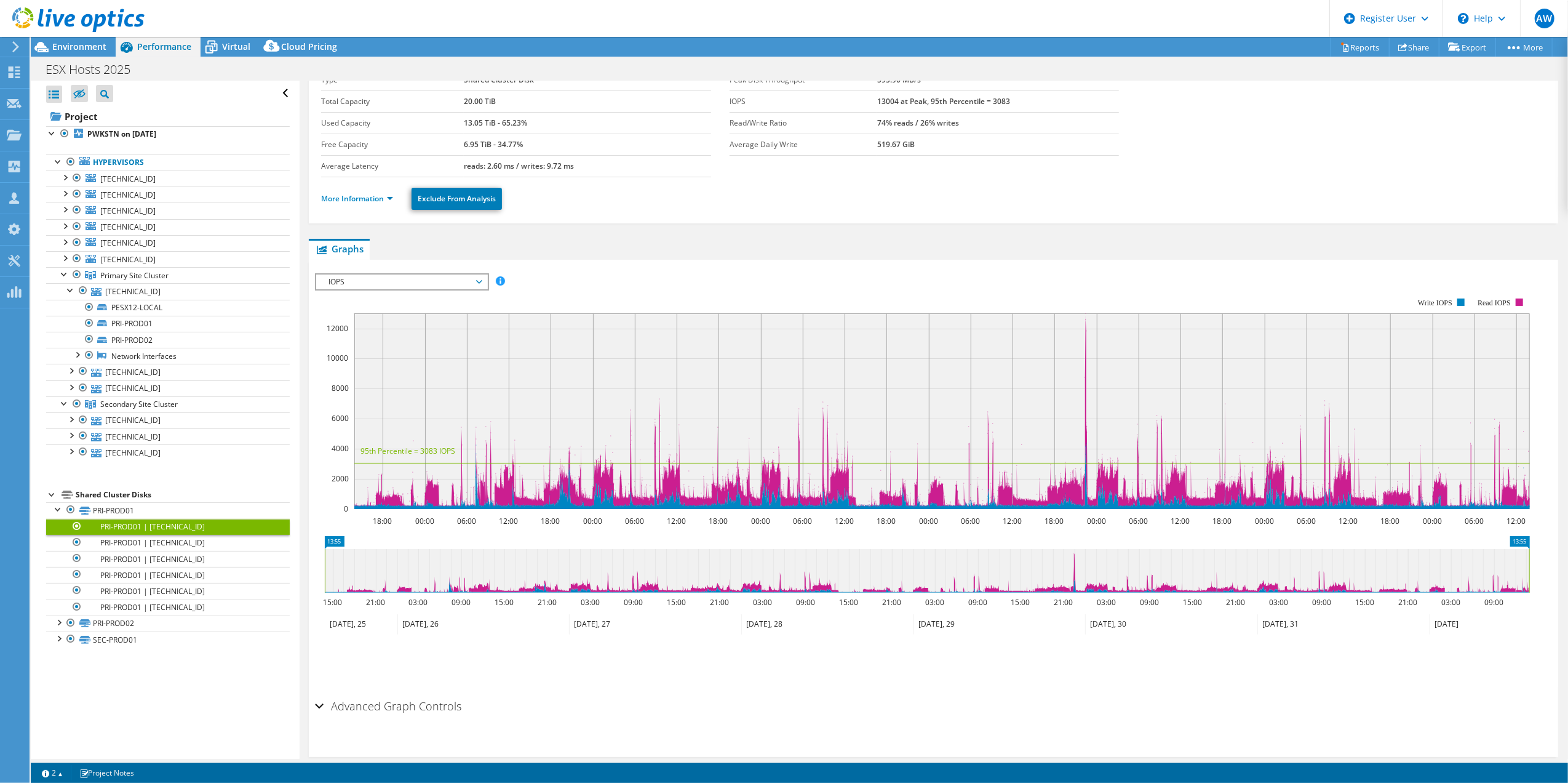
scroll to position [67, 0]
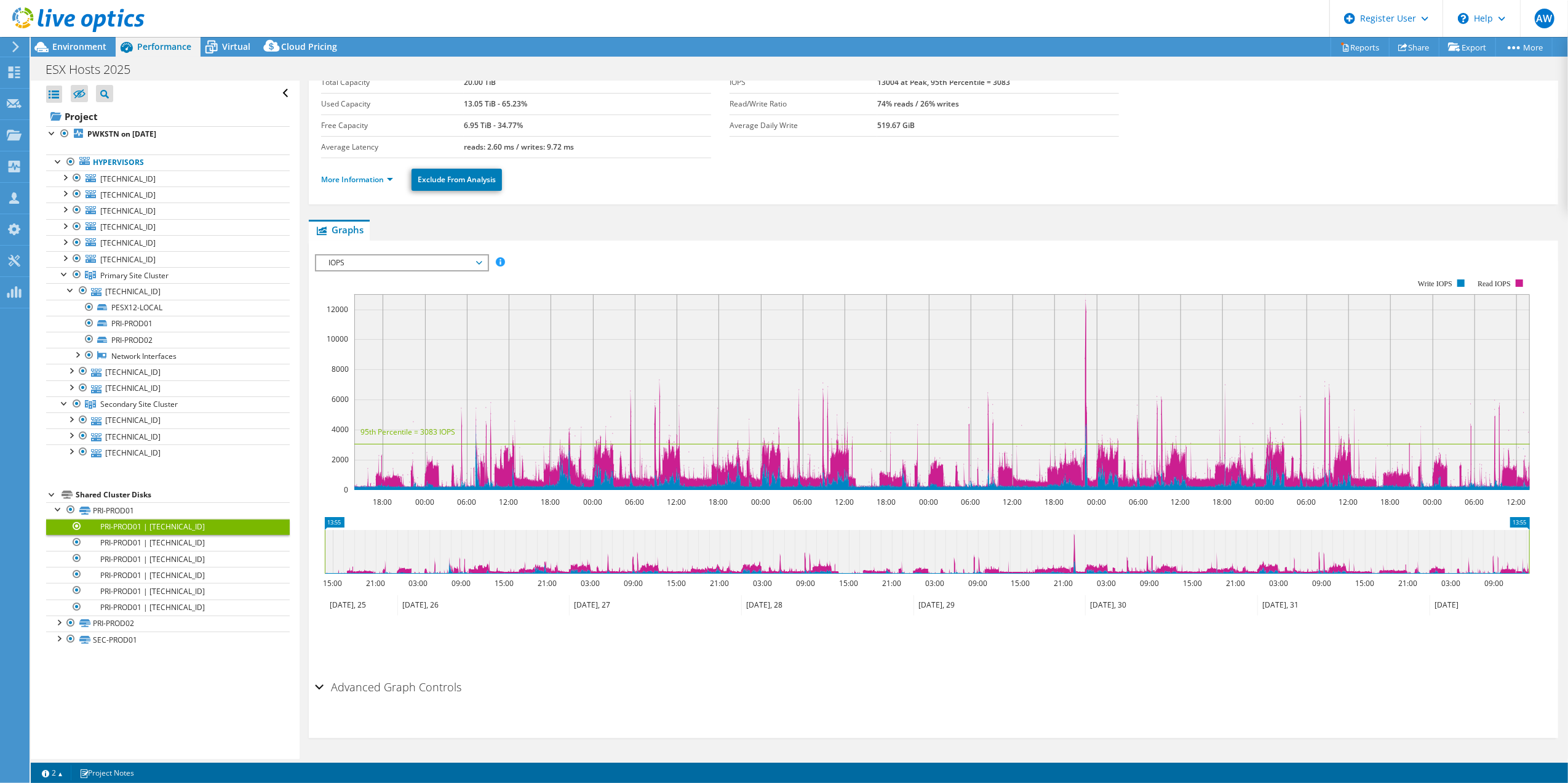
click at [321, 687] on div "Advanced Graph Controls" at bounding box center [933, 688] width 1237 height 27
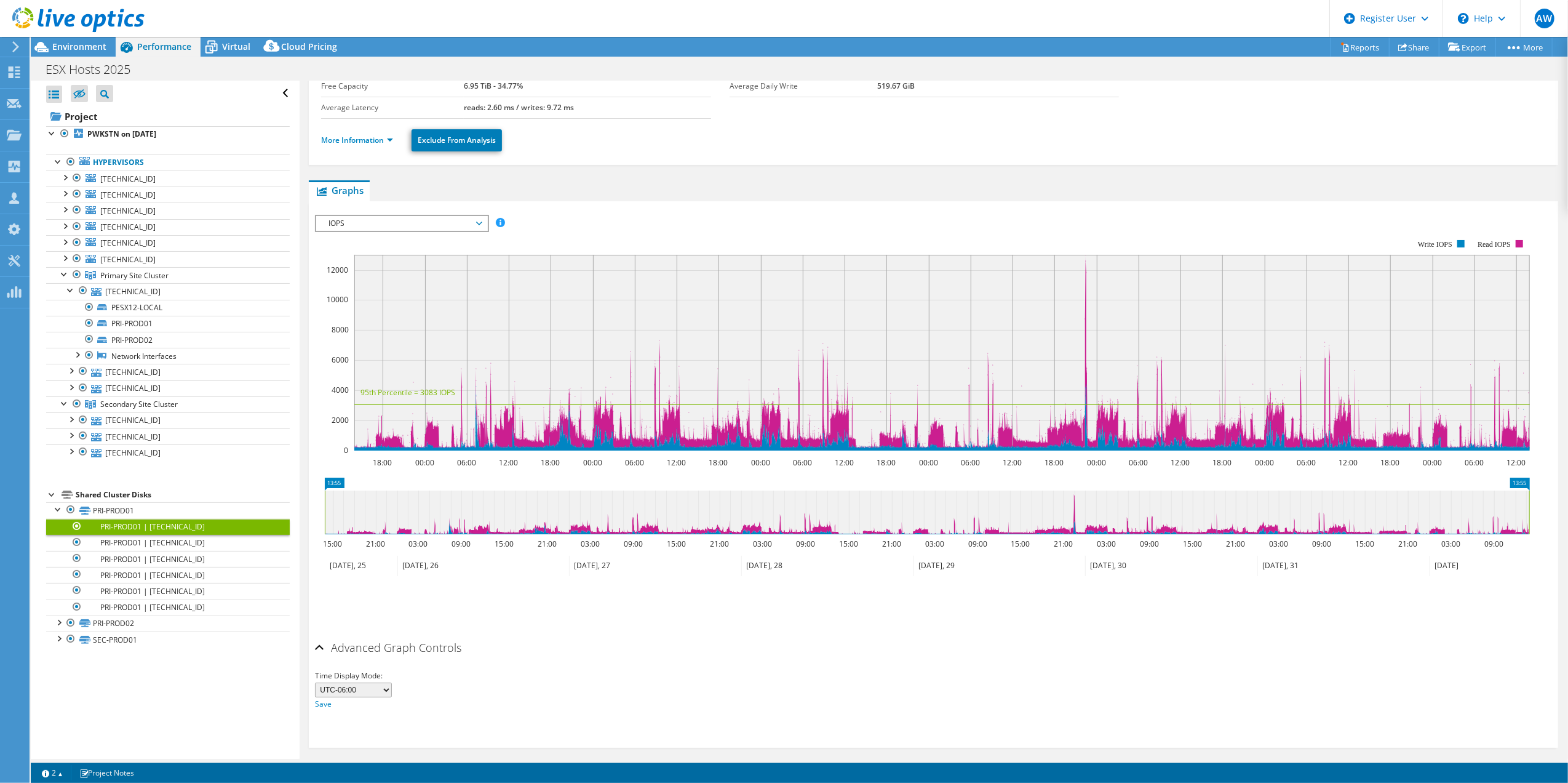
scroll to position [109, 0]
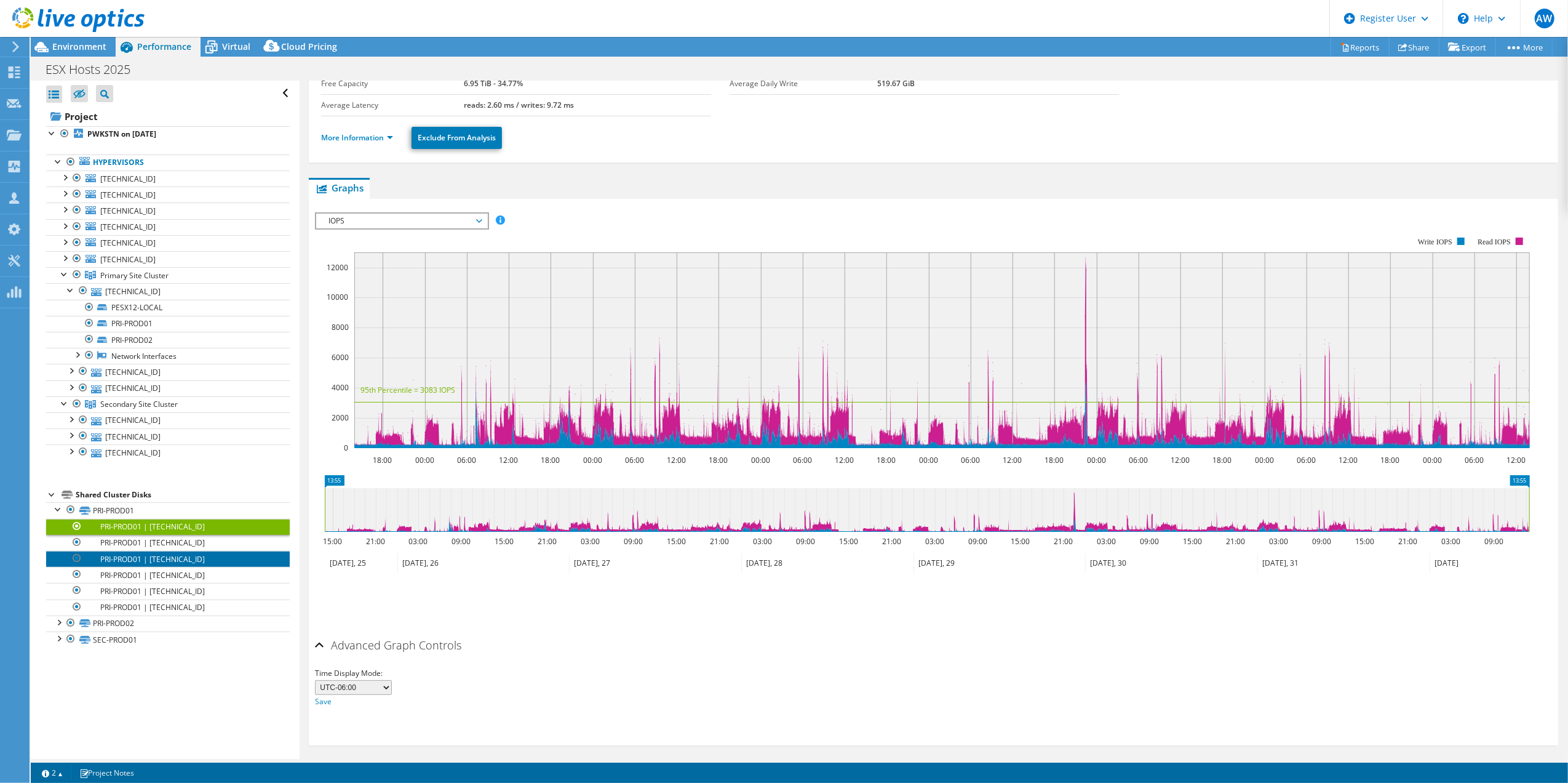
click at [97, 562] on link "PRI-PROD01 | 10.9.24.11" at bounding box center [168, 558] width 244 height 16
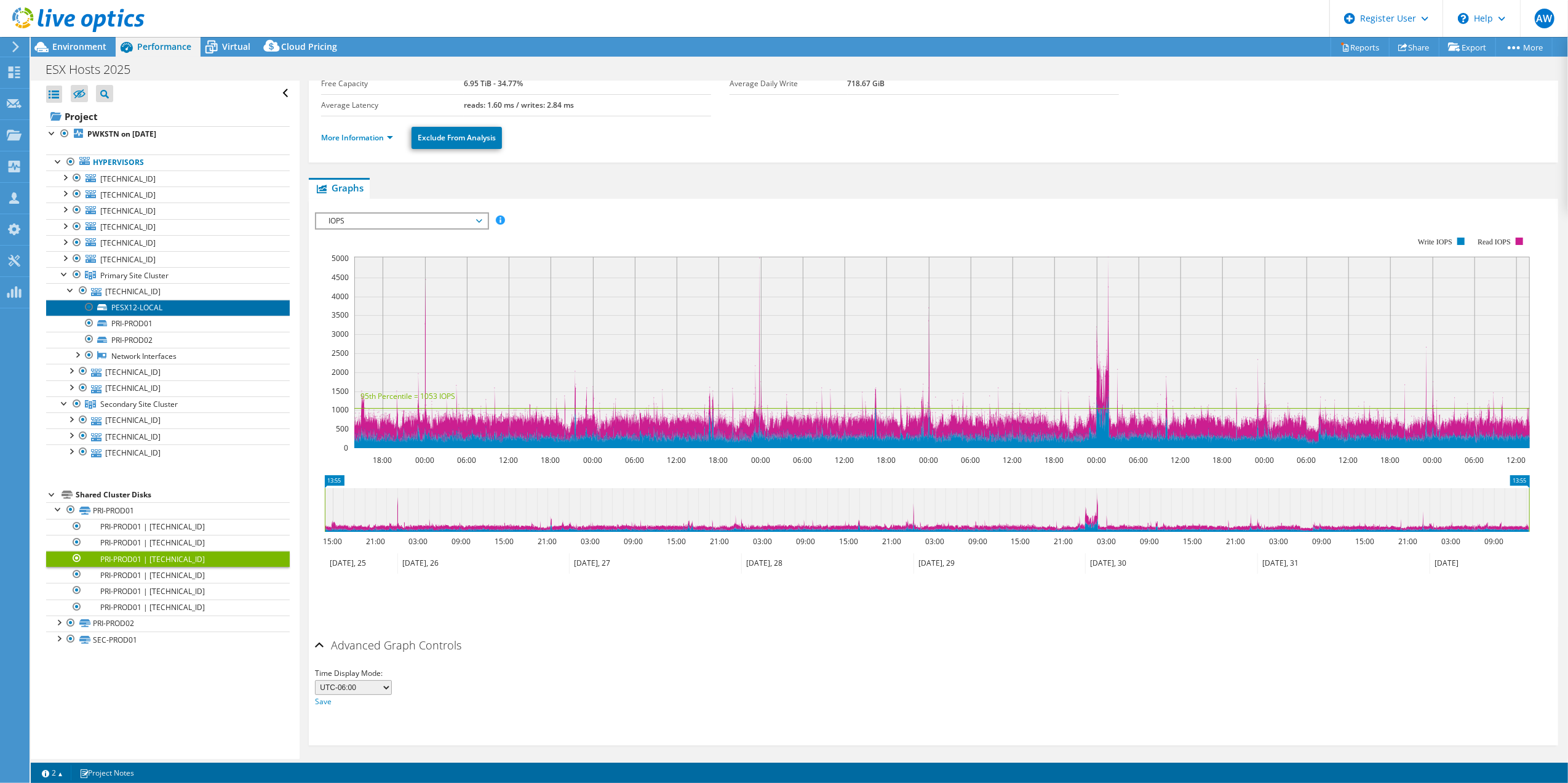
click at [130, 309] on link "PESX12-LOCAL" at bounding box center [168, 307] width 244 height 16
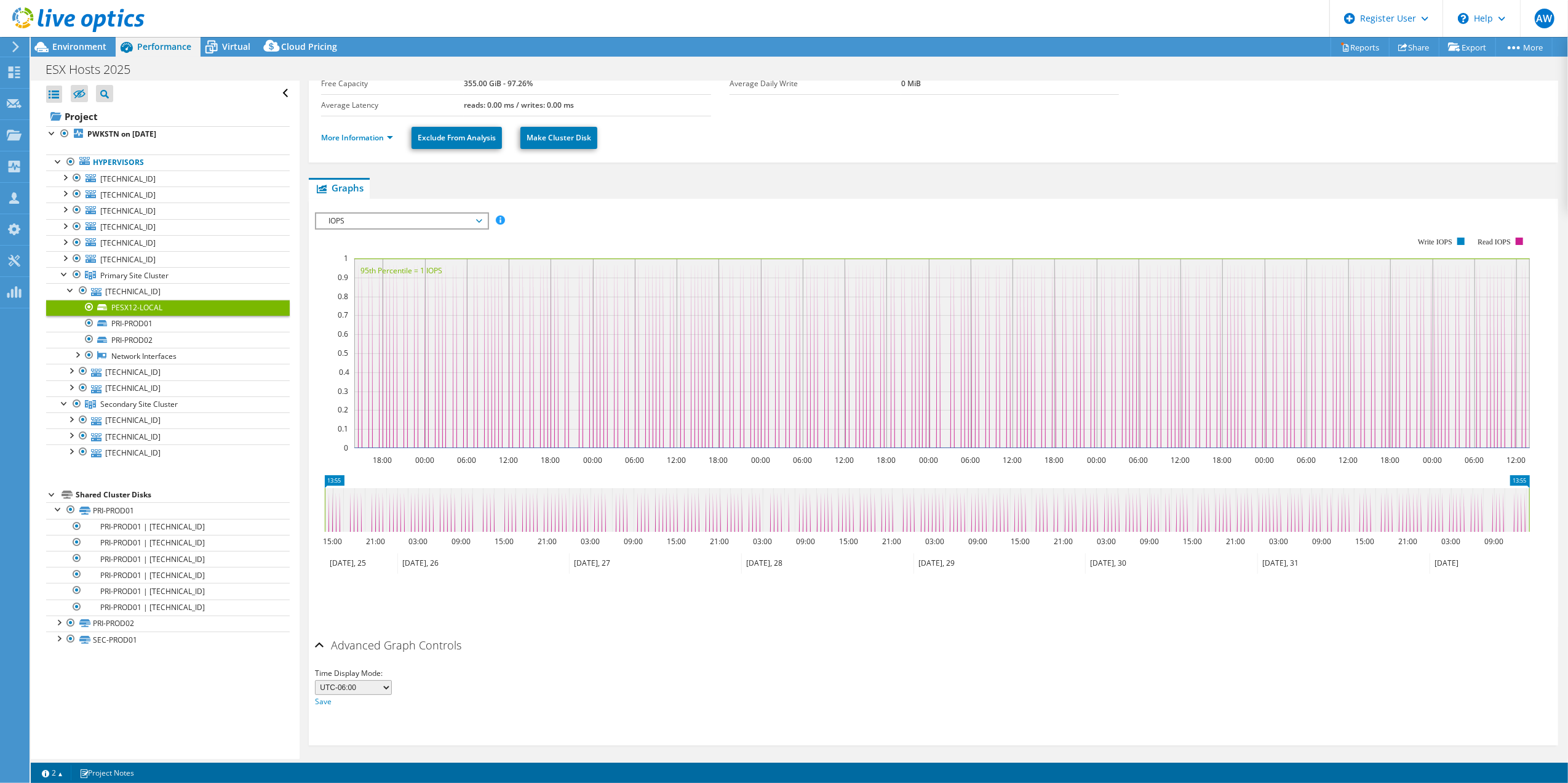
scroll to position [0, 0]
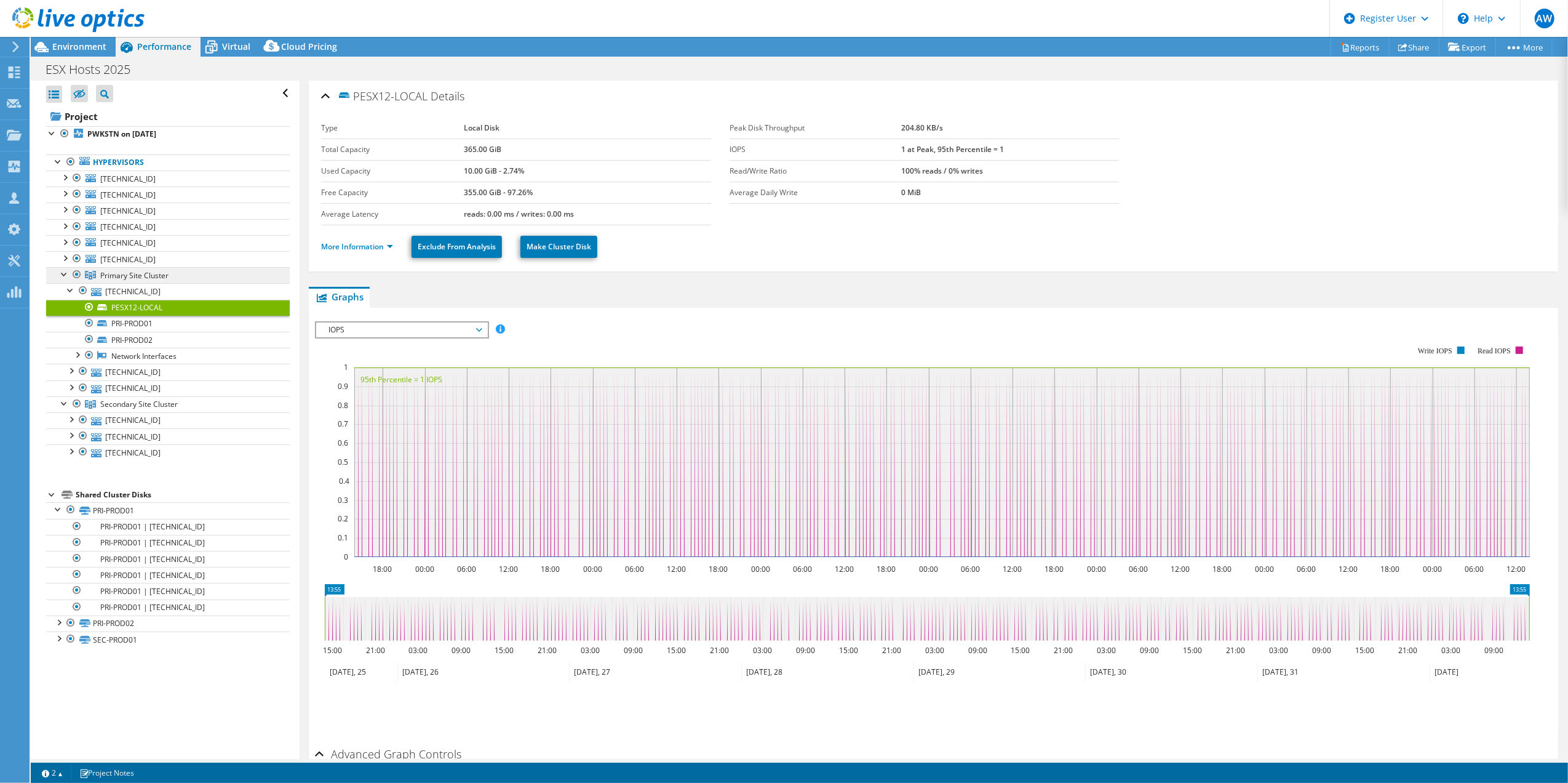
click at [121, 276] on span "Primary Site Cluster" at bounding box center [135, 276] width 69 height 10
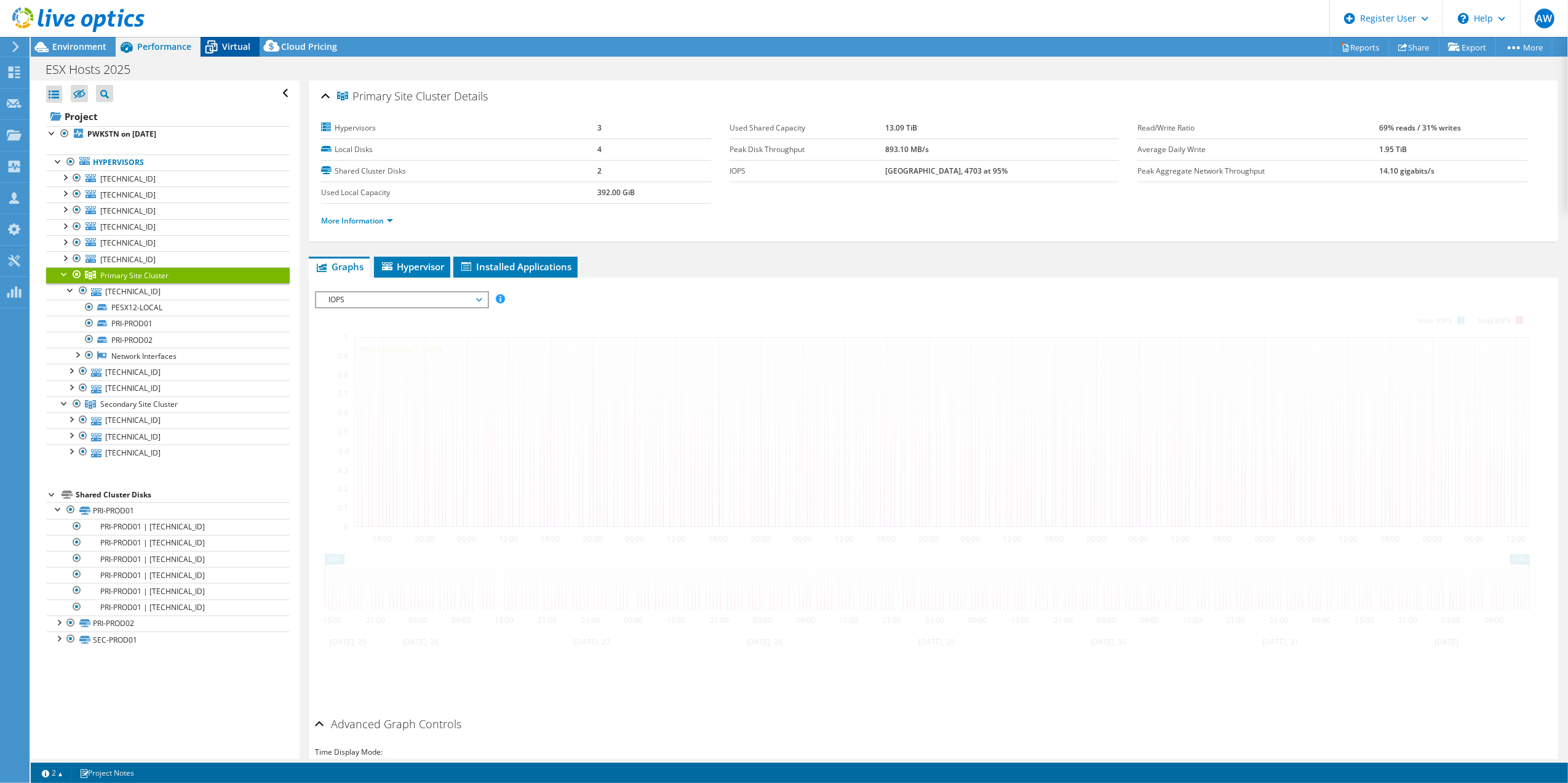
click at [234, 44] on span "Virtual" at bounding box center [236, 47] width 28 height 12
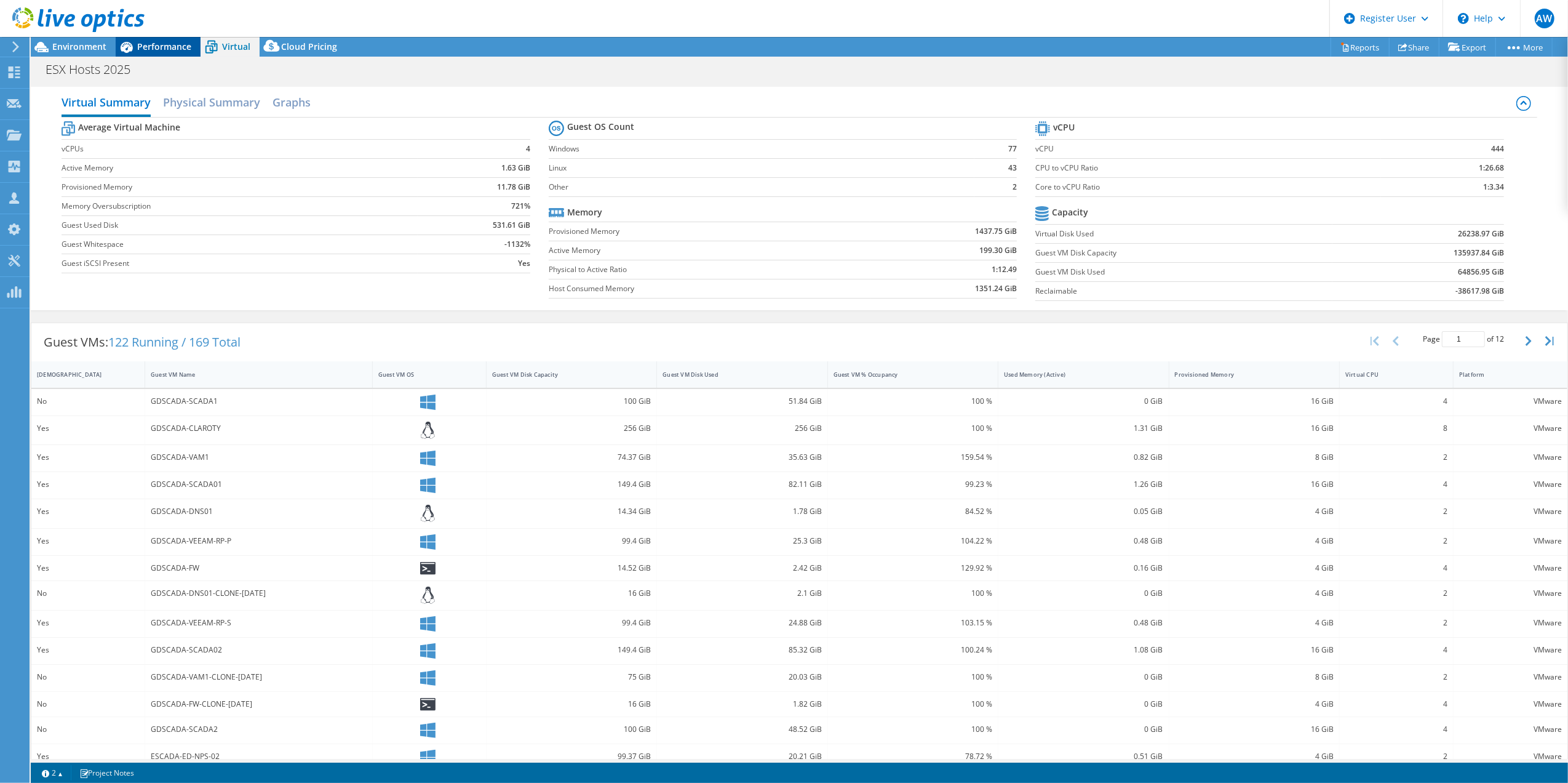
click at [164, 45] on span "Performance" at bounding box center [164, 47] width 54 height 12
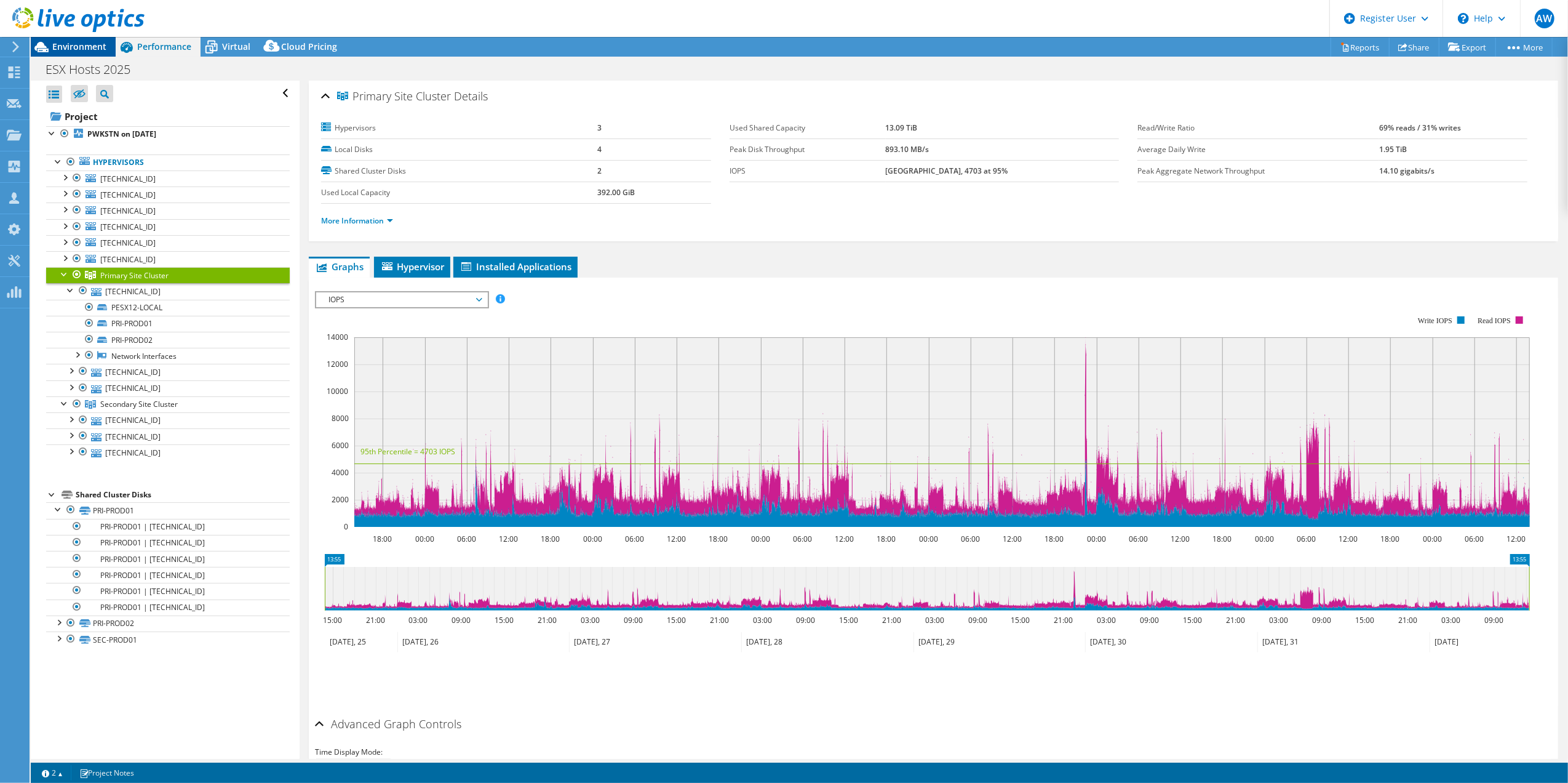
click at [74, 42] on span "Environment" at bounding box center [79, 47] width 54 height 12
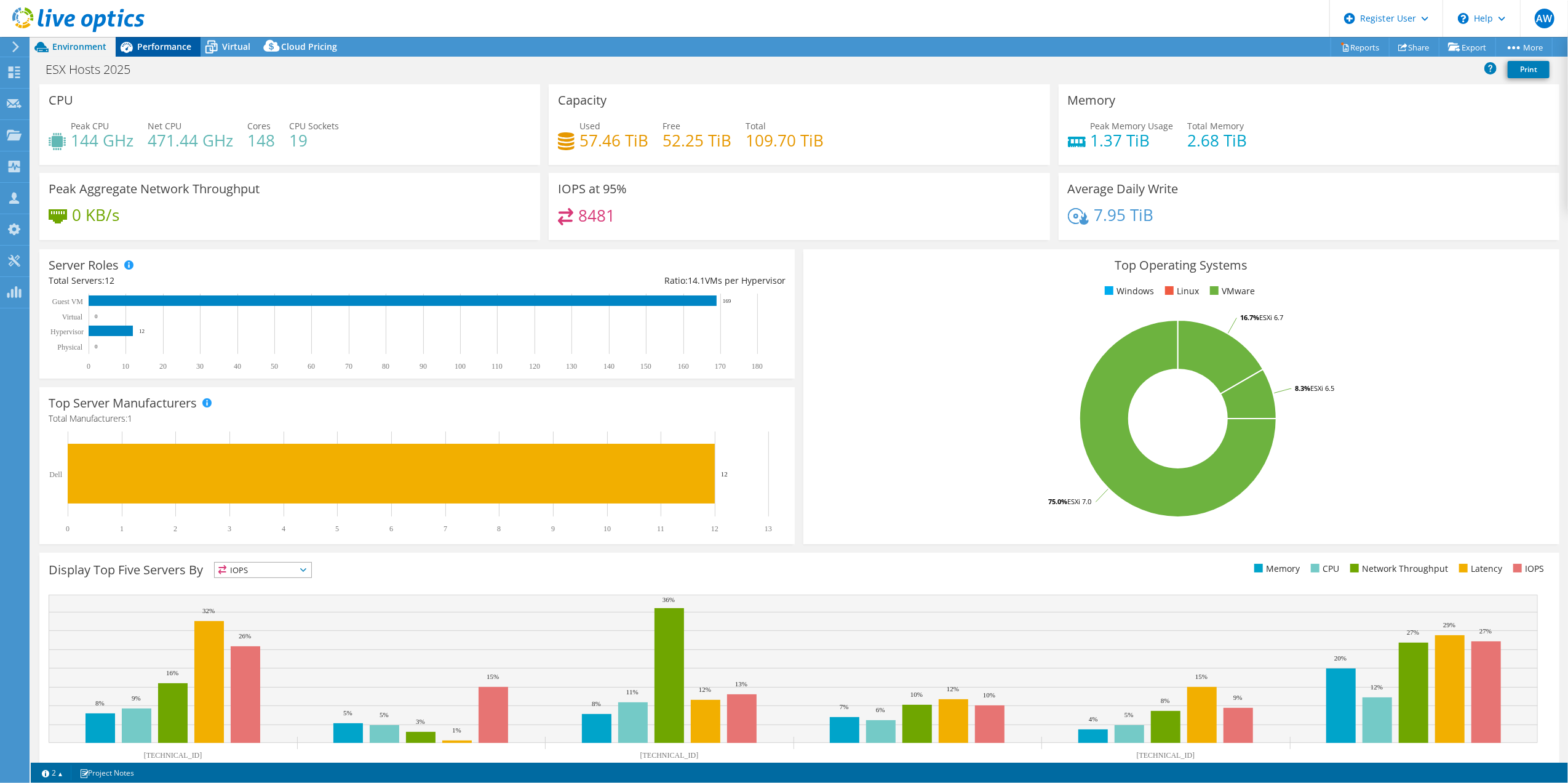
click at [168, 43] on span "Performance" at bounding box center [164, 47] width 54 height 12
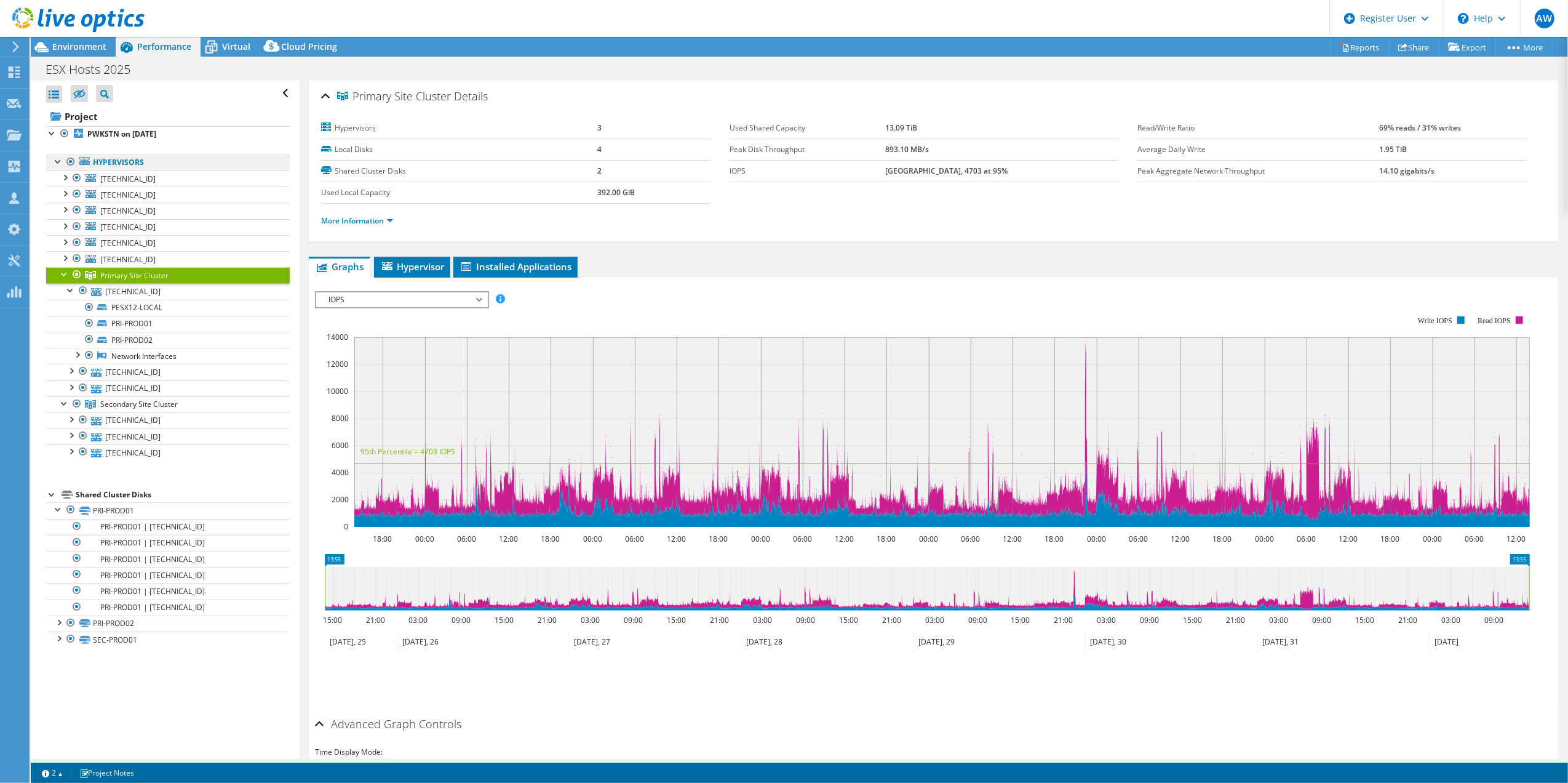
click at [127, 164] on link "Hypervisors" at bounding box center [168, 162] width 244 height 16
click at [126, 179] on span "10.17.1.16" at bounding box center [128, 179] width 55 height 10
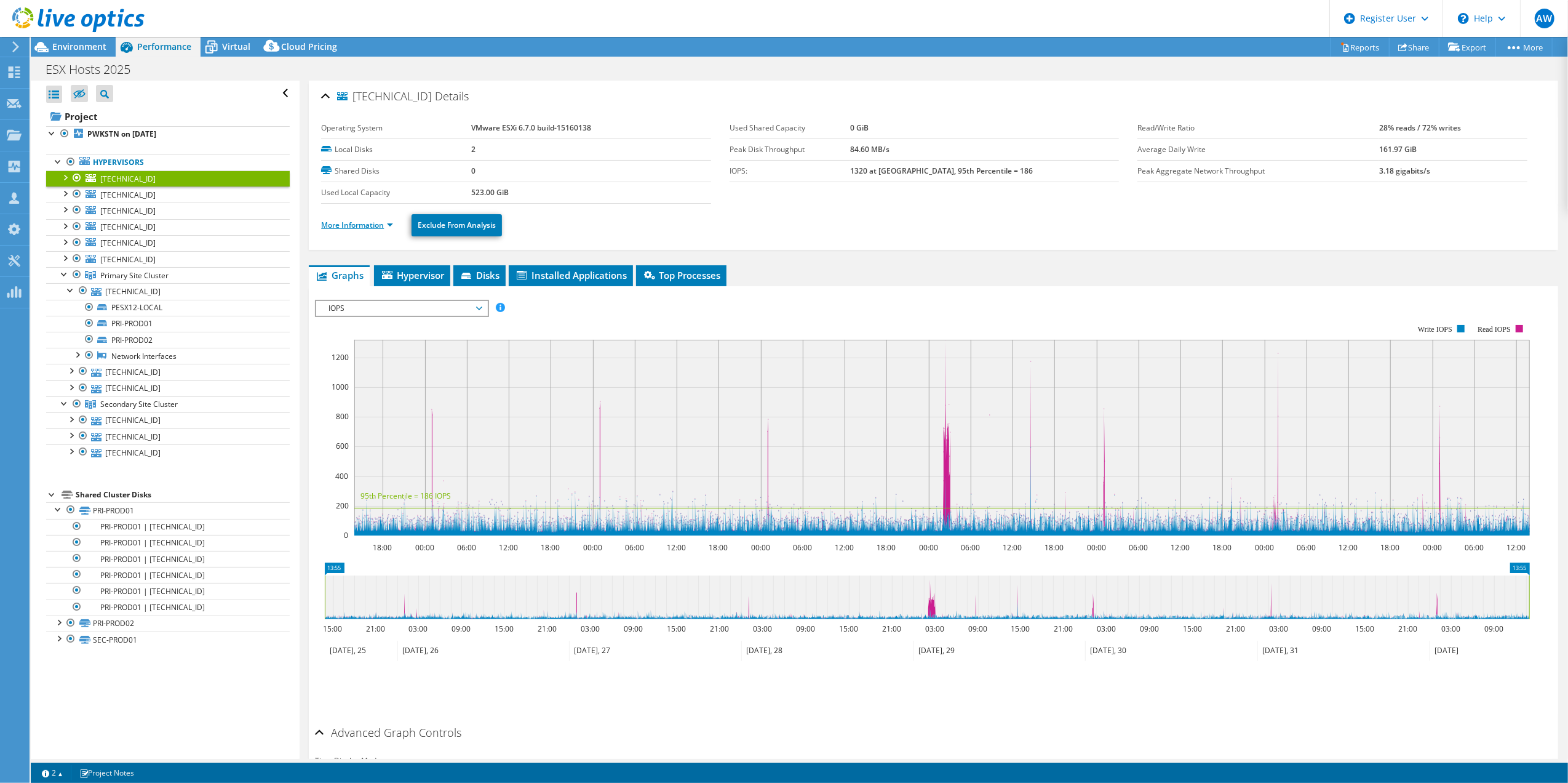
click at [346, 224] on link "More Information" at bounding box center [357, 225] width 72 height 10
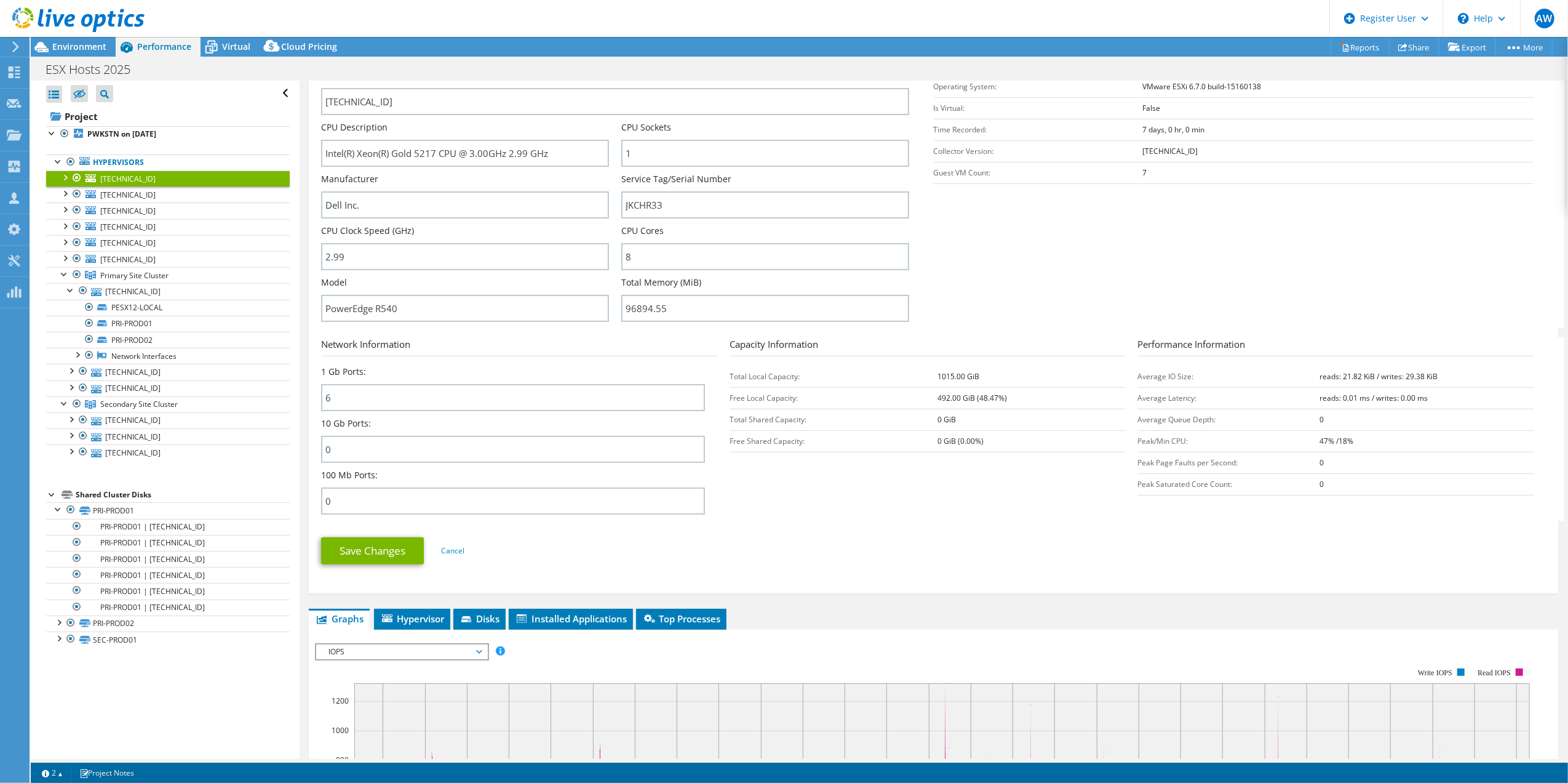
scroll to position [246, 0]
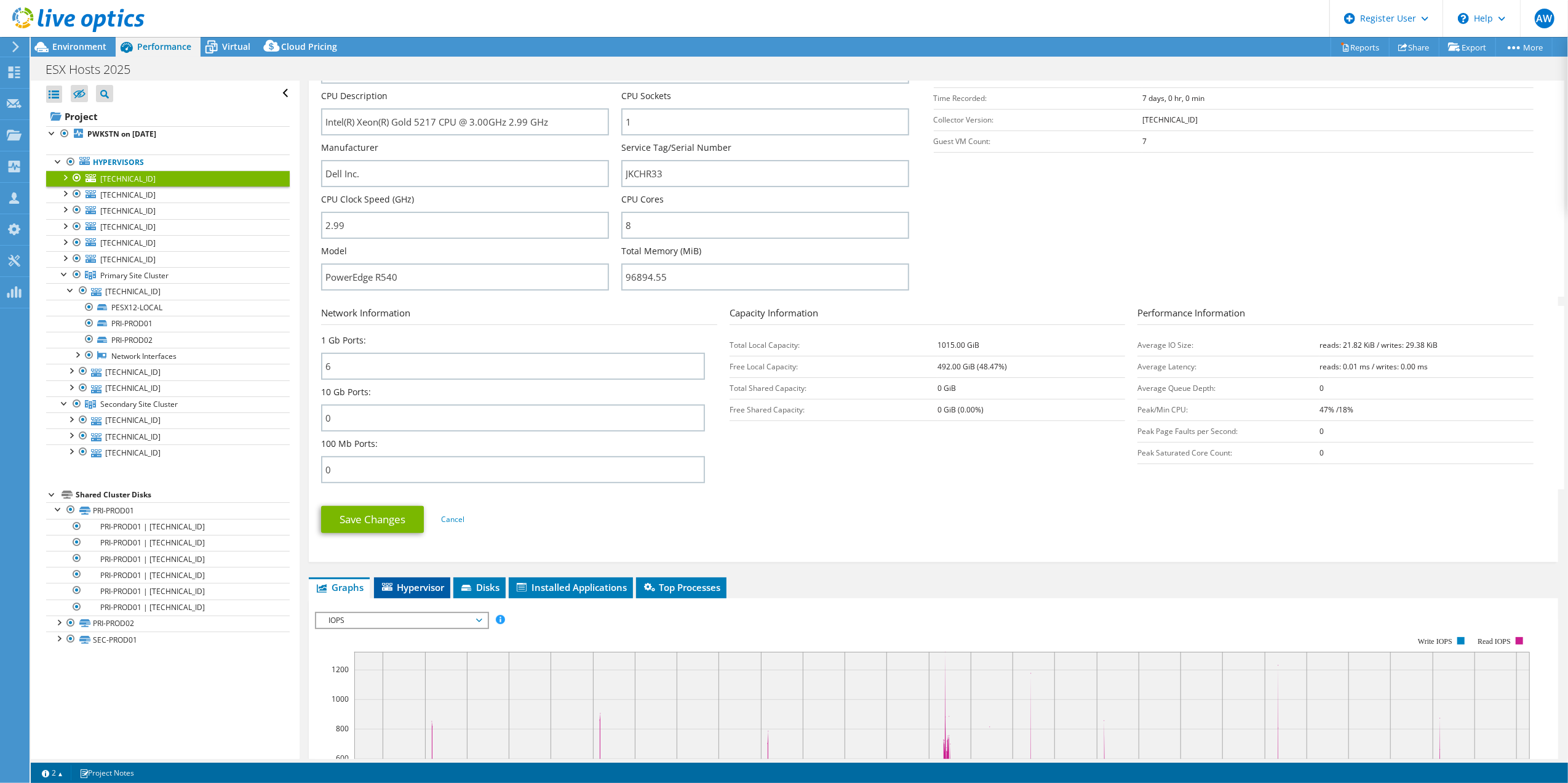
click at [421, 581] on span "Hypervisor" at bounding box center [412, 587] width 64 height 13
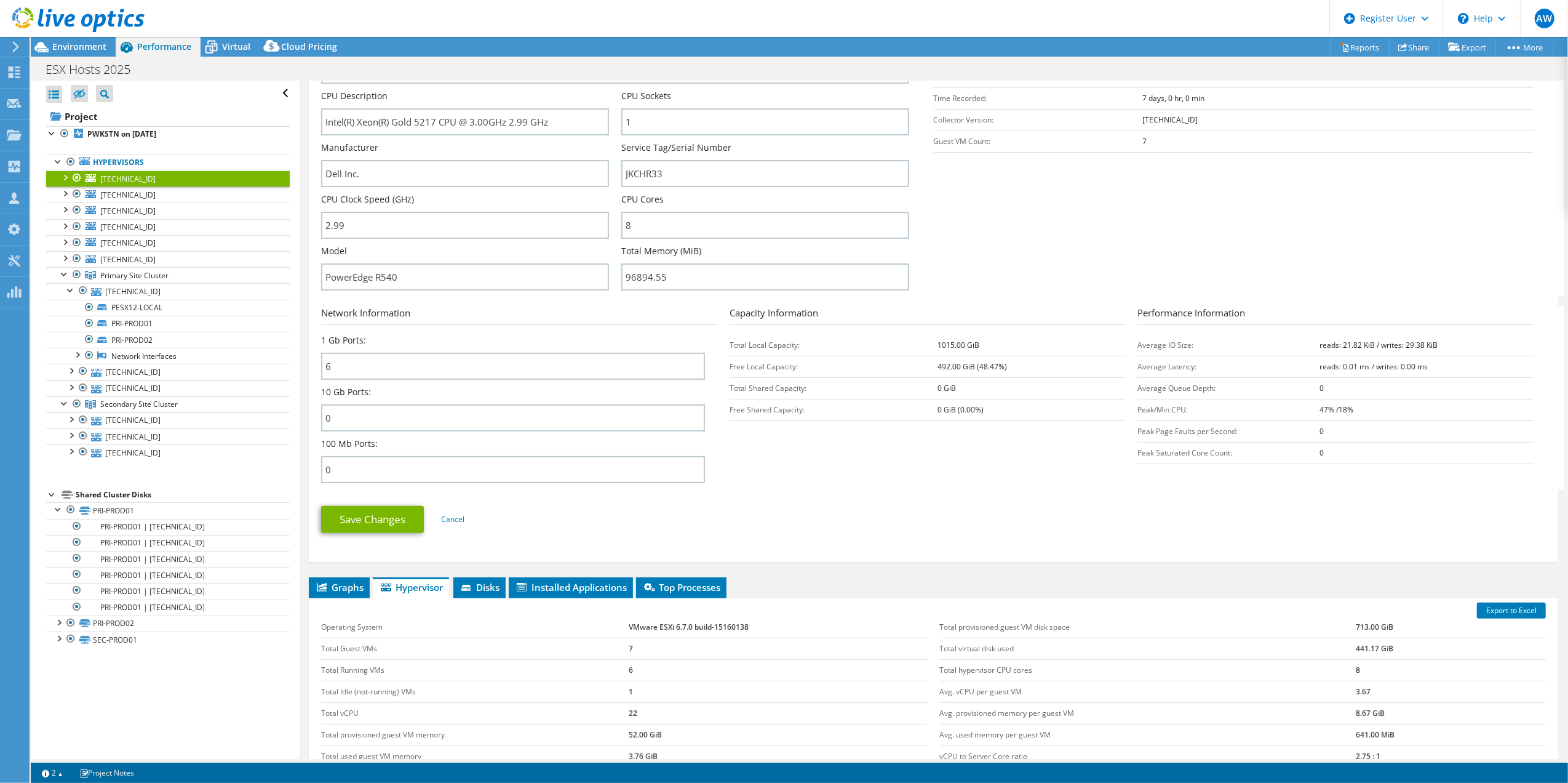
scroll to position [387, 0]
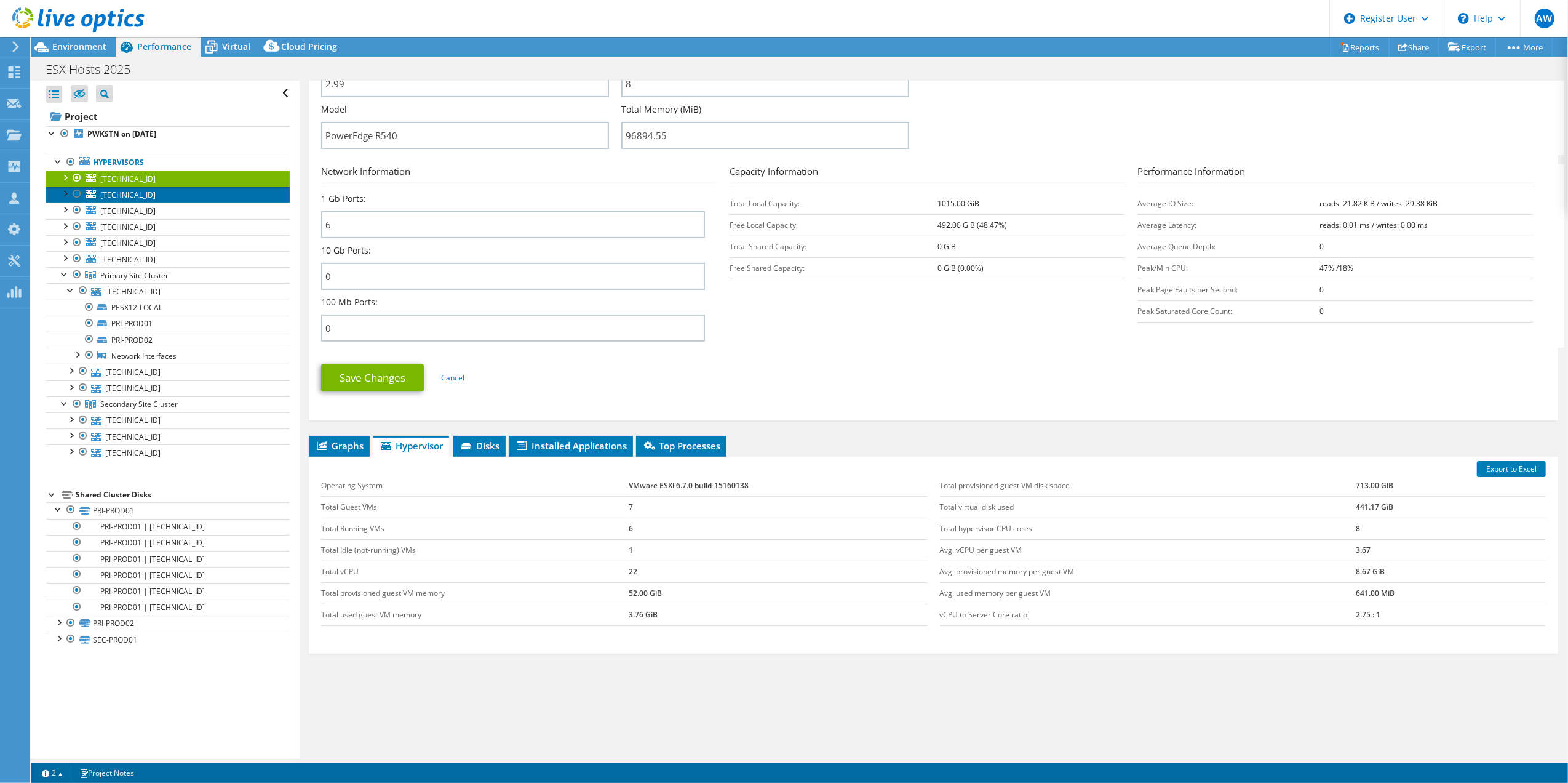
click at [122, 195] on span "10.17.1.17" at bounding box center [128, 194] width 55 height 10
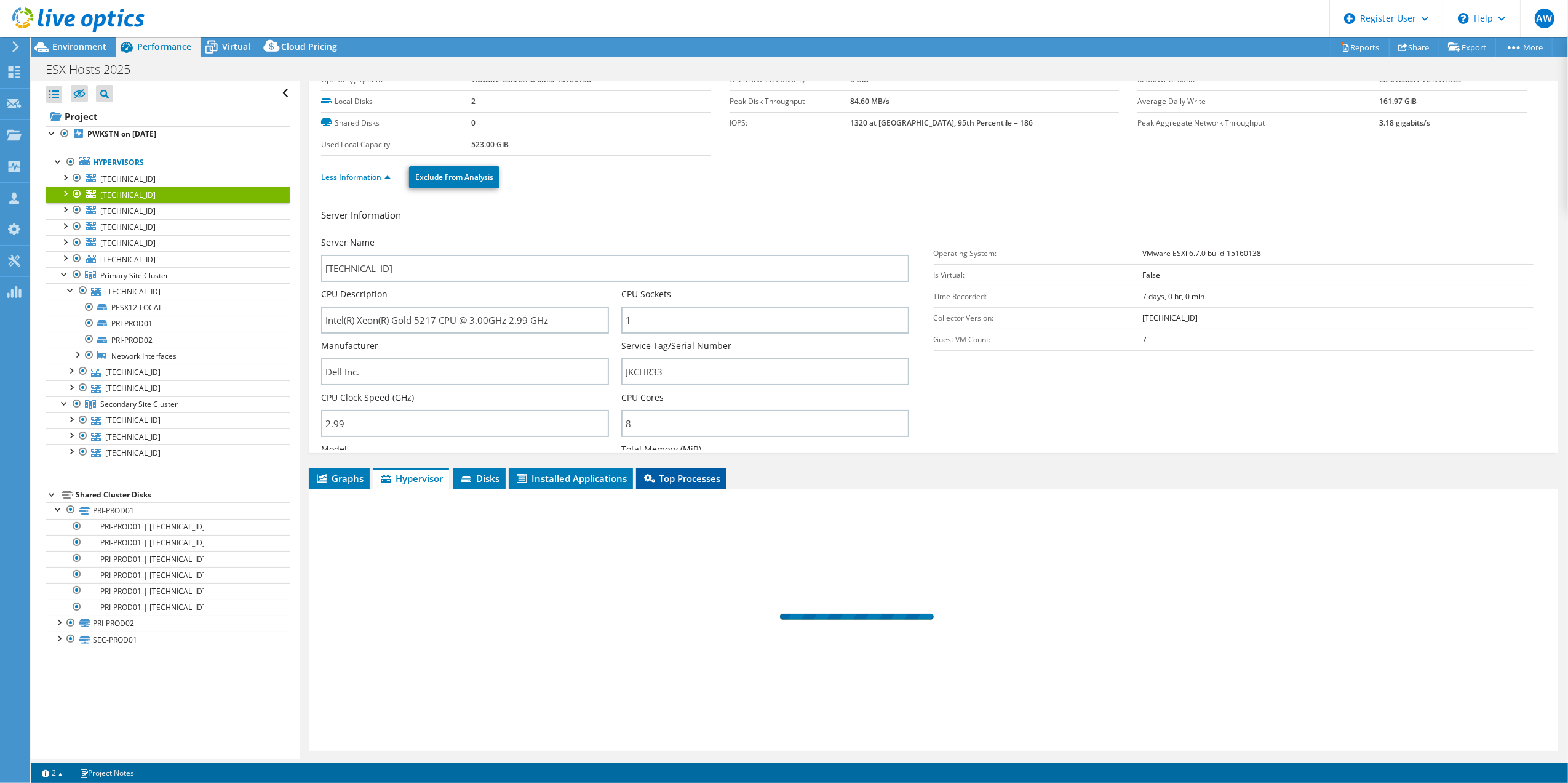
scroll to position [0, 0]
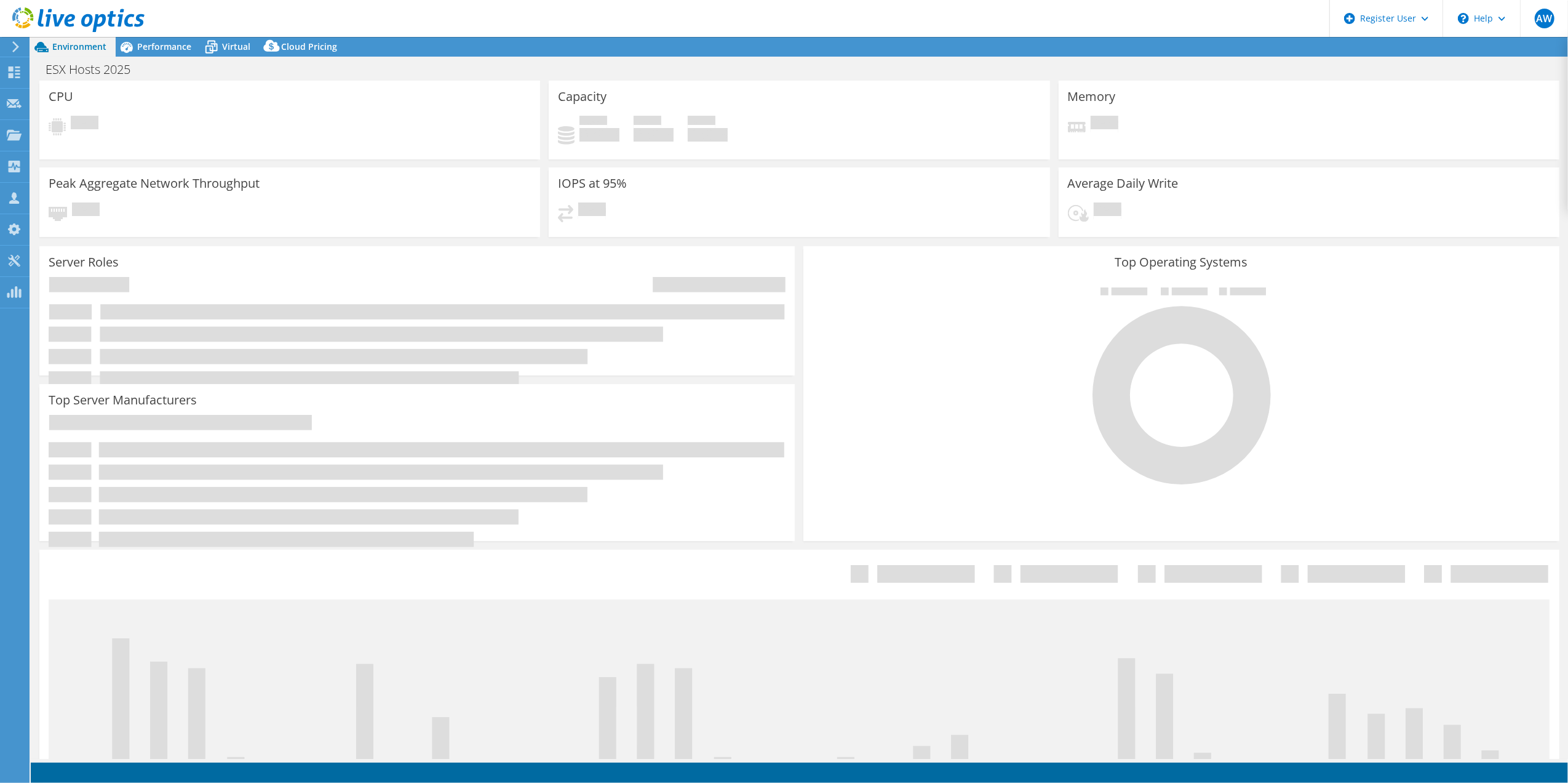
select select "[GEOGRAPHIC_DATA]"
select select "CAD"
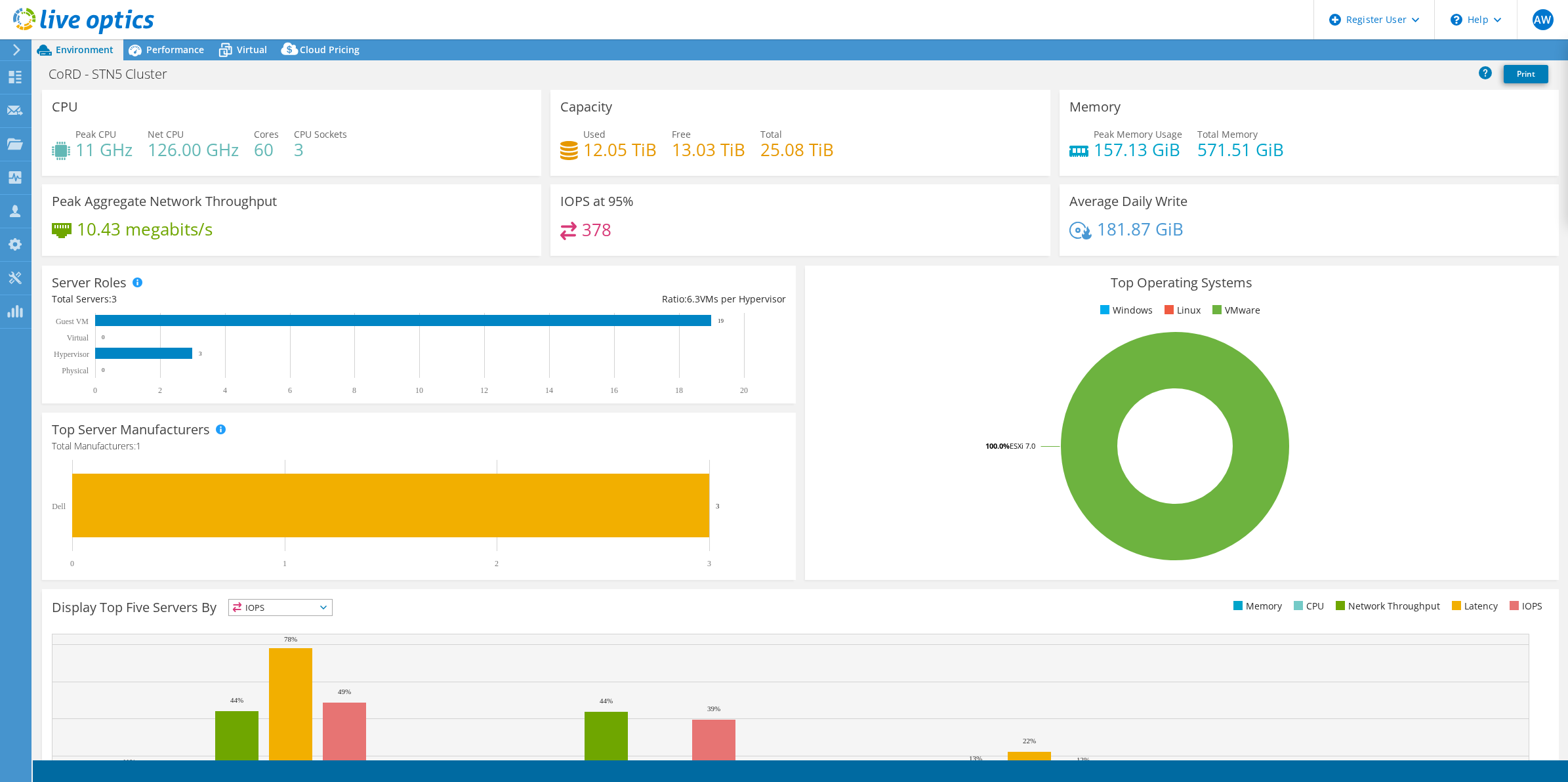
select select "USD"
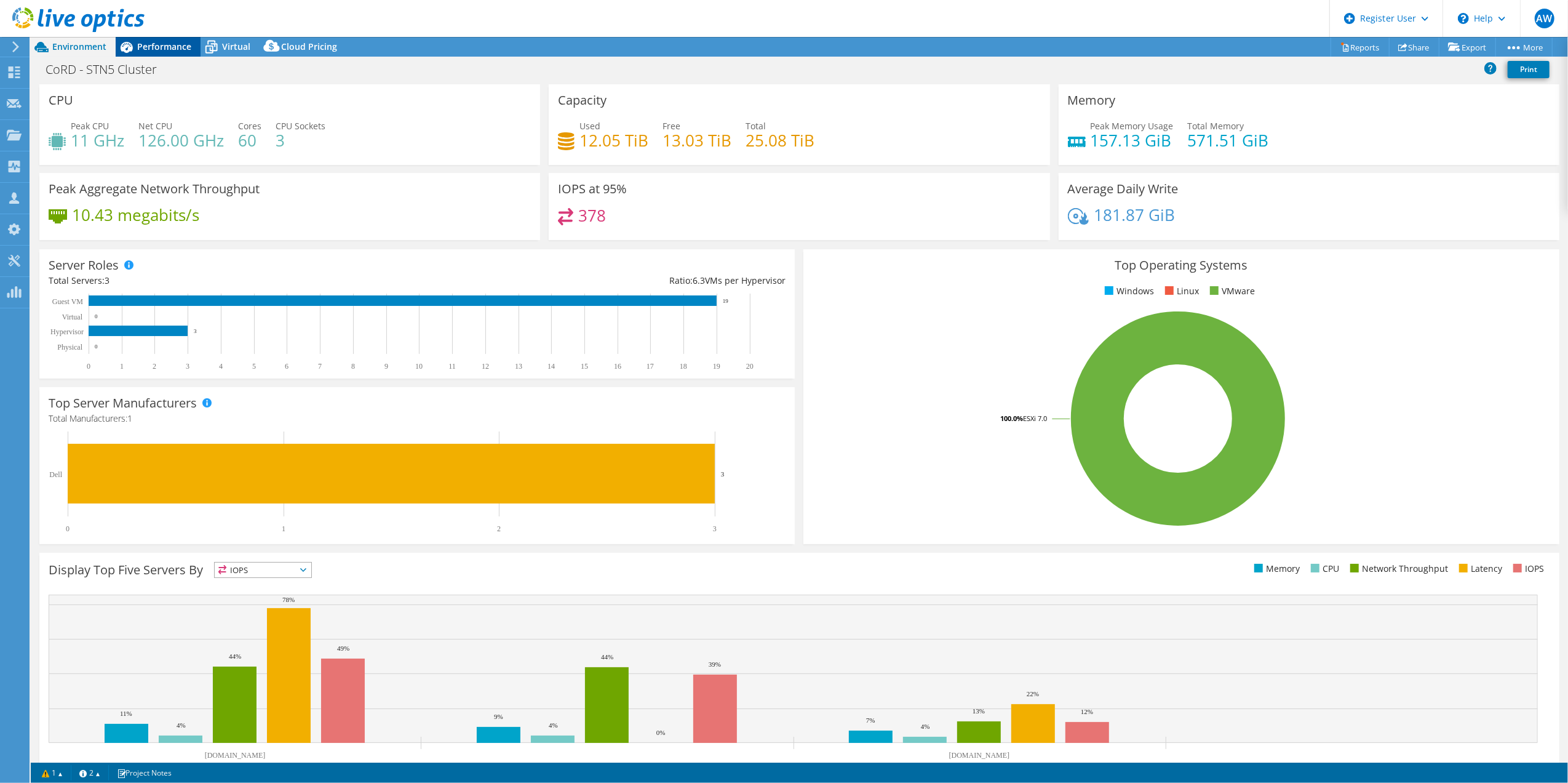
click at [153, 47] on span "Performance" at bounding box center [164, 47] width 54 height 12
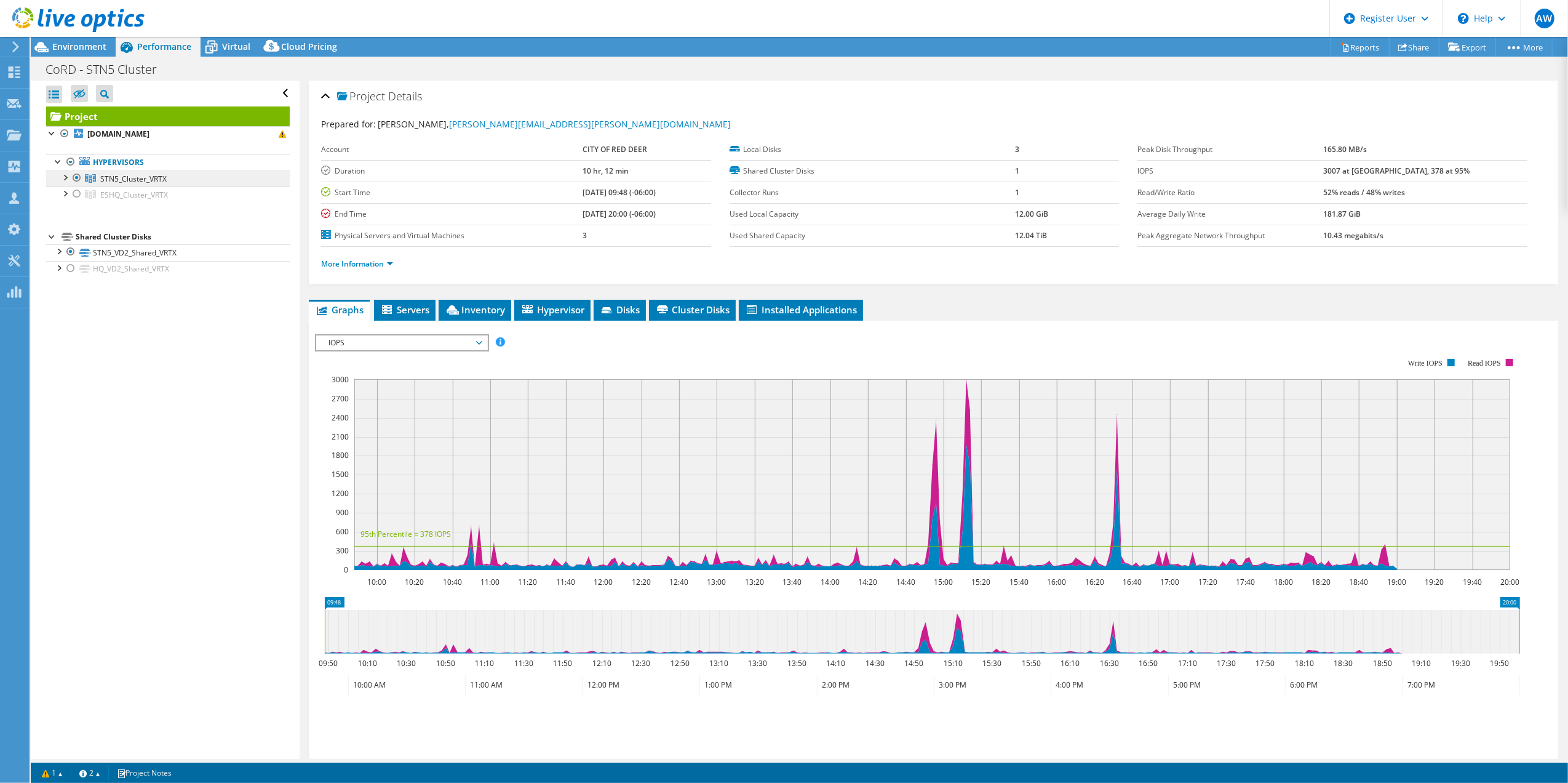
click at [150, 179] on span "STN5_Cluster_VRTX" at bounding box center [133, 179] width 66 height 10
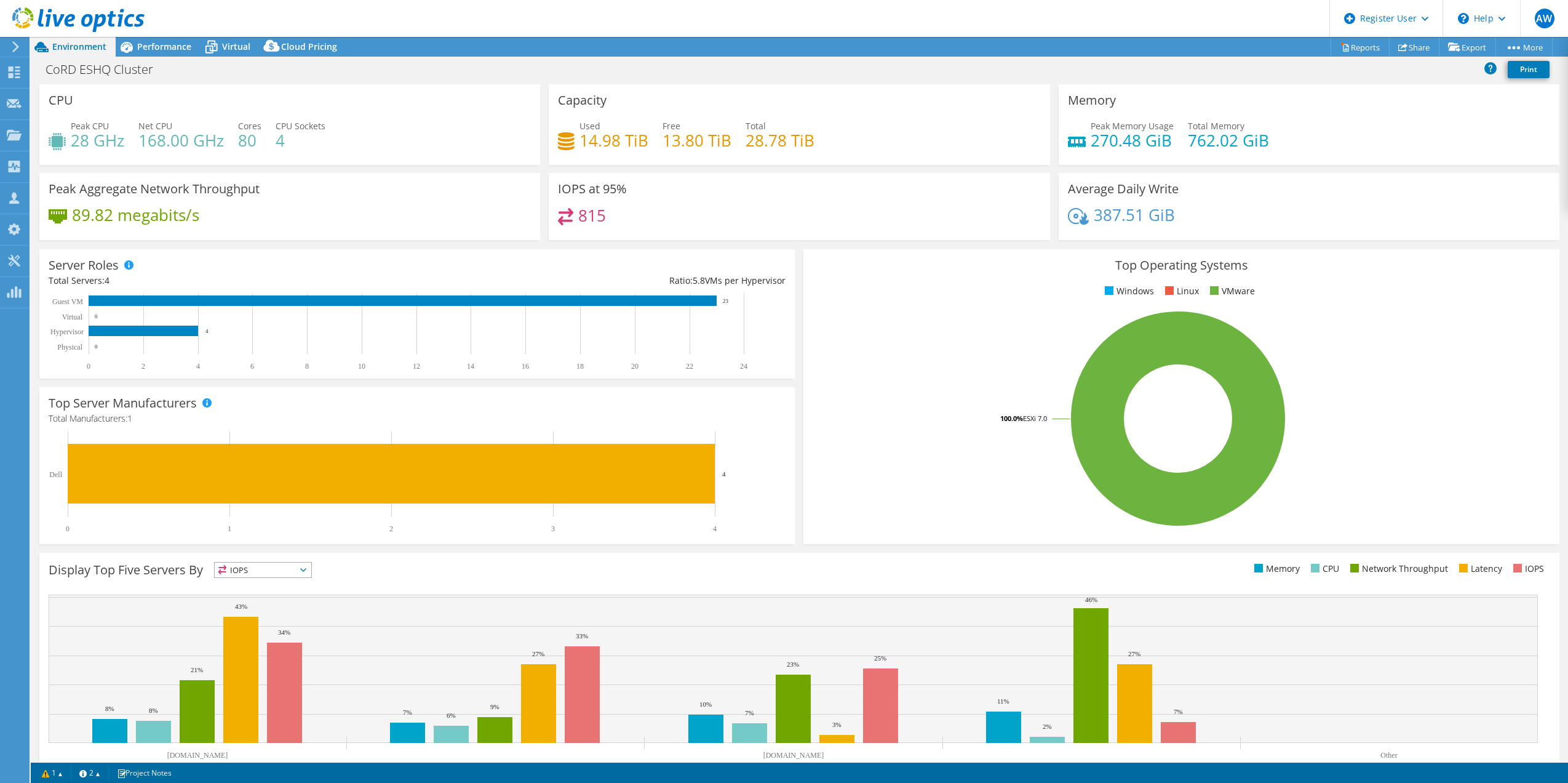
select select "USD"
click at [159, 45] on span "Performance" at bounding box center [164, 47] width 54 height 12
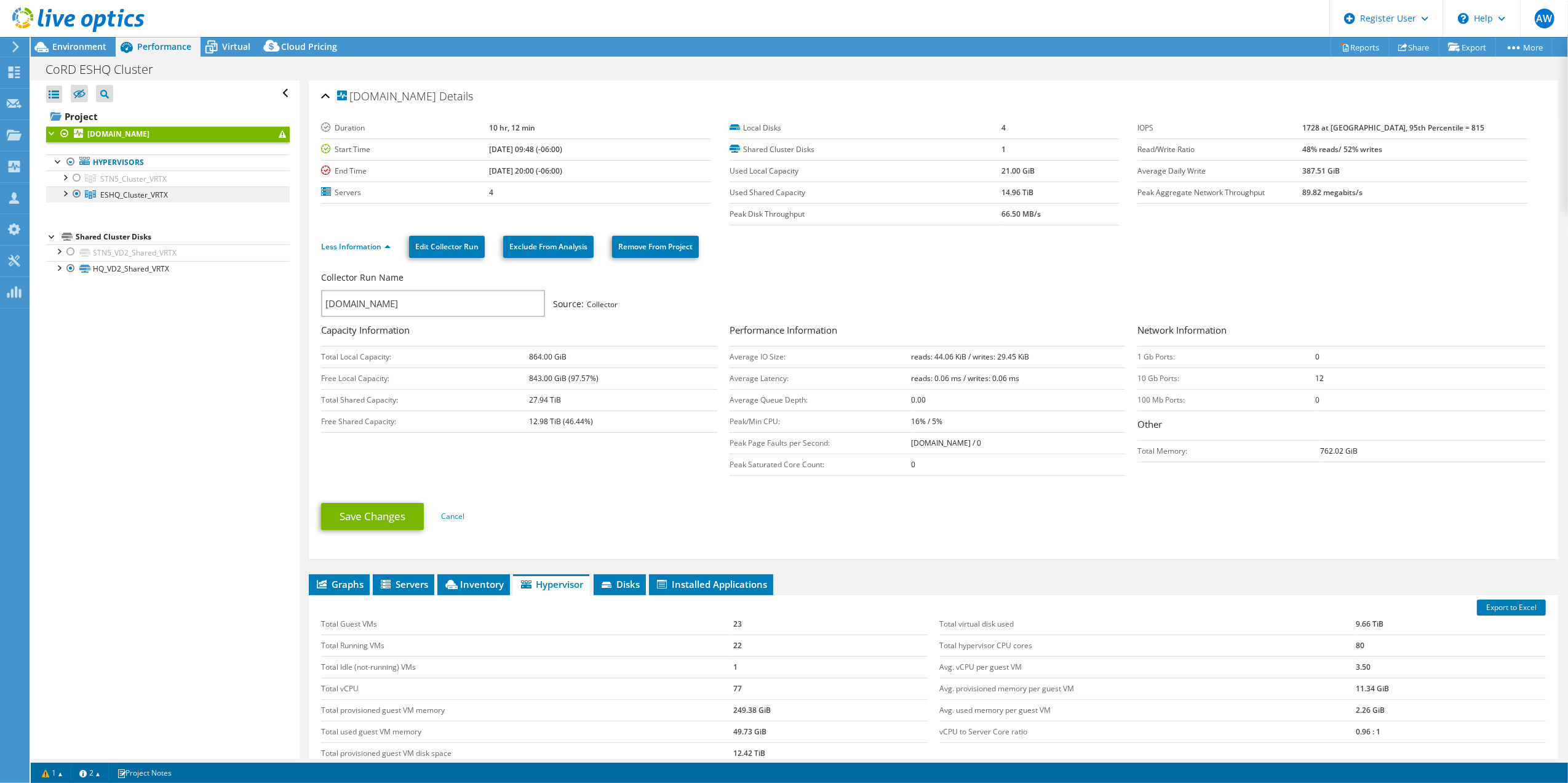
click at [124, 197] on span "ESHQ_Cluster_VRTX" at bounding box center [134, 194] width 68 height 10
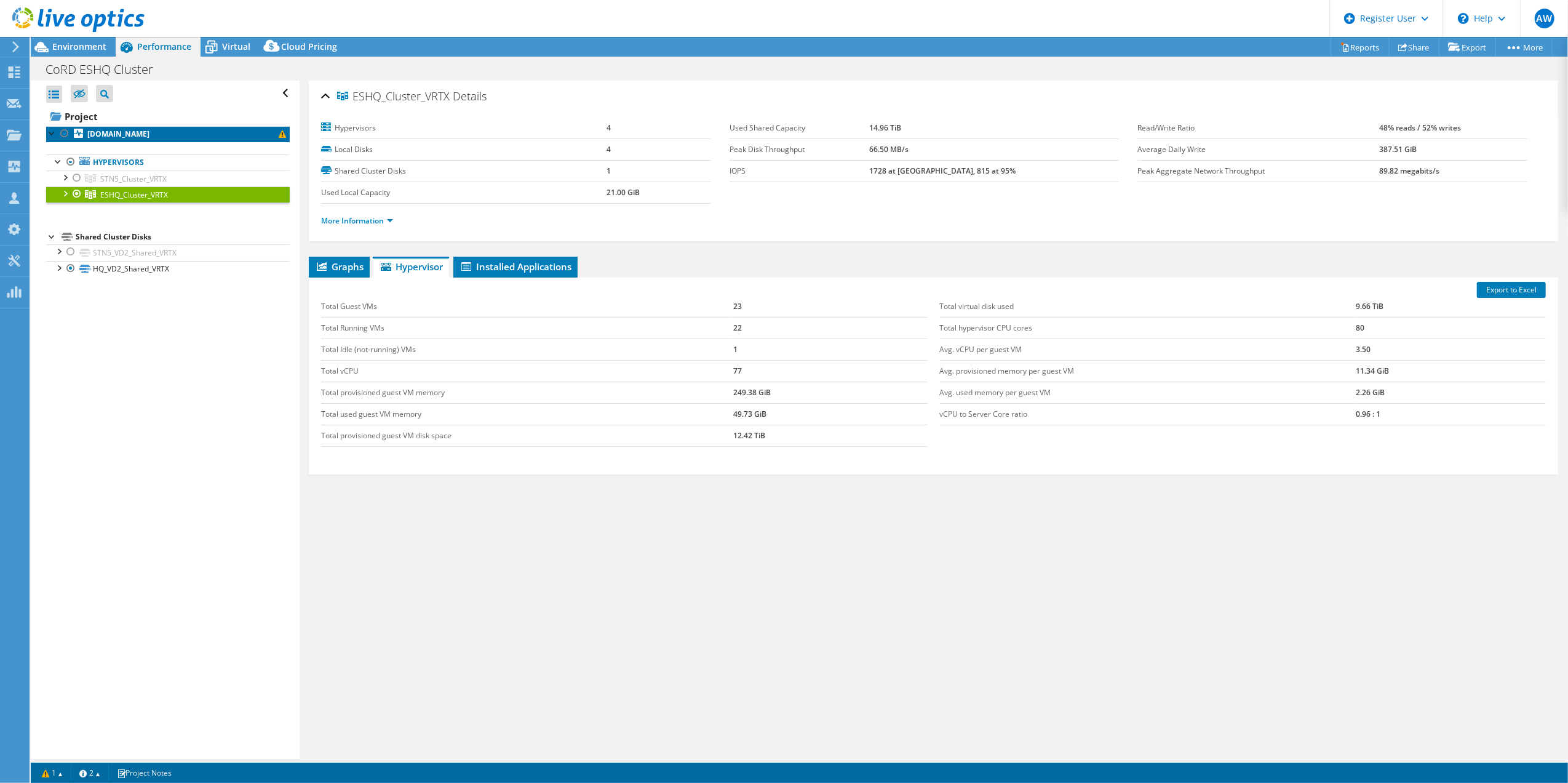
click at [133, 133] on b "[DOMAIN_NAME]" at bounding box center [118, 134] width 62 height 10
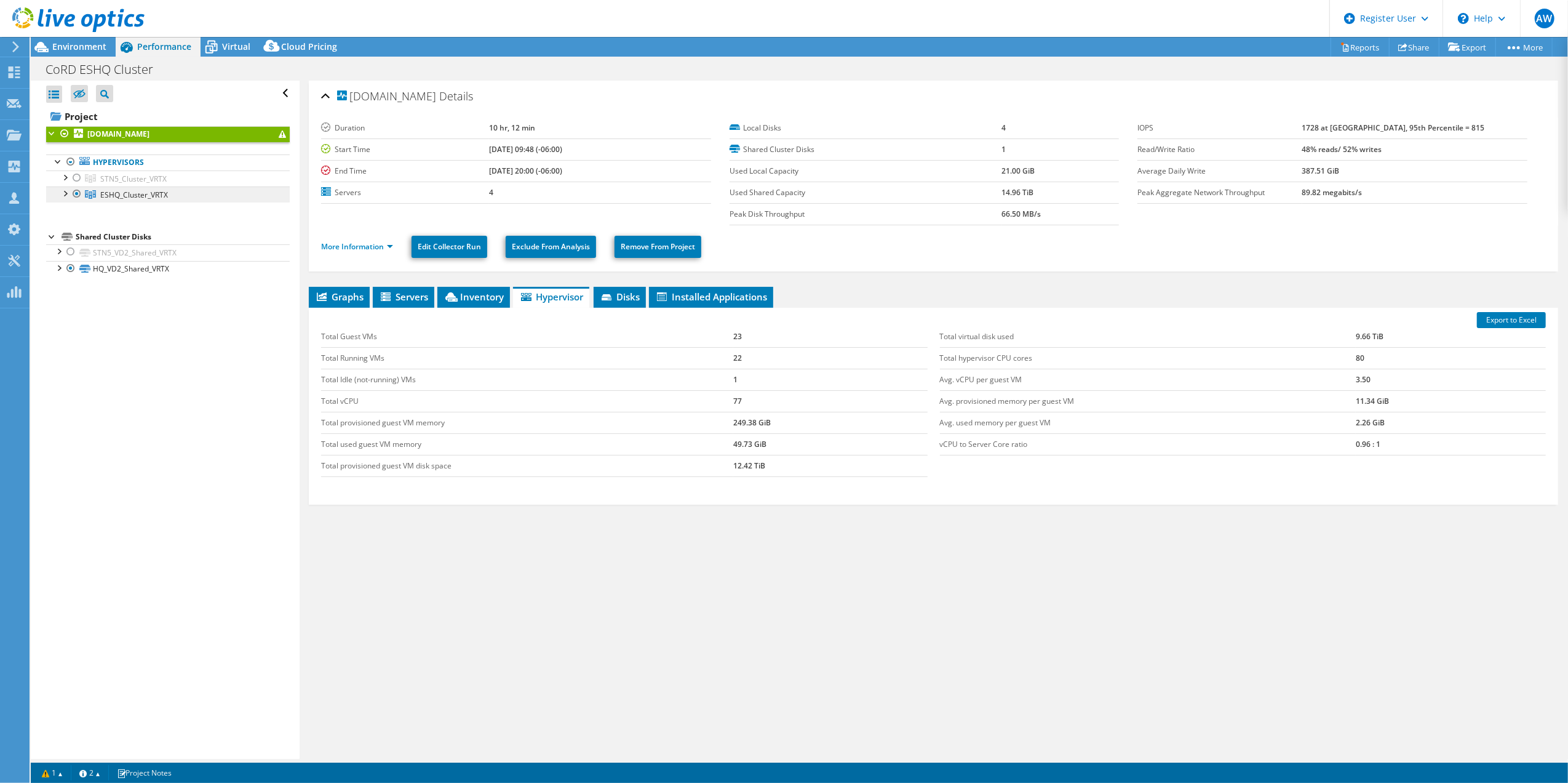
drag, startPoint x: 104, startPoint y: 193, endPoint x: 116, endPoint y: 198, distance: 13.0
click at [104, 193] on span "ESHQ_Cluster_VRTX" at bounding box center [134, 194] width 68 height 10
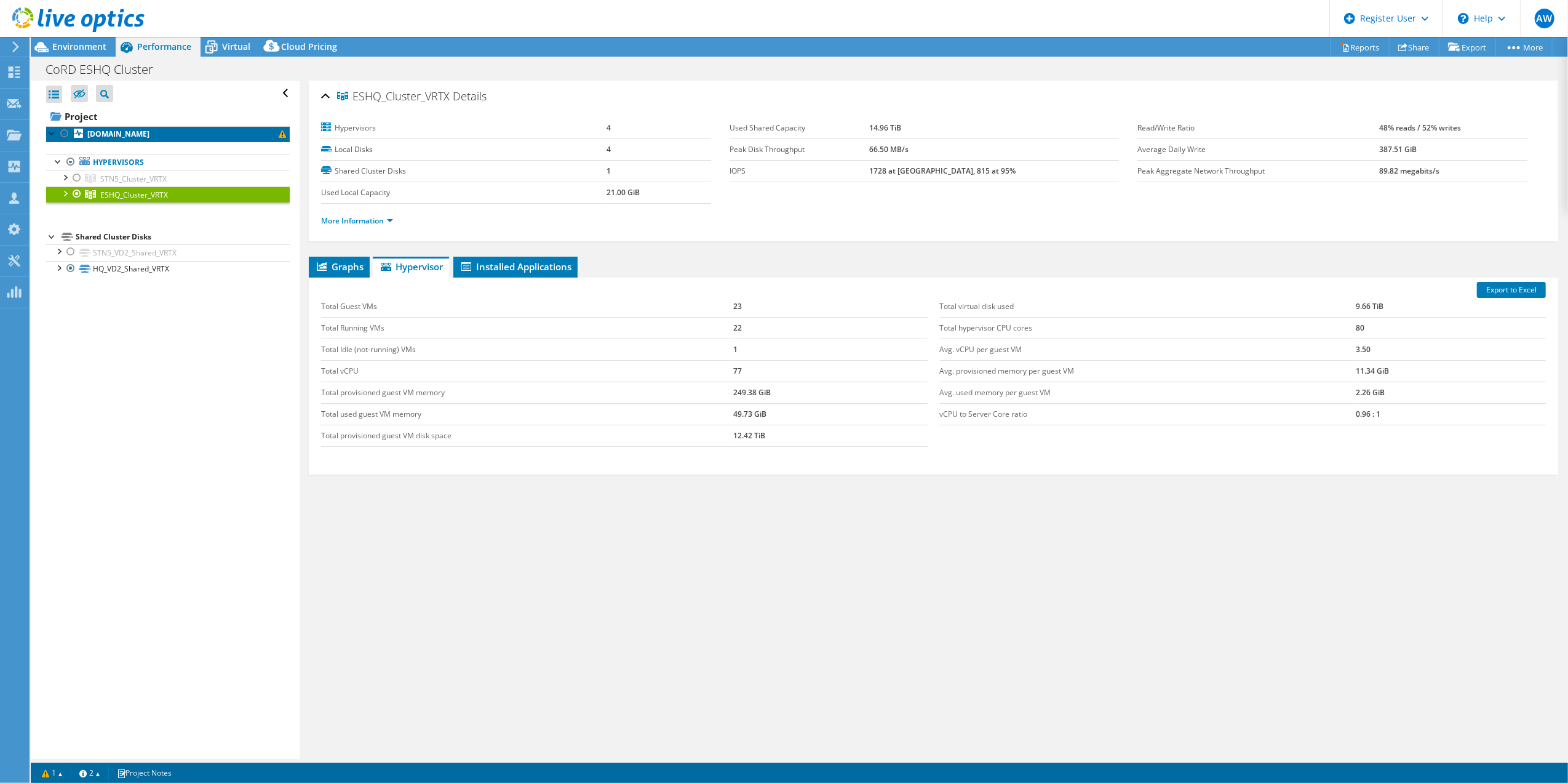
click at [139, 136] on b "[DOMAIN_NAME]" at bounding box center [118, 134] width 62 height 10
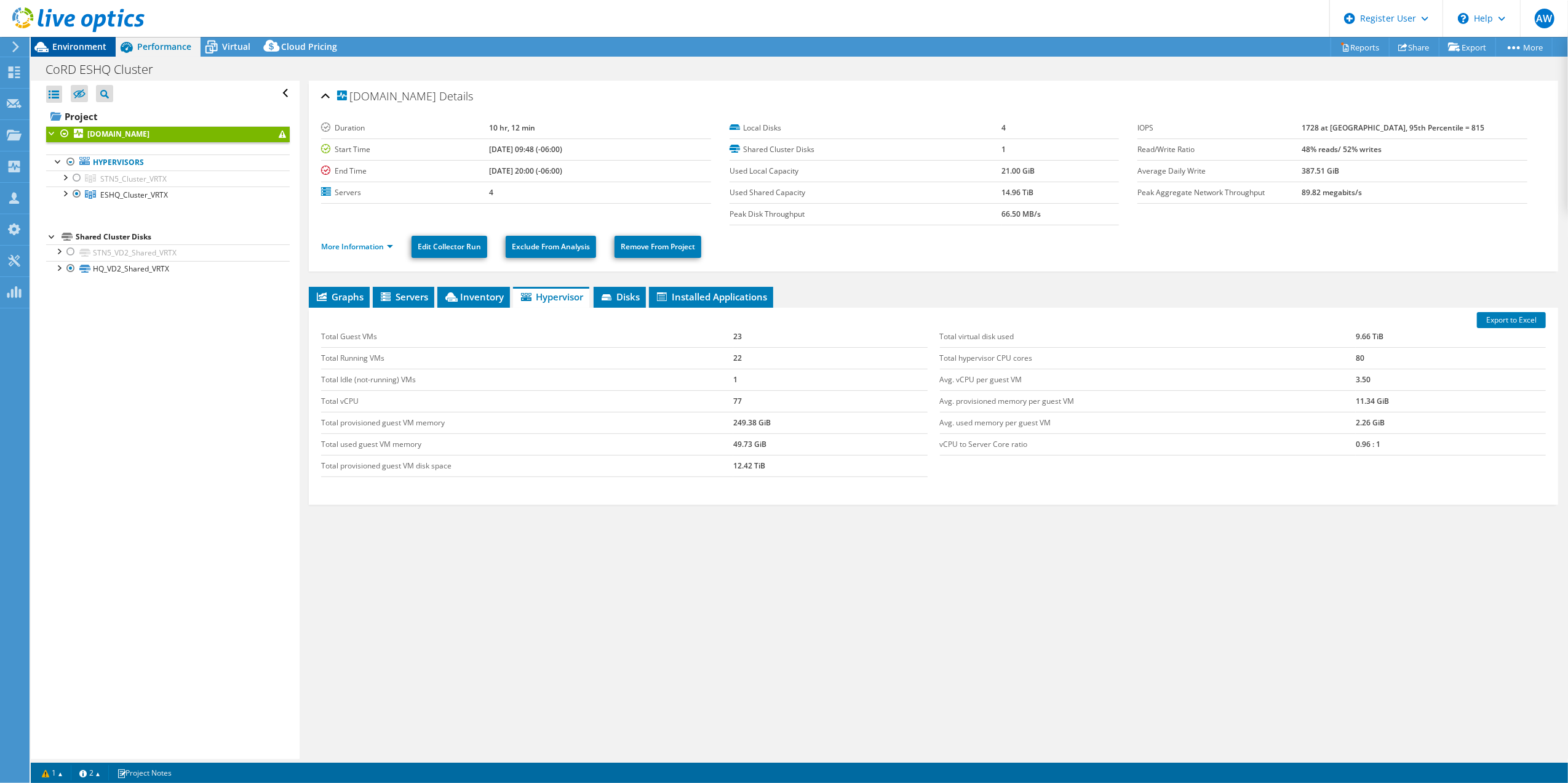
click at [79, 47] on span "Environment" at bounding box center [79, 47] width 54 height 12
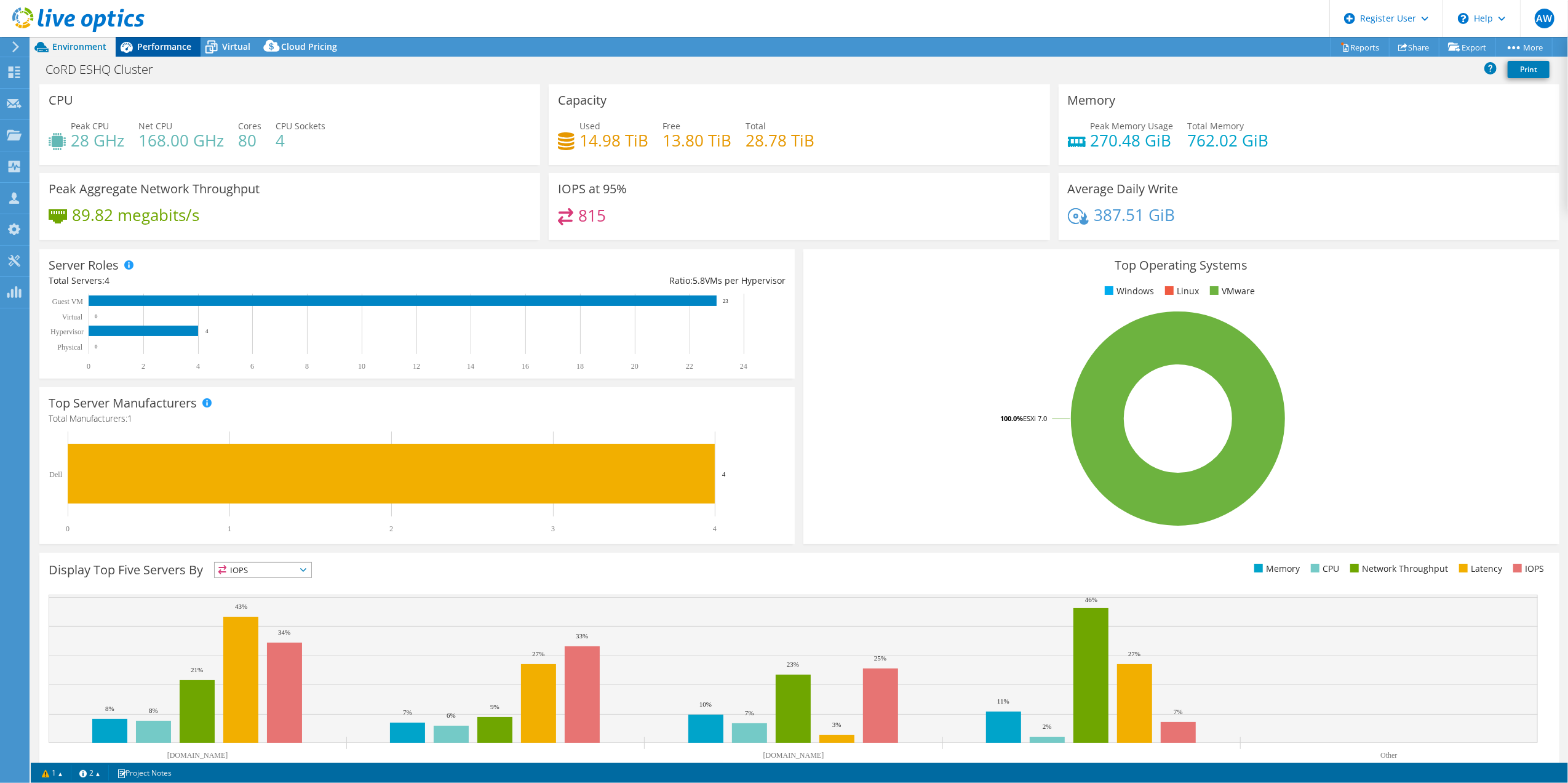
click at [156, 47] on span "Performance" at bounding box center [164, 47] width 54 height 12
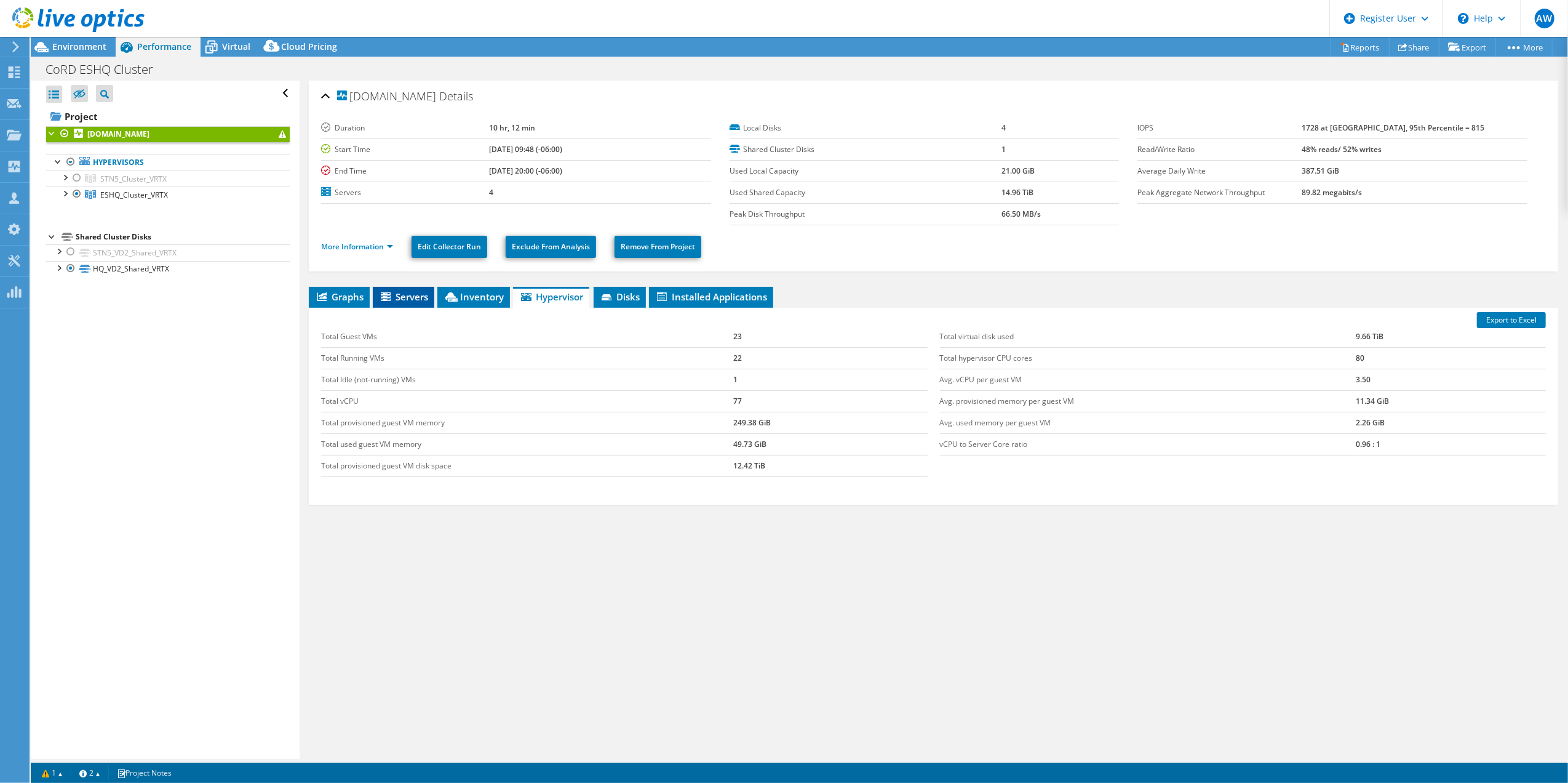
click at [408, 295] on span "Servers" at bounding box center [404, 297] width 49 height 13
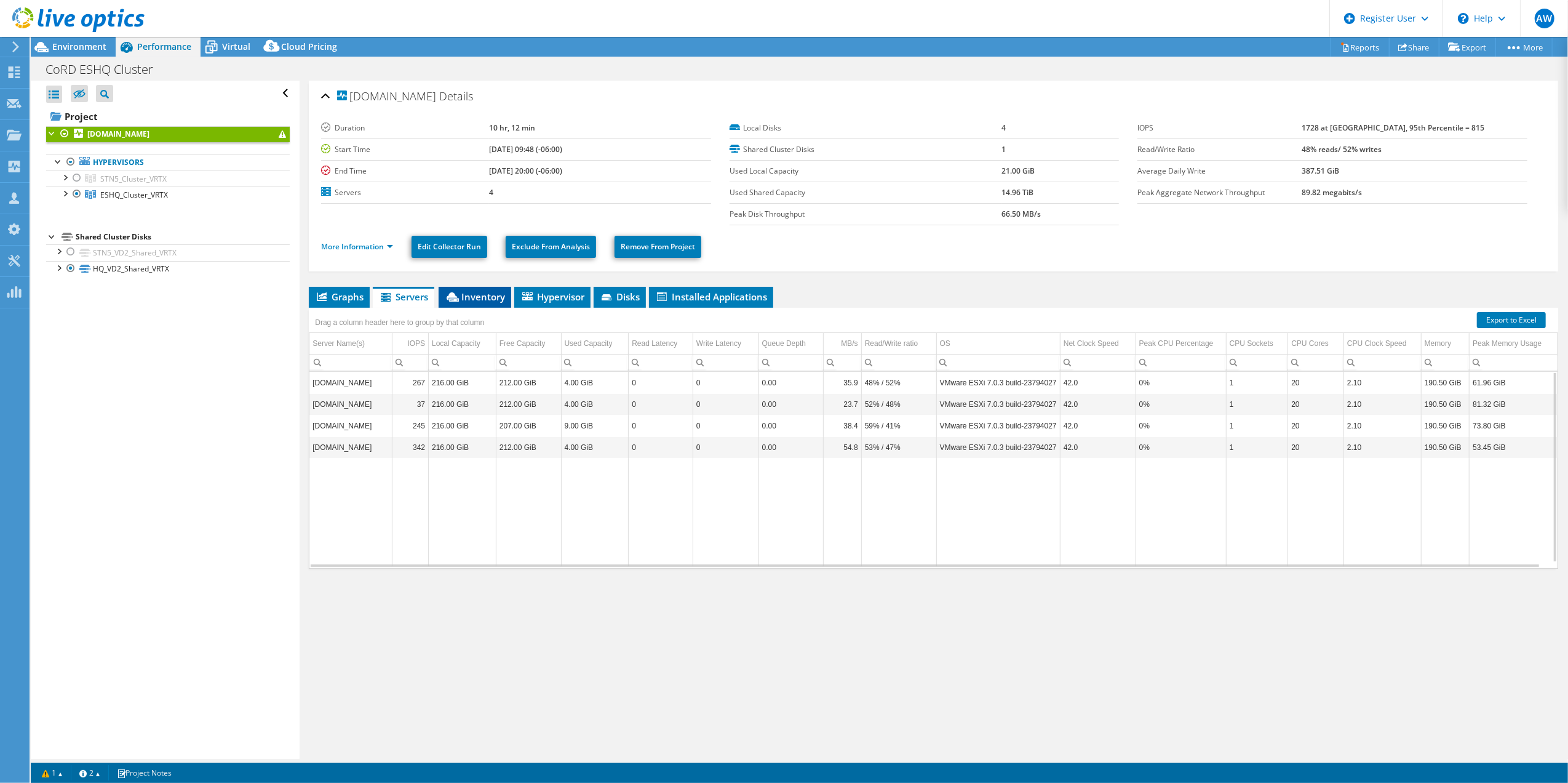
click at [481, 295] on span "Inventory" at bounding box center [474, 297] width 60 height 13
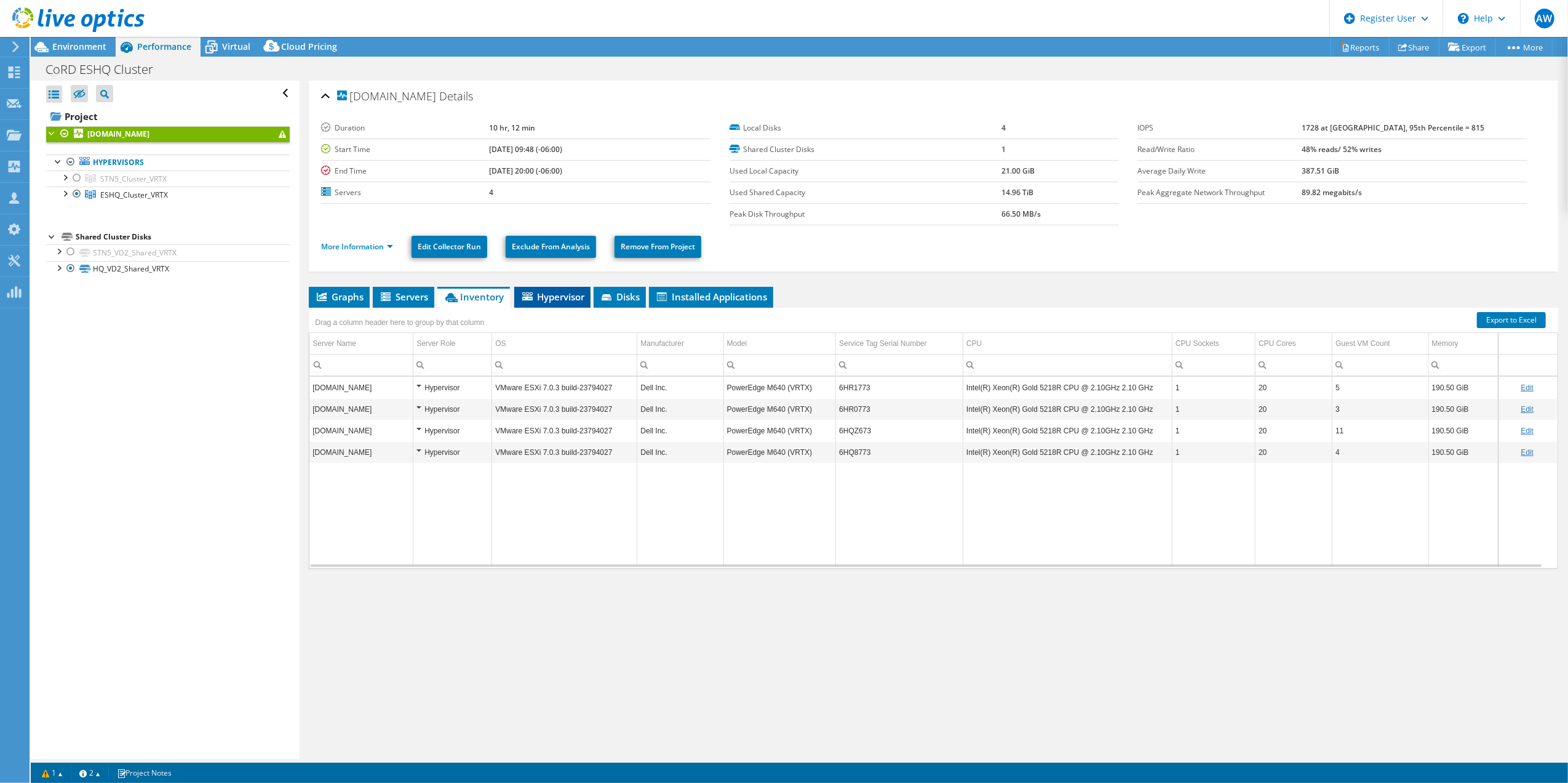
click at [559, 296] on span "Hypervisor" at bounding box center [553, 297] width 64 height 13
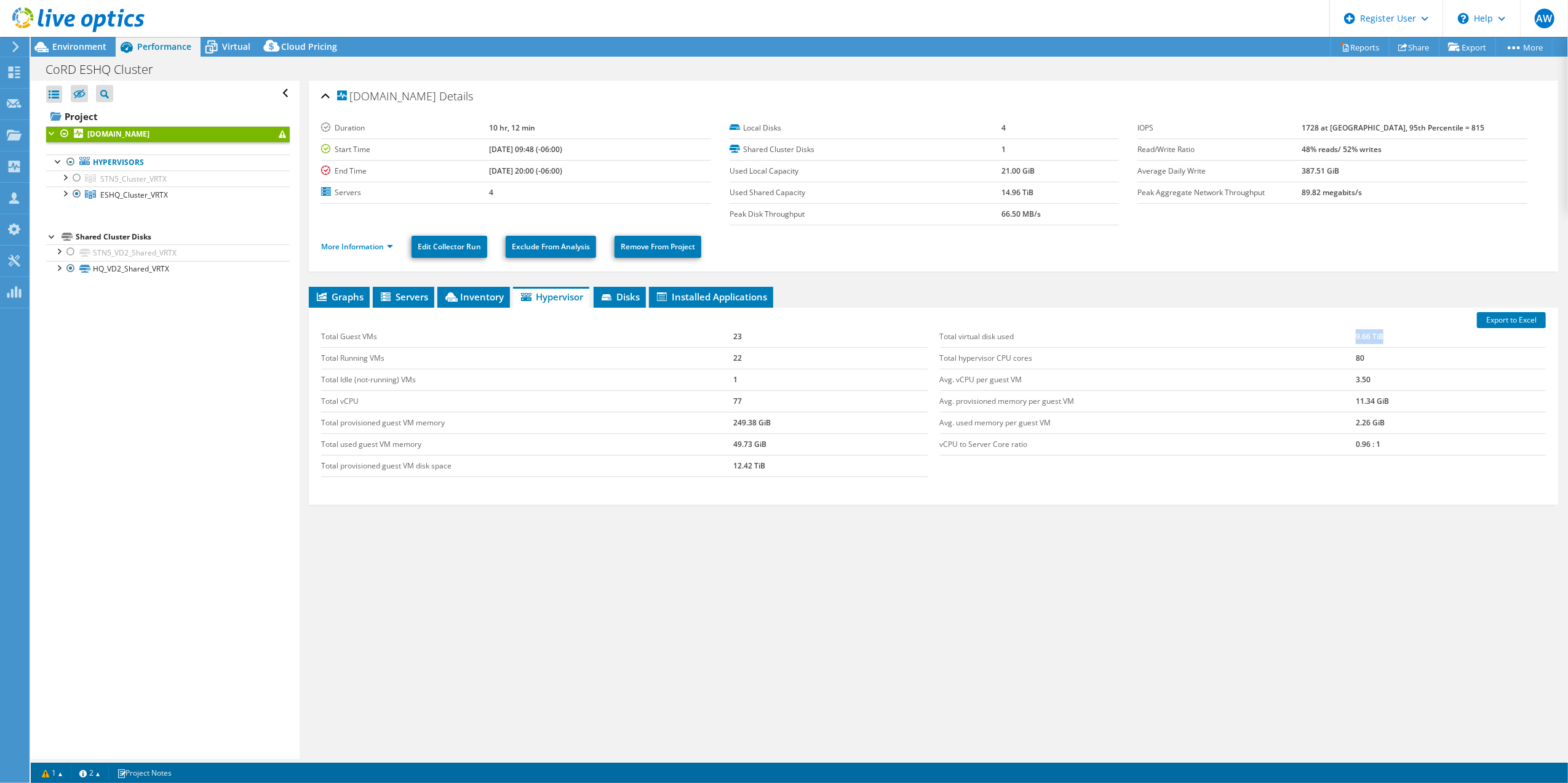
drag, startPoint x: 1391, startPoint y: 337, endPoint x: 1323, endPoint y: 335, distance: 68.0
click at [1323, 335] on tr "Total virtual disk used 9.66 TiB" at bounding box center [1243, 337] width 606 height 22
drag, startPoint x: 1323, startPoint y: 335, endPoint x: 1266, endPoint y: 335, distance: 57.0
click at [1266, 335] on td "Total virtual disk used" at bounding box center [1148, 337] width 416 height 22
click at [74, 45] on span "Environment" at bounding box center [79, 47] width 54 height 12
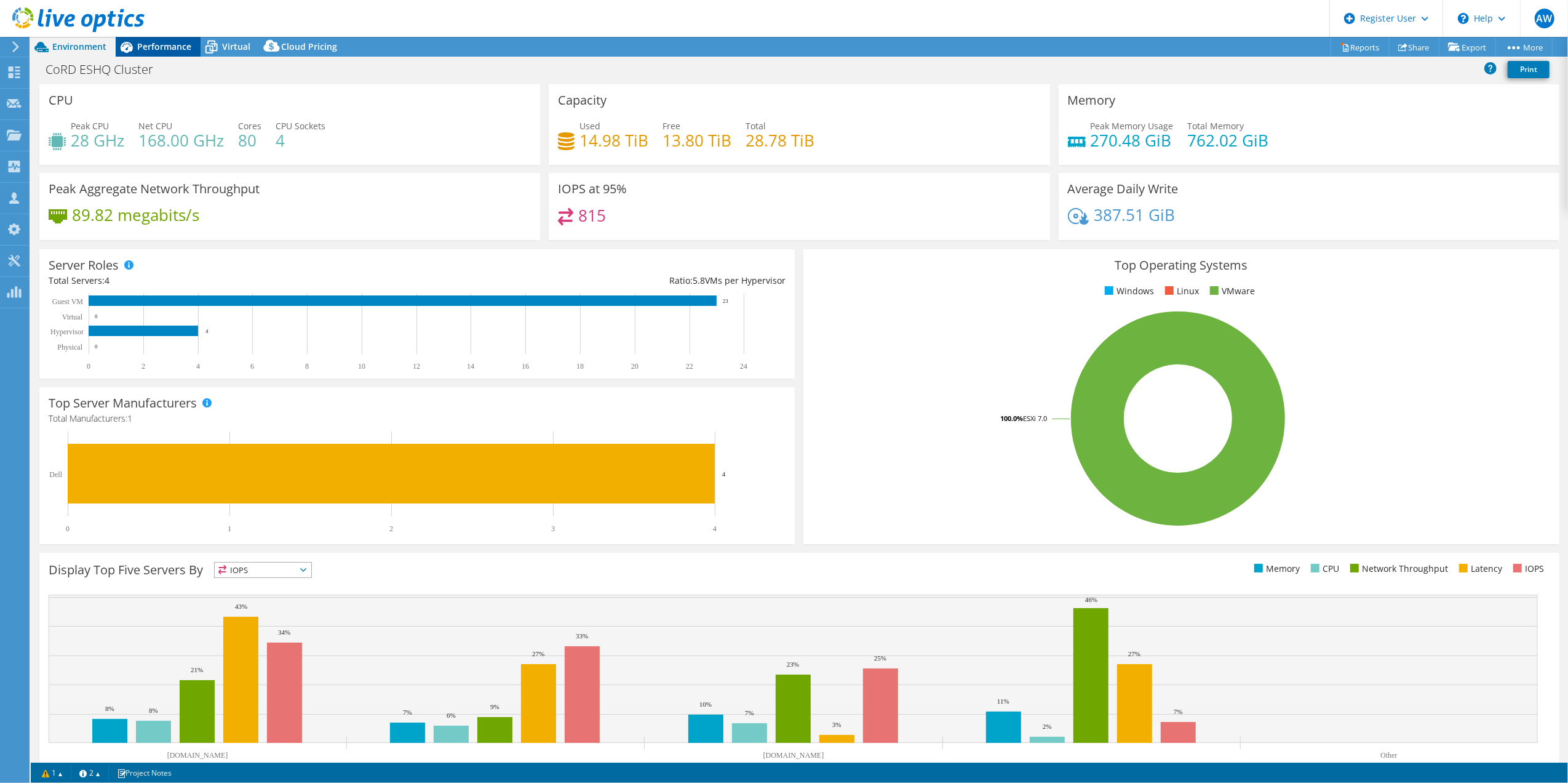
click at [165, 43] on span "Performance" at bounding box center [164, 47] width 54 height 12
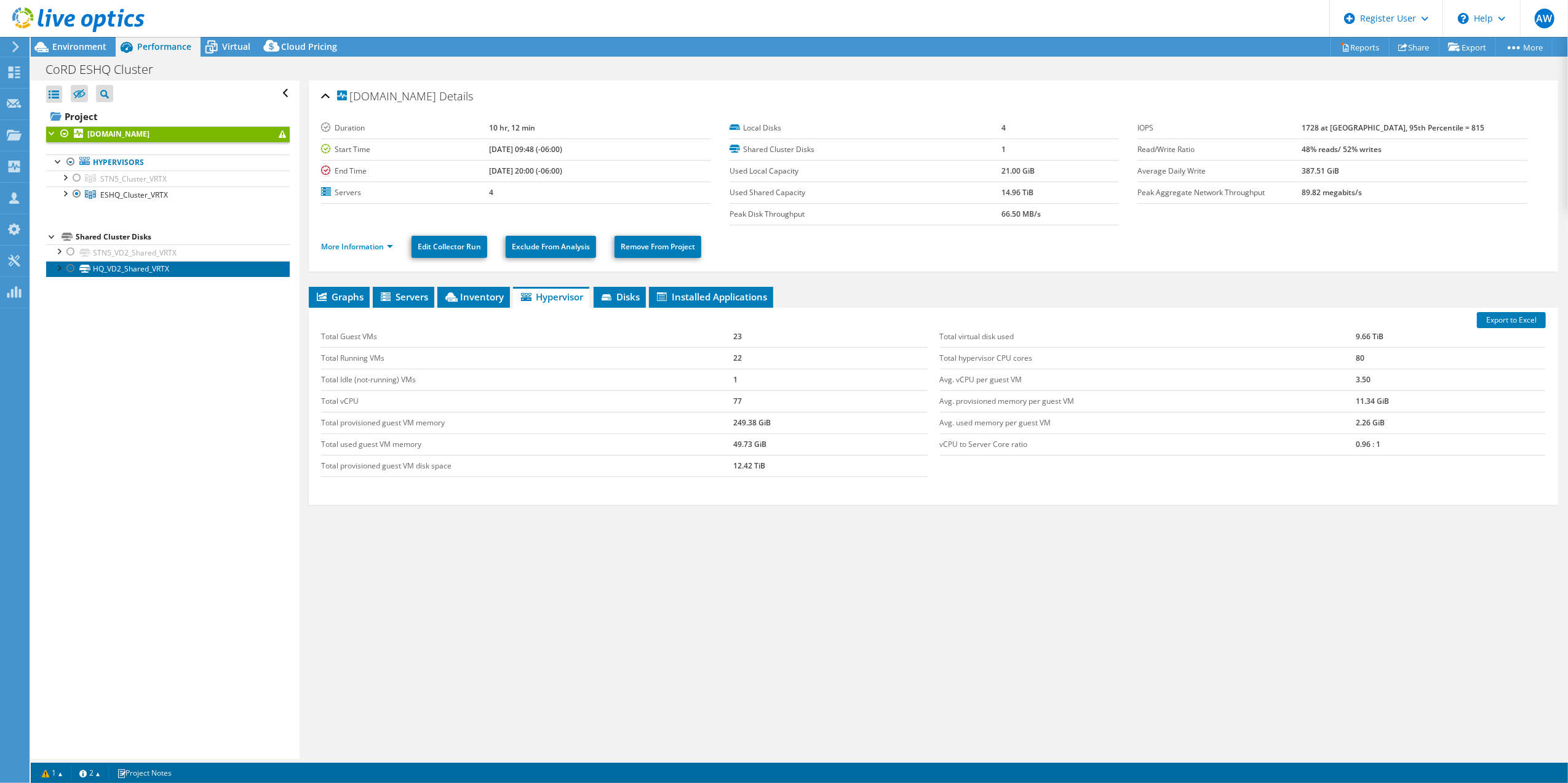
click at [145, 271] on link "HQ_VD2_Shared_VRTX" at bounding box center [168, 268] width 244 height 16
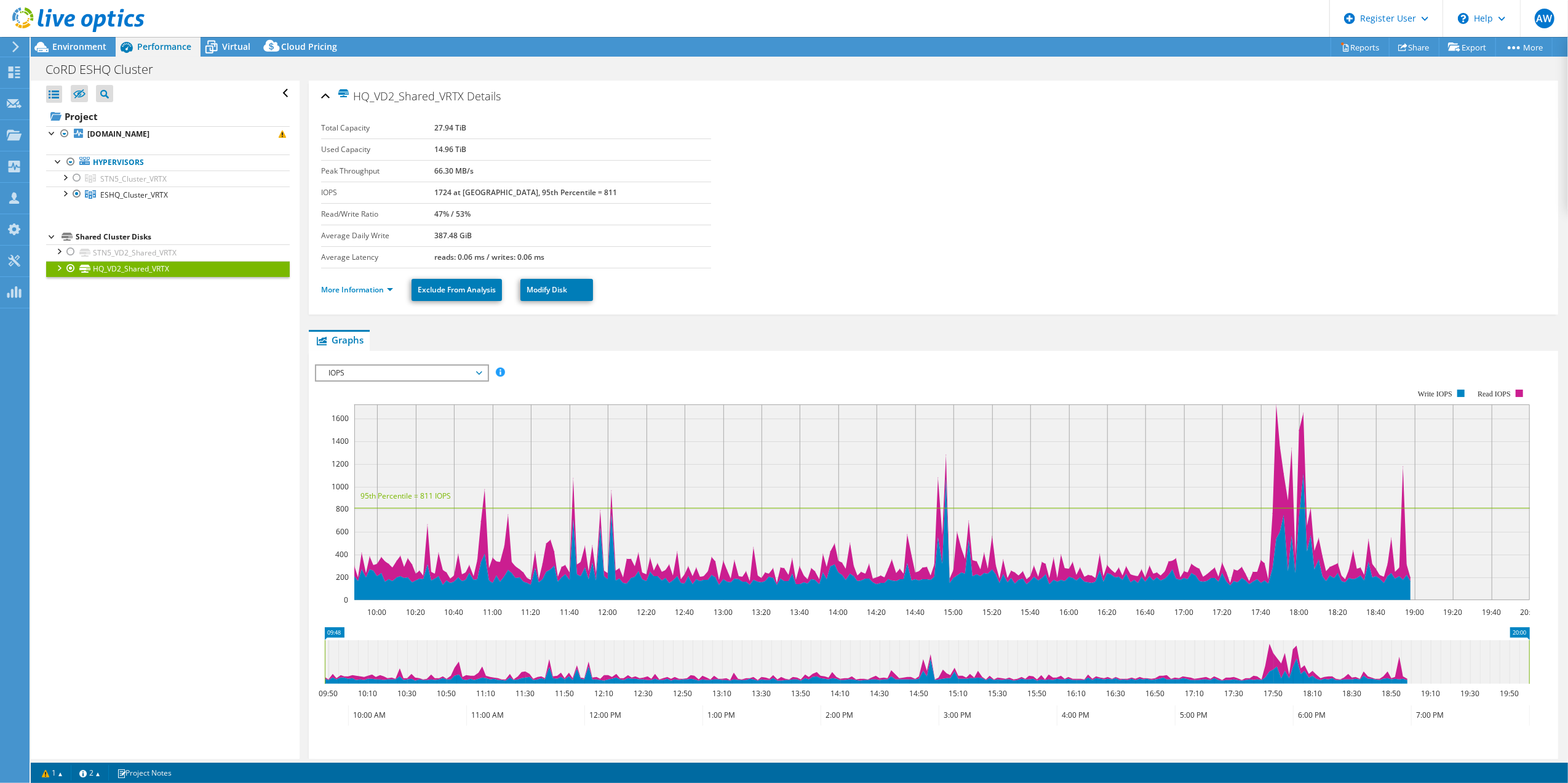
drag, startPoint x: 511, startPoint y: 128, endPoint x: 457, endPoint y: 128, distance: 54.0
click at [457, 128] on tr "Total Capacity 27.94 TiB" at bounding box center [515, 128] width 390 height 22
click at [127, 136] on b "[DOMAIN_NAME]" at bounding box center [118, 134] width 62 height 10
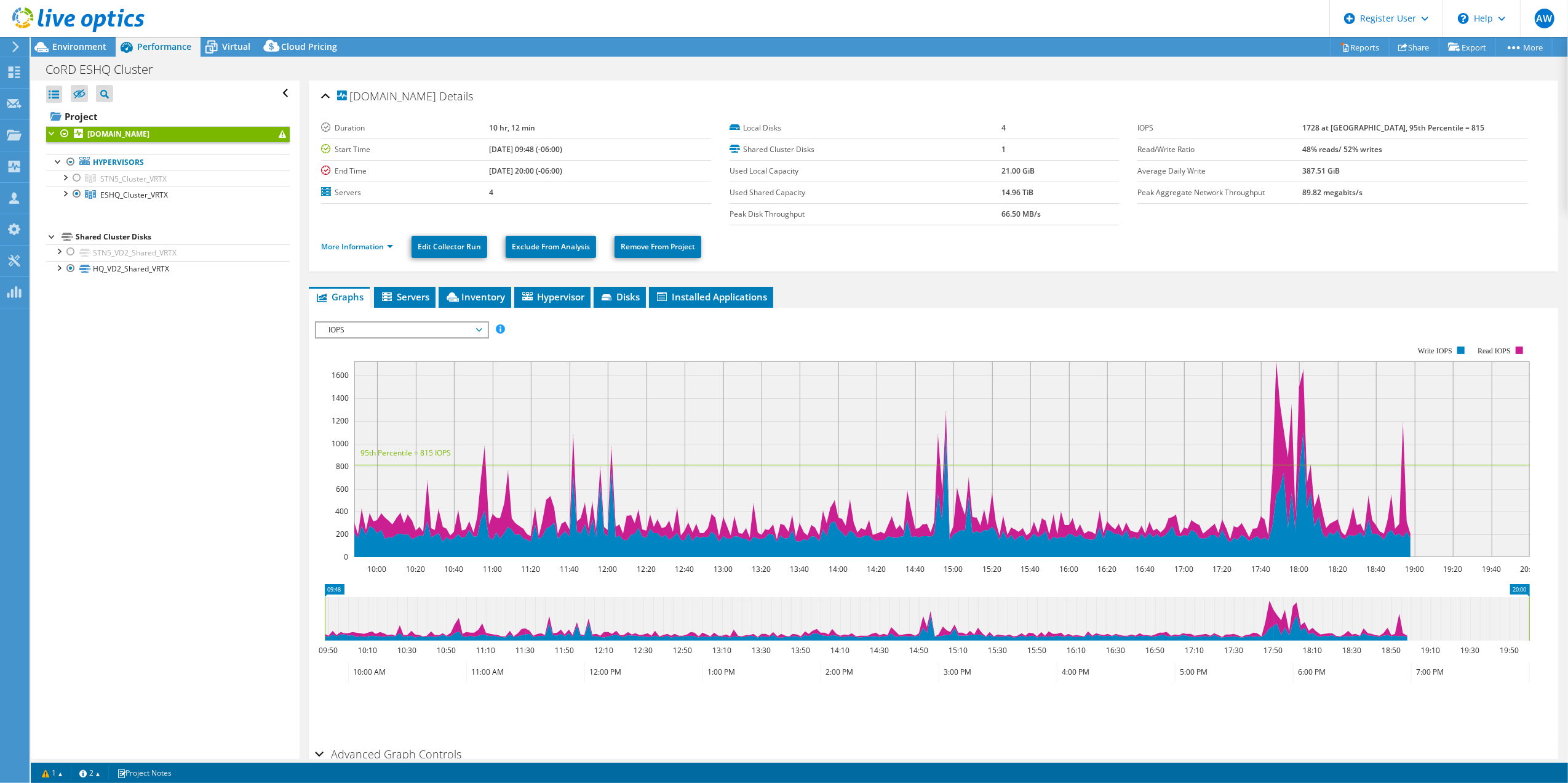
drag, startPoint x: 1051, startPoint y: 193, endPoint x: 992, endPoint y: 193, distance: 59.0
click at [992, 193] on tr "Used Shared Capacity 14.96 TiB" at bounding box center [924, 192] width 390 height 22
drag, startPoint x: 992, startPoint y: 193, endPoint x: 958, endPoint y: 241, distance: 58.8
click at [958, 241] on ul "More Information Edit Collector Run Exclude From Analysis Remove From Project" at bounding box center [933, 245] width 1225 height 25
click at [361, 247] on link "More Information" at bounding box center [357, 247] width 72 height 10
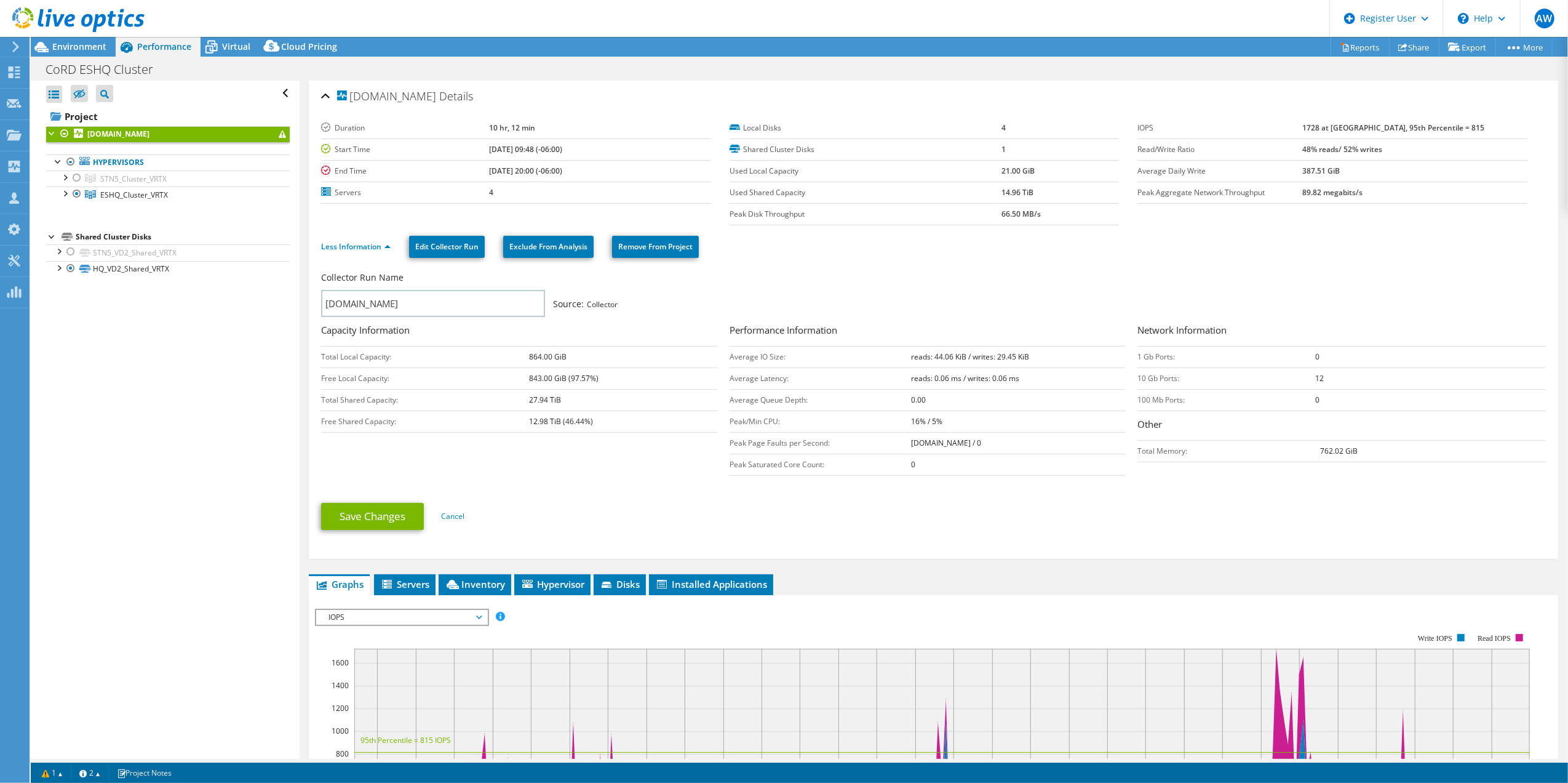
drag, startPoint x: 574, startPoint y: 399, endPoint x: 527, endPoint y: 399, distance: 47.0
click at [527, 399] on tr "Total Shared Capacity: 27.94 TiB" at bounding box center [519, 399] width 396 height 22
drag, startPoint x: 527, startPoint y: 399, endPoint x: 594, endPoint y: 461, distance: 91.3
click at [594, 461] on div "Collector Run Name rdes5host1.crdnet.ca Source: Collector Capacity Information …" at bounding box center [936, 375] width 1231 height 214
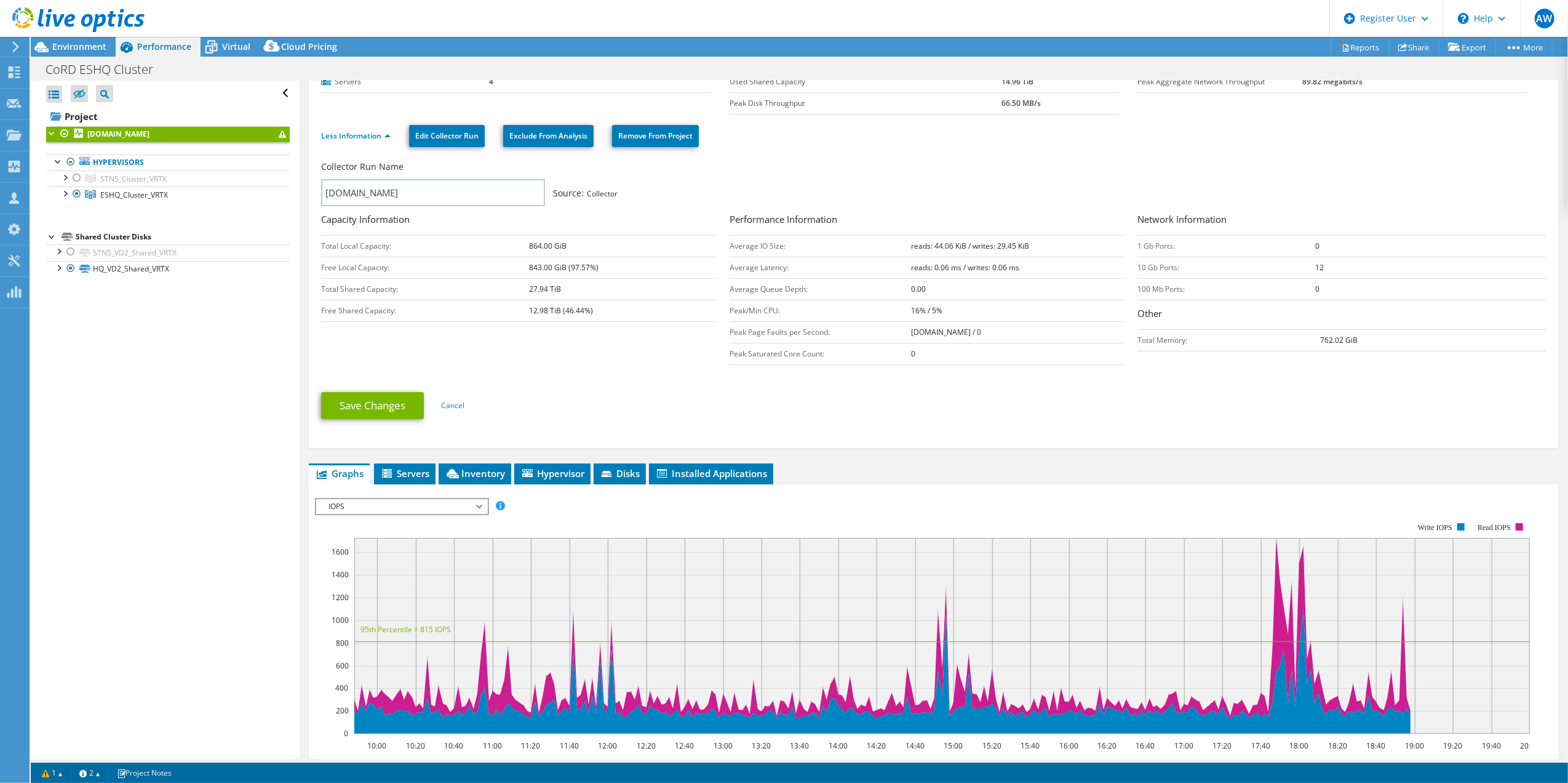
scroll to position [82, 0]
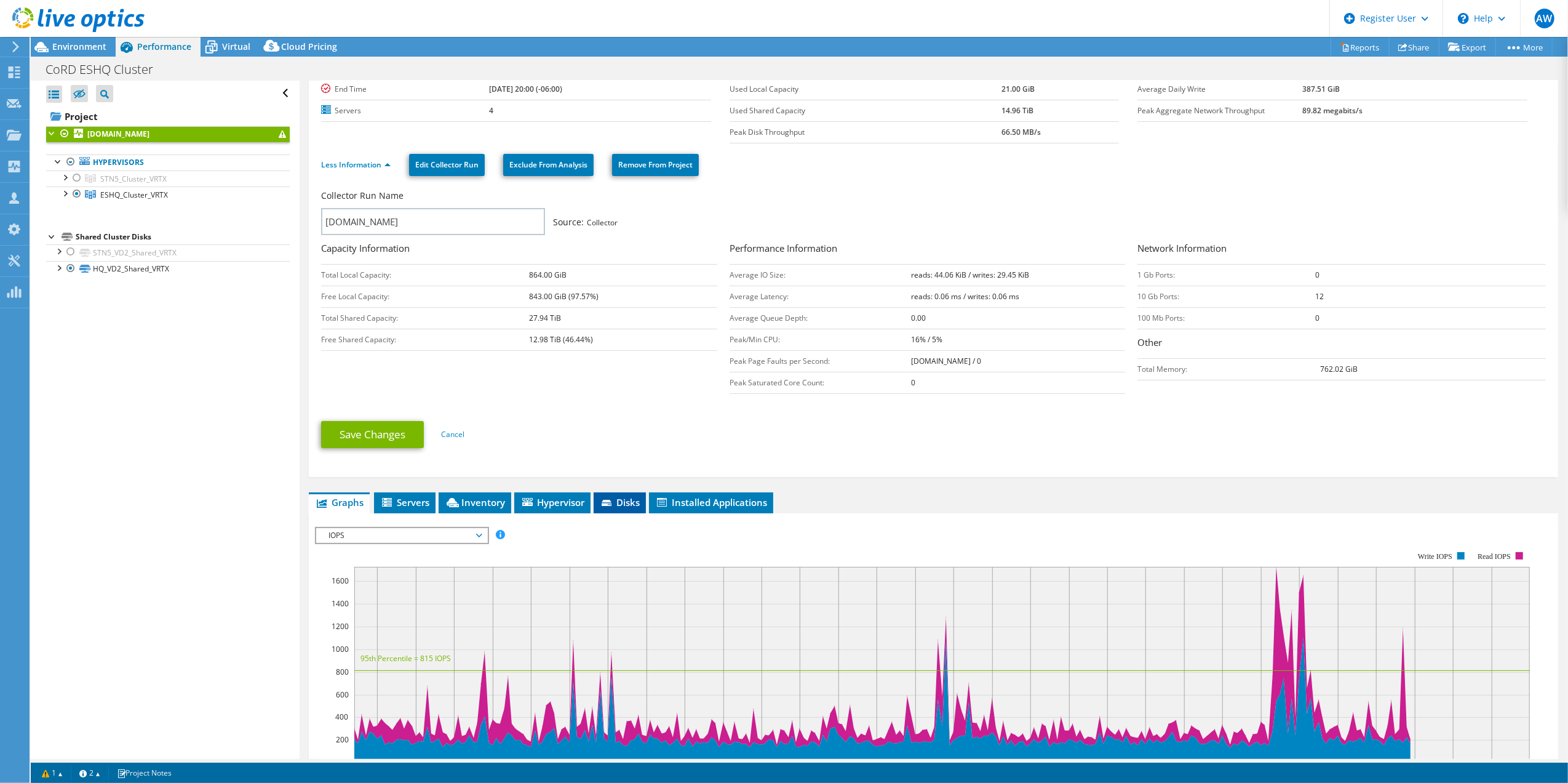
click at [620, 504] on span "Disks" at bounding box center [620, 502] width 40 height 13
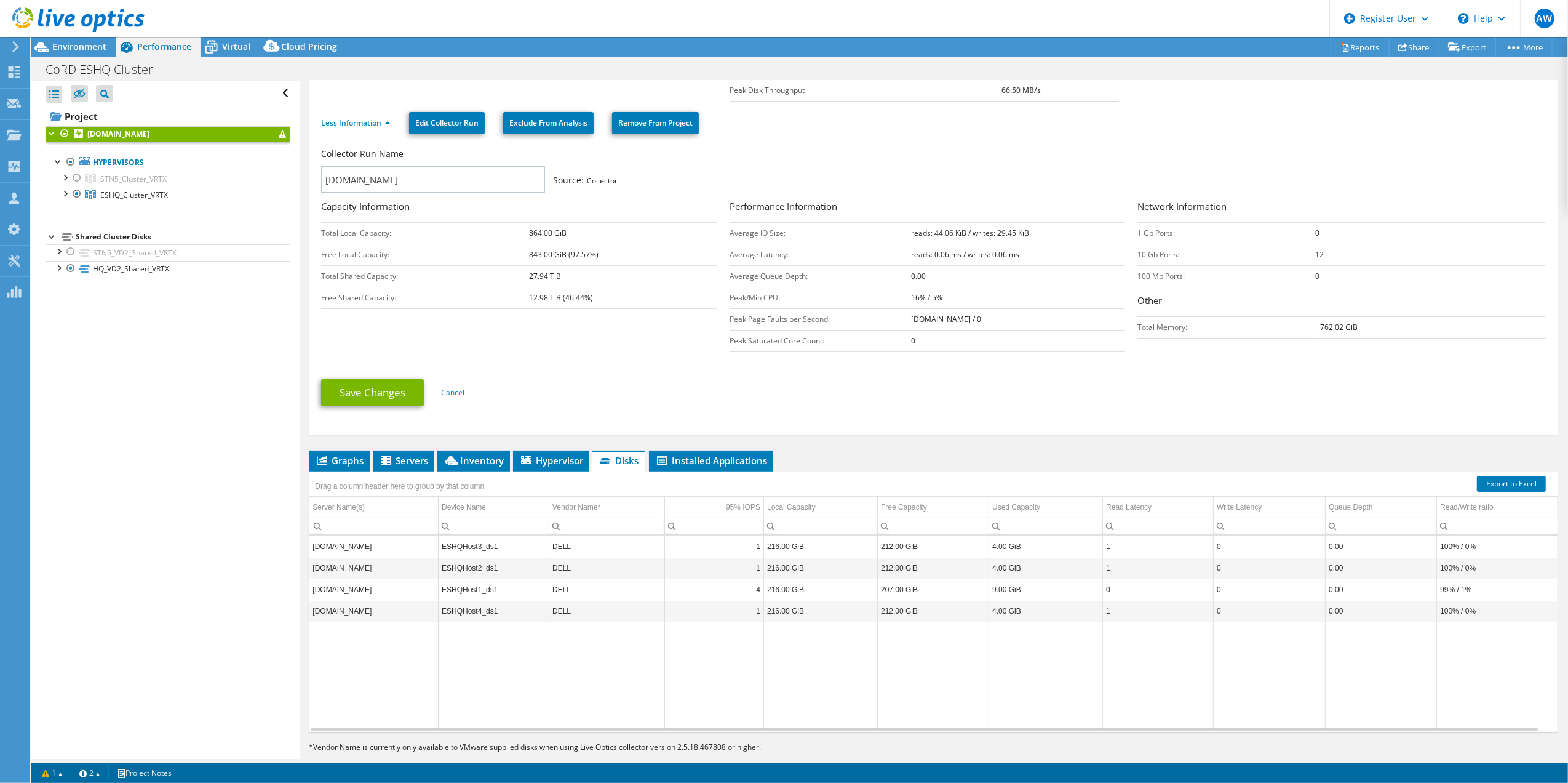
scroll to position [146, 0]
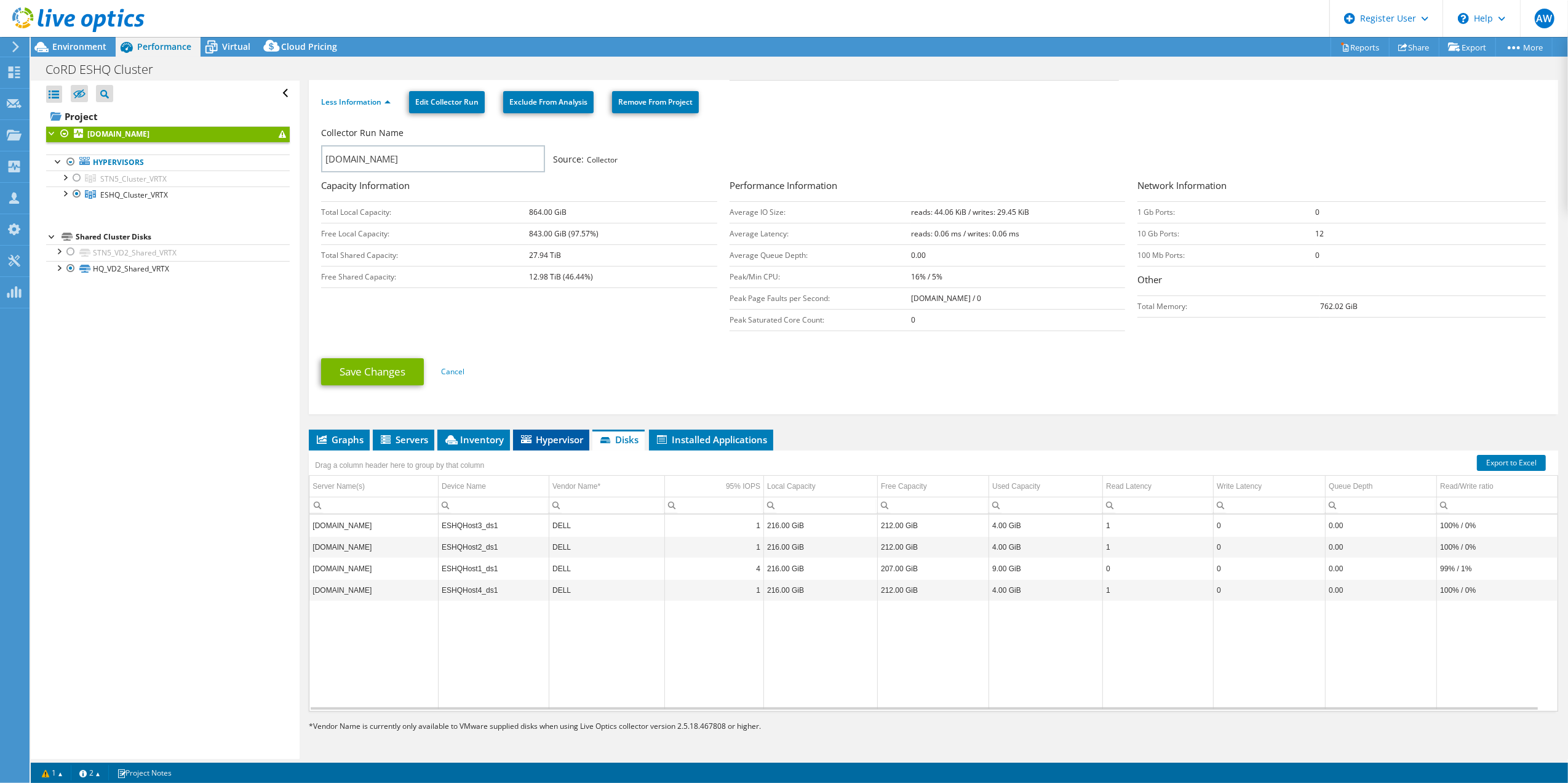
click at [559, 440] on span "Hypervisor" at bounding box center [551, 439] width 64 height 13
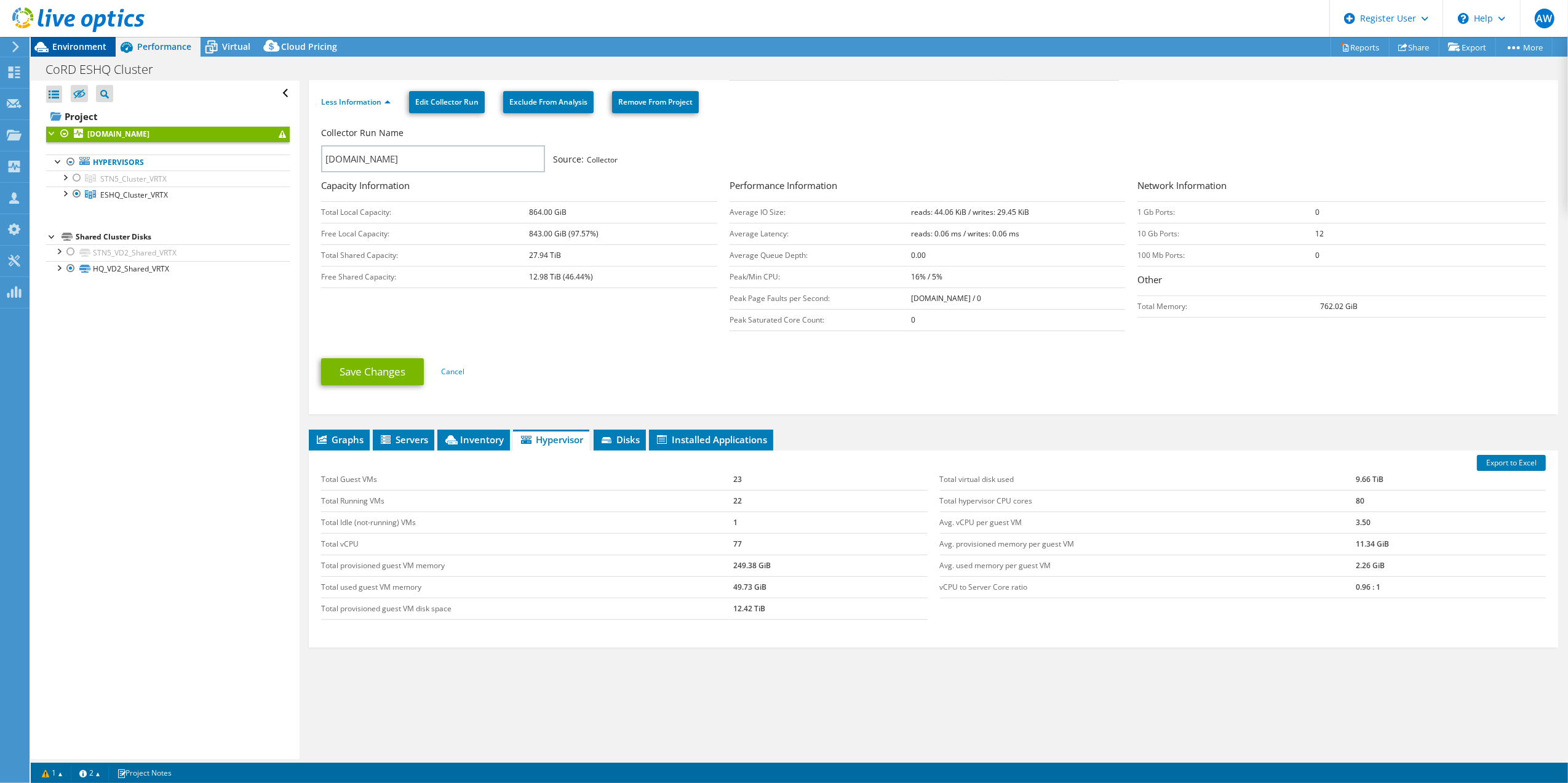
click at [83, 43] on span "Environment" at bounding box center [79, 47] width 54 height 12
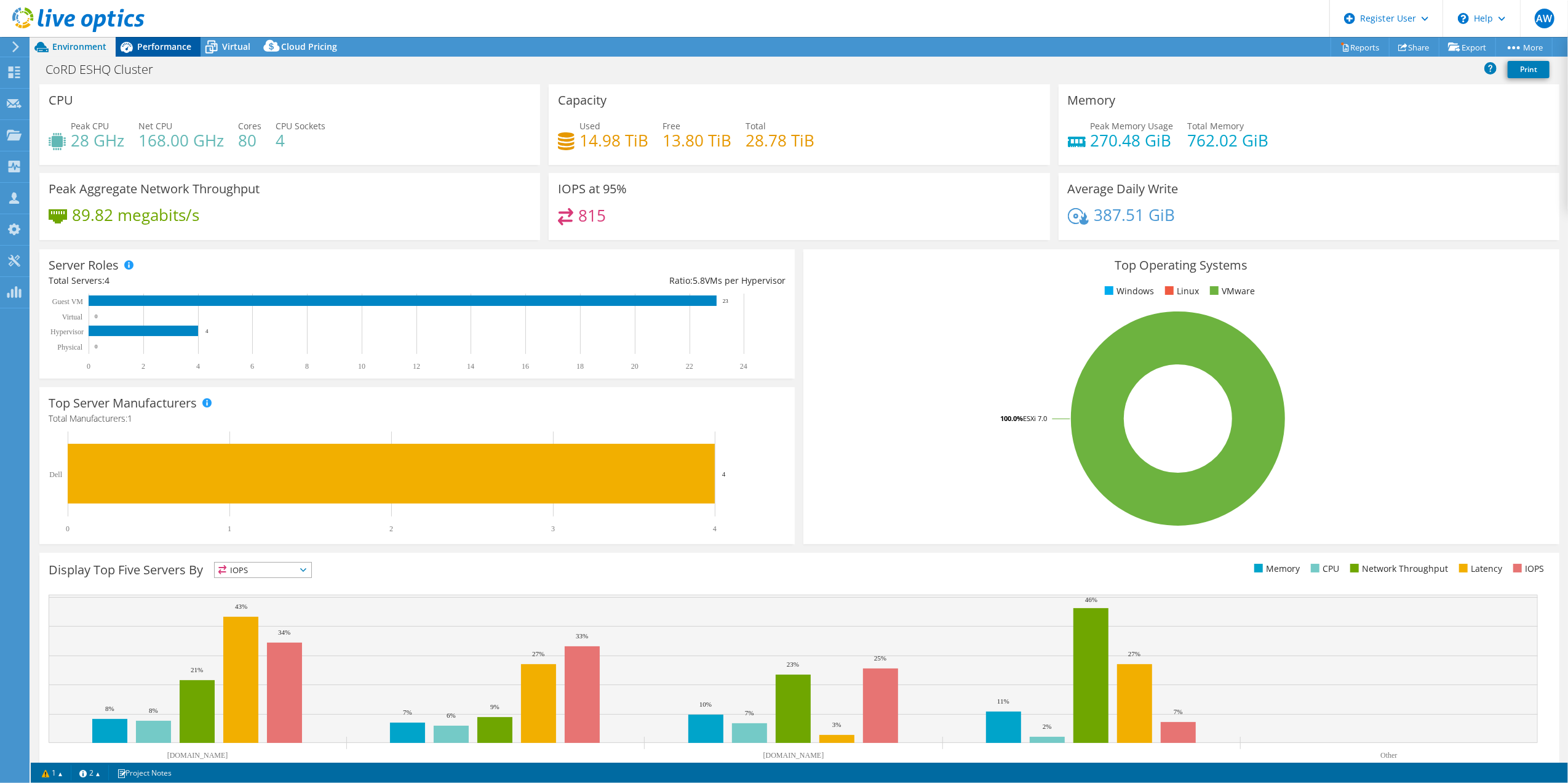
click at [153, 48] on span "Performance" at bounding box center [164, 47] width 54 height 12
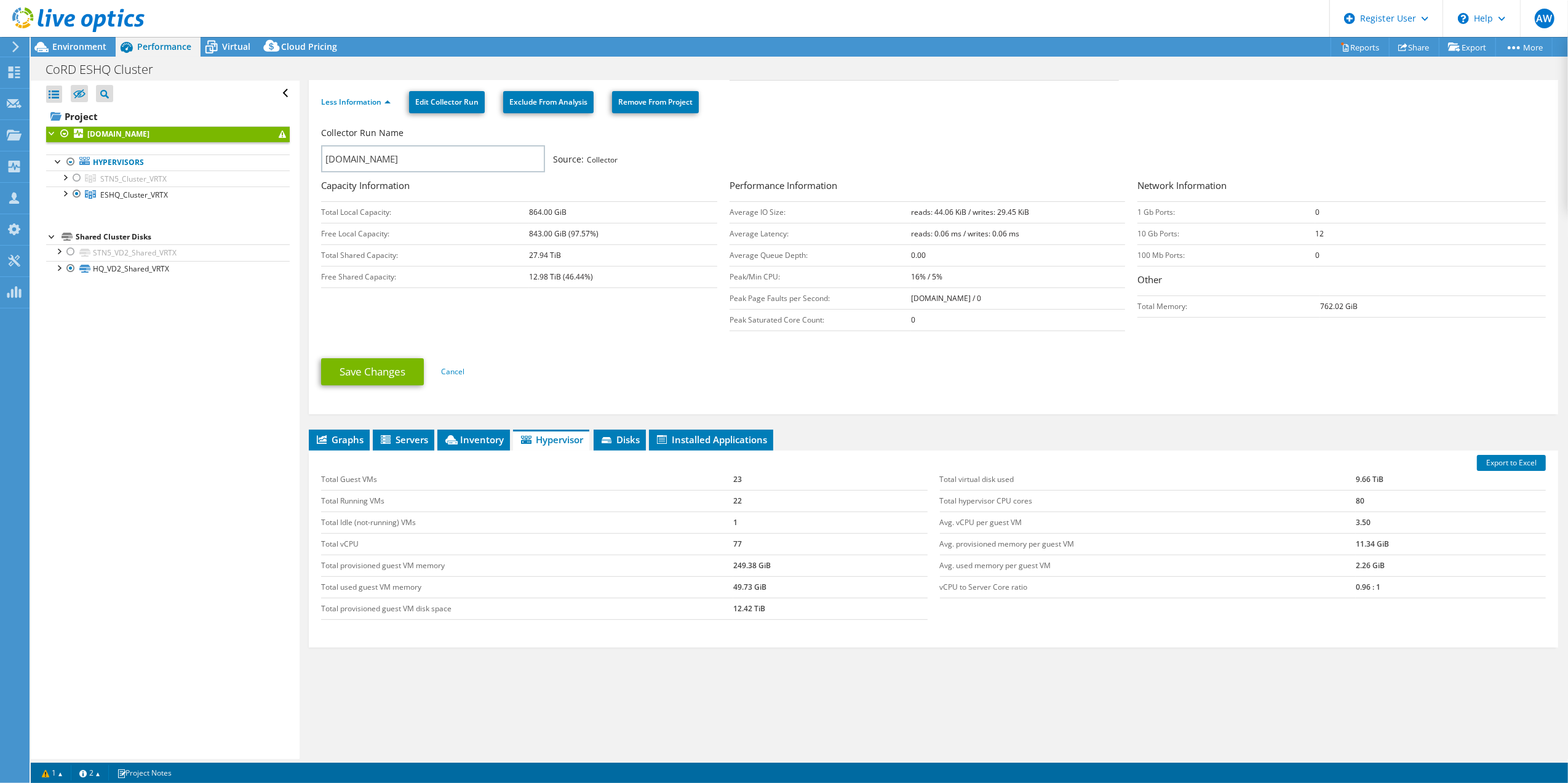
scroll to position [0, 0]
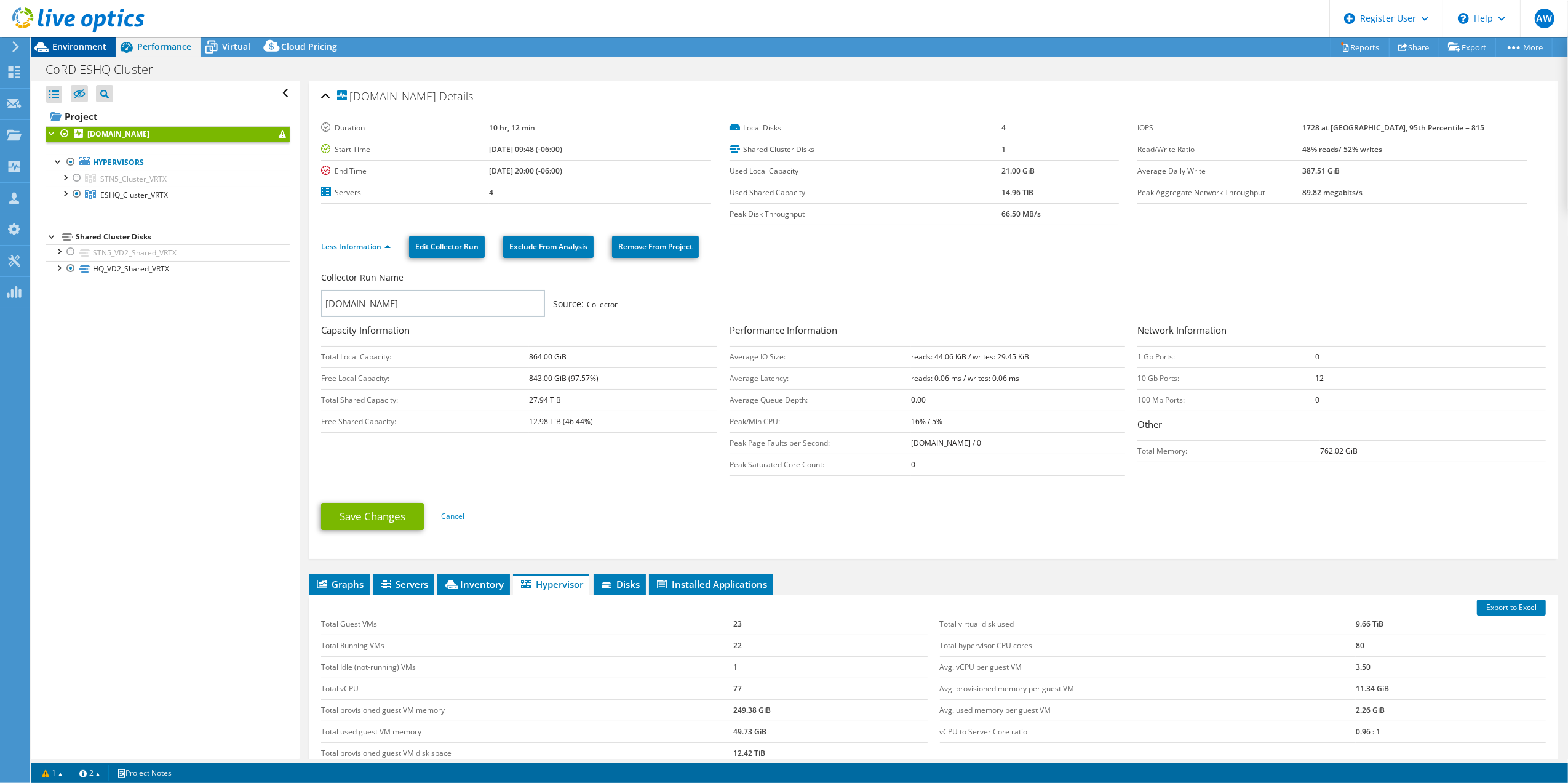
click at [86, 45] on span "Environment" at bounding box center [79, 47] width 54 height 12
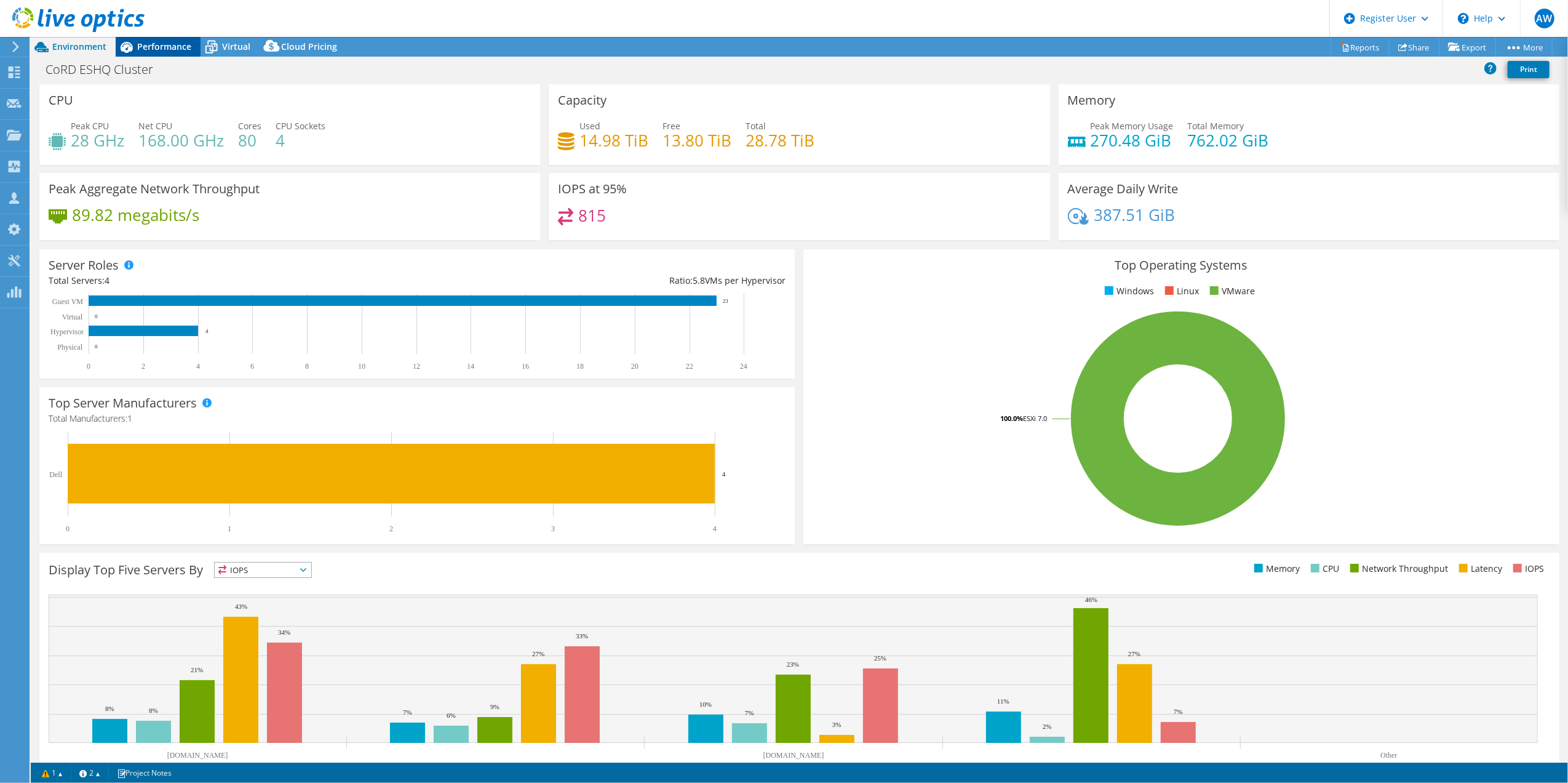
click at [163, 45] on span "Performance" at bounding box center [164, 47] width 54 height 12
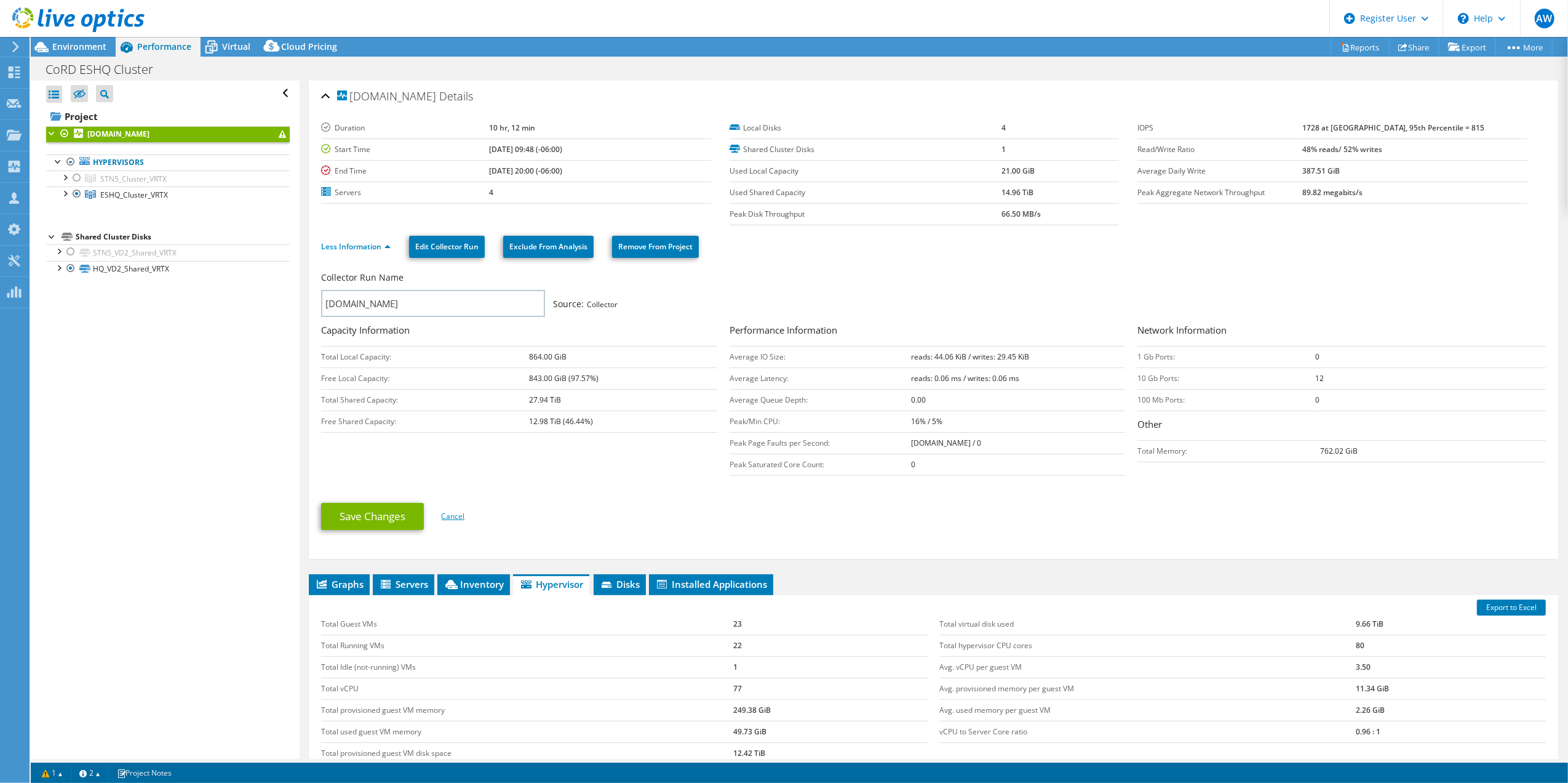
click at [457, 515] on link "Cancel" at bounding box center [452, 516] width 23 height 10
click at [366, 244] on link "Less Information" at bounding box center [355, 247] width 69 height 10
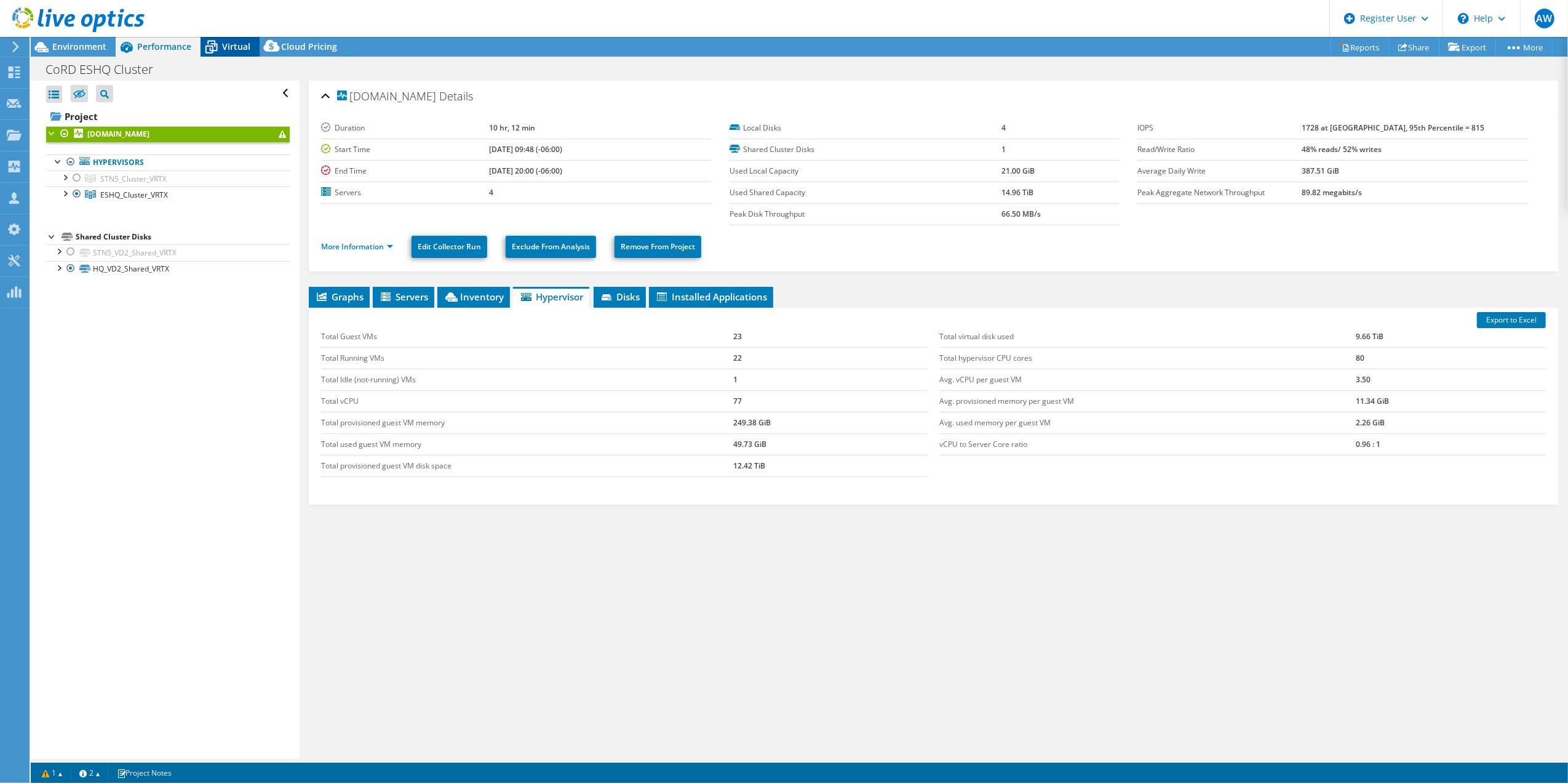
click at [232, 42] on span "Virtual" at bounding box center [236, 47] width 28 height 12
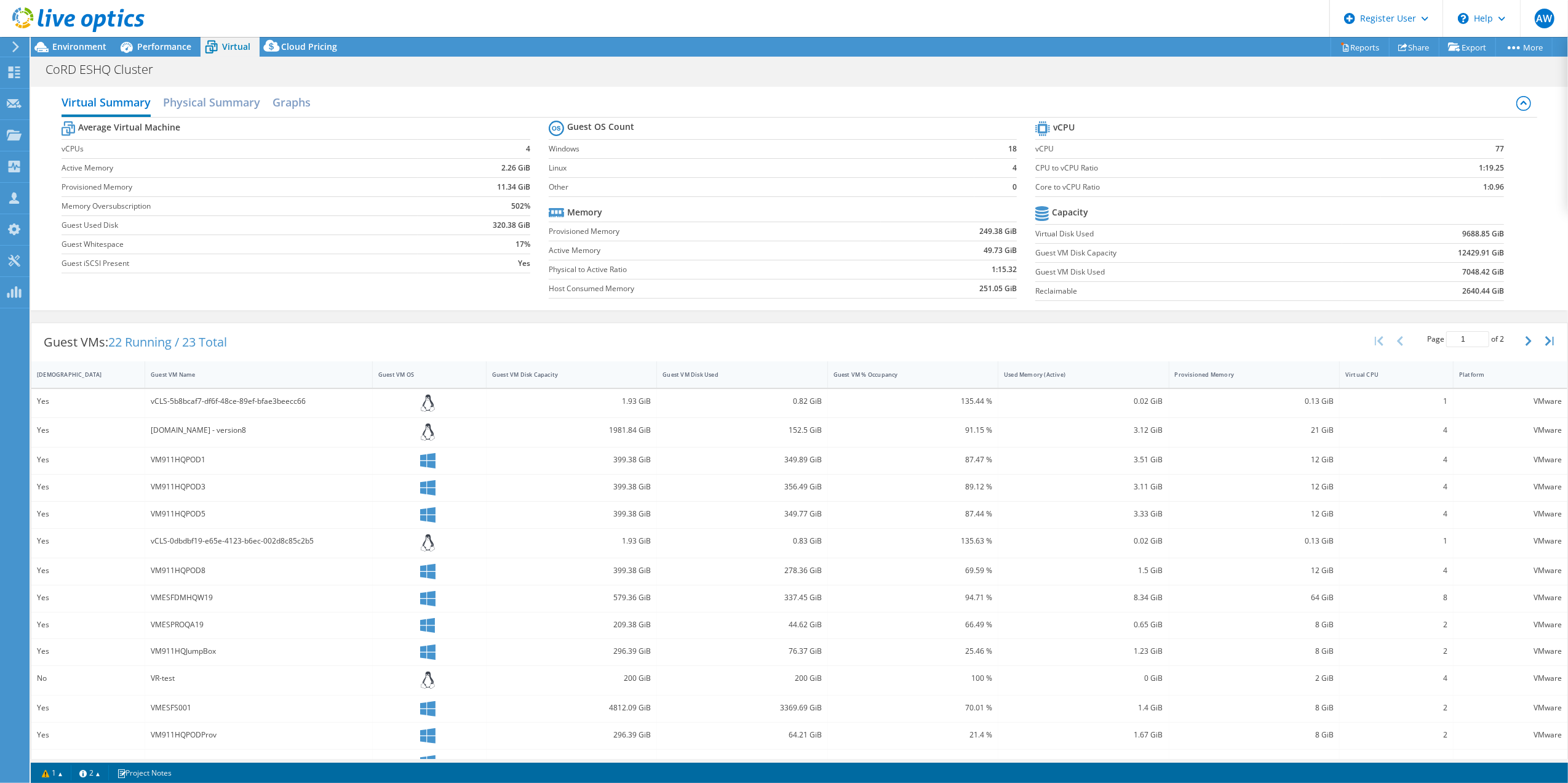
scroll to position [55, 0]
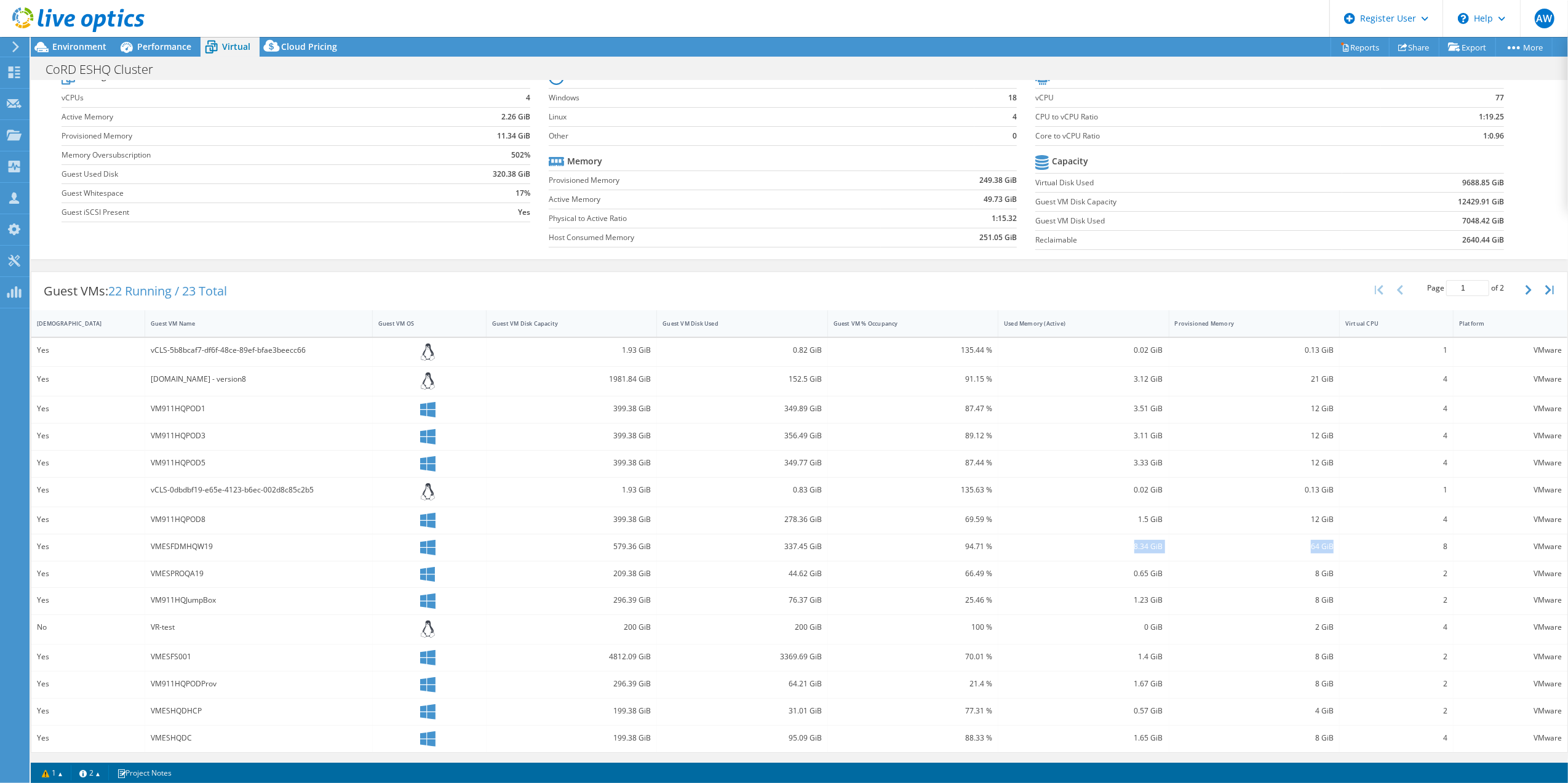
drag, startPoint x: 1322, startPoint y: 544, endPoint x: 1120, endPoint y: 540, distance: 202.0
click at [1120, 540] on div "Yes VMESFDMHQW19 579.36 GiB 337.45 GiB 94.71 % 8.34 GiB 64 GiB 8 VMware" at bounding box center [799, 548] width 1536 height 27
drag, startPoint x: 1120, startPoint y: 540, endPoint x: 1094, endPoint y: 546, distance: 26.7
click at [1094, 546] on div "8.34 GiB" at bounding box center [1083, 546] width 159 height 13
drag, startPoint x: 1352, startPoint y: 546, endPoint x: 1108, endPoint y: 542, distance: 244.0
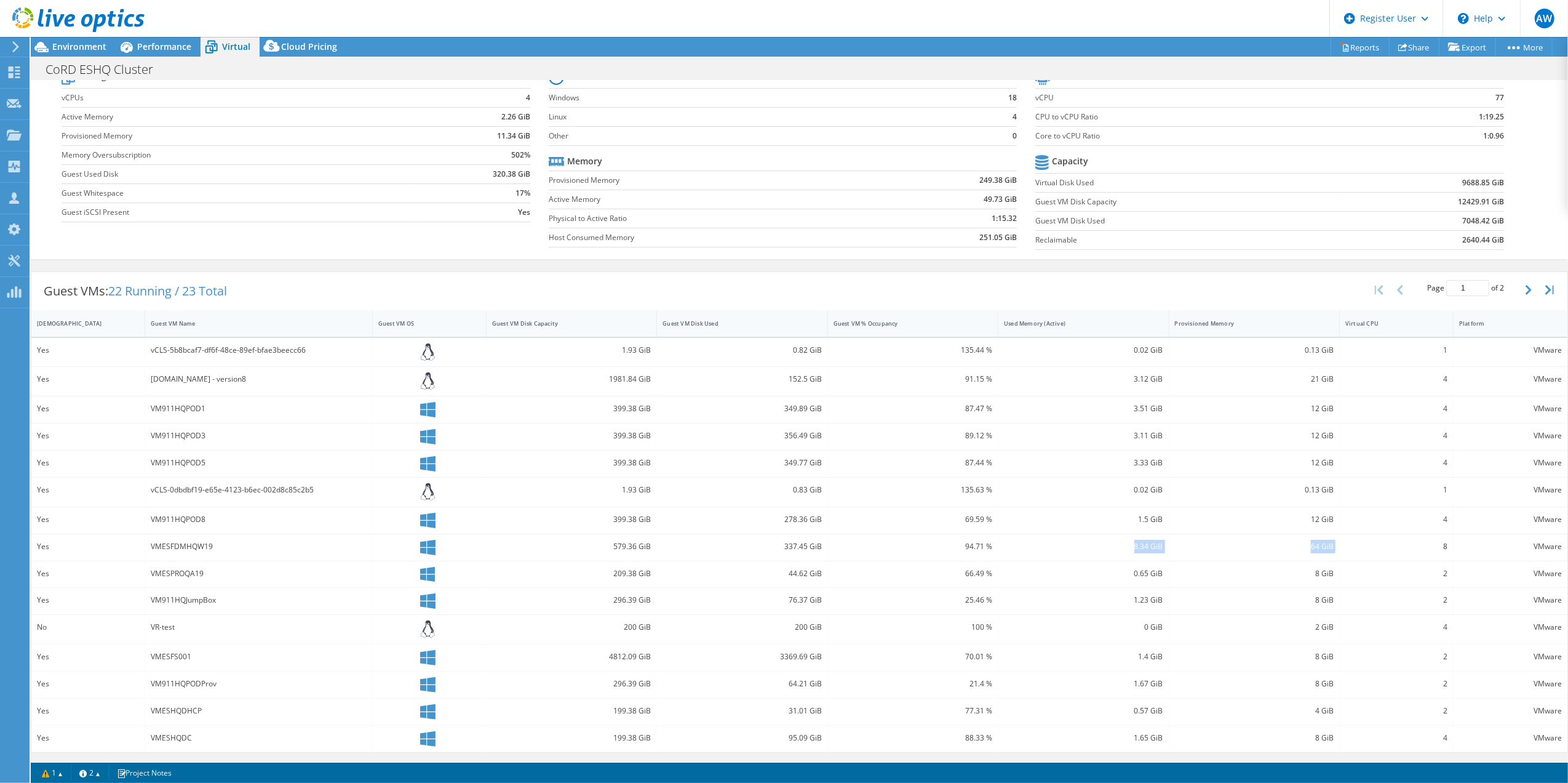
click at [1108, 542] on div "Yes VMESFDMHQW19 579.36 GiB 337.45 GiB 94.71 % 8.34 GiB 64 GiB 8 VMware" at bounding box center [799, 548] width 1536 height 27
click at [183, 542] on div "VMESFDMHQW19" at bounding box center [258, 546] width 216 height 13
drag, startPoint x: 1345, startPoint y: 546, endPoint x: 293, endPoint y: 545, distance: 1052.0
click at [293, 545] on div "Yes VMESFDMHQW19 579.36 GiB 337.45 GiB 94.71 % 8.34 GiB 64 GiB 8 VMware" at bounding box center [799, 548] width 1536 height 27
drag, startPoint x: 293, startPoint y: 545, endPoint x: 188, endPoint y: 542, distance: 105.0
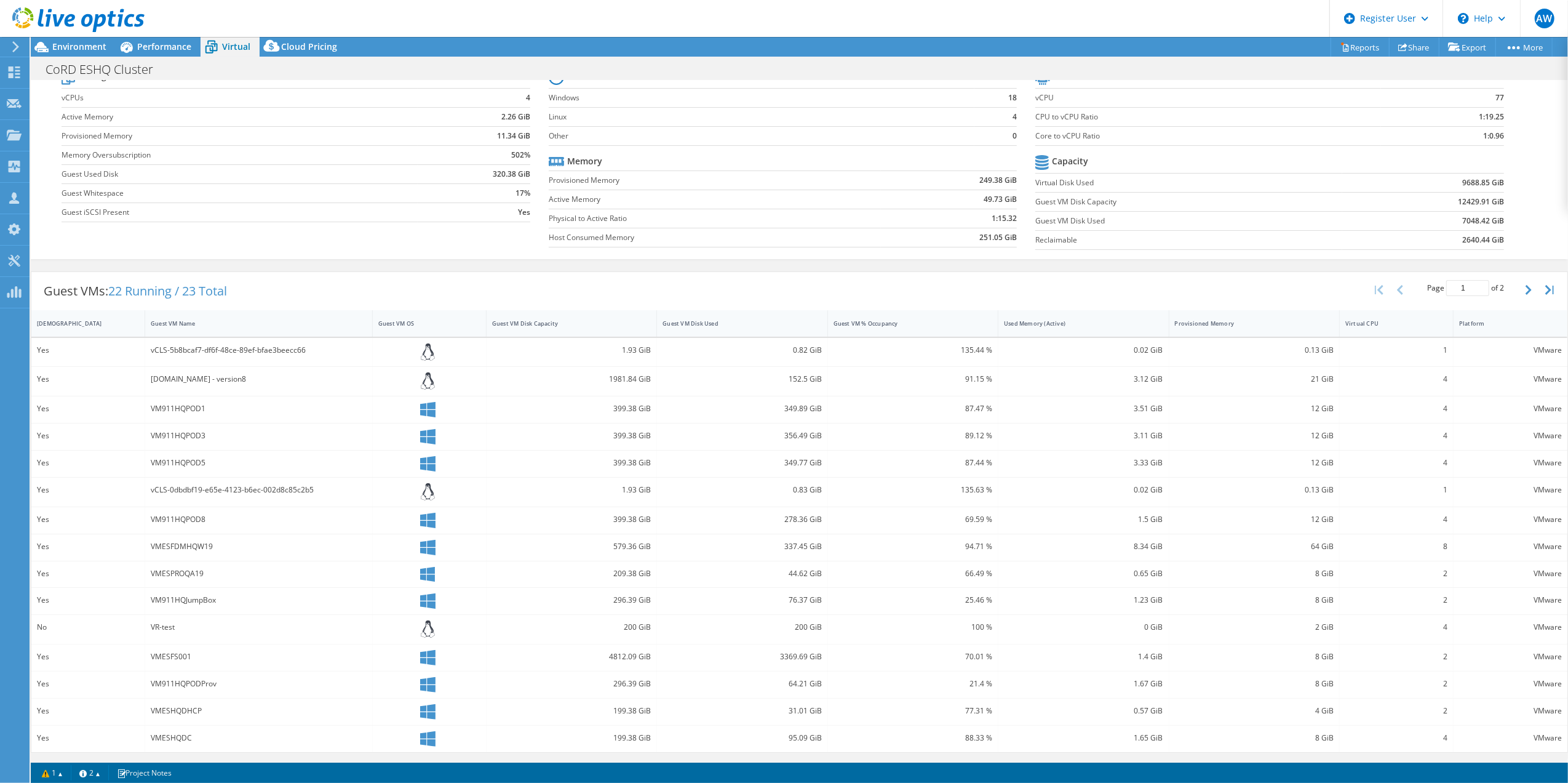
click at [188, 542] on div "VMESFDMHQW19" at bounding box center [258, 546] width 216 height 13
click at [187, 542] on div "VMESFDMHQW19" at bounding box center [258, 546] width 216 height 13
copy div "VMESFDMHQW19"
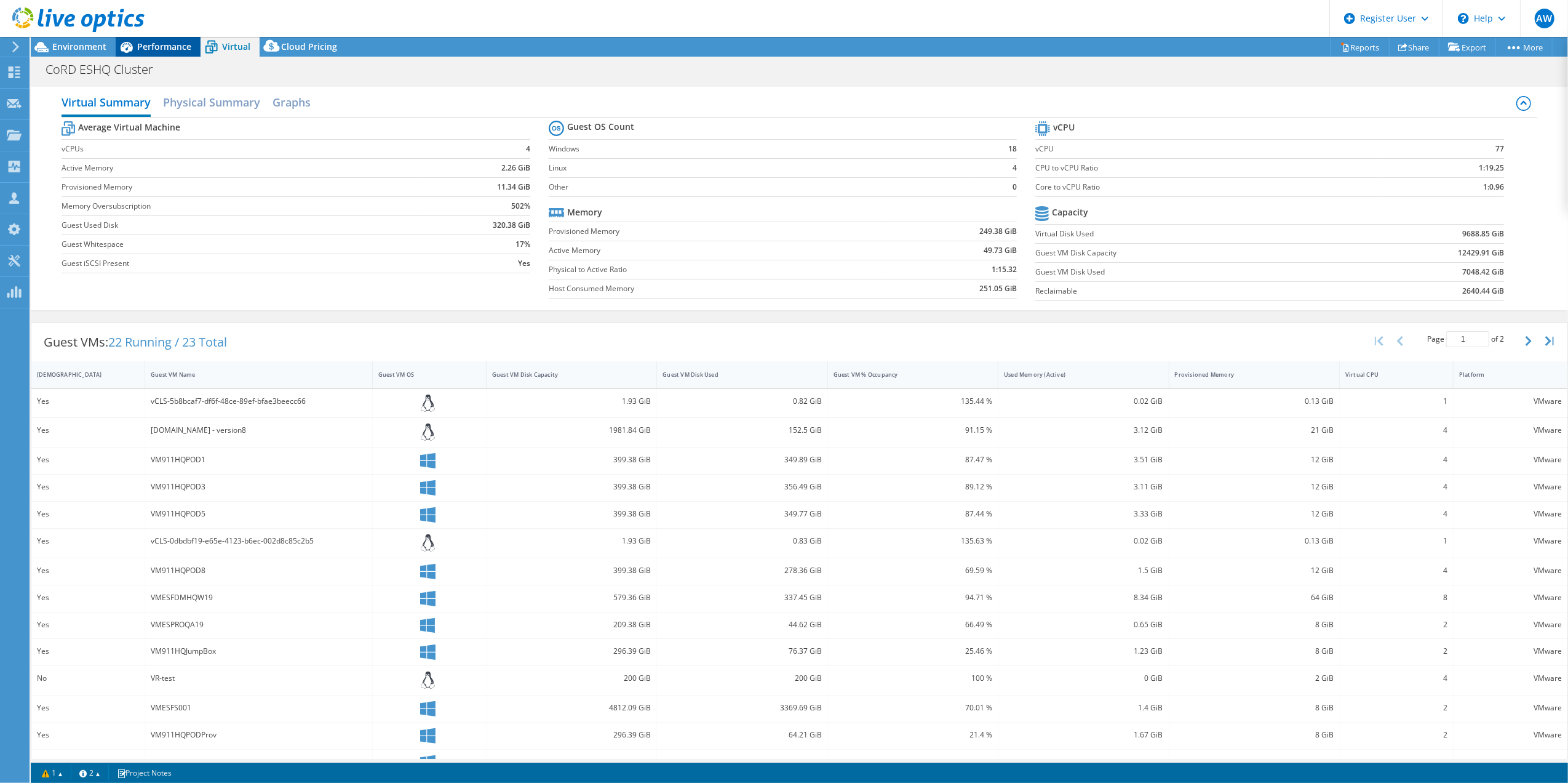
click at [163, 38] on div "Performance" at bounding box center [158, 47] width 85 height 19
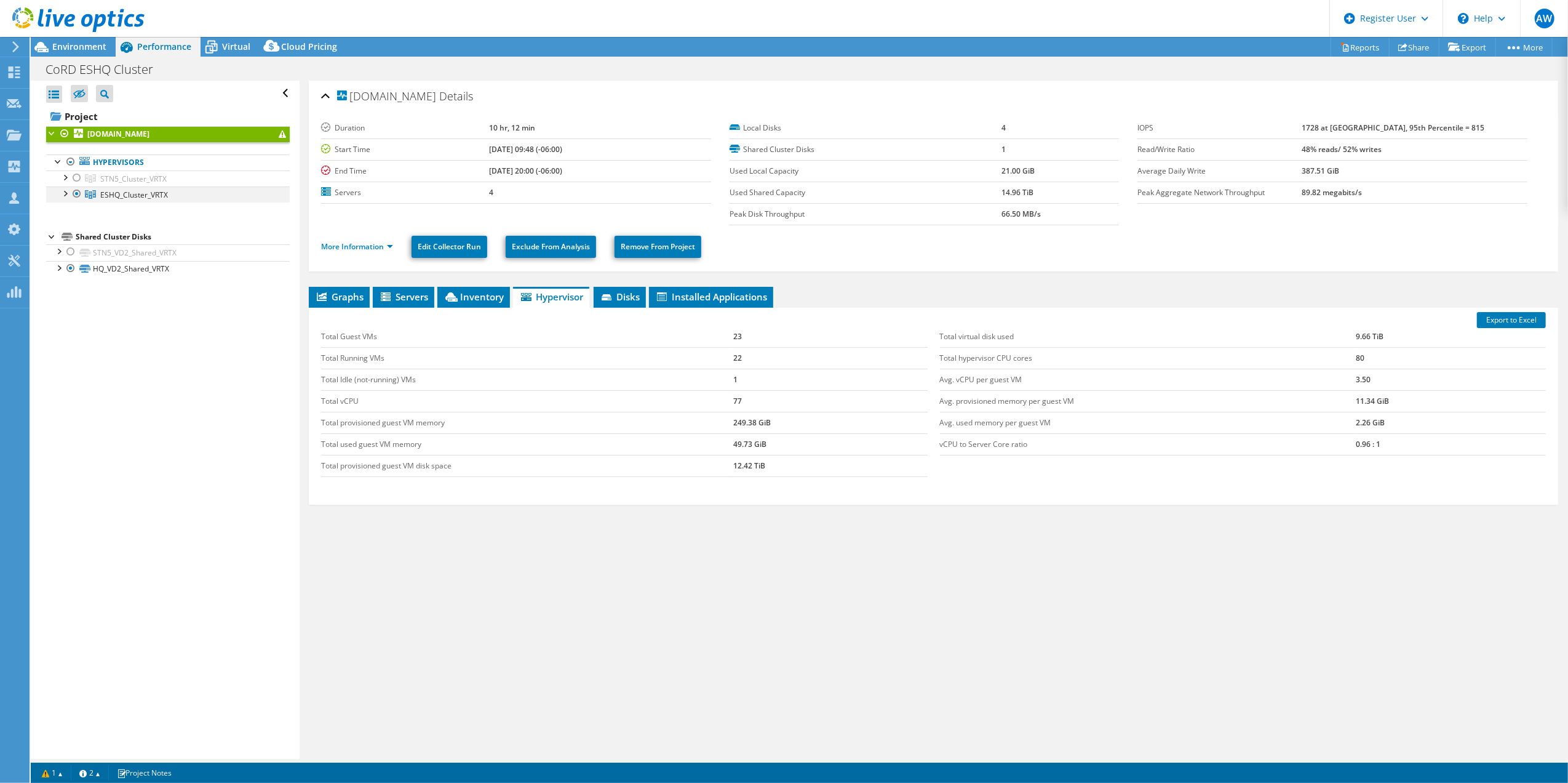
click at [64, 195] on div at bounding box center [64, 192] width 13 height 13
click at [74, 214] on div at bounding box center [71, 209] width 13 height 13
click at [72, 279] on div at bounding box center [71, 273] width 13 height 13
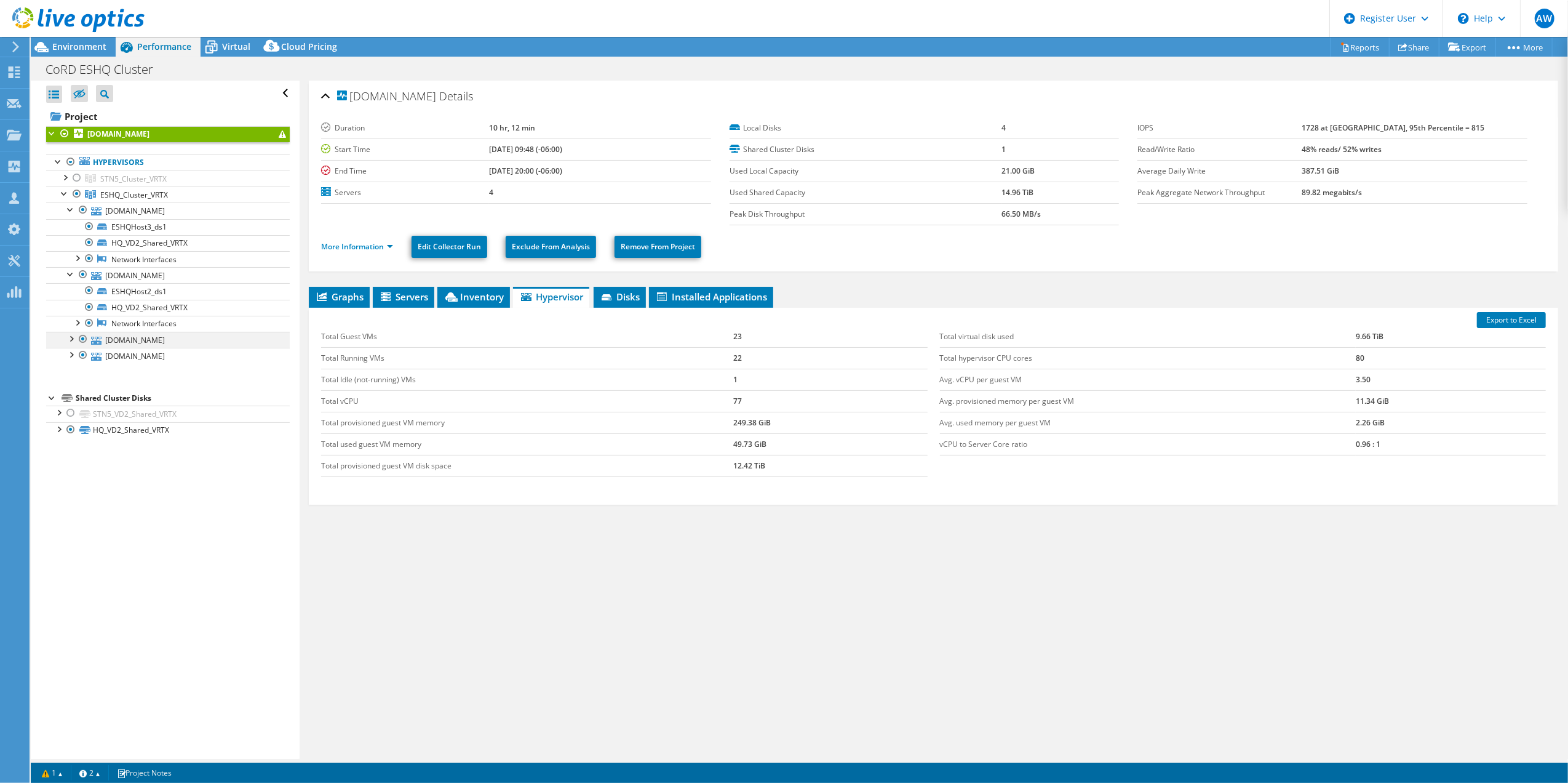
click at [70, 343] on div at bounding box center [71, 337] width 13 height 13
click at [72, 408] on div at bounding box center [71, 402] width 13 height 13
click at [554, 621] on div "rdes5host1.crdnet.ca Details Duration 10 hr, 12 min Start Time 07/07/2025, 09:4…" at bounding box center [933, 419] width 1268 height 678
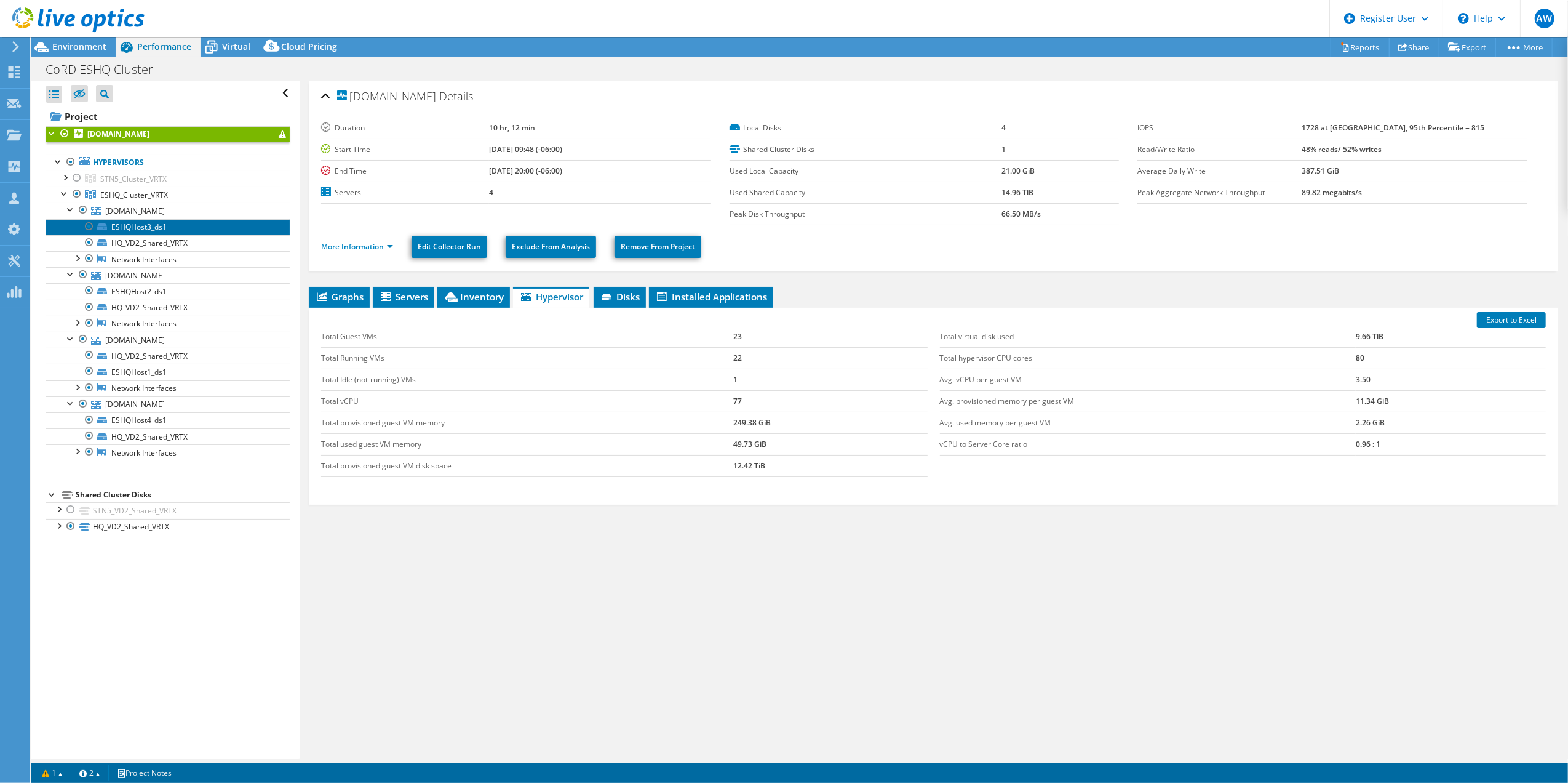
click at [141, 229] on link "ESHQHost3_ds1" at bounding box center [168, 226] width 244 height 16
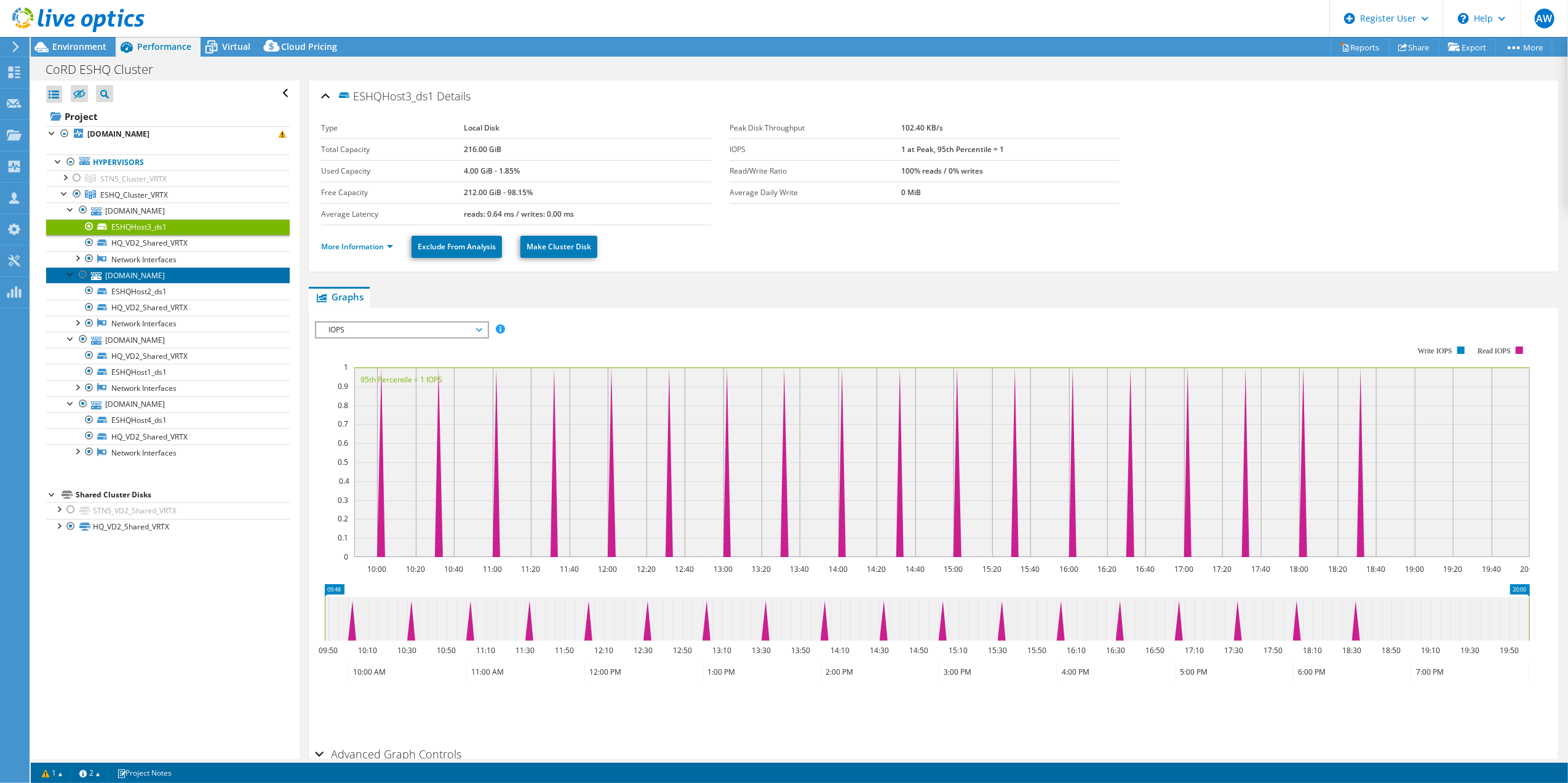
click at [134, 279] on link "[DOMAIN_NAME]" at bounding box center [168, 274] width 244 height 16
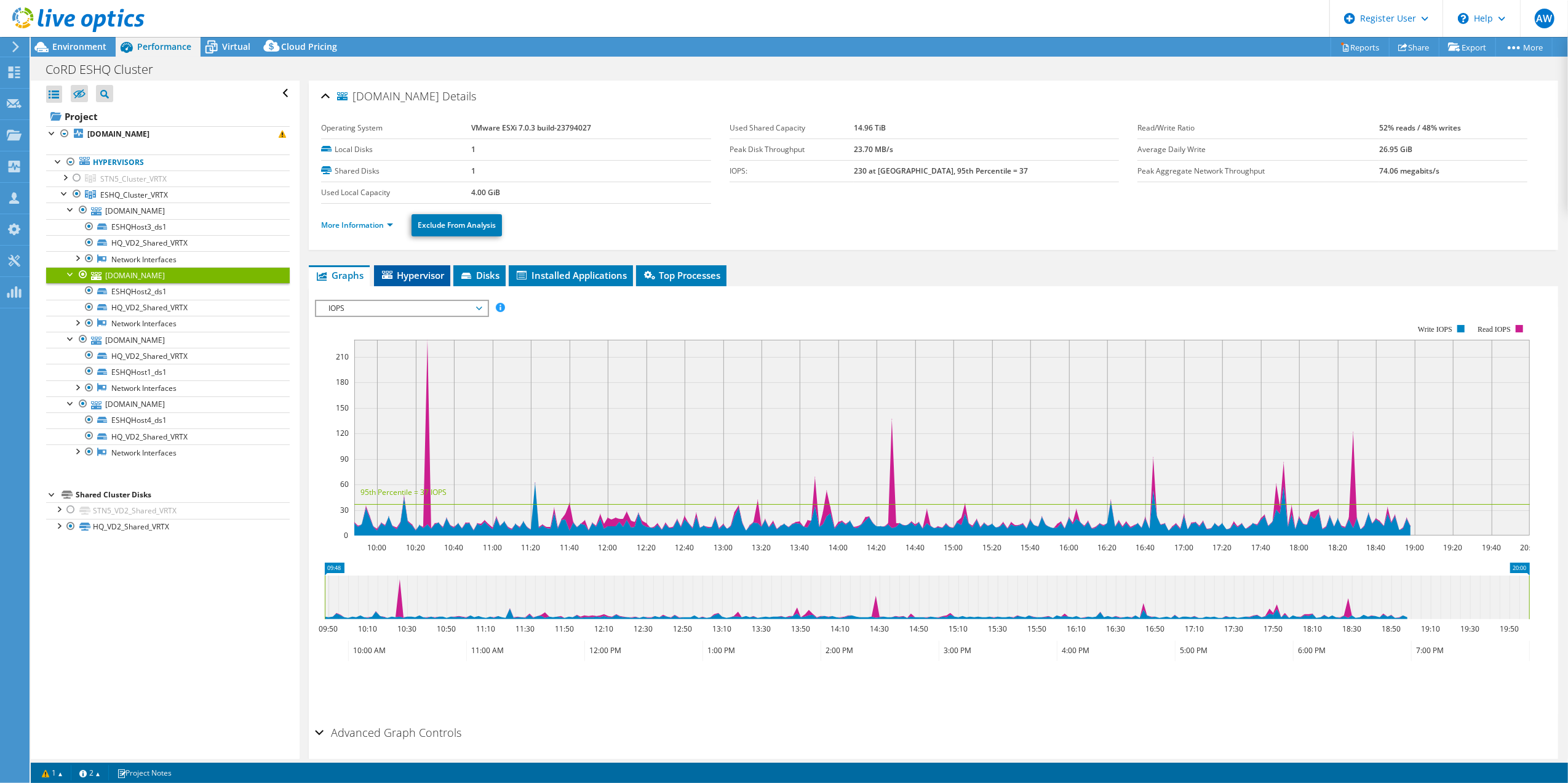
click at [416, 270] on span "Hypervisor" at bounding box center [412, 275] width 64 height 13
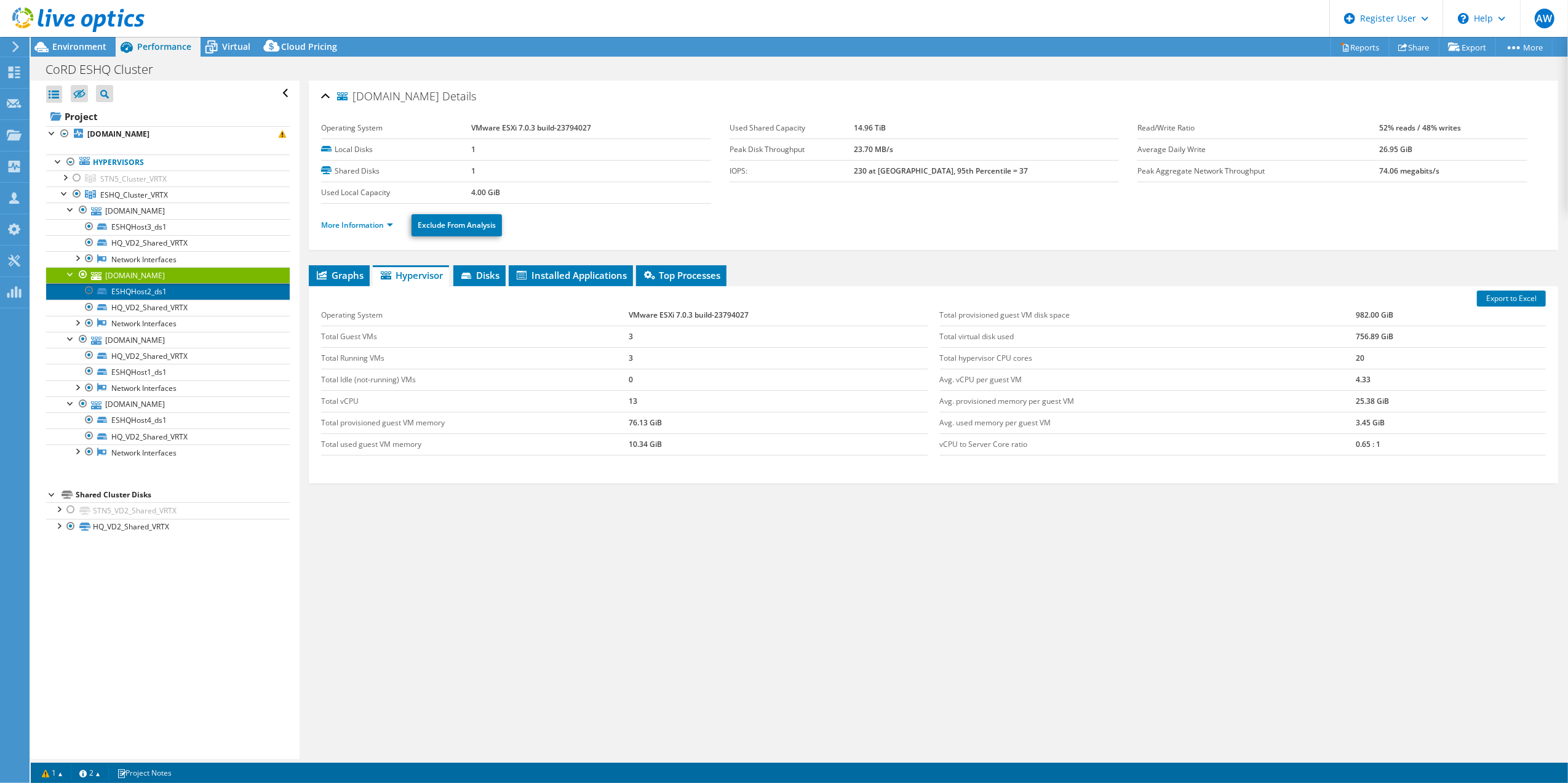
click at [150, 293] on link "ESHQHost2_ds1" at bounding box center [168, 291] width 244 height 16
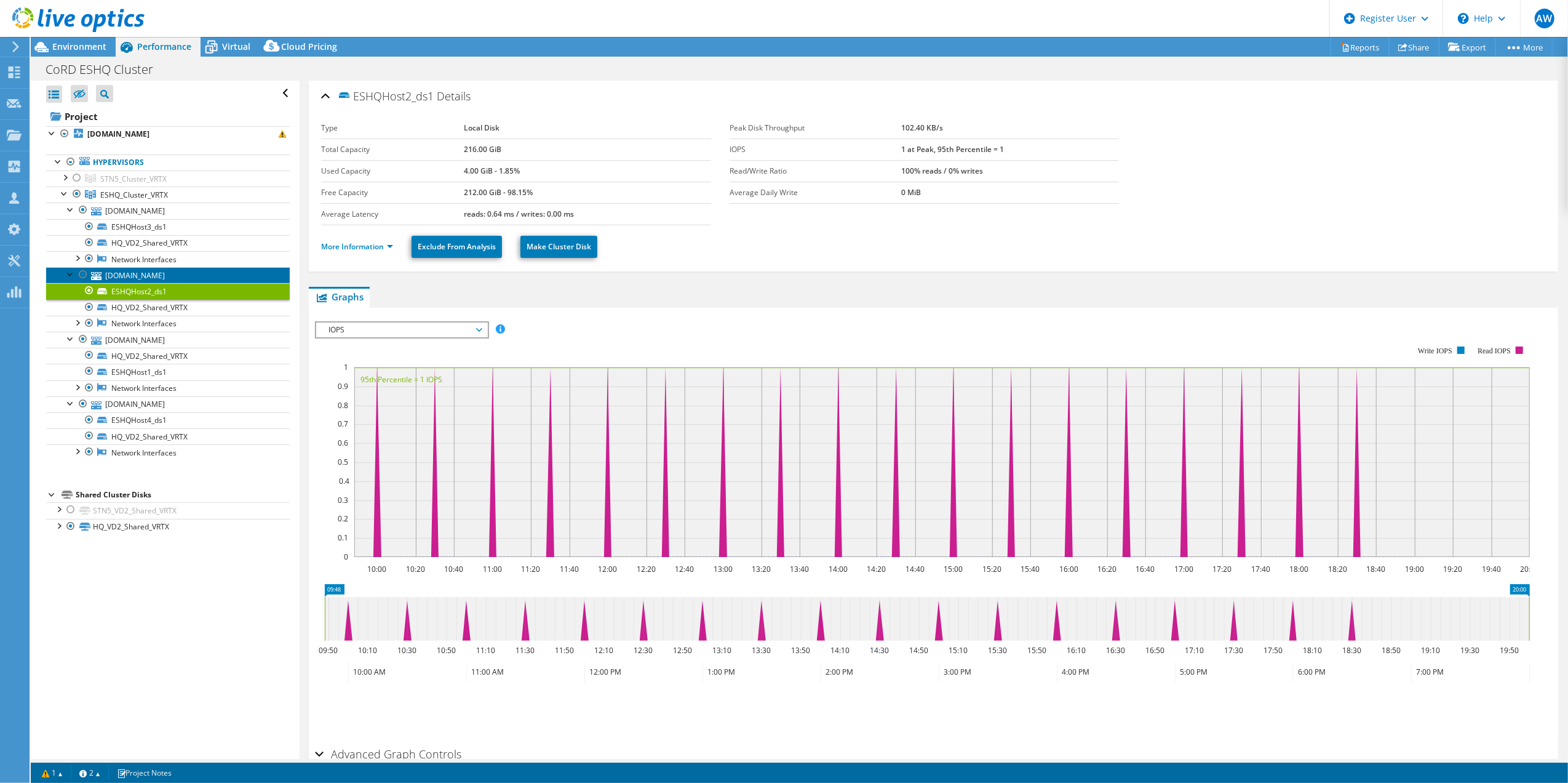
click at [168, 276] on link "[DOMAIN_NAME]" at bounding box center [168, 274] width 244 height 16
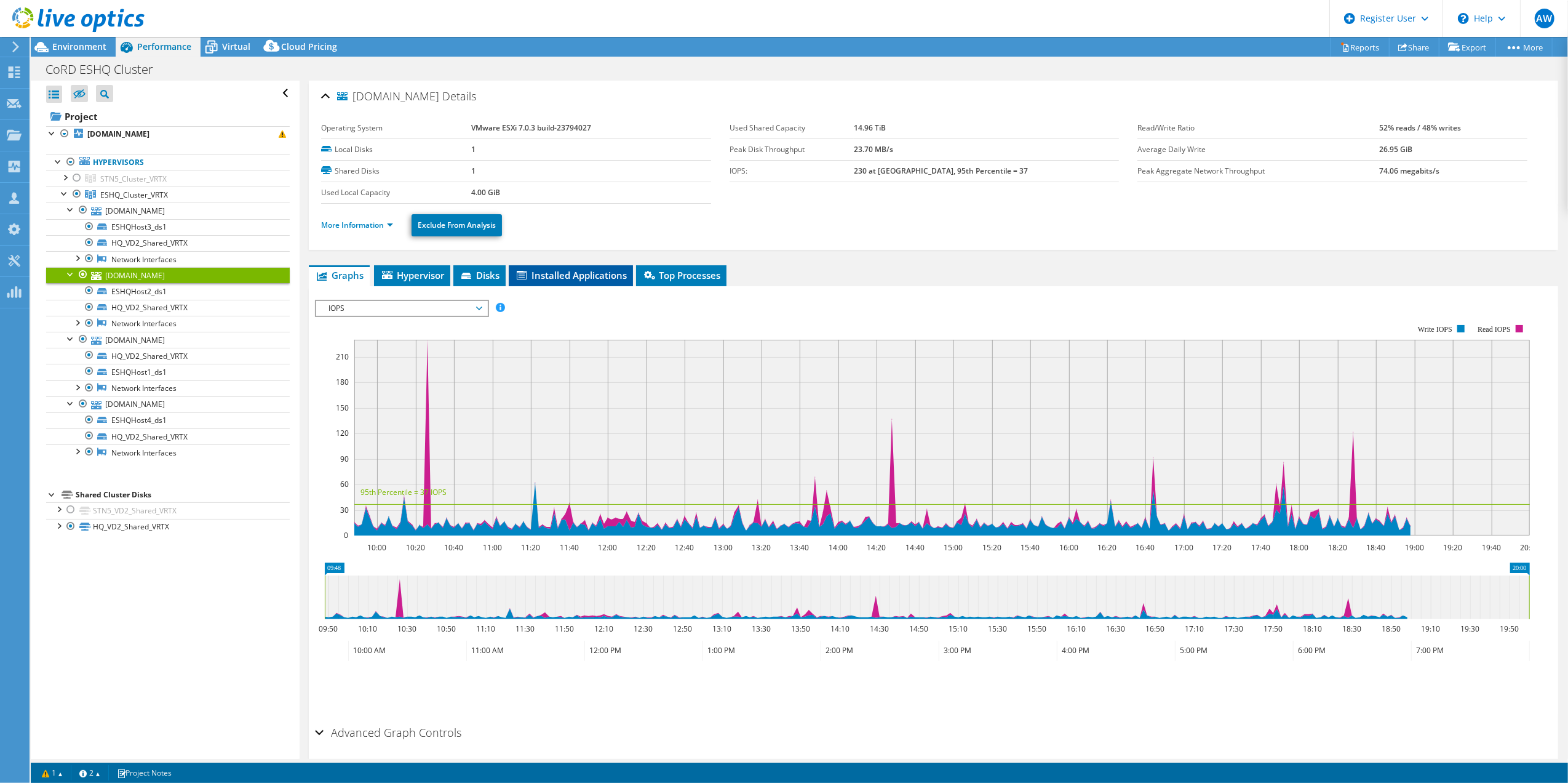
click at [571, 274] on span "Installed Applications" at bounding box center [571, 275] width 112 height 13
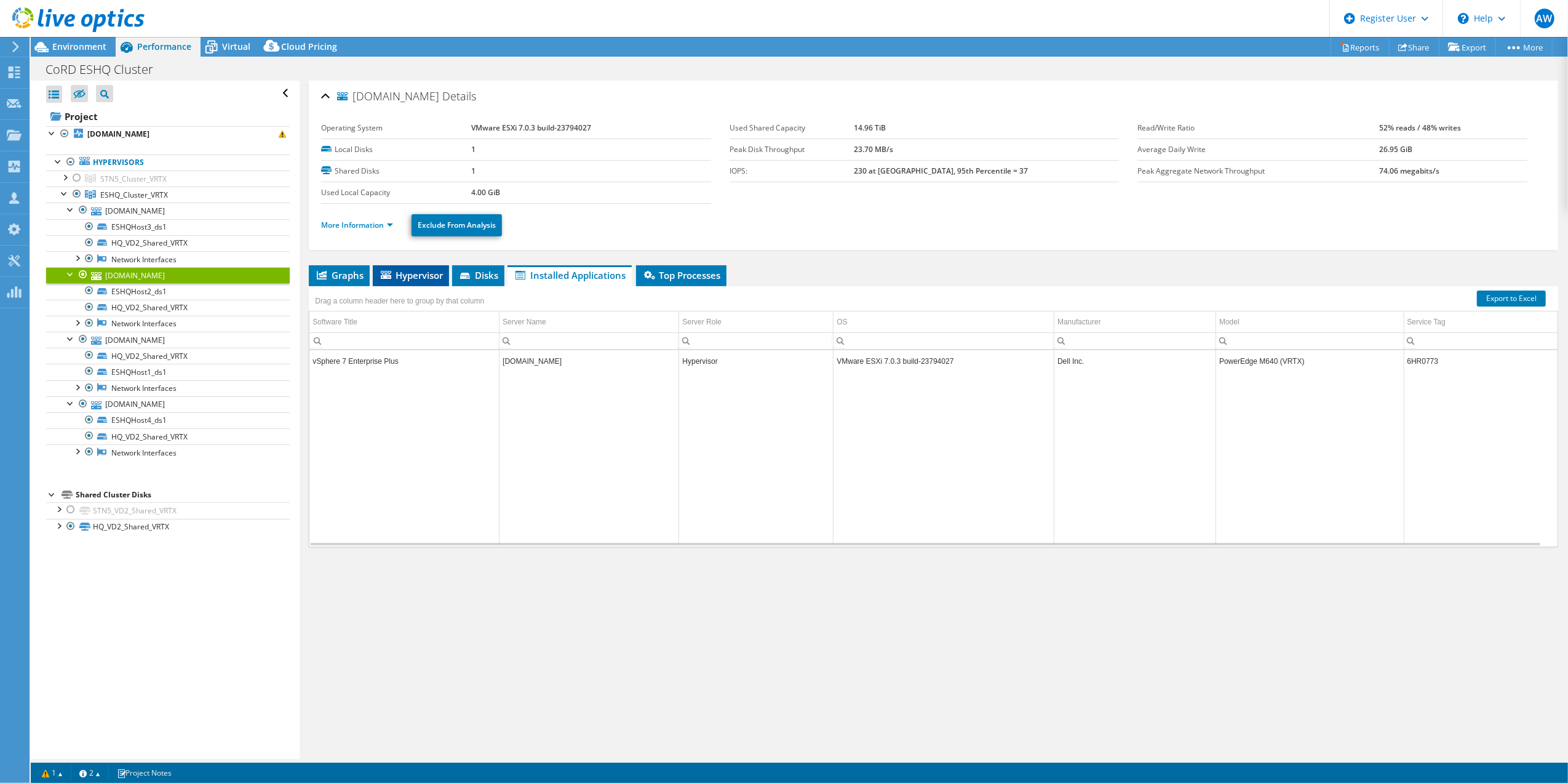
click at [419, 276] on span "Hypervisor" at bounding box center [411, 275] width 64 height 13
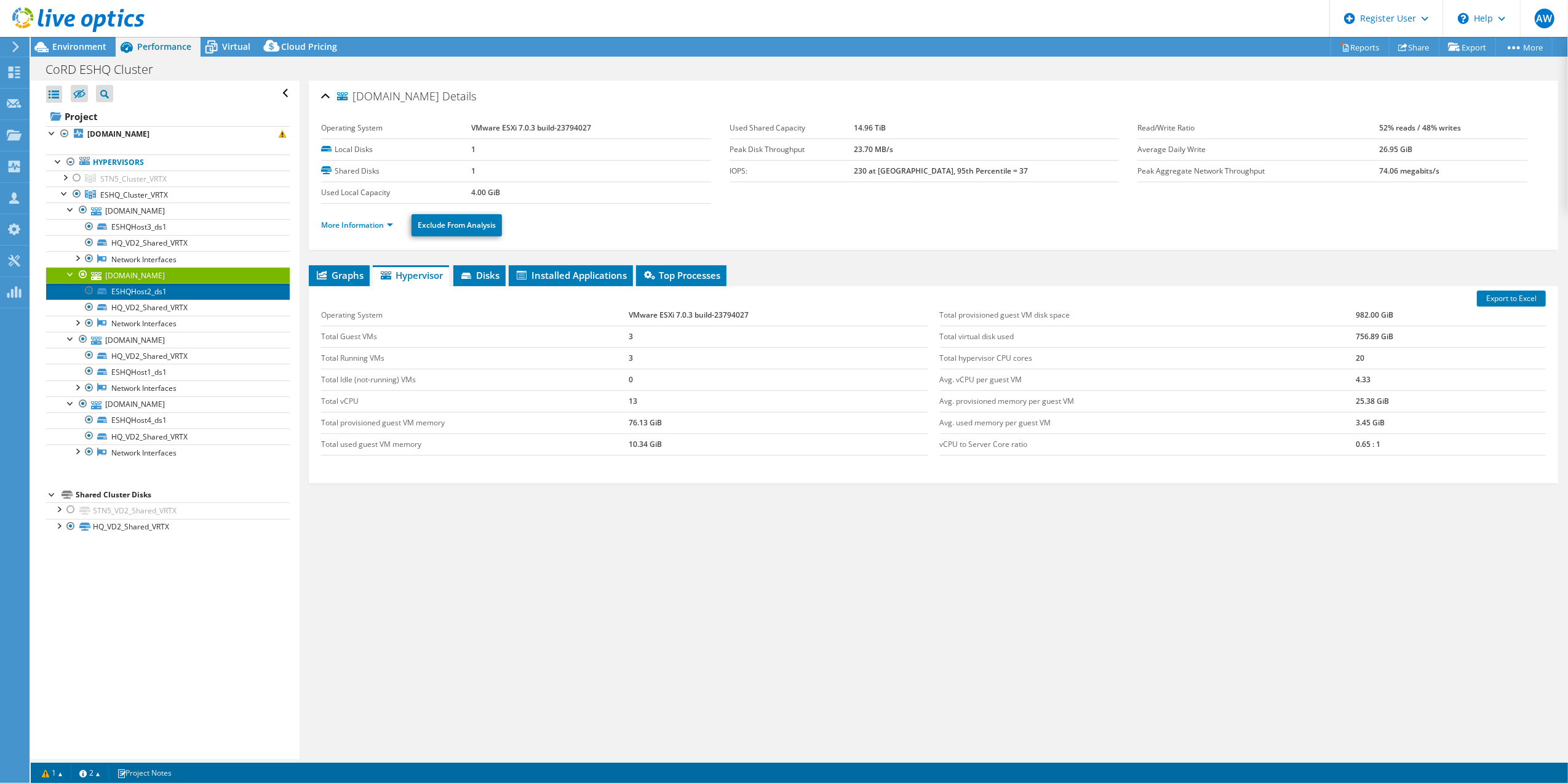
click at [147, 288] on link "ESHQHost2_ds1" at bounding box center [168, 291] width 244 height 16
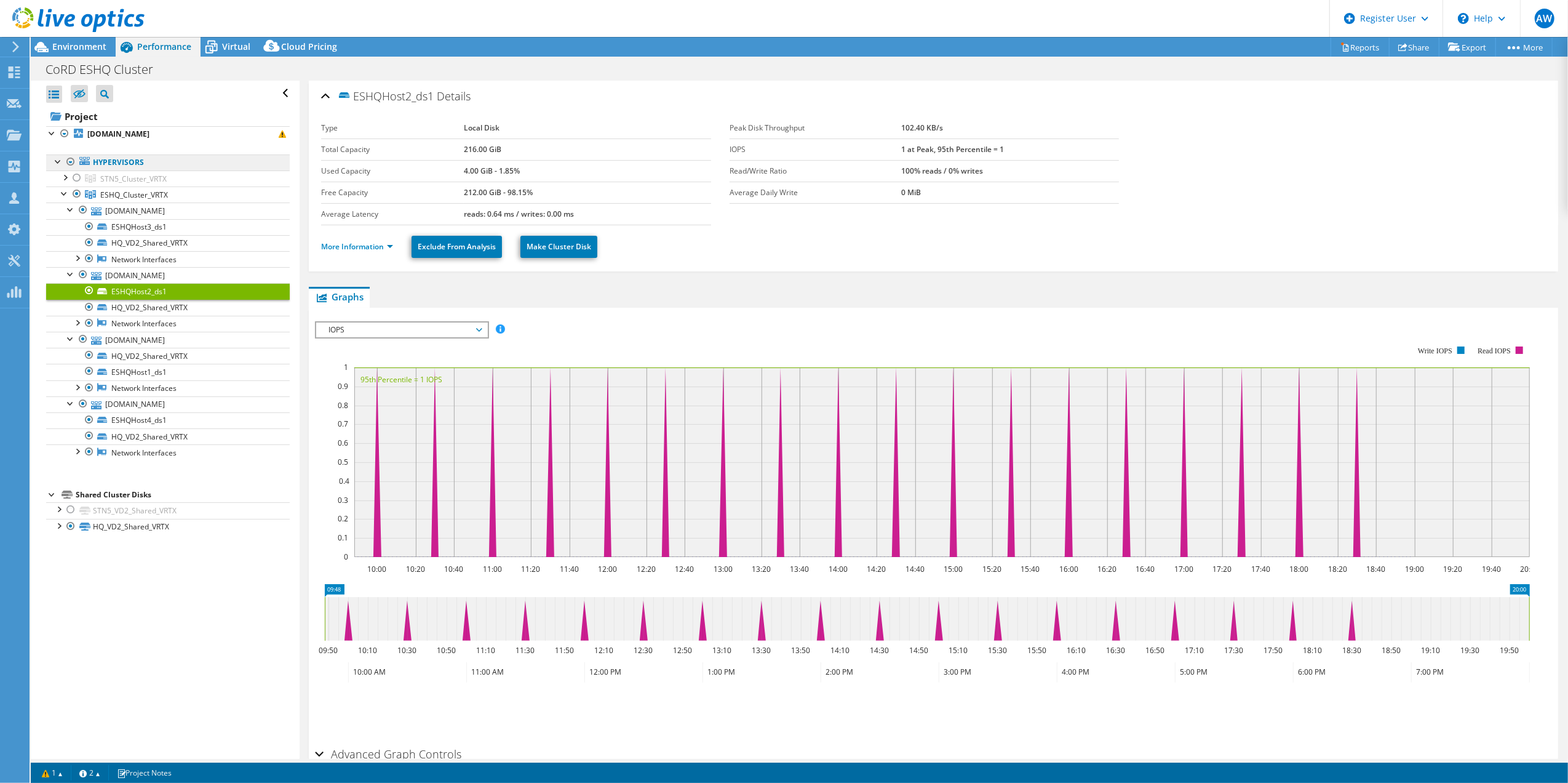
click at [131, 164] on link "Hypervisors" at bounding box center [168, 162] width 244 height 16
click at [132, 197] on span "ESHQ_Cluster_VRTX" at bounding box center [134, 194] width 68 height 10
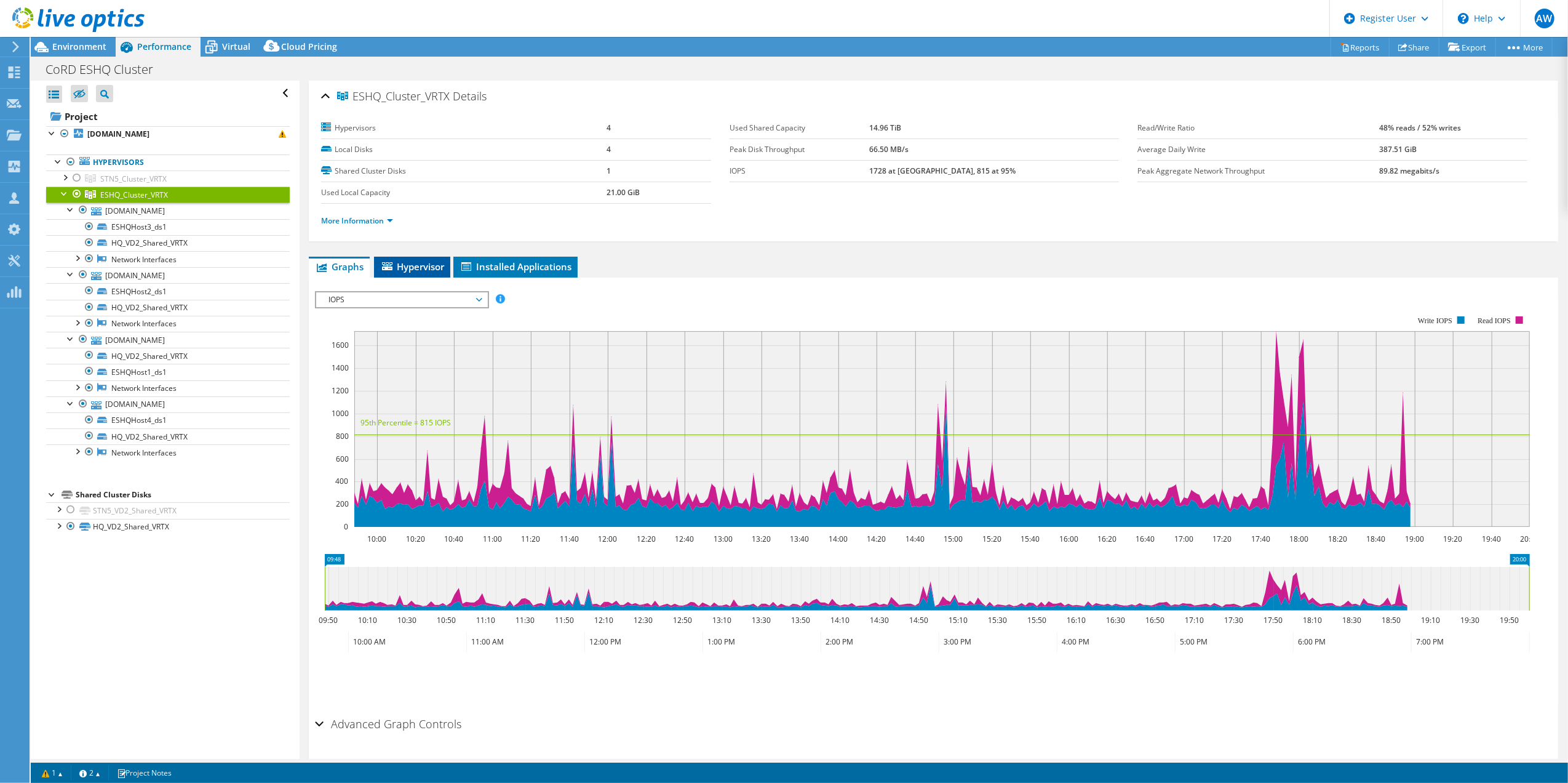
click at [424, 268] on span "Hypervisor" at bounding box center [412, 266] width 64 height 13
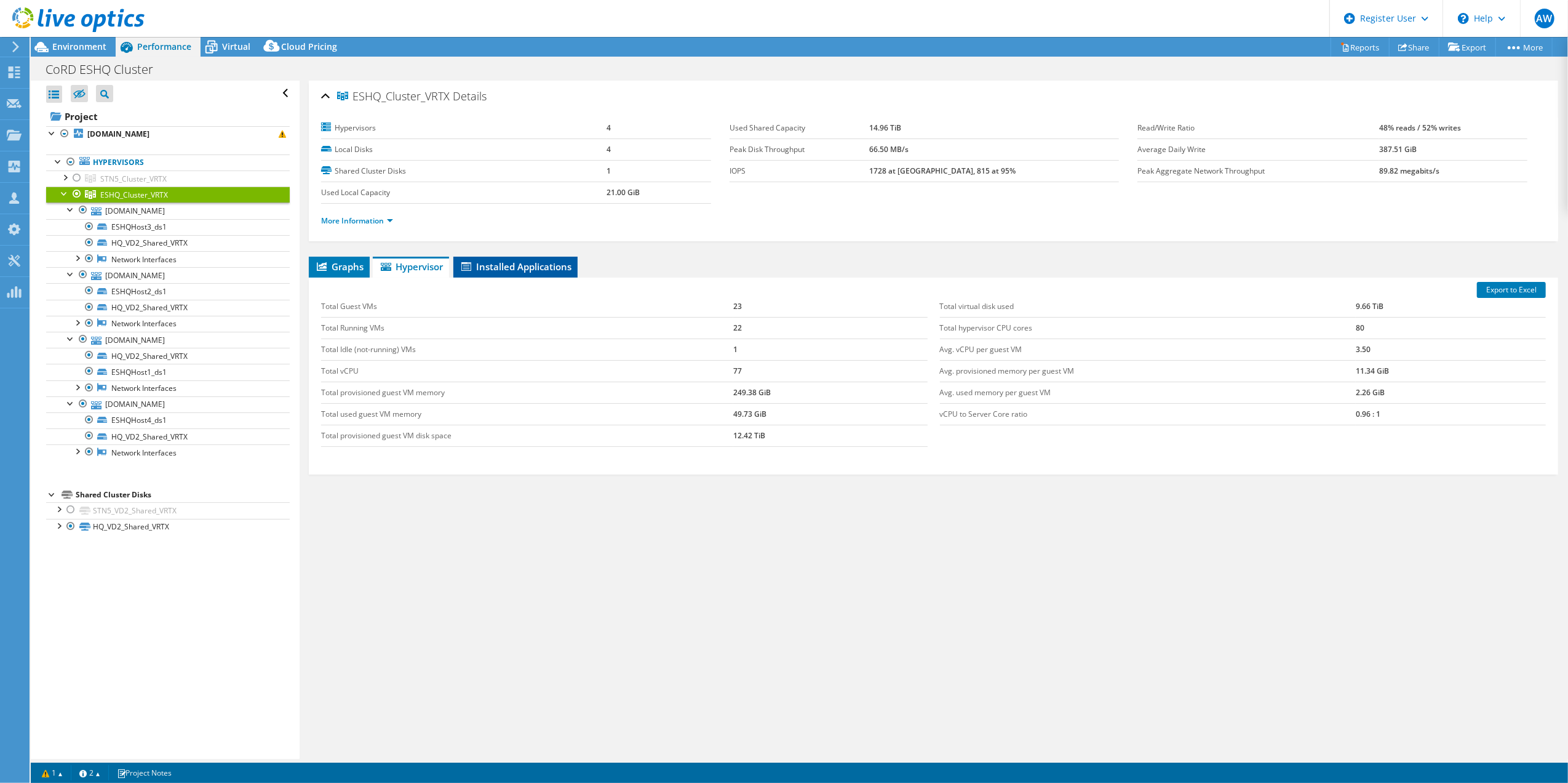
click at [521, 269] on span "Installed Applications" at bounding box center [515, 266] width 112 height 13
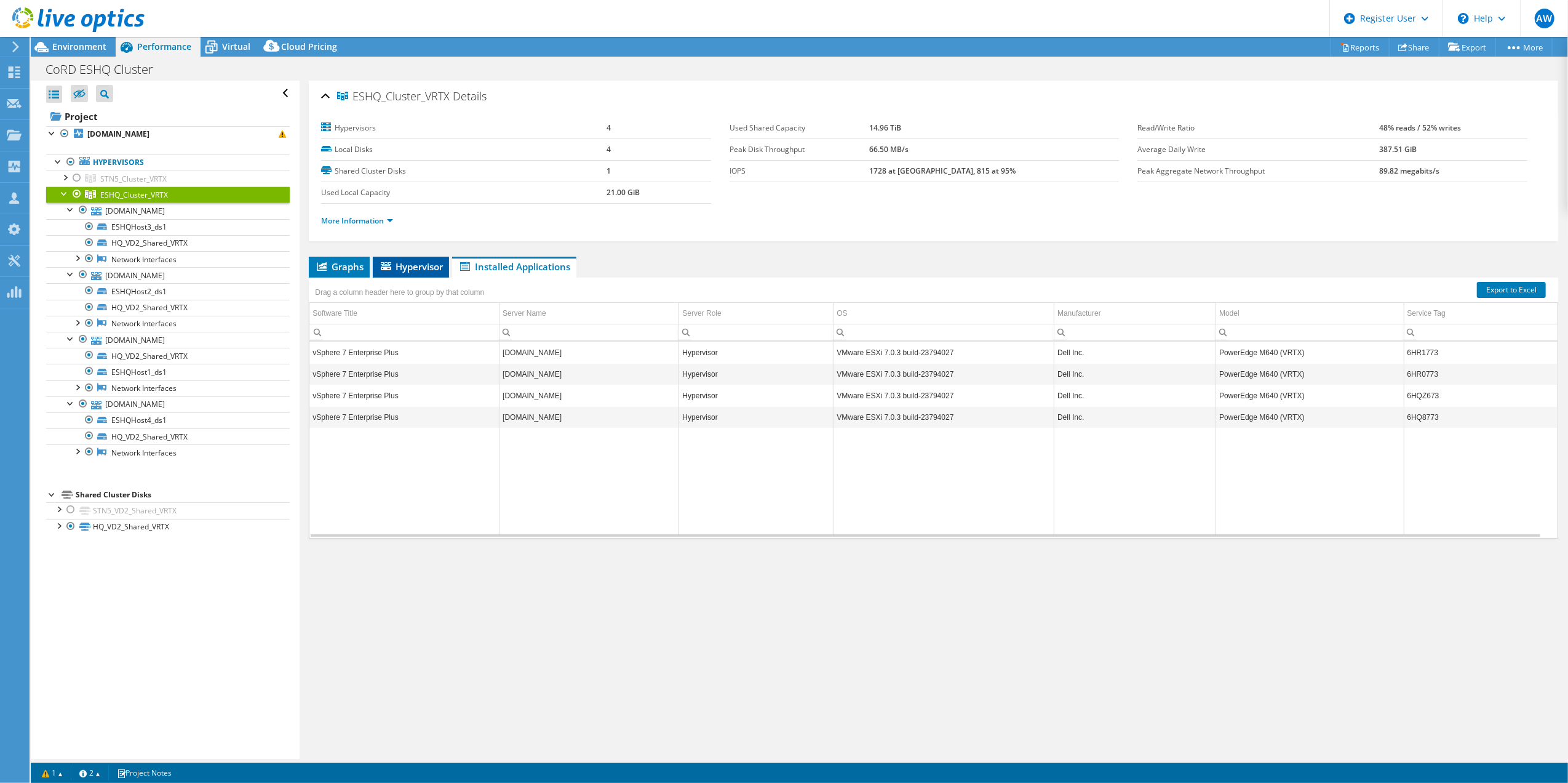
click at [414, 270] on span "Hypervisor" at bounding box center [411, 266] width 64 height 13
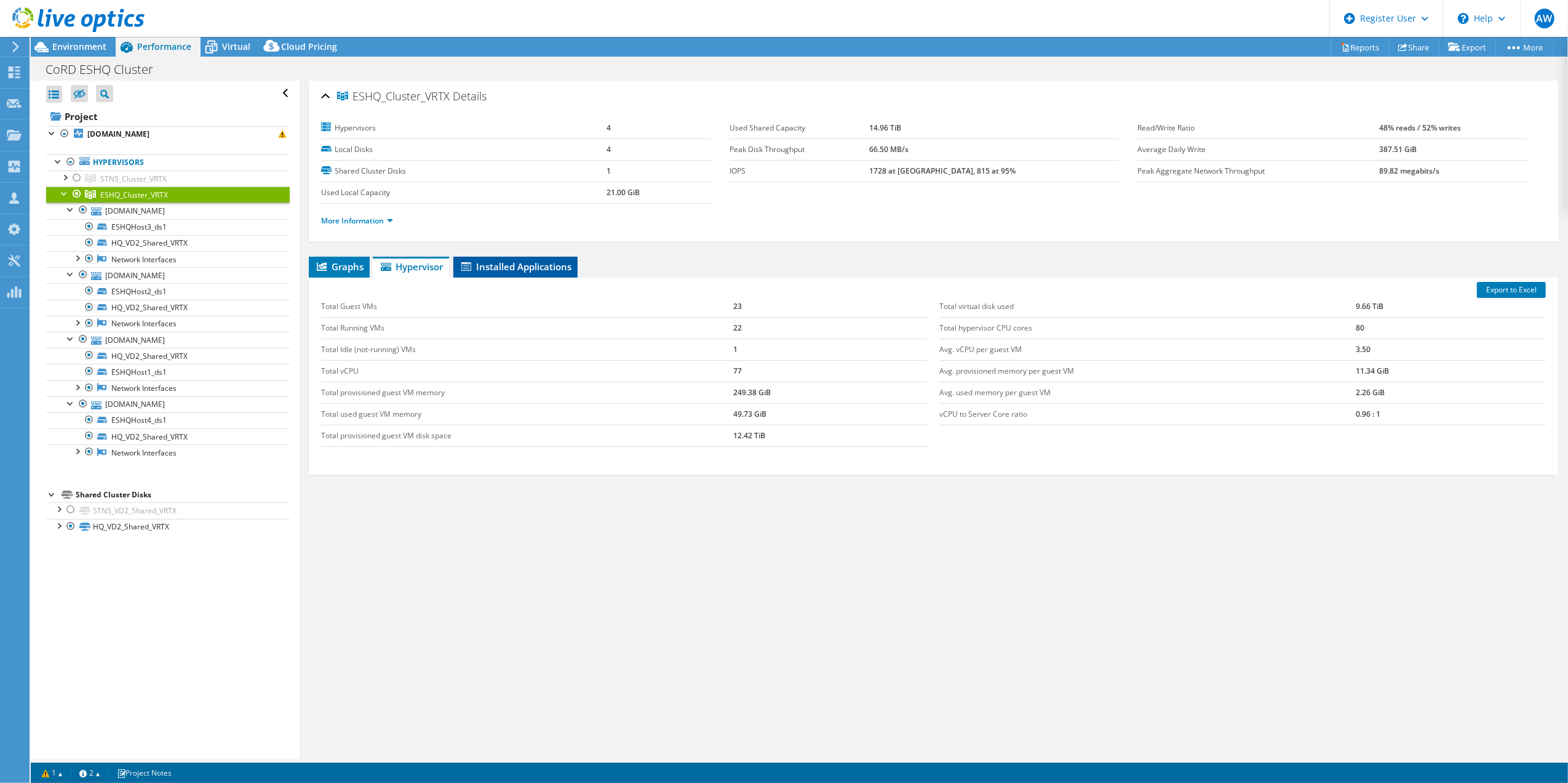
click at [518, 272] on span "Installed Applications" at bounding box center [515, 266] width 112 height 13
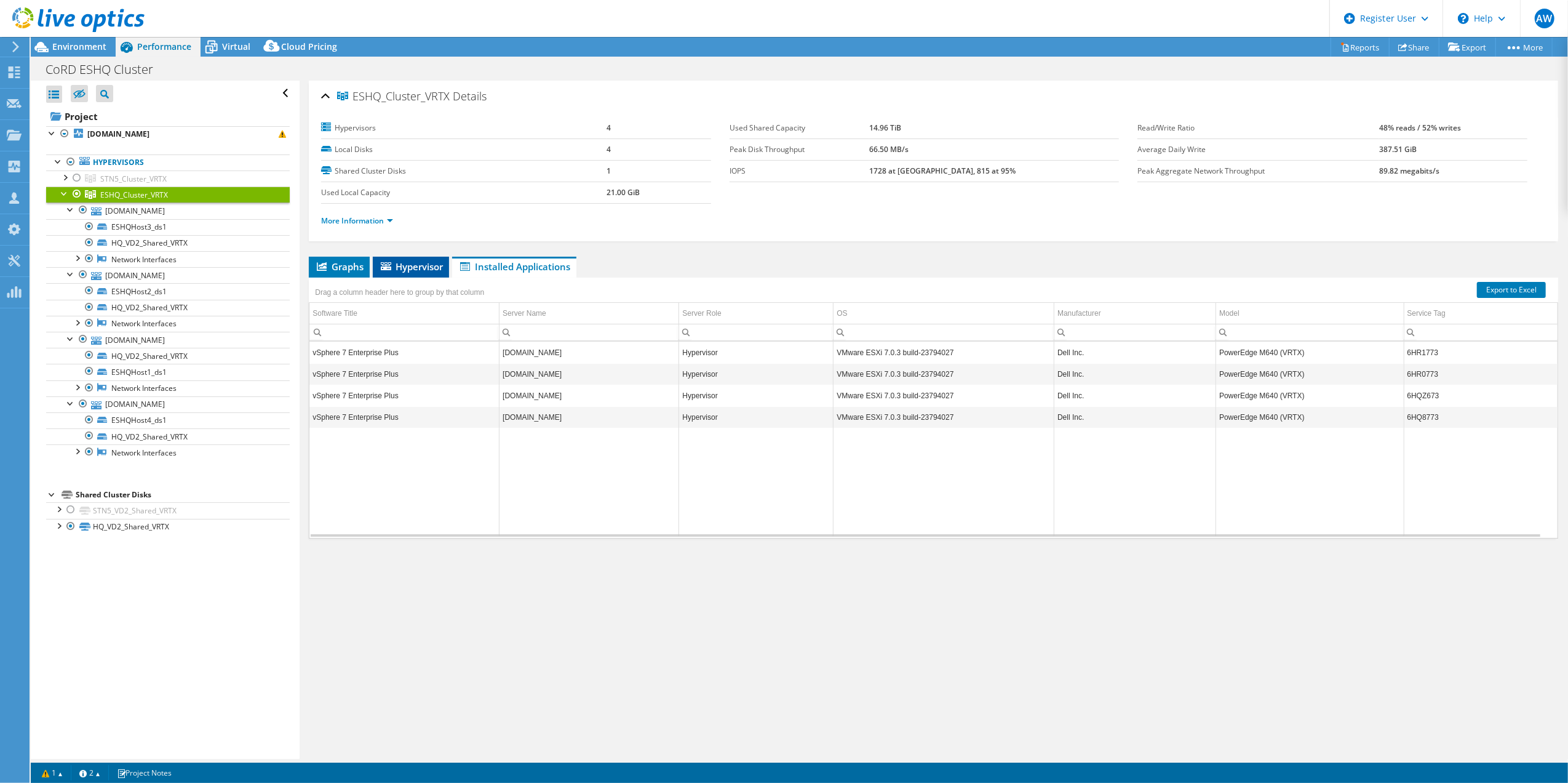
click at [433, 271] on span "Hypervisor" at bounding box center [411, 266] width 64 height 13
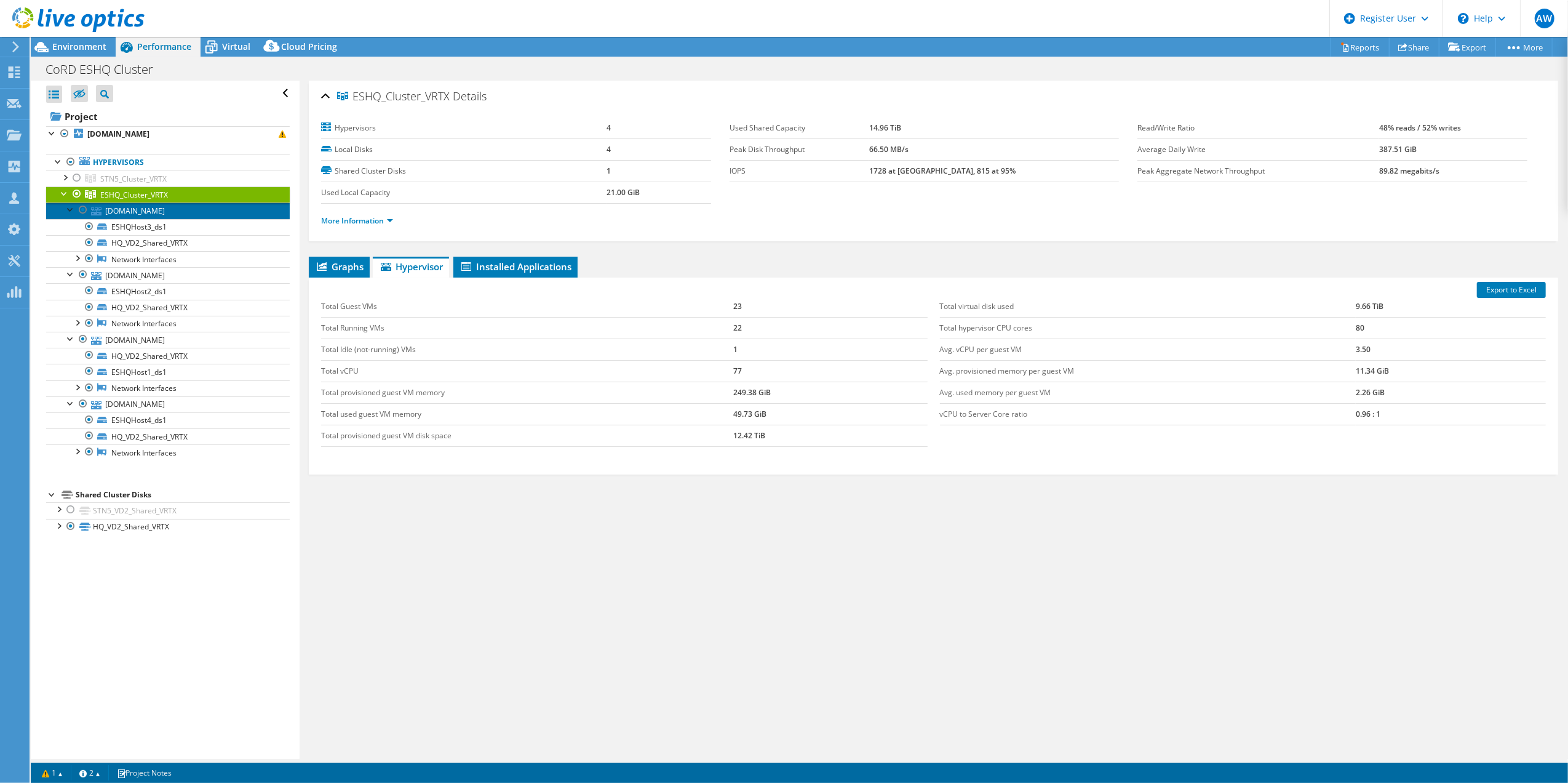
click at [159, 214] on link "[DOMAIN_NAME]" at bounding box center [168, 210] width 244 height 16
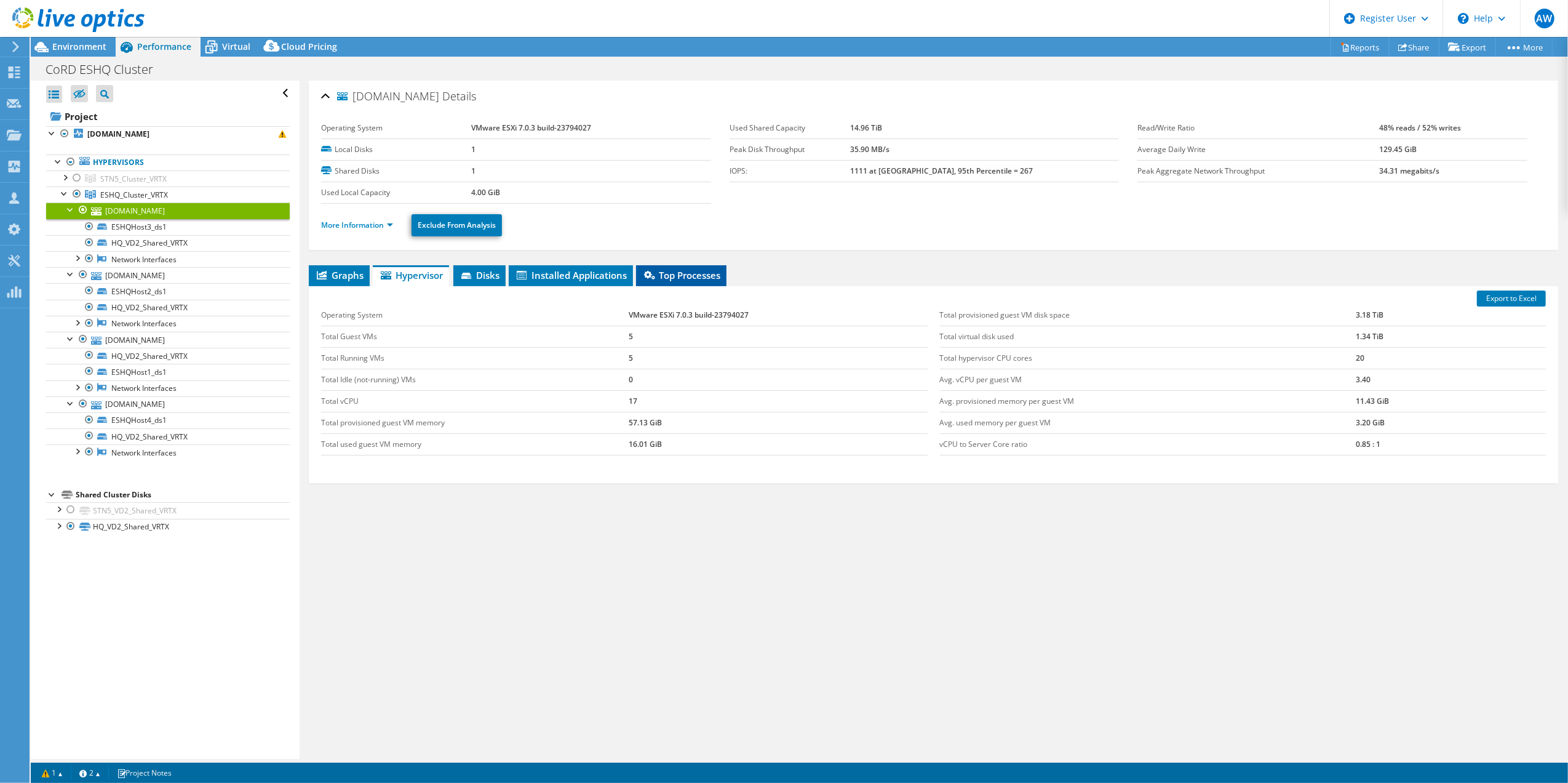
click at [702, 272] on span "Top Processes" at bounding box center [681, 275] width 78 height 13
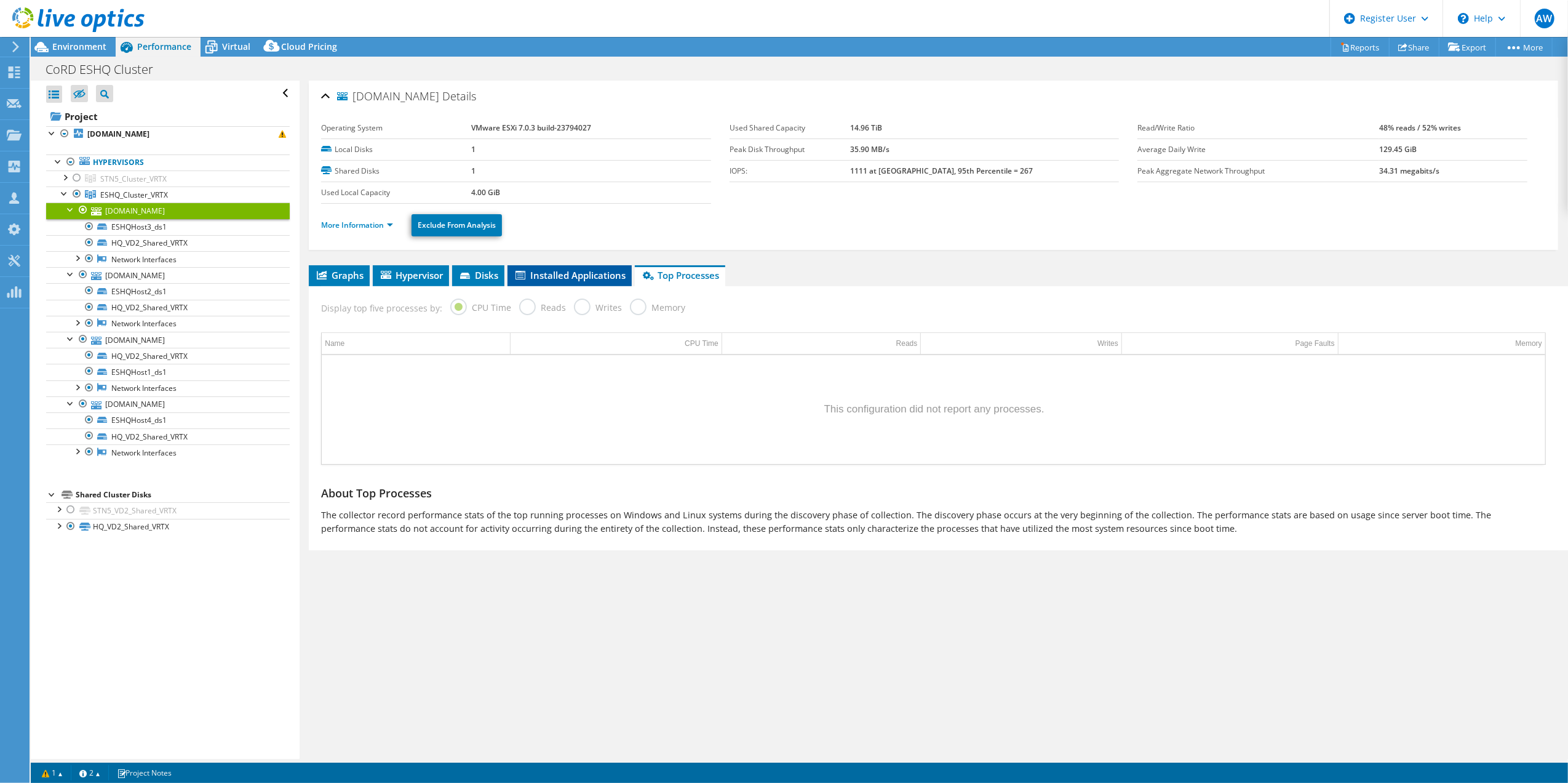
click at [562, 268] on li "Installed Applications" at bounding box center [569, 276] width 124 height 21
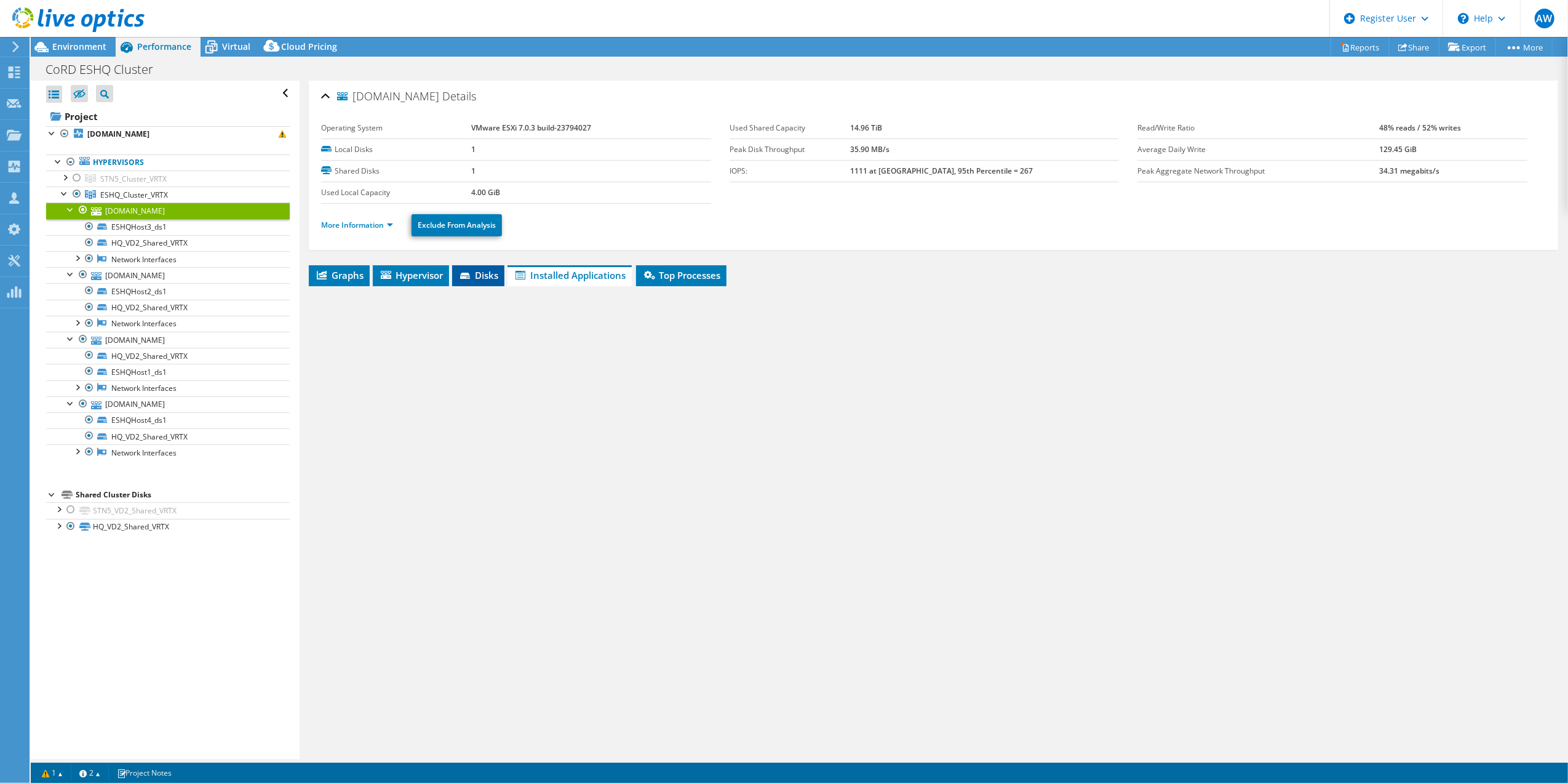
click at [487, 274] on span "Disks" at bounding box center [478, 275] width 40 height 13
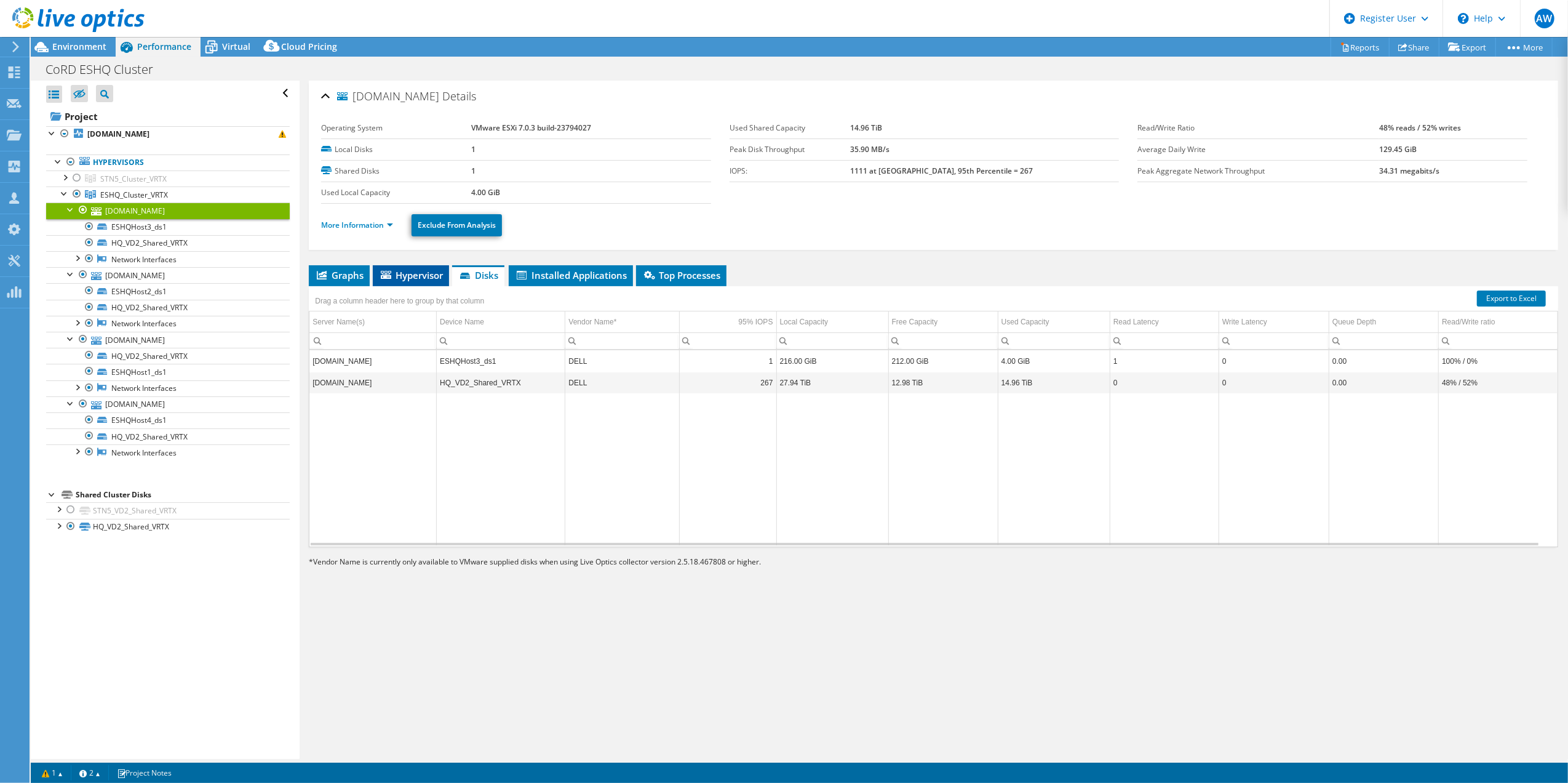
click at [416, 272] on span "Hypervisor" at bounding box center [411, 275] width 64 height 13
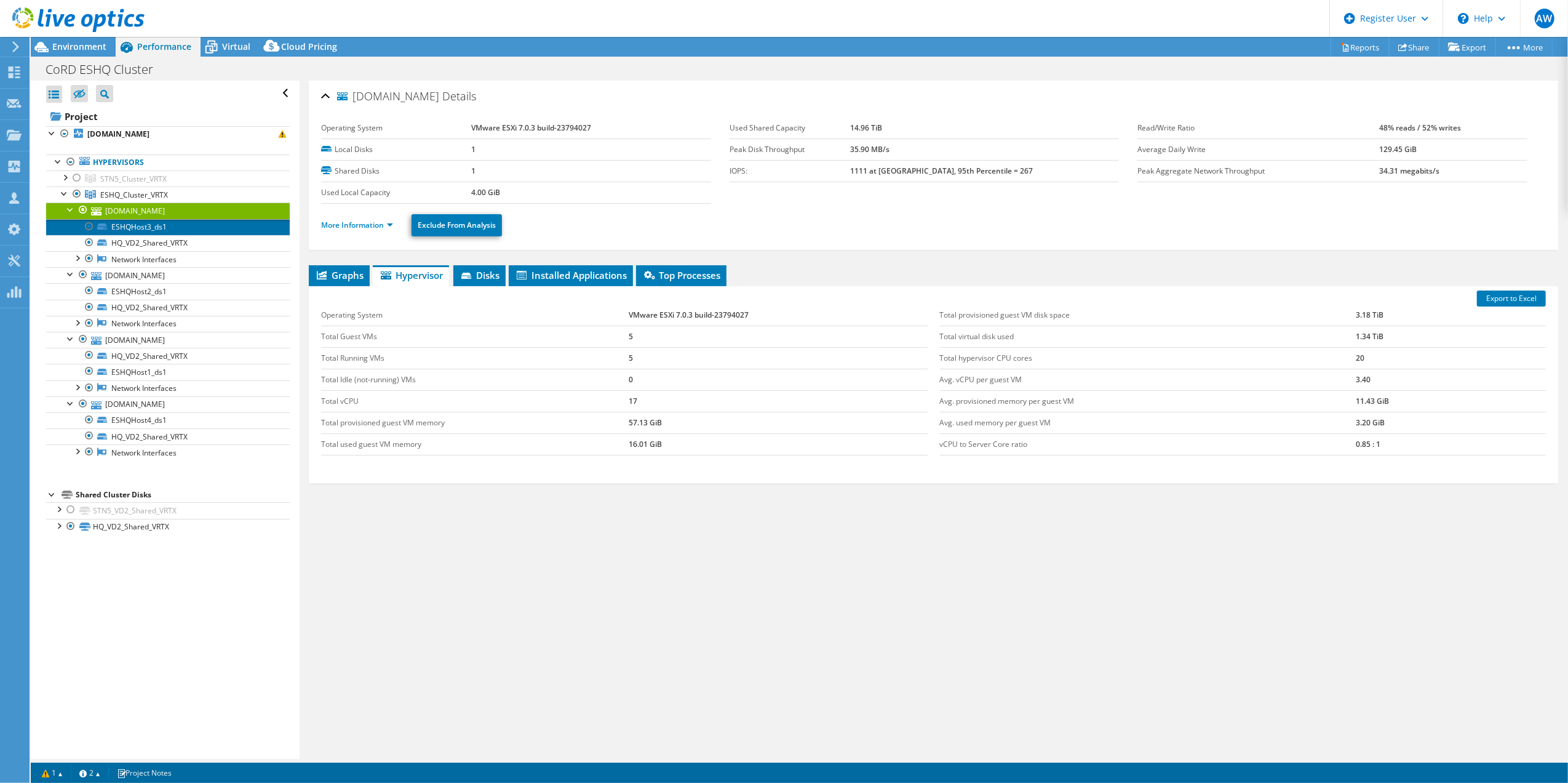
click at [146, 228] on link "ESHQHost3_ds1" at bounding box center [168, 226] width 244 height 16
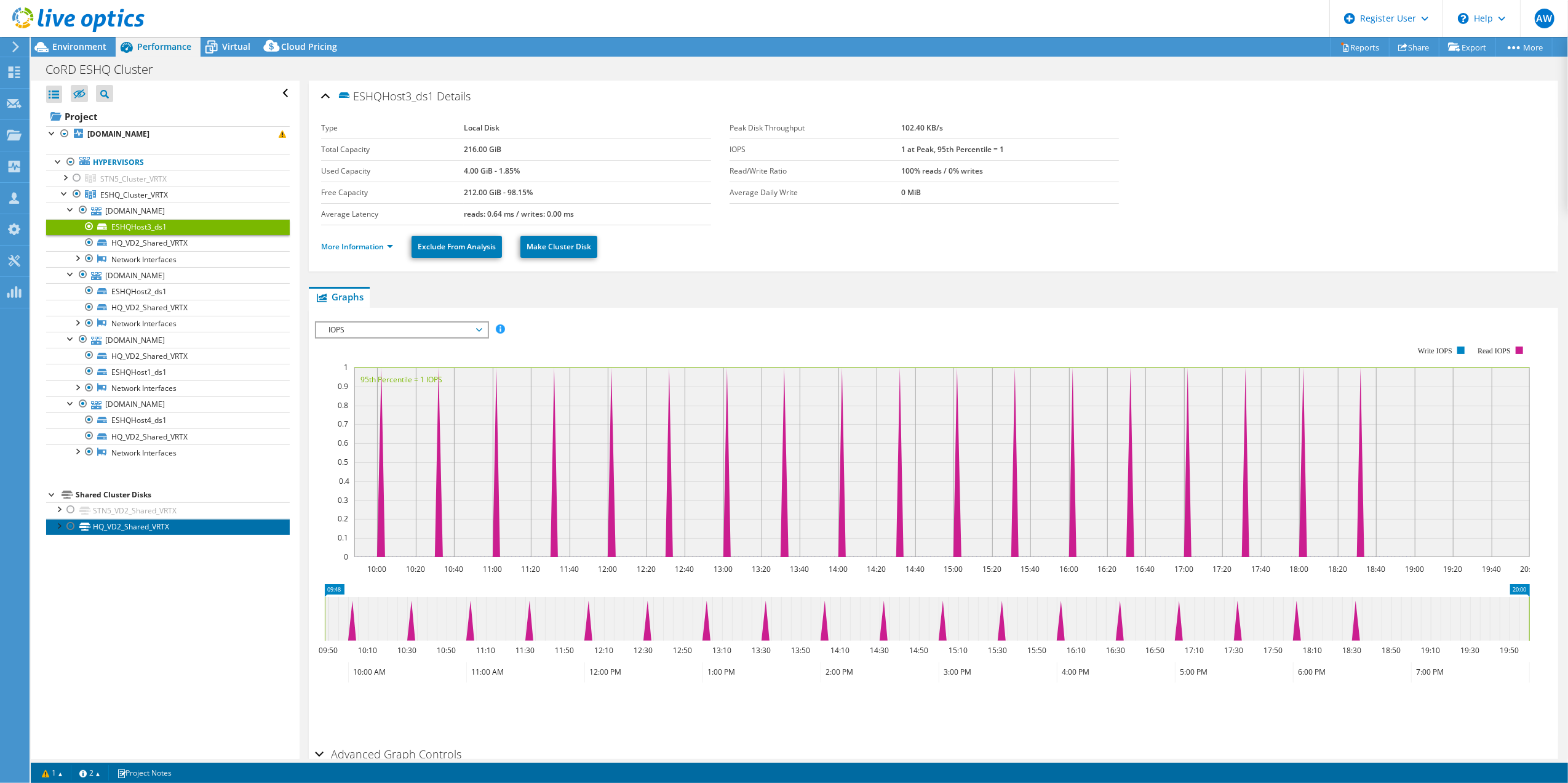
click at [127, 532] on link "HQ_VD2_Shared_VRTX" at bounding box center [168, 526] width 244 height 16
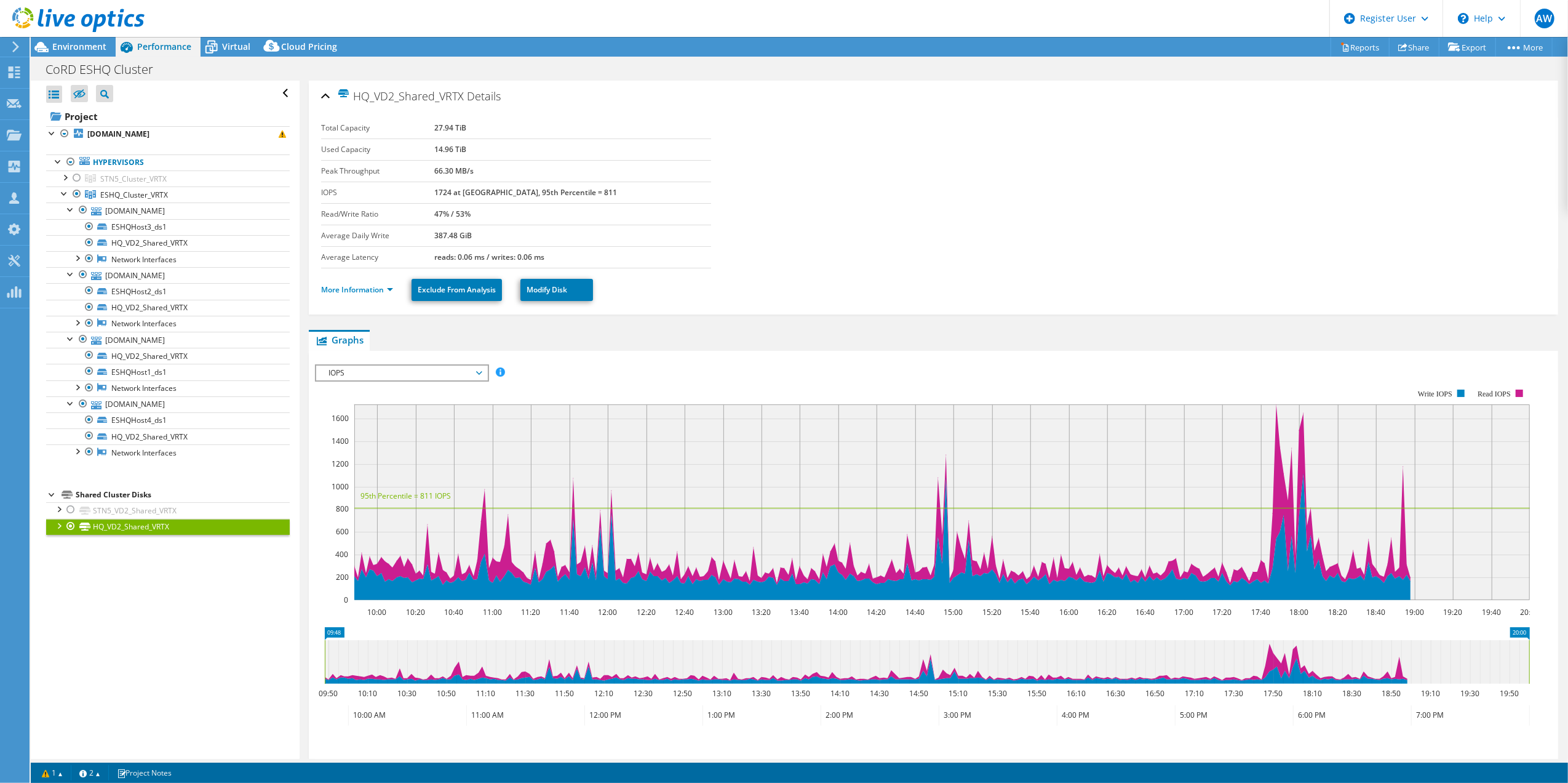
click at [54, 531] on div at bounding box center [58, 524] width 13 height 13
click at [149, 550] on link "HQ_VD2_Shared_VRTX | [DOMAIN_NAME]" at bounding box center [168, 542] width 244 height 16
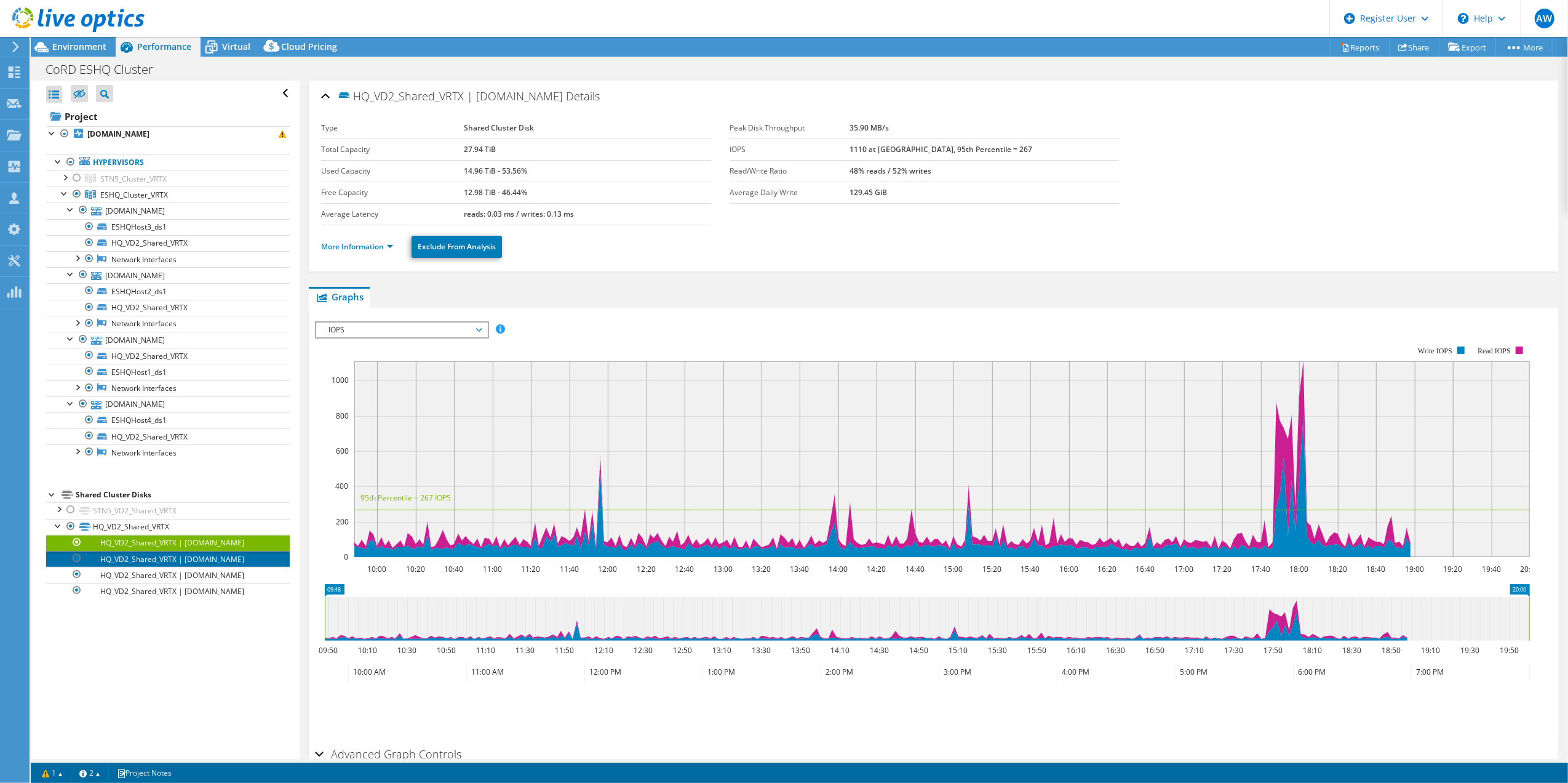
click at [139, 564] on link "HQ_VD2_Shared_VRTX | [DOMAIN_NAME]" at bounding box center [168, 558] width 244 height 16
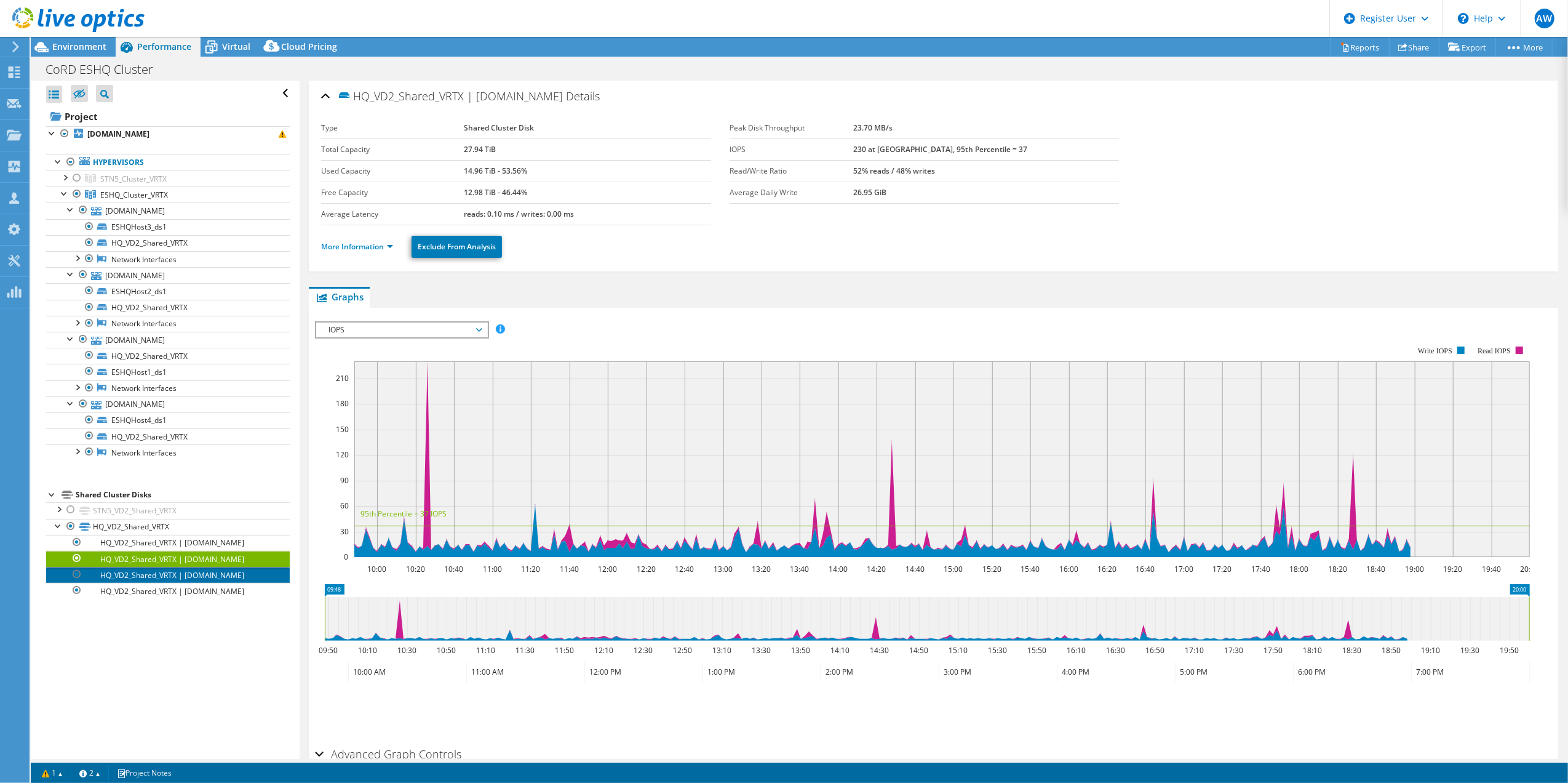
click at [136, 581] on link "HQ_VD2_Shared_VRTX | [DOMAIN_NAME]" at bounding box center [168, 574] width 244 height 16
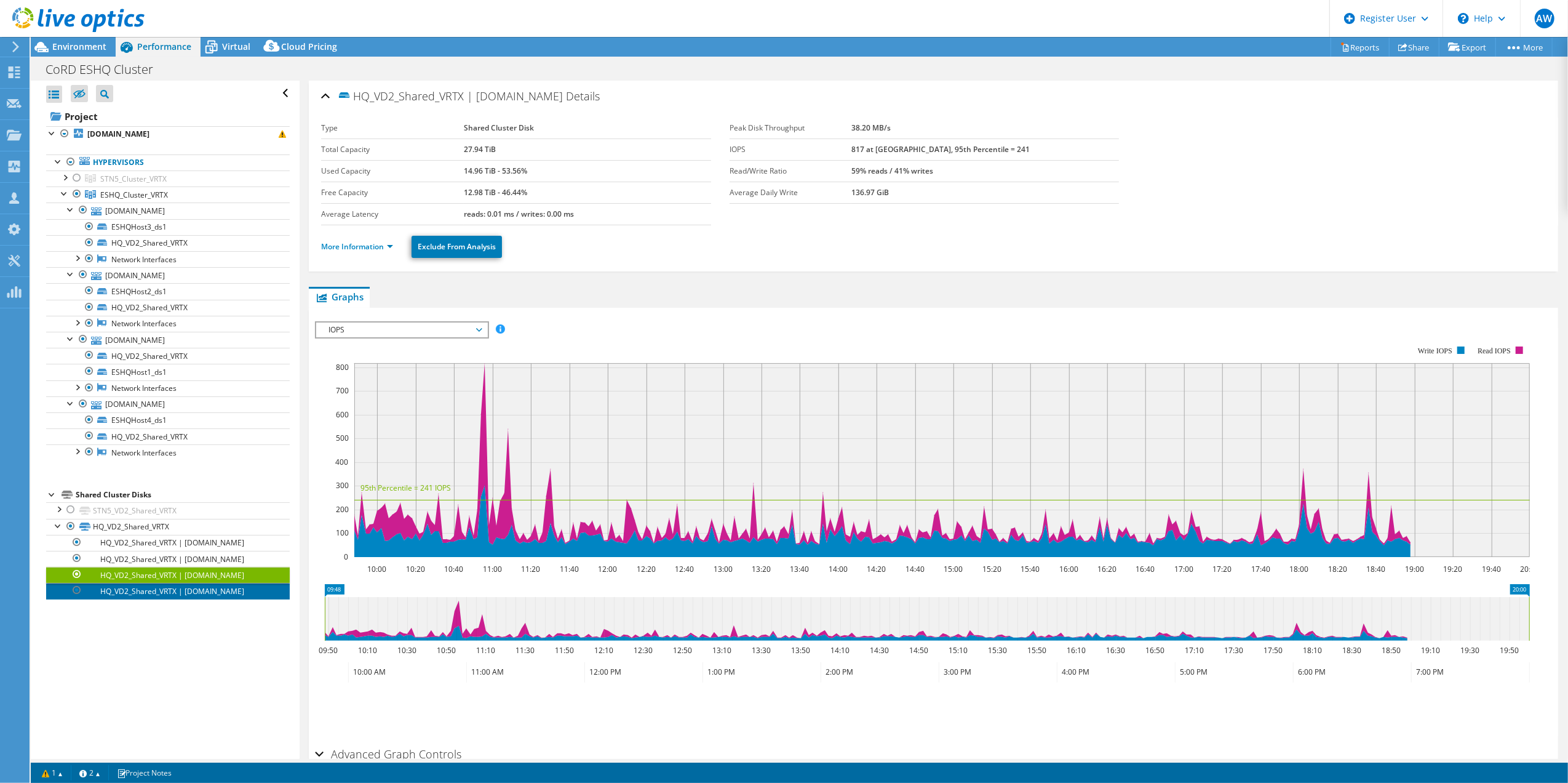
click at [146, 596] on link "HQ_VD2_Shared_VRTX | [DOMAIN_NAME]" at bounding box center [168, 590] width 244 height 16
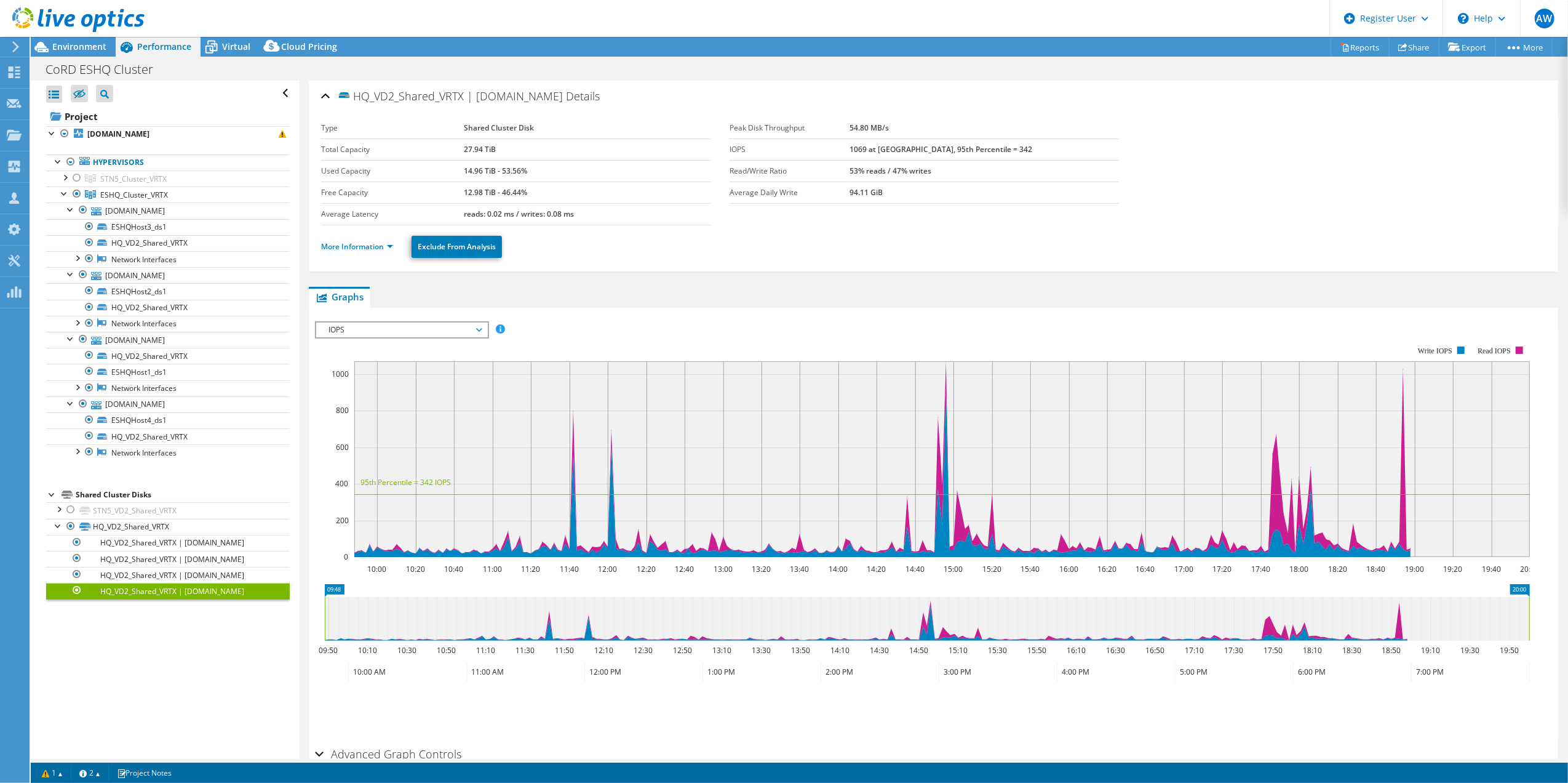
scroll to position [67, 0]
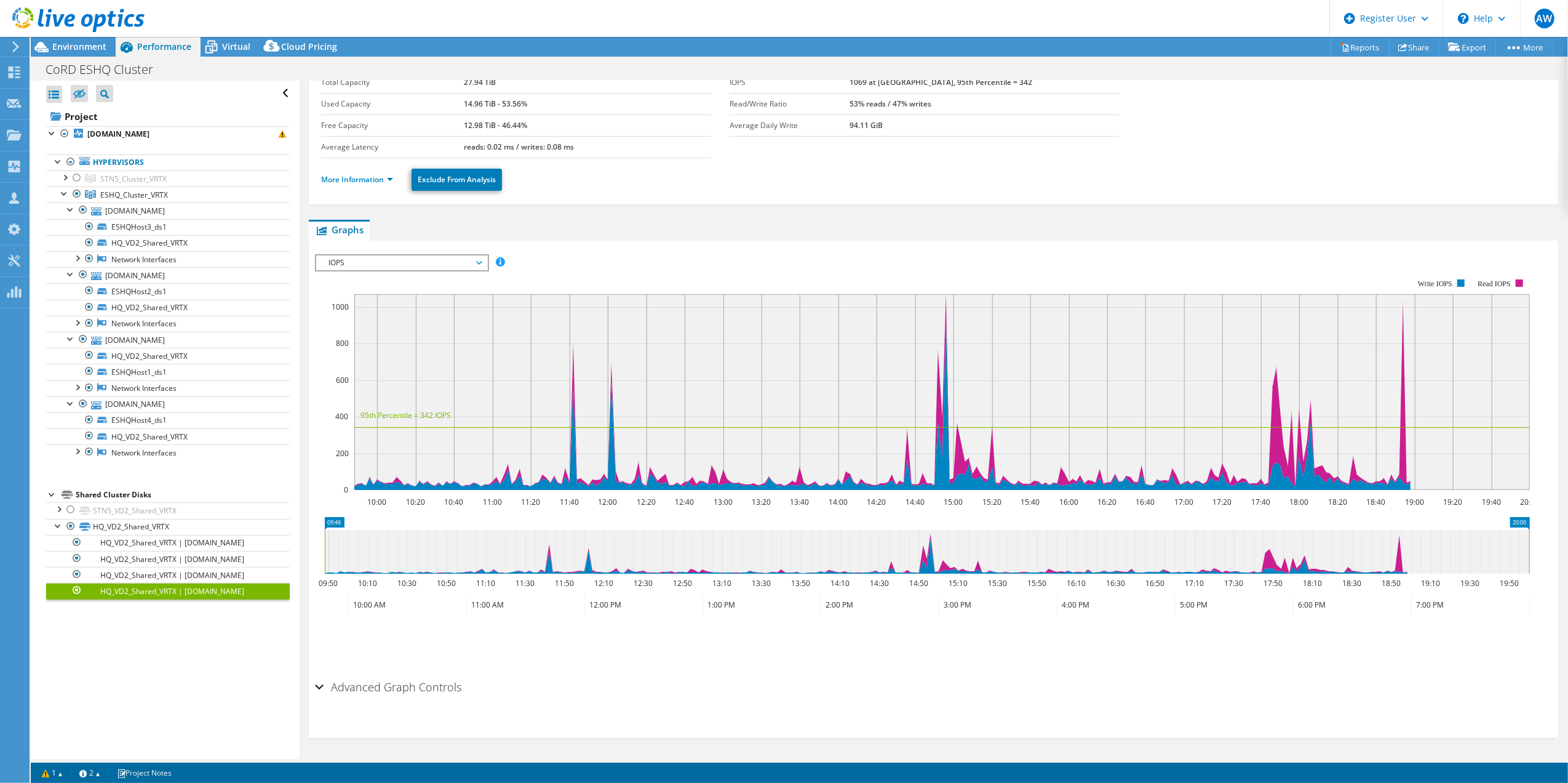
click at [402, 685] on h2 "Advanced Graph Controls" at bounding box center [388, 686] width 147 height 25
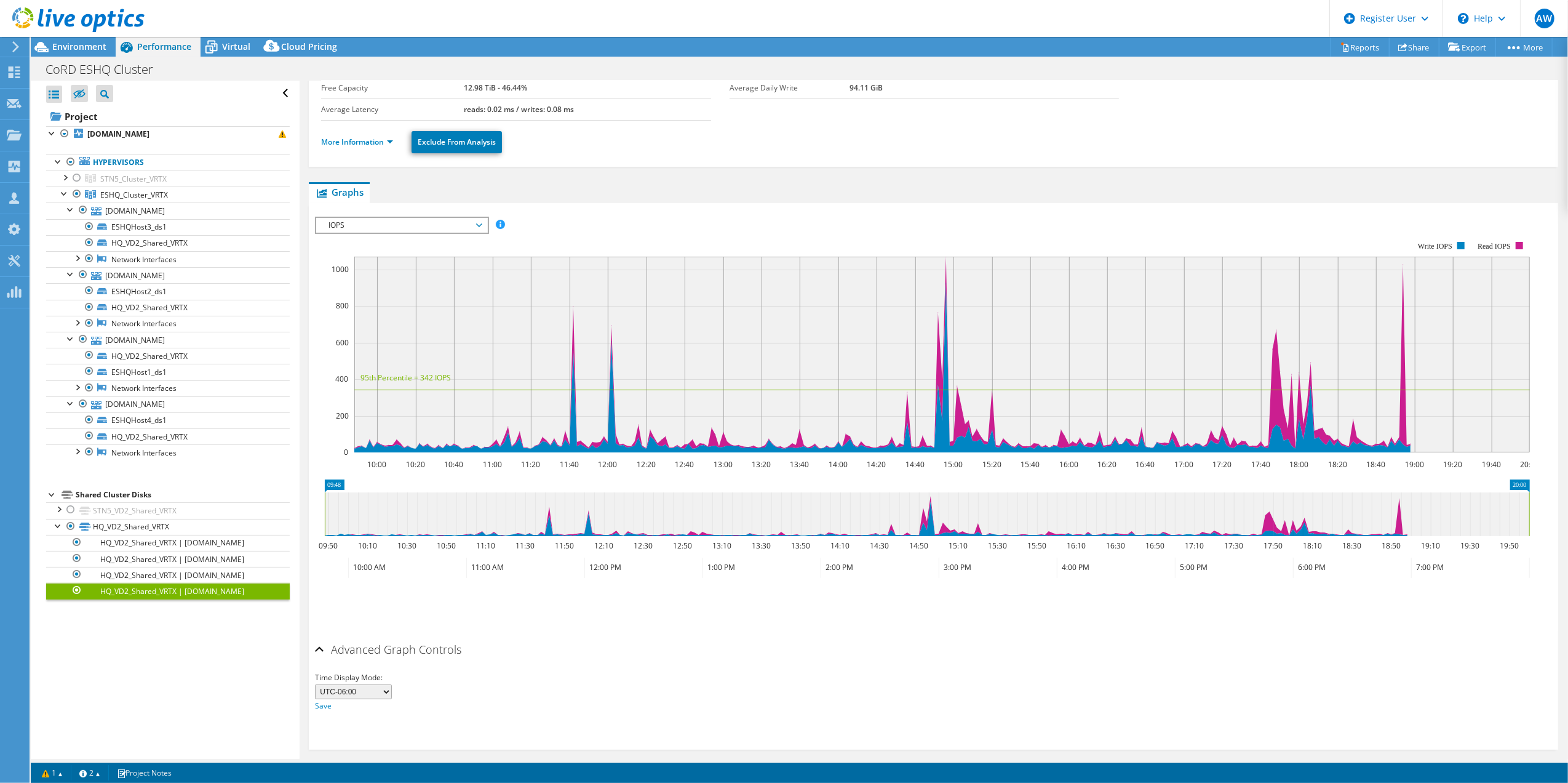
scroll to position [0, 0]
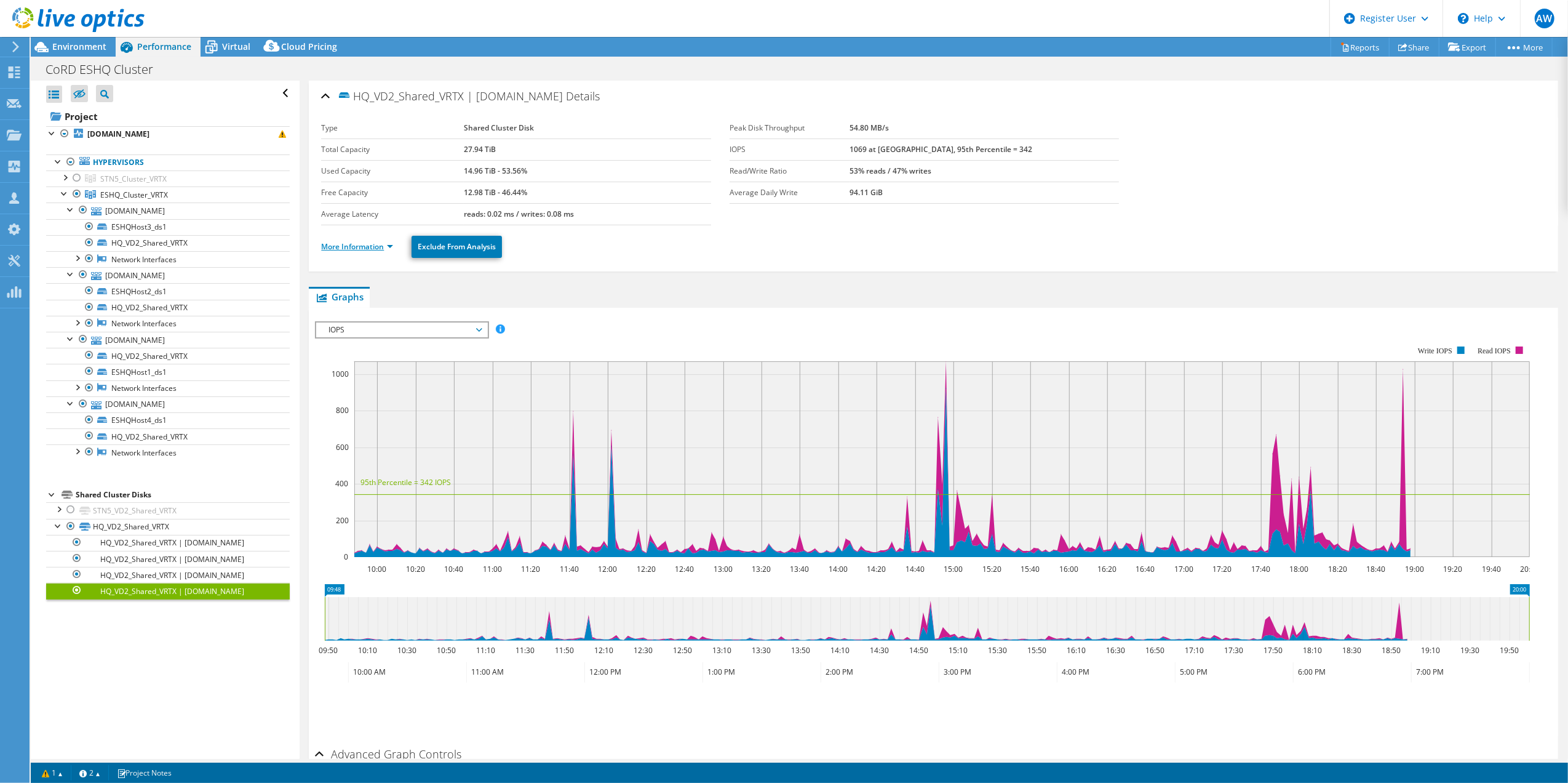
click at [364, 247] on link "More Information" at bounding box center [357, 247] width 72 height 10
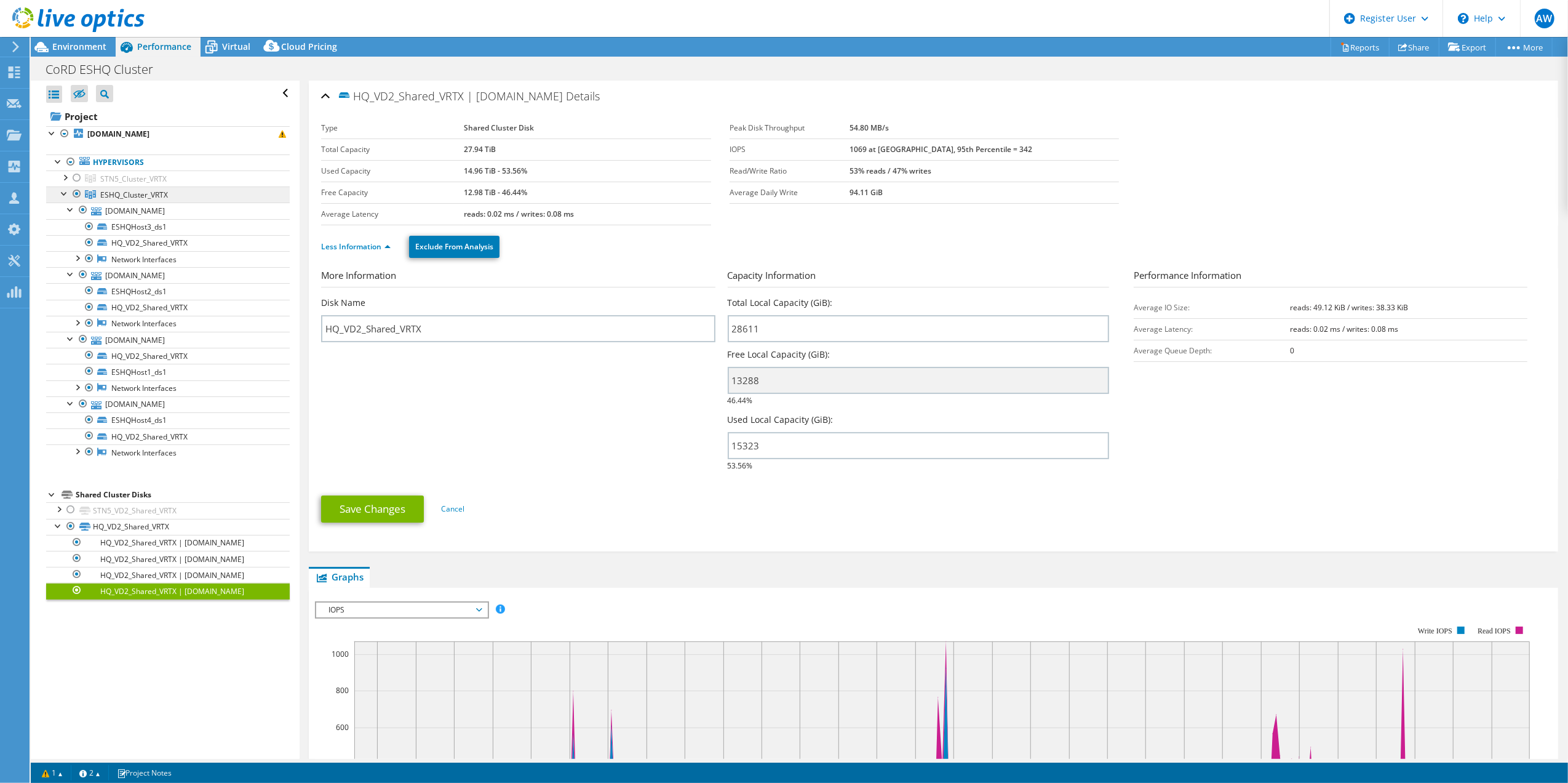
click at [129, 198] on span "ESHQ_Cluster_VRTX" at bounding box center [134, 194] width 68 height 10
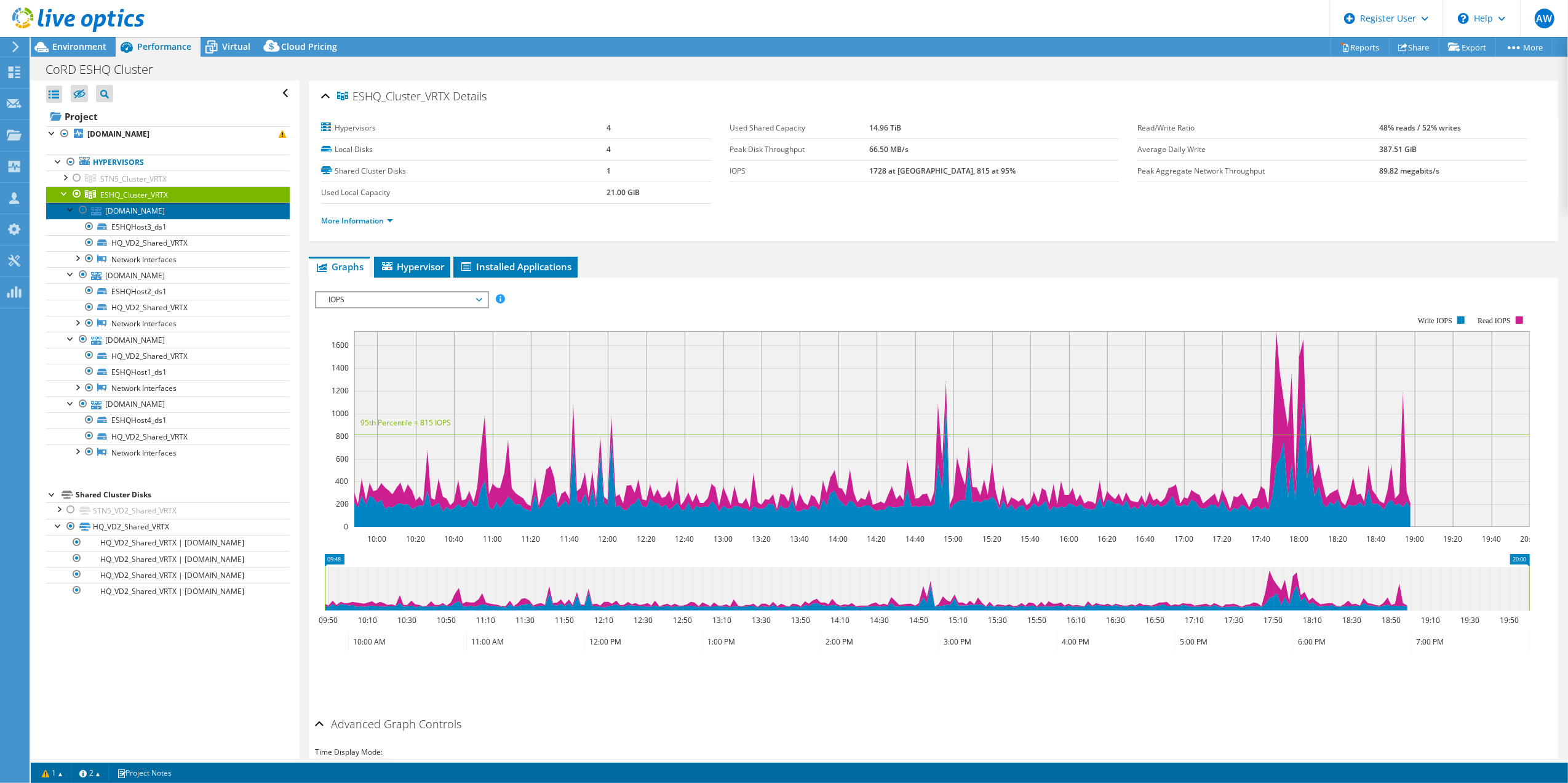
click at [130, 212] on link "[DOMAIN_NAME]" at bounding box center [168, 210] width 244 height 16
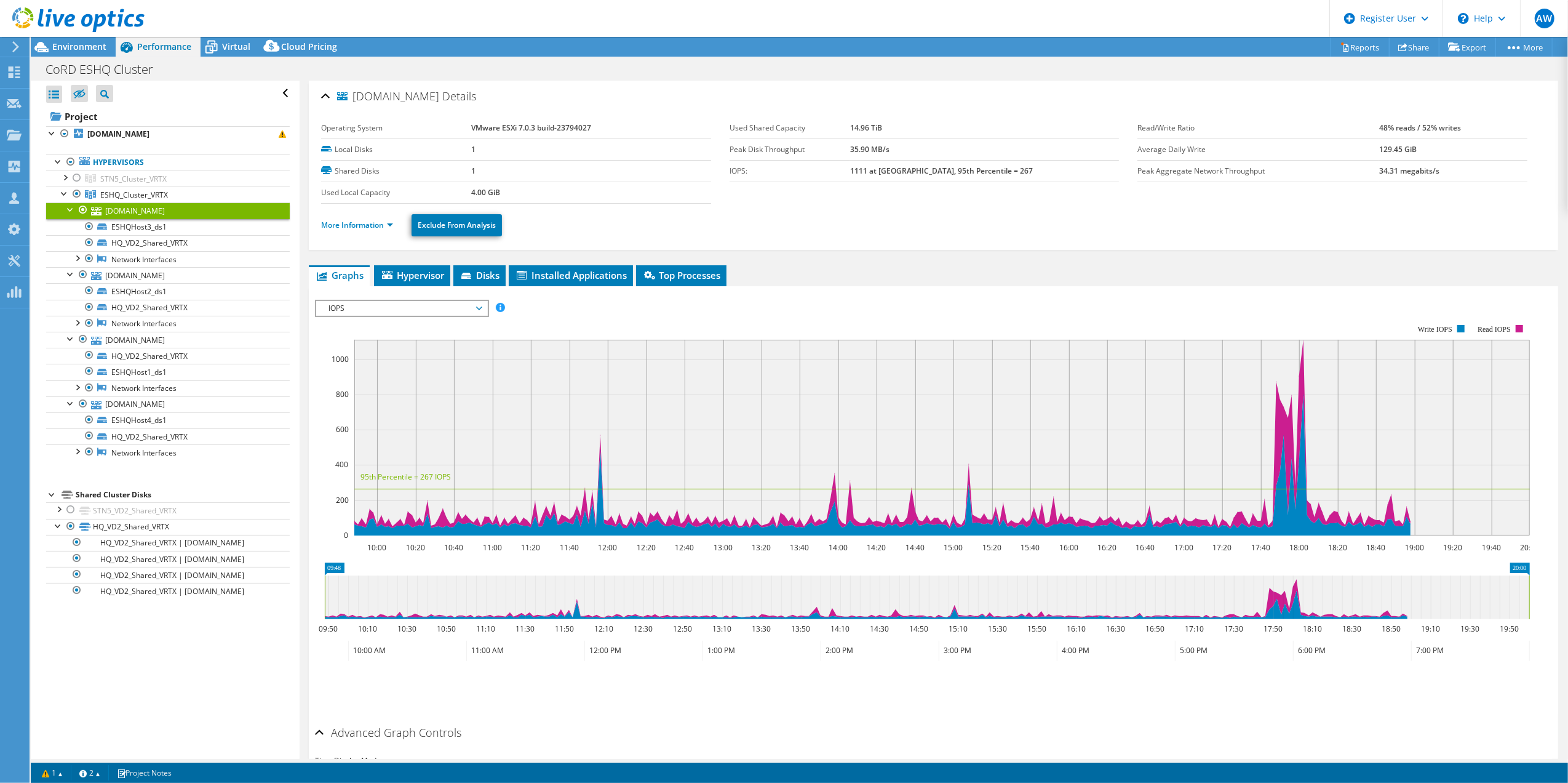
click at [426, 308] on span "IOPS" at bounding box center [401, 308] width 158 height 15
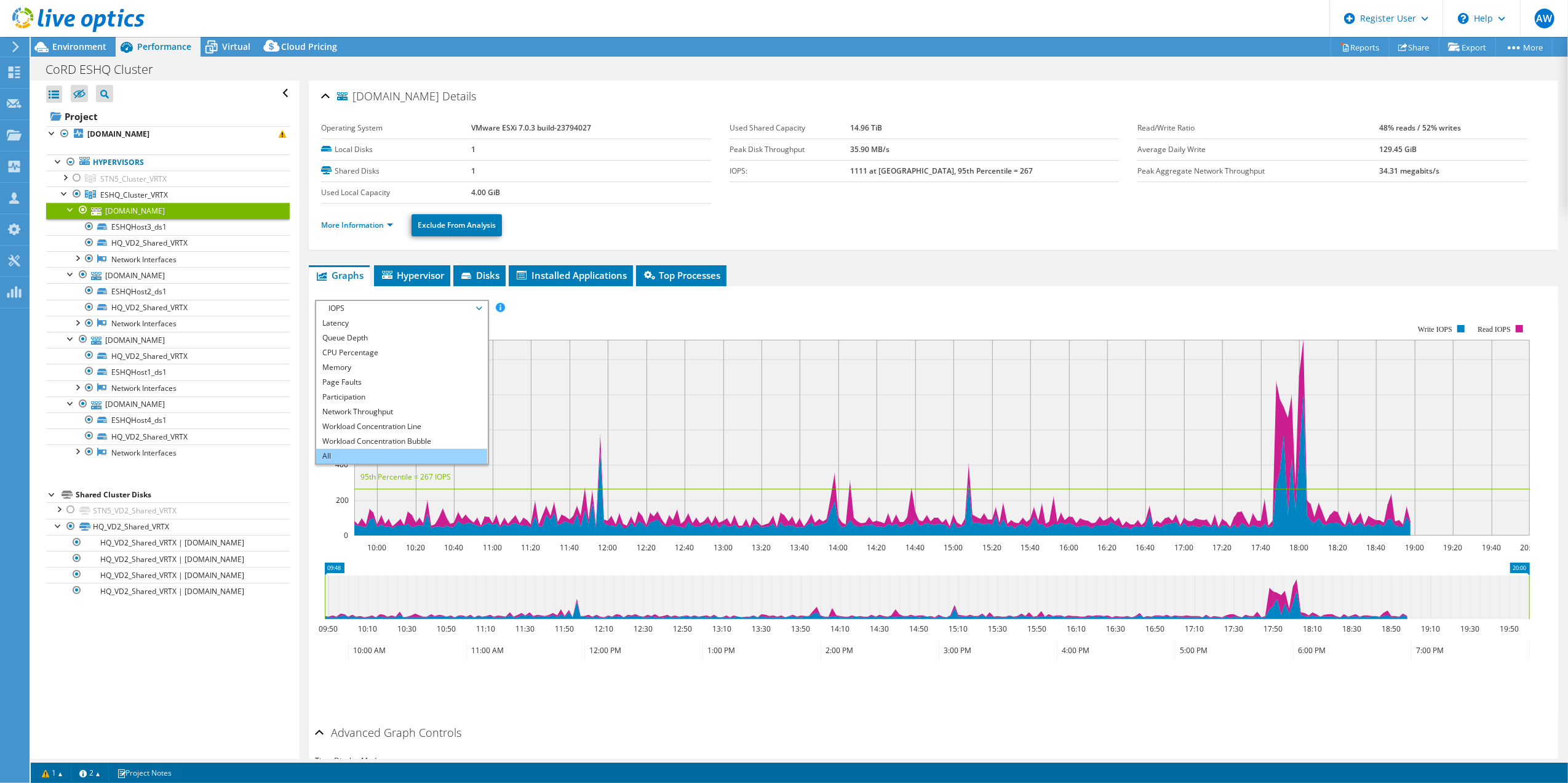
click at [369, 456] on li "All" at bounding box center [401, 456] width 171 height 15
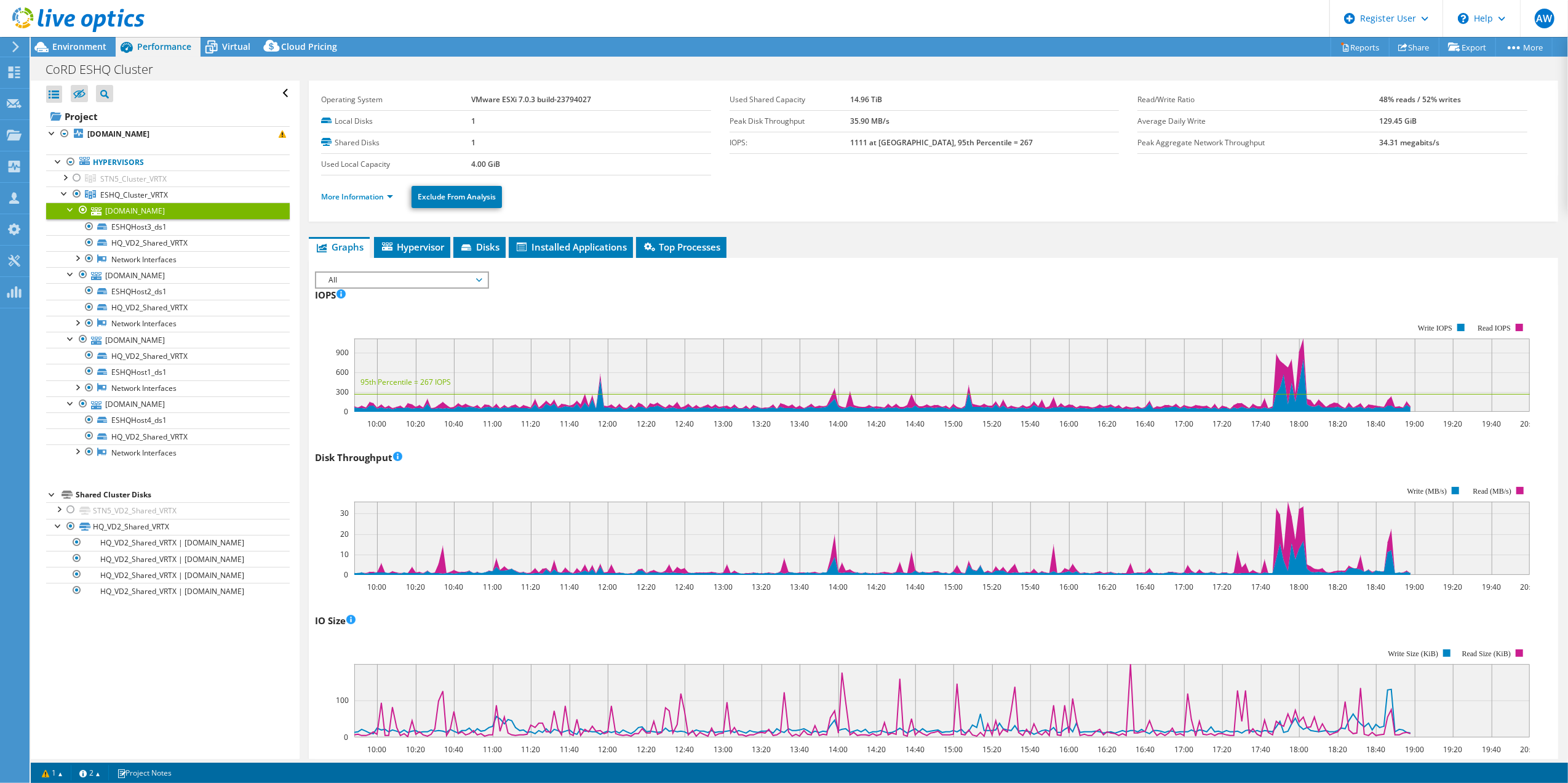
scroll to position [0, 0]
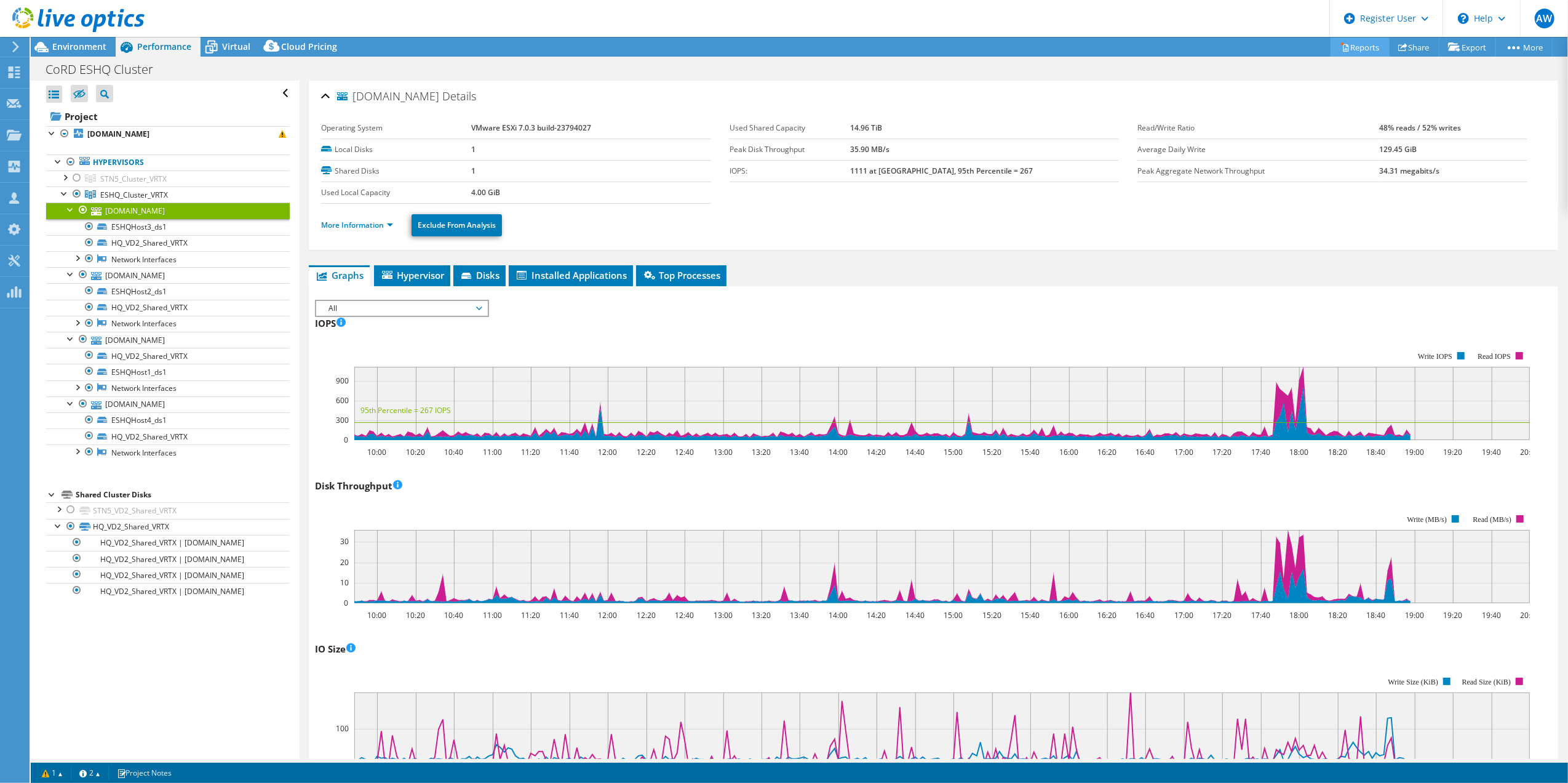
click at [1354, 45] on link "Reports" at bounding box center [1359, 47] width 59 height 19
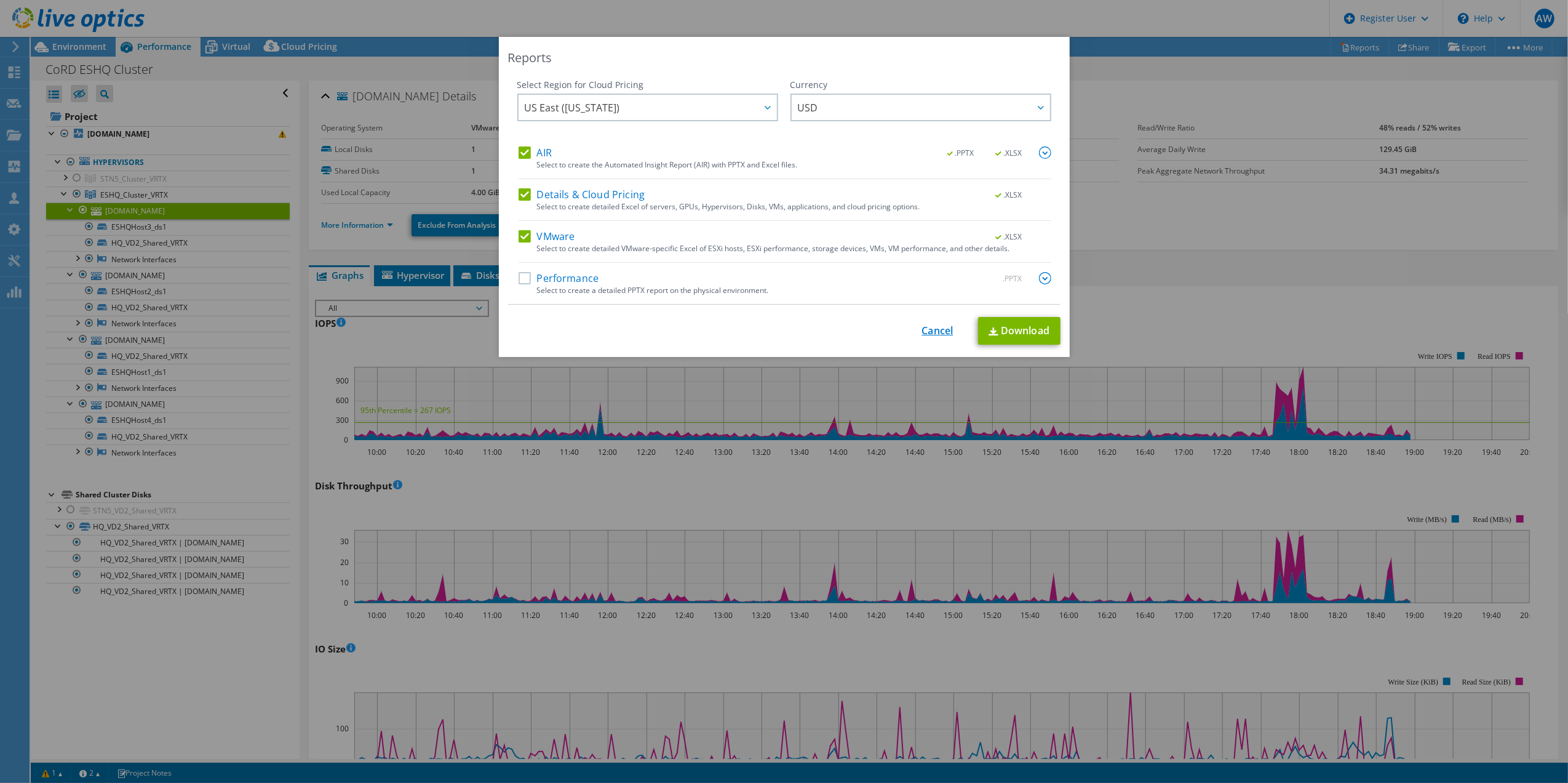
click at [928, 331] on link "Cancel" at bounding box center [938, 331] width 31 height 12
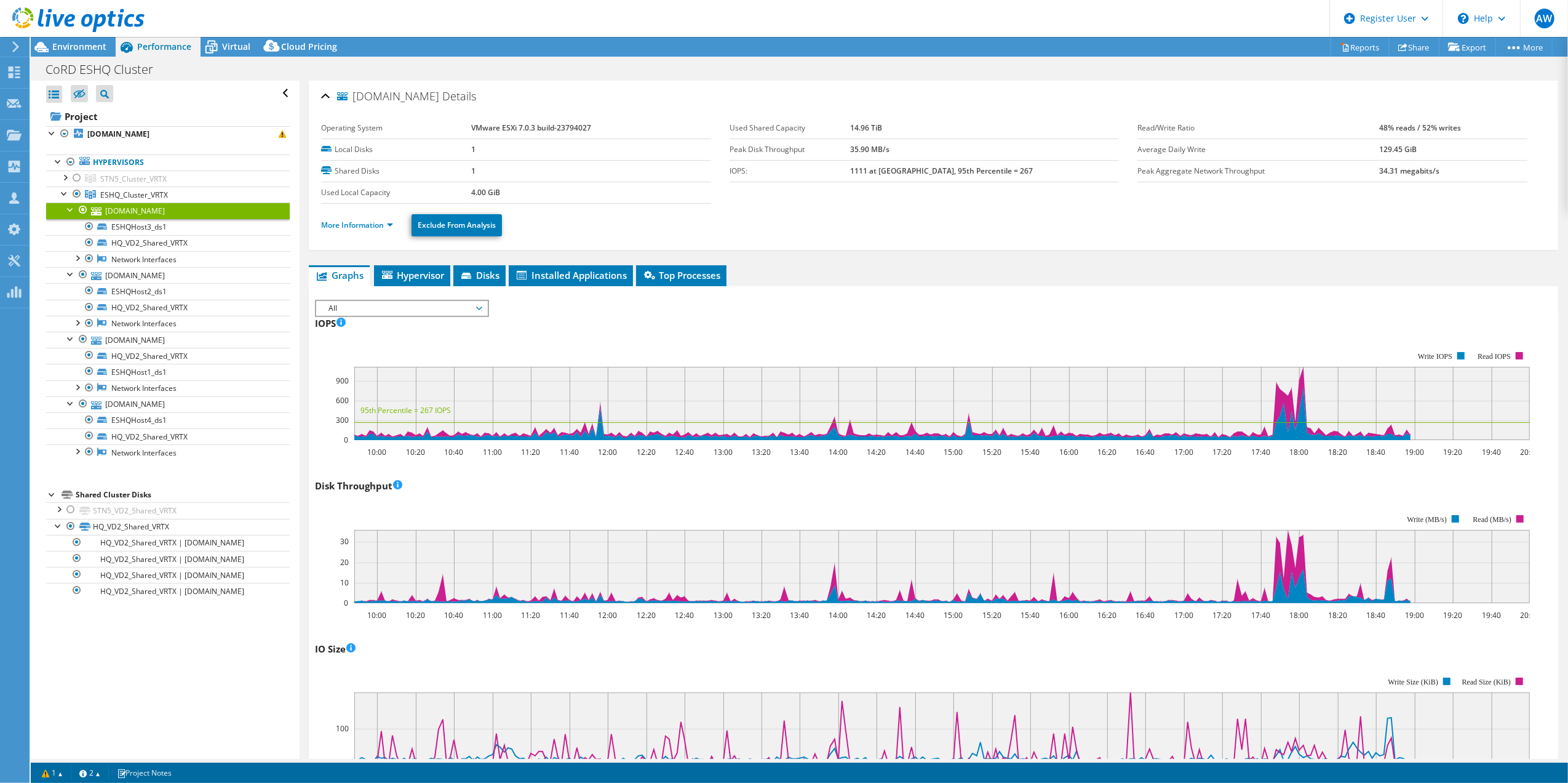
click at [139, 214] on link "[DOMAIN_NAME]" at bounding box center [168, 210] width 244 height 16
click at [417, 279] on span "Hypervisor" at bounding box center [412, 275] width 64 height 13
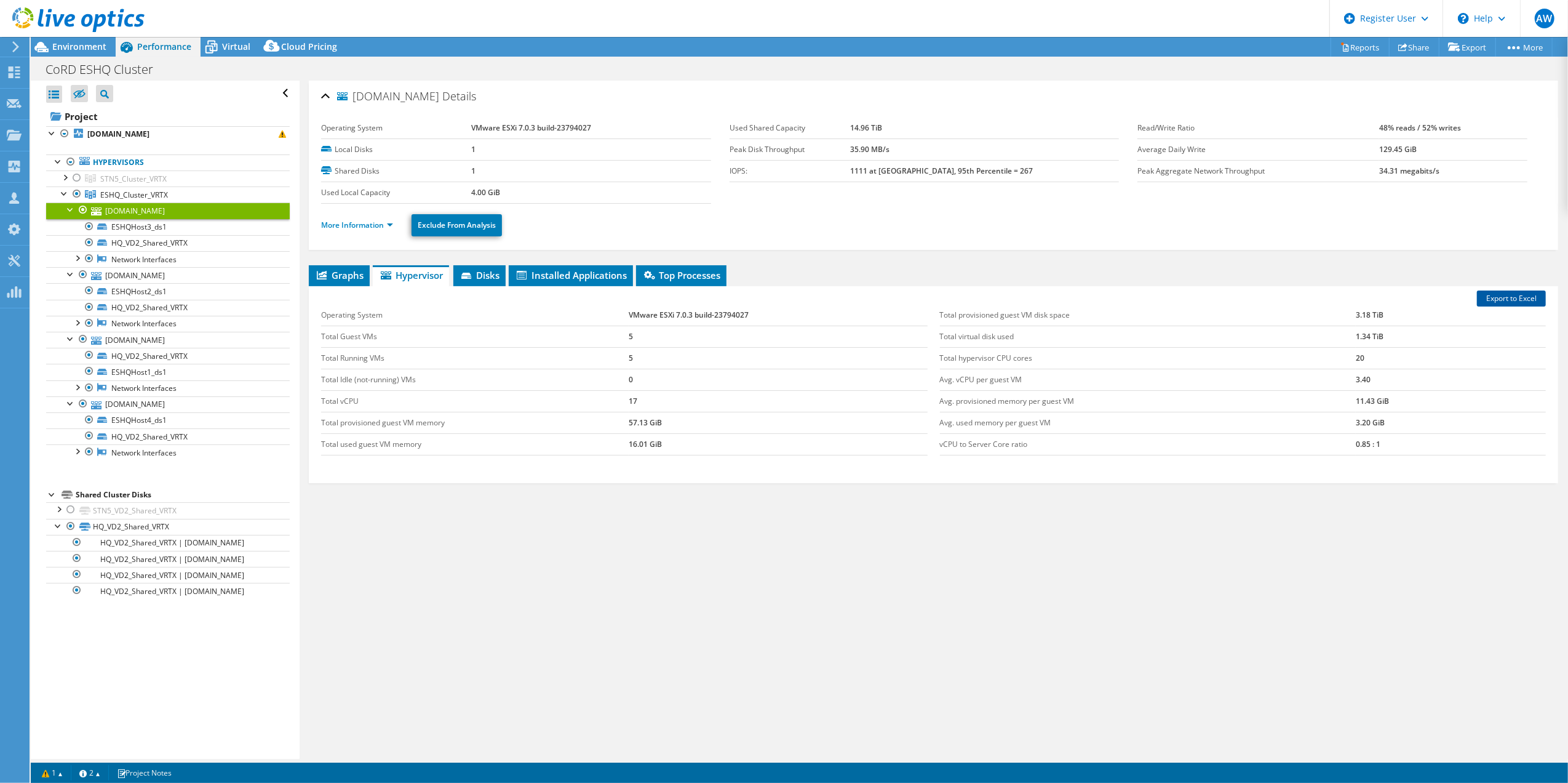
click at [1506, 300] on link "Export to Excel" at bounding box center [1511, 298] width 69 height 16
click at [142, 276] on link "[DOMAIN_NAME]" at bounding box center [168, 274] width 244 height 16
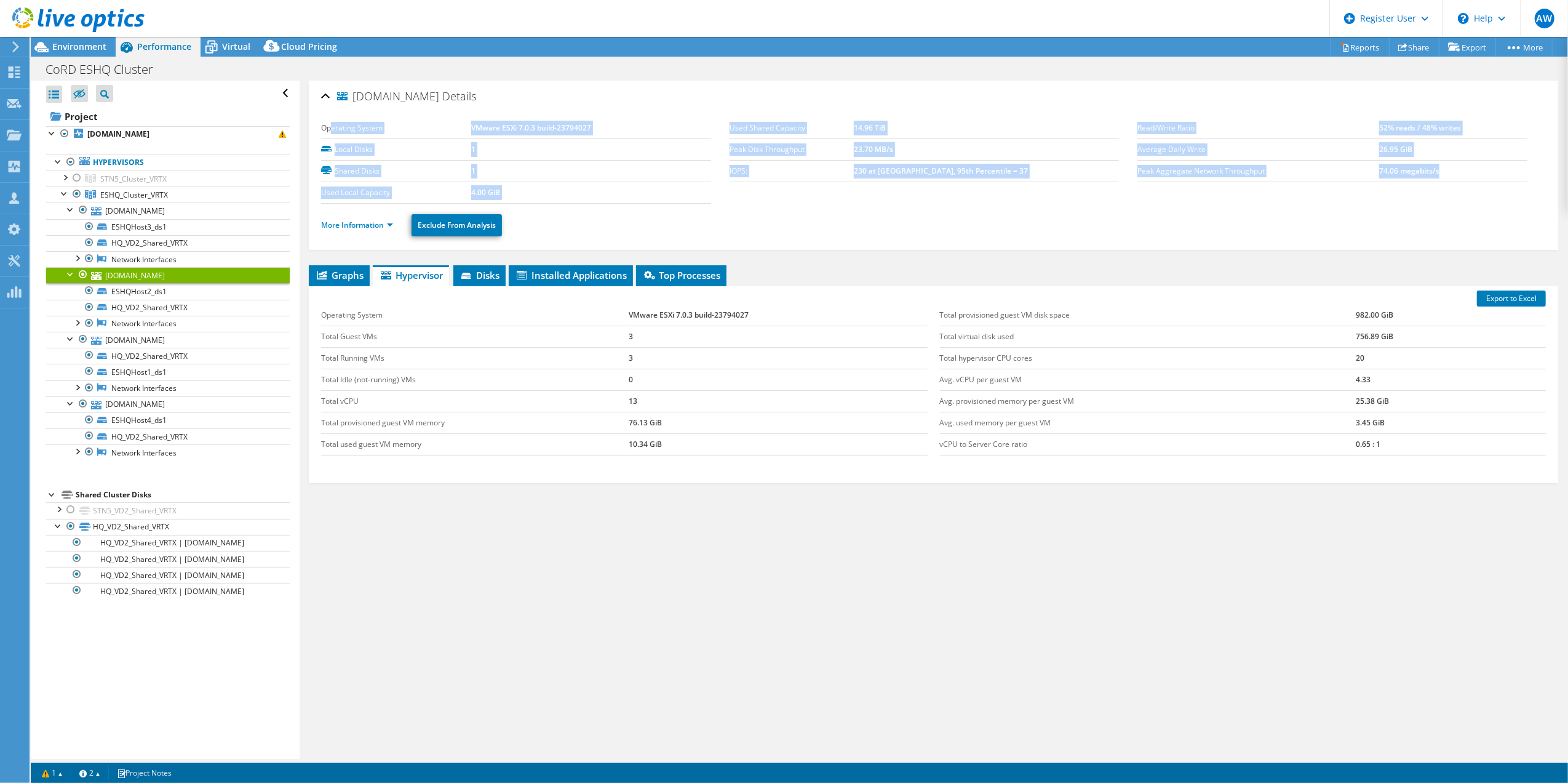
click at [368, 203] on section "Operating System VMware ESXi 7.0.3 build-23794027 Local Disks 1 Shared Disks 1 …" at bounding box center [933, 161] width 1225 height 86
drag, startPoint x: 368, startPoint y: 210, endPoint x: 366, endPoint y: 225, distance: 15.1
click at [366, 225] on link "More Information" at bounding box center [357, 225] width 72 height 10
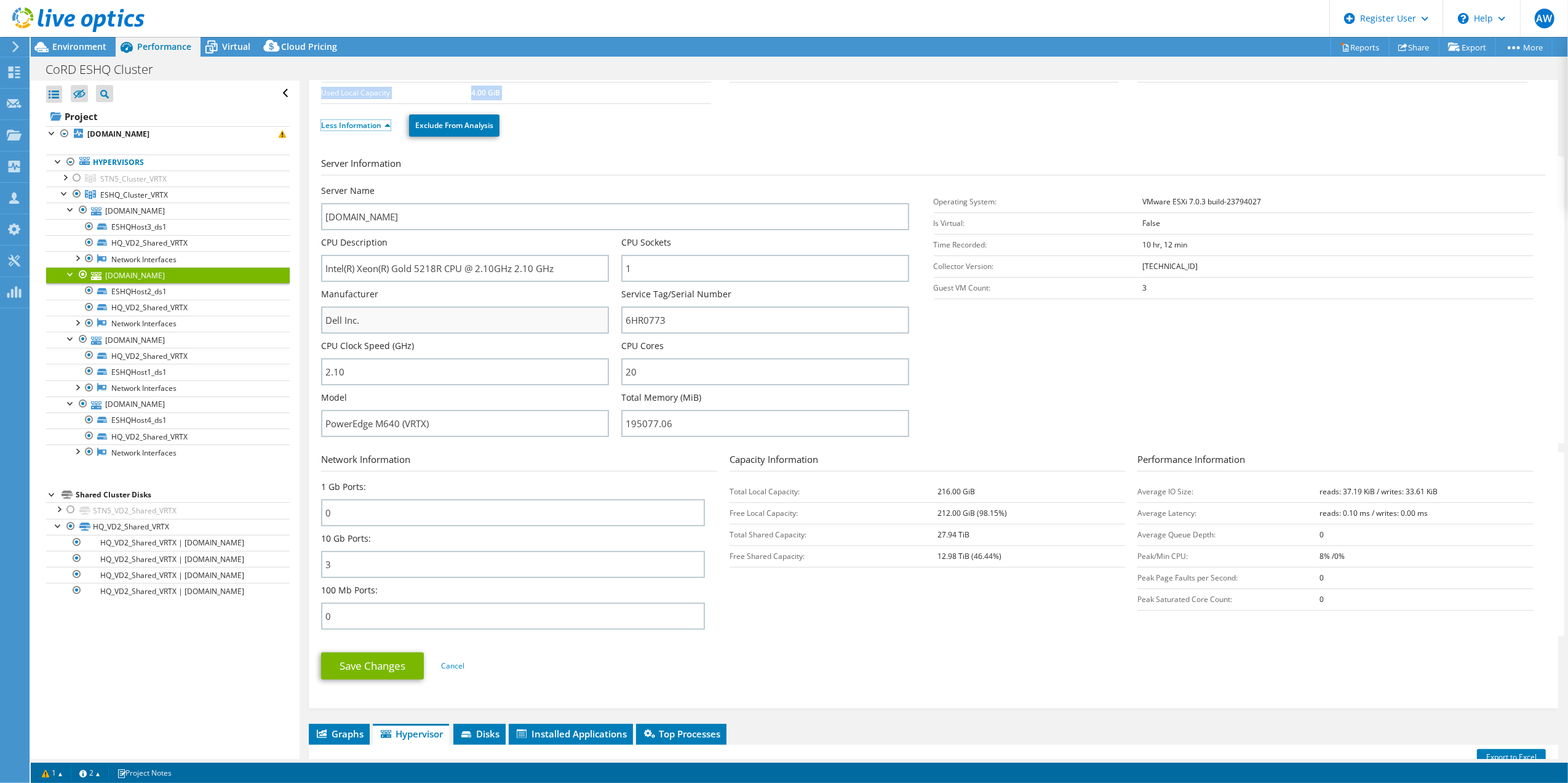
scroll to position [164, 0]
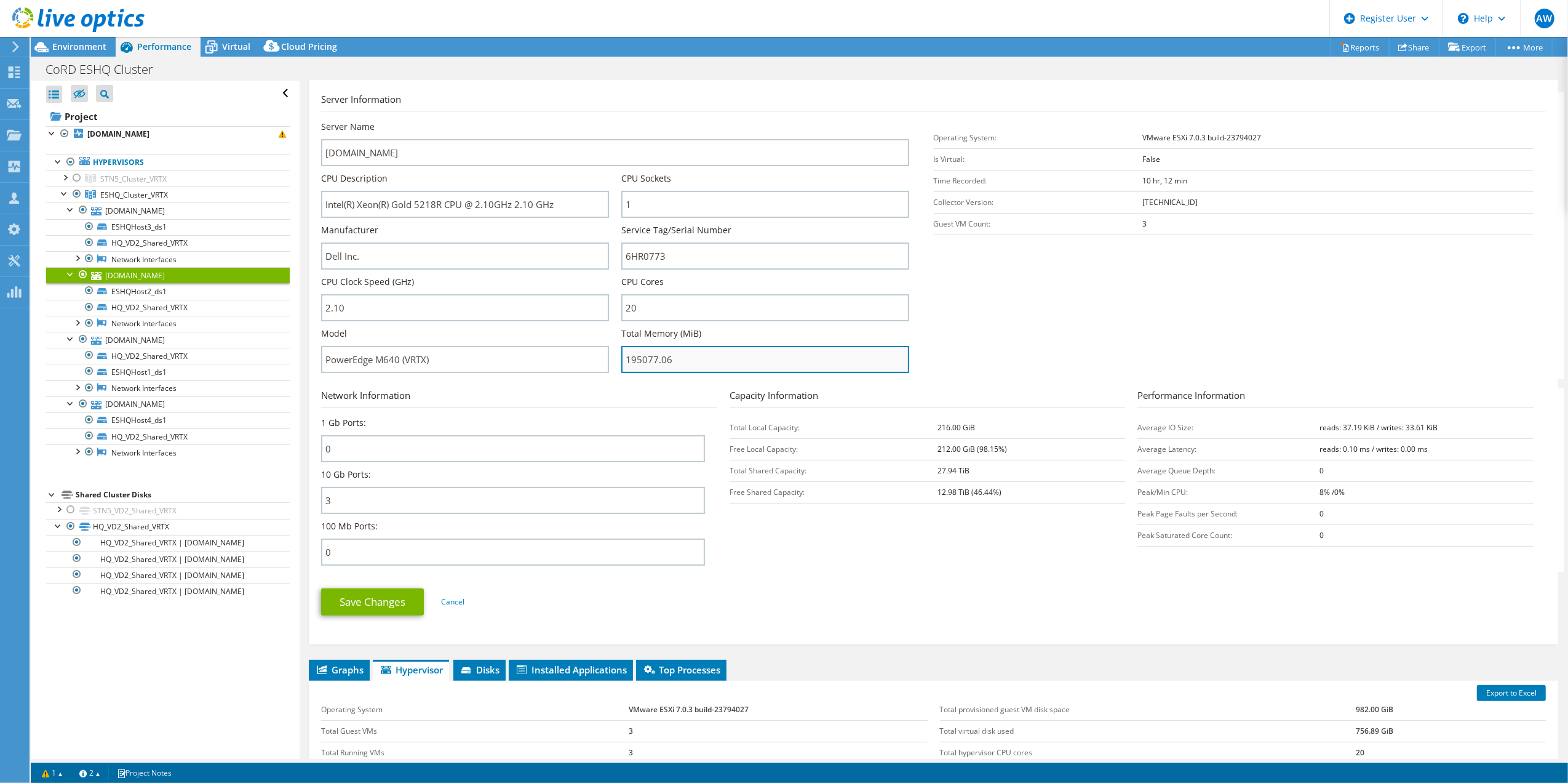
drag, startPoint x: 712, startPoint y: 355, endPoint x: 618, endPoint y: 355, distance: 94.0
click at [621, 355] on input "195077.06" at bounding box center [765, 359] width 288 height 27
click at [133, 213] on link "[DOMAIN_NAME]" at bounding box center [168, 210] width 244 height 16
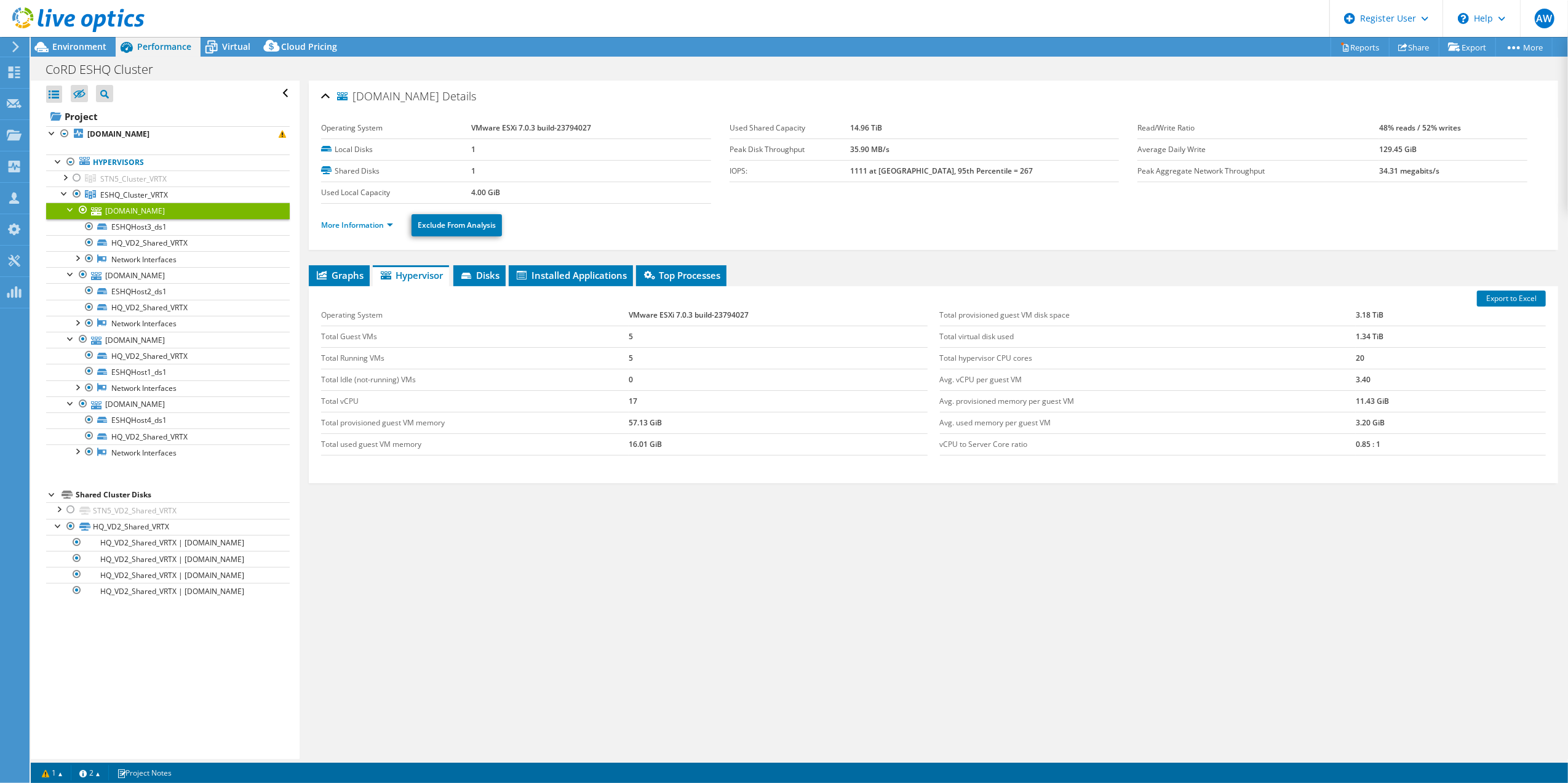
scroll to position [0, 0]
click at [133, 213] on link "[DOMAIN_NAME]" at bounding box center [168, 210] width 244 height 16
click at [357, 224] on link "More Information" at bounding box center [357, 225] width 72 height 10
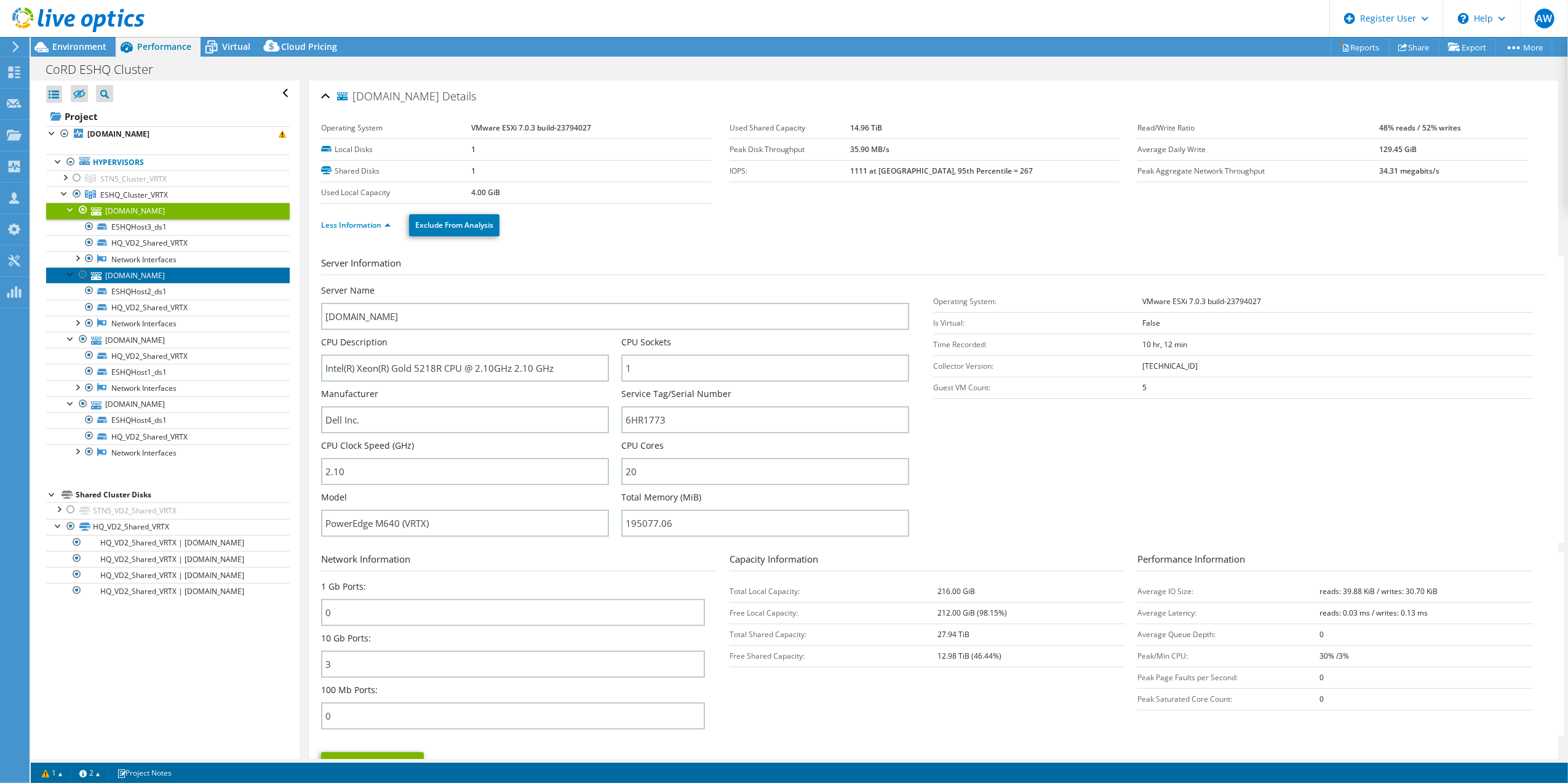
click at [139, 278] on link "[DOMAIN_NAME]" at bounding box center [168, 274] width 244 height 16
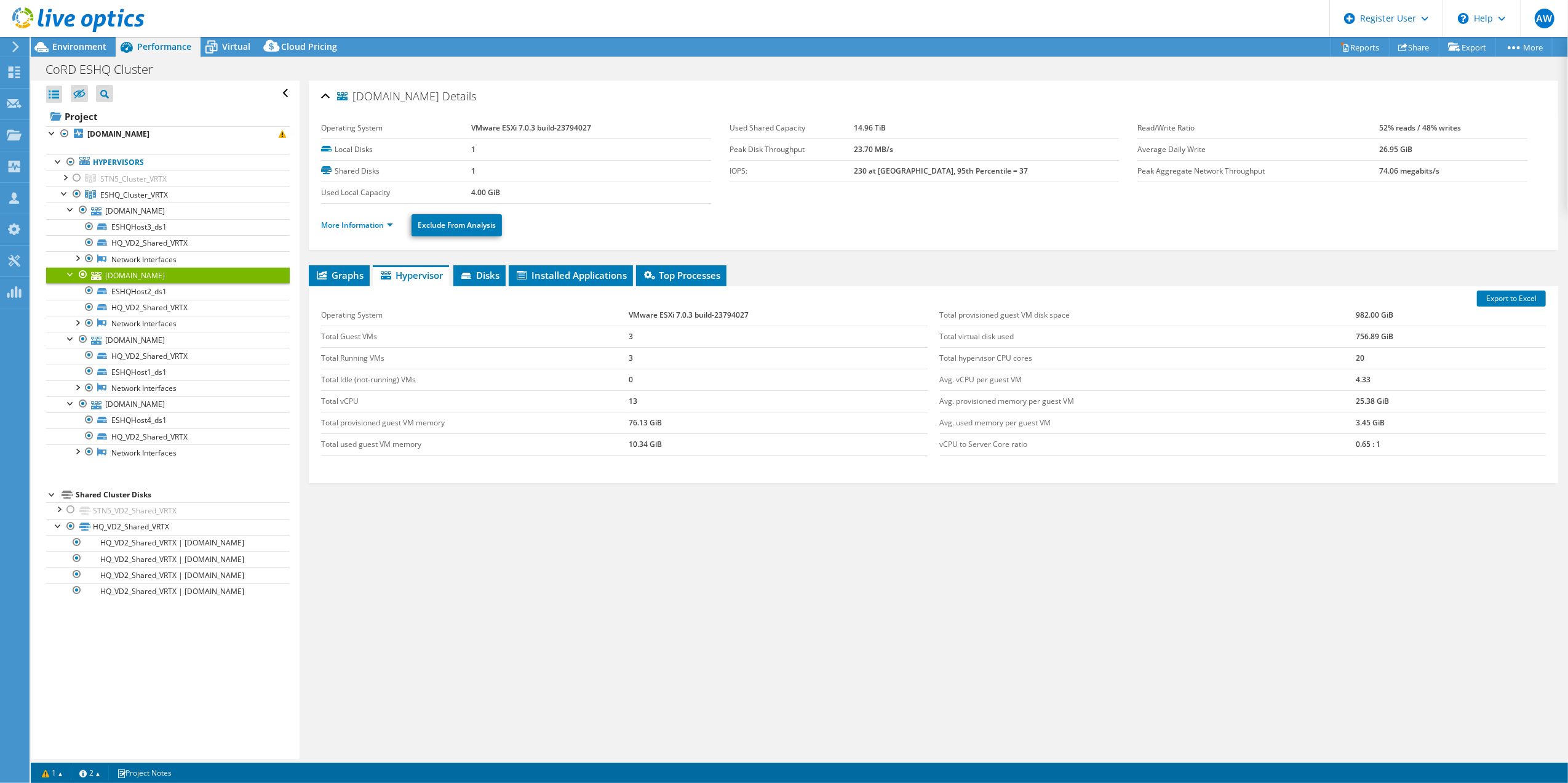
click at [141, 279] on link "[DOMAIN_NAME]" at bounding box center [168, 274] width 244 height 16
click at [338, 276] on span "Graphs" at bounding box center [339, 275] width 48 height 13
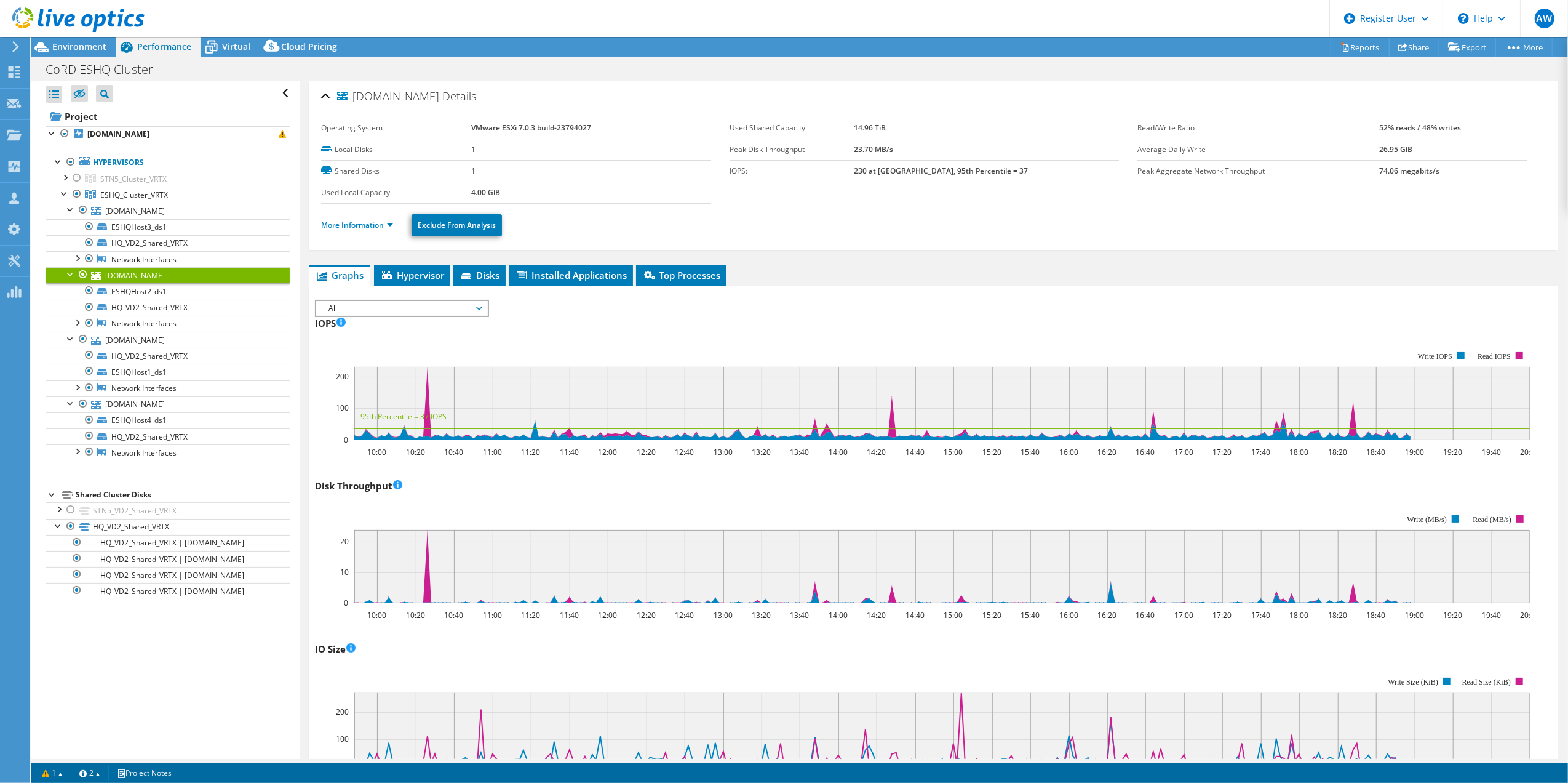
click at [478, 309] on span "All" at bounding box center [401, 308] width 158 height 15
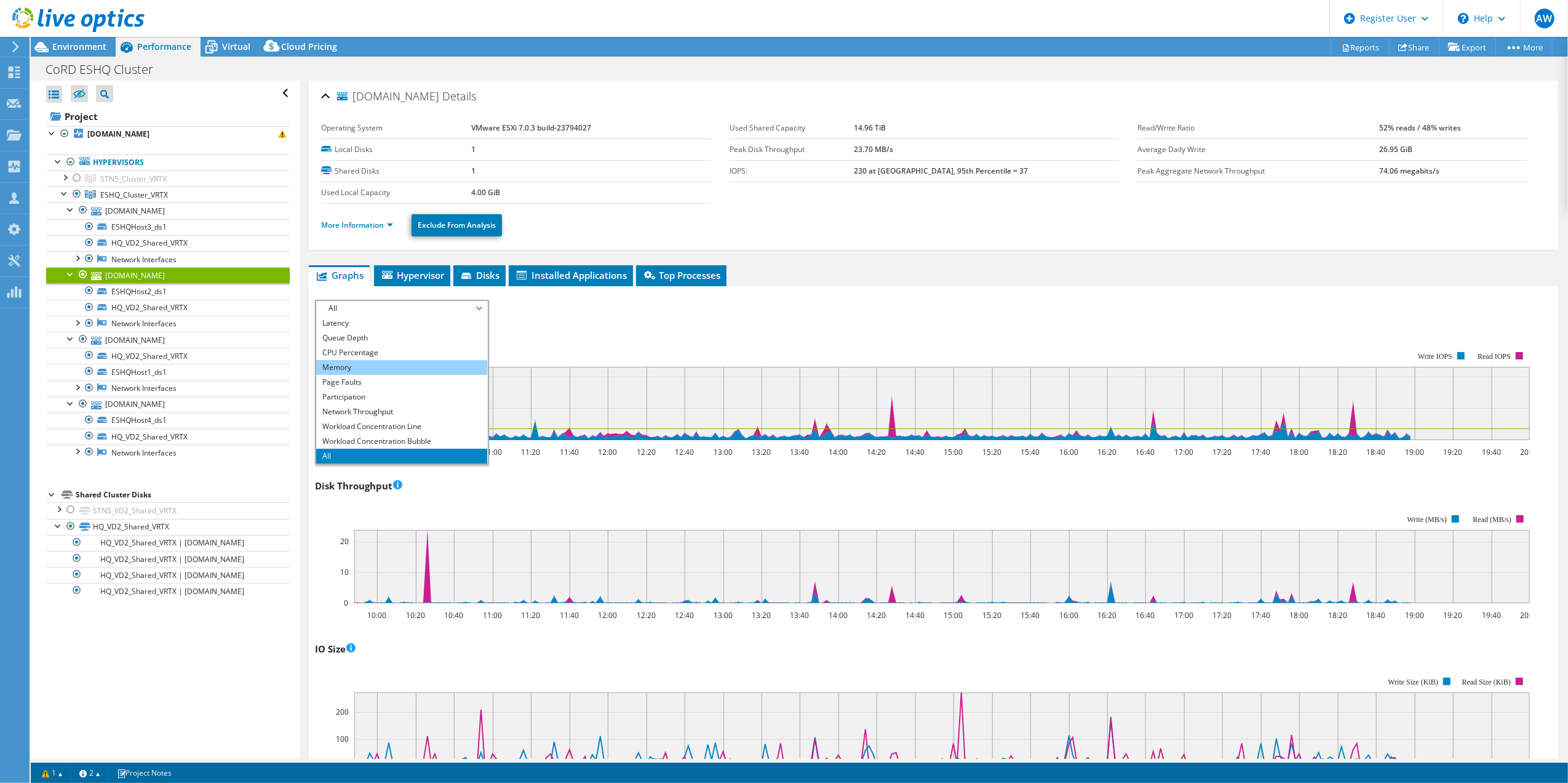
click at [355, 366] on li "Memory" at bounding box center [401, 367] width 171 height 15
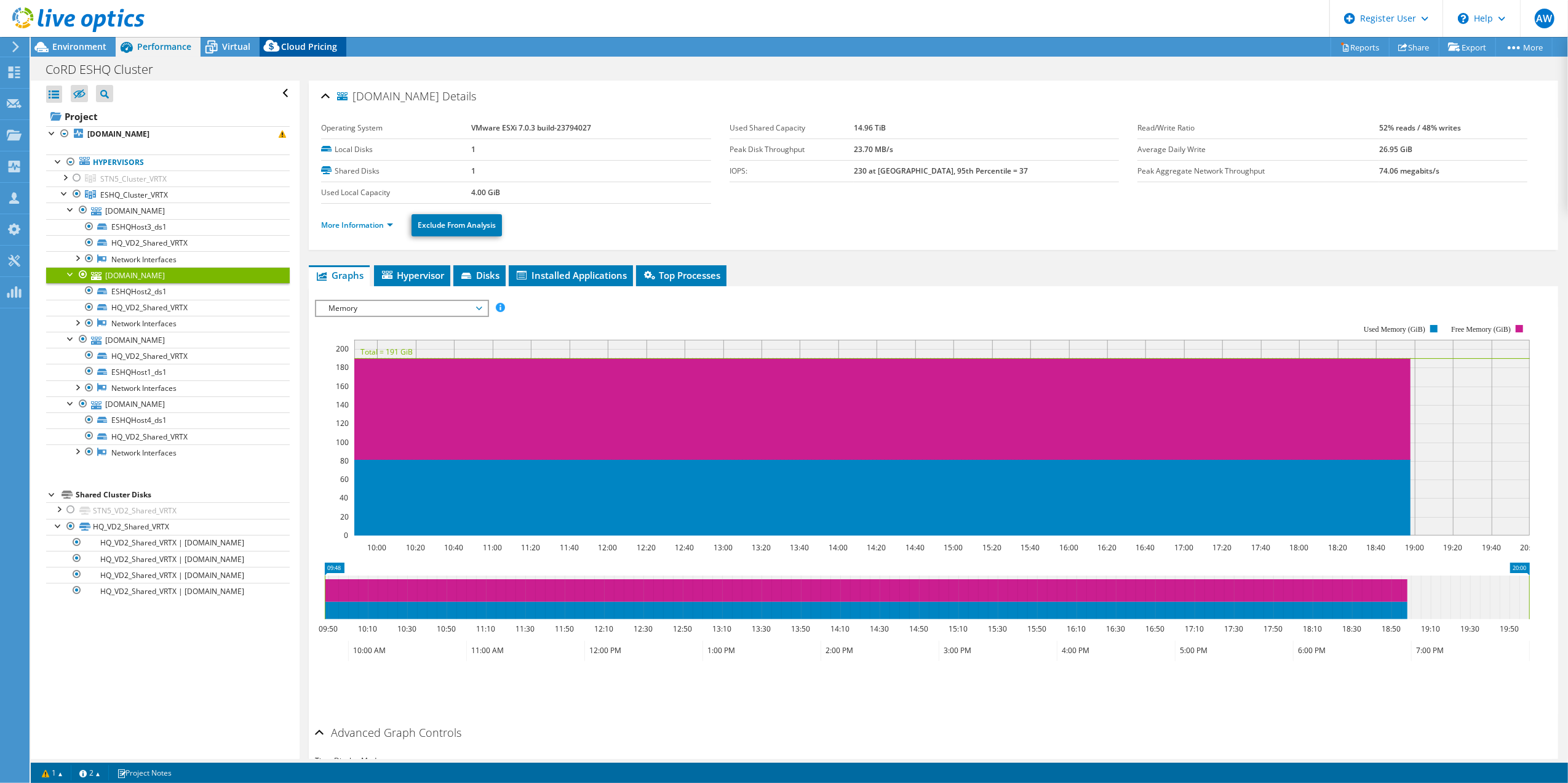
click at [304, 39] on div "Cloud Pricing" at bounding box center [303, 47] width 86 height 19
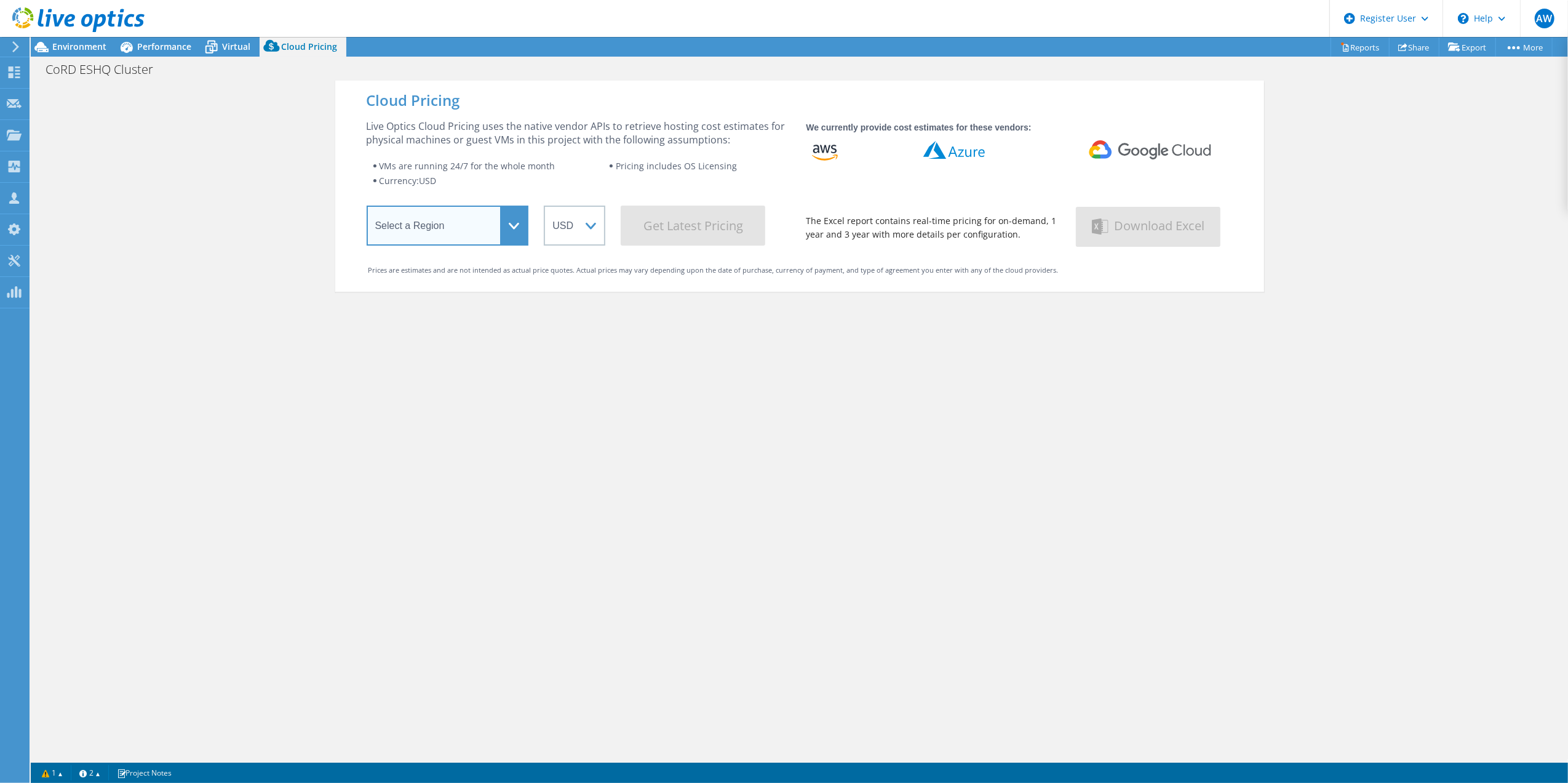
click at [456, 220] on select "Select a Region Asia Pacific (Hong Kong) Asia Pacific (Mumbai) Asia Pacific (Se…" at bounding box center [448, 226] width 162 height 40
select select "[GEOGRAPHIC_DATA]"
click at [366, 209] on select "Select a Region Asia Pacific (Hong Kong) Asia Pacific (Mumbai) Asia Pacific (Se…" at bounding box center [448, 226] width 162 height 40
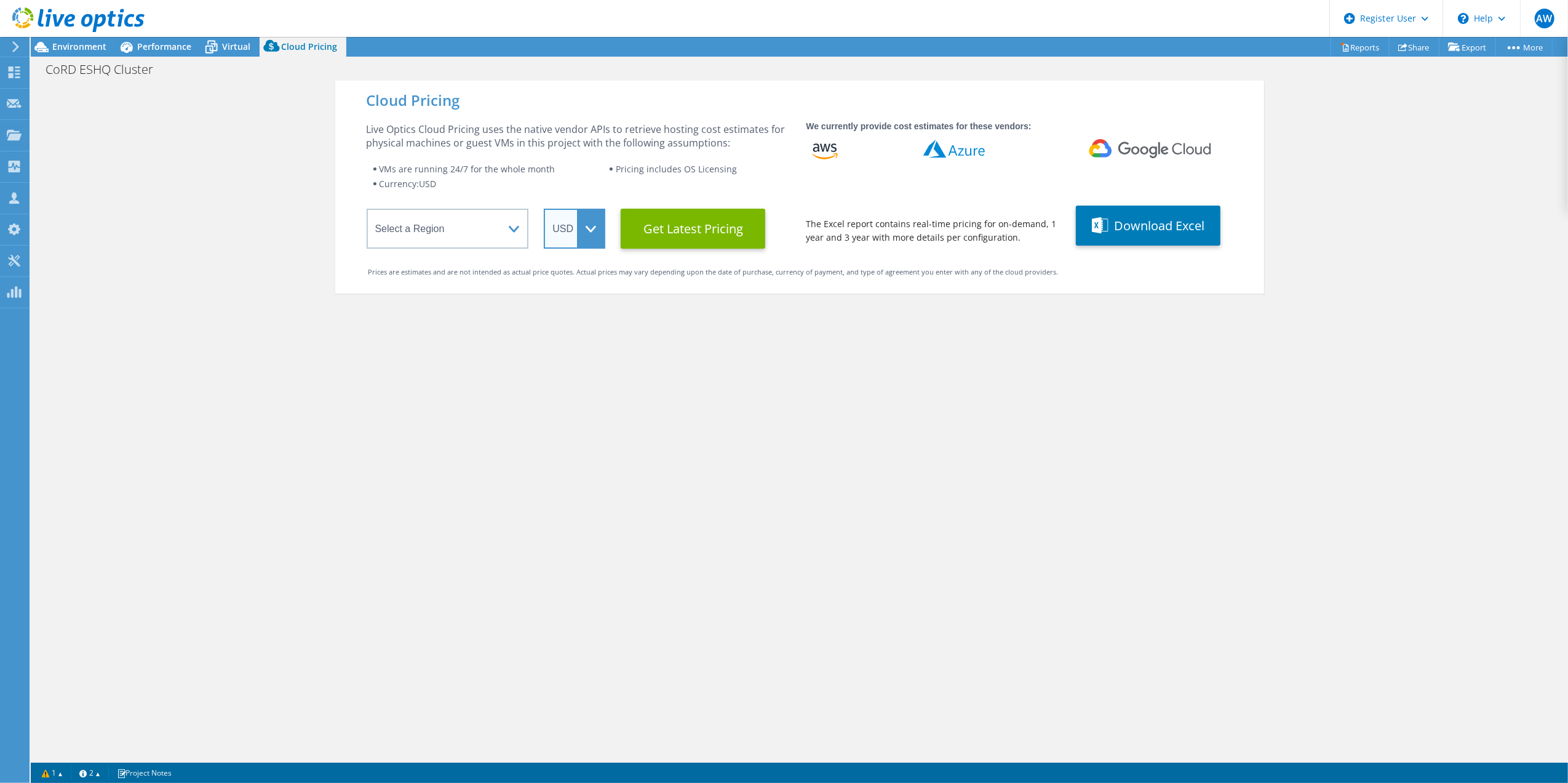
click at [589, 234] on select "ARS AUD BRL CAD CHF CLP CNY DKK EUR GBP HKD HUF INR JPY MXN MYR NOK NZD PEN SEK…" at bounding box center [574, 229] width 62 height 40
click at [544, 209] on select "ARS AUD BRL CAD CHF CLP CNY DKK EUR GBP HKD HUF INR JPY MXN MYR NOK NZD PEN SEK…" at bounding box center [574, 229] width 62 height 40
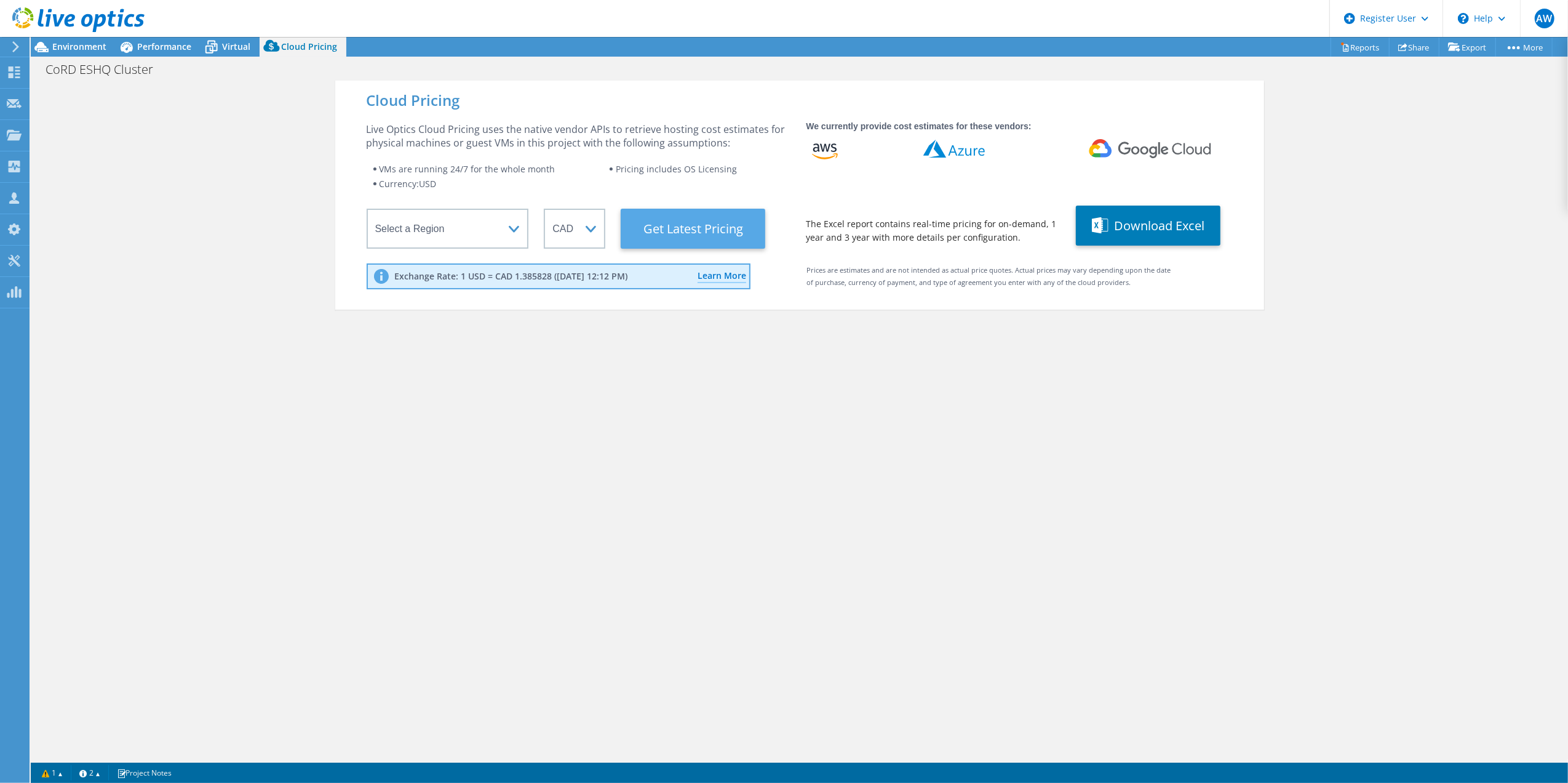
click at [731, 226] on Latest "Get Latest Pricing" at bounding box center [693, 229] width 145 height 40
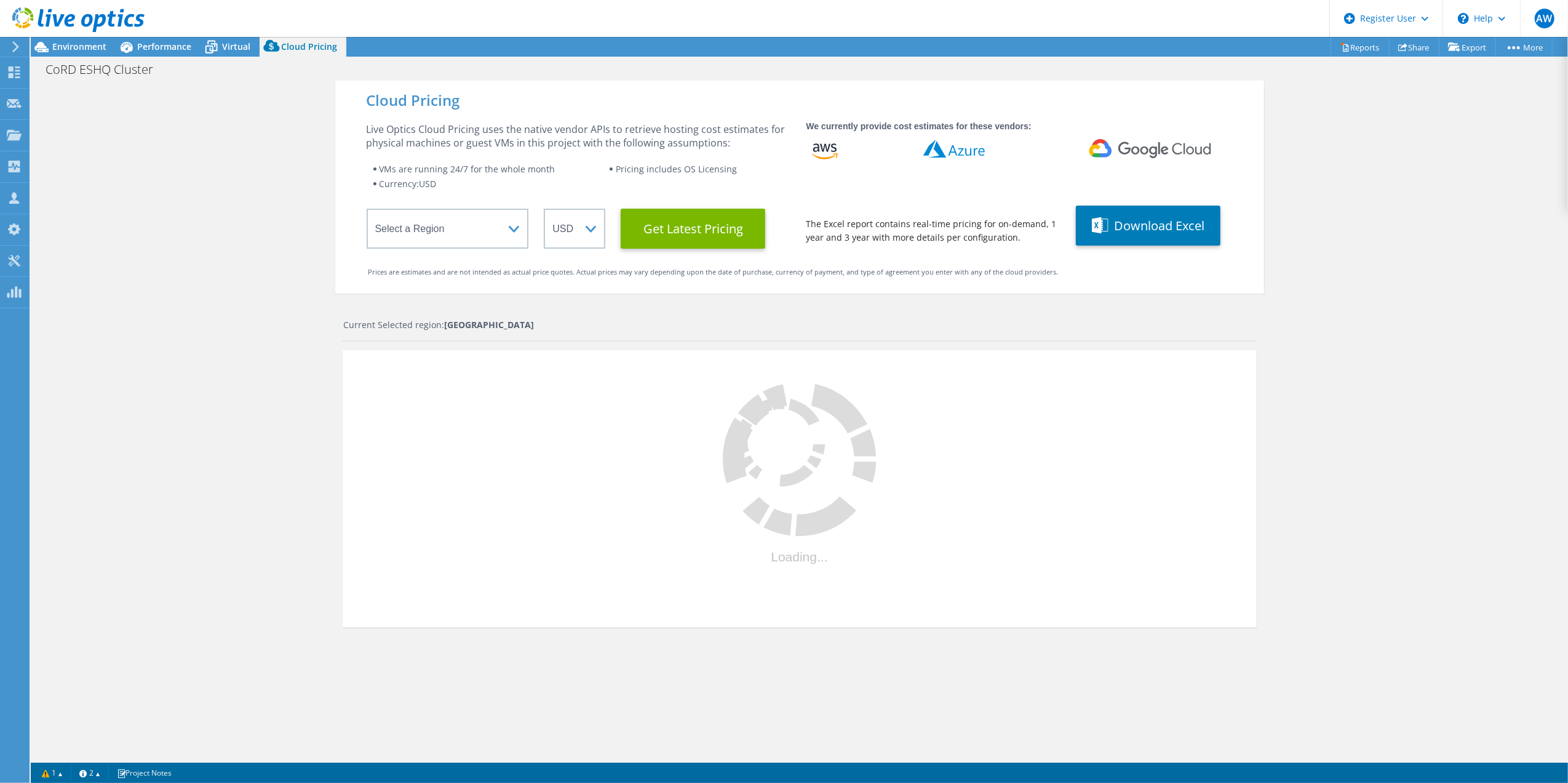
select select "CAD"
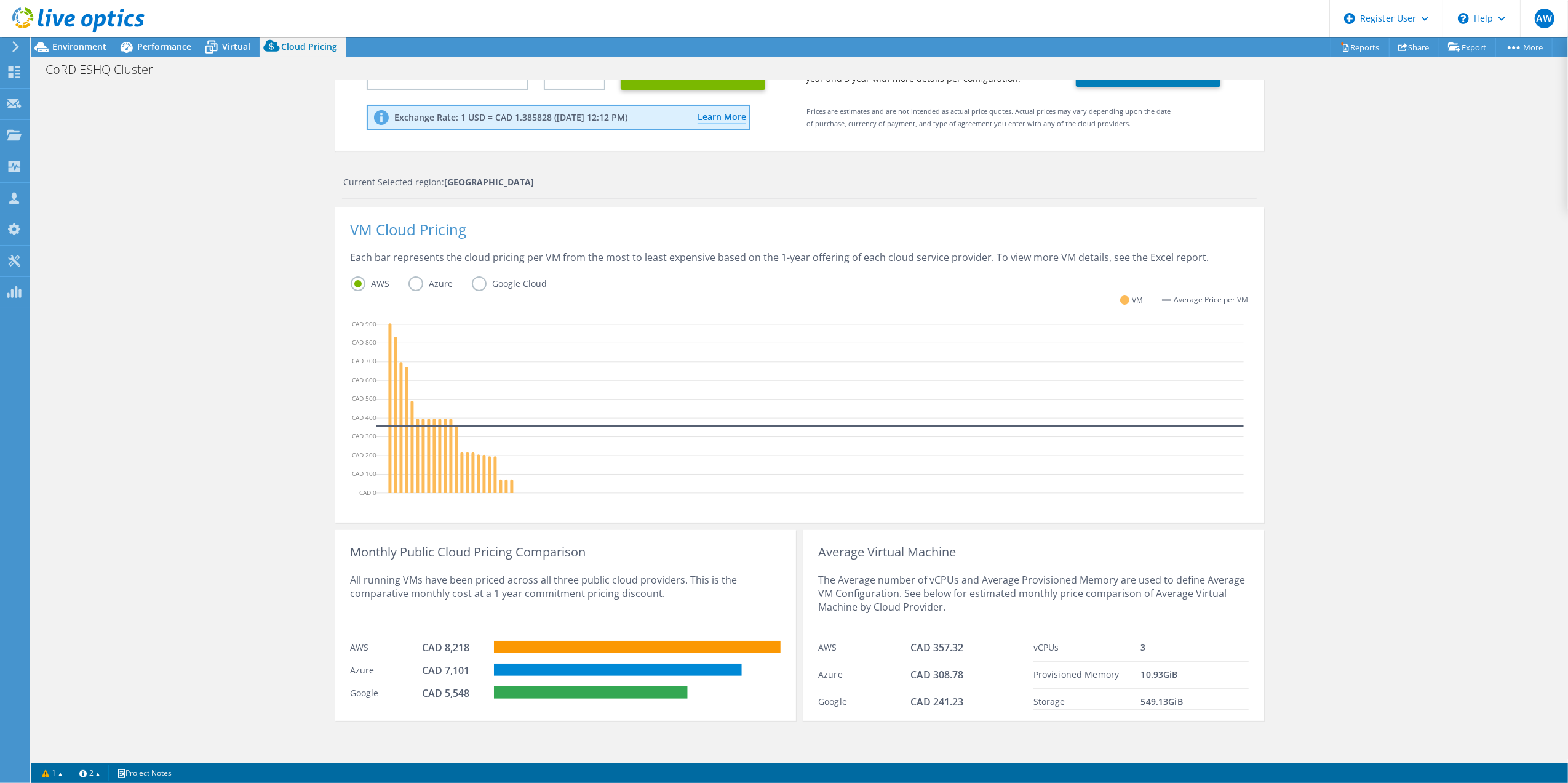
scroll to position [77, 0]
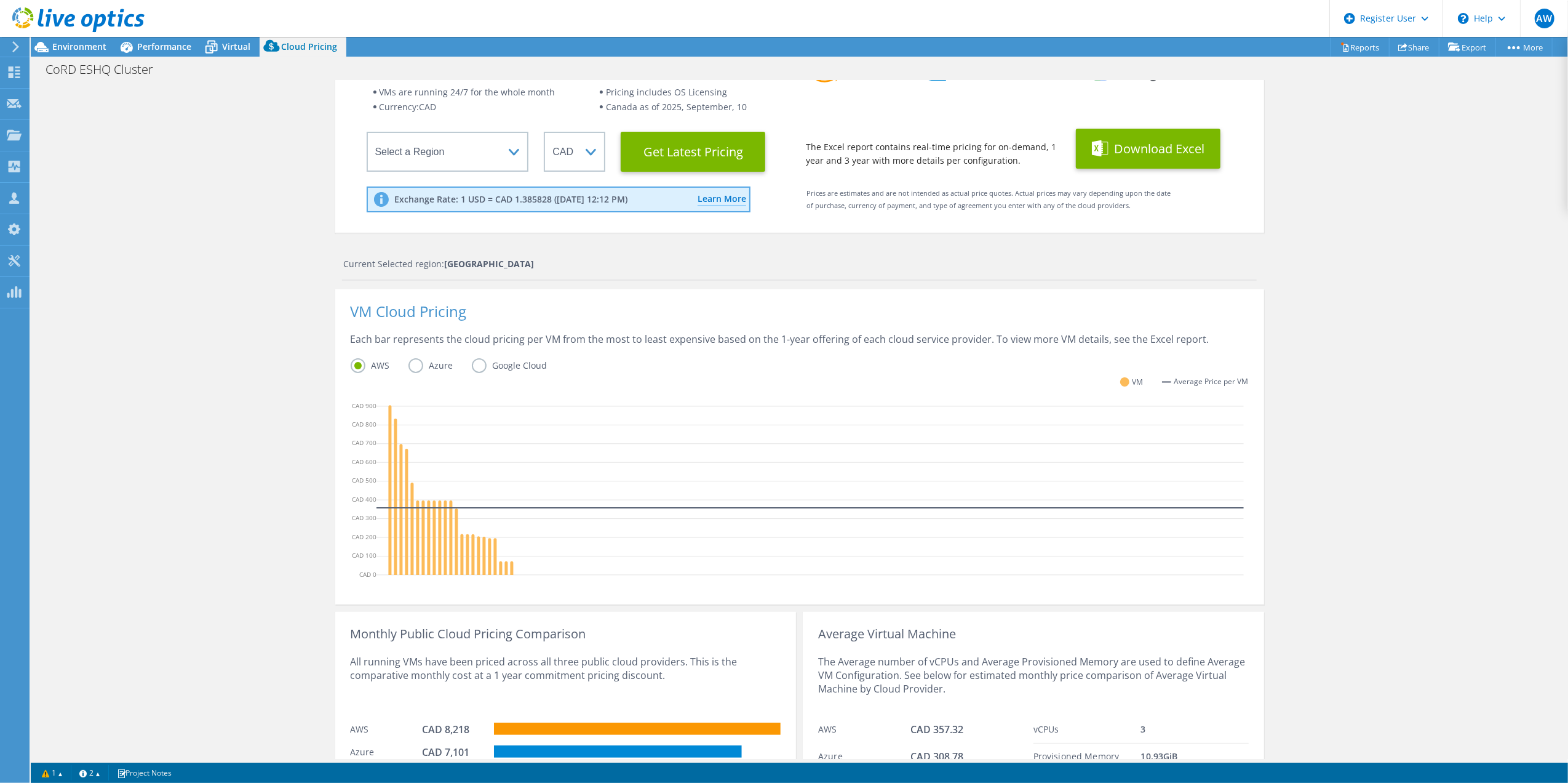
click at [1162, 150] on button "Download Excel" at bounding box center [1149, 149] width 145 height 40
click at [1373, 373] on div "Cloud Pricing Live Optics Cloud Pricing uses the native vendor APIs to retrieve…" at bounding box center [799, 422] width 1537 height 838
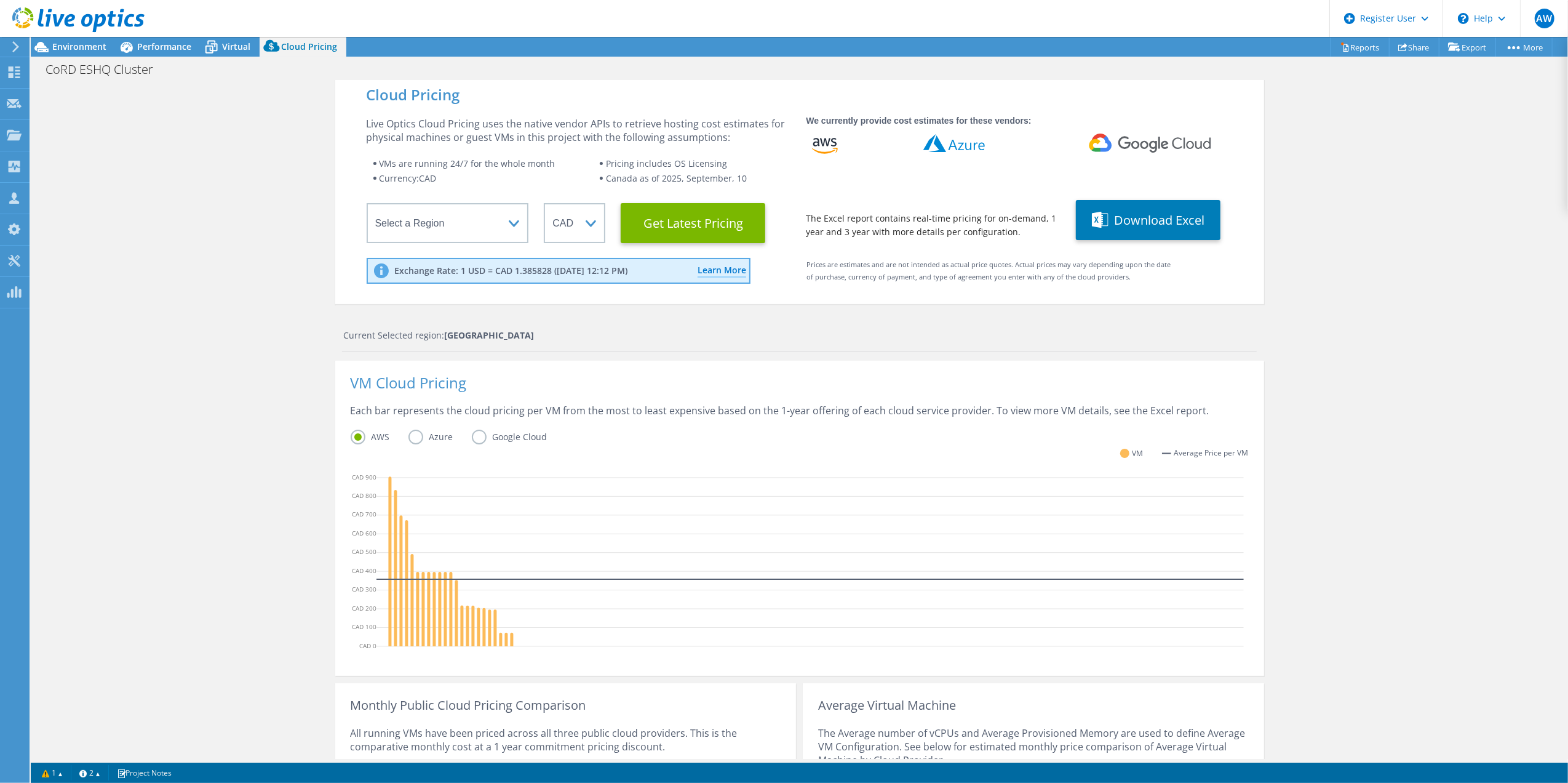
scroll to position [0, 0]
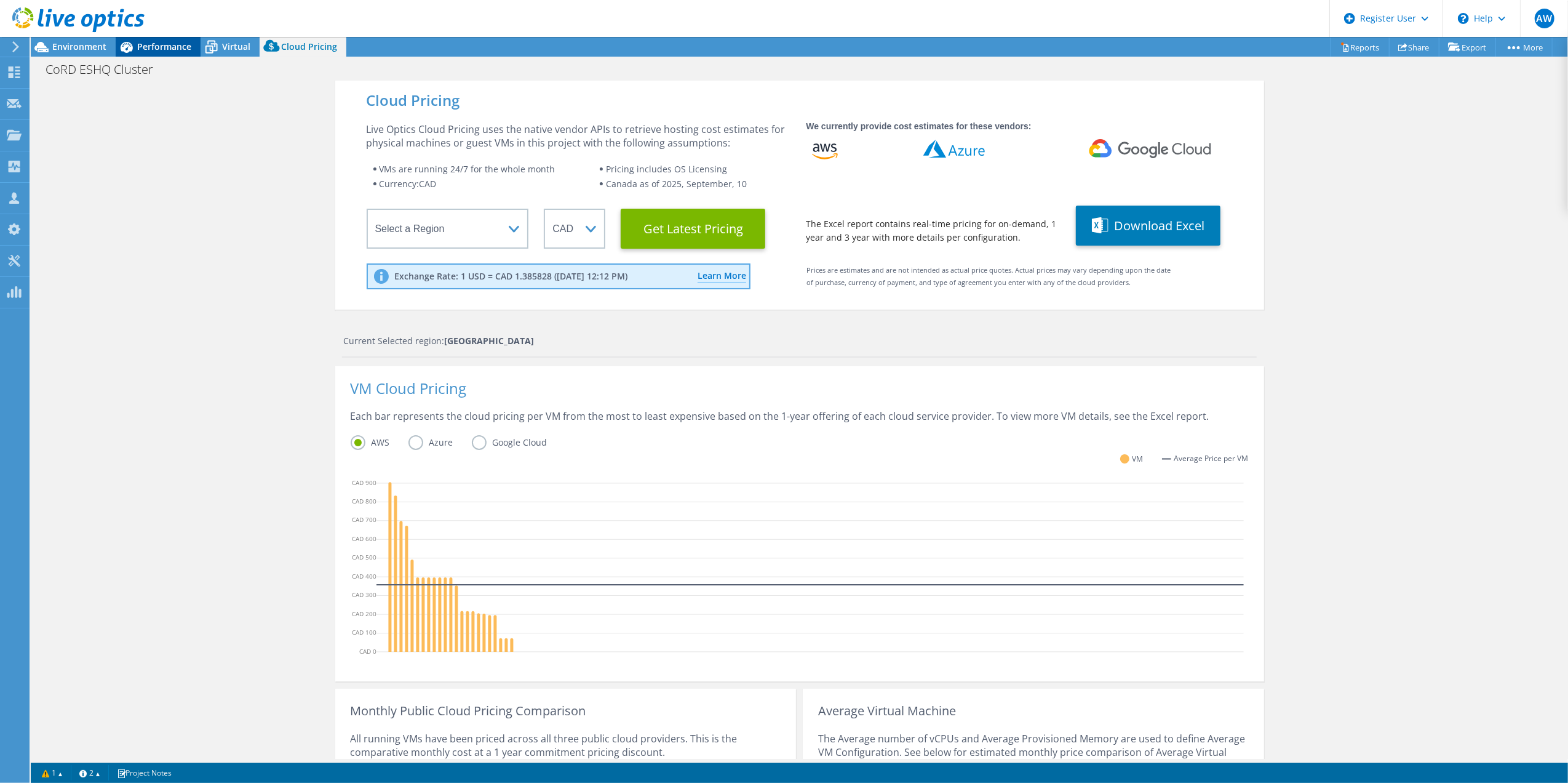
click at [165, 45] on span "Performance" at bounding box center [164, 47] width 54 height 12
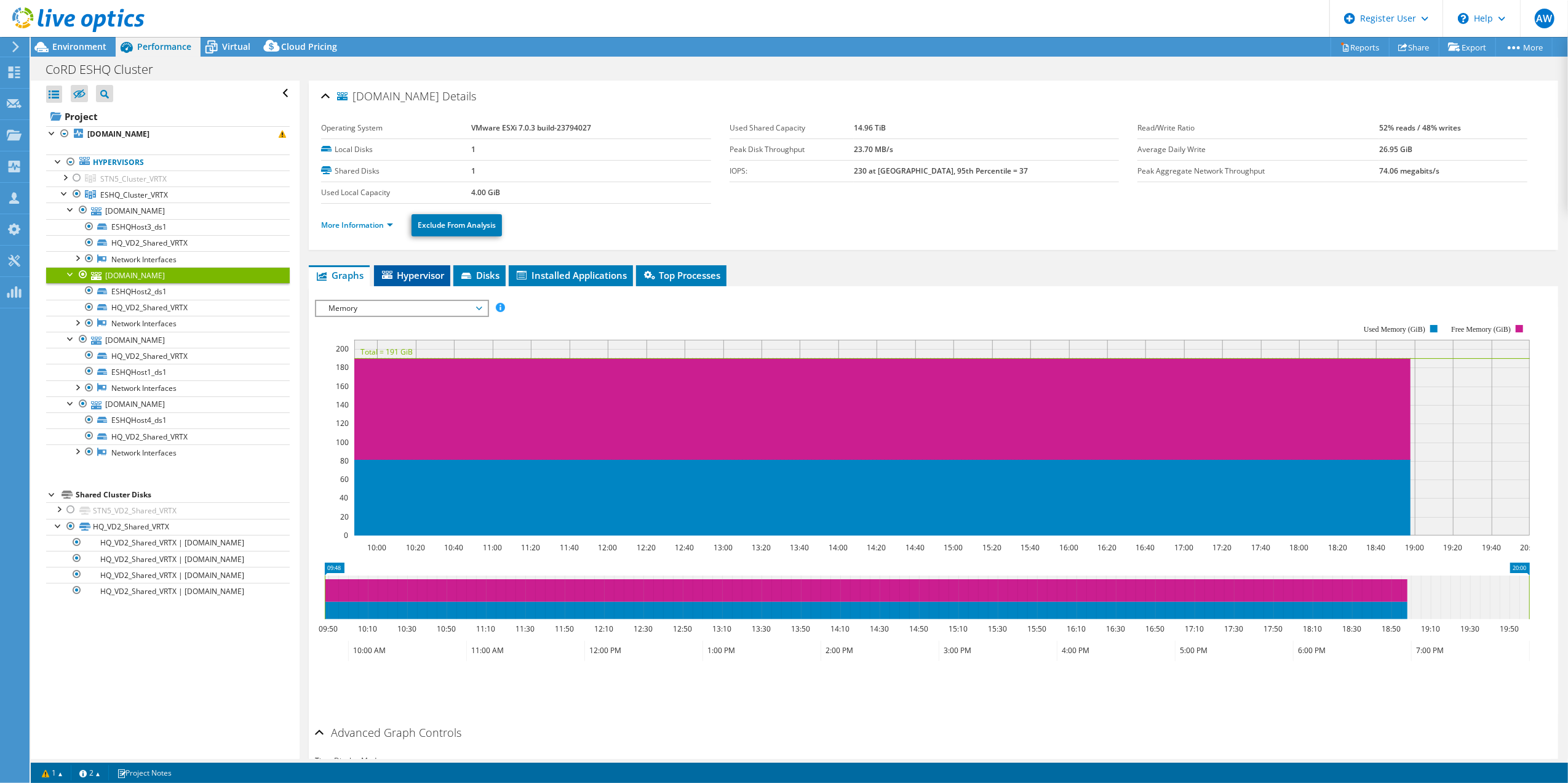
click at [419, 276] on span "Hypervisor" at bounding box center [412, 275] width 64 height 13
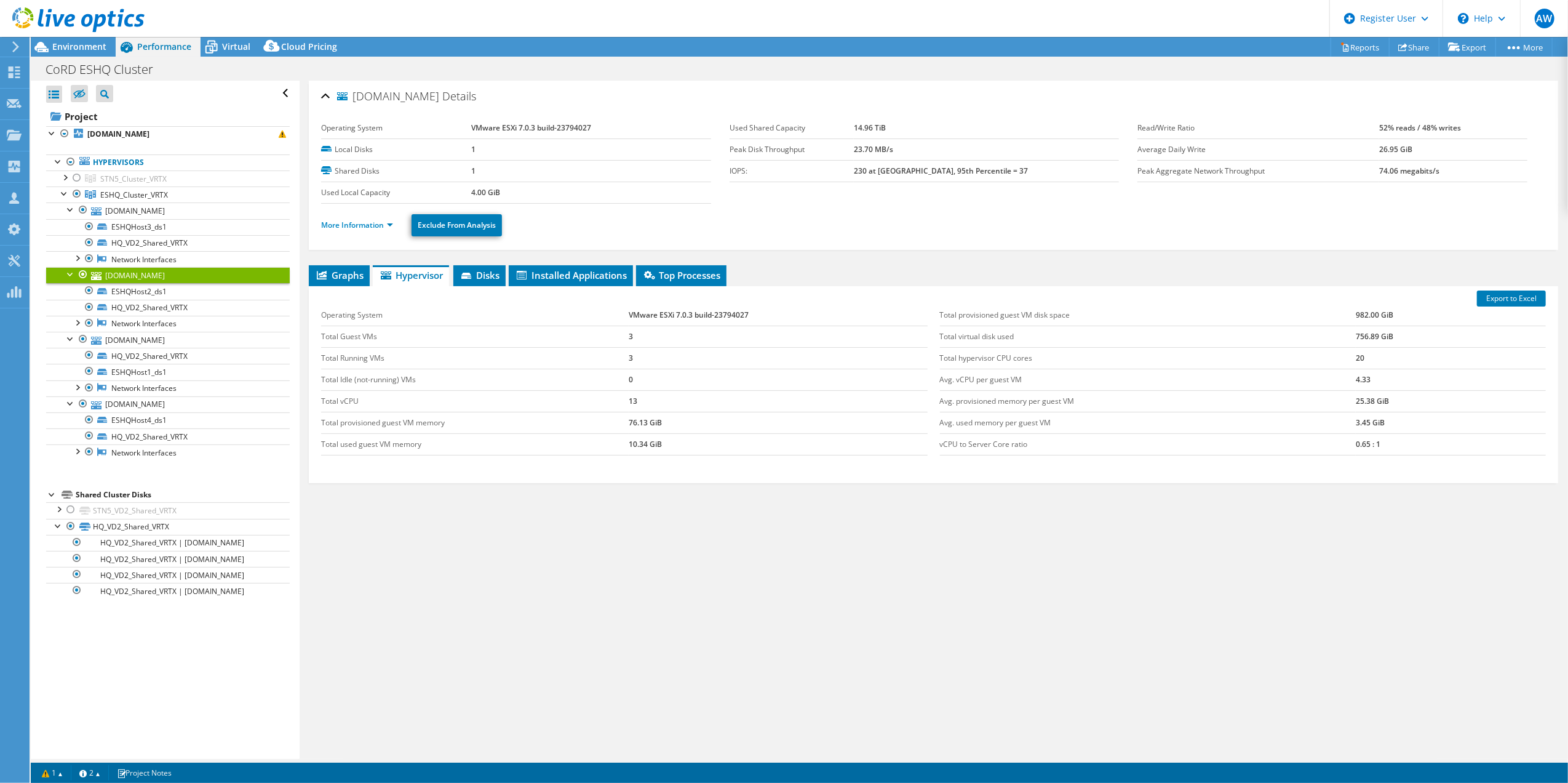
click at [882, 259] on div "rdeshqhost2.crdnet.ca Details Operating System VMware ESXi 7.0.3 build-23794027…" at bounding box center [933, 419] width 1268 height 678
click at [133, 196] on span "ESHQ_Cluster_VRTX" at bounding box center [134, 194] width 68 height 10
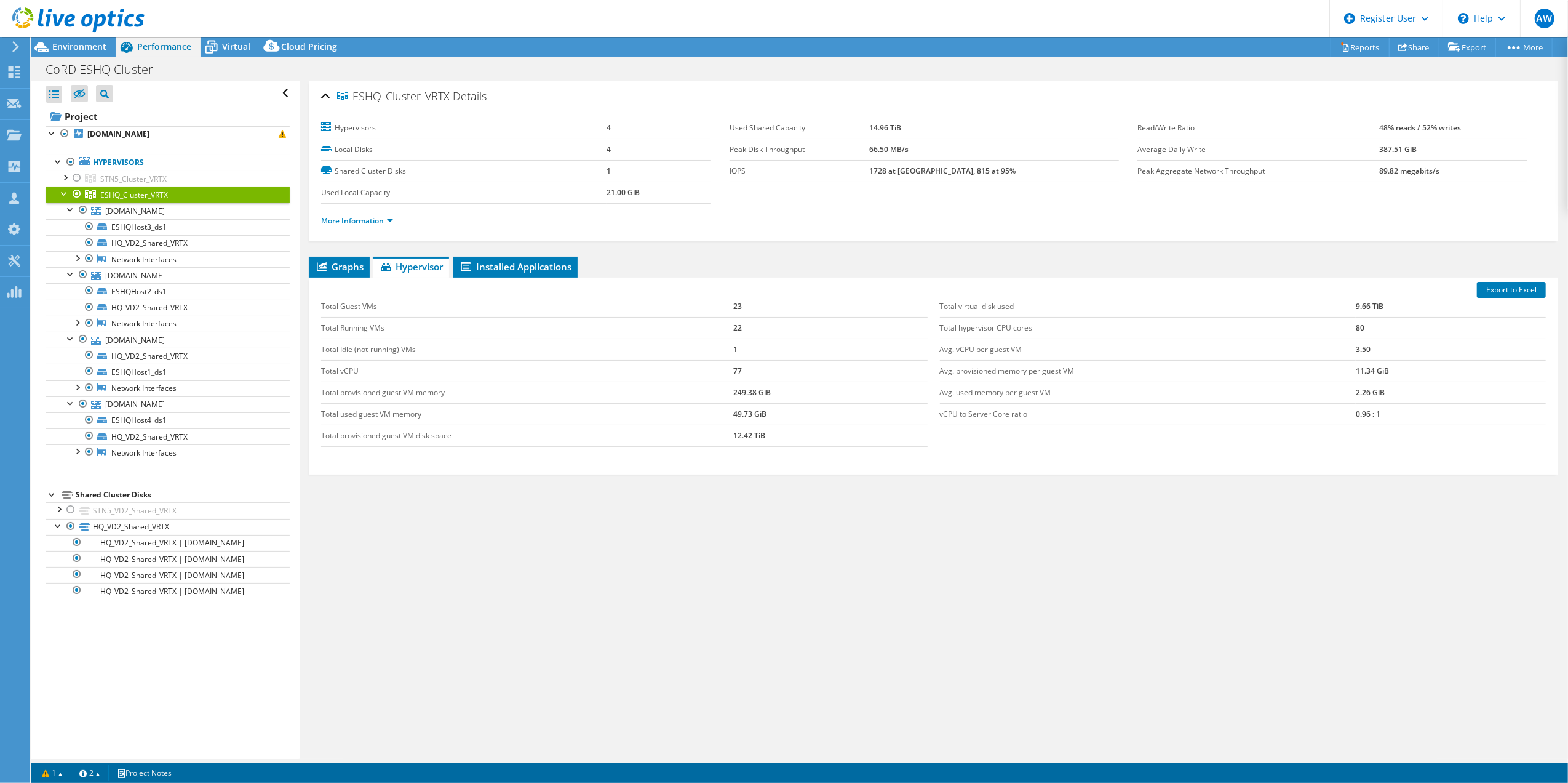
click at [133, 195] on span "ESHQ_Cluster_VRTX" at bounding box center [134, 194] width 68 height 10
click at [352, 266] on span "Graphs" at bounding box center [339, 266] width 48 height 13
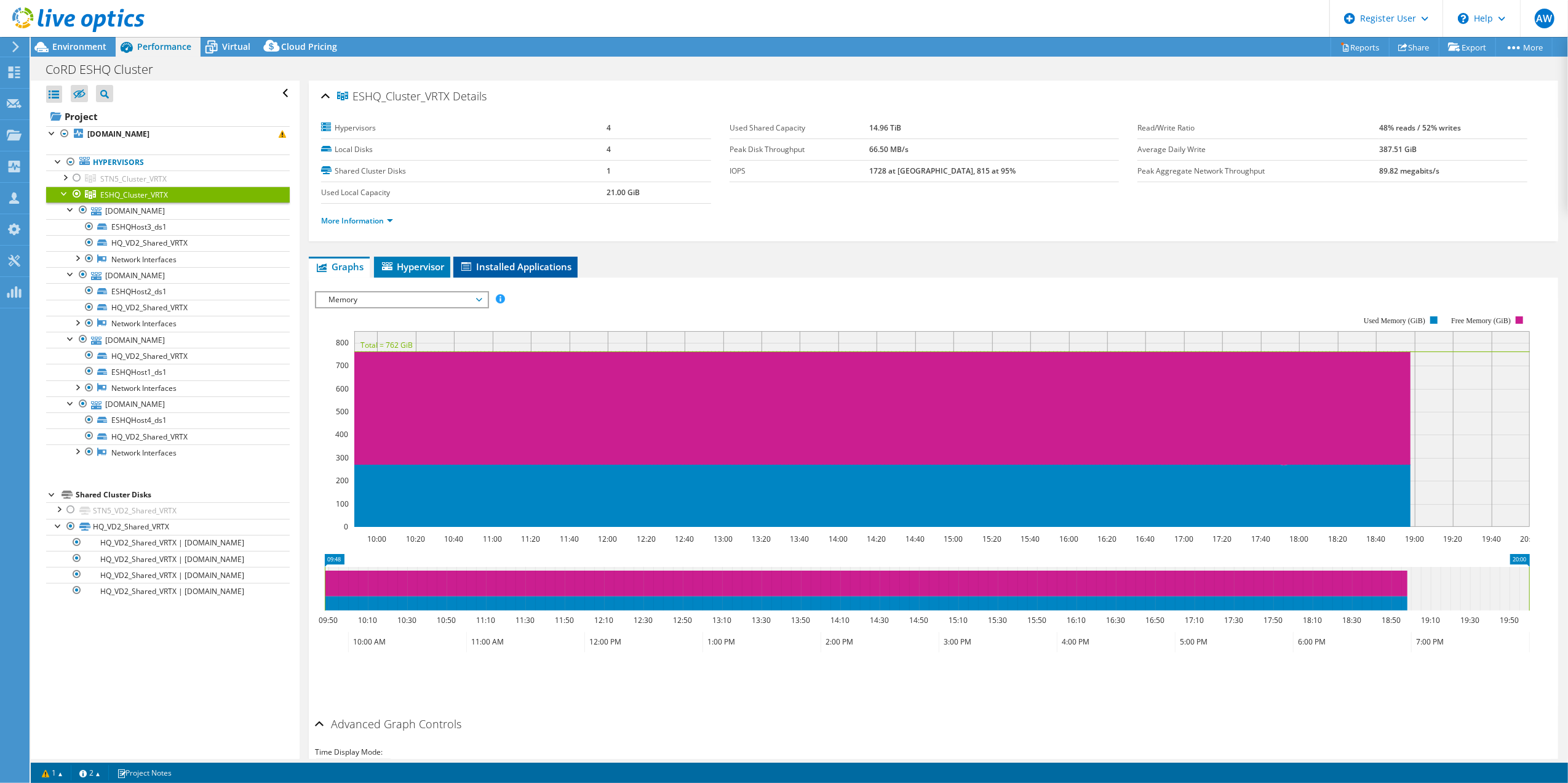
drag, startPoint x: 413, startPoint y: 266, endPoint x: 498, endPoint y: 257, distance: 85.5
click at [414, 266] on span "Hypervisor" at bounding box center [412, 266] width 64 height 13
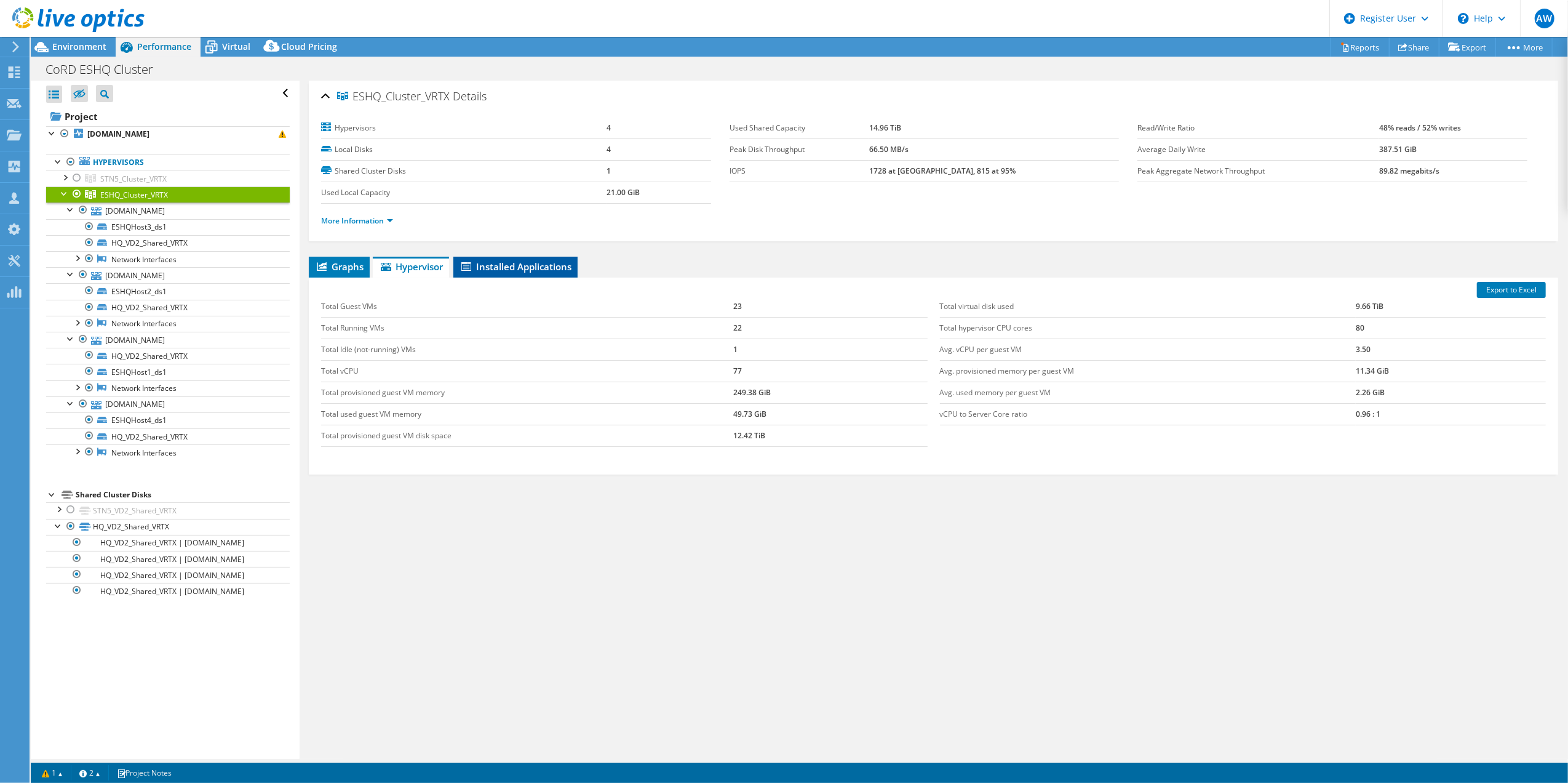
click at [510, 259] on li "Installed Applications" at bounding box center [515, 267] width 124 height 21
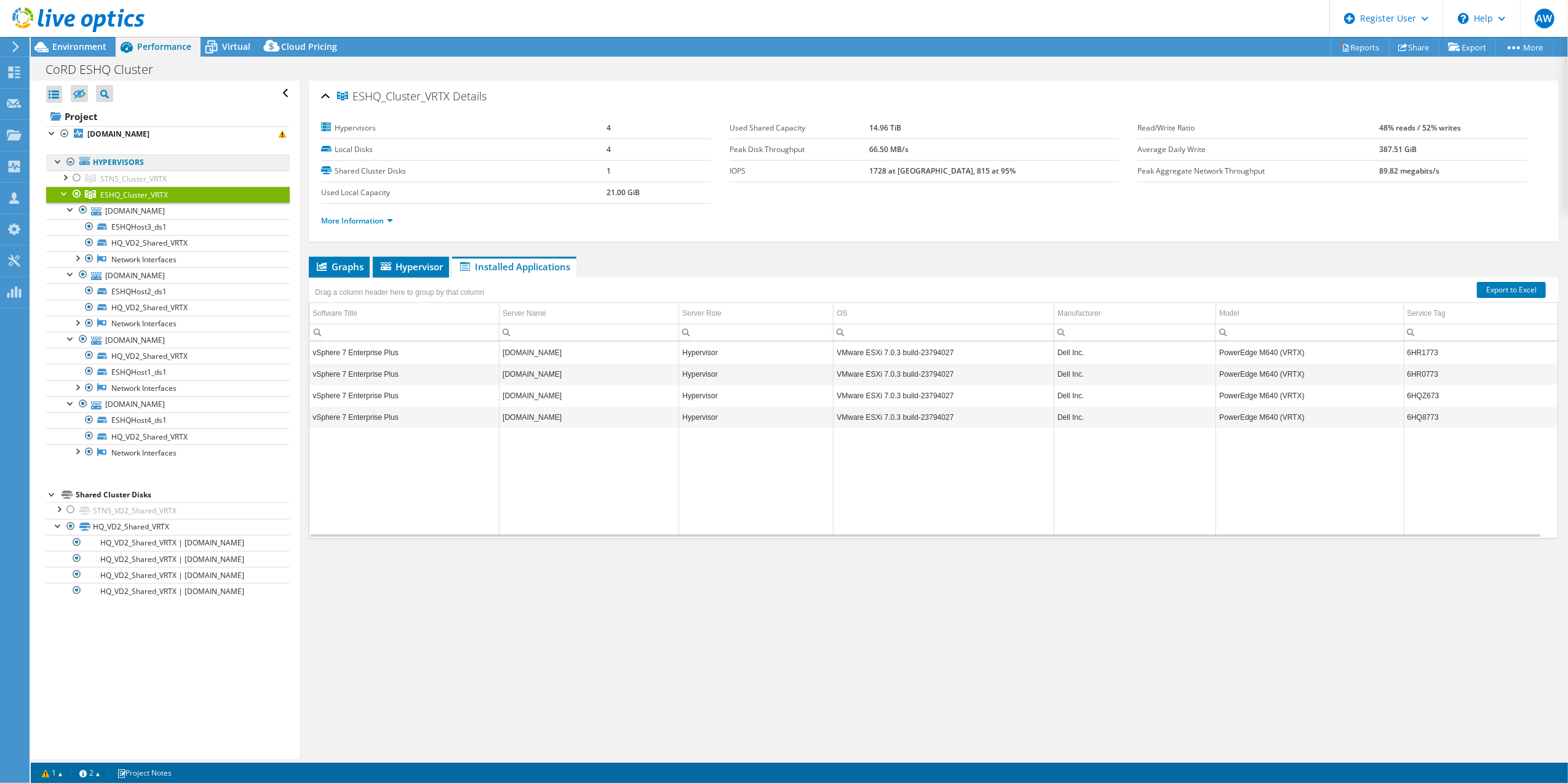
click at [124, 162] on link "Hypervisors" at bounding box center [168, 162] width 244 height 16
click at [129, 132] on b "[DOMAIN_NAME]" at bounding box center [118, 134] width 62 height 10
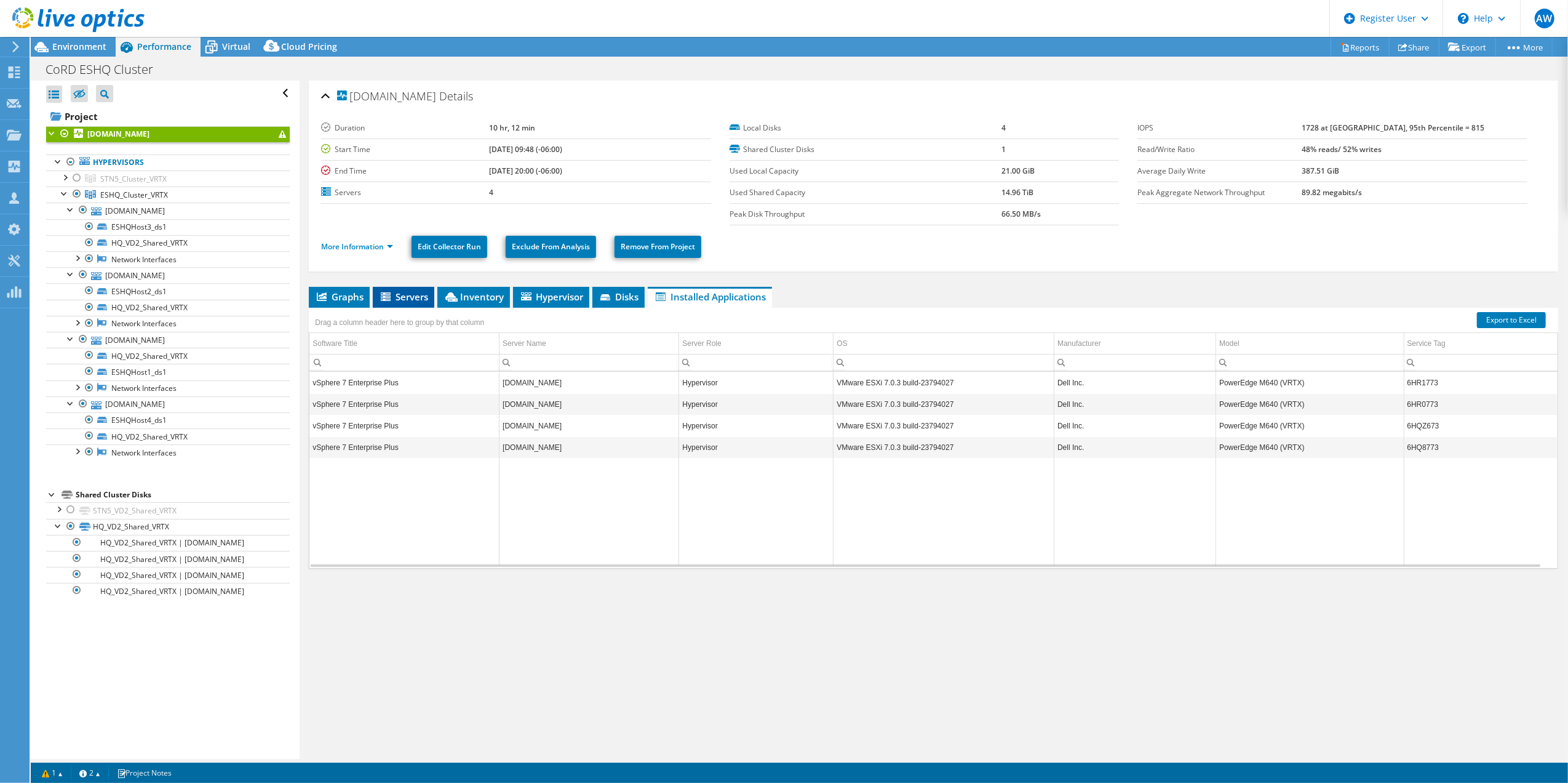
click at [399, 293] on span "Servers" at bounding box center [404, 297] width 49 height 13
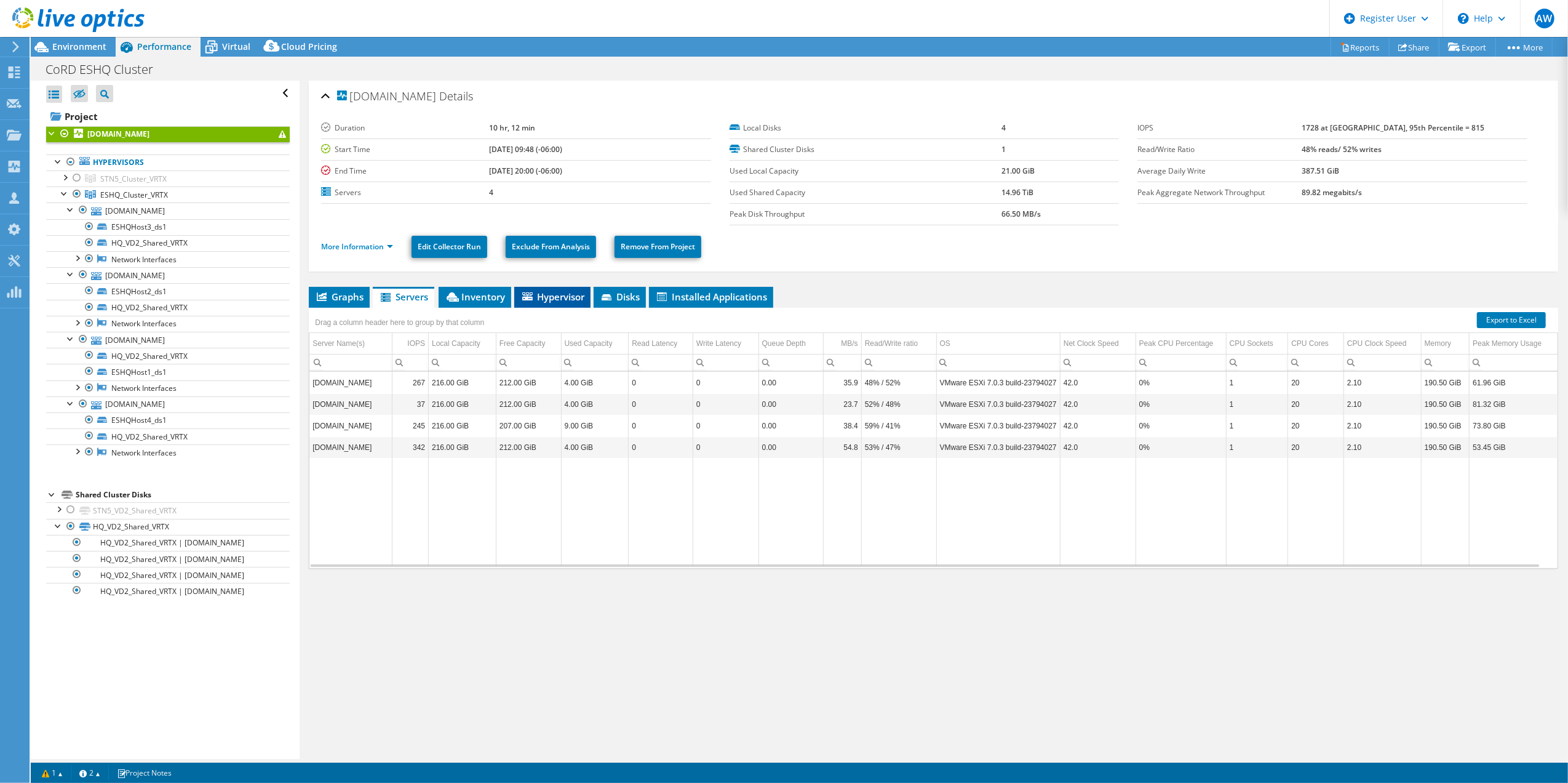
click at [561, 295] on span "Hypervisor" at bounding box center [553, 297] width 64 height 13
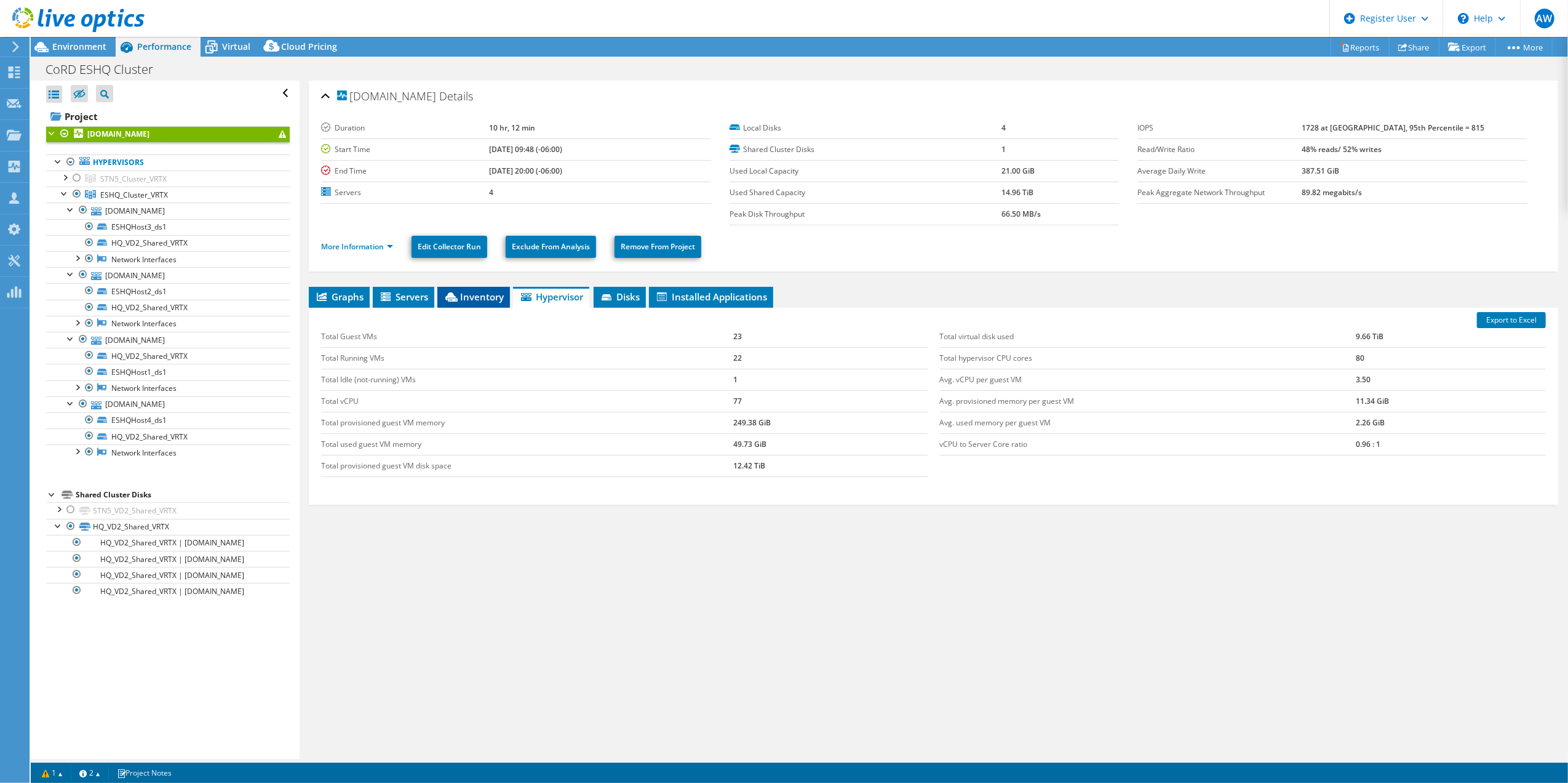
click at [483, 299] on span "Inventory" at bounding box center [473, 297] width 60 height 13
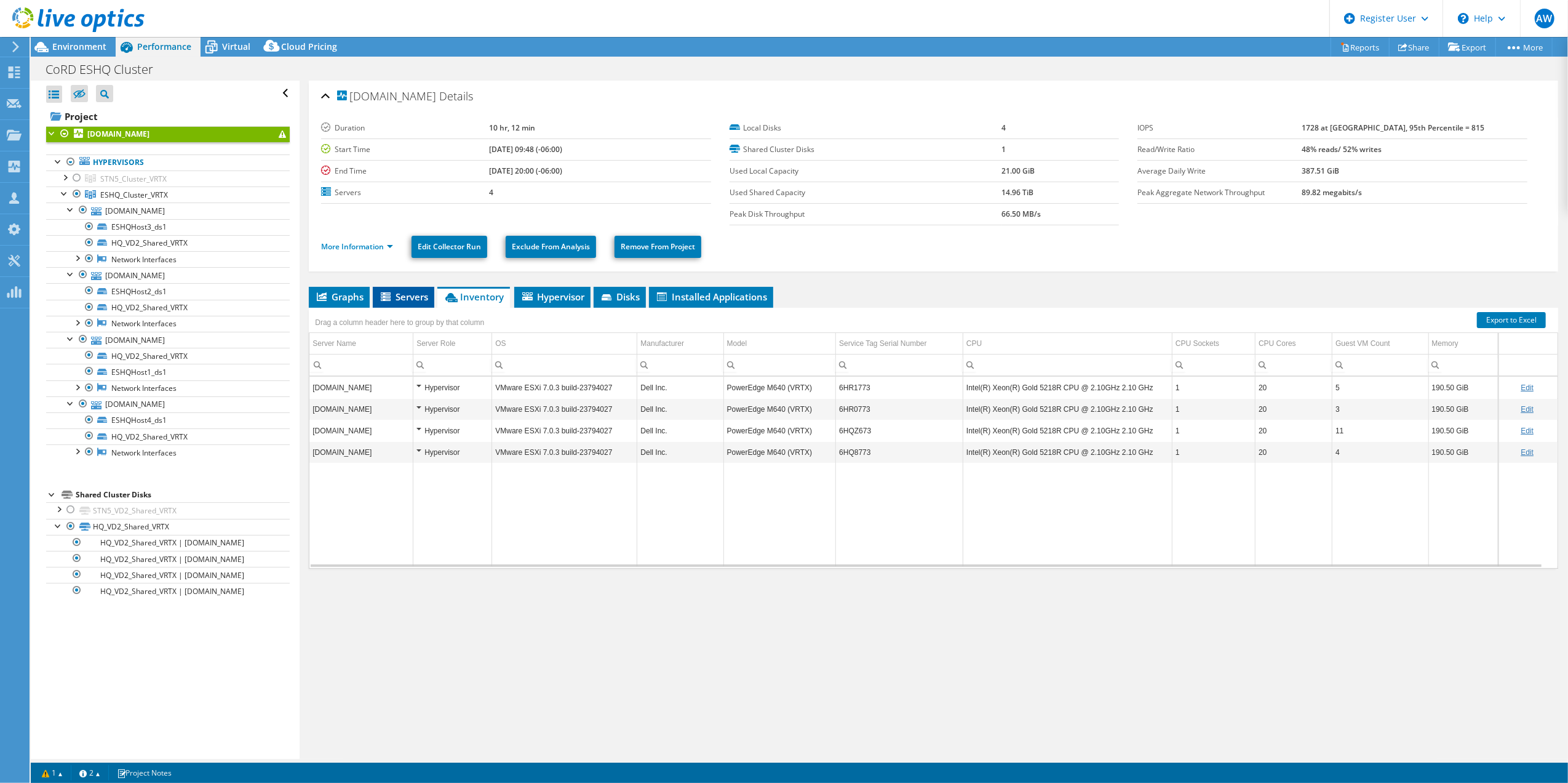
click at [408, 301] on span "Servers" at bounding box center [404, 297] width 49 height 13
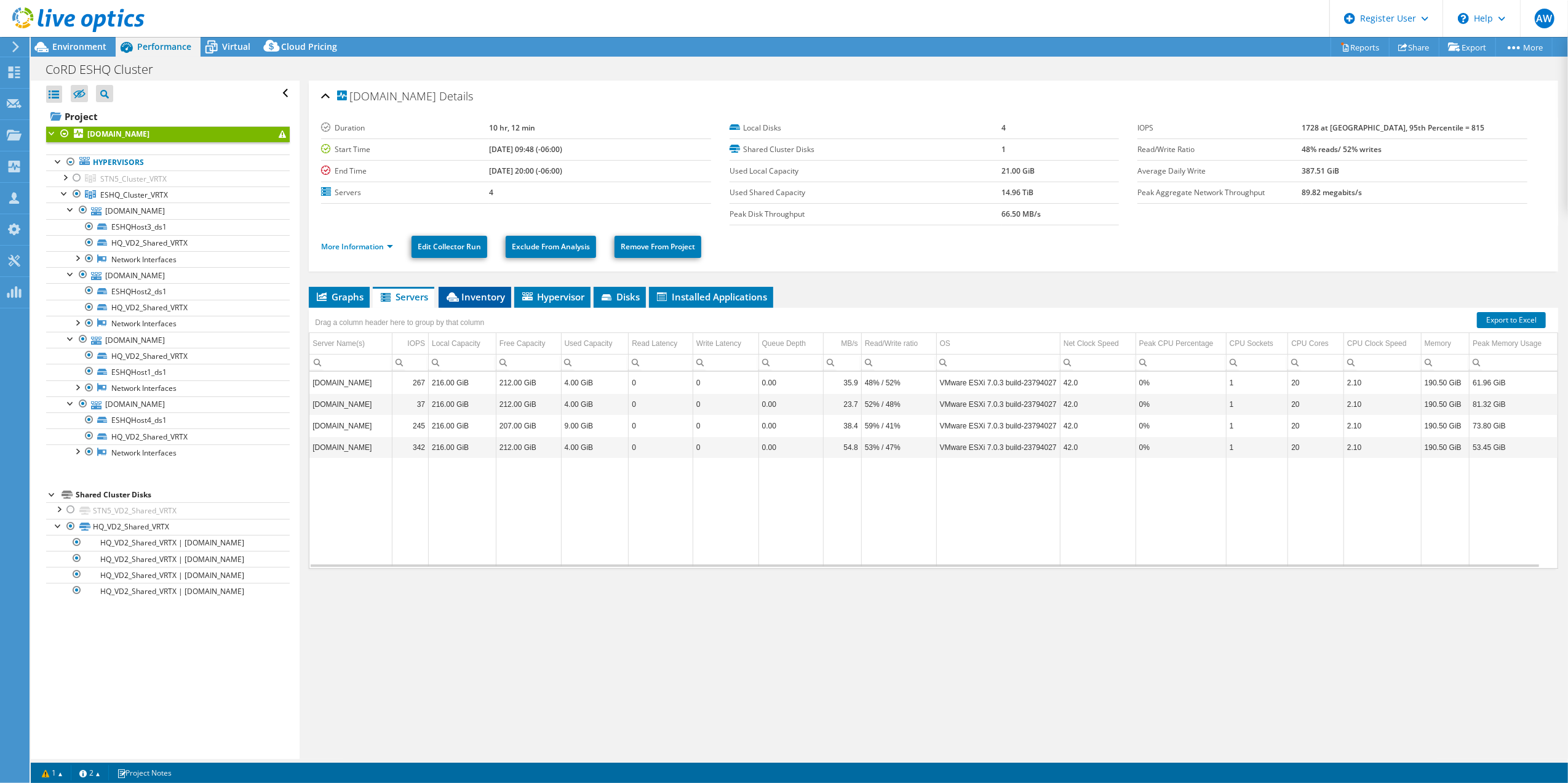
click at [478, 295] on span "Inventory" at bounding box center [474, 297] width 60 height 13
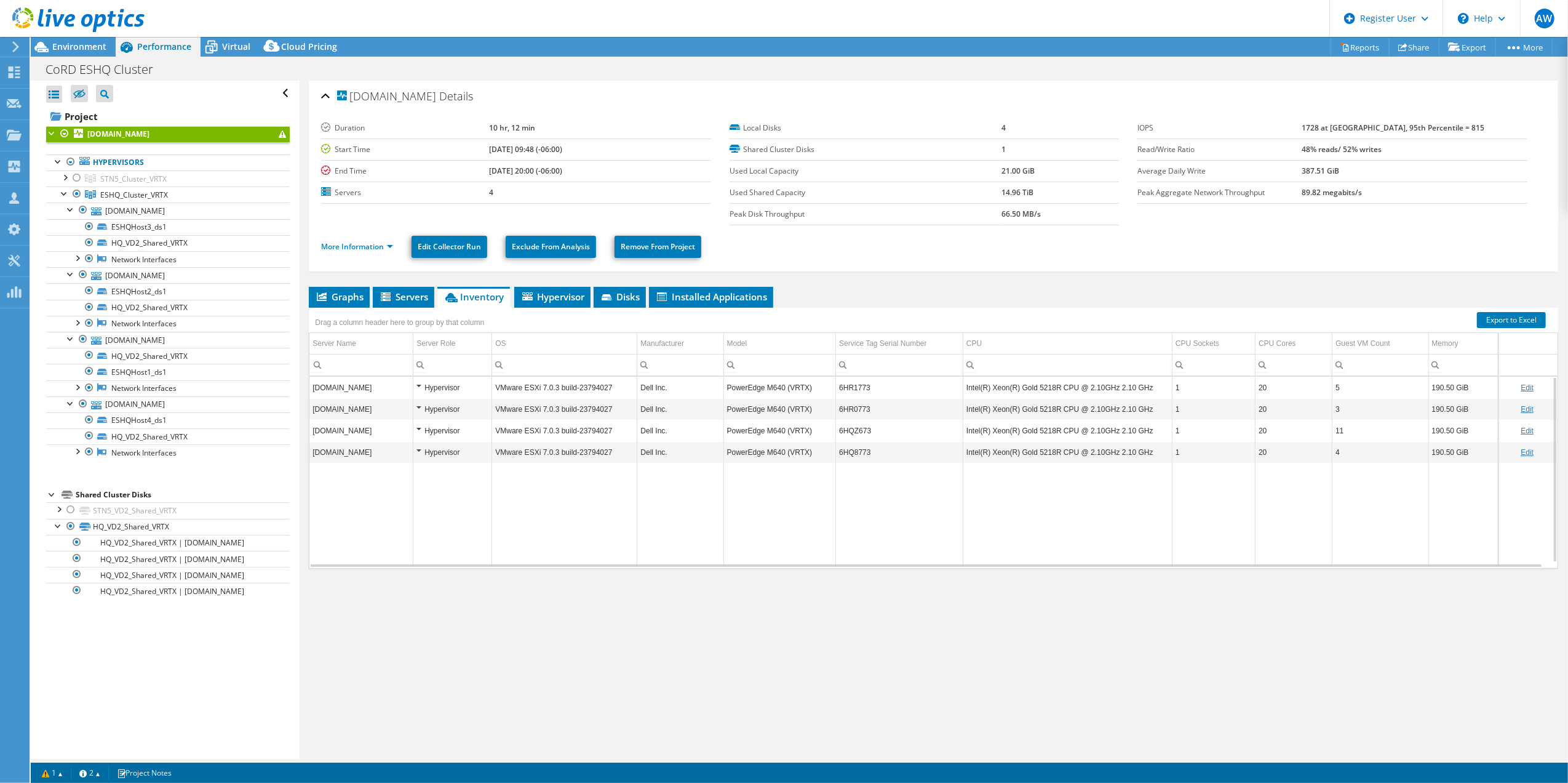
click at [1062, 387] on td "Intel(R) Xeon(R) Gold 5218R CPU @ 2.10GHz 2.10 GHz" at bounding box center [1067, 387] width 209 height 22
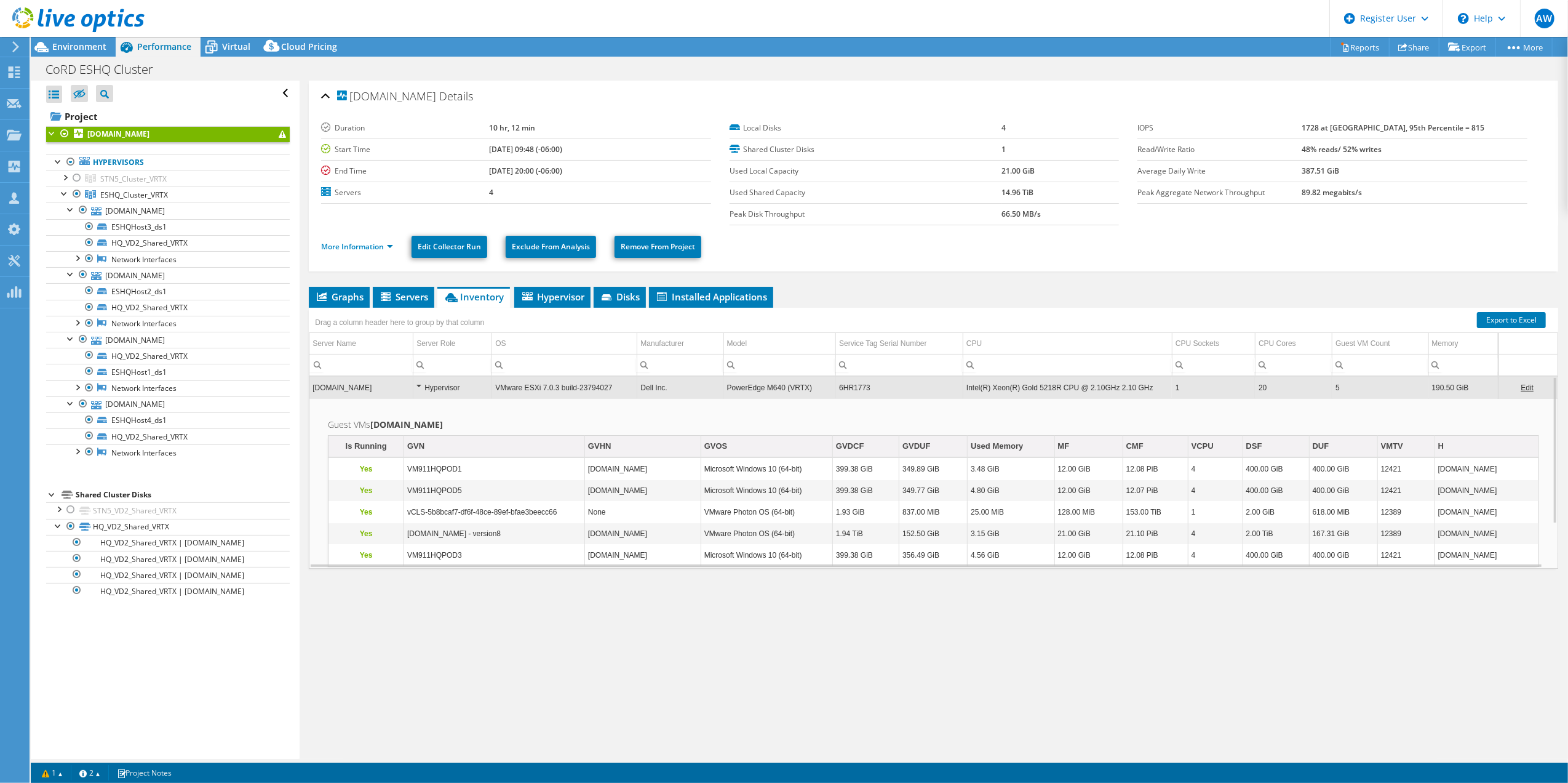
click at [864, 251] on ul "More Information Edit Collector Run Exclude From Analysis Remove From Project" at bounding box center [933, 245] width 1225 height 25
click at [559, 294] on span "Hypervisor" at bounding box center [553, 297] width 64 height 13
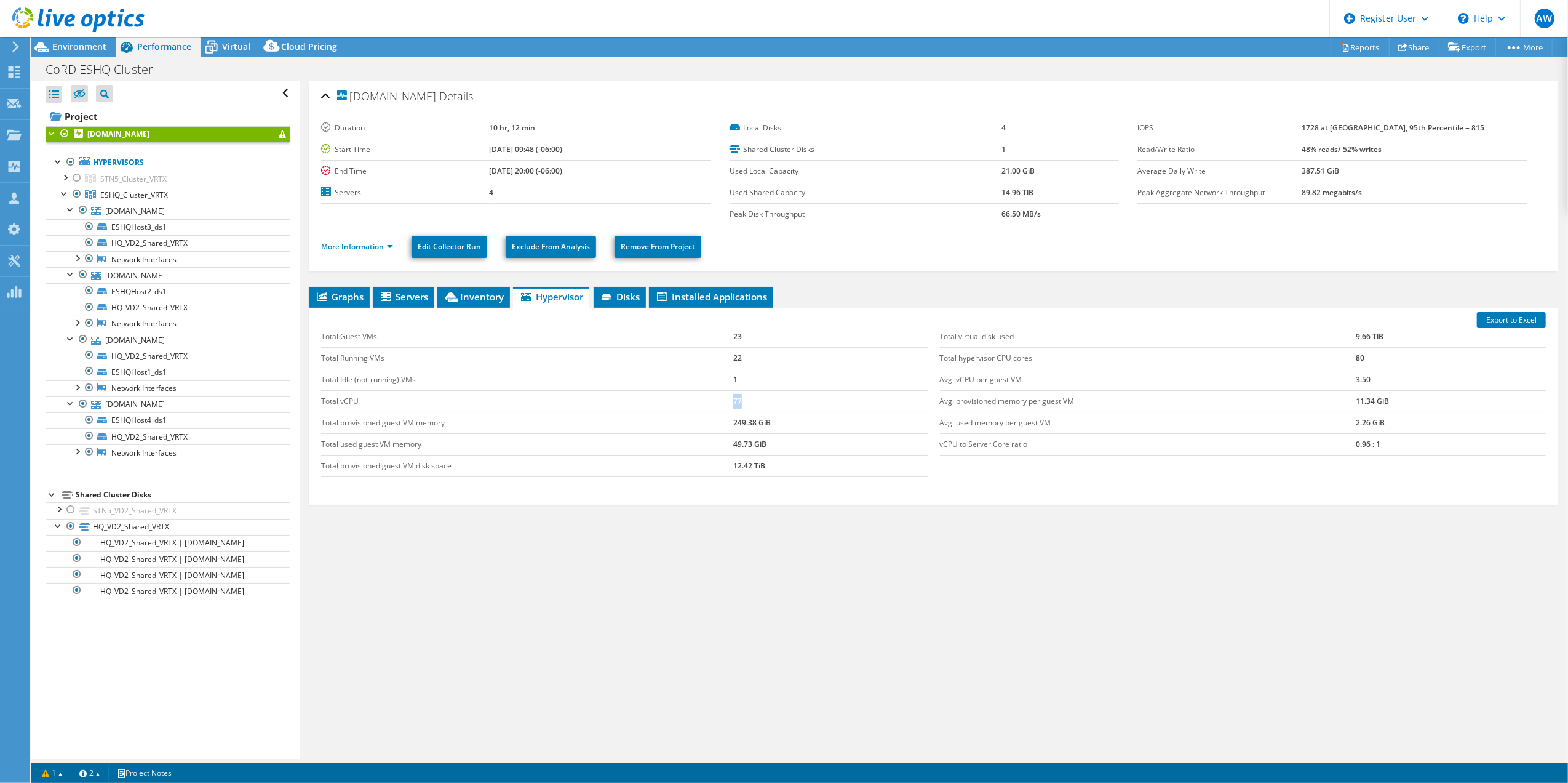
drag, startPoint x: 723, startPoint y: 402, endPoint x: 744, endPoint y: 405, distance: 21.2
click at [744, 405] on tr "Total vCPU 77" at bounding box center [624, 401] width 606 height 22
click at [345, 298] on span "Graphs" at bounding box center [339, 297] width 48 height 13
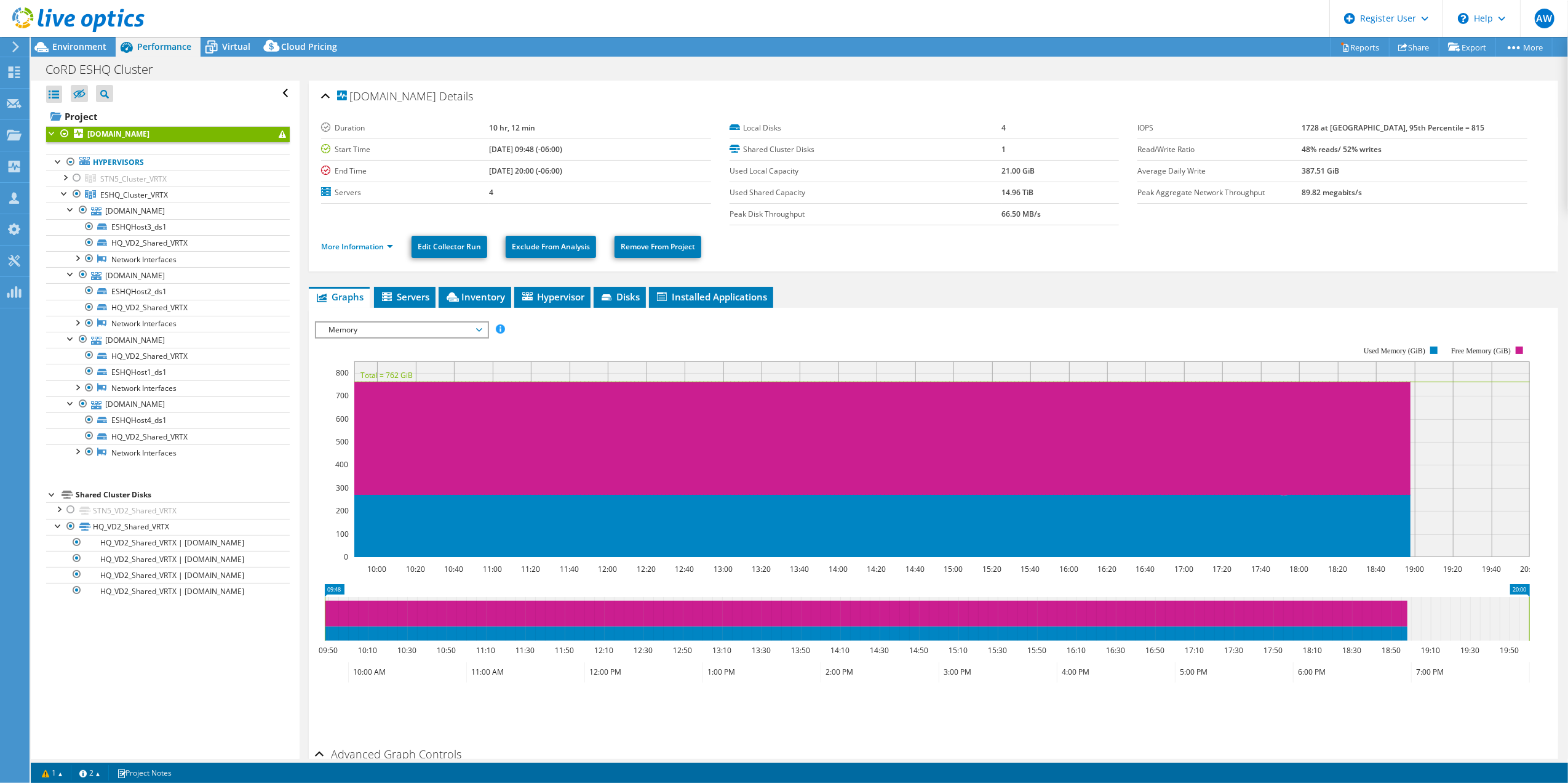
click at [479, 329] on span "Memory" at bounding box center [401, 330] width 158 height 15
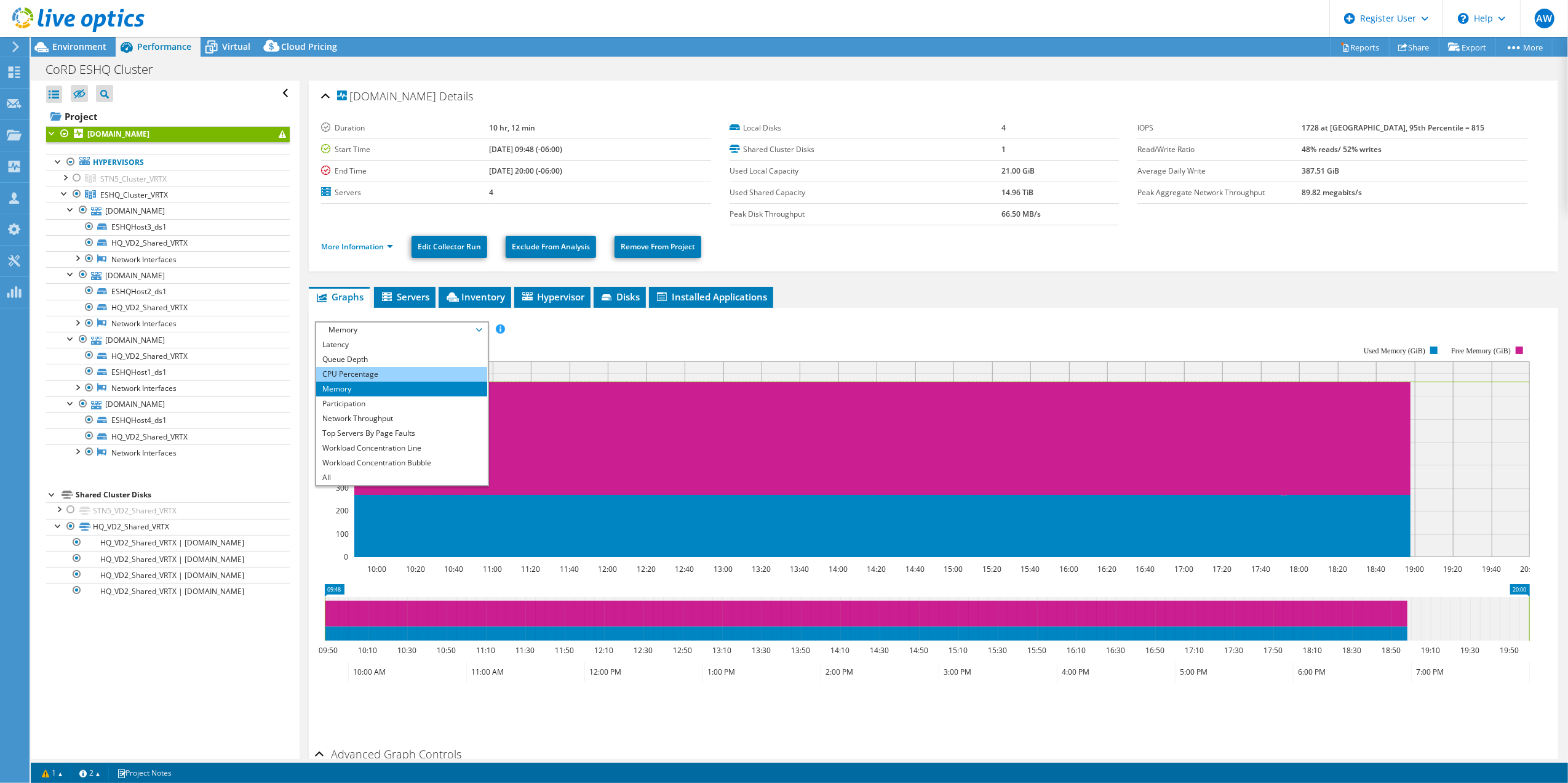
click at [355, 370] on li "CPU Percentage" at bounding box center [401, 374] width 171 height 15
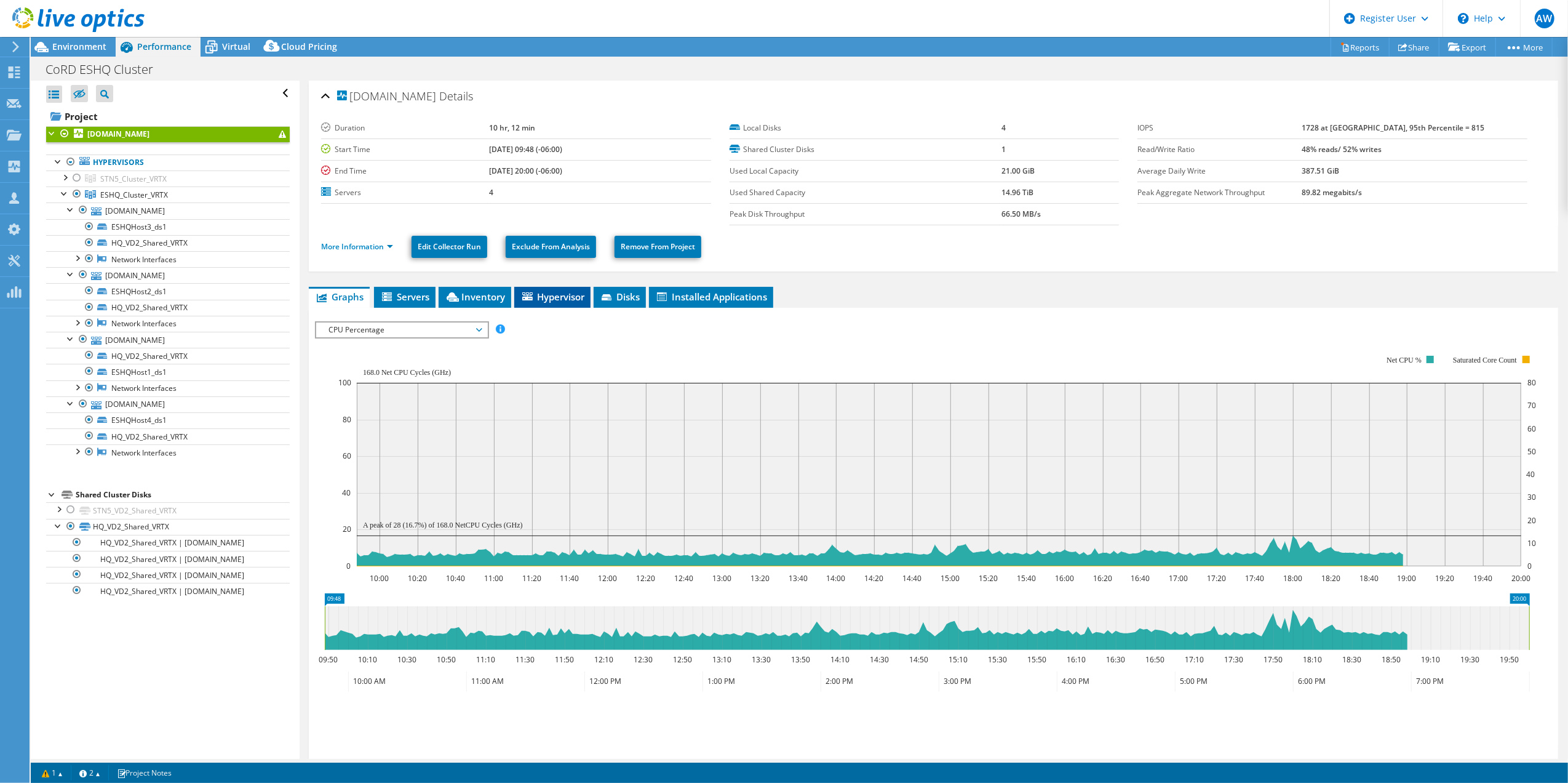
click at [545, 291] on span "Hypervisor" at bounding box center [553, 297] width 64 height 13
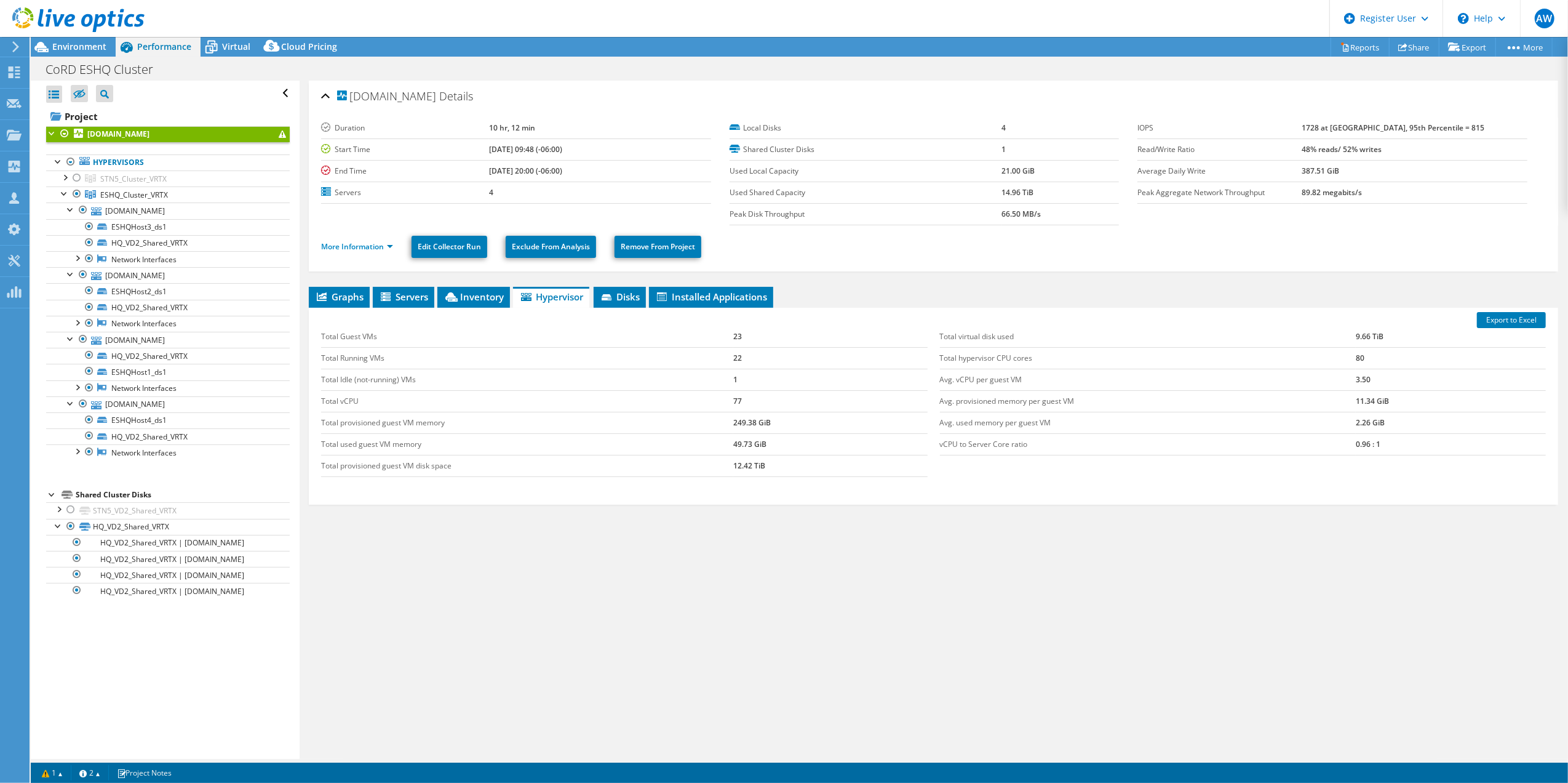
click at [1374, 448] on td "0.96 : 1" at bounding box center [1450, 443] width 190 height 22
click at [345, 297] on span "Graphs" at bounding box center [339, 297] width 48 height 13
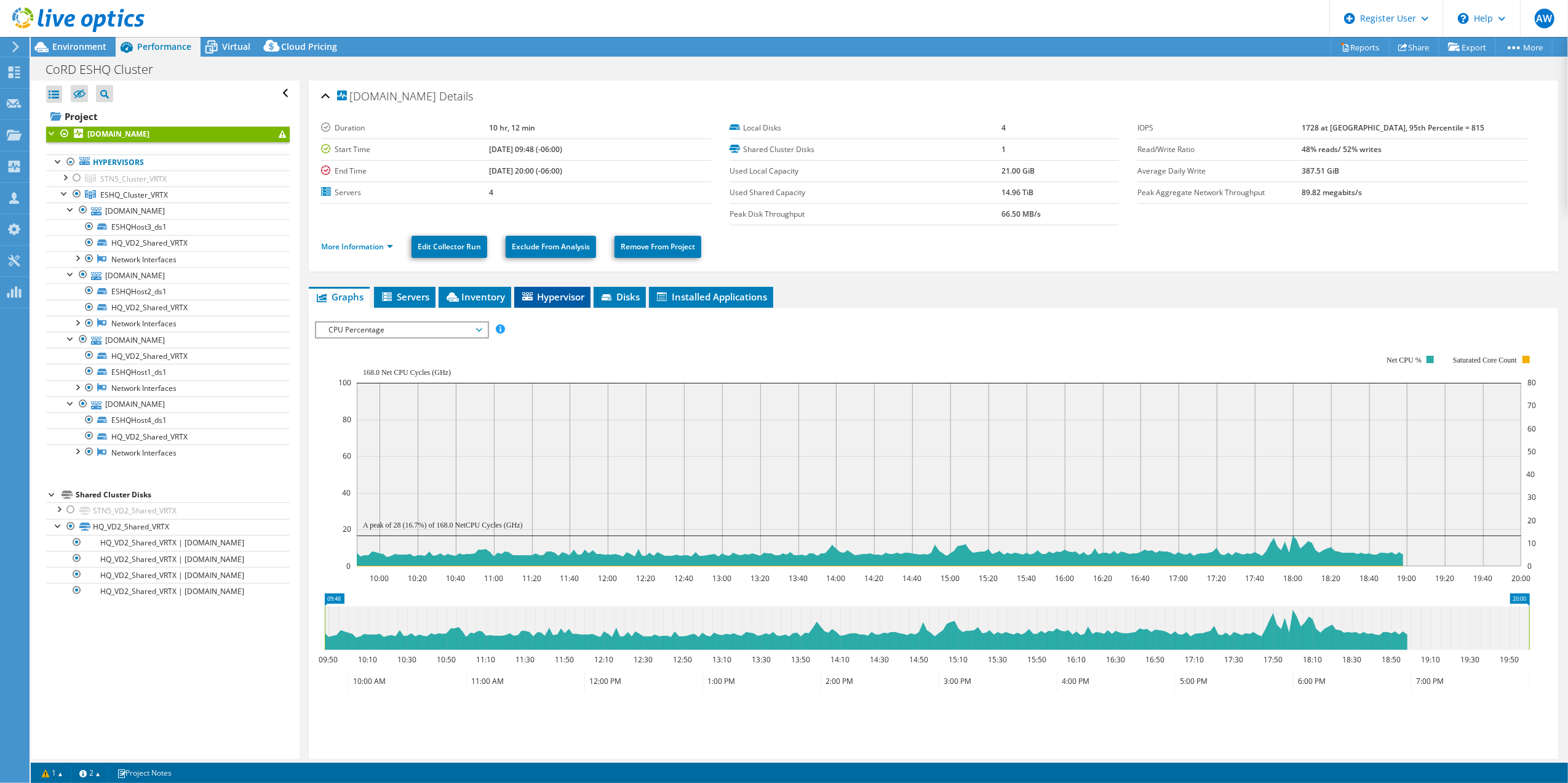
click at [559, 299] on span "Hypervisor" at bounding box center [553, 297] width 64 height 13
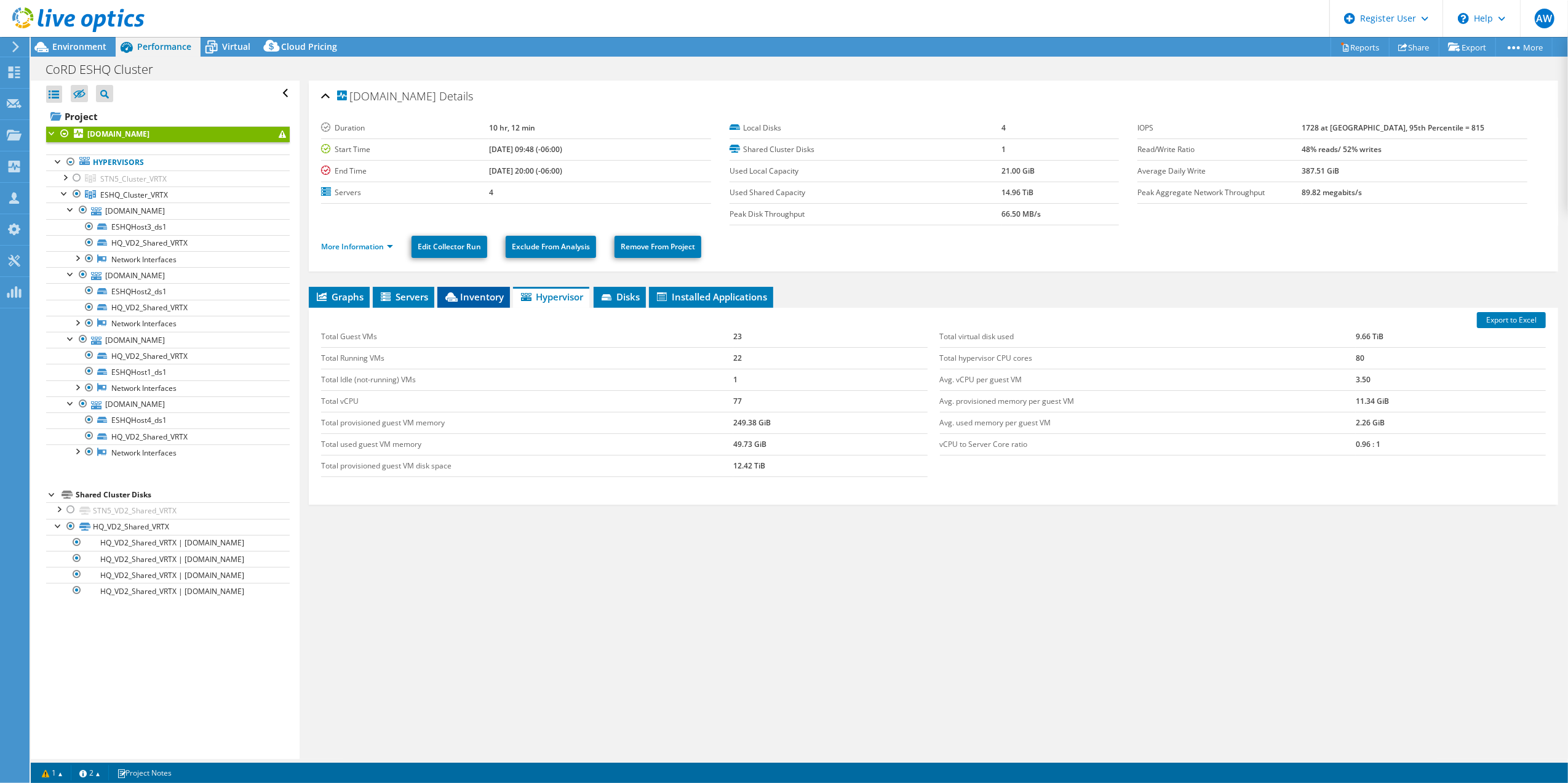
click at [465, 291] on span "Inventory" at bounding box center [473, 297] width 60 height 13
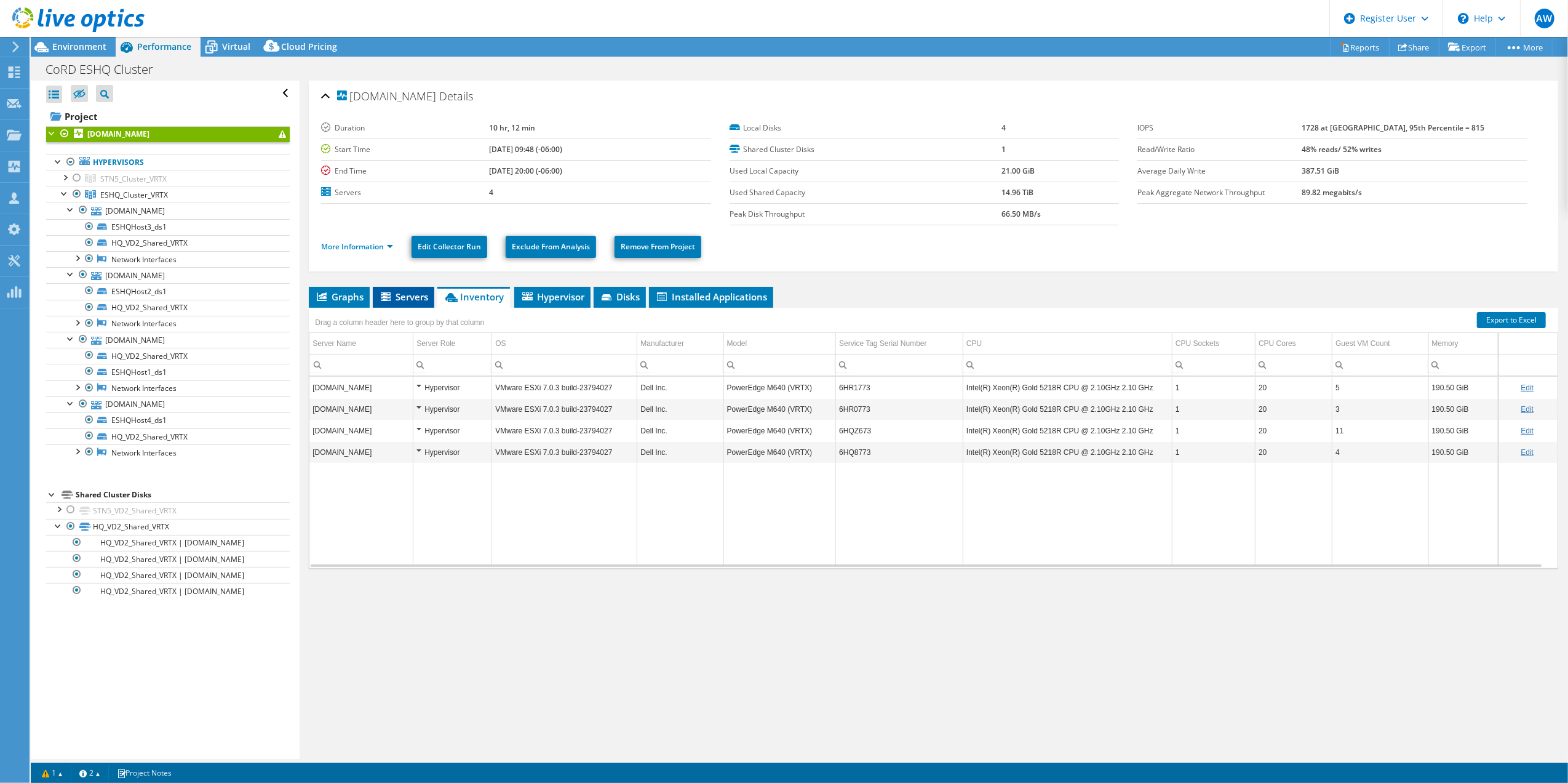
click at [409, 296] on span "Servers" at bounding box center [404, 297] width 49 height 13
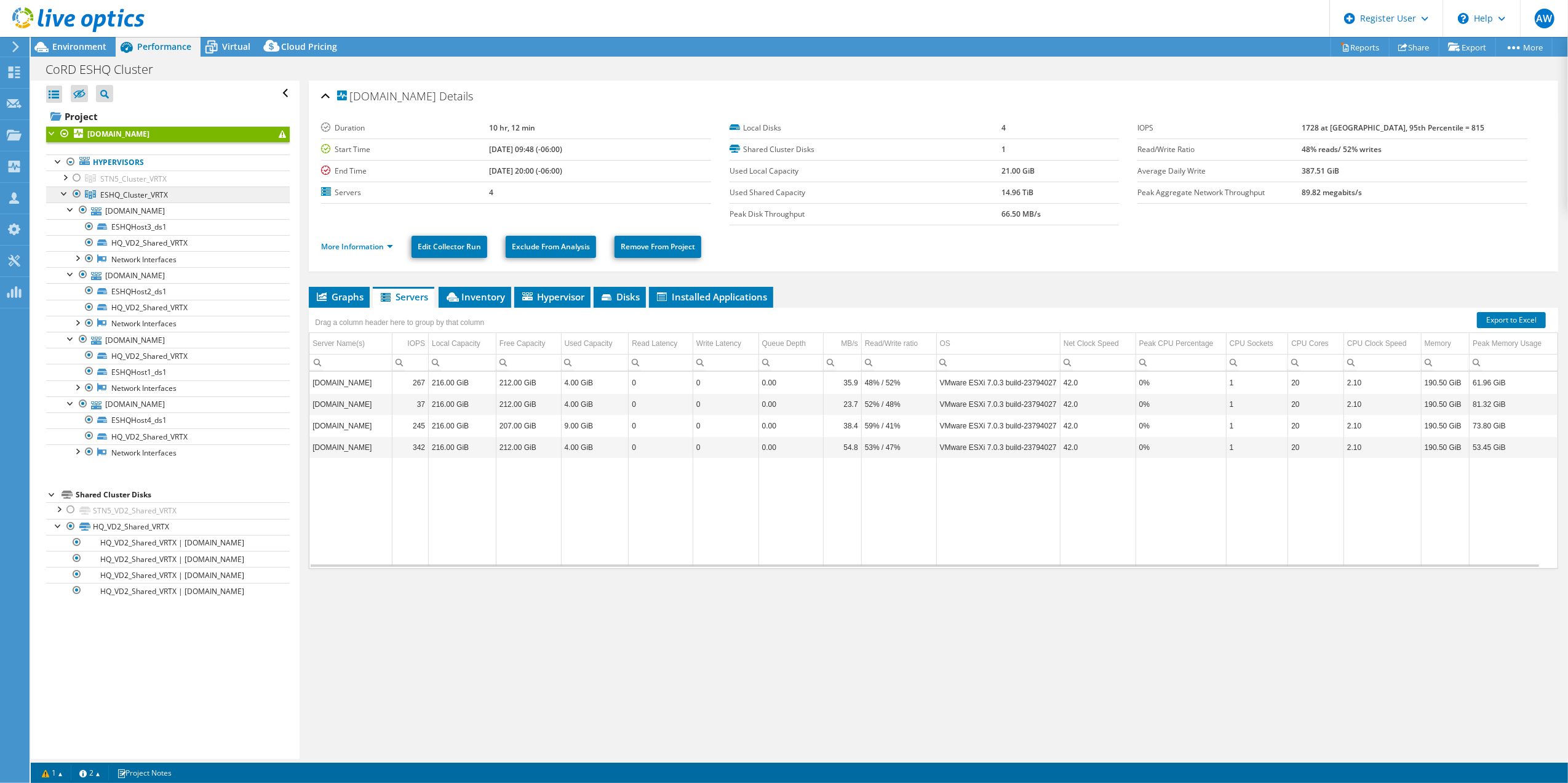
click at [129, 191] on span "ESHQ_Cluster_VRTX" at bounding box center [134, 194] width 68 height 10
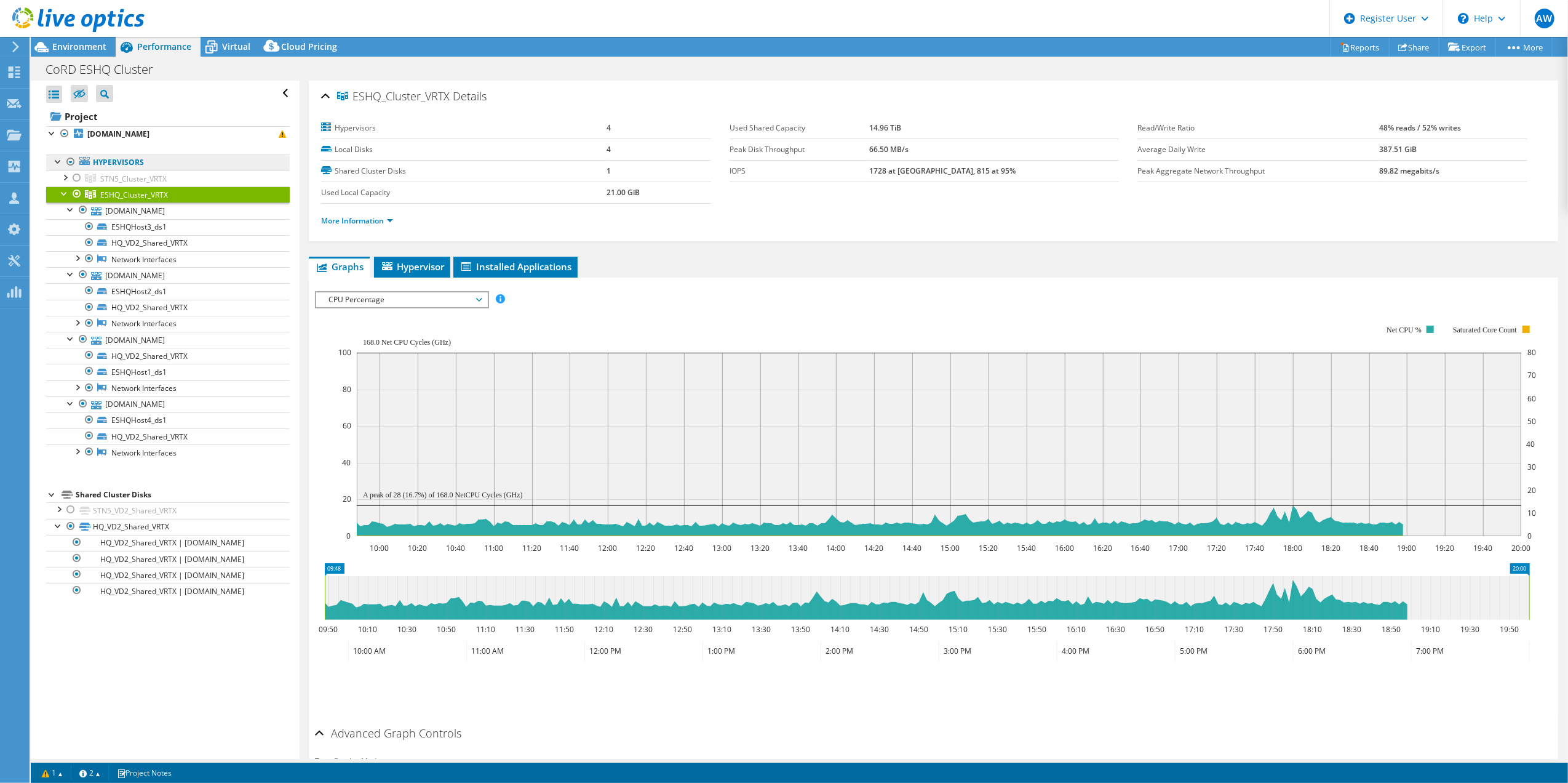
click at [111, 165] on link "Hypervisors" at bounding box center [168, 162] width 244 height 16
click at [136, 138] on b "[DOMAIN_NAME]" at bounding box center [118, 134] width 62 height 10
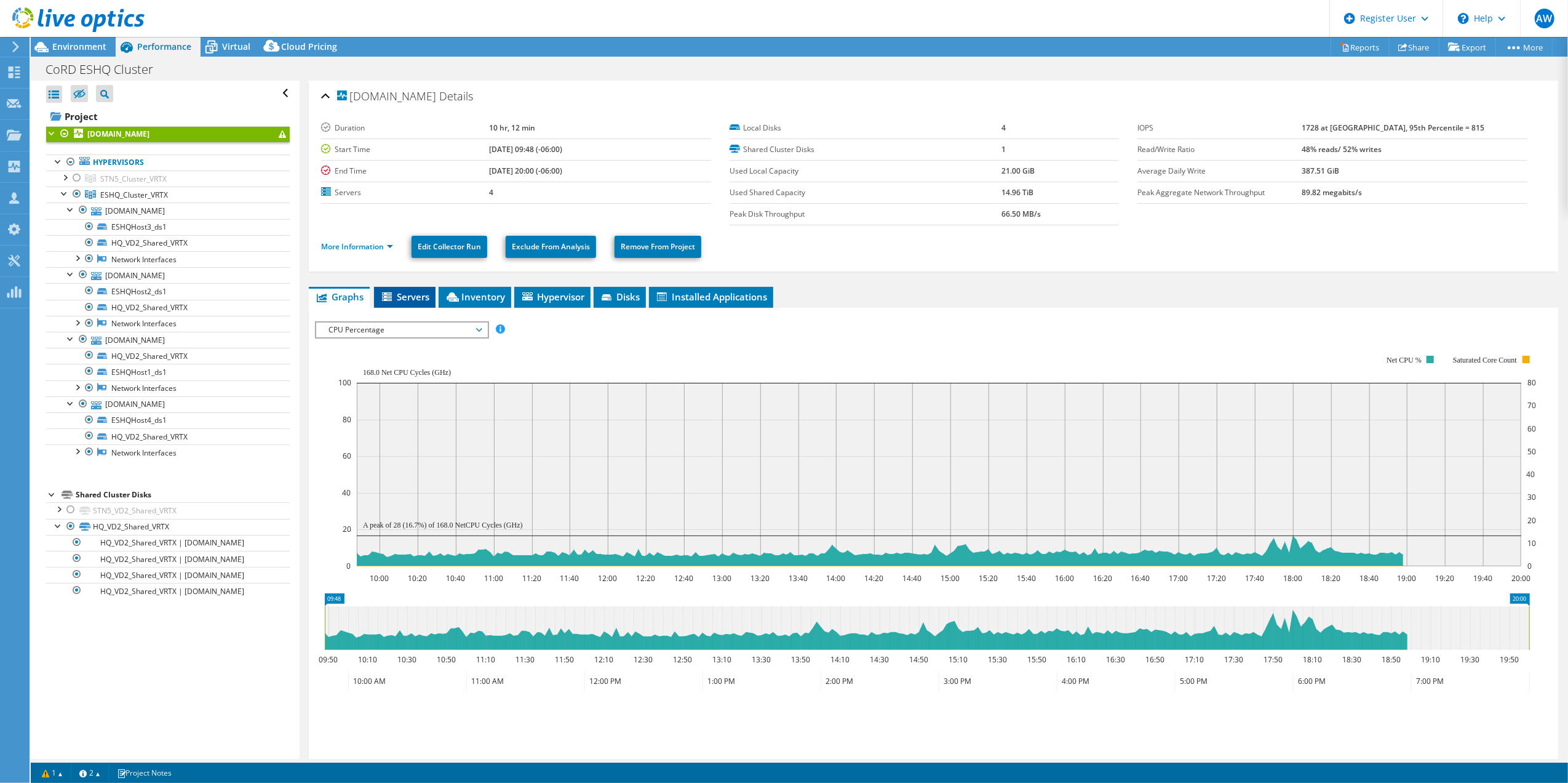
click at [407, 294] on span "Servers" at bounding box center [404, 297] width 49 height 13
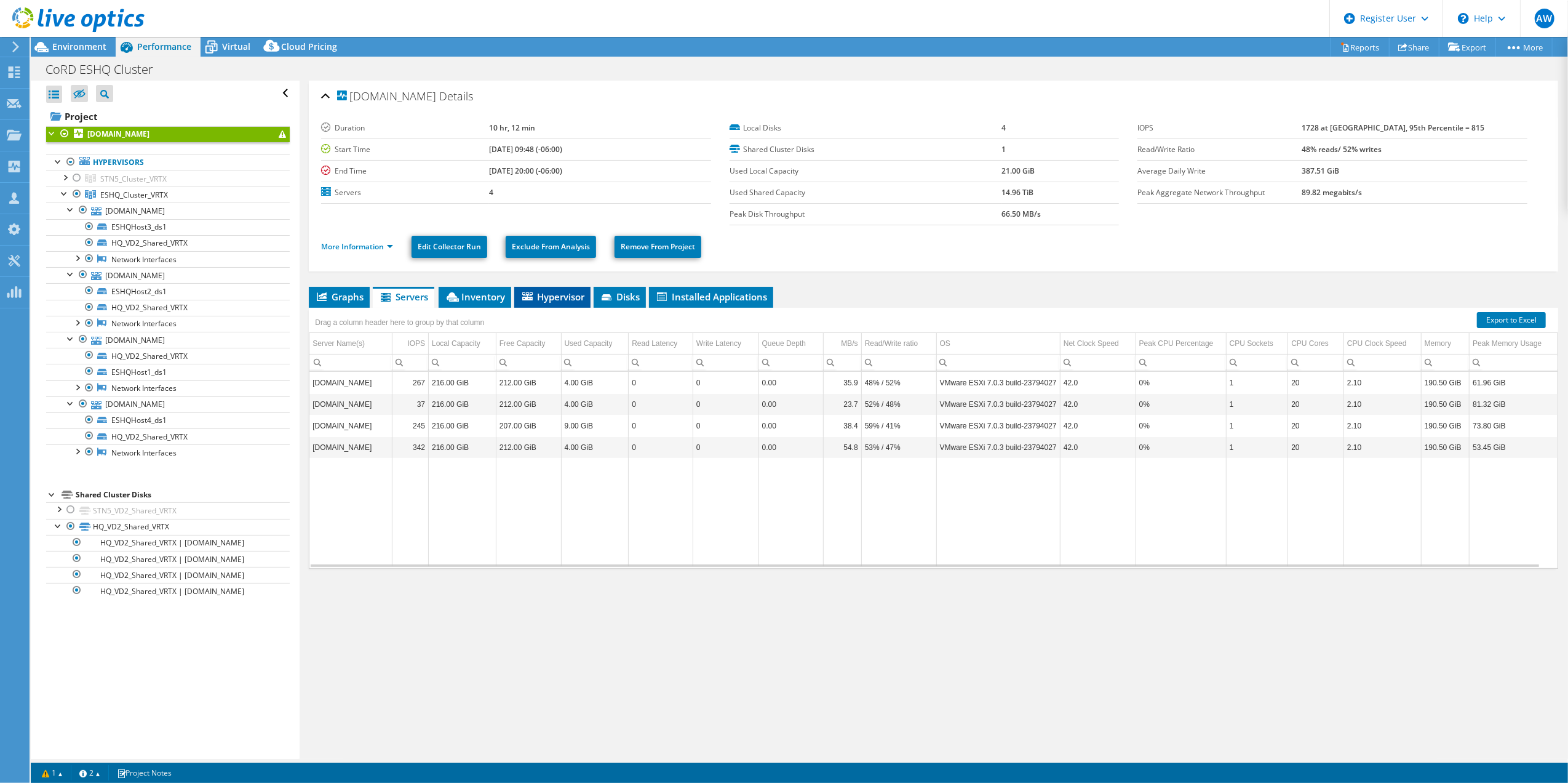
click at [562, 291] on span "Hypervisor" at bounding box center [553, 297] width 64 height 13
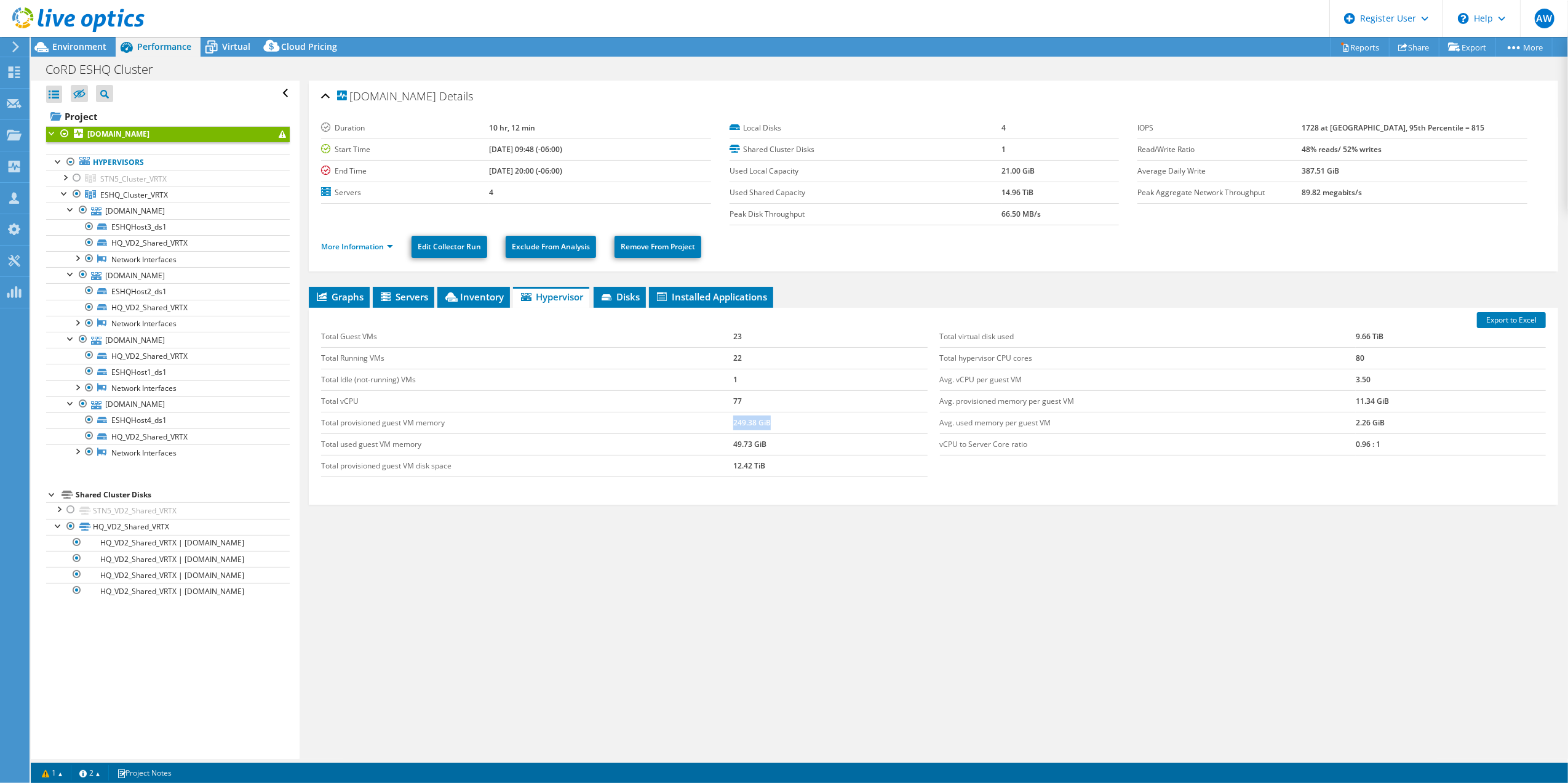
drag, startPoint x: 561, startPoint y: 434, endPoint x: 778, endPoint y: 429, distance: 217.1
click at [778, 429] on tr "Total provisioned guest VM memory 249.38 GiB" at bounding box center [624, 422] width 606 height 22
click at [80, 44] on span "Environment" at bounding box center [79, 47] width 54 height 12
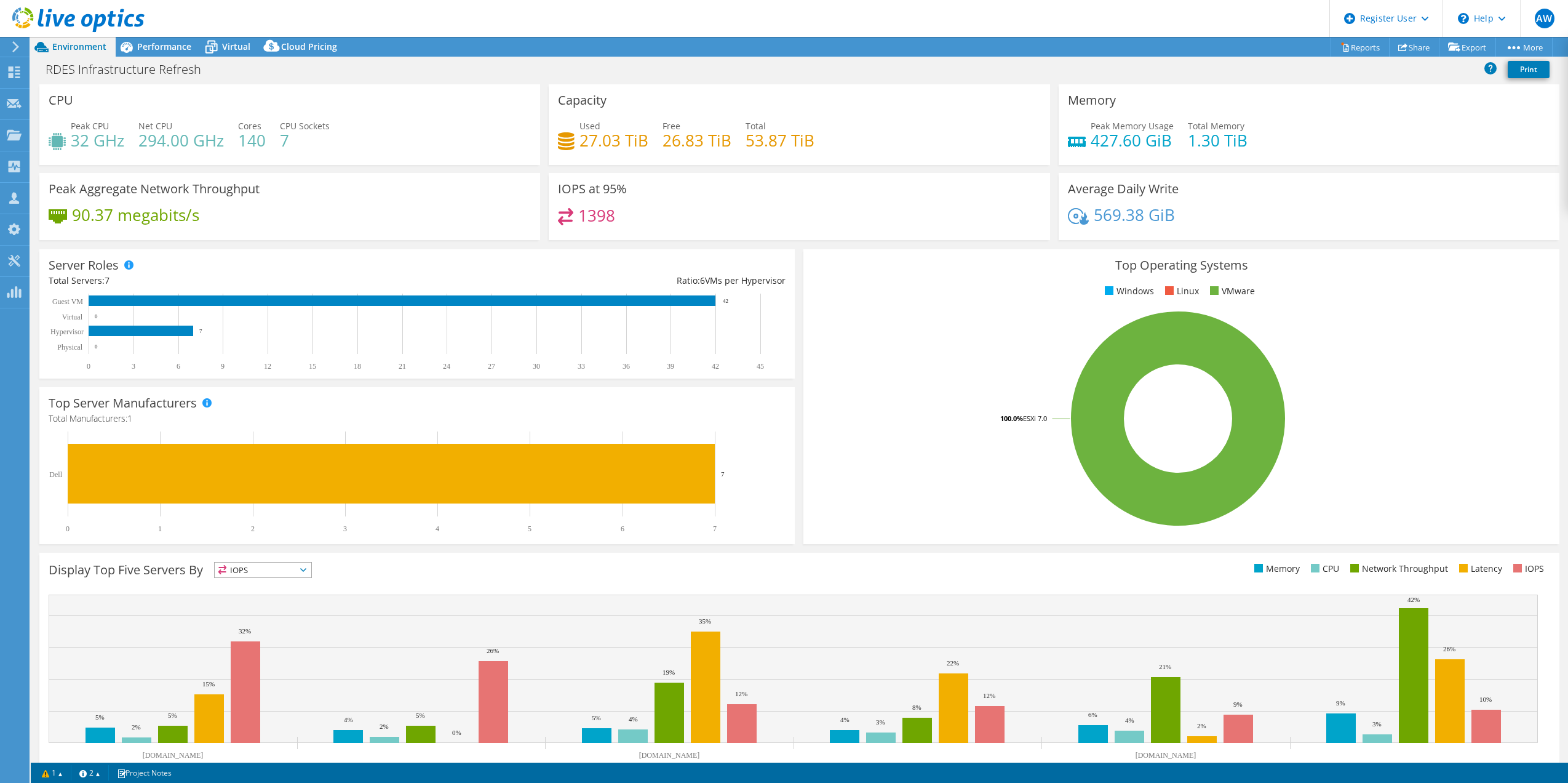
select select "USD"
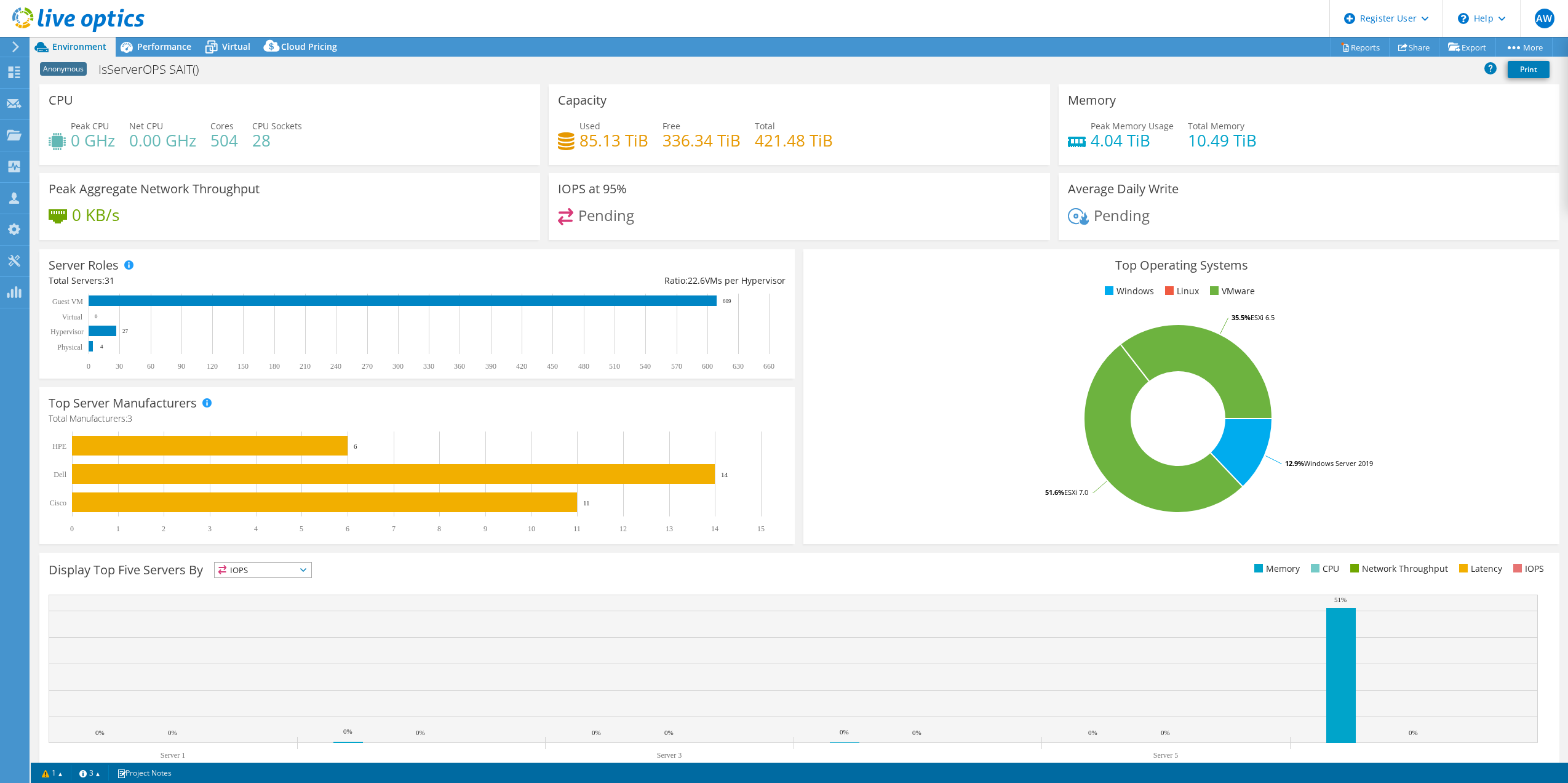
select select "USD"
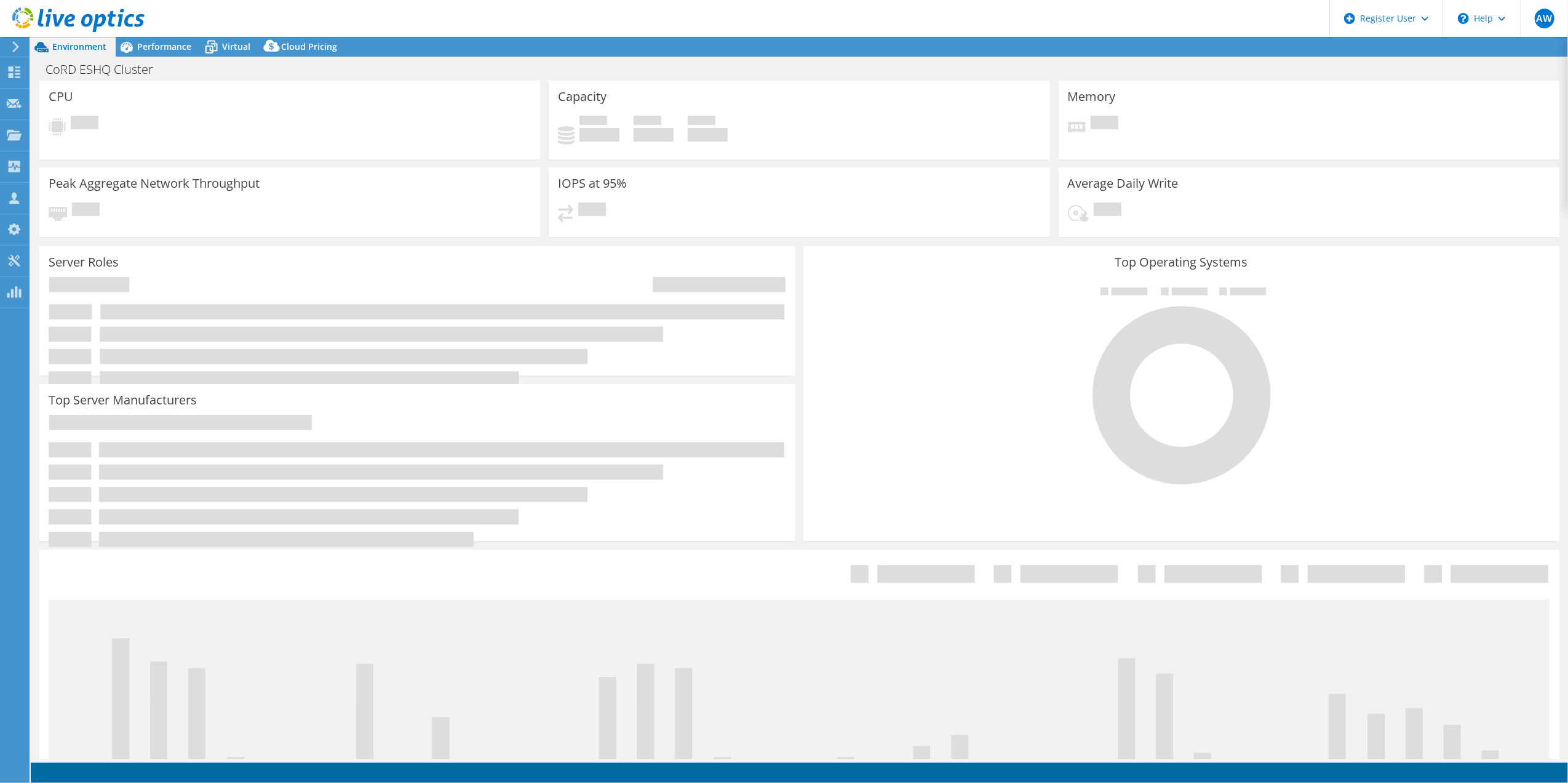
select select "[GEOGRAPHIC_DATA]"
select select "CAD"
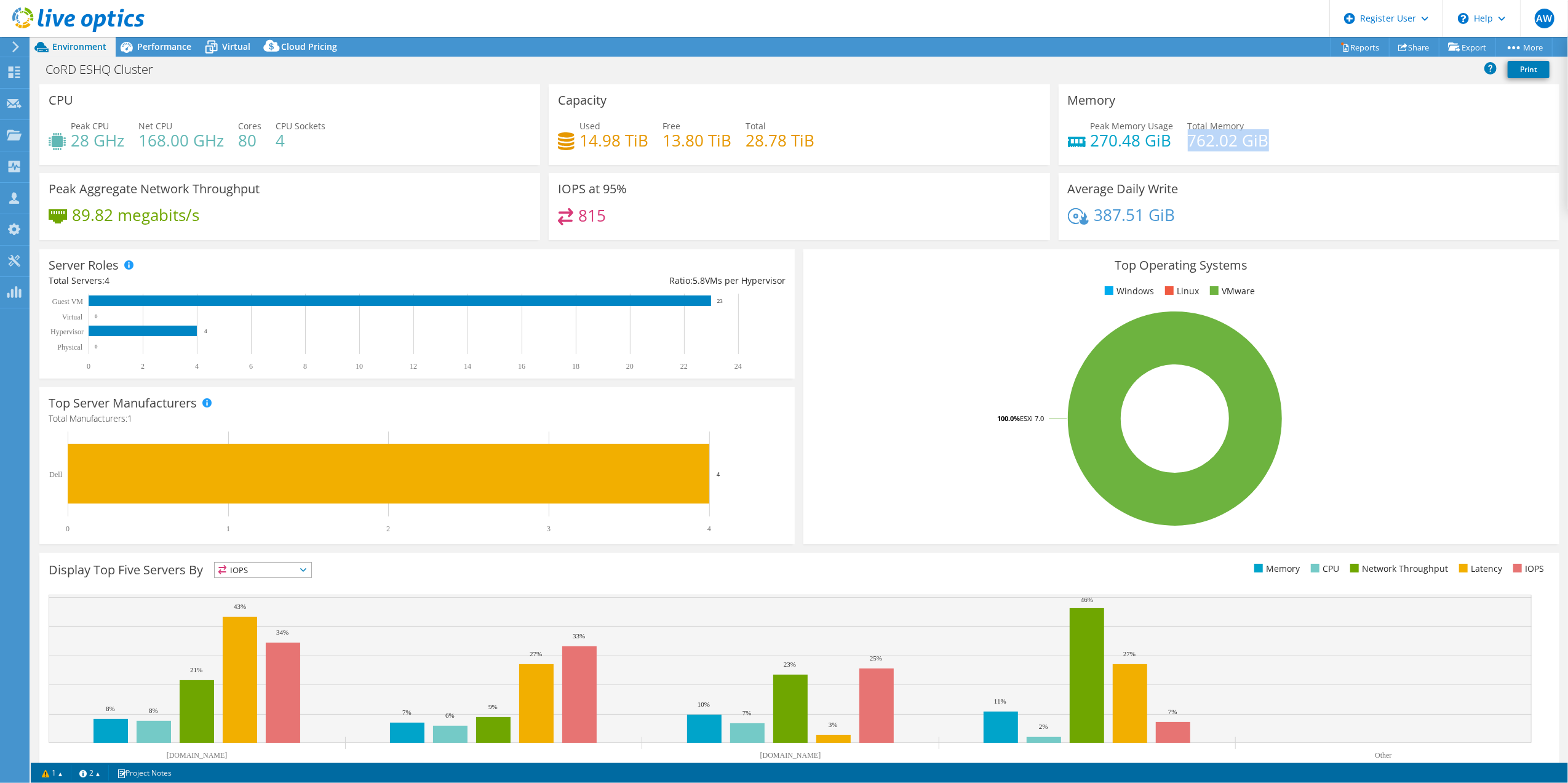
drag, startPoint x: 1263, startPoint y: 141, endPoint x: 1181, endPoint y: 141, distance: 82.0
click at [1181, 141] on div "Peak Memory Usage 270.48 GiB Total Memory 762.02 GiB" at bounding box center [1310, 139] width 483 height 40
click at [156, 45] on span "Performance" at bounding box center [164, 47] width 54 height 12
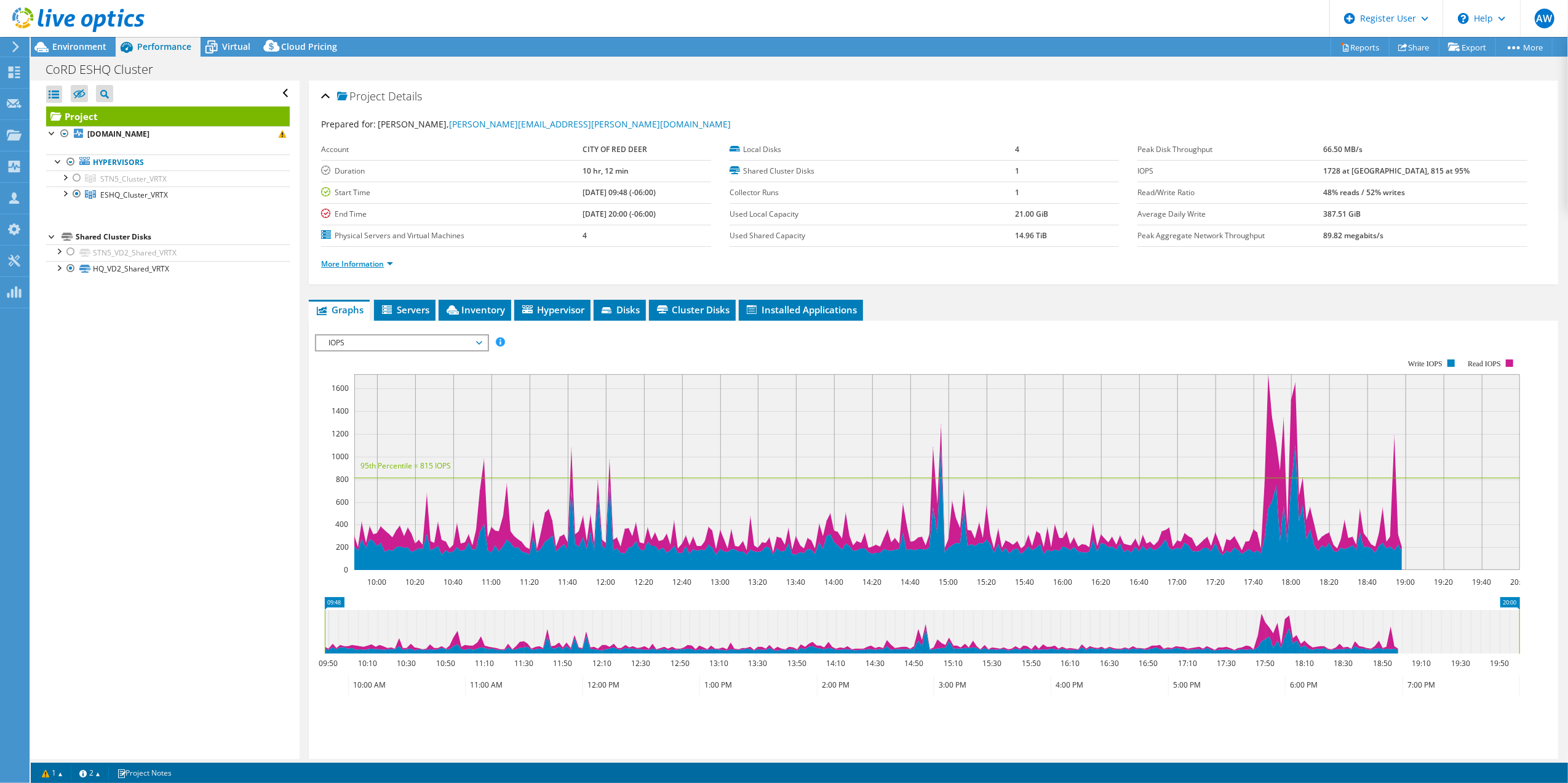
click at [374, 264] on link "More Information" at bounding box center [357, 264] width 72 height 10
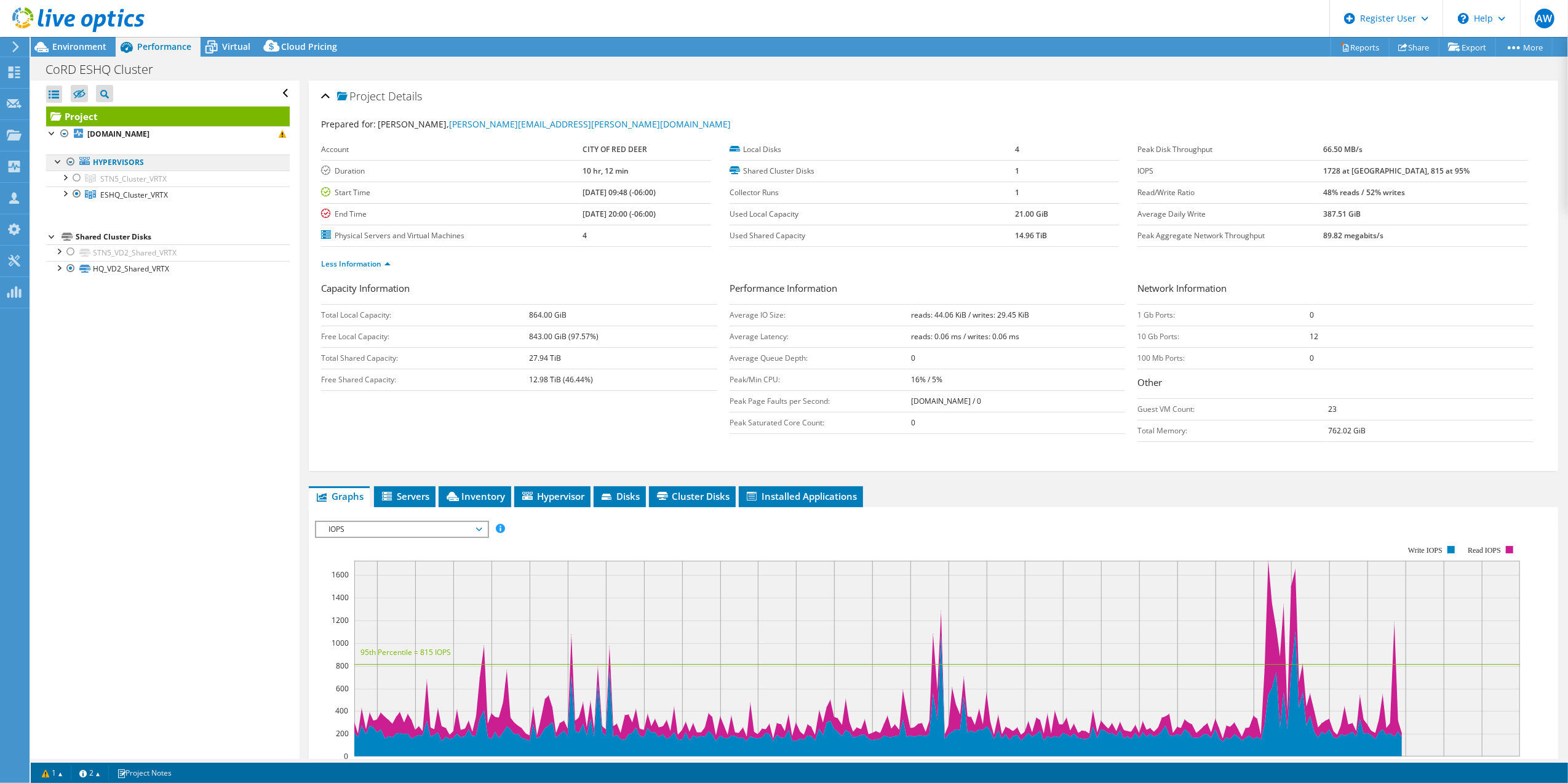
click at [113, 162] on link "Hypervisors" at bounding box center [168, 162] width 244 height 16
click at [109, 192] on span "ESHQ_Cluster_VRTX" at bounding box center [134, 194] width 68 height 10
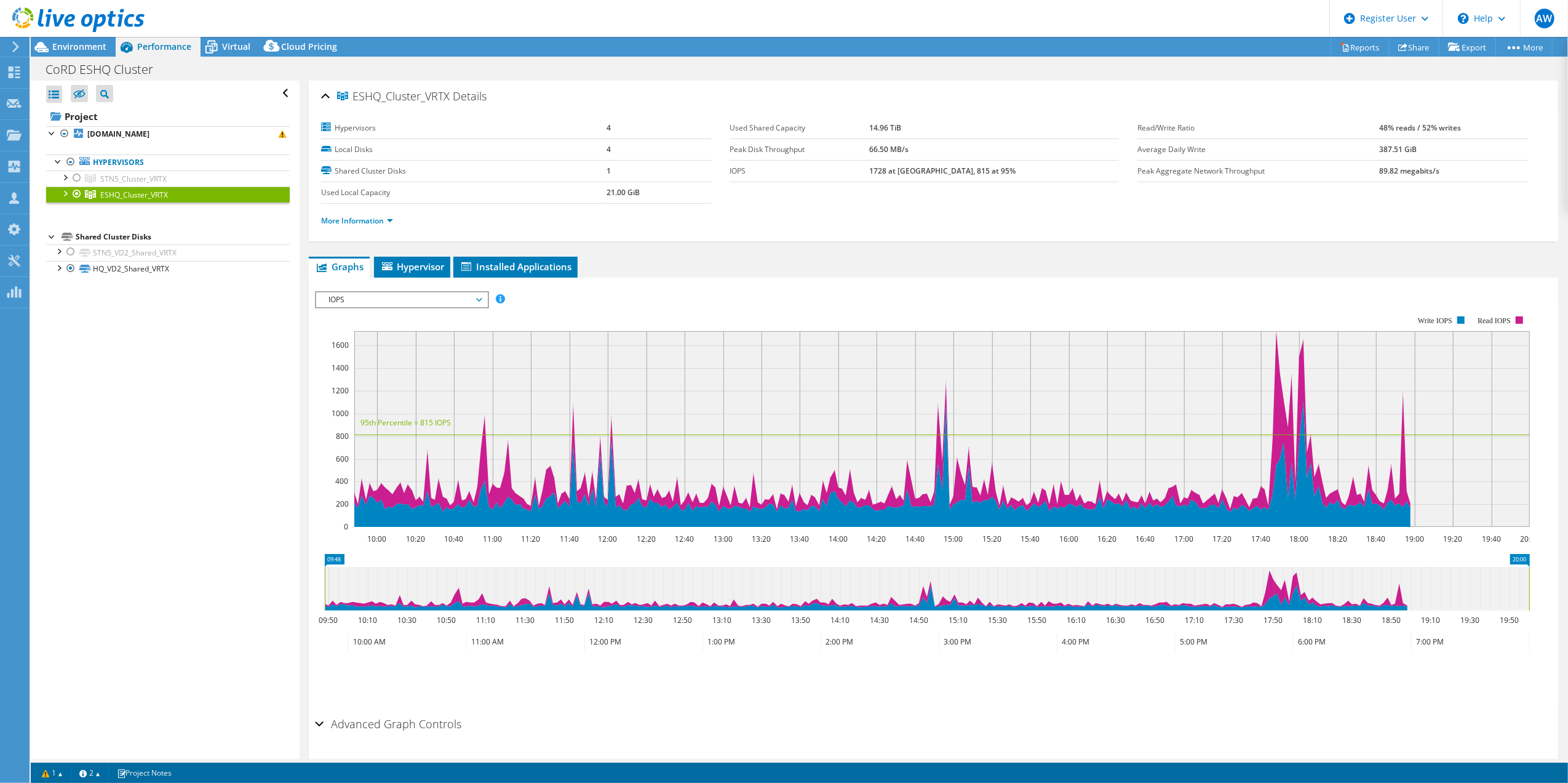
click at [109, 193] on span "ESHQ_Cluster_VRTX" at bounding box center [134, 194] width 68 height 10
click at [63, 196] on div at bounding box center [64, 192] width 13 height 13
click at [151, 207] on link "[DOMAIN_NAME]" at bounding box center [168, 210] width 244 height 16
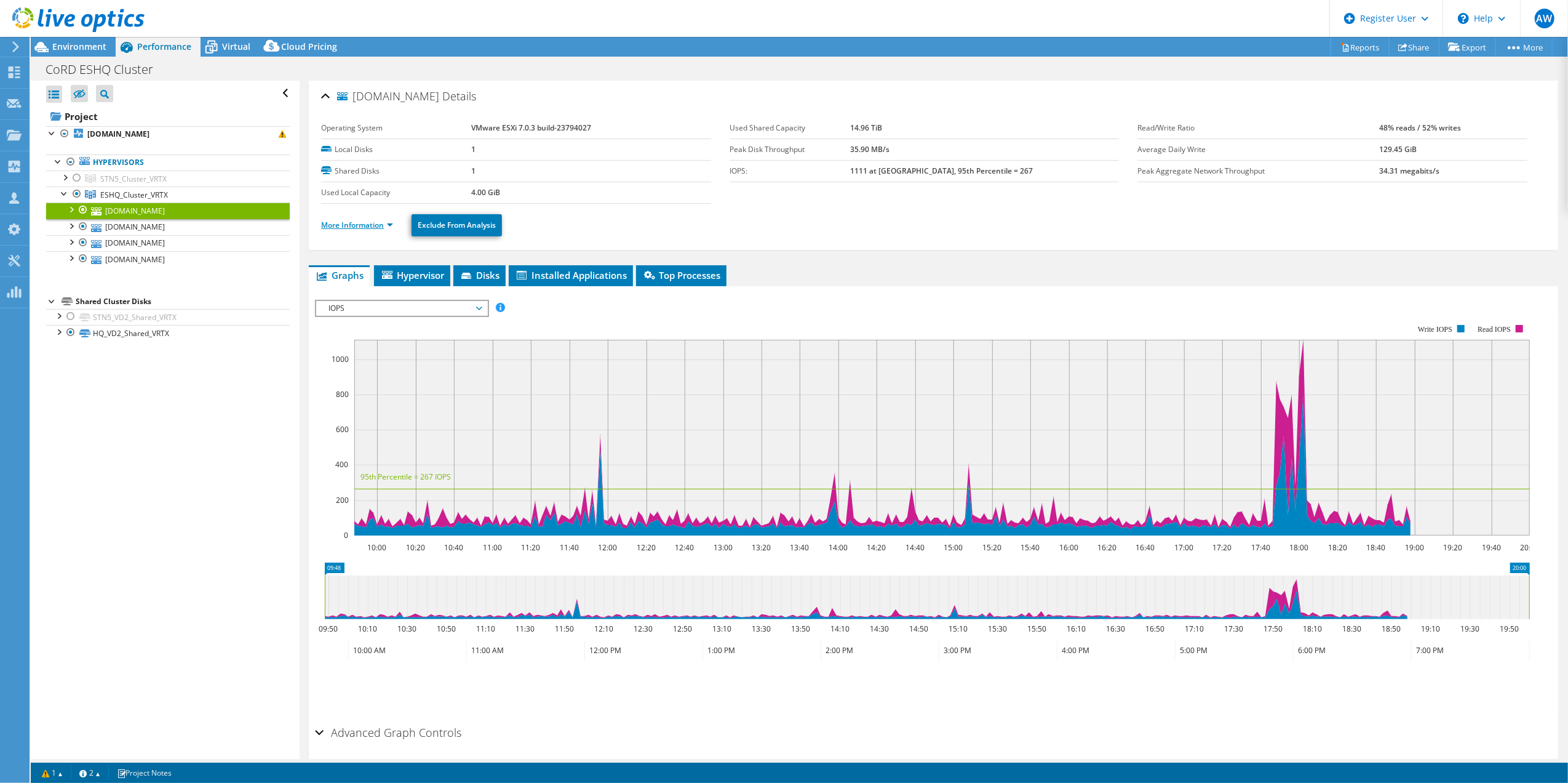
click at [357, 223] on link "More Information" at bounding box center [357, 225] width 72 height 10
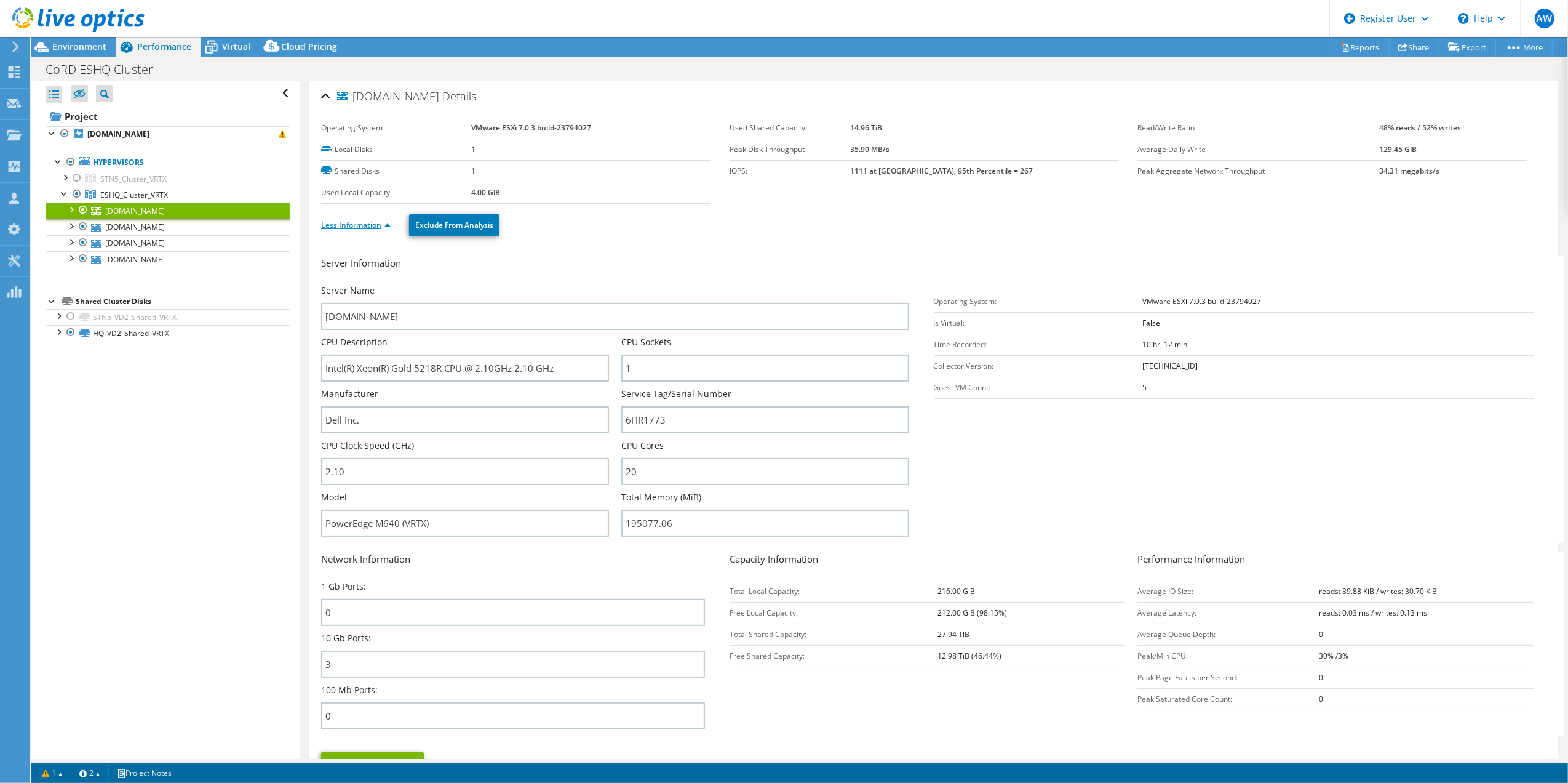
click at [359, 228] on link "Less Information" at bounding box center [355, 225] width 69 height 10
